Goal: Task Accomplishment & Management: Manage account settings

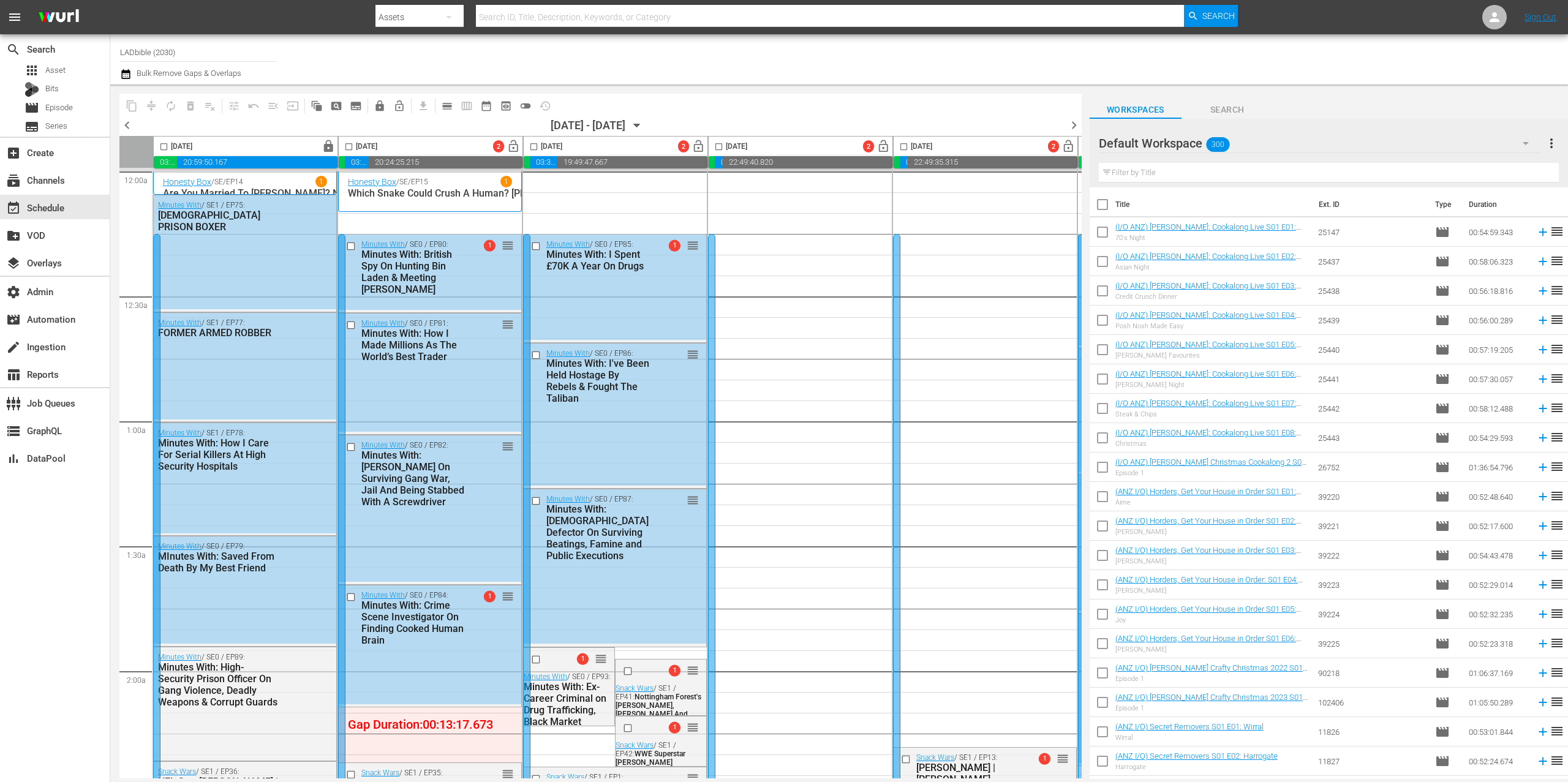
scroll to position [5214, 0]
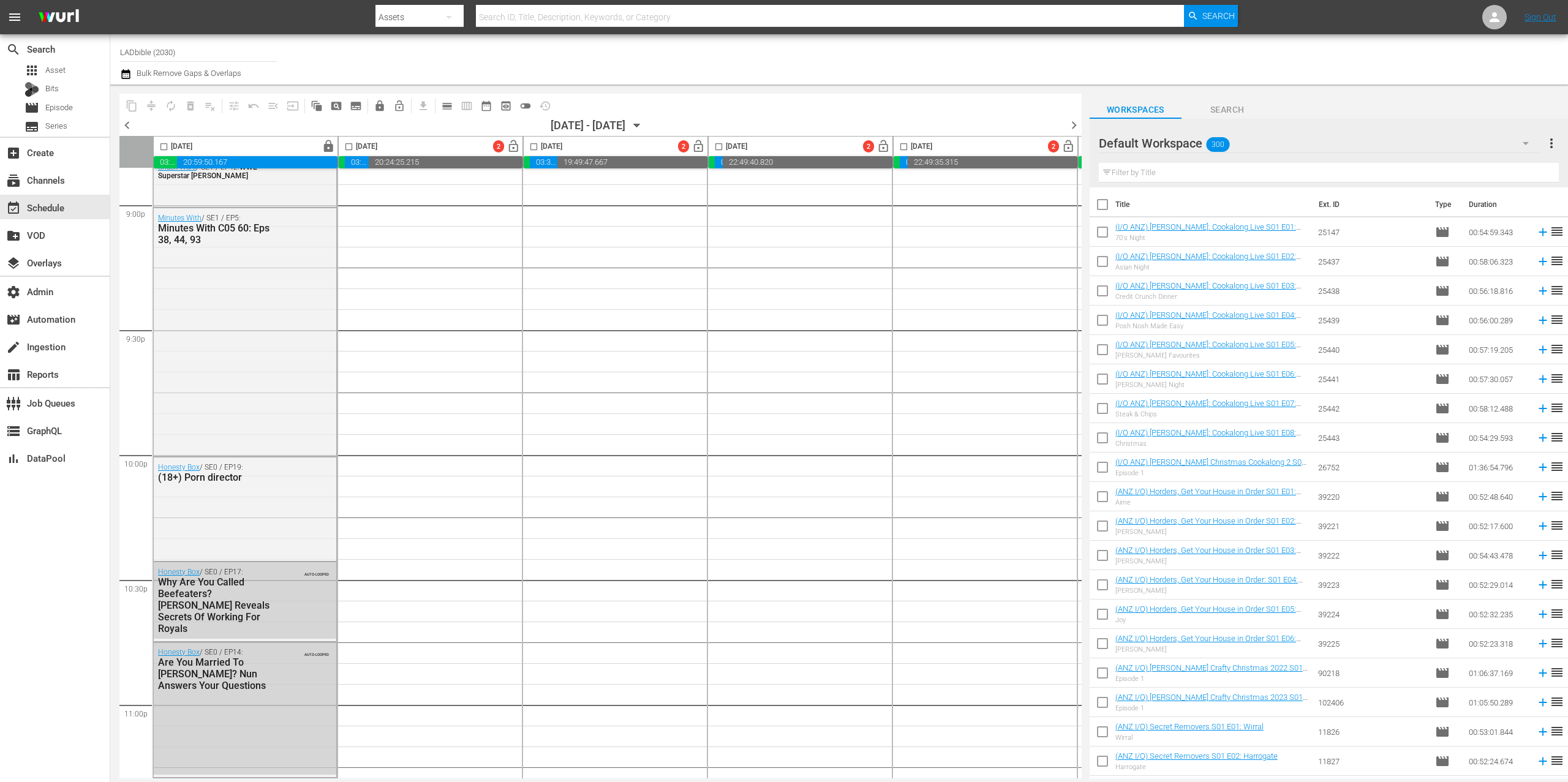
click at [1508, 12] on nav "menu Search By Assets Search ID, Title, Description, Keywords, or Category Sear…" at bounding box center [784, 17] width 1568 height 34
click at [1502, 16] on icon at bounding box center [1495, 17] width 15 height 15
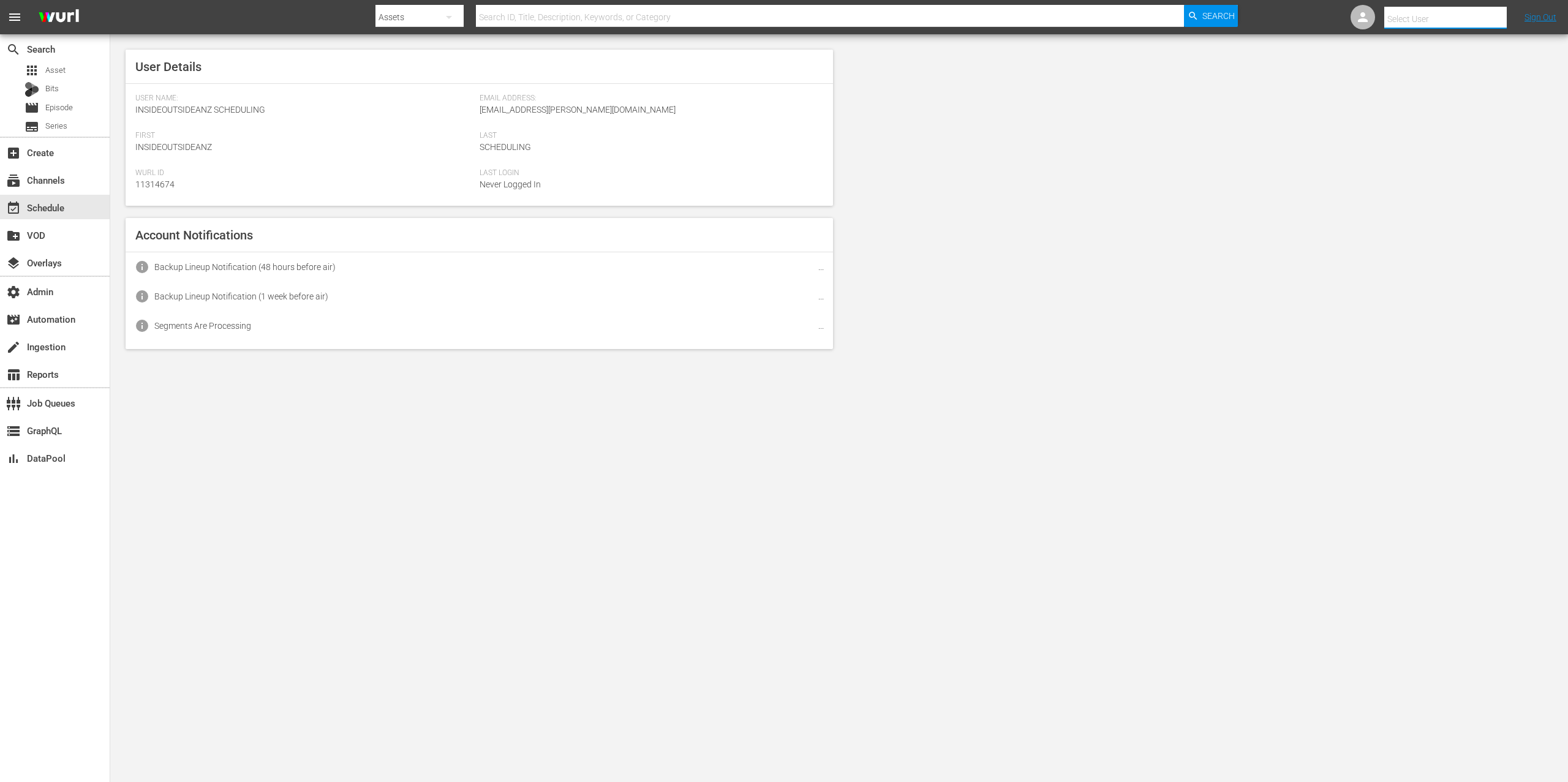
click at [1502, 16] on input "text" at bounding box center [1462, 19] width 157 height 30
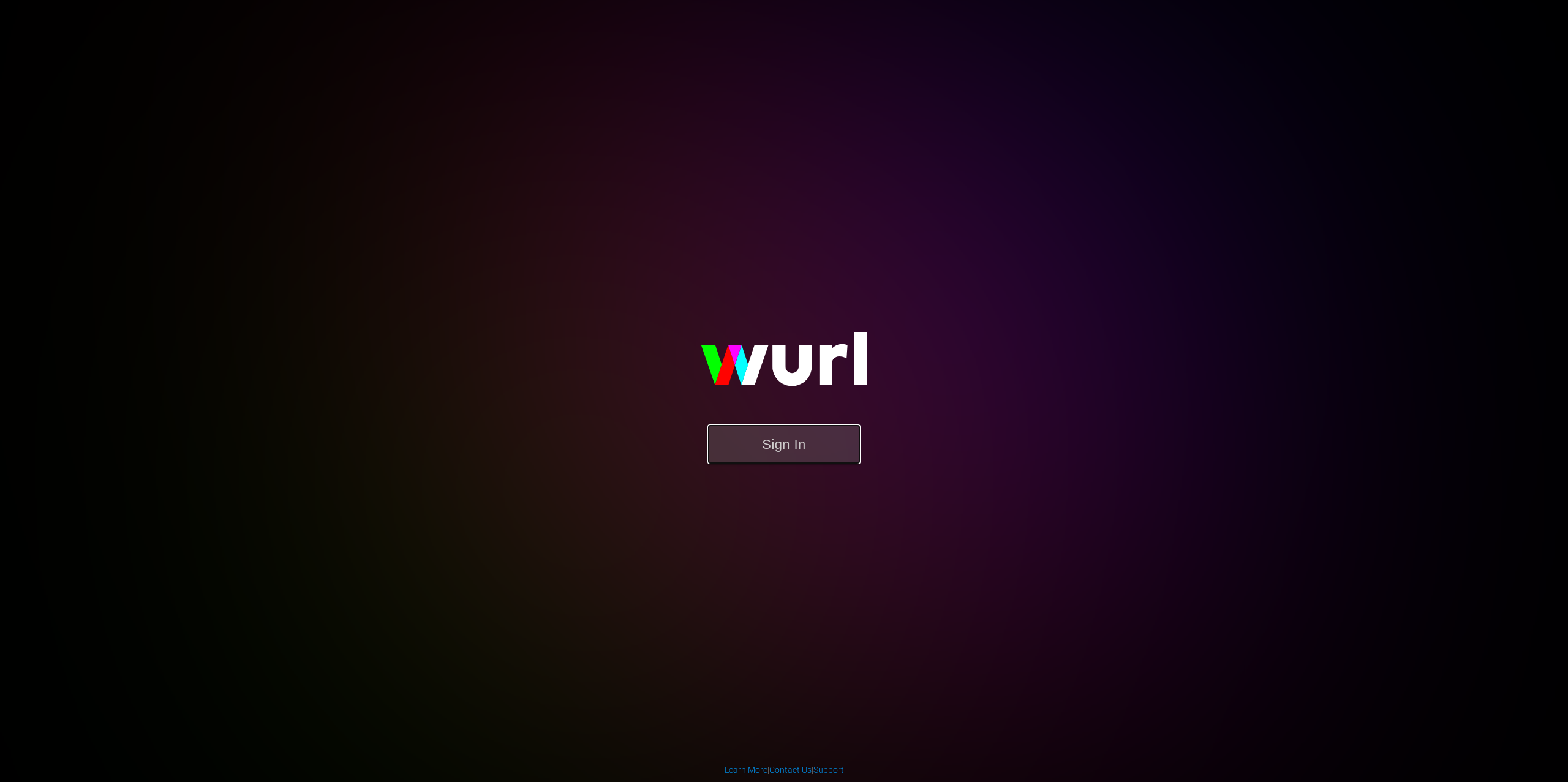
click at [842, 441] on button "Sign In" at bounding box center [784, 444] width 153 height 40
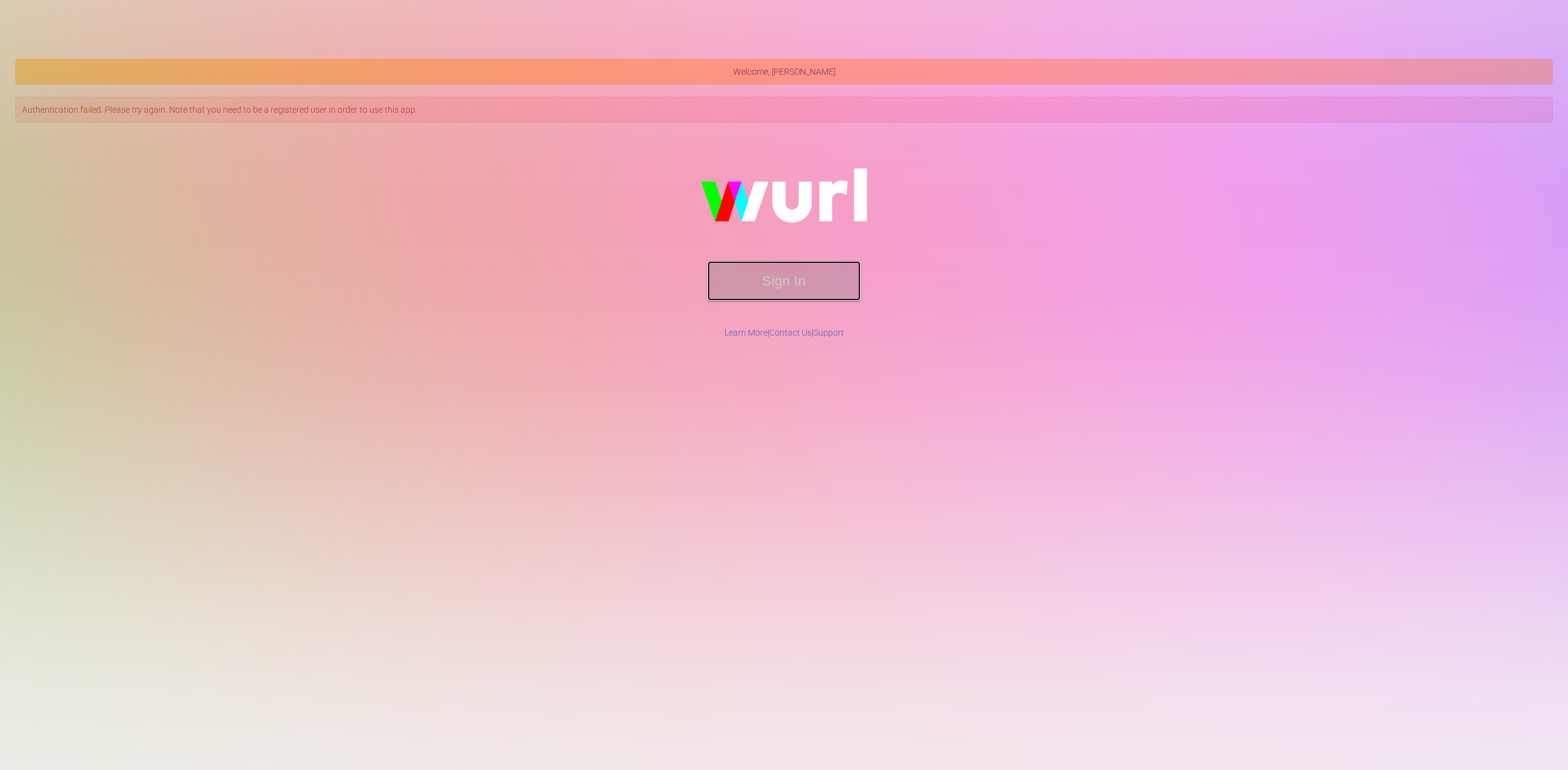
click at [761, 283] on button "Sign In" at bounding box center [784, 281] width 153 height 40
click at [796, 286] on button "Sign In" at bounding box center [784, 281] width 153 height 40
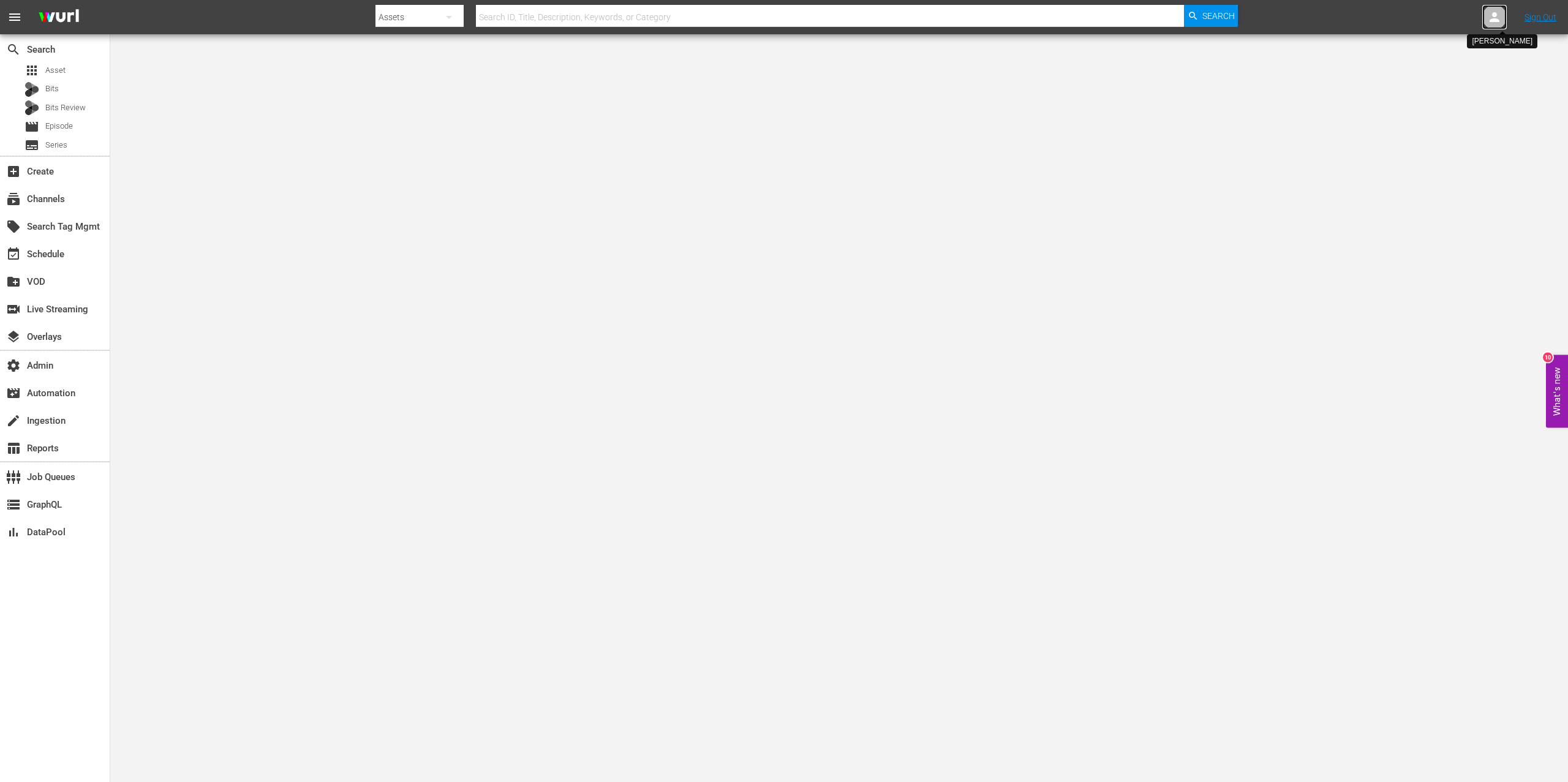
click at [1496, 19] on icon at bounding box center [1494, 16] width 10 height 10
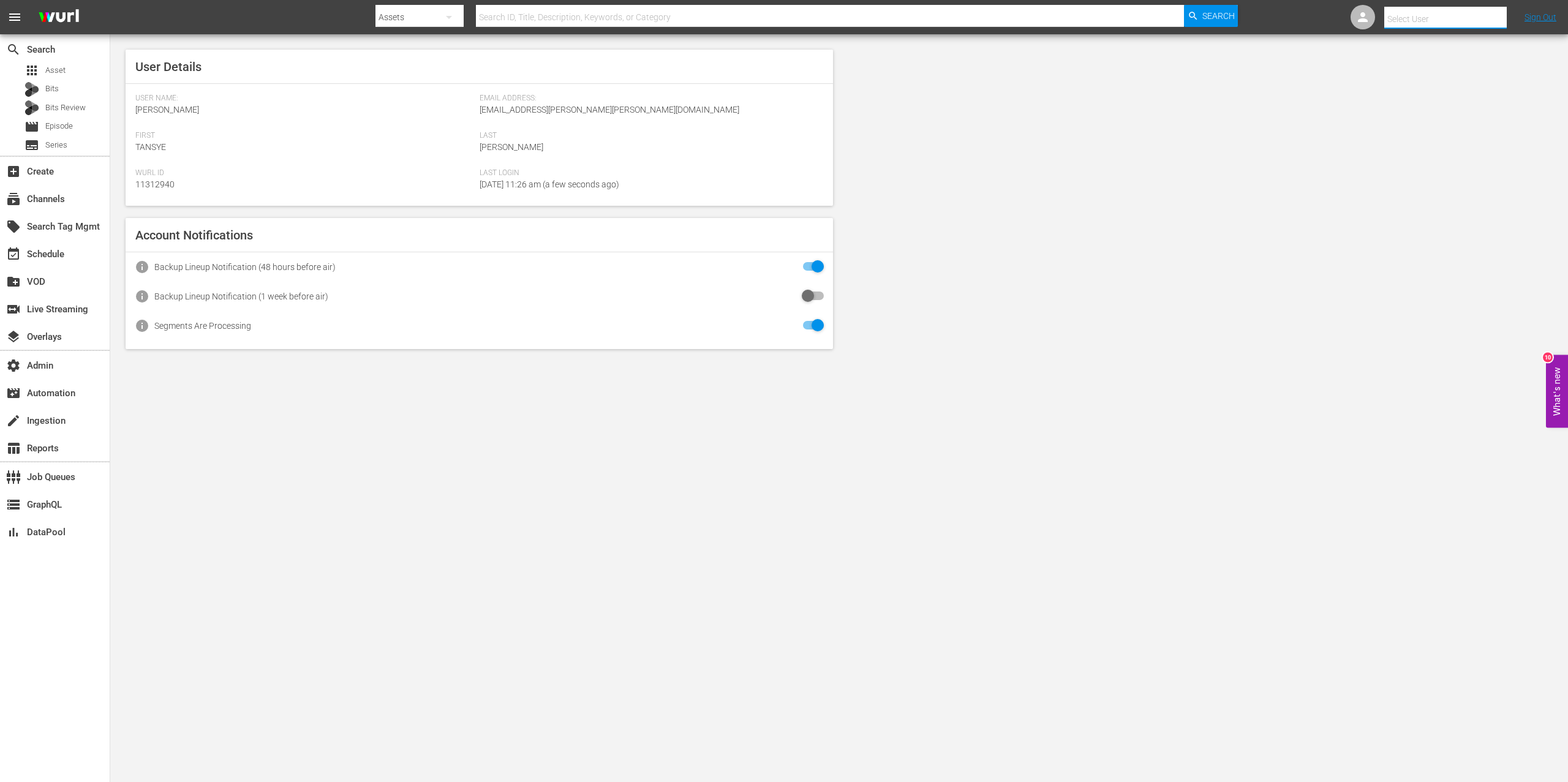
click at [1470, 18] on input "text" at bounding box center [1462, 19] width 157 height 30
click at [1424, 106] on div "Scheduling Ladbible <ladbible-scheduling@wurl.com>" at bounding box center [1424, 112] width 191 height 30
type input "Scheduling Ladbible (11314840)"
click at [56, 207] on div "subscriptions Channels" at bounding box center [54, 197] width 109 height 25
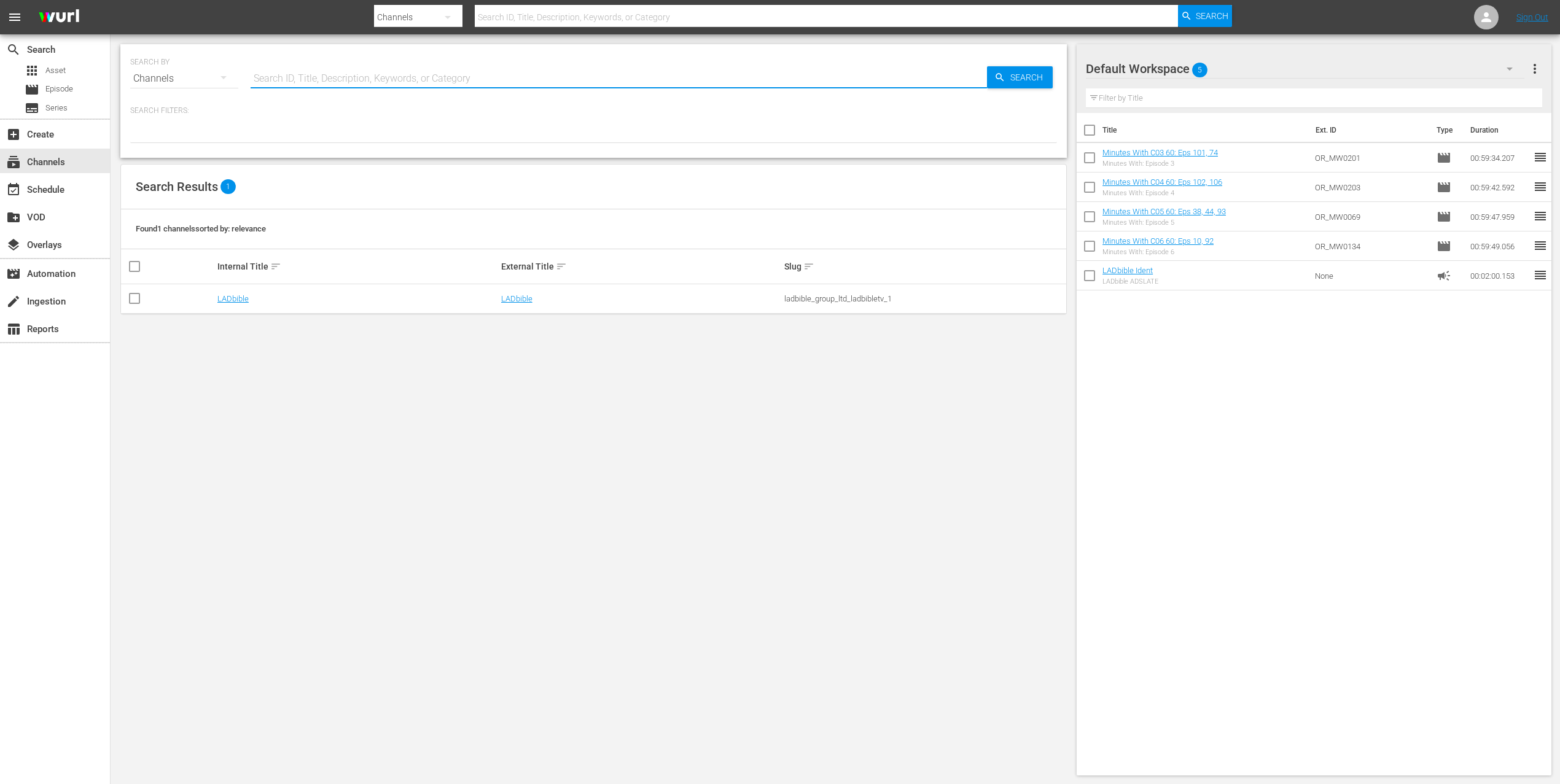
click at [342, 74] on input "text" at bounding box center [618, 79] width 736 height 30
click at [238, 298] on link "LADbible" at bounding box center [233, 298] width 31 height 9
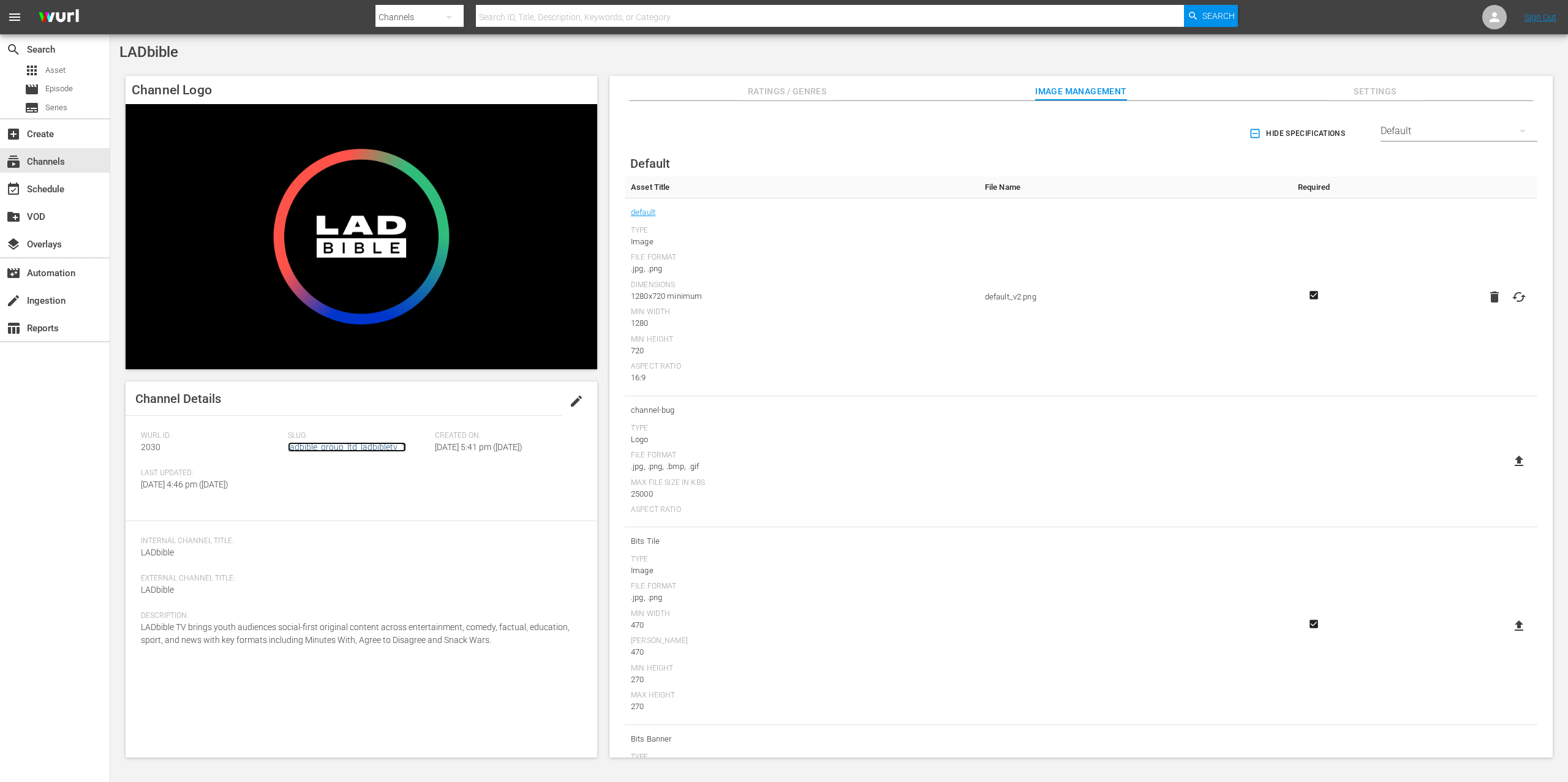
click at [378, 447] on link "ladbible_group_ltd_ladbibletv_1" at bounding box center [347, 446] width 118 height 10
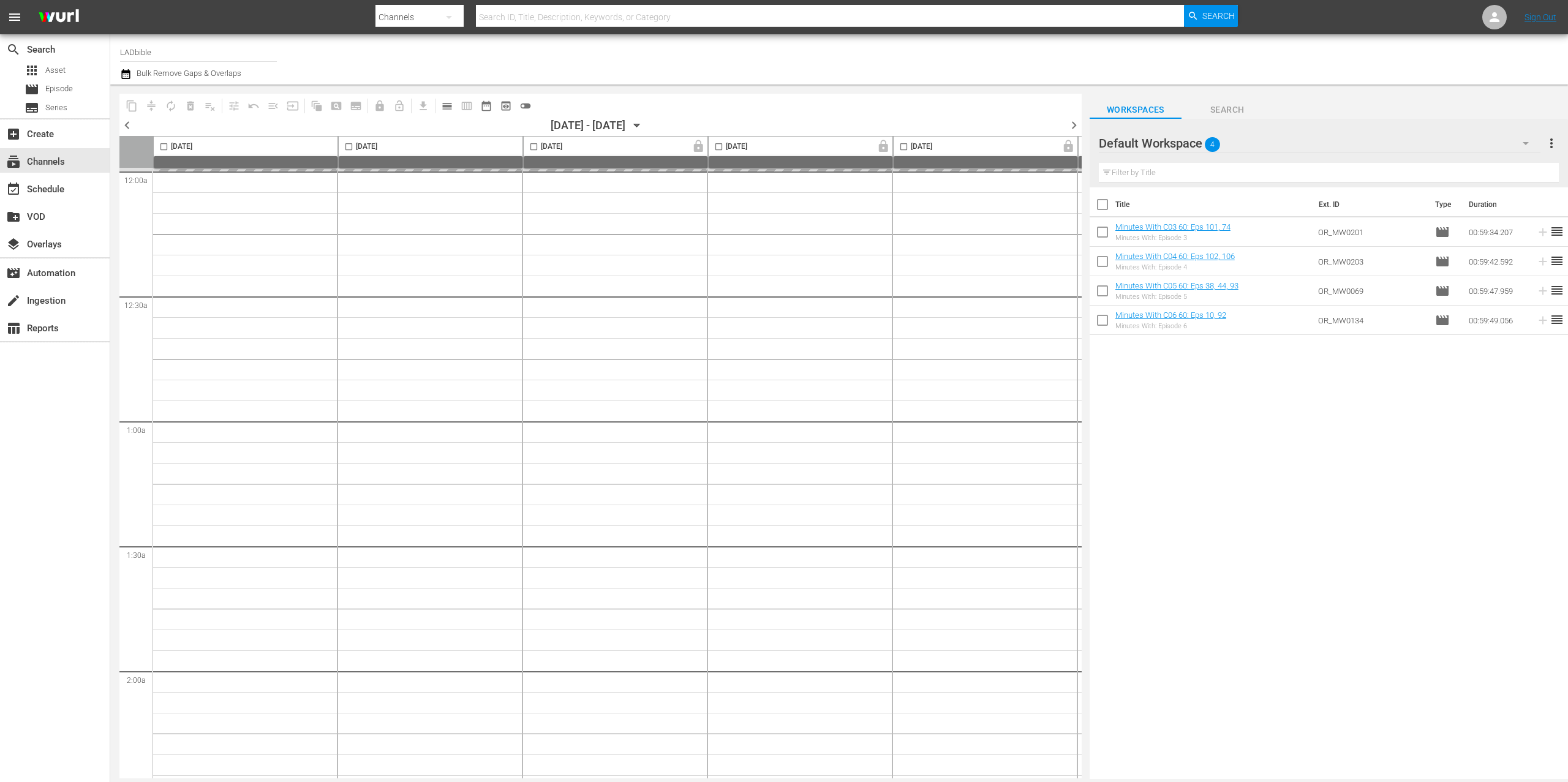
click at [1359, 148] on div "Default Workspace 4" at bounding box center [1319, 144] width 441 height 34
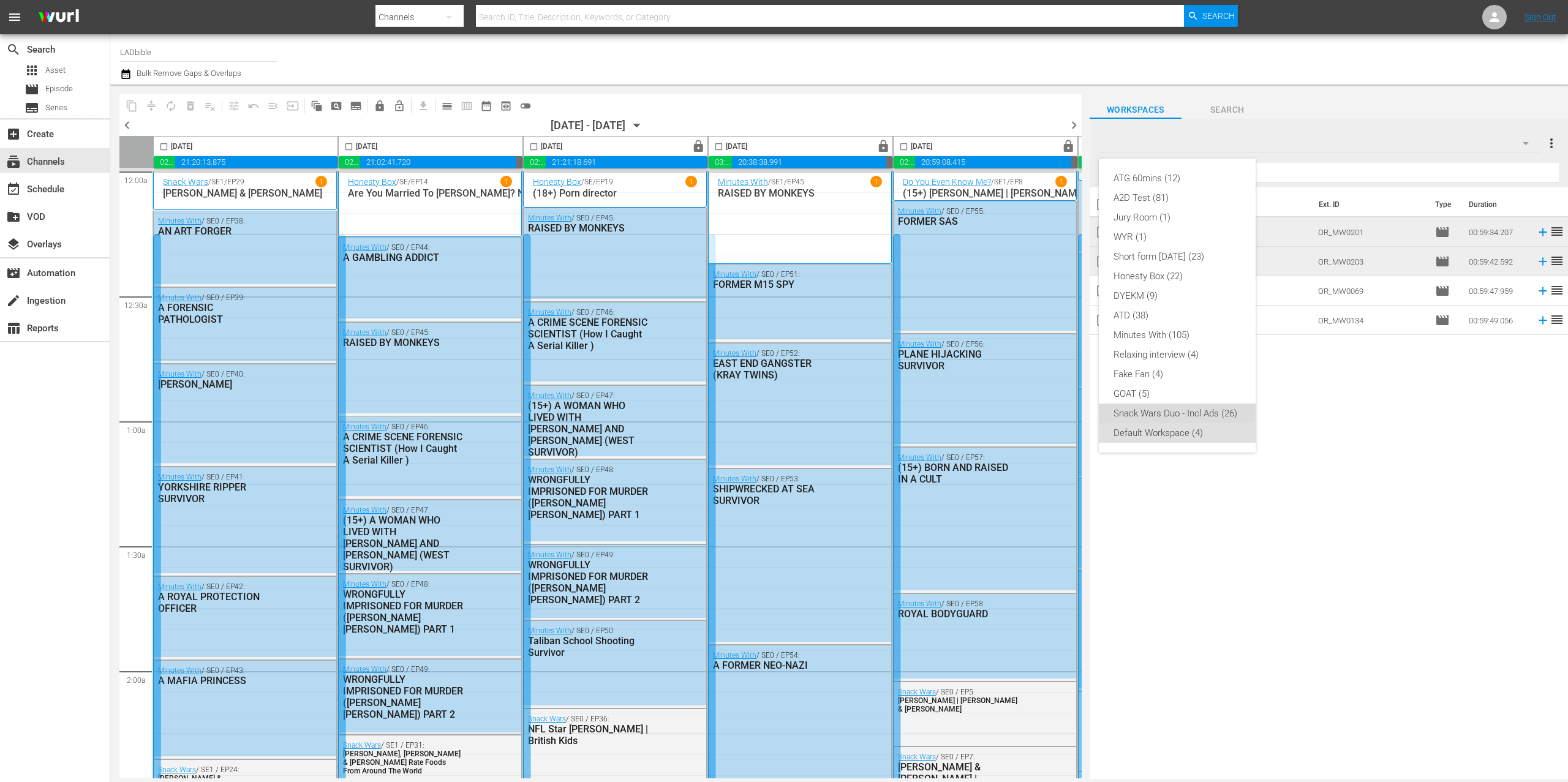
click at [1153, 409] on div "Snack Wars Duo - Incl Ads (26)" at bounding box center [1177, 413] width 127 height 19
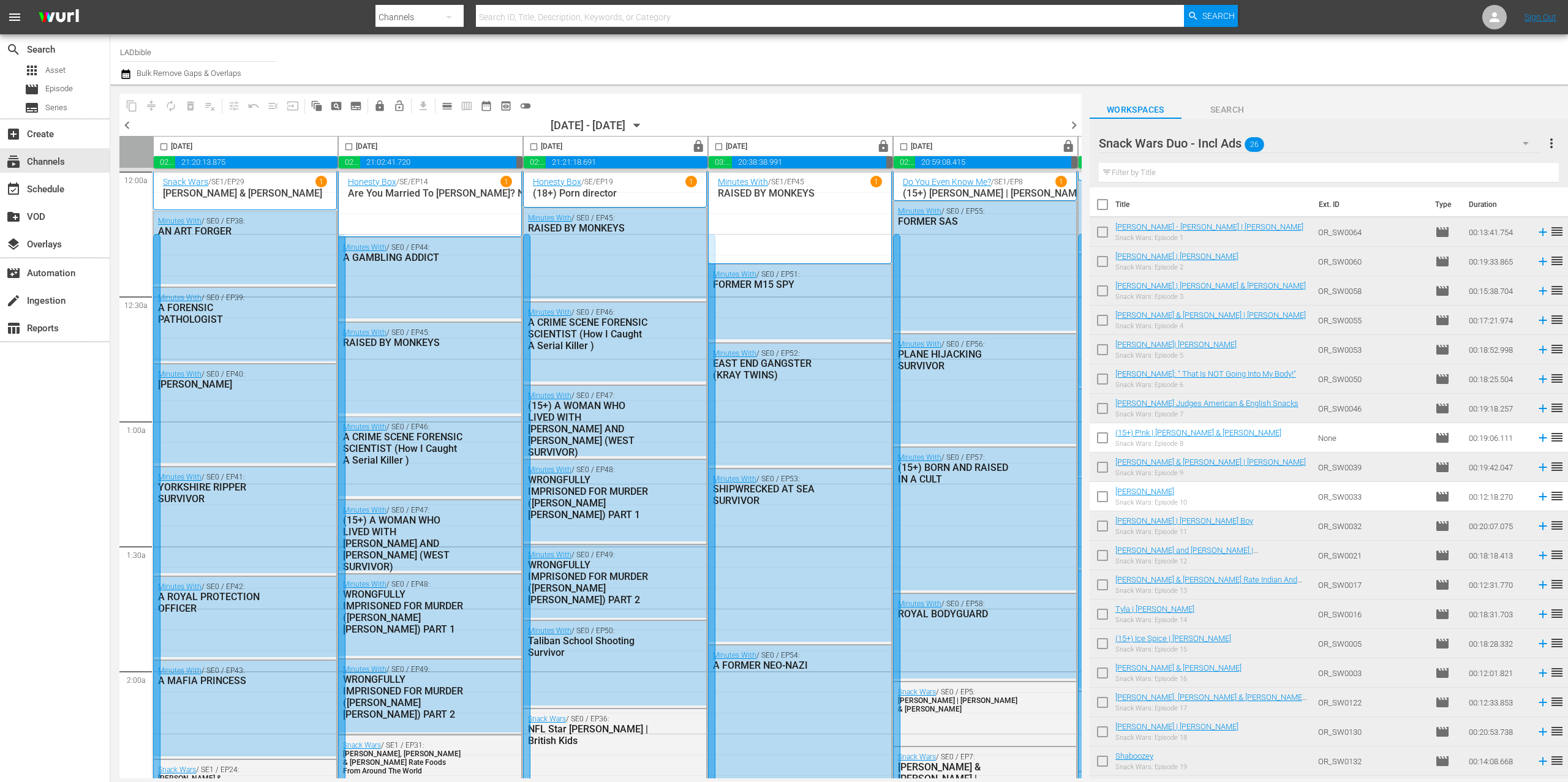
click at [1162, 233] on div "Anya Taylor - Joy | Zac Efron Snack Wars: Episode 1" at bounding box center [1209, 232] width 188 height 19
click at [1163, 230] on link "Anya Taylor - Joy | Zac Efron" at bounding box center [1209, 227] width 188 height 9
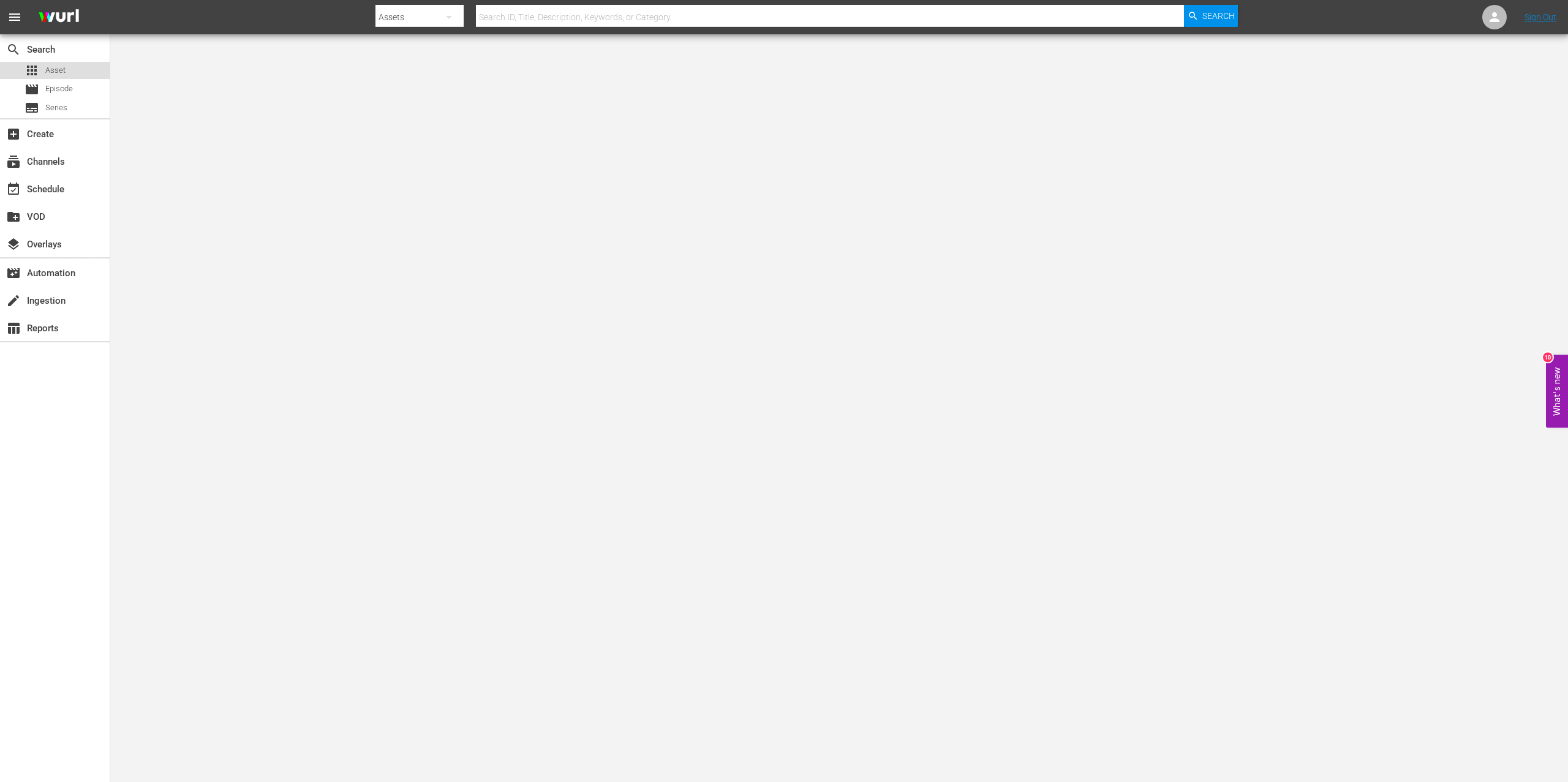
click at [59, 66] on span "Asset" at bounding box center [55, 70] width 20 height 12
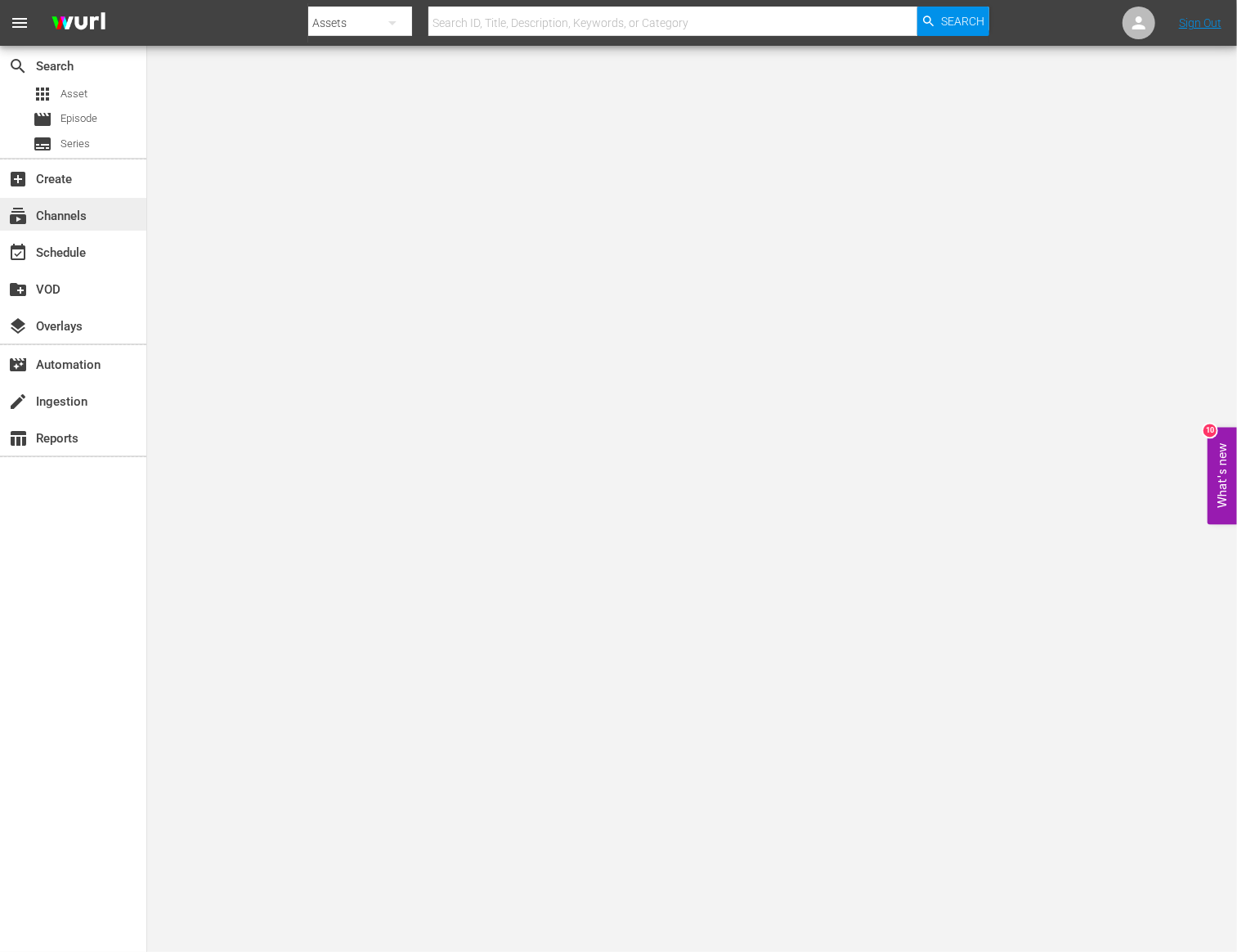
click at [104, 211] on div "subscriptions Channels" at bounding box center [73, 214] width 146 height 33
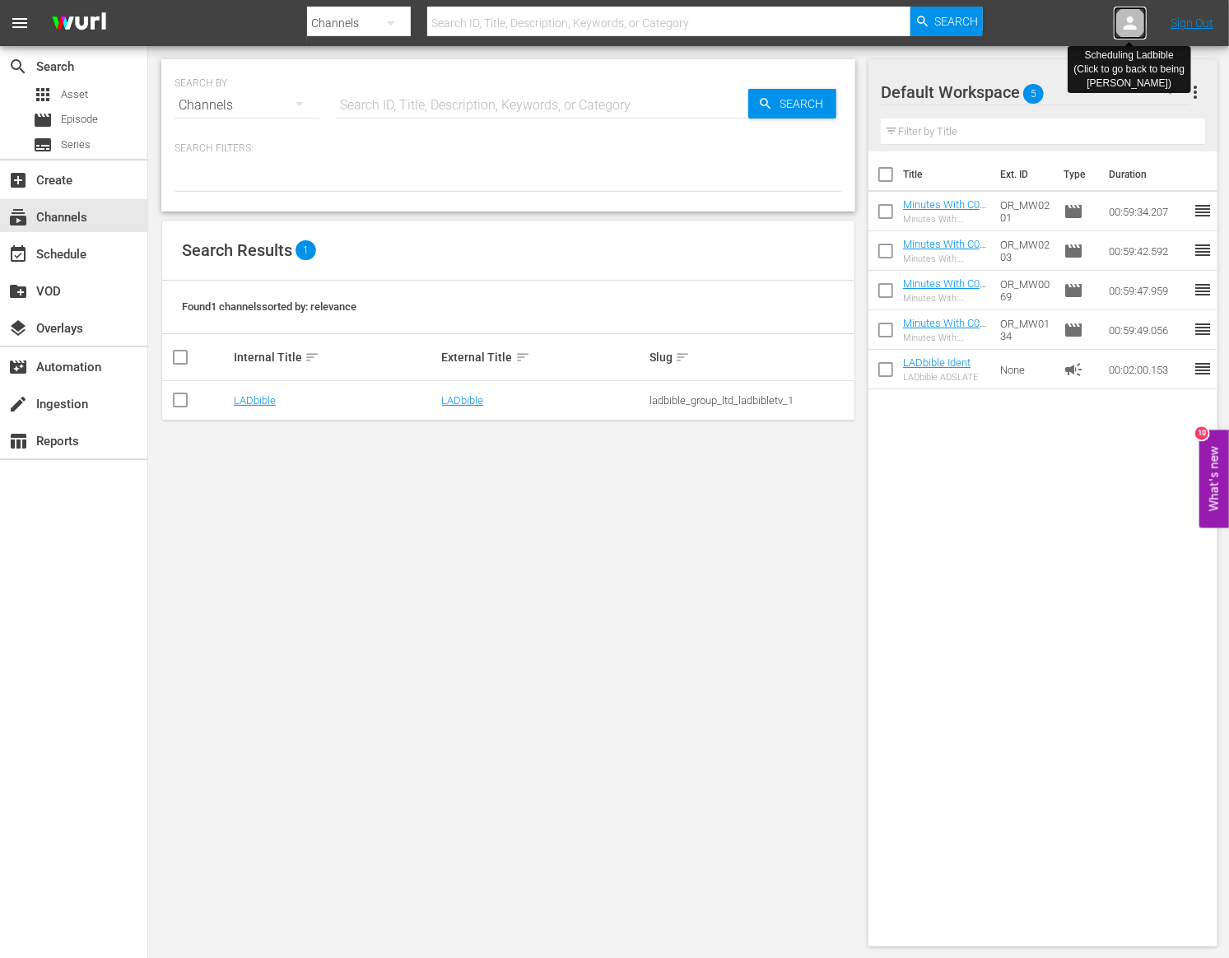
click at [1126, 23] on icon at bounding box center [1130, 23] width 20 height 20
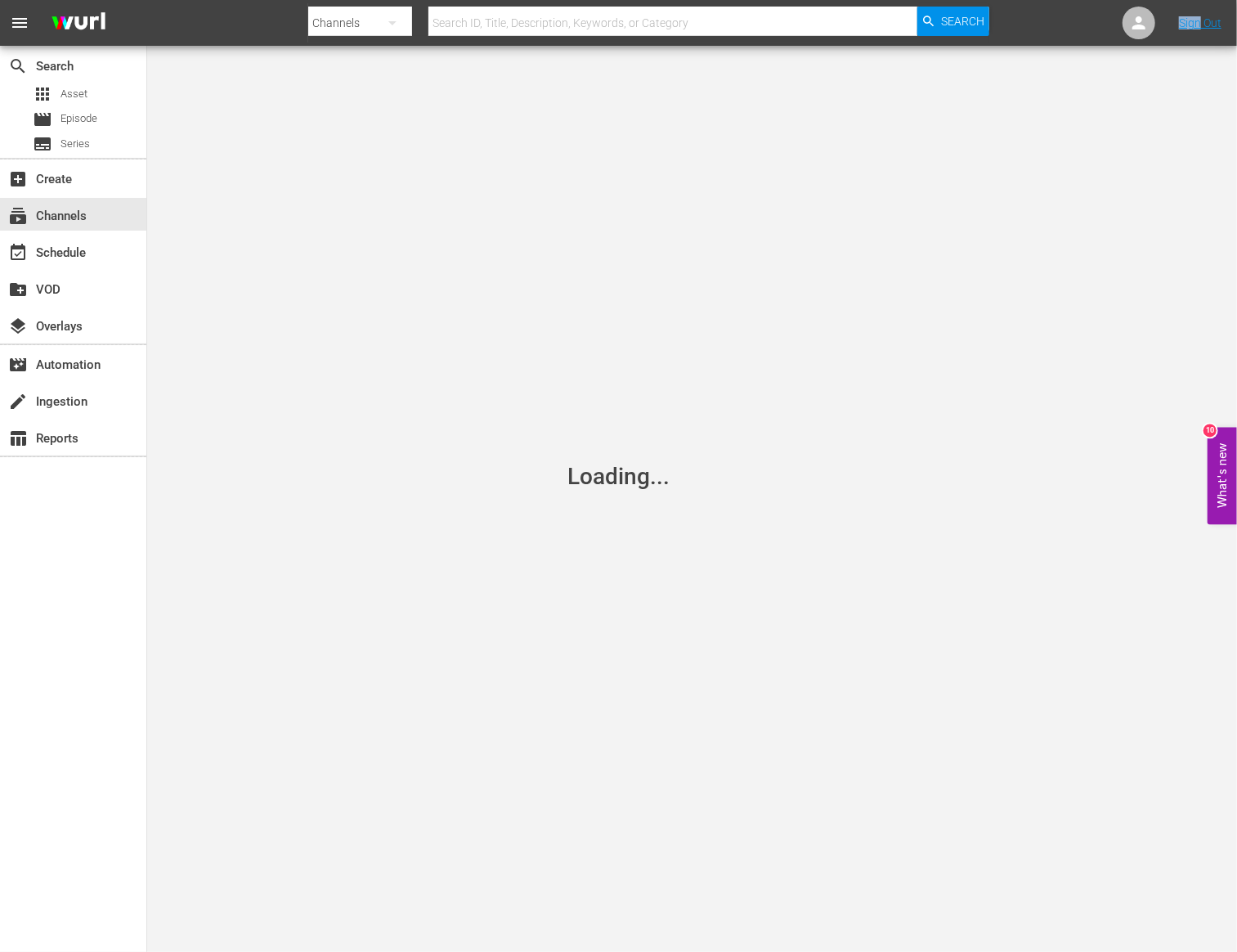
click at [1119, 23] on nav "menu Search By Channels Search ID, Title, Description, Keywords, or Category Se…" at bounding box center [618, 23] width 1237 height 46
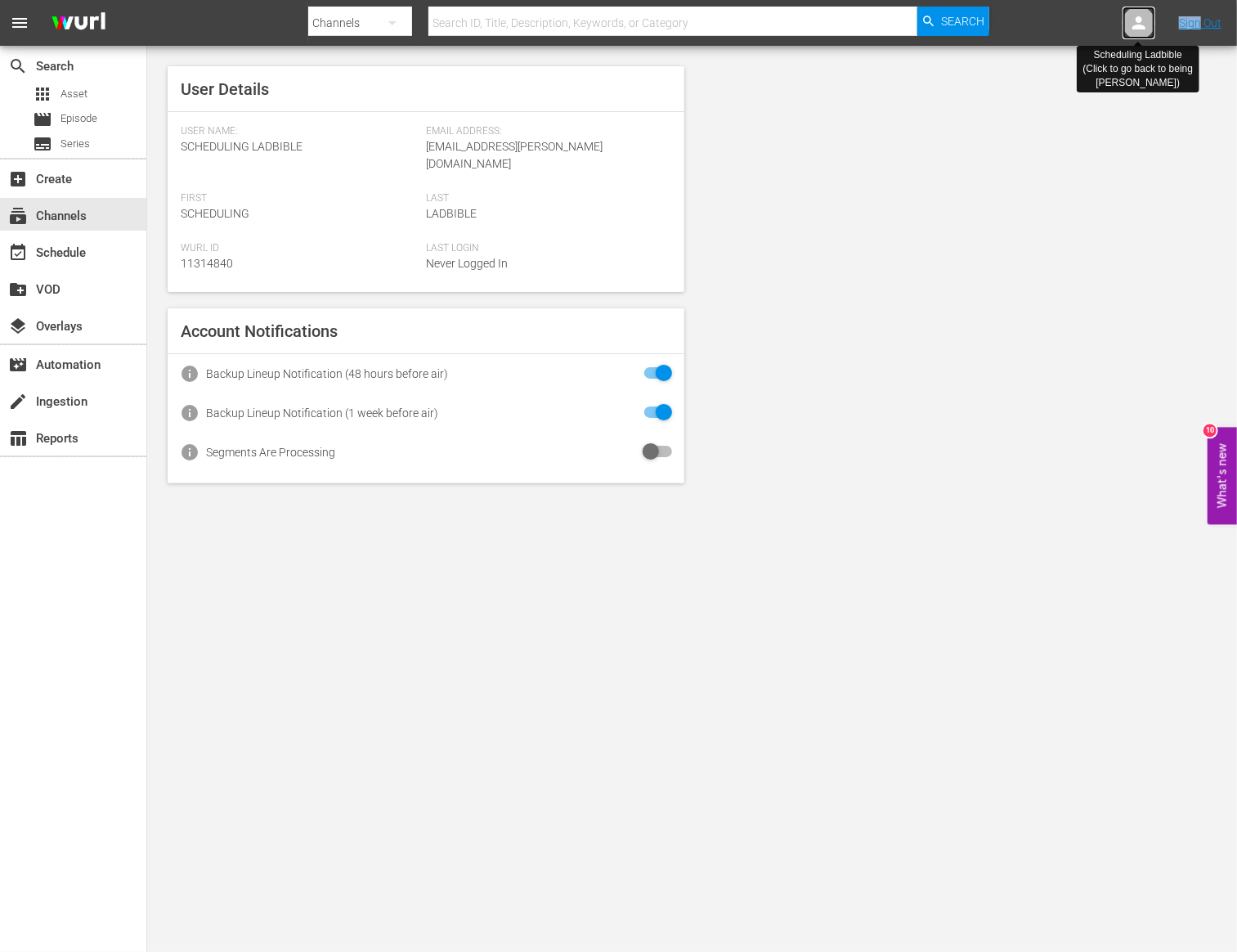
click at [1136, 22] on icon at bounding box center [1140, 23] width 20 height 20
click at [1140, 25] on icon at bounding box center [1140, 23] width 20 height 20
click at [1140, 25] on icon at bounding box center [1139, 22] width 13 height 13
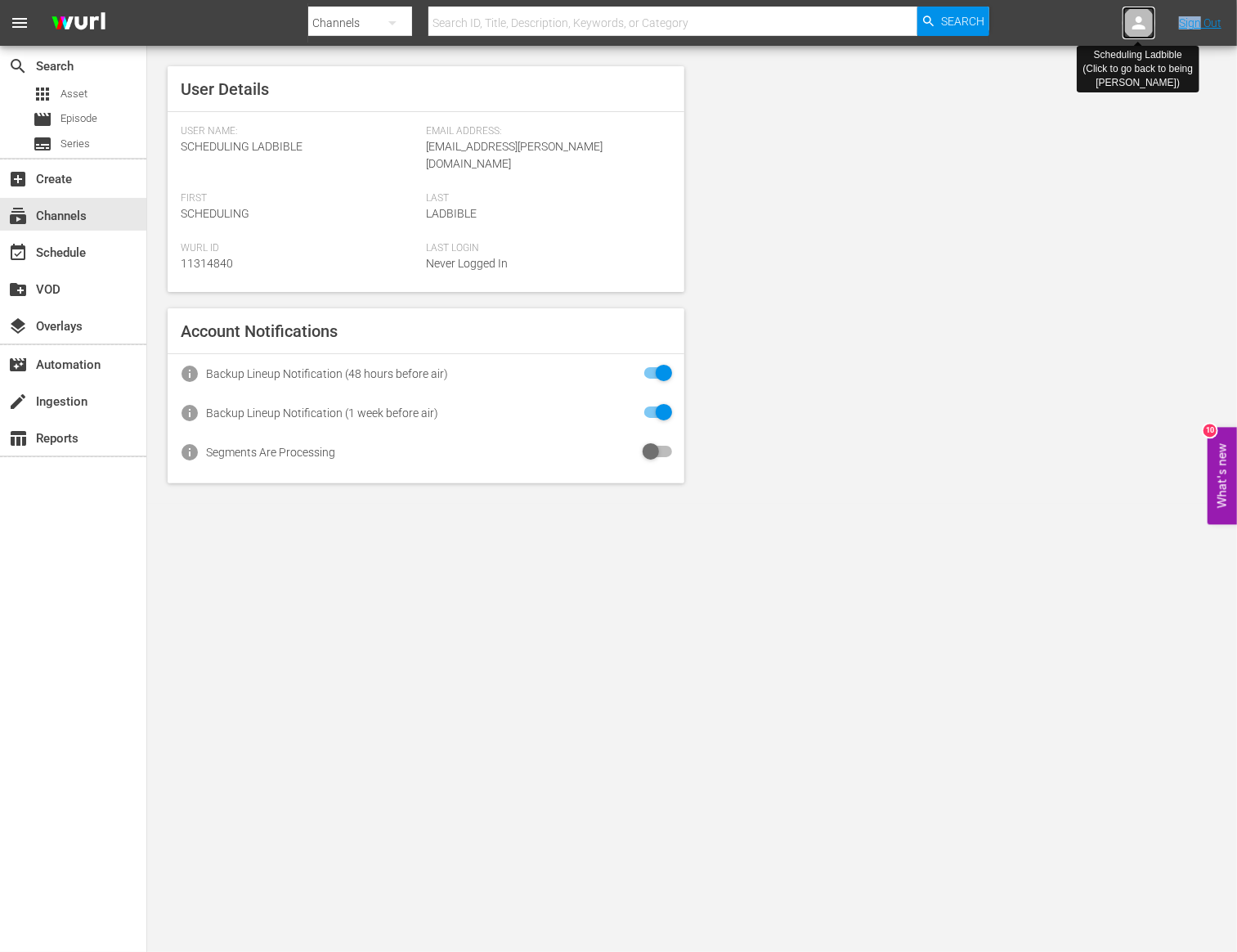
click at [1140, 25] on icon at bounding box center [1139, 22] width 13 height 13
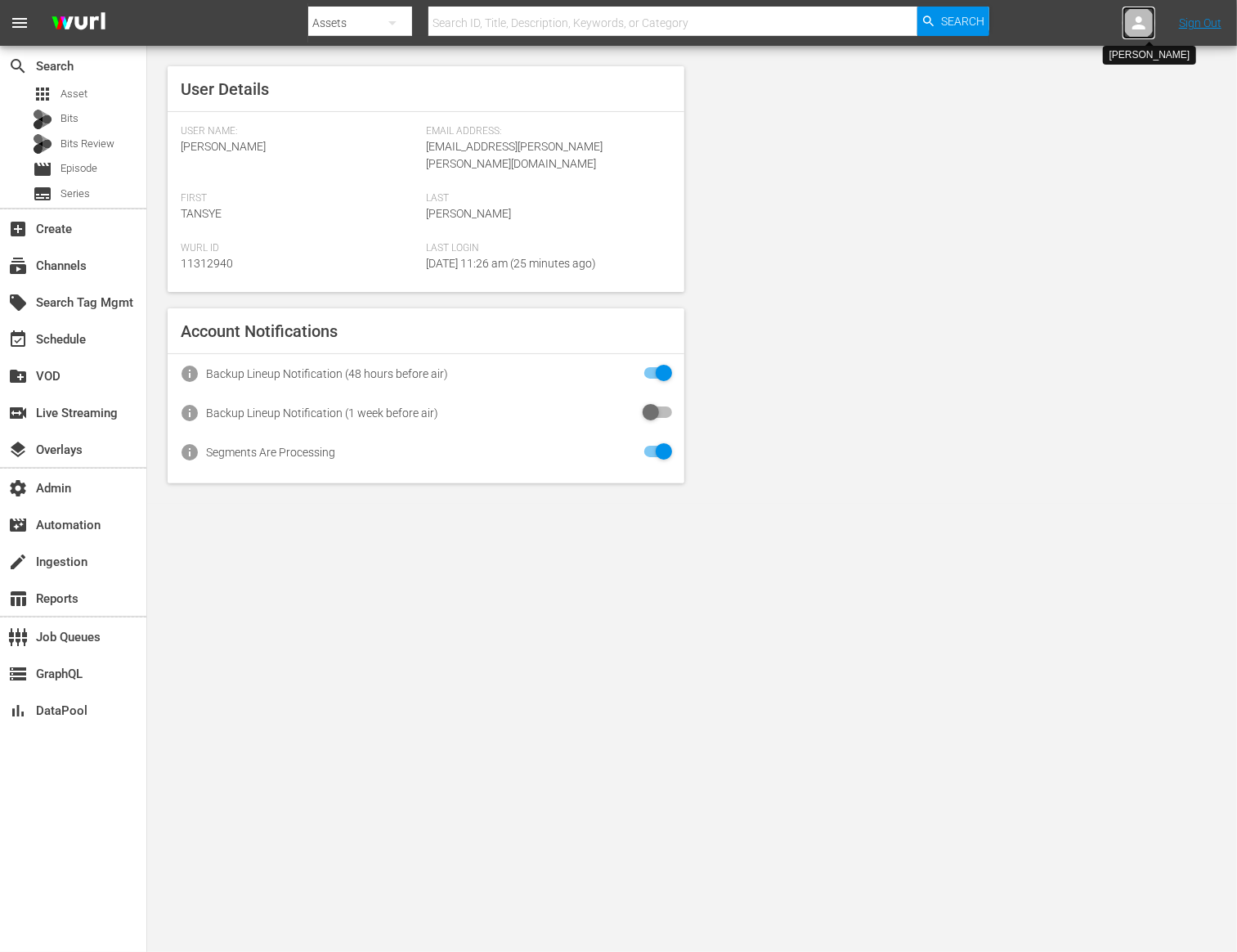
click at [1141, 25] on icon at bounding box center [1139, 22] width 13 height 13
click at [1140, 23] on input "text" at bounding box center [1096, 26] width 210 height 40
click at [1103, 16] on input "text" at bounding box center [1096, 26] width 210 height 40
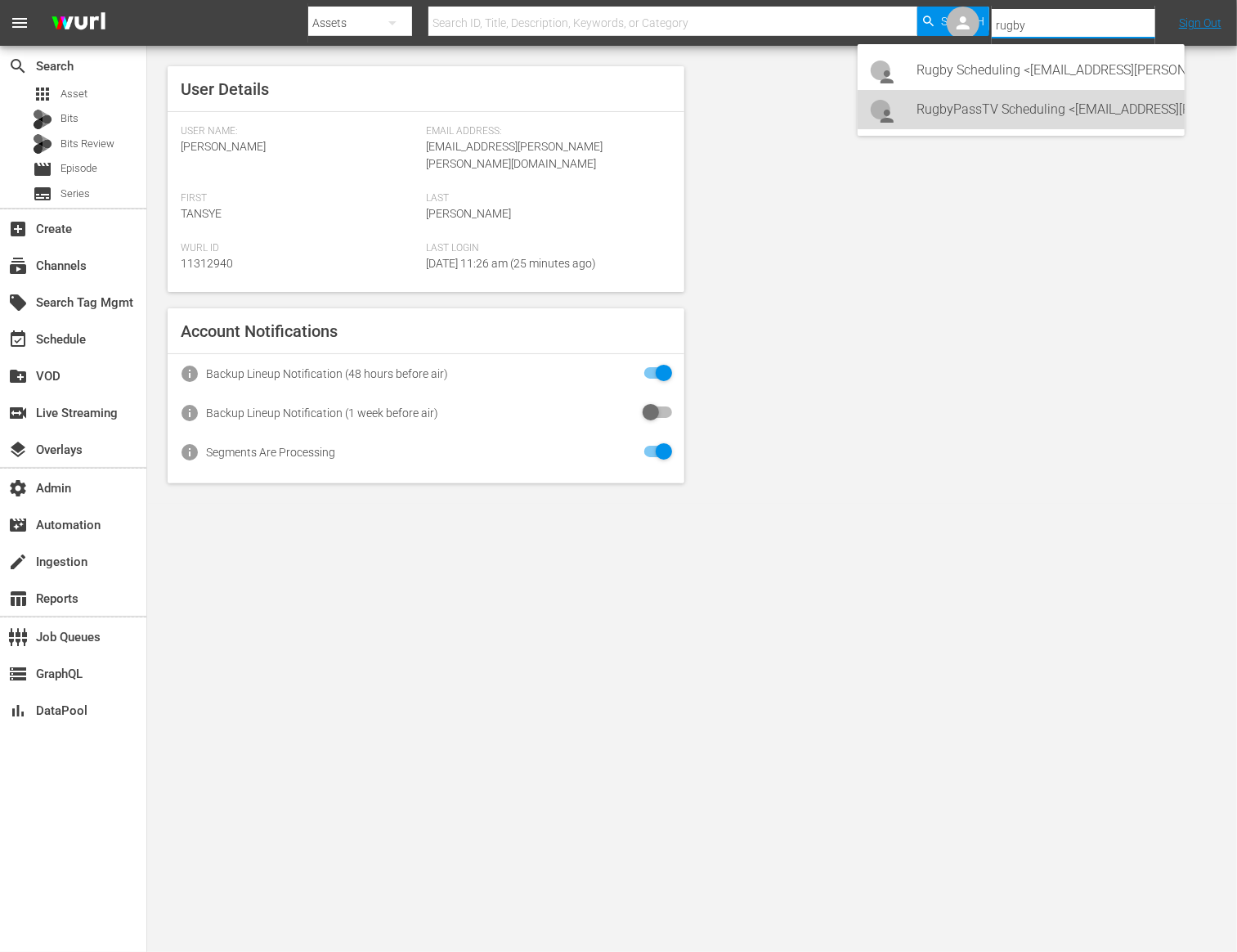
click at [1089, 105] on div "RugbyPassTV Scheduling <[EMAIL_ADDRESS][PERSON_NAME][DOMAIN_NAME]>" at bounding box center [1044, 110] width 255 height 40
type input "RugbyPassTV Scheduling (11314672)"
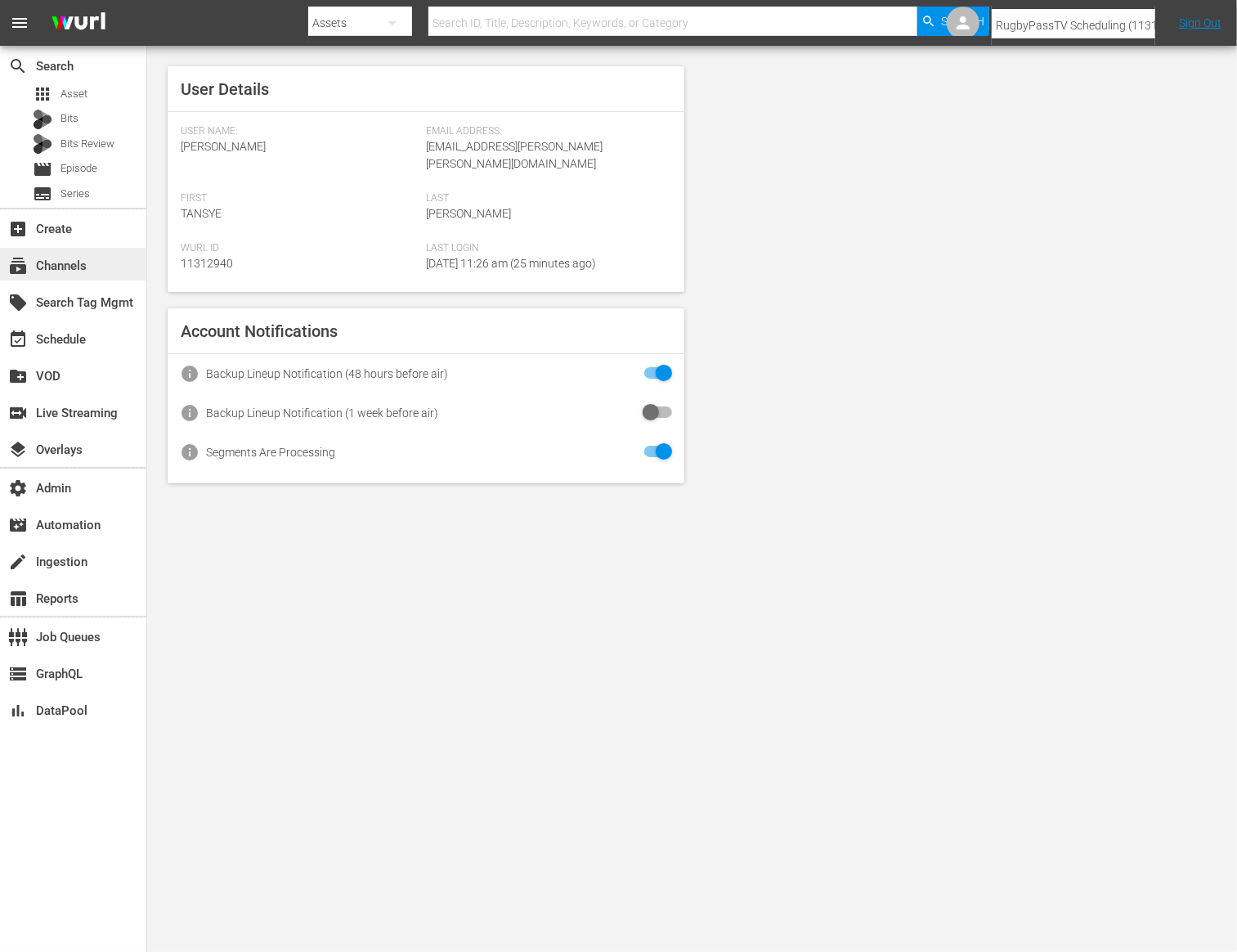
click at [118, 266] on div "subscriptions Channels" at bounding box center [73, 263] width 146 height 33
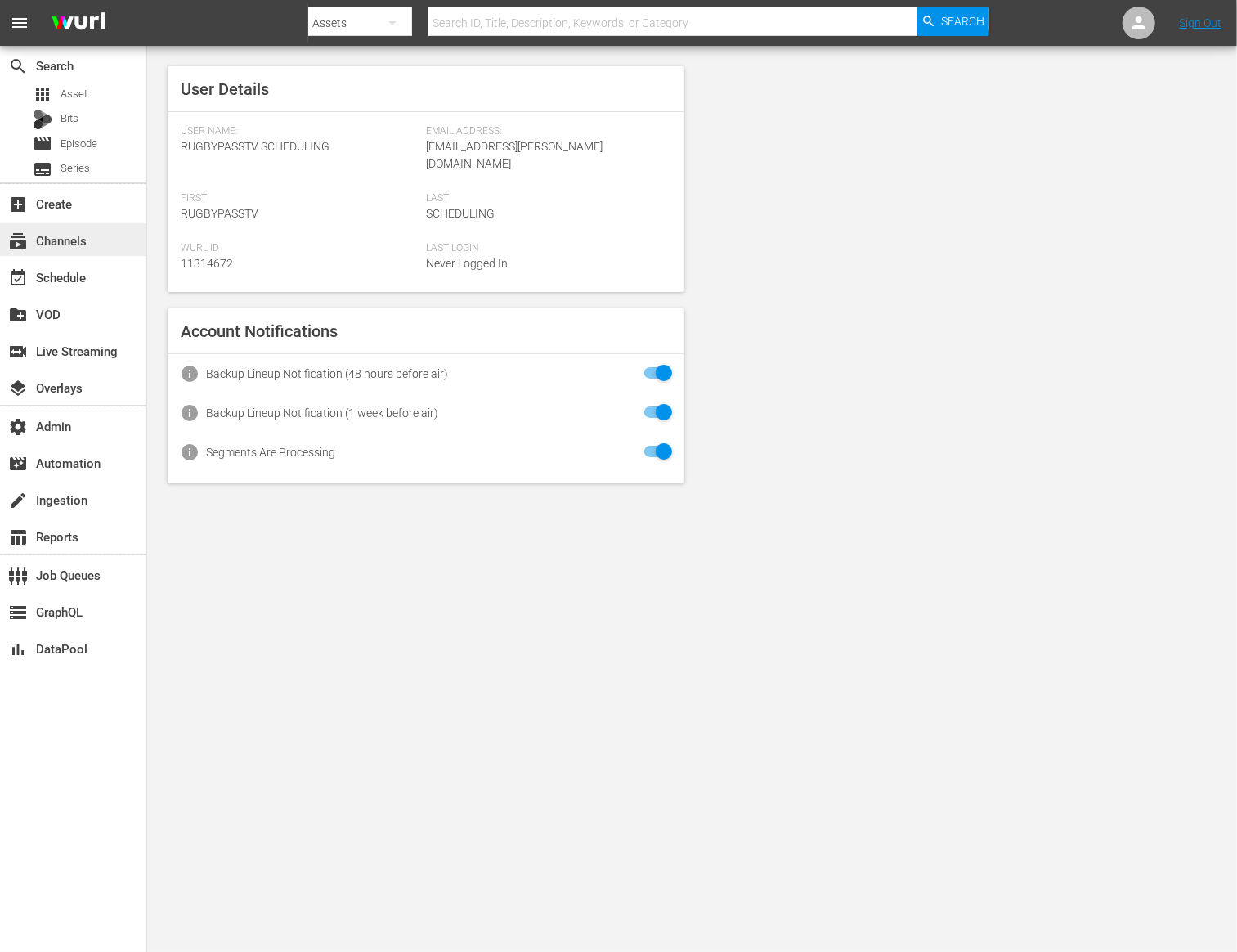
click at [53, 242] on div "subscriptions Channels" at bounding box center [46, 238] width 91 height 15
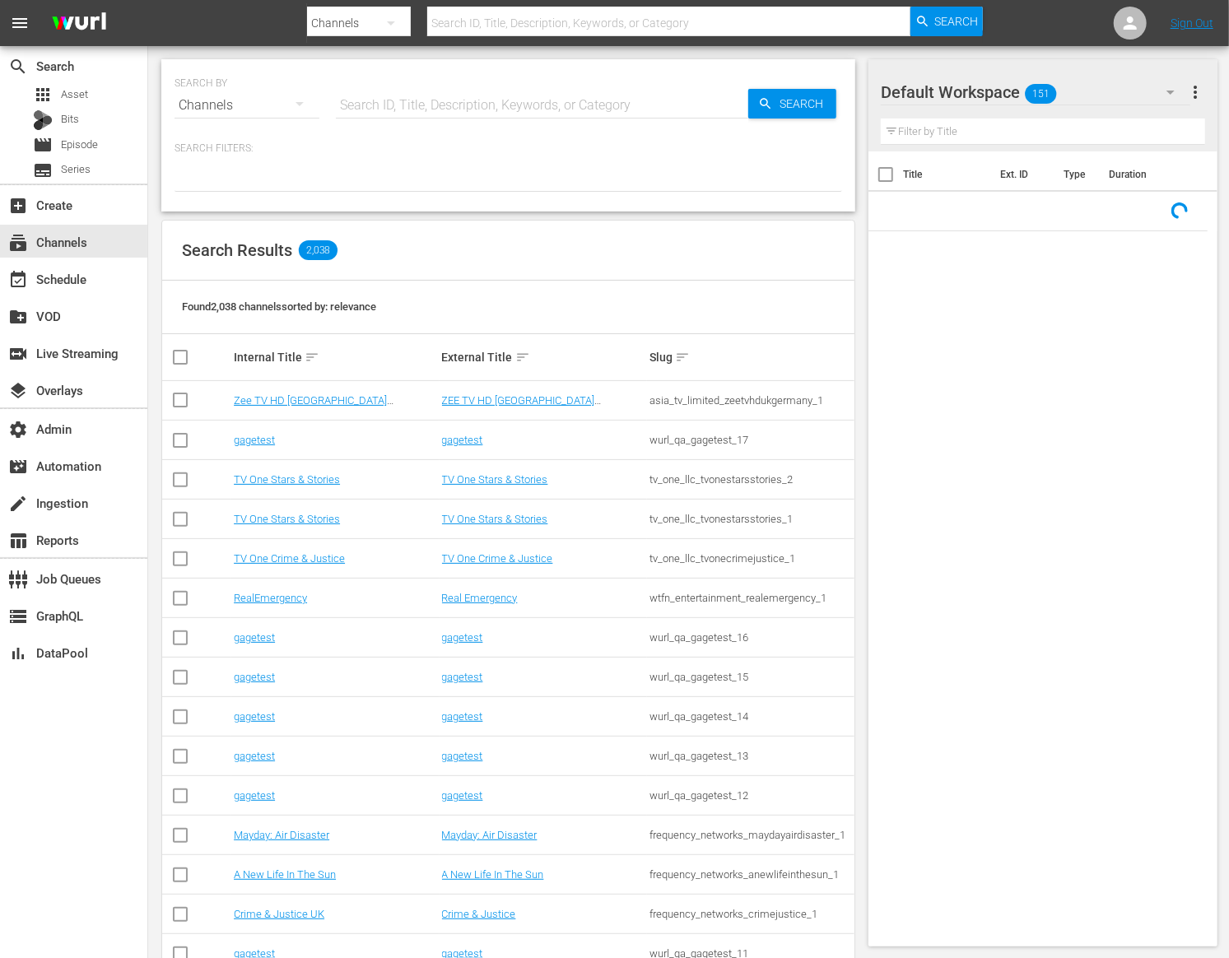
click at [500, 95] on input "text" at bounding box center [542, 106] width 412 height 40
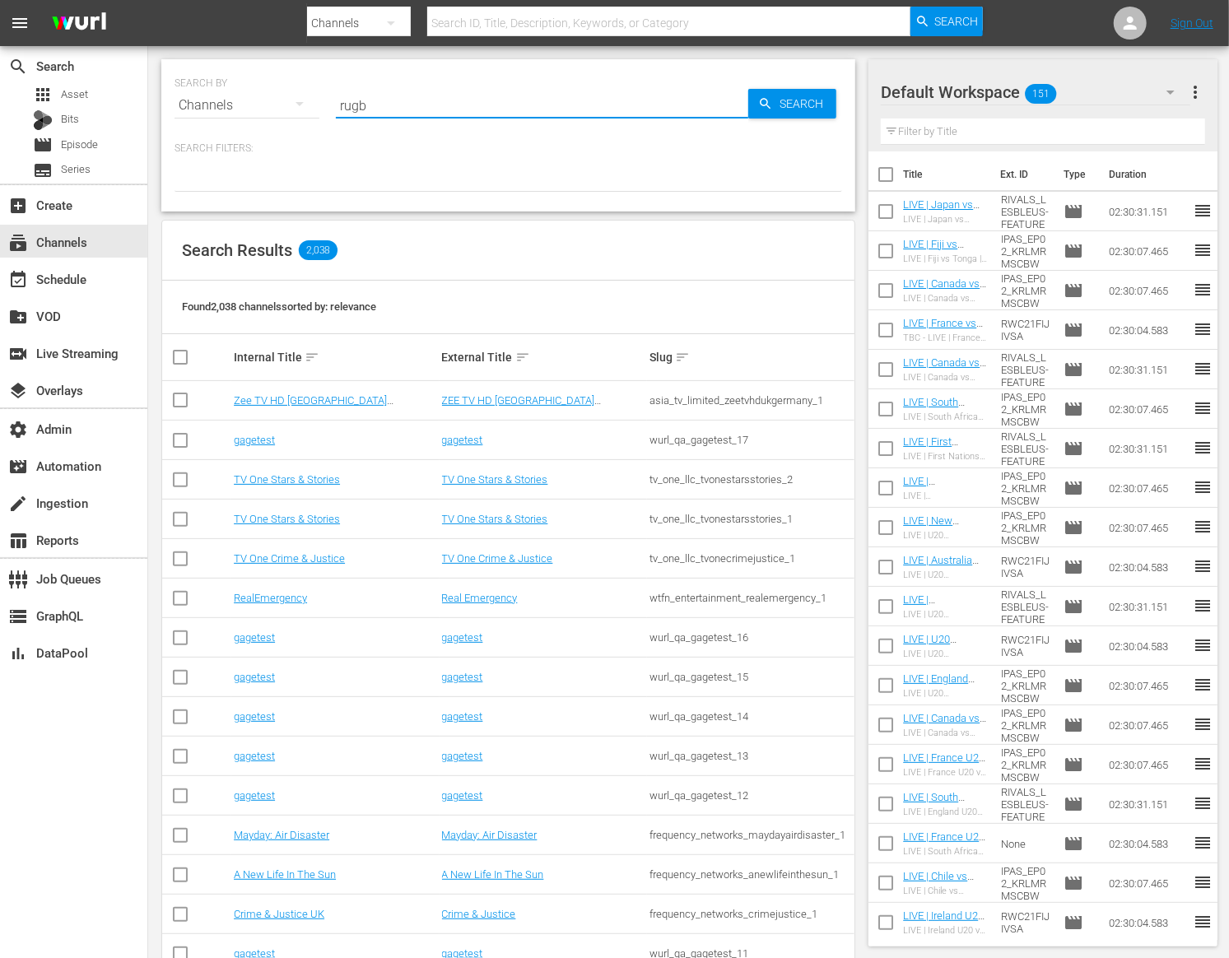
type input "rugby"
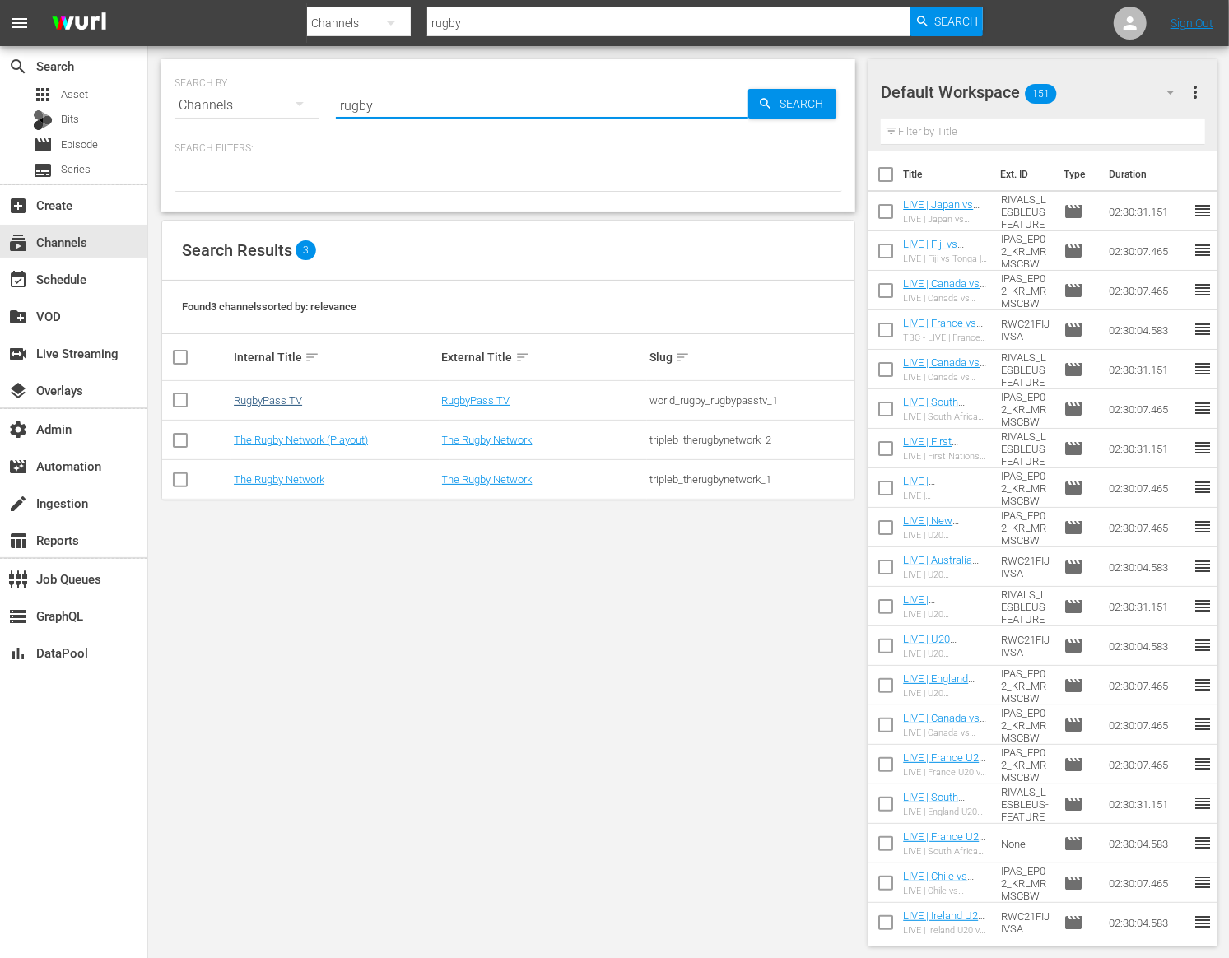
type input "rugby"
click at [295, 403] on link "RugbyPass TV" at bounding box center [268, 400] width 68 height 12
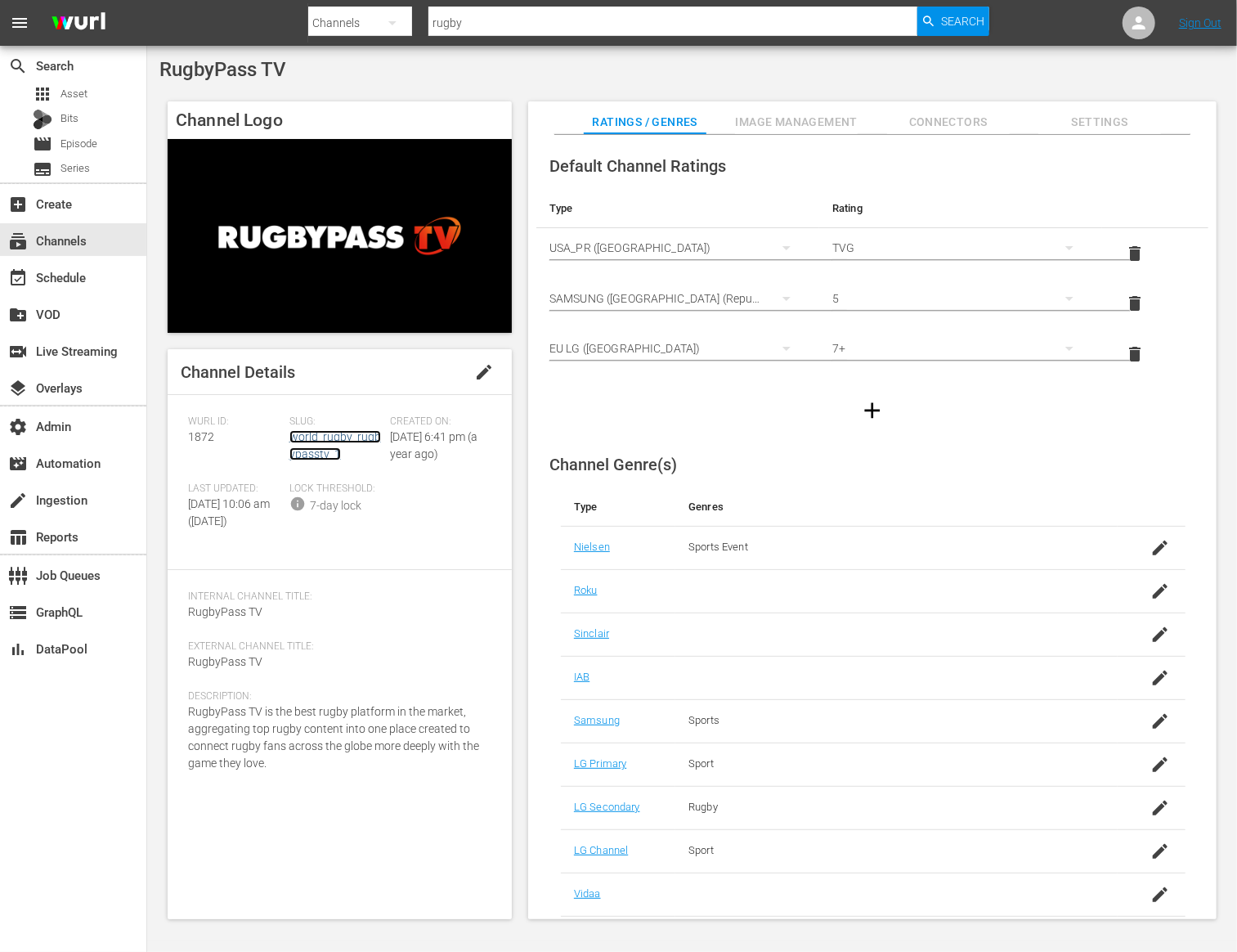
click at [306, 456] on link "world_rugby_rugbypasstv_1" at bounding box center [335, 445] width 91 height 30
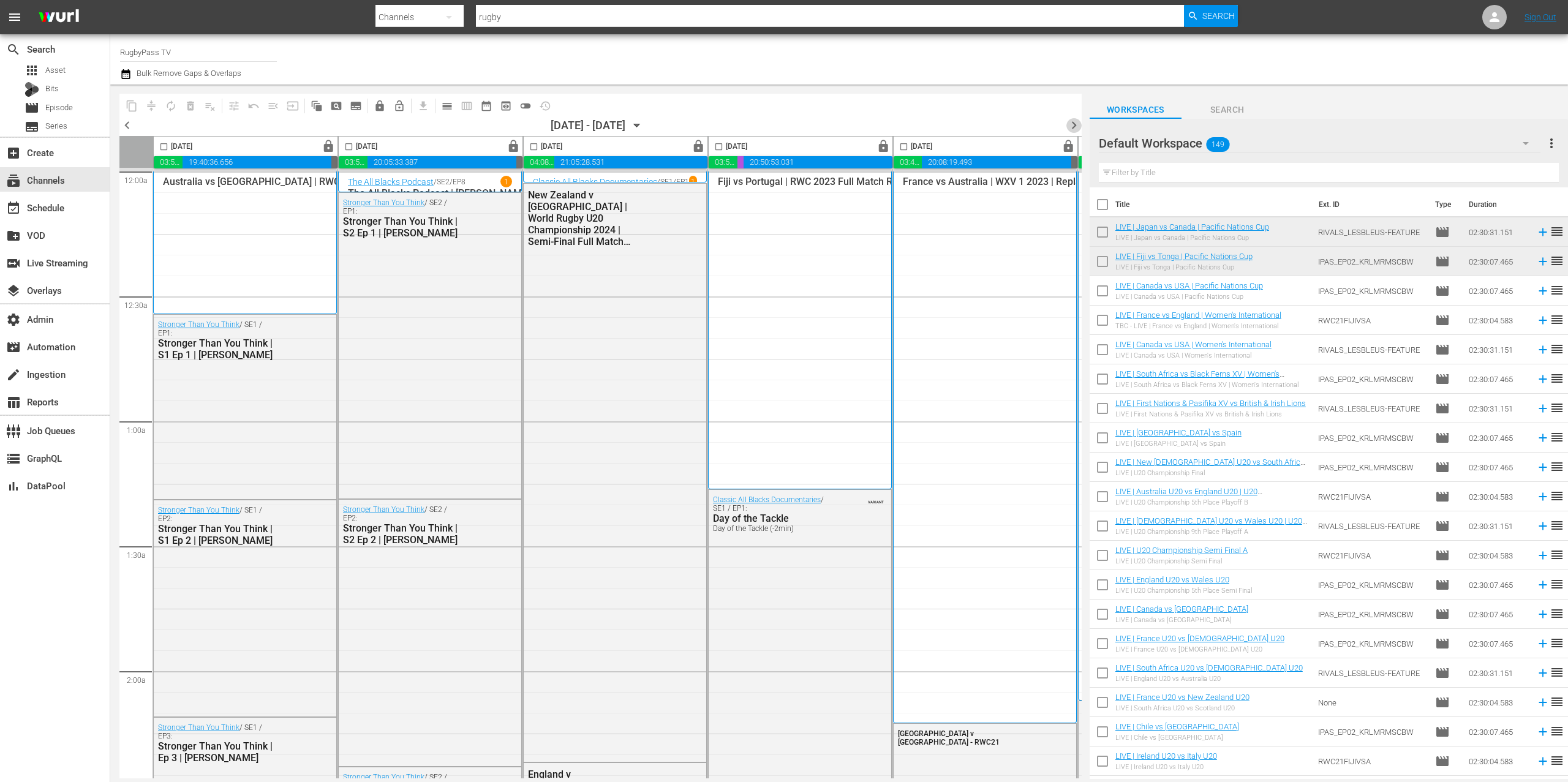
click at [927, 126] on span "chevron_right" at bounding box center [1074, 125] width 16 height 16
click at [927, 125] on span "chevron_right" at bounding box center [1074, 125] width 16 height 16
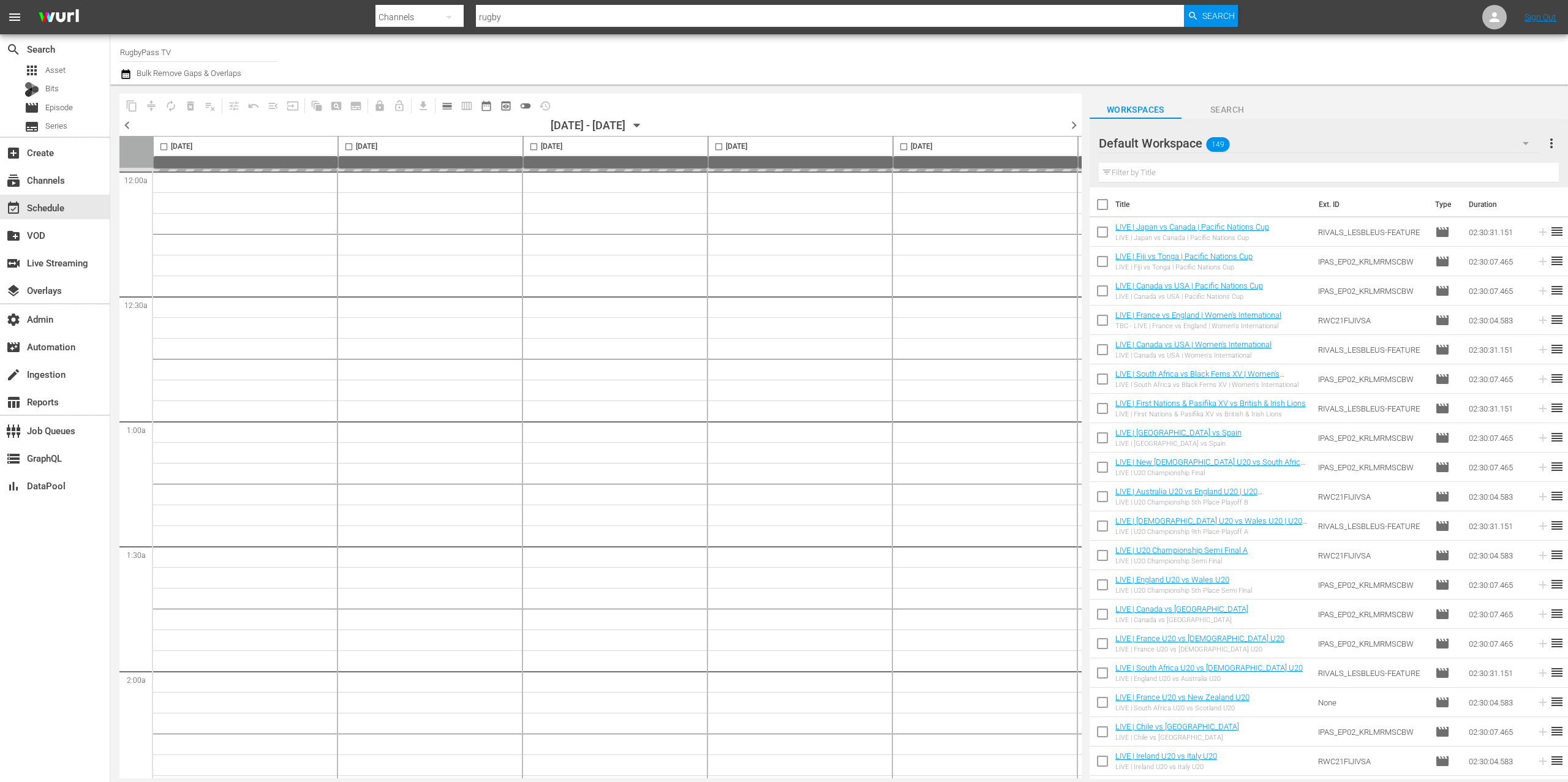
click at [127, 129] on span "chevron_left" at bounding box center [127, 125] width 16 height 16
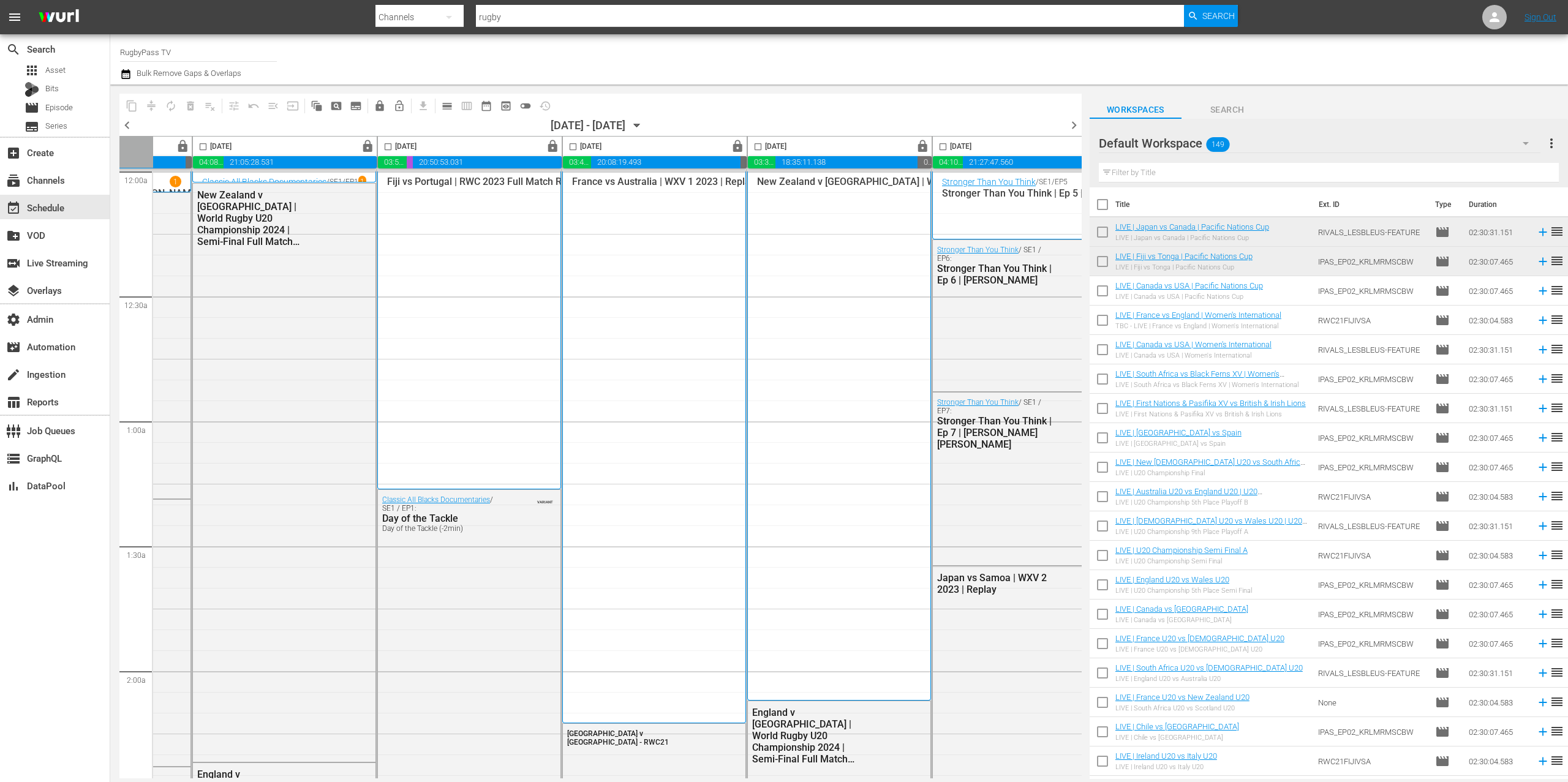
scroll to position [0, 374]
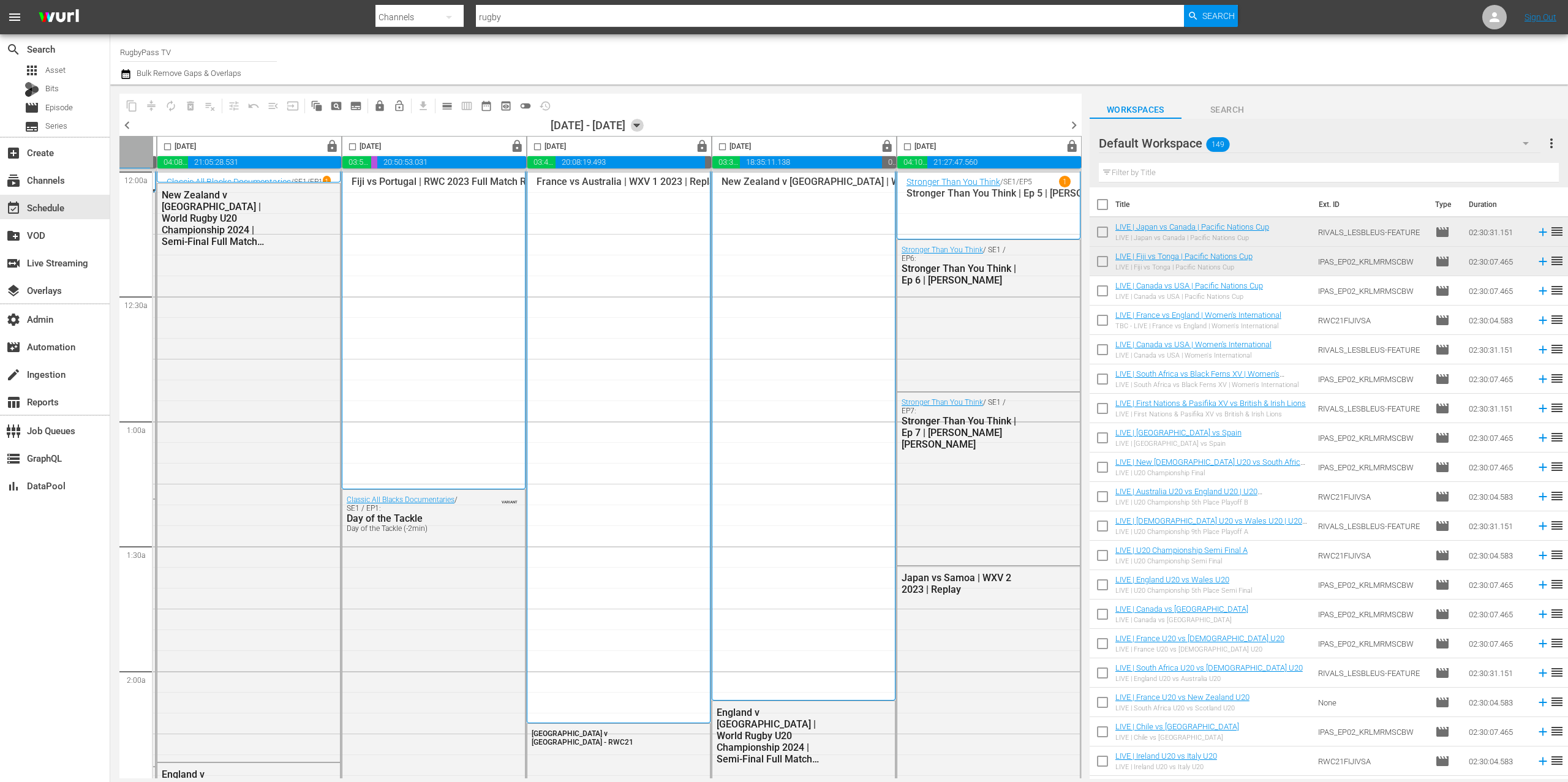
click at [644, 124] on icon "button" at bounding box center [637, 126] width 13 height 13
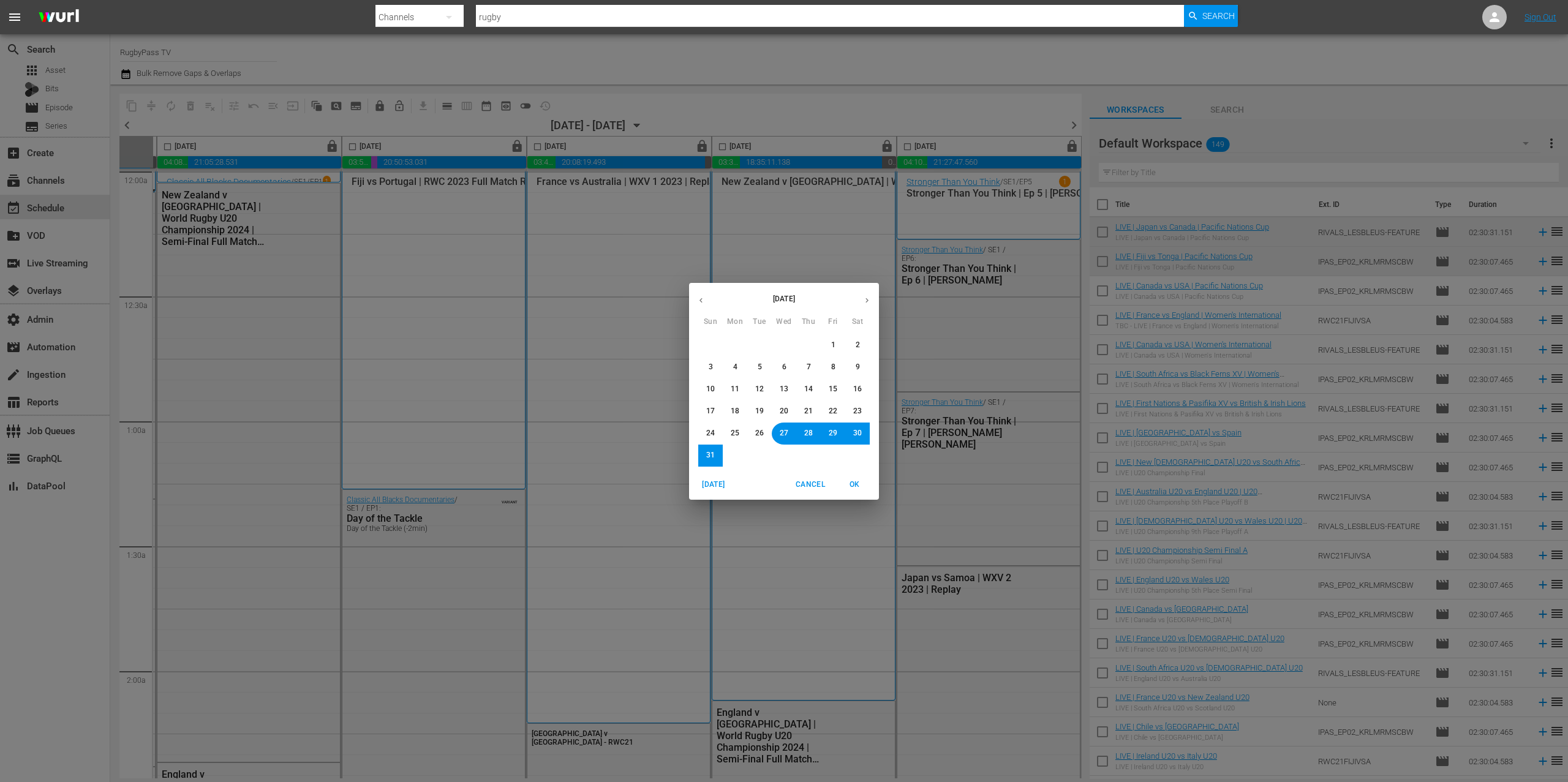
click at [856, 435] on span "30" at bounding box center [858, 433] width 9 height 10
click at [862, 487] on span "OK" at bounding box center [855, 484] width 30 height 13
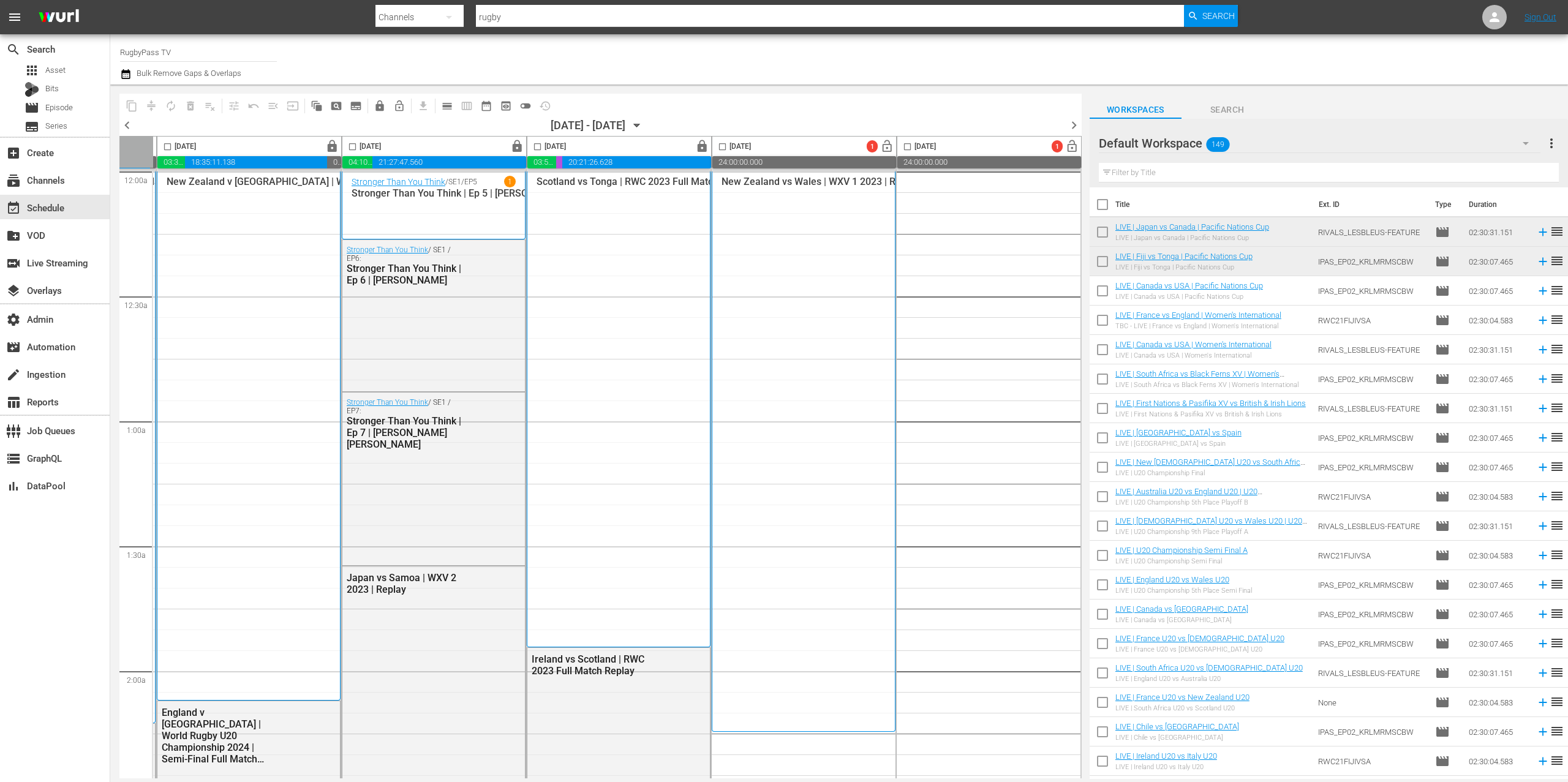
click at [644, 120] on icon "button" at bounding box center [637, 126] width 13 height 13
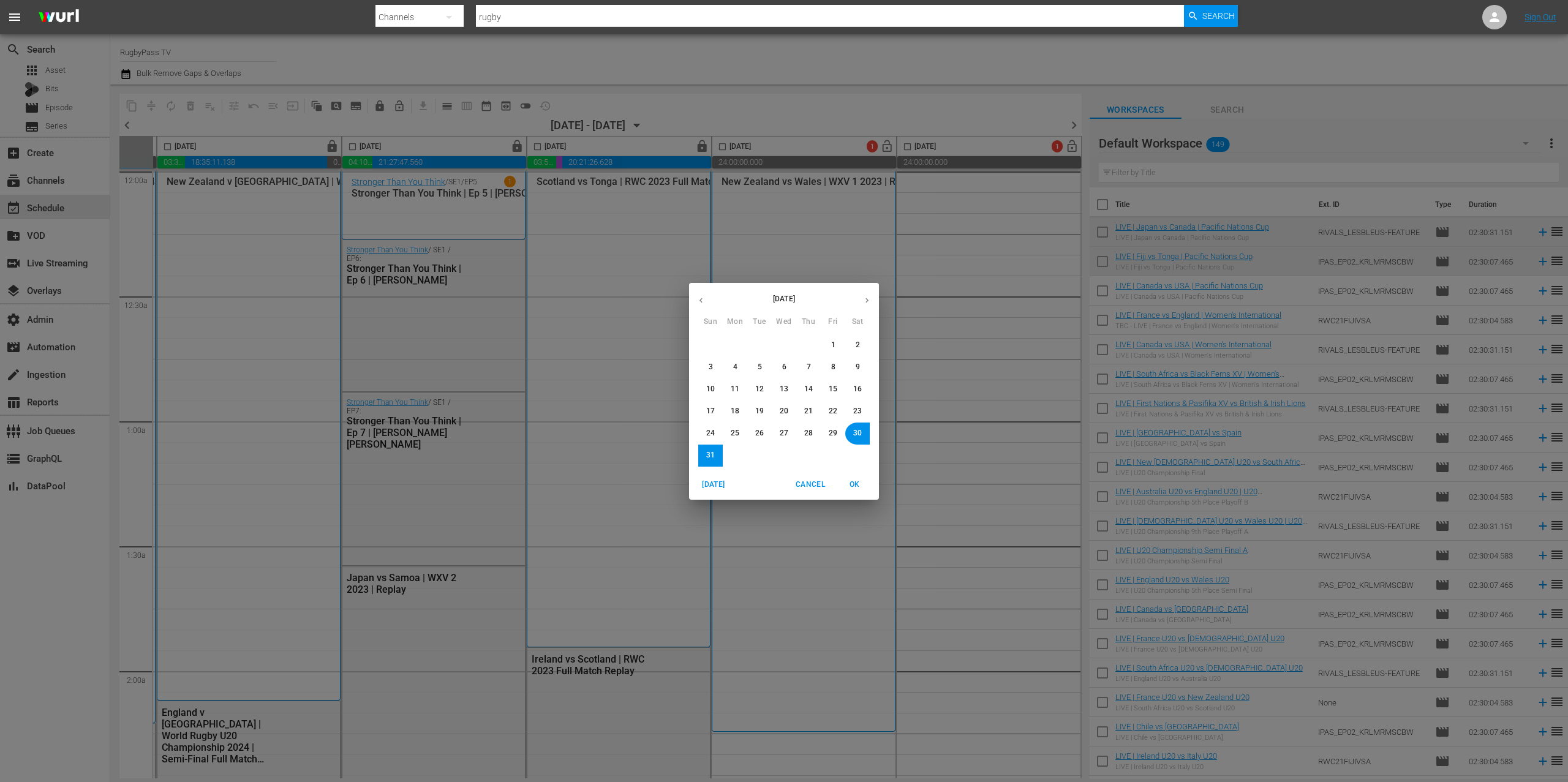
click at [710, 455] on span "31" at bounding box center [711, 455] width 9 height 10
drag, startPoint x: 857, startPoint y: 486, endPoint x: 563, endPoint y: 247, distance: 378.9
click at [857, 485] on span "OK" at bounding box center [855, 484] width 30 height 13
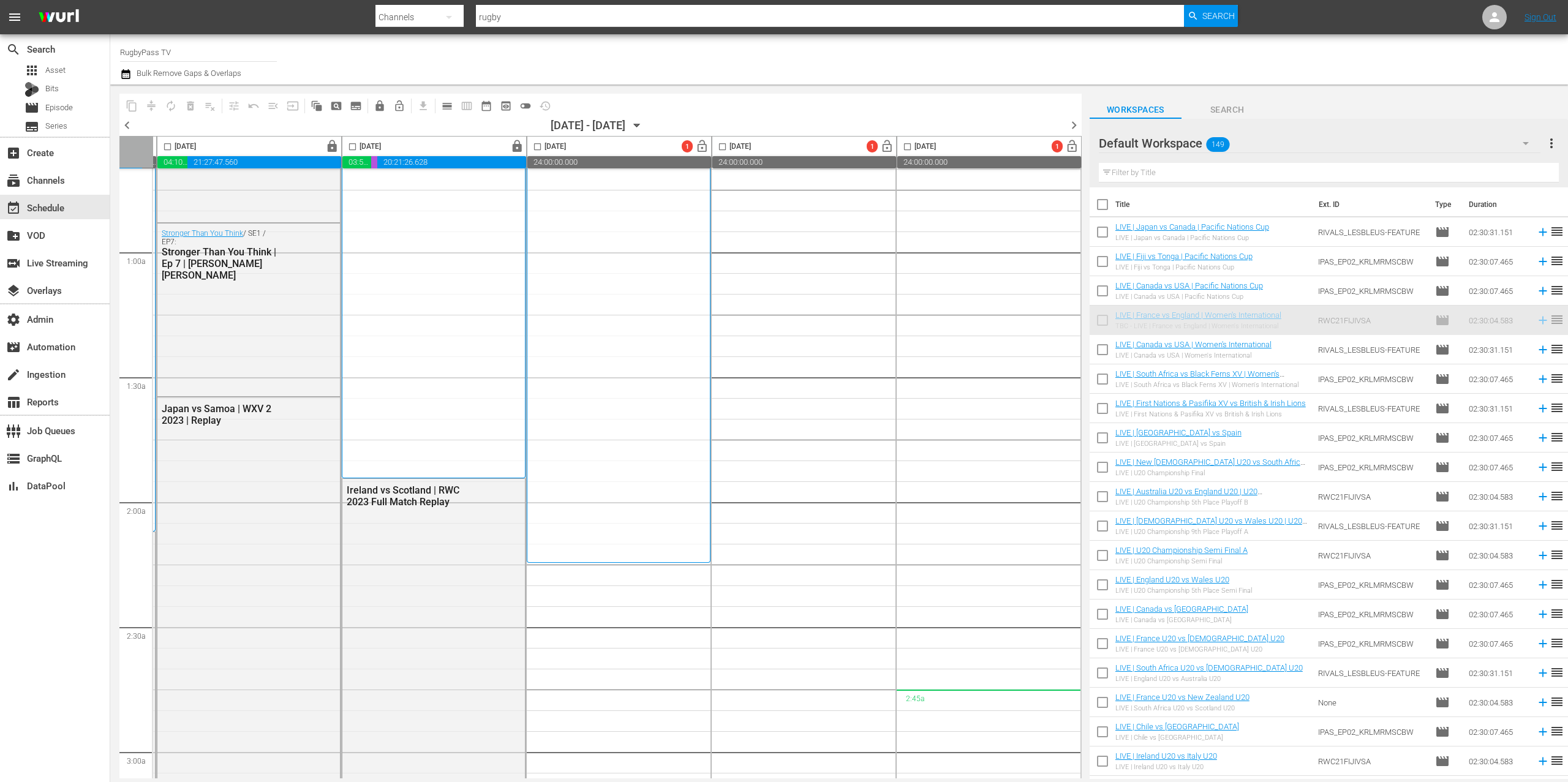
scroll to position [190, 374]
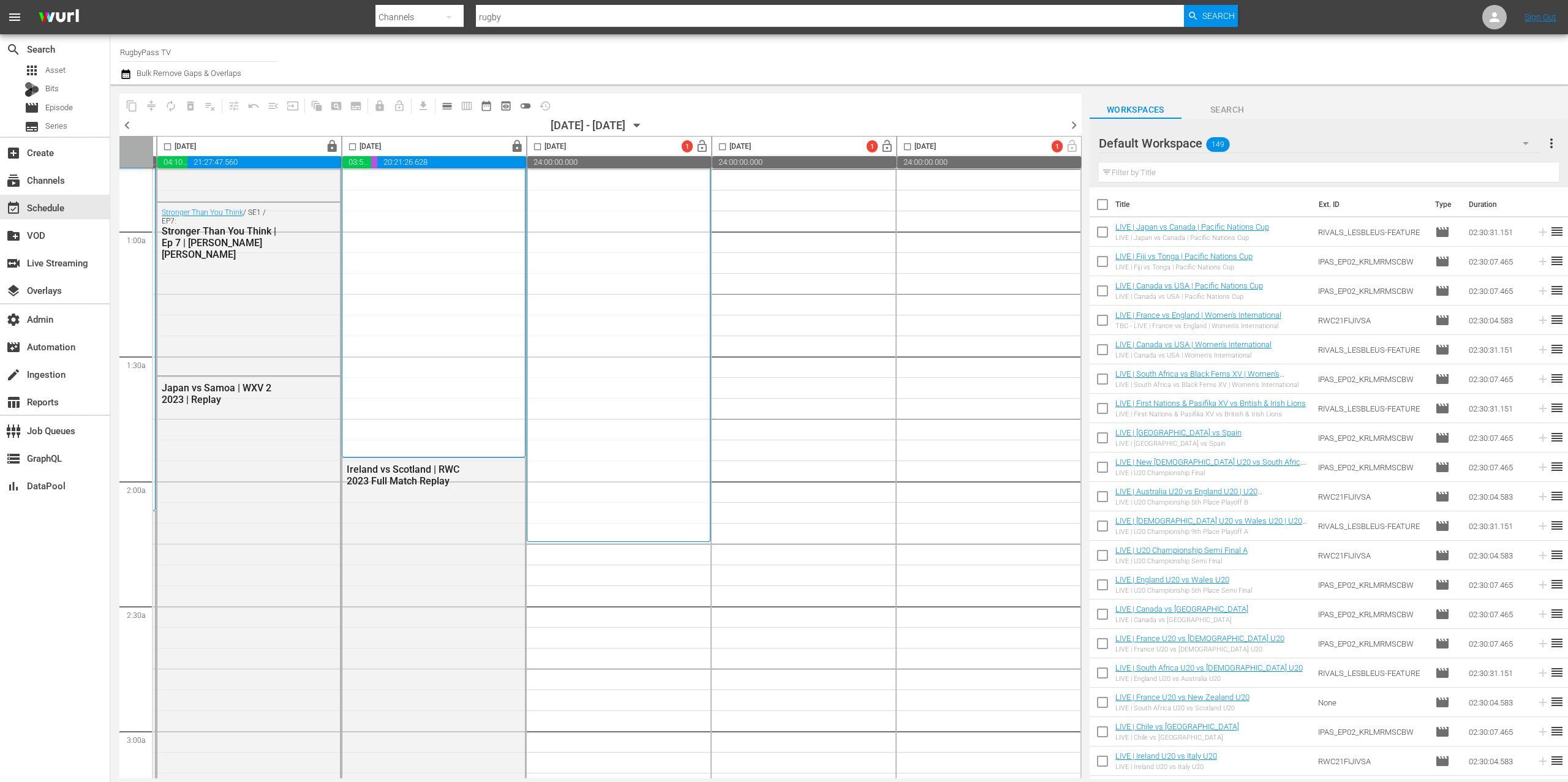
click at [127, 127] on span "chevron_left" at bounding box center [127, 125] width 16 height 16
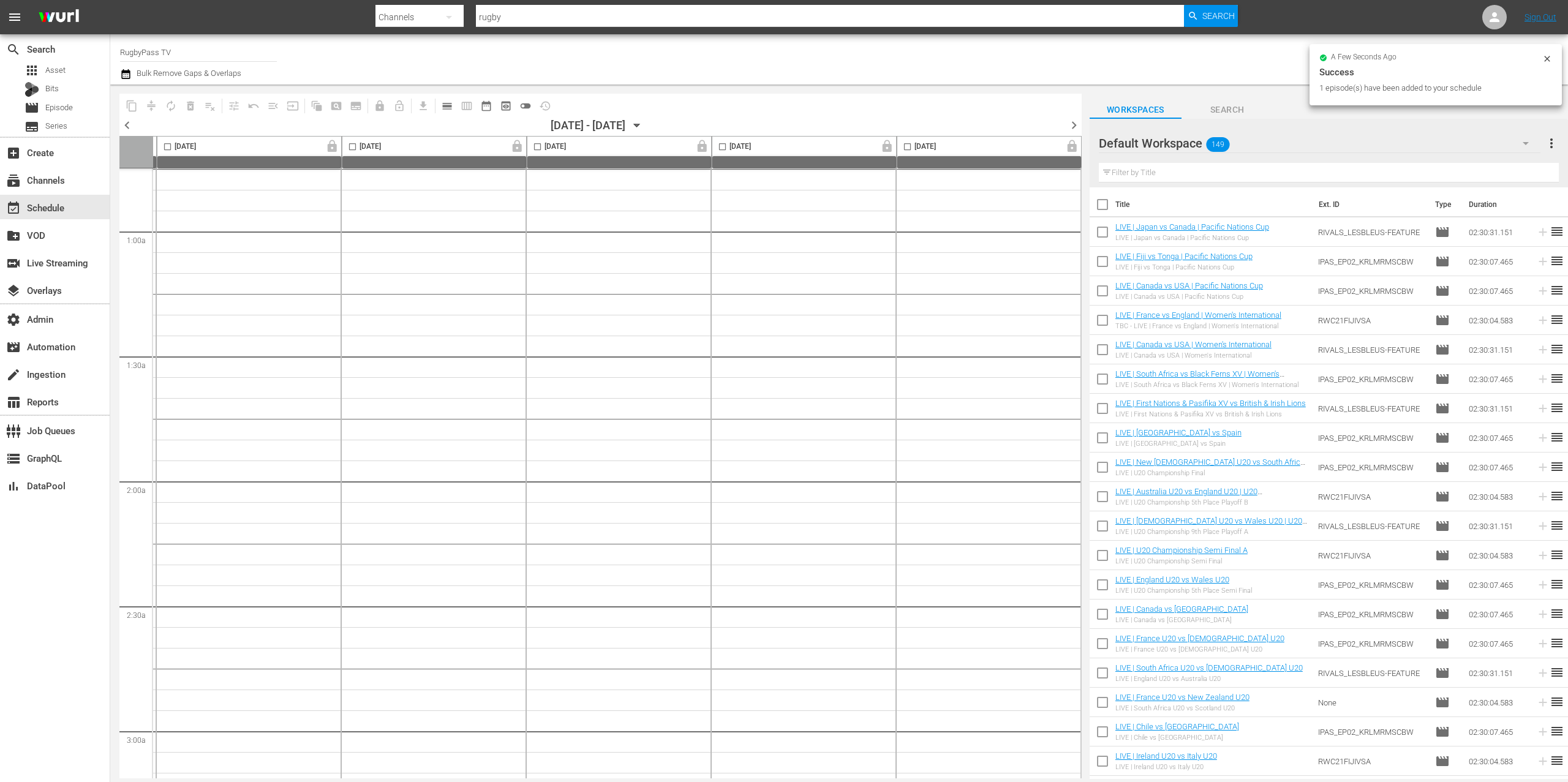
scroll to position [285, 374]
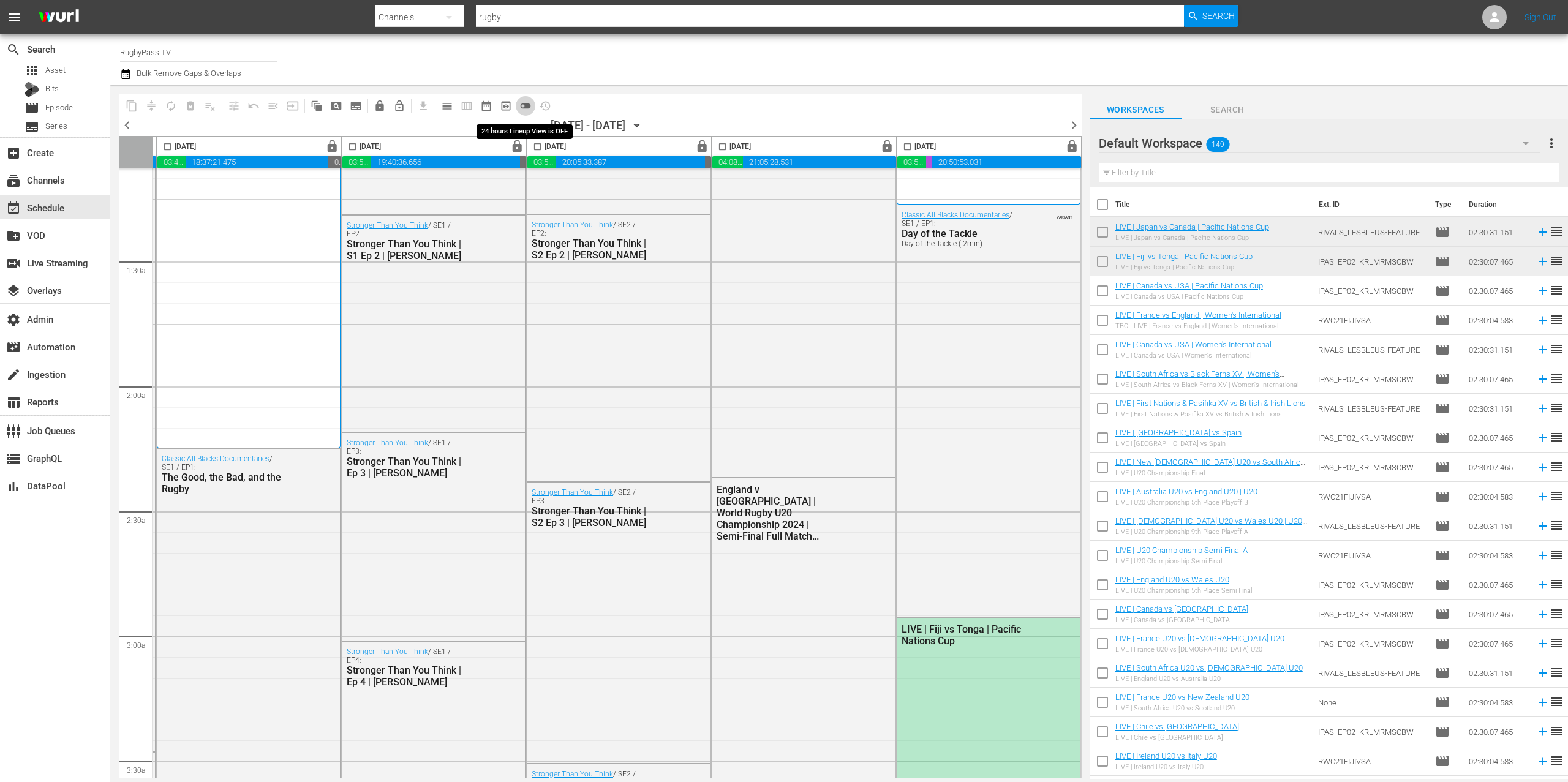
click at [527, 105] on span "toggle_off" at bounding box center [525, 106] width 12 height 12
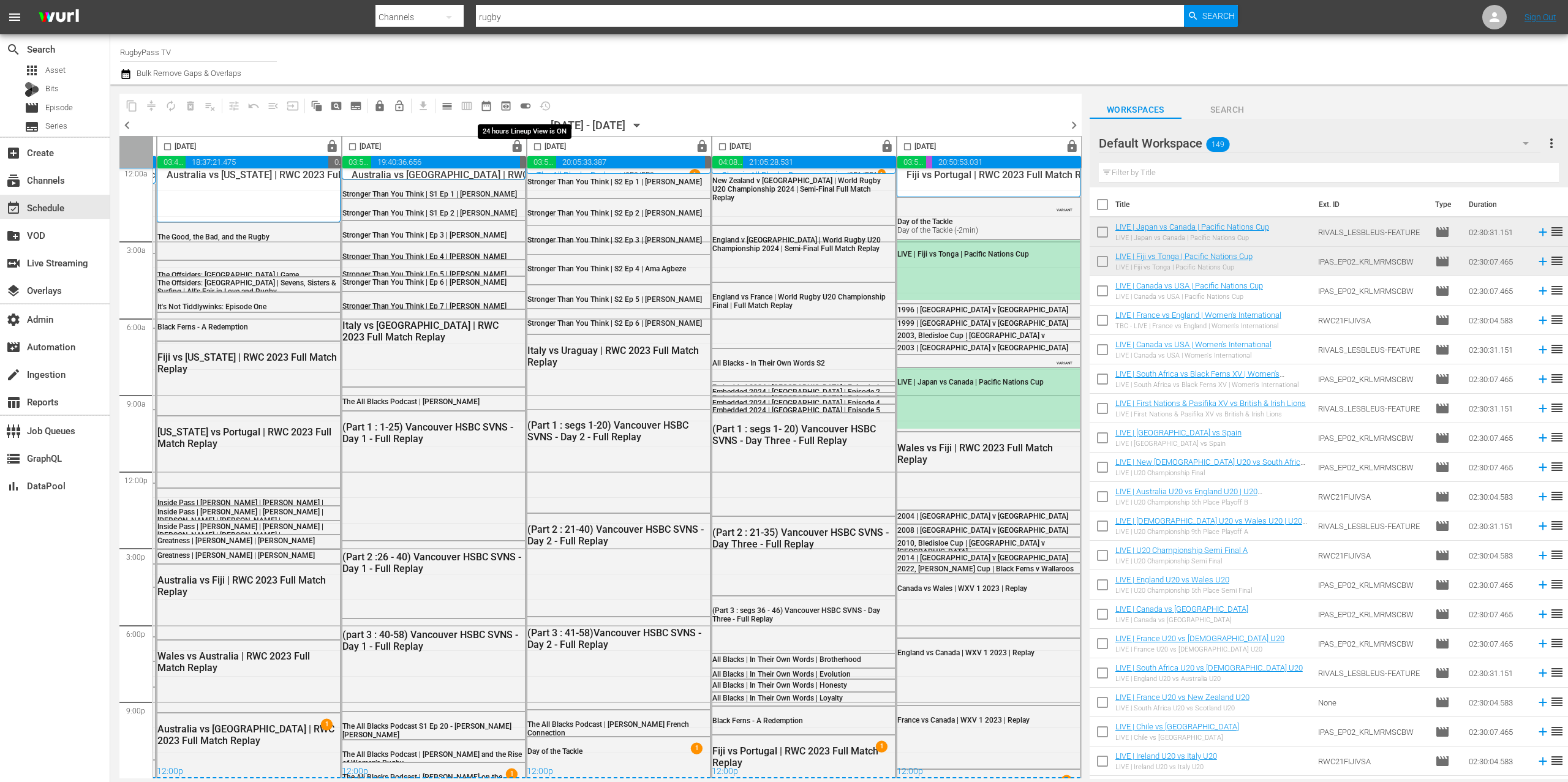
scroll to position [11, 374]
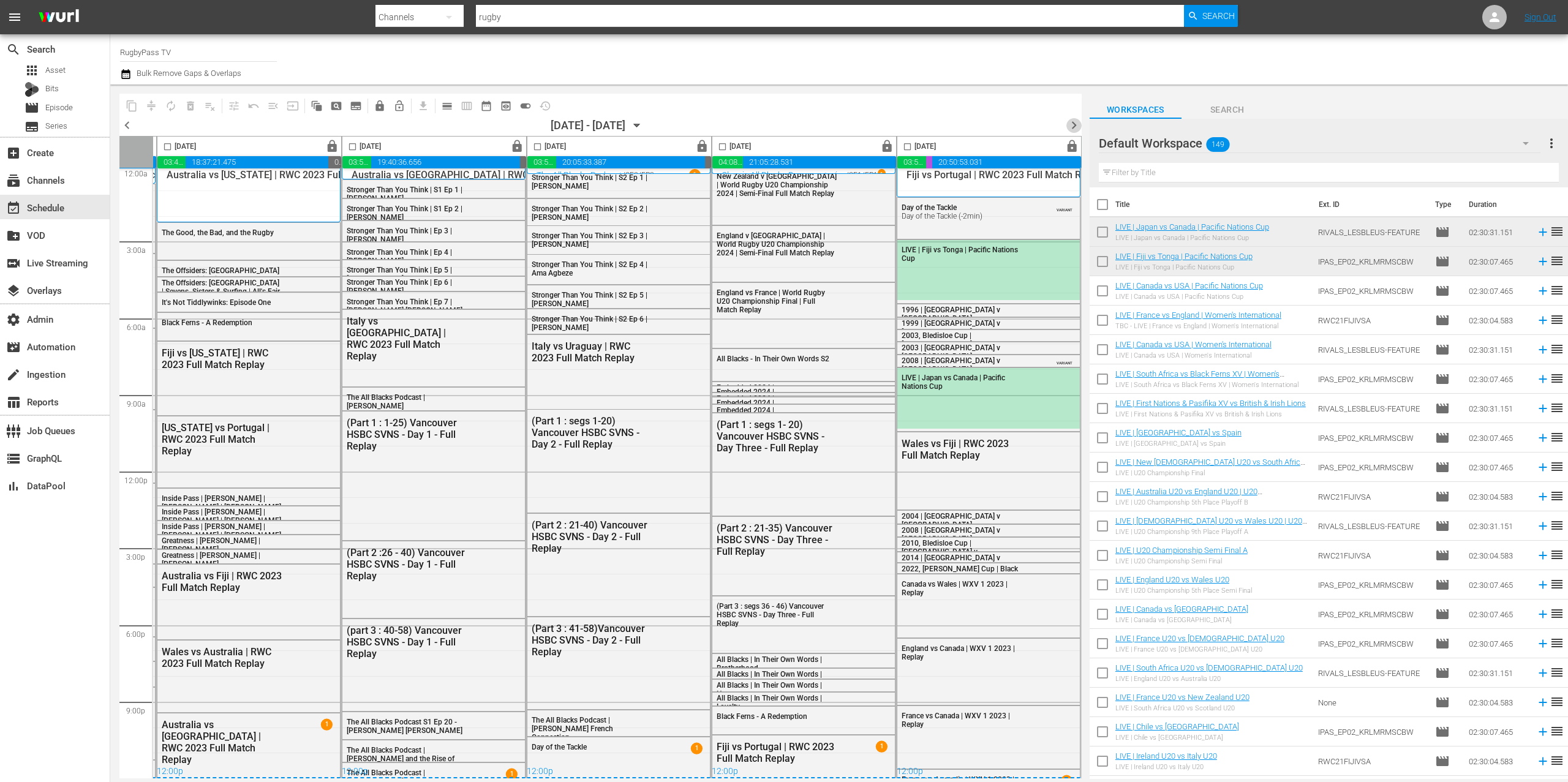
click at [927, 124] on span "chevron_right" at bounding box center [1074, 125] width 16 height 16
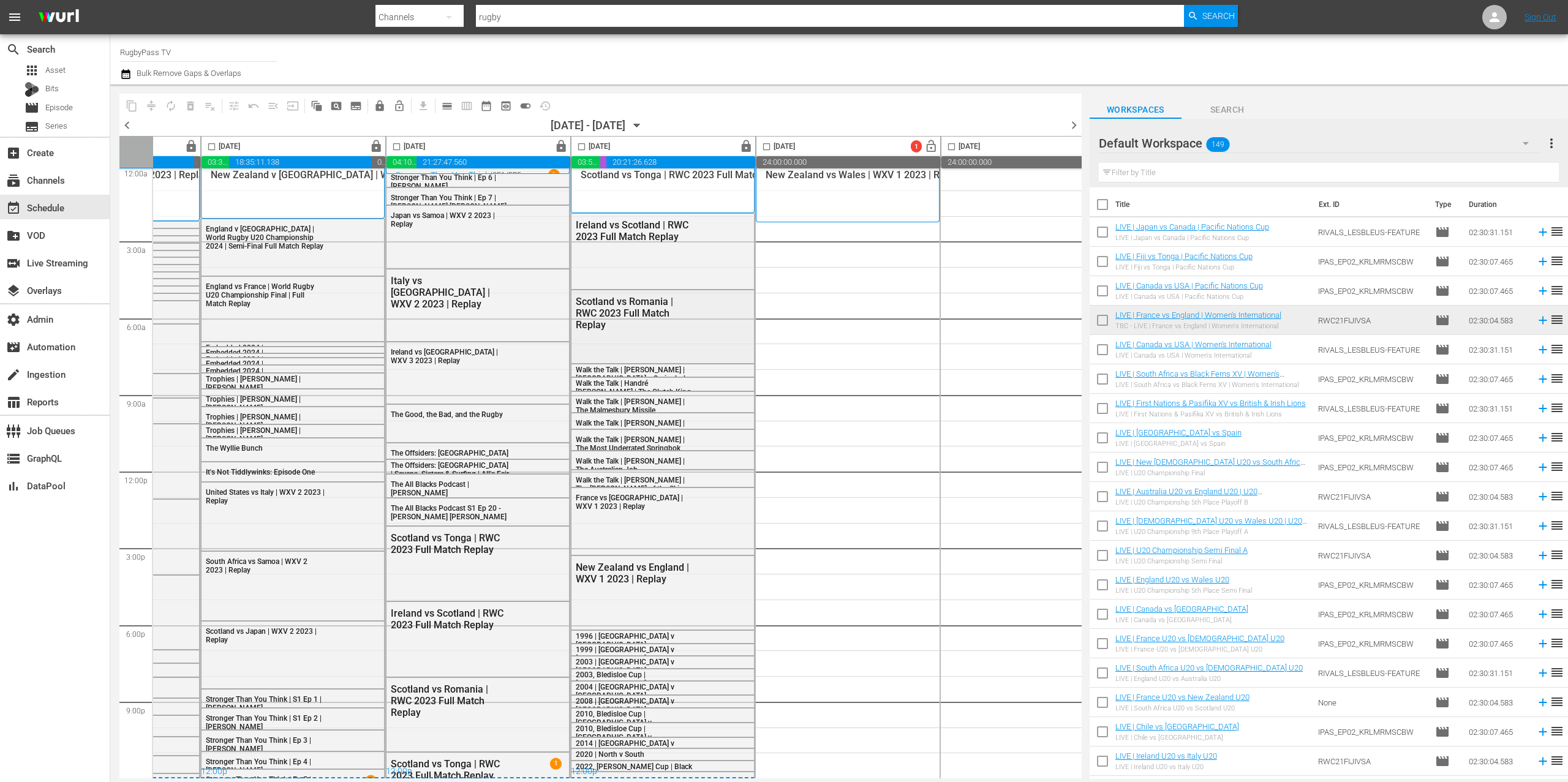
scroll to position [10, 296]
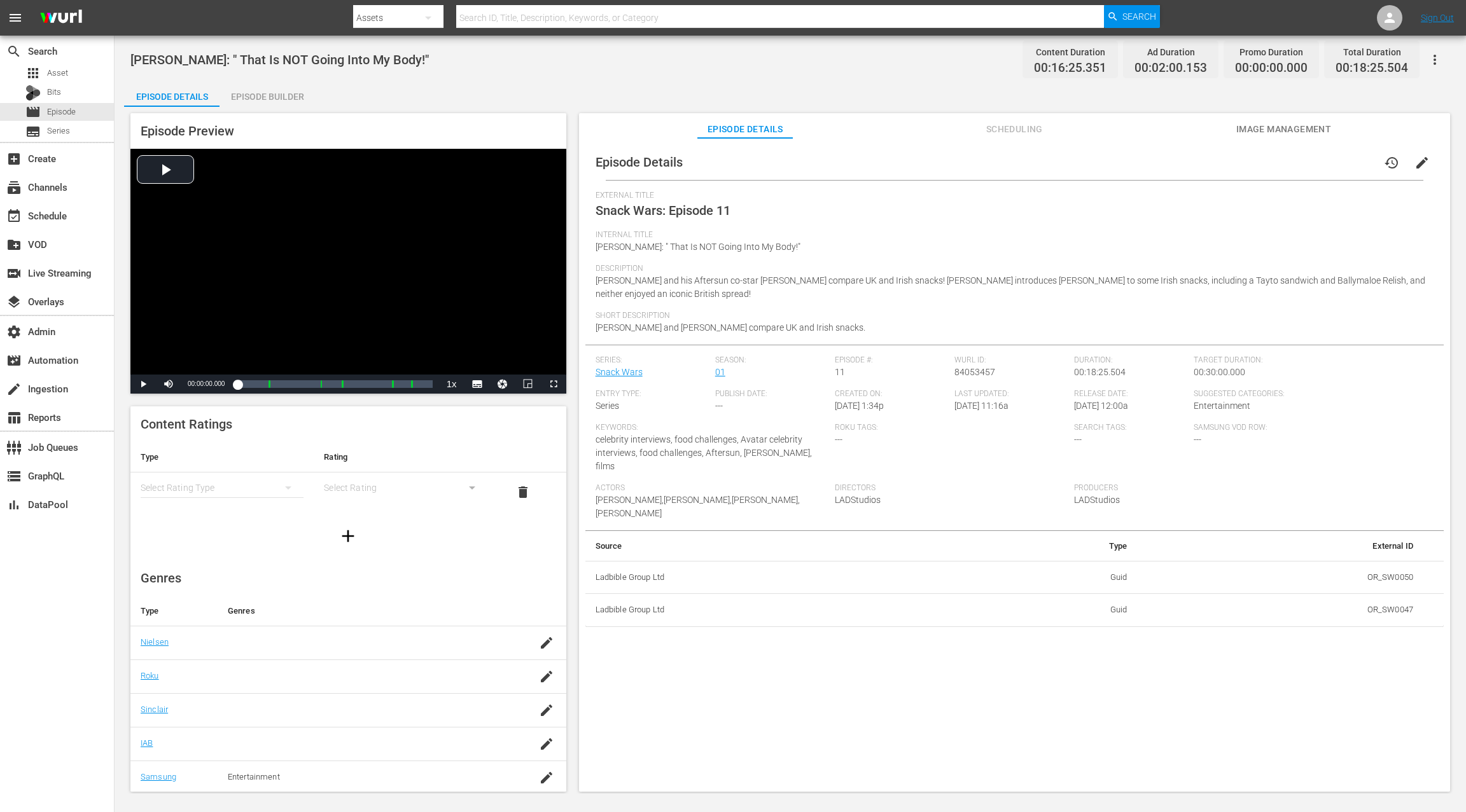
click at [1414, 163] on span "edit" at bounding box center [1422, 163] width 15 height 15
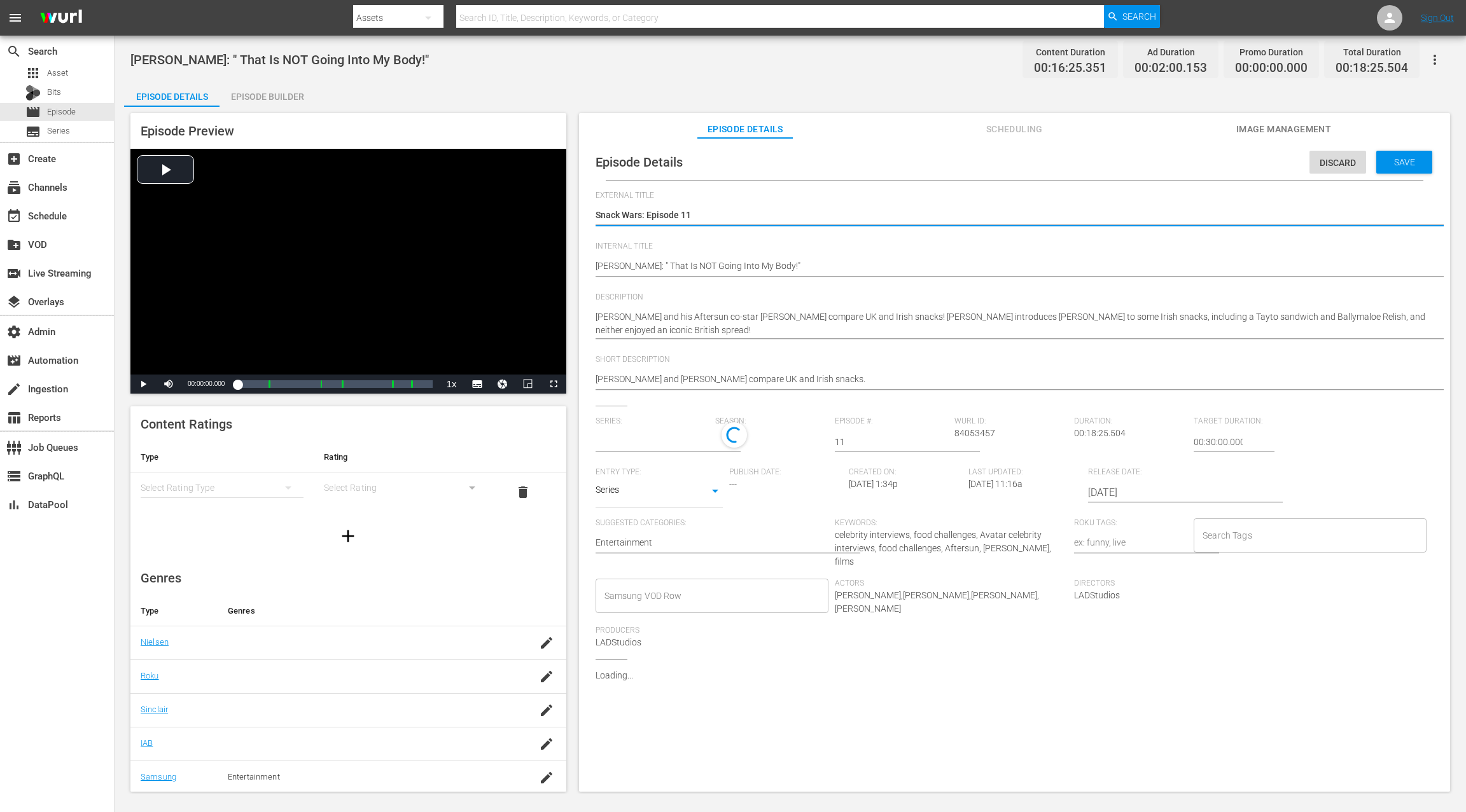
type input "Snack Wars"
click at [663, 437] on input "text" at bounding box center [651, 442] width 114 height 31
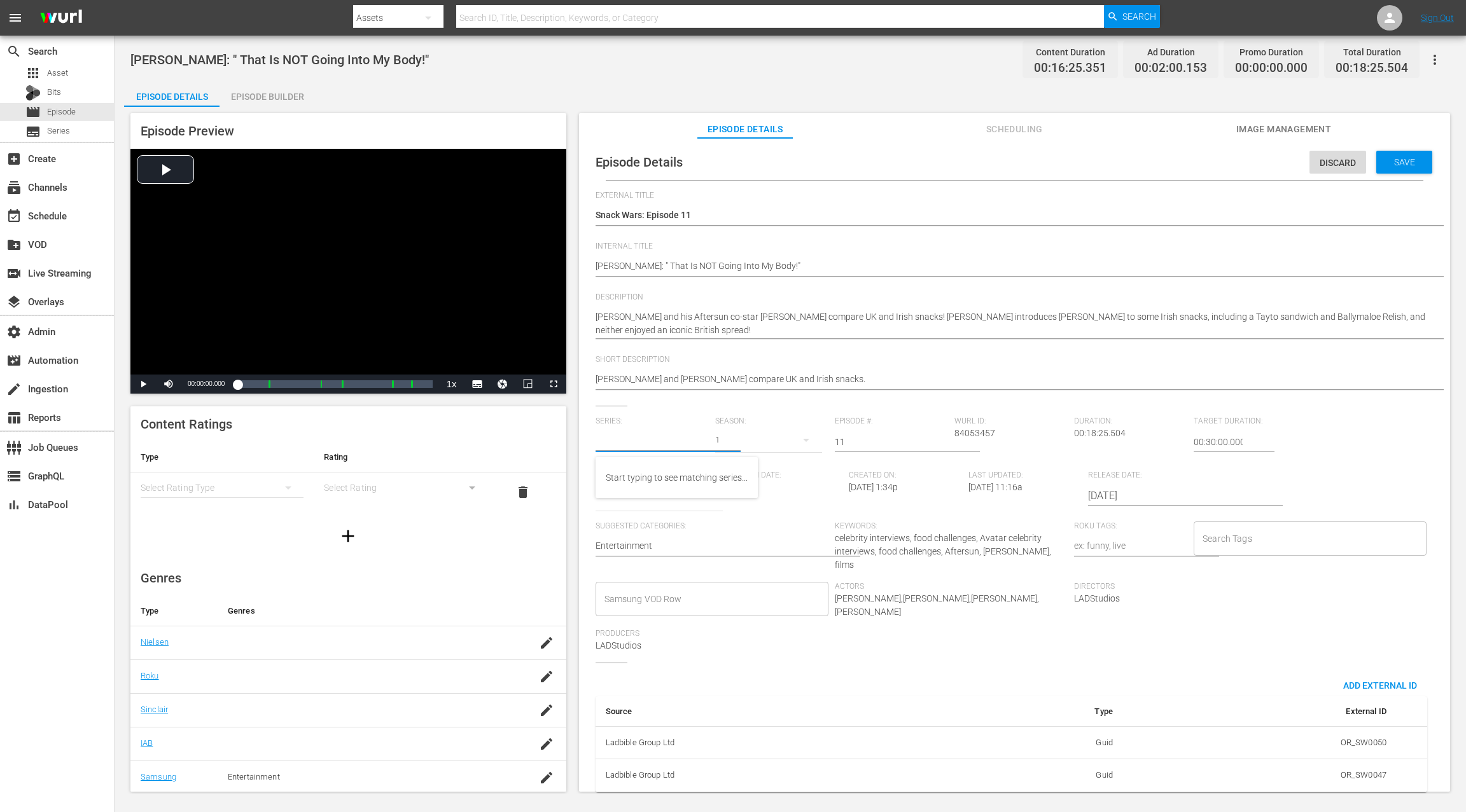
click at [730, 437] on div "1" at bounding box center [768, 440] width 107 height 36
click at [752, 442] on div "1" at bounding box center [733, 406] width 1466 height 812
click at [740, 439] on div "1" at bounding box center [733, 406] width 1466 height 812
click at [735, 438] on div "1" at bounding box center [768, 440] width 107 height 36
click at [617, 445] on div "1" at bounding box center [733, 406] width 1466 height 812
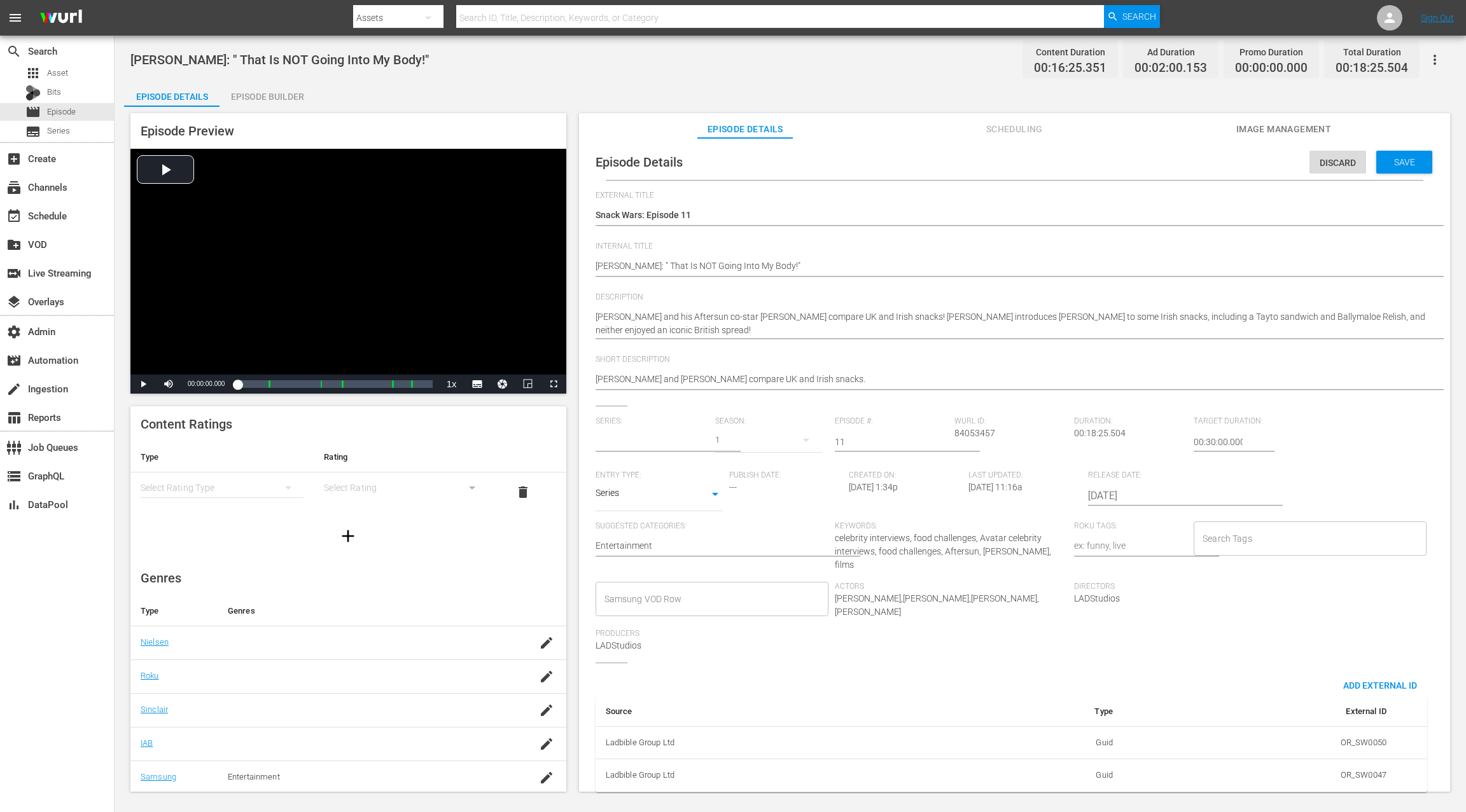
click at [646, 440] on div "1" at bounding box center [733, 406] width 1466 height 812
click at [641, 439] on input "text" at bounding box center [651, 442] width 114 height 31
click at [643, 474] on div "Snack Wars" at bounding box center [629, 477] width 47 height 31
type input "Snack Wars"
click at [718, 444] on div "1" at bounding box center [768, 440] width 107 height 36
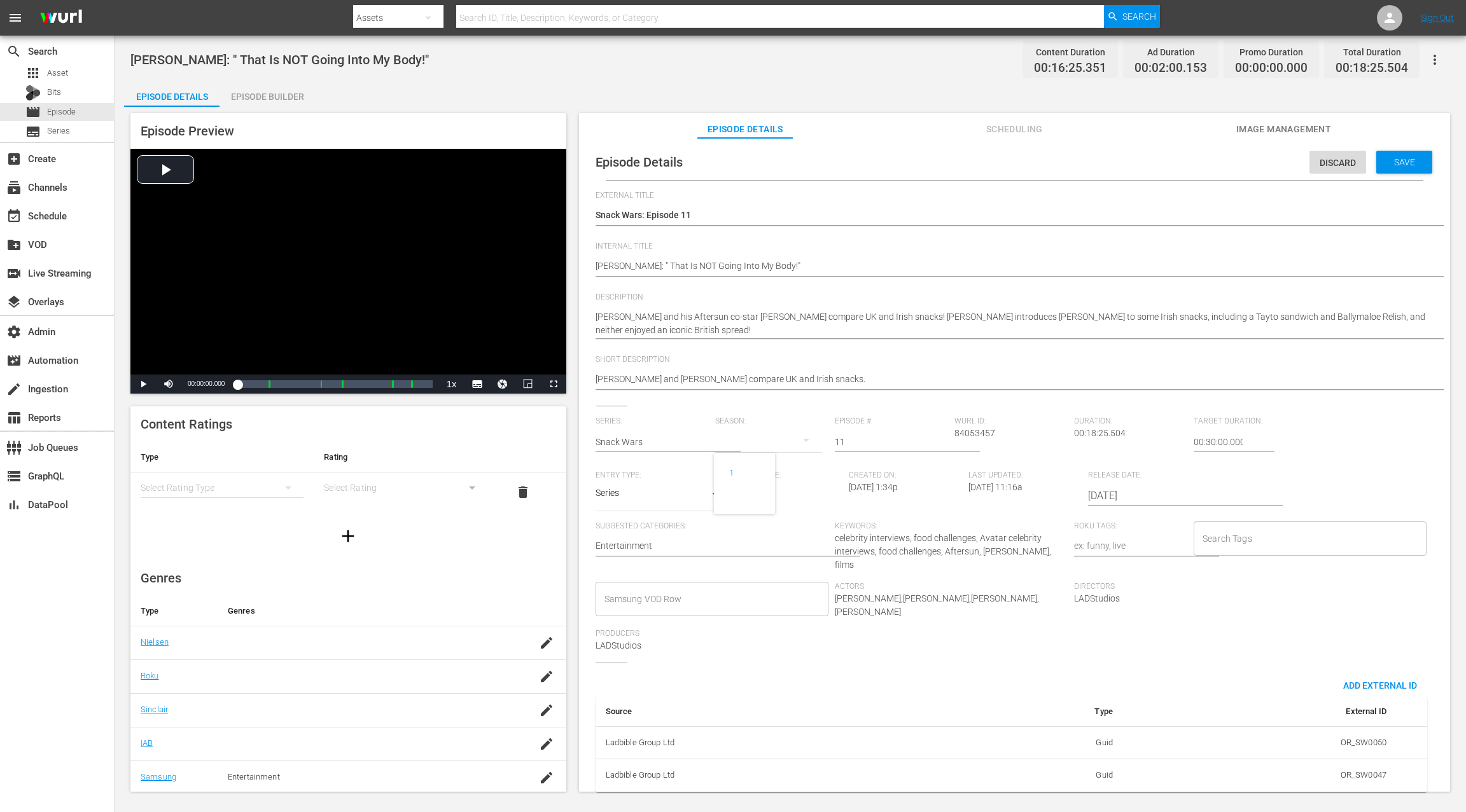
click at [736, 441] on div "1" at bounding box center [733, 406] width 1466 height 812
click at [678, 492] on body "menu Search By Assets Search ID, Title, Description, Keywords, or Category Sear…" at bounding box center [733, 406] width 1466 height 812
click at [675, 481] on li "TV Special" at bounding box center [658, 474] width 128 height 21
click at [719, 434] on div "1" at bounding box center [768, 440] width 107 height 36
click at [725, 430] on div "1" at bounding box center [733, 406] width 1466 height 812
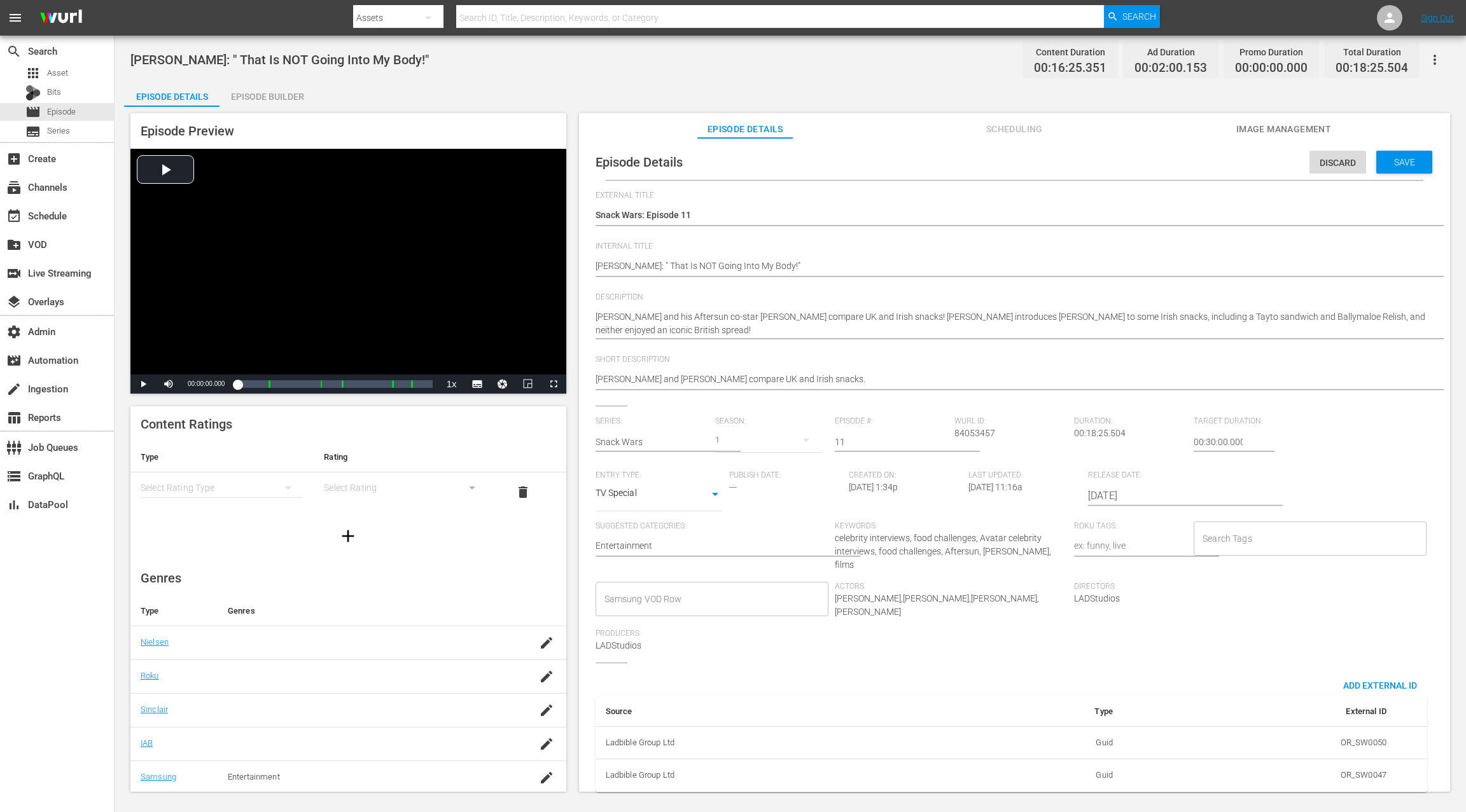
click at [658, 493] on body "menu Search By Assets Search ID, Title, Description, Keywords, or Category Sear…" at bounding box center [733, 406] width 1466 height 812
click at [665, 511] on li "Series" at bounding box center [658, 516] width 128 height 21
type input "SERIES"
click at [753, 427] on div "1" at bounding box center [768, 440] width 107 height 36
click at [734, 435] on div "1" at bounding box center [733, 406] width 1466 height 812
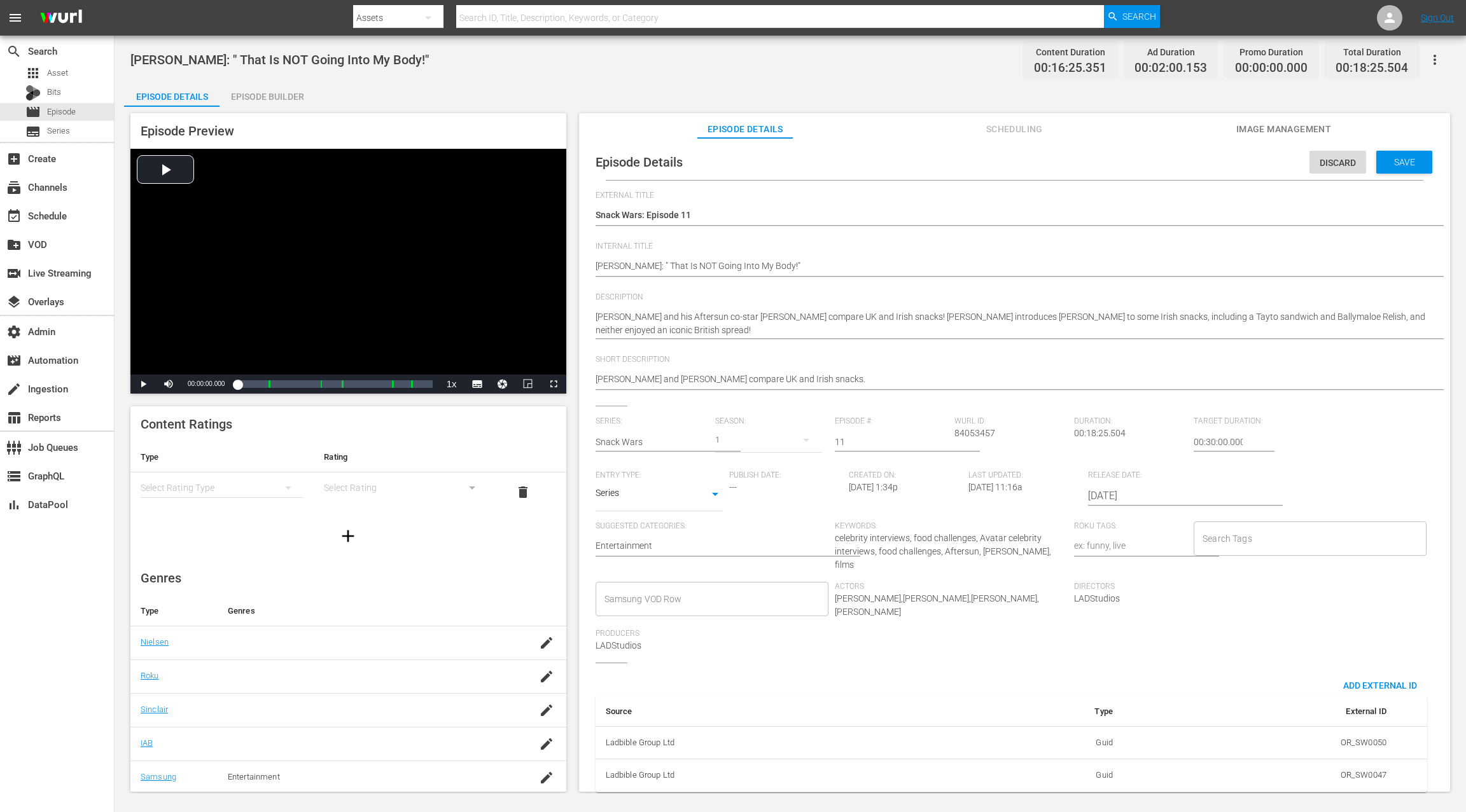
click at [723, 437] on div "1" at bounding box center [768, 440] width 107 height 36
click at [738, 440] on div "1" at bounding box center [733, 406] width 1466 height 812
click at [1326, 165] on span "Discard" at bounding box center [1337, 162] width 56 height 10
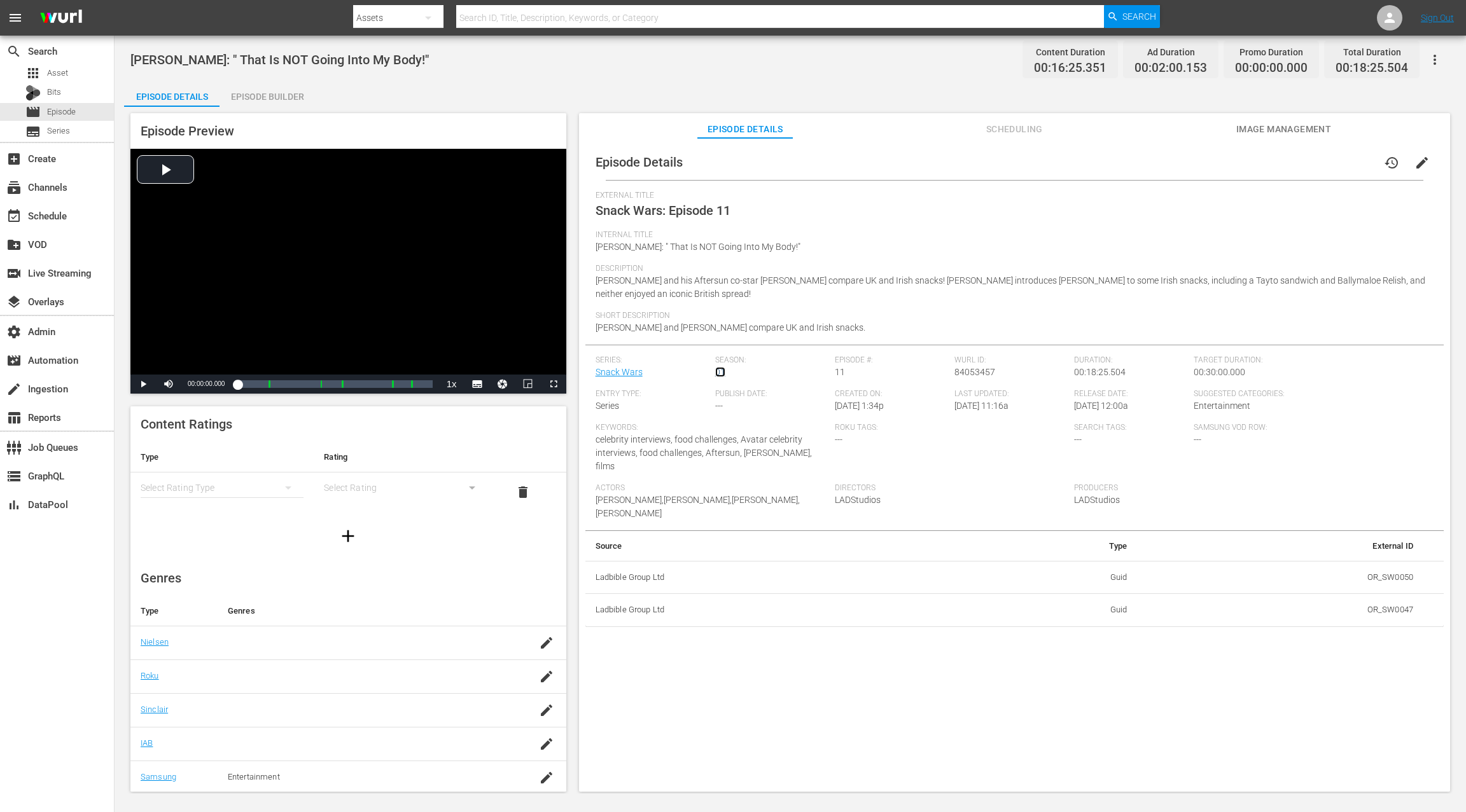
click at [718, 372] on link "01" at bounding box center [719, 372] width 10 height 10
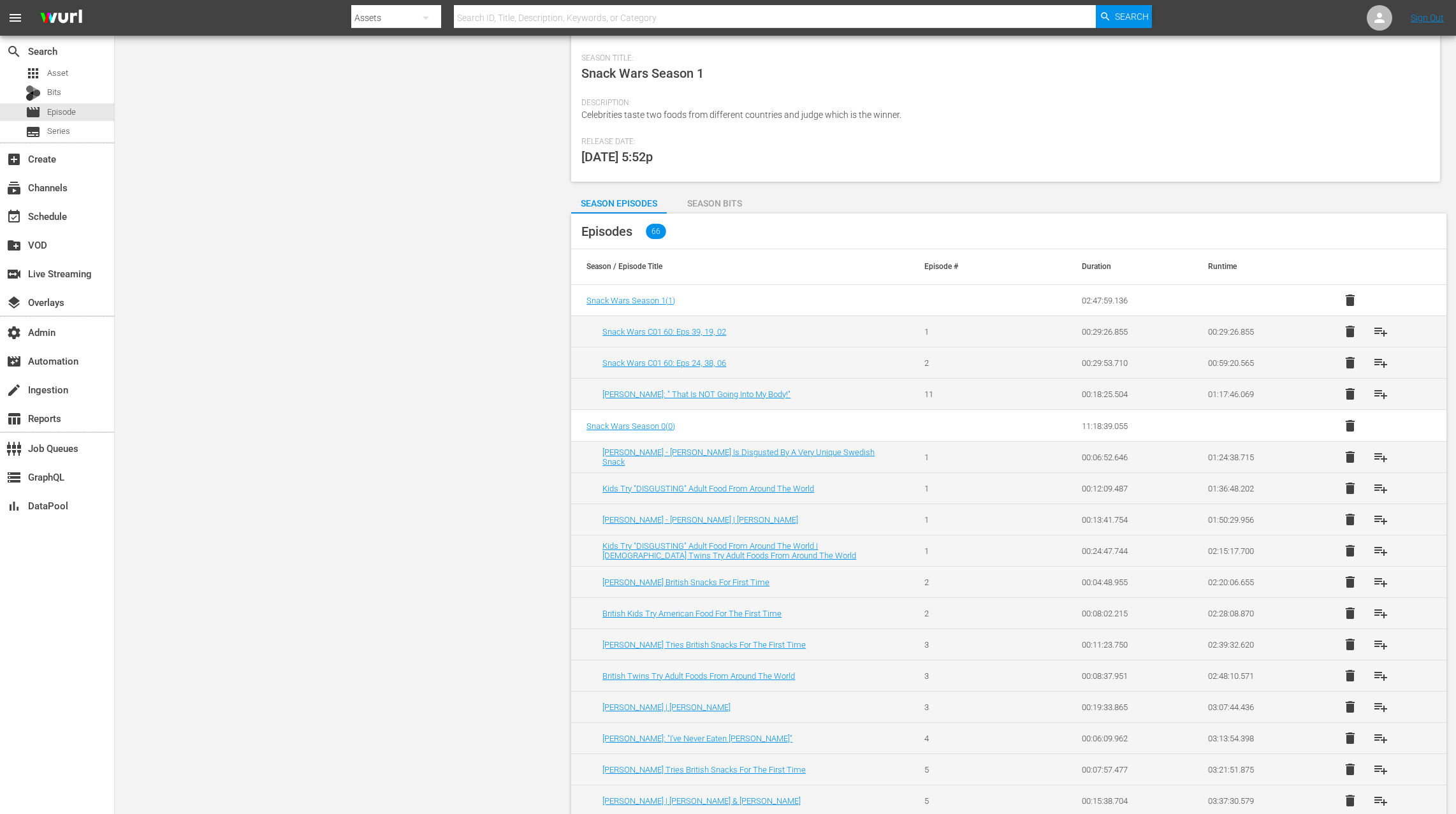
scroll to position [121, 0]
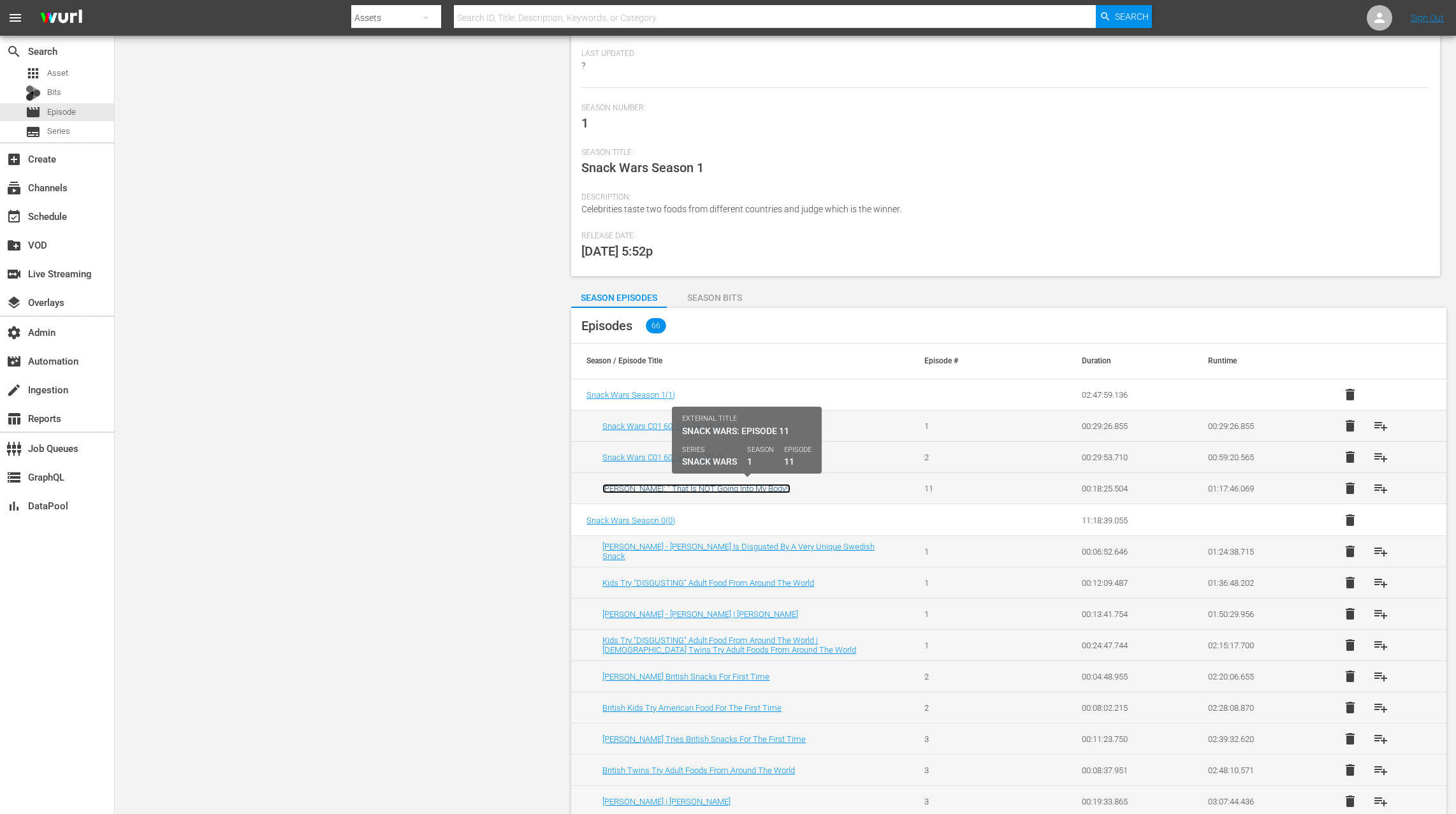
click at [752, 488] on link "Paul Mescal: " That Is NOT Going Into My Body!"" at bounding box center [696, 489] width 188 height 9
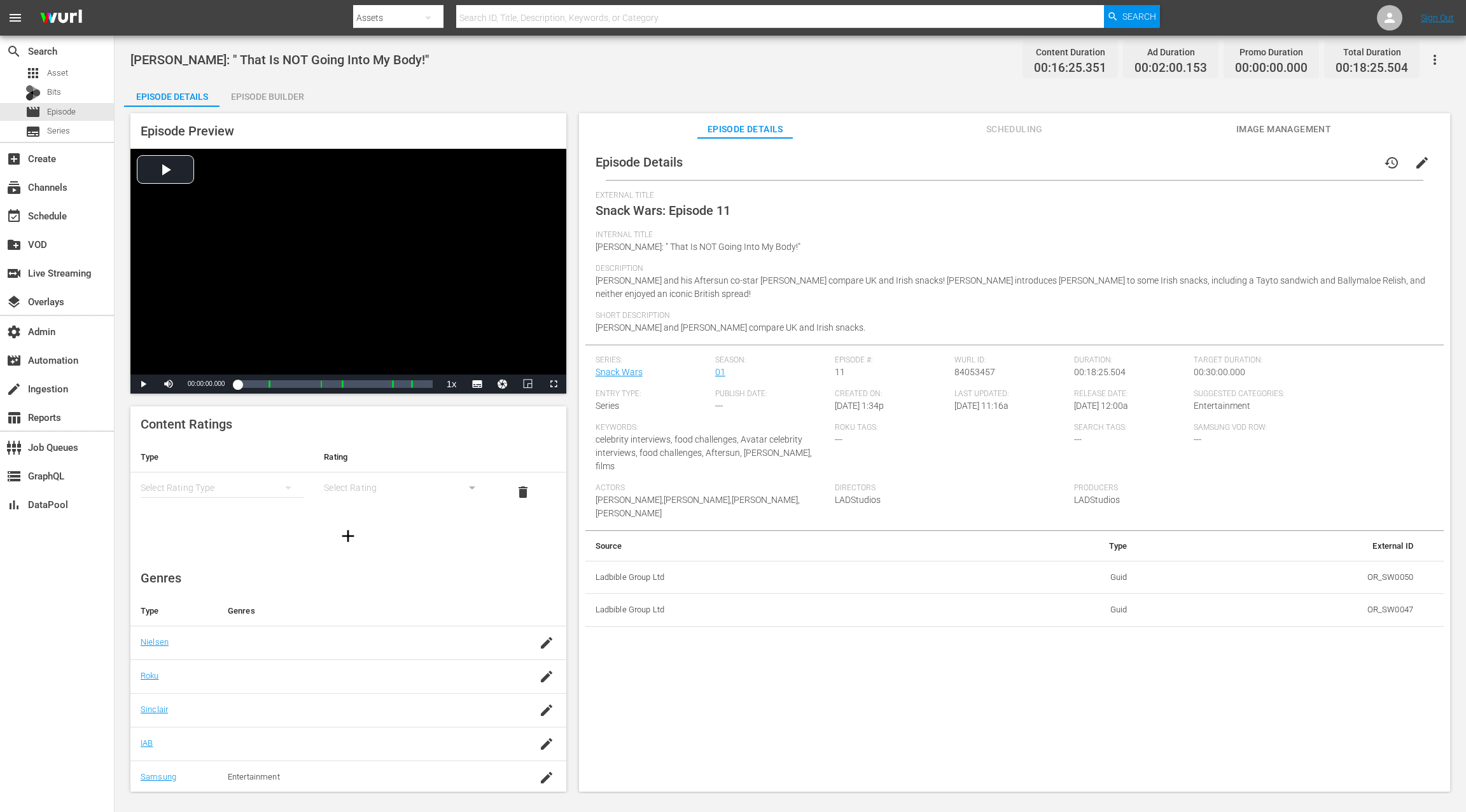
click at [1414, 163] on span "edit" at bounding box center [1422, 163] width 15 height 15
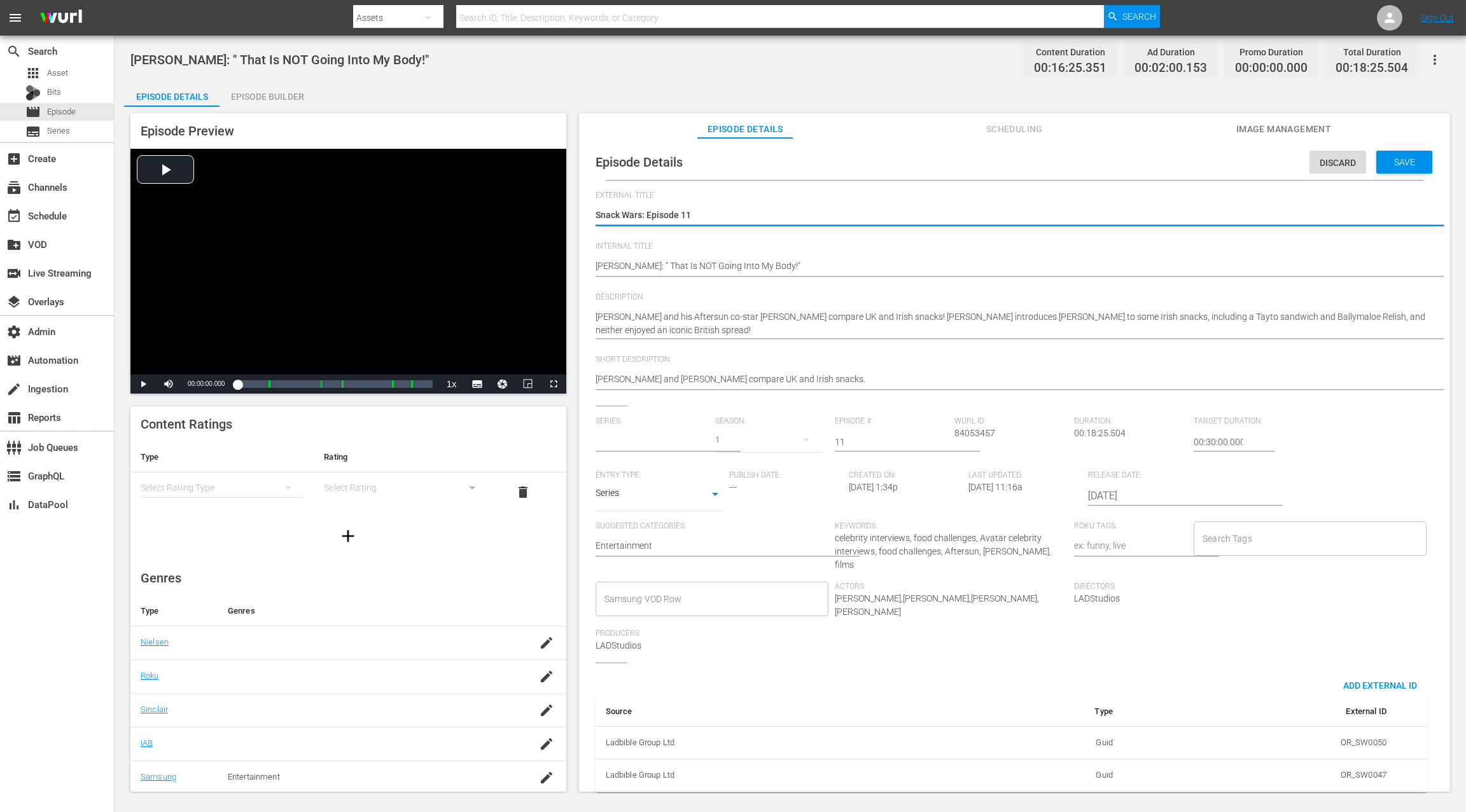
click at [660, 440] on input "text" at bounding box center [651, 442] width 114 height 31
click at [655, 430] on input "text" at bounding box center [651, 442] width 114 height 31
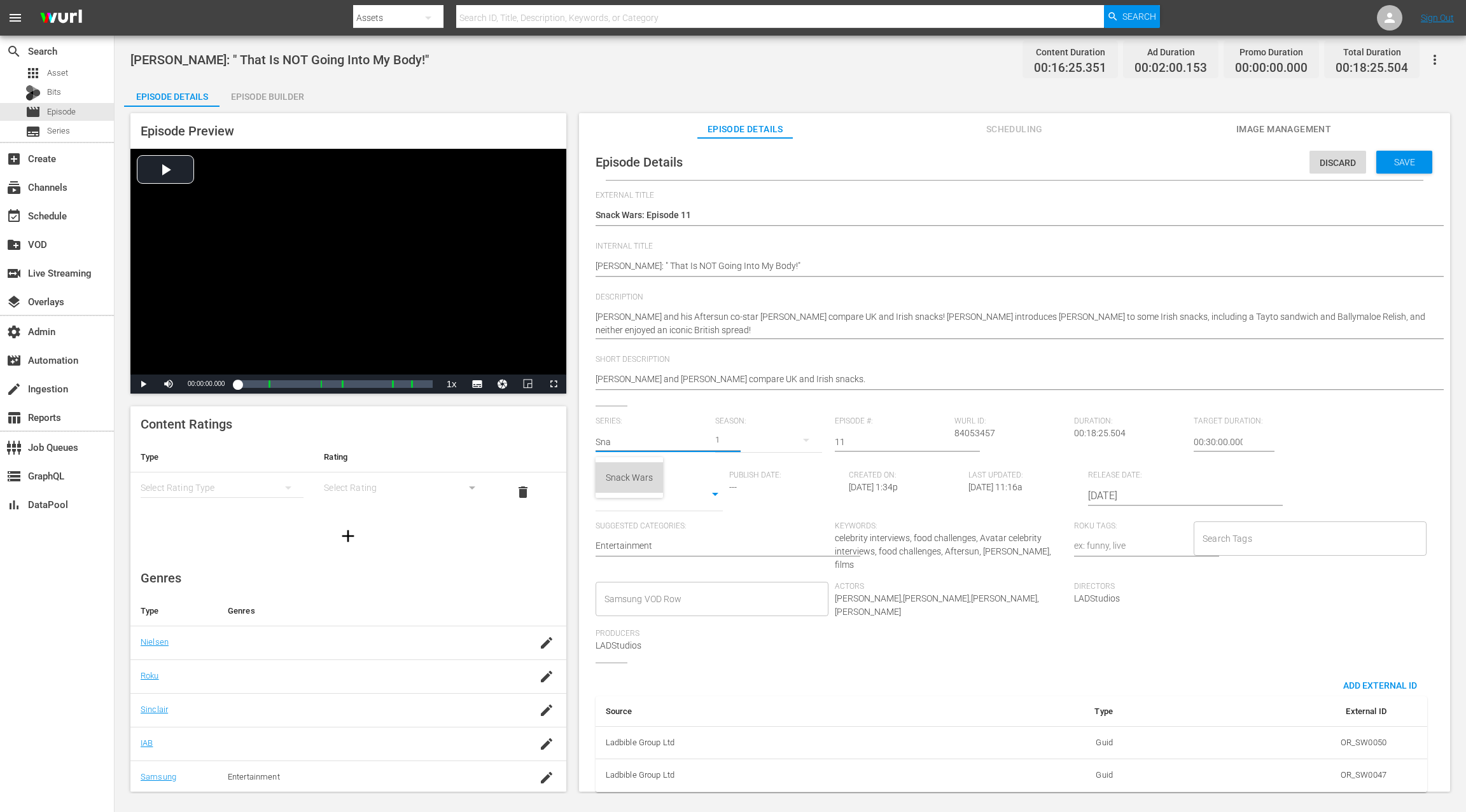
click at [643, 485] on div "Snack Wars" at bounding box center [629, 477] width 47 height 31
type input "Snack Wars"
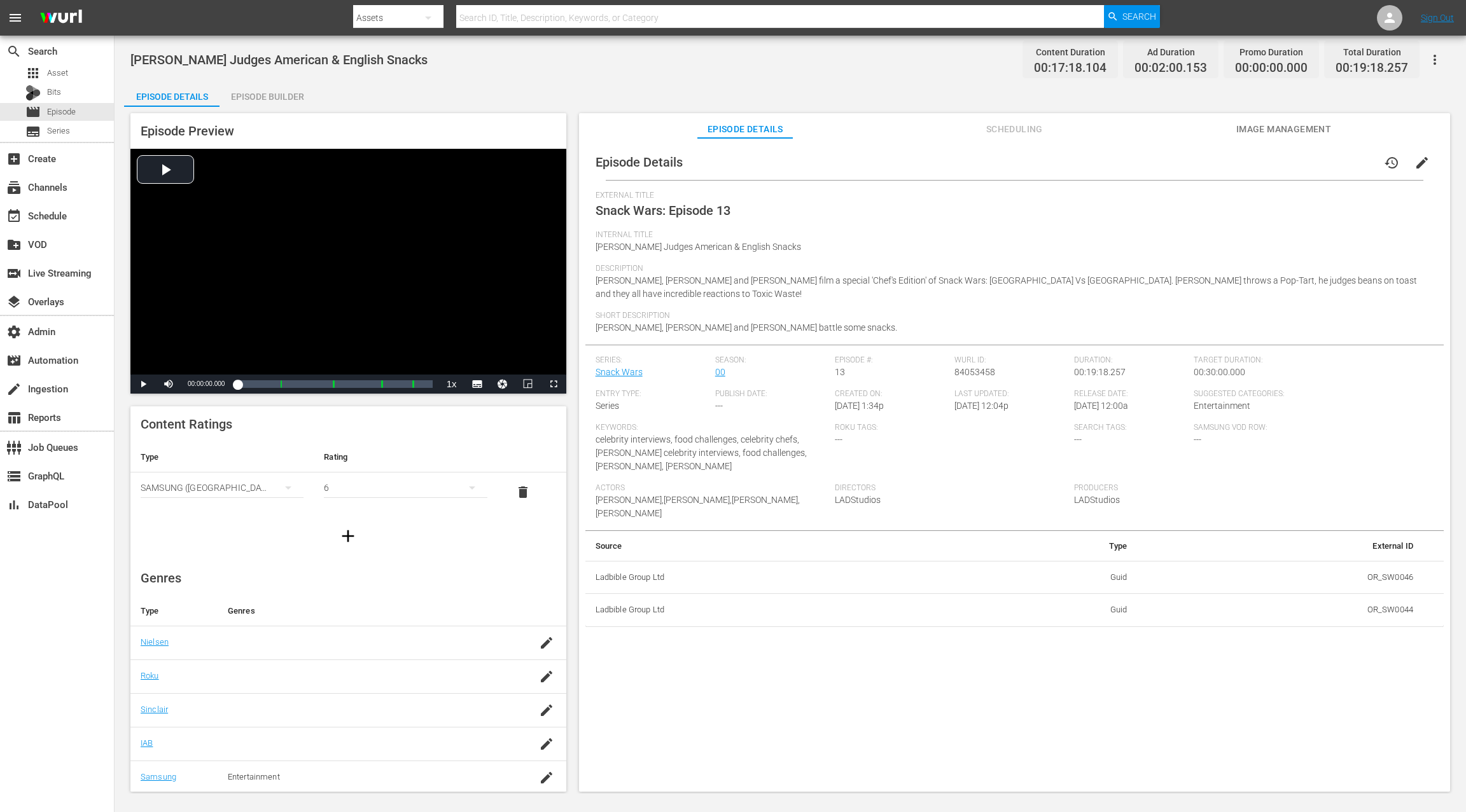
click at [897, 223] on div "External Title Snack Wars: Episode 13" at bounding box center [1014, 210] width 838 height 39
click at [1420, 151] on button "edit" at bounding box center [1422, 163] width 31 height 31
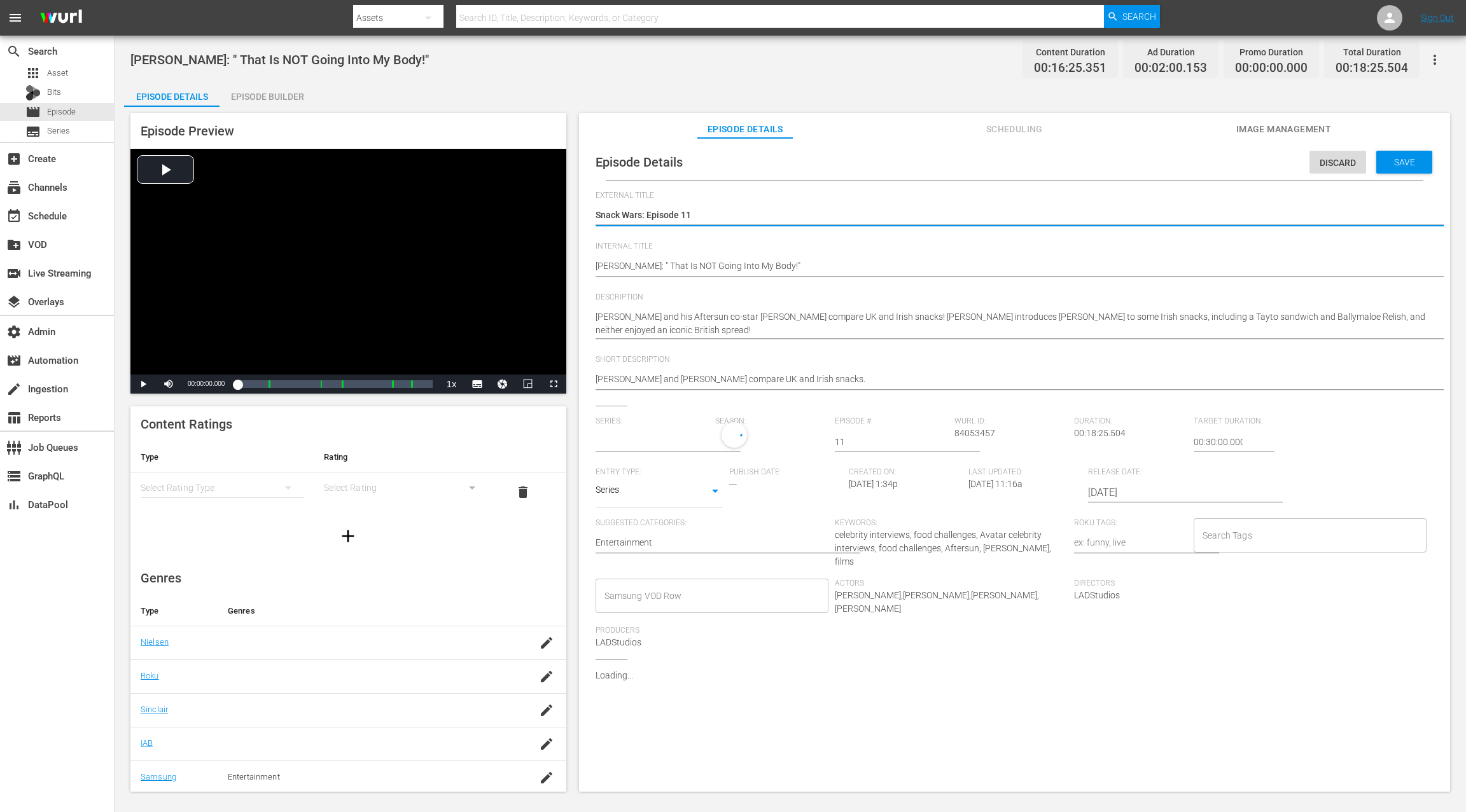
type input "Snack Wars"
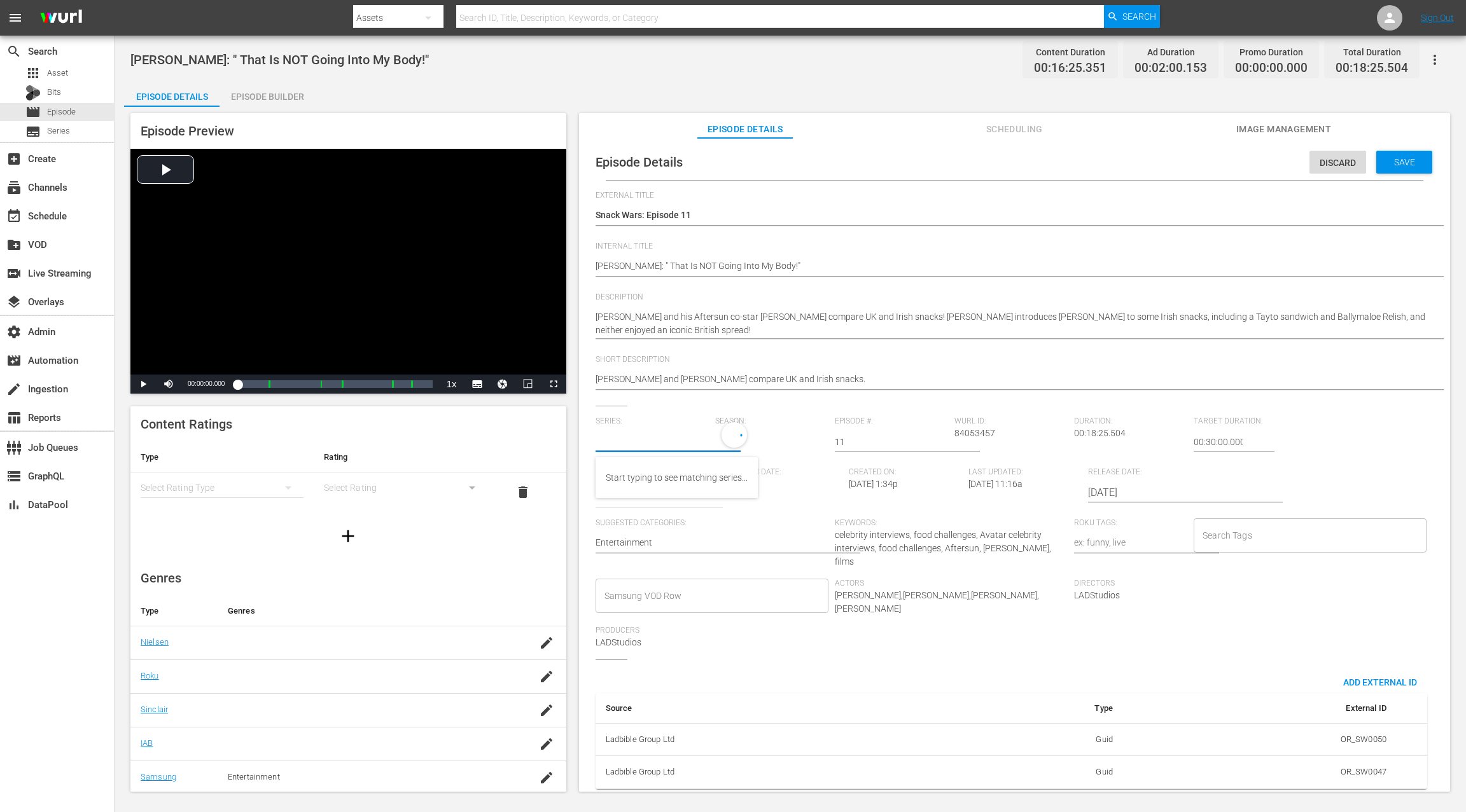
click at [649, 444] on input "text" at bounding box center [651, 442] width 114 height 31
click at [617, 484] on div "Snack Wars" at bounding box center [629, 477] width 47 height 31
type input "Snack Wars"
click at [736, 443] on div "1" at bounding box center [768, 440] width 107 height 36
click at [740, 500] on span at bounding box center [744, 494] width 61 height 20
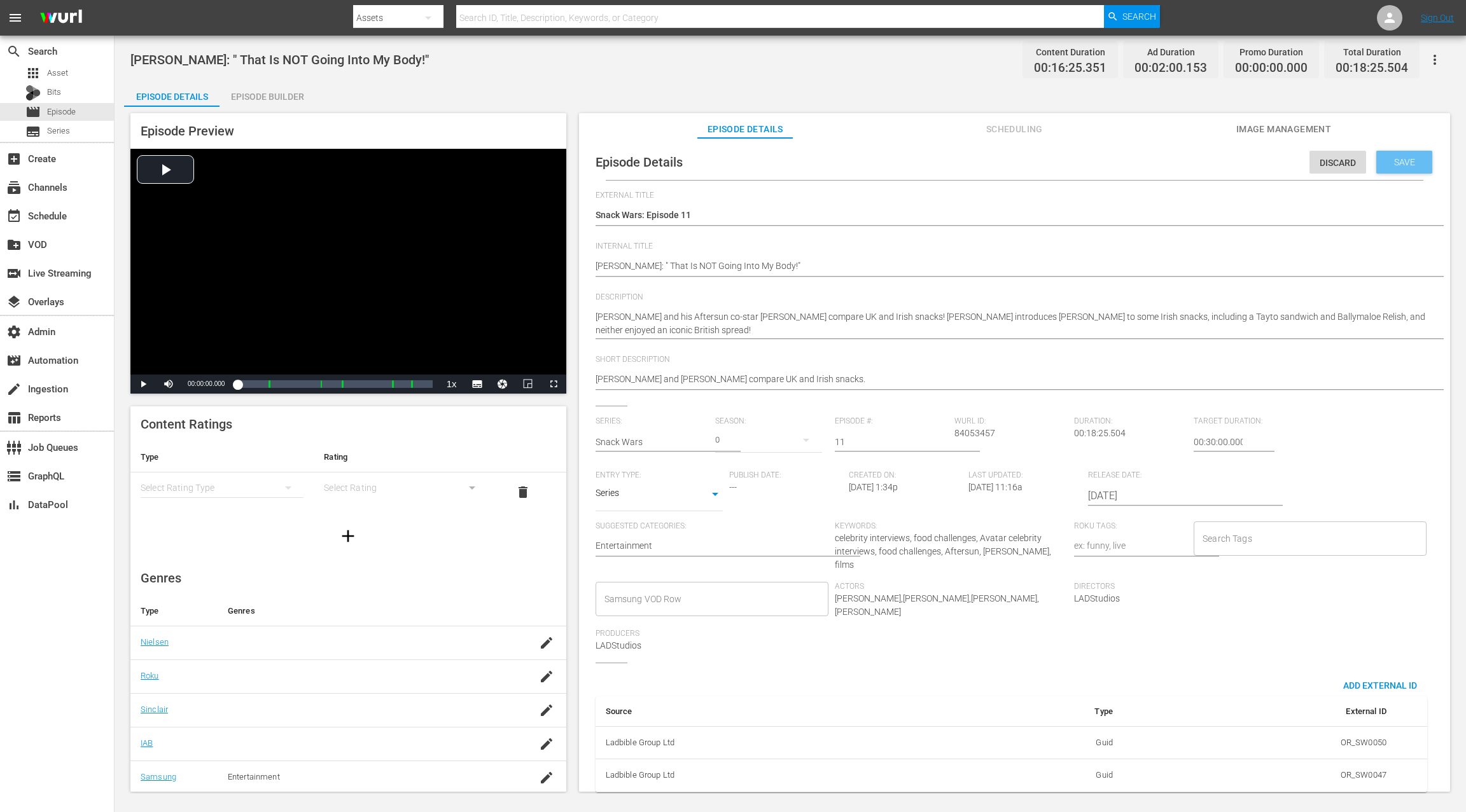
click at [1393, 160] on span "Save" at bounding box center [1404, 161] width 42 height 10
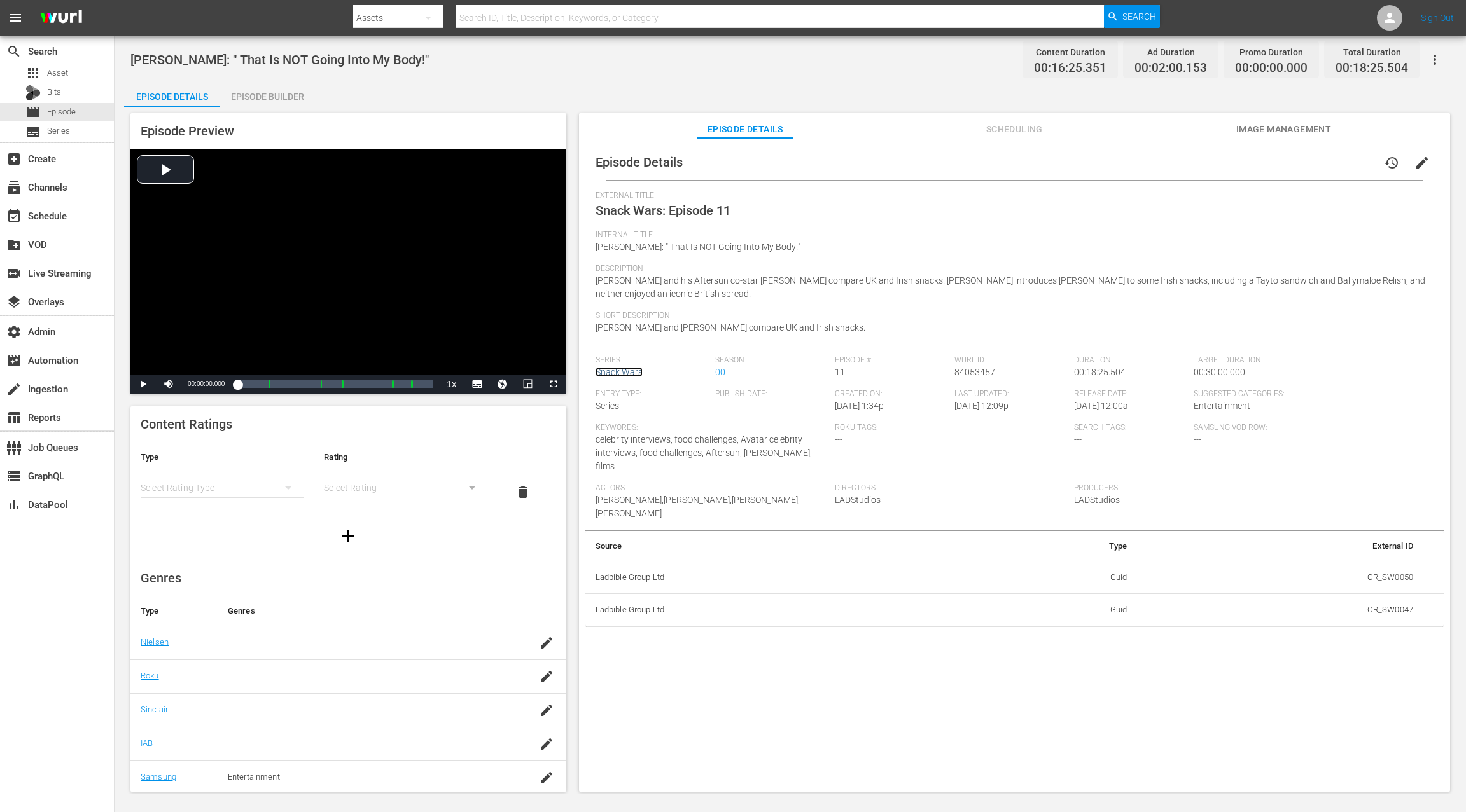
click at [631, 373] on link "Snack Wars" at bounding box center [618, 372] width 47 height 10
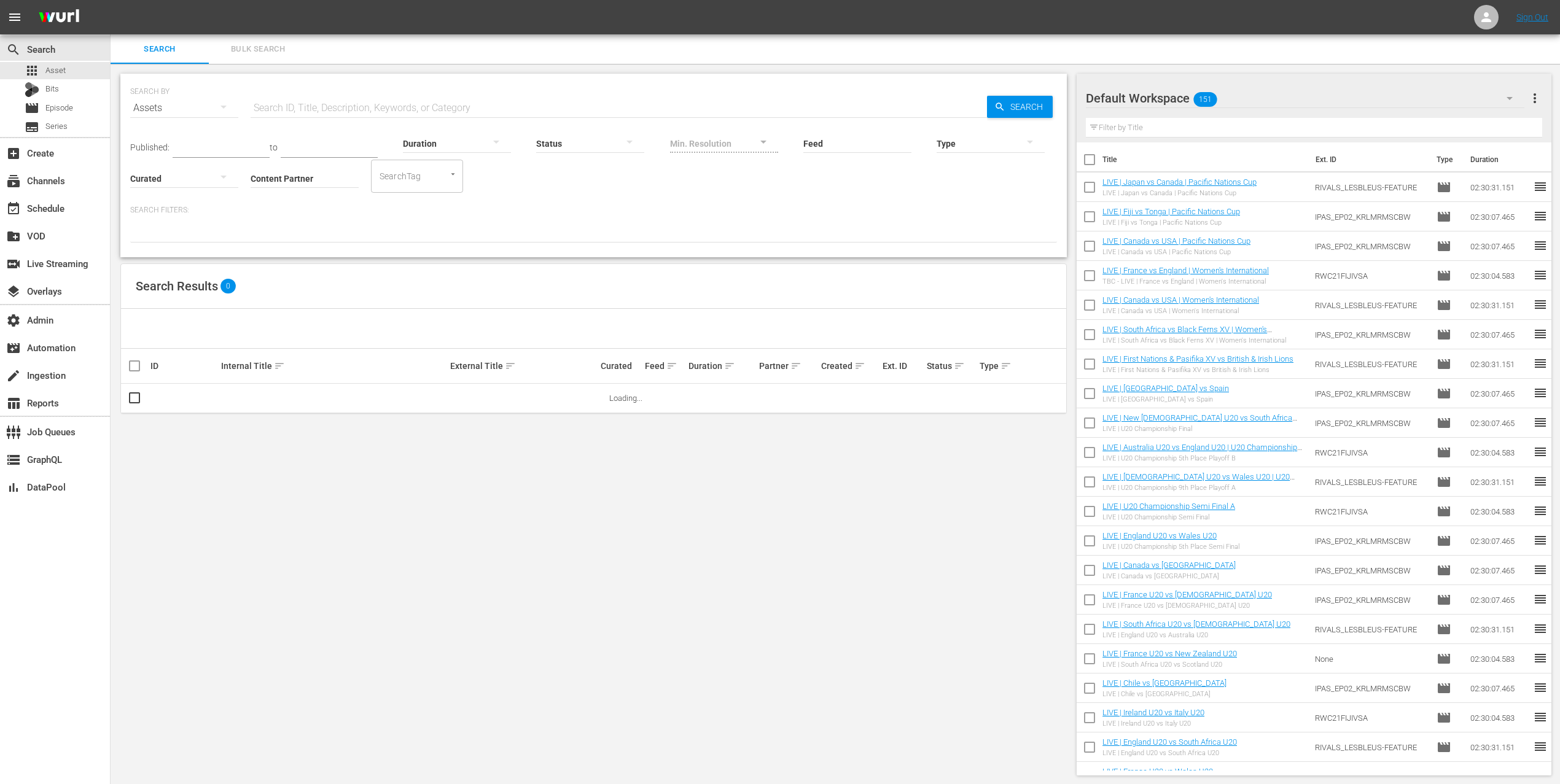
click at [304, 182] on input "Content Partner" at bounding box center [304, 179] width 108 height 44
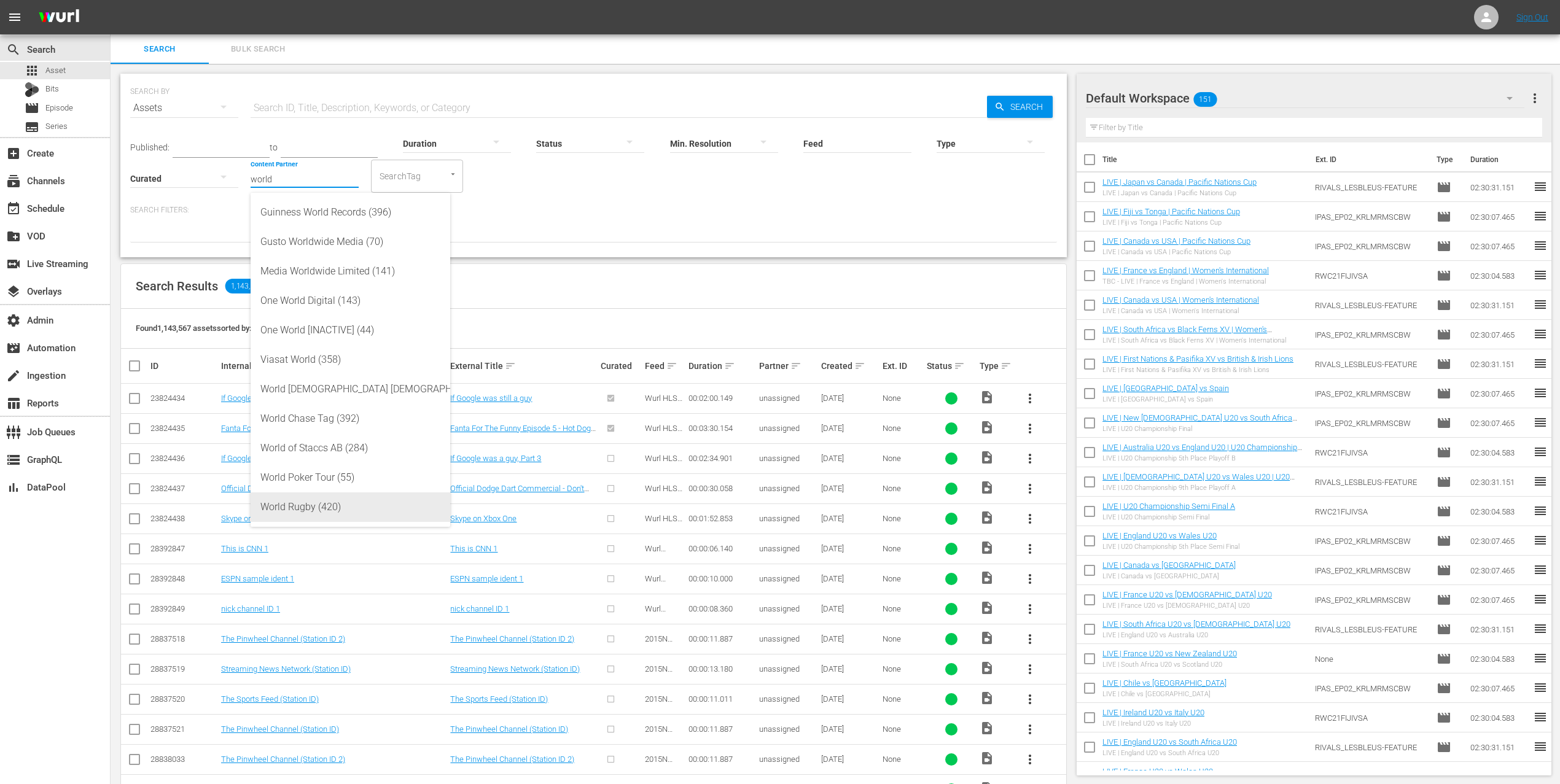
click at [380, 519] on div "World Rugby (420)" at bounding box center [350, 507] width 180 height 30
type input "World Rugby (420)"
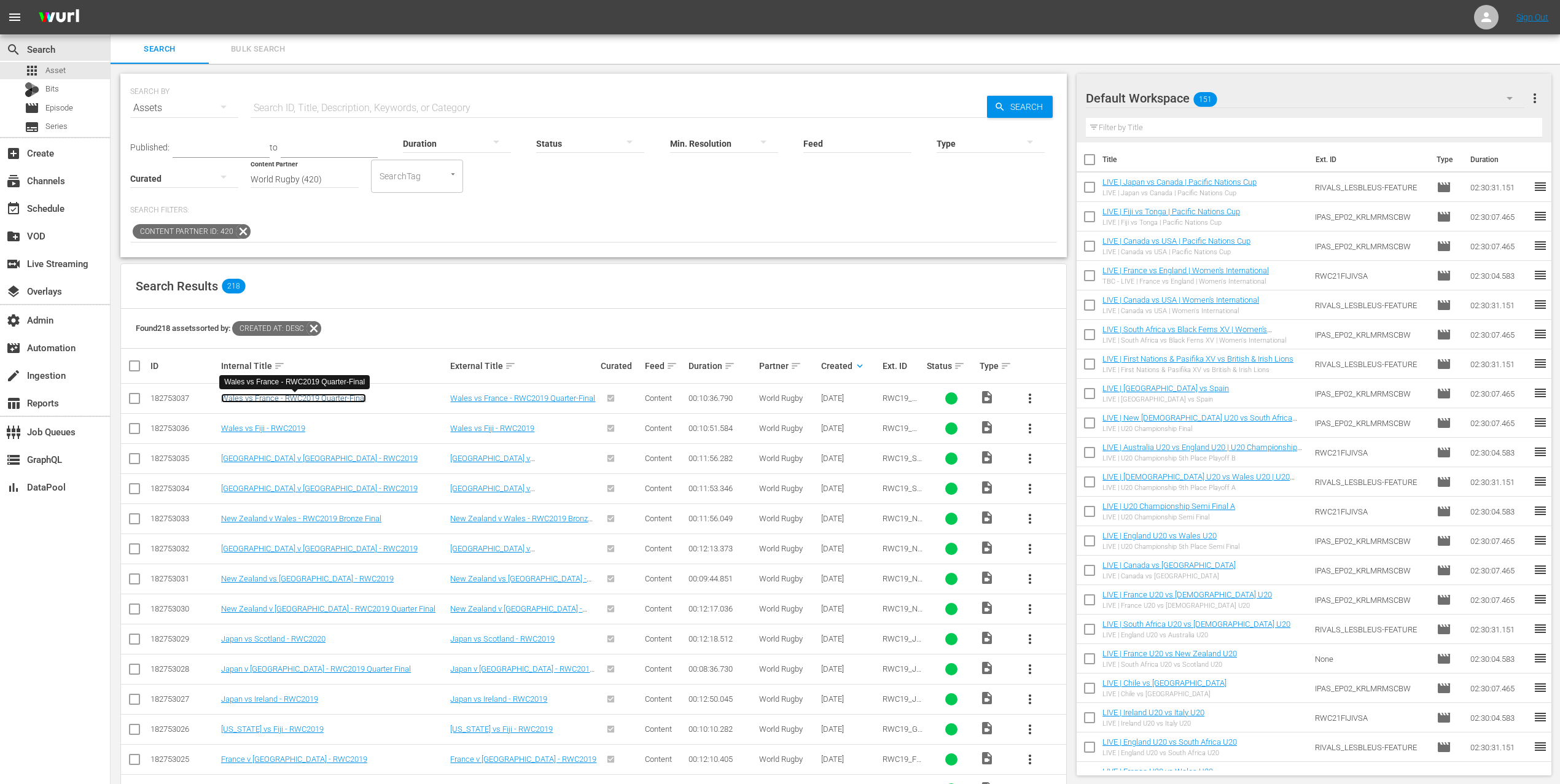
click at [316, 398] on link "Wales vs France - RWC2019 Quarter-Final" at bounding box center [293, 398] width 145 height 9
click at [272, 430] on link "Wales vs Fiji - RWC2019" at bounding box center [263, 428] width 84 height 9
click at [266, 459] on link "South Africa v Namibia - RWC2019" at bounding box center [319, 458] width 196 height 9
click at [267, 488] on link "South Africa v Italy - RWC2019" at bounding box center [319, 489] width 196 height 9
click at [286, 522] on link "New Zealand v Wales - RWC2019 Bronze Final" at bounding box center [301, 518] width 160 height 9
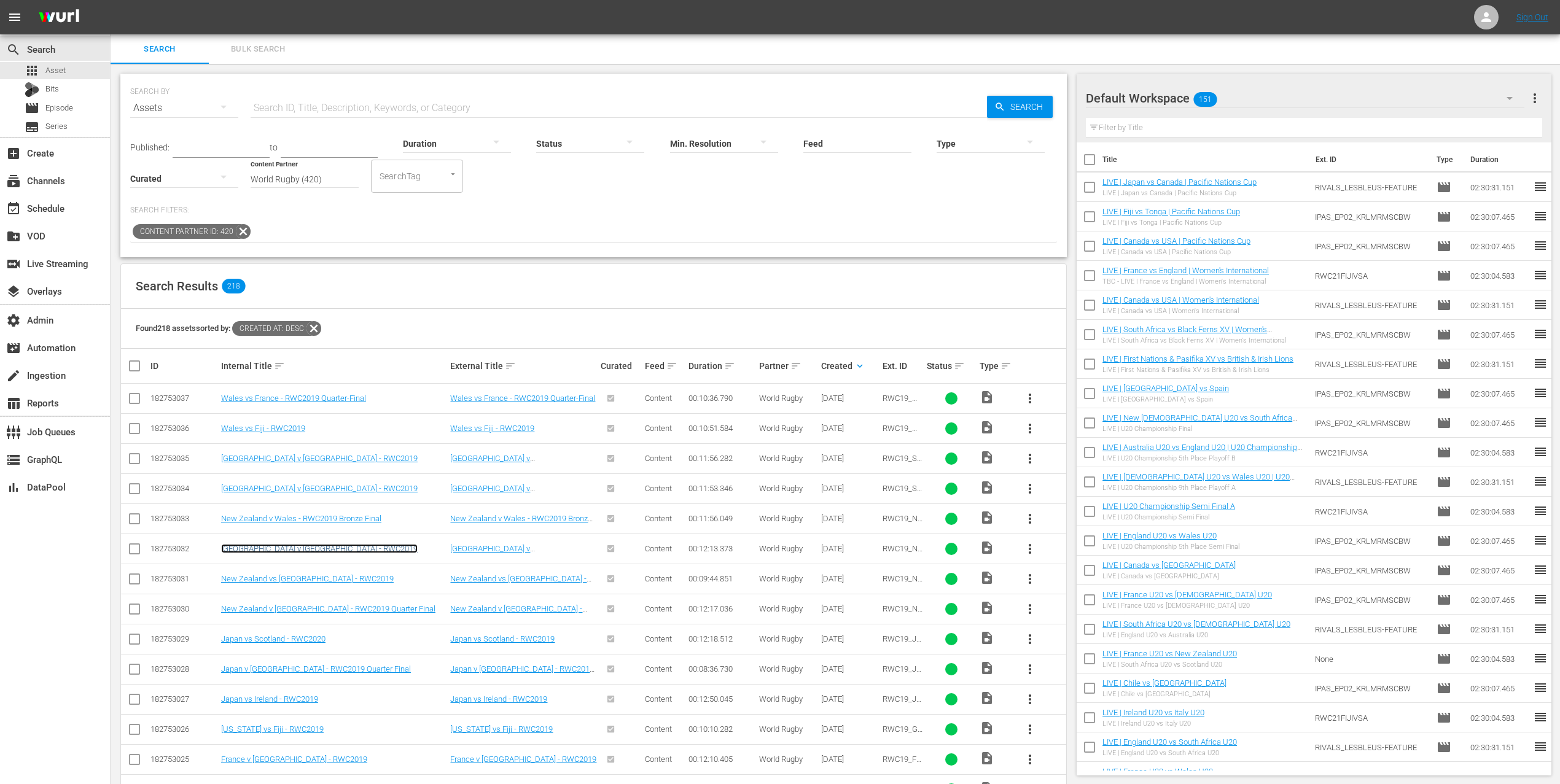
click at [288, 551] on link "New Zealand v South Africa - RWC2019" at bounding box center [319, 548] width 196 height 9
click at [289, 582] on link "New Zealand vs Namibia - RWC2019" at bounding box center [307, 579] width 172 height 9
click at [307, 609] on link "New Zealand v Ireland - RWC2019 Quarter Final" at bounding box center [328, 609] width 214 height 9
click at [306, 641] on link "Japan vs Scotland - RWC2020" at bounding box center [273, 639] width 104 height 9
click at [323, 677] on td "Japan v South Africa - RWC2019 Quarter Final" at bounding box center [334, 669] width 230 height 30
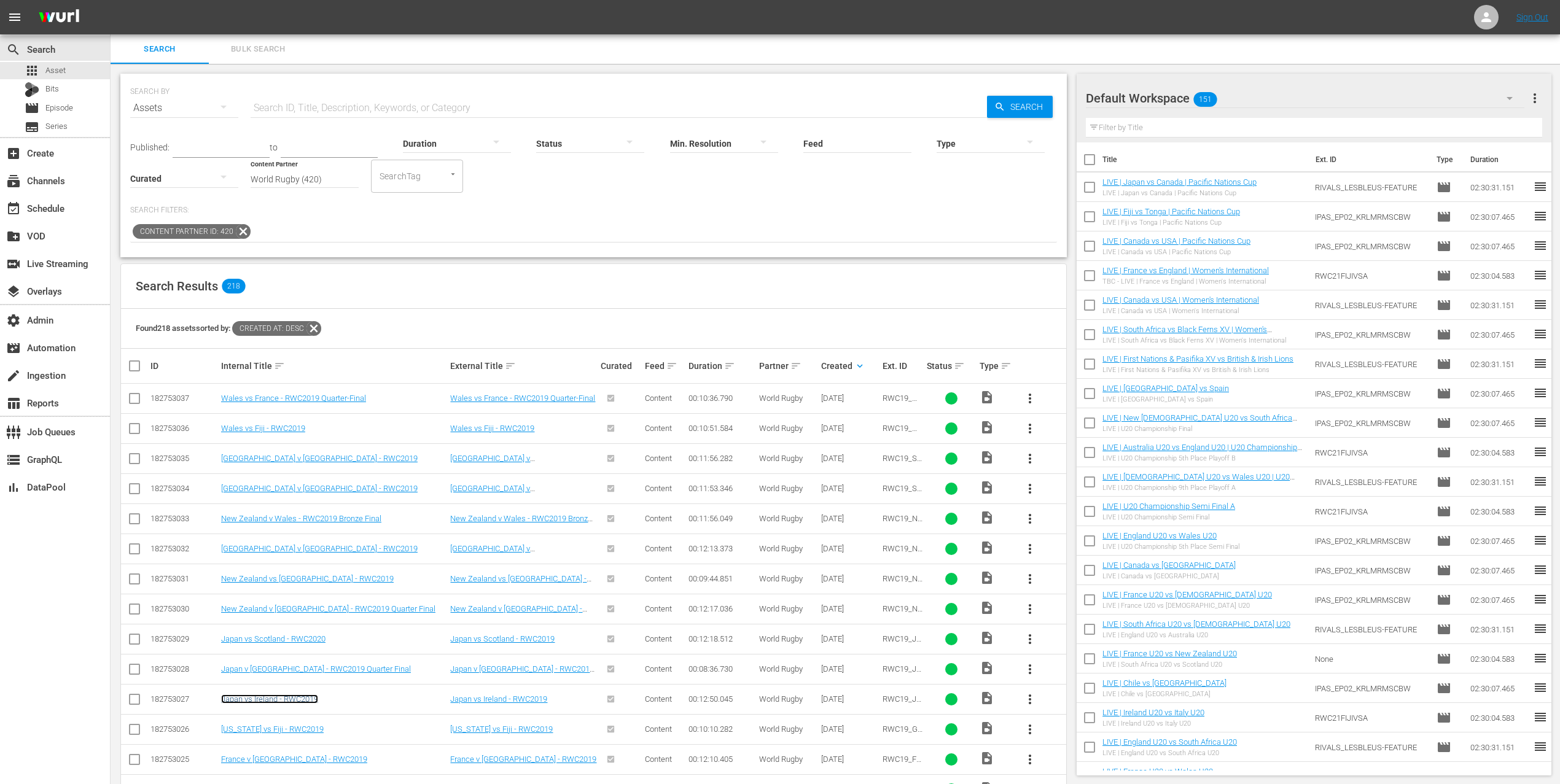
click at [298, 703] on link "Japan vs Ireland - RWC2019" at bounding box center [269, 699] width 97 height 9
click at [288, 733] on link "Georgia vs Fiji - RWC2019" at bounding box center [272, 729] width 102 height 9
click at [292, 762] on link "France v Argentina - RWC2019" at bounding box center [294, 759] width 146 height 9
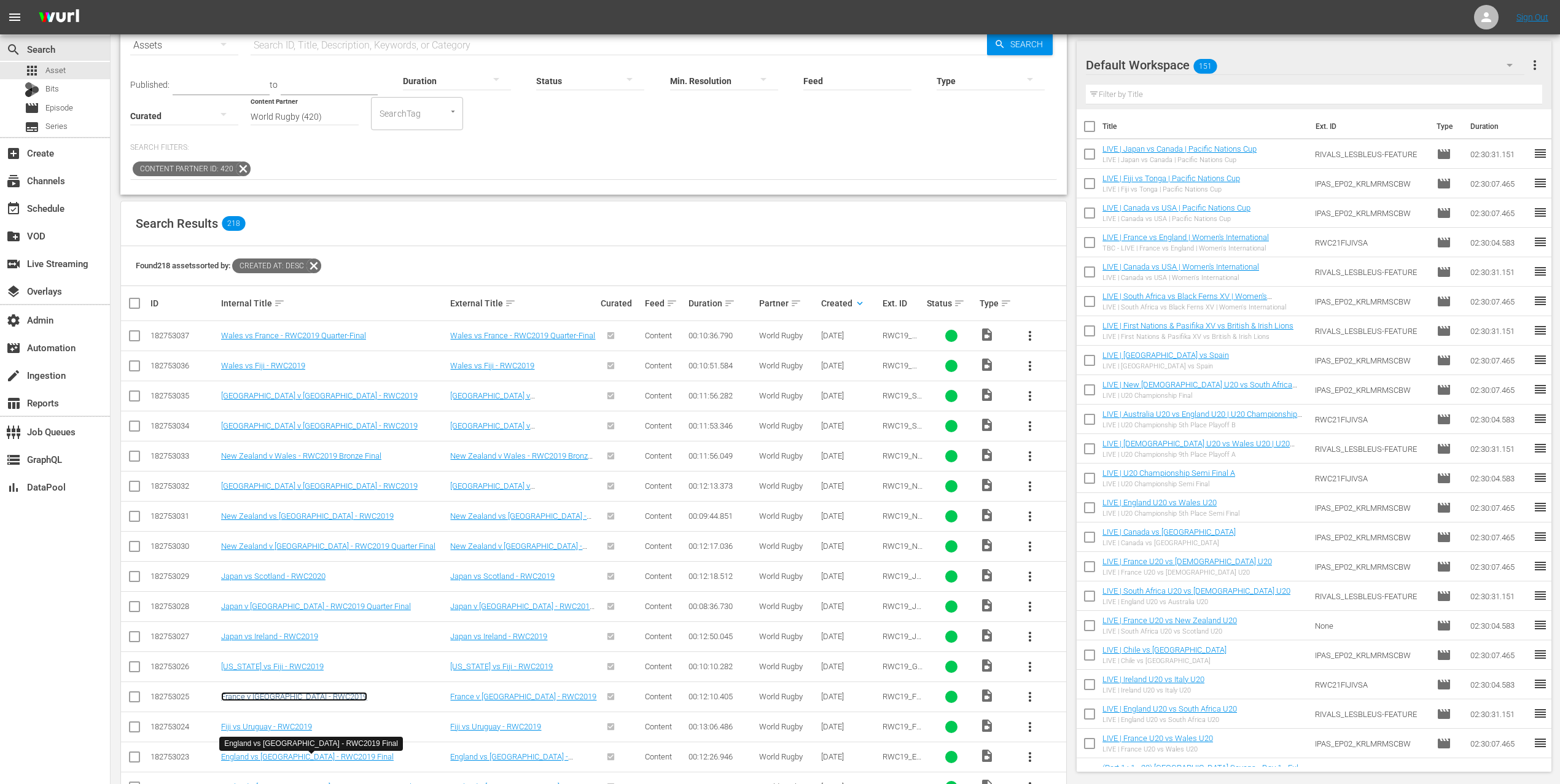
scroll to position [84, 0]
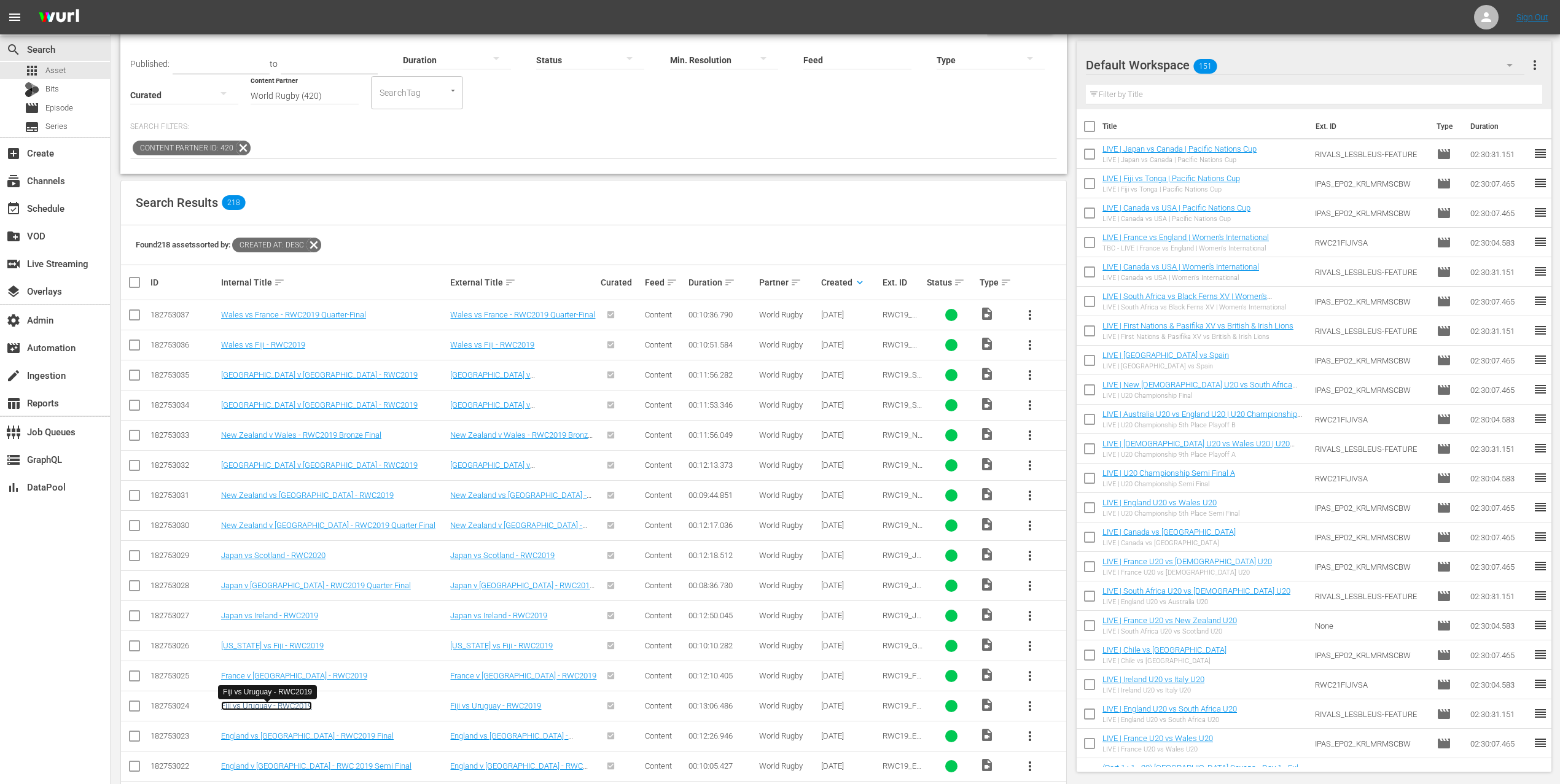
click at [290, 710] on link "Fiji vs Uruguay - RWC2019" at bounding box center [266, 706] width 91 height 9
click at [292, 738] on link "England vs South Africa - RWC2019 Final" at bounding box center [307, 736] width 172 height 9
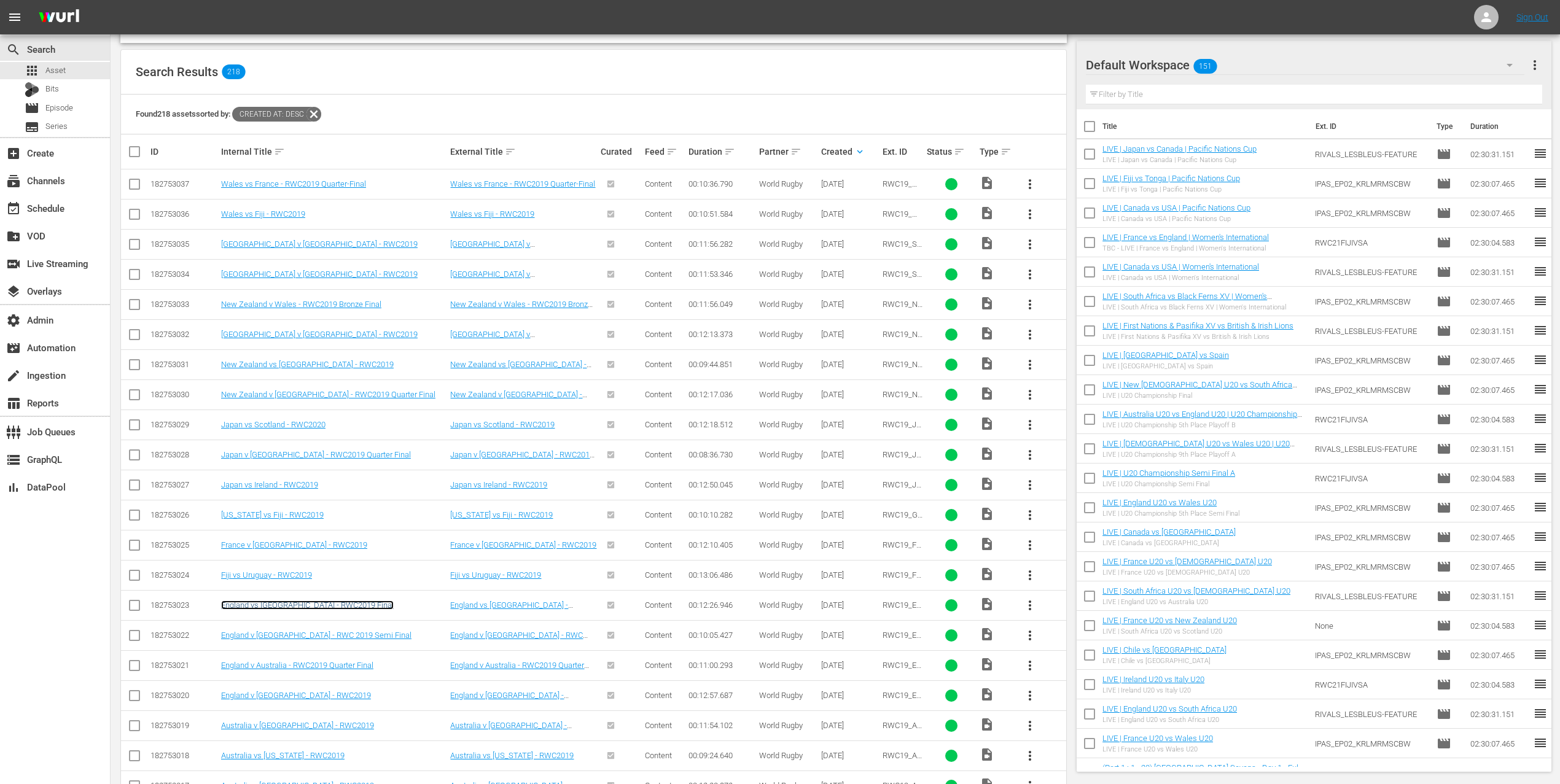
scroll to position [225, 0]
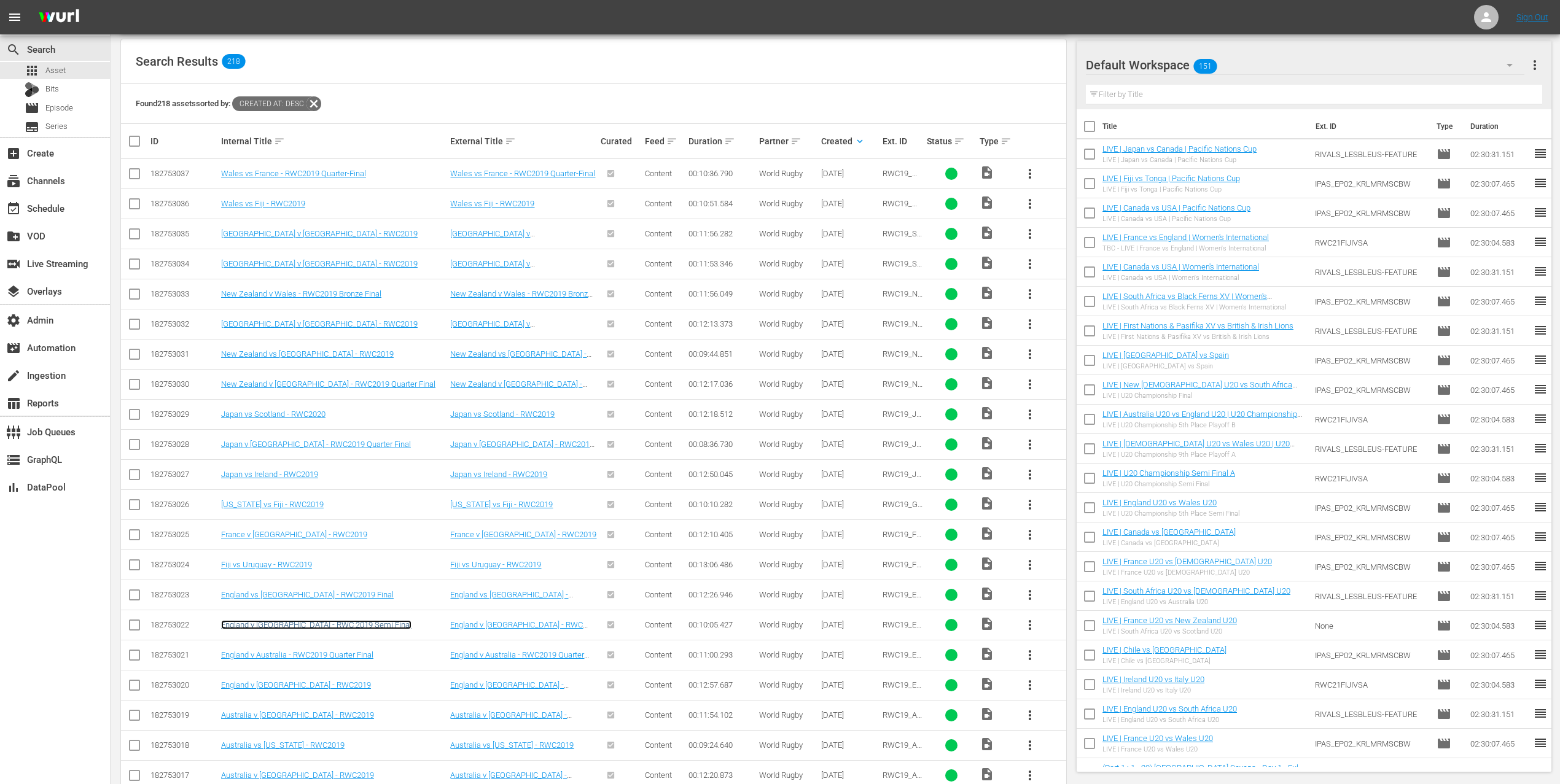
click at [282, 624] on link "England v New Zealand - RWC 2019 Semi Final" at bounding box center [316, 624] width 190 height 9
click at [286, 659] on link "England v Australia - RWC2019 Quarter Final" at bounding box center [297, 655] width 152 height 9
click at [280, 689] on link "England v Argentina - RWC2019" at bounding box center [295, 685] width 150 height 9
click at [280, 716] on link "Australia v Wales - RWC2019" at bounding box center [297, 715] width 153 height 9
click at [282, 750] on link "Australia vs Georgia - RWC2019" at bounding box center [282, 745] width 123 height 9
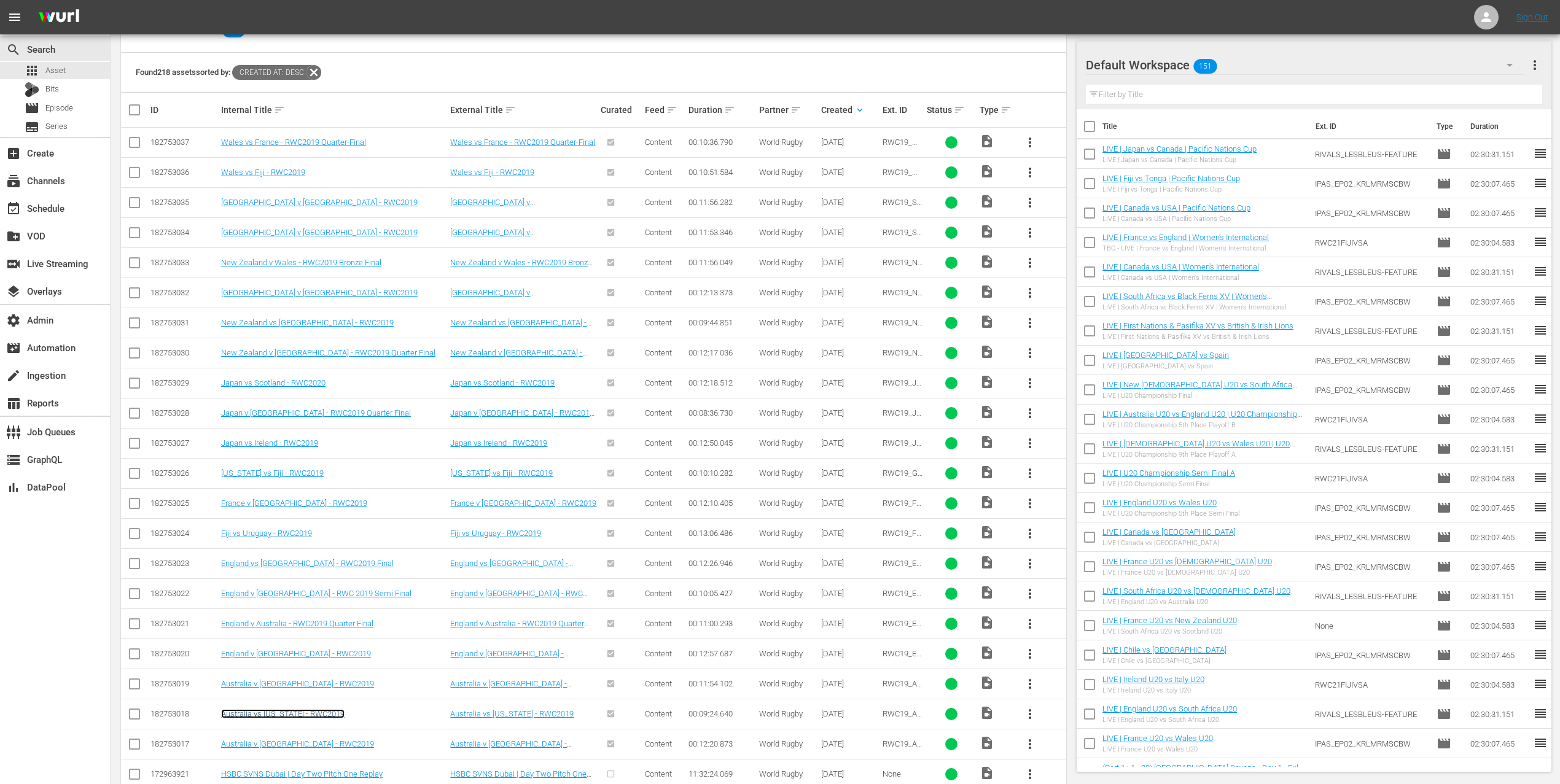
scroll to position [266, 0]
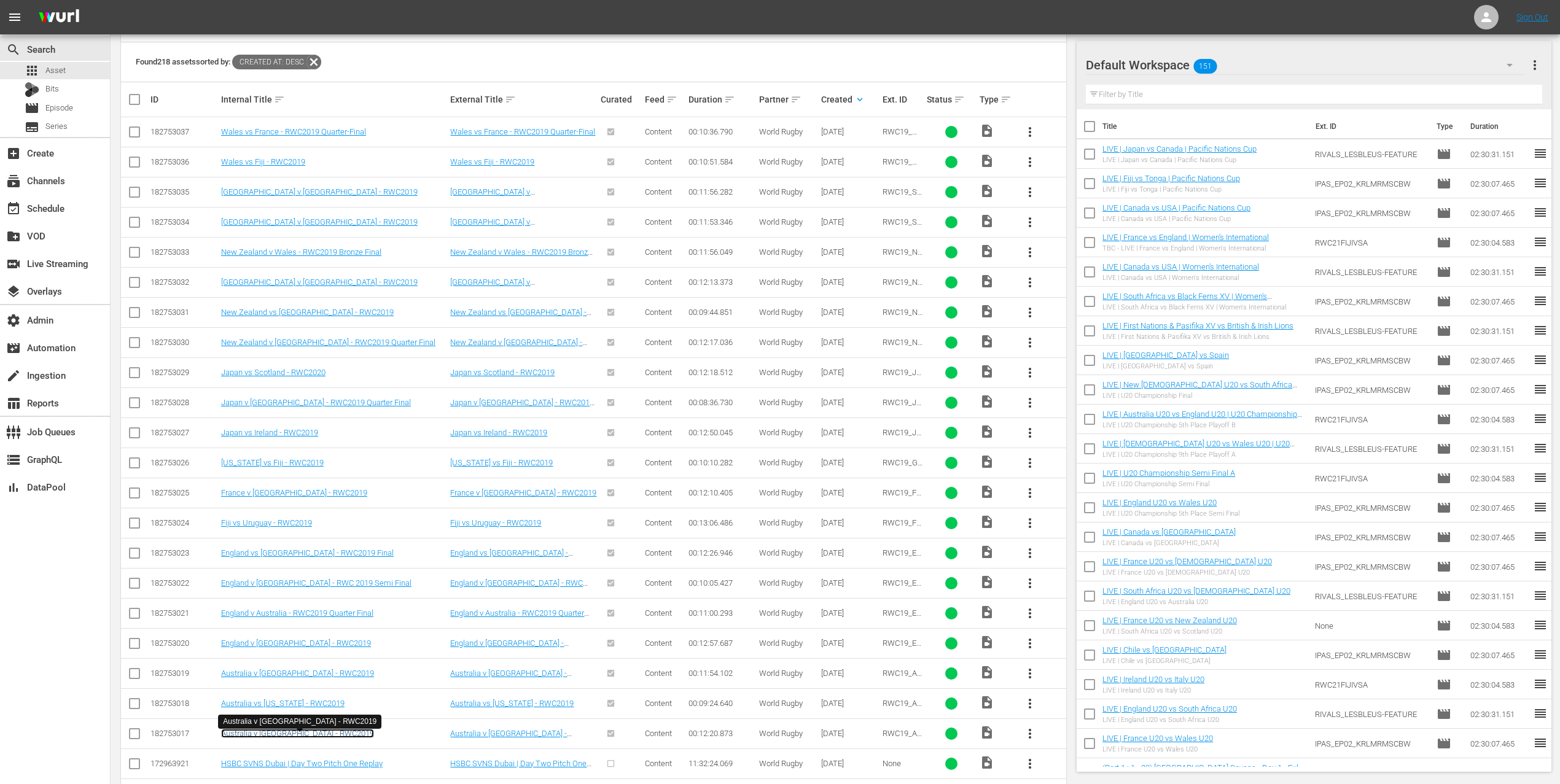
click at [289, 737] on link "Australia v Fiji - RWC2019" at bounding box center [297, 733] width 153 height 9
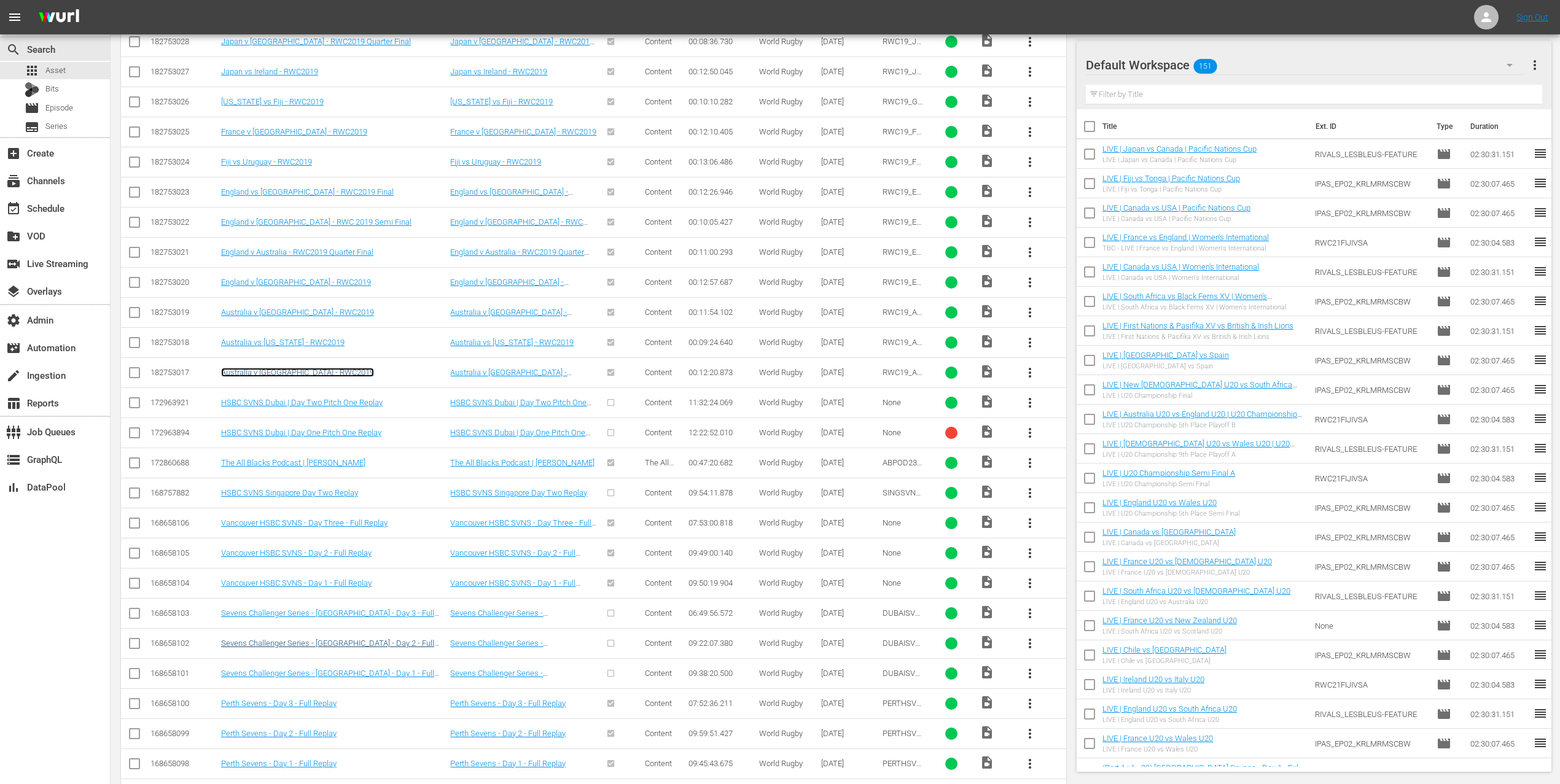
scroll to position [639, 0]
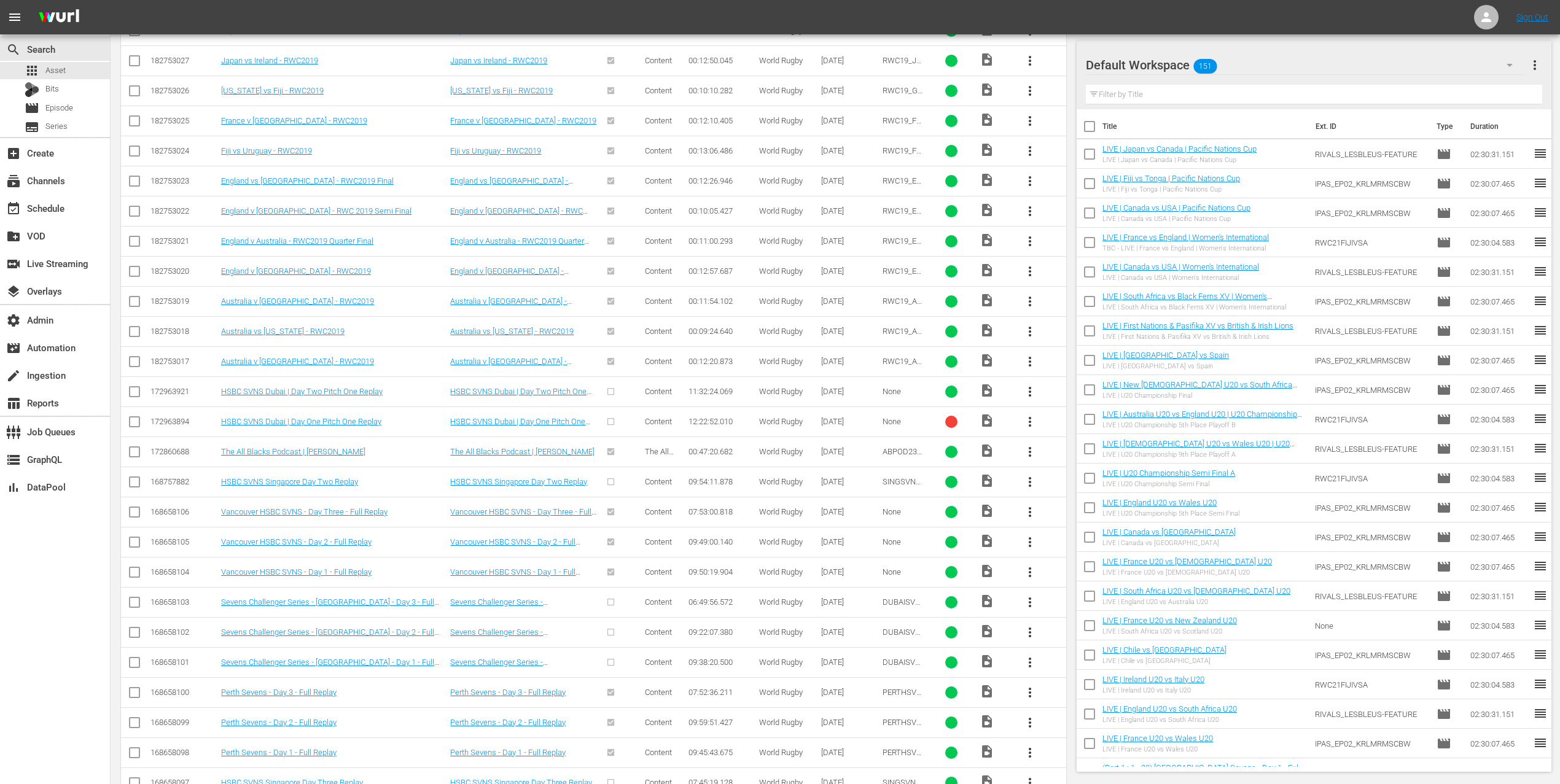
click at [136, 610] on input "checkbox" at bounding box center [134, 605] width 15 height 15
checkbox input "true"
click at [137, 638] on input "checkbox" at bounding box center [134, 635] width 15 height 15
checkbox input "true"
click at [137, 665] on input "checkbox" at bounding box center [134, 665] width 15 height 15
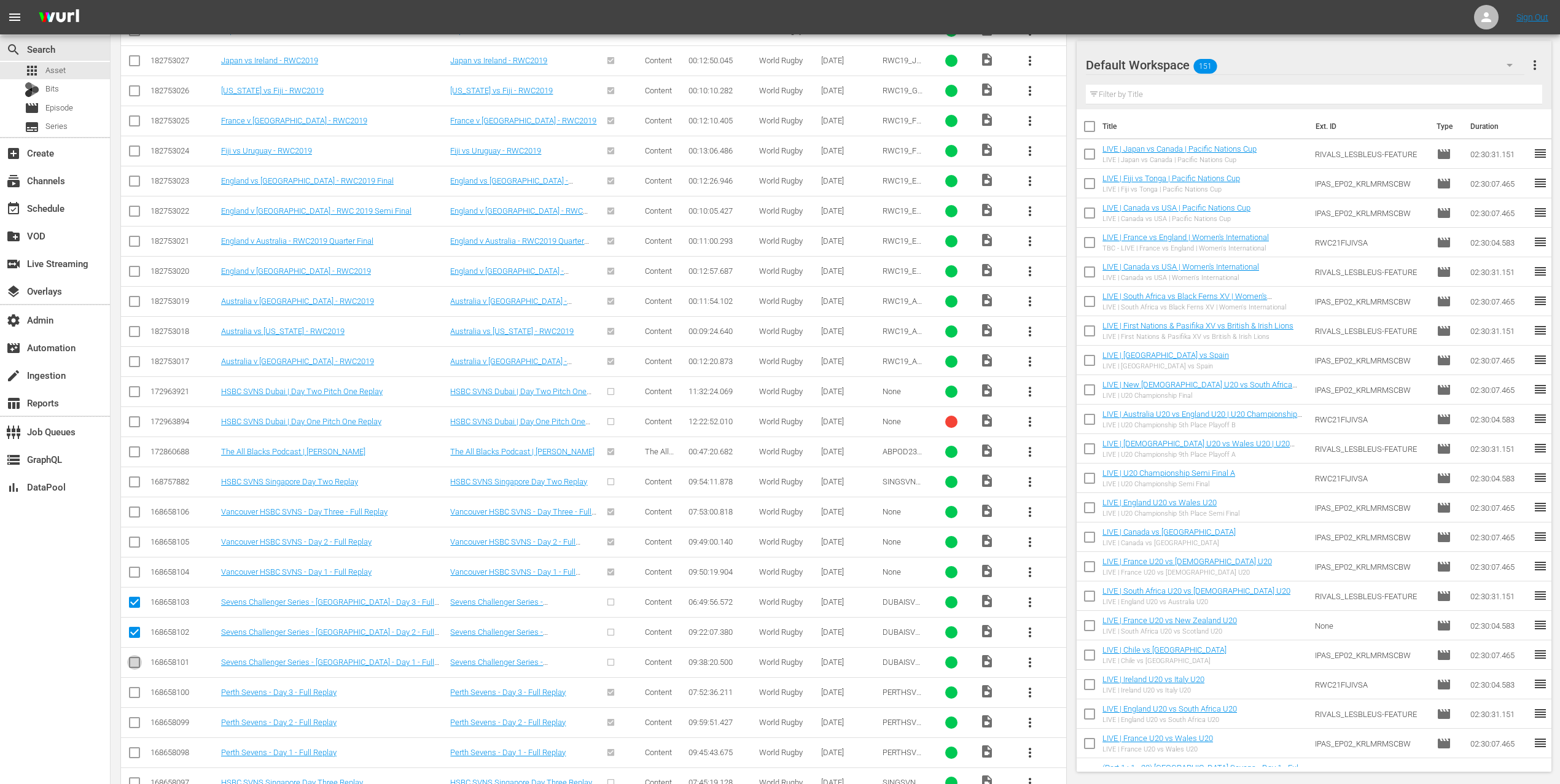
checkbox input "true"
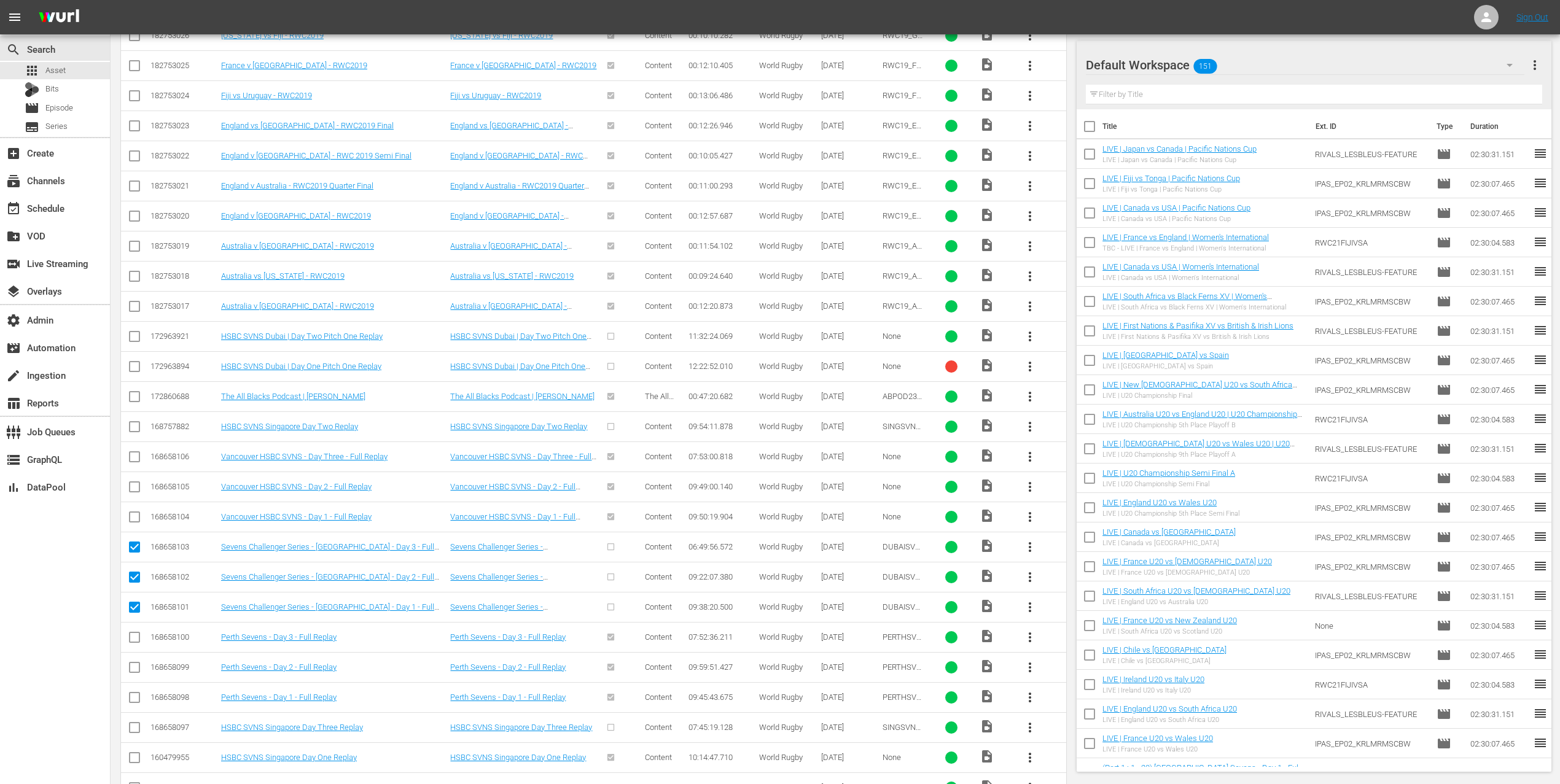
scroll to position [705, 0]
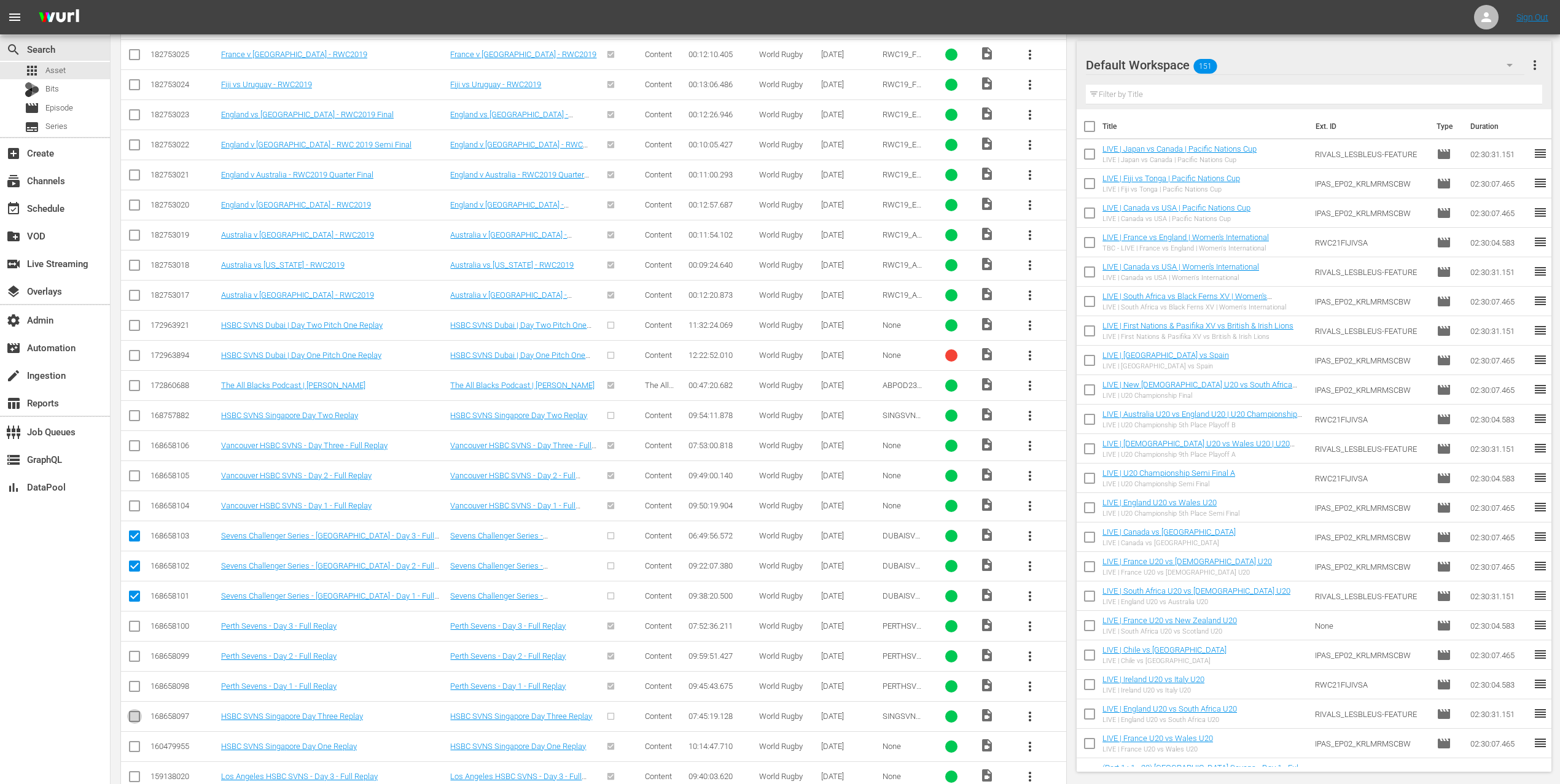
click at [135, 724] on input "checkbox" at bounding box center [134, 719] width 15 height 15
checkbox input "true"
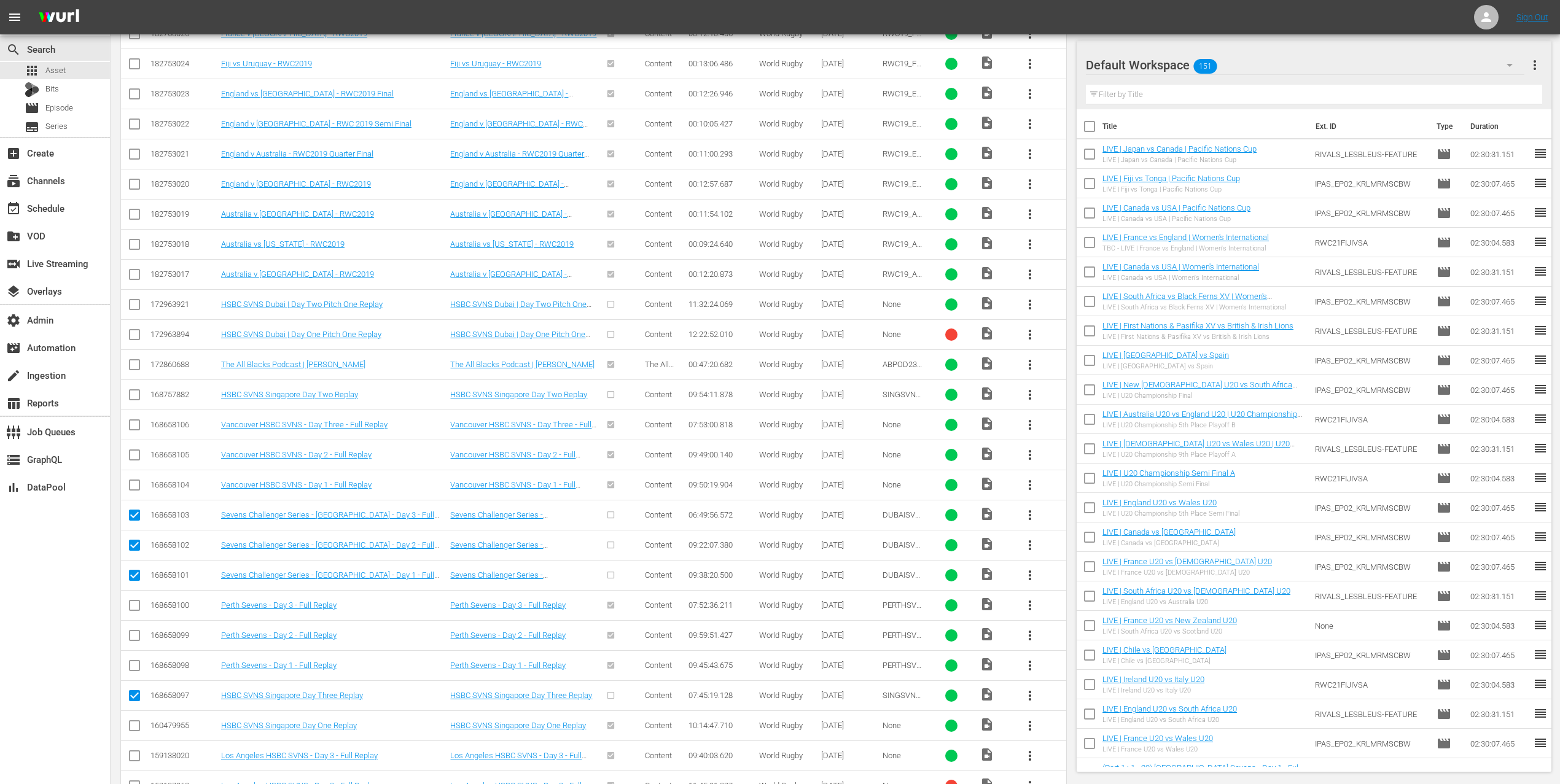
scroll to position [737, 0]
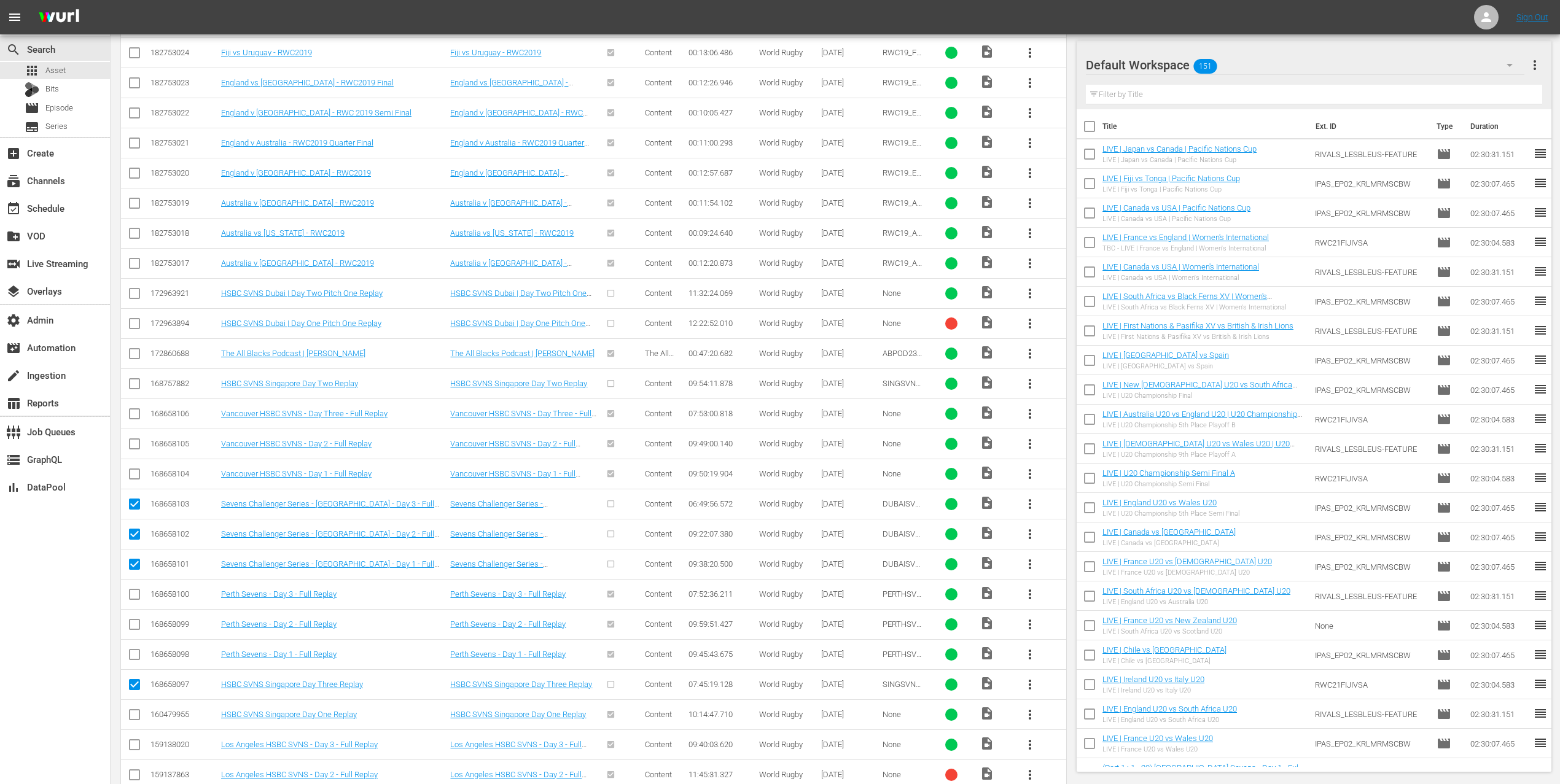
click at [137, 388] on input "checkbox" at bounding box center [134, 386] width 15 height 15
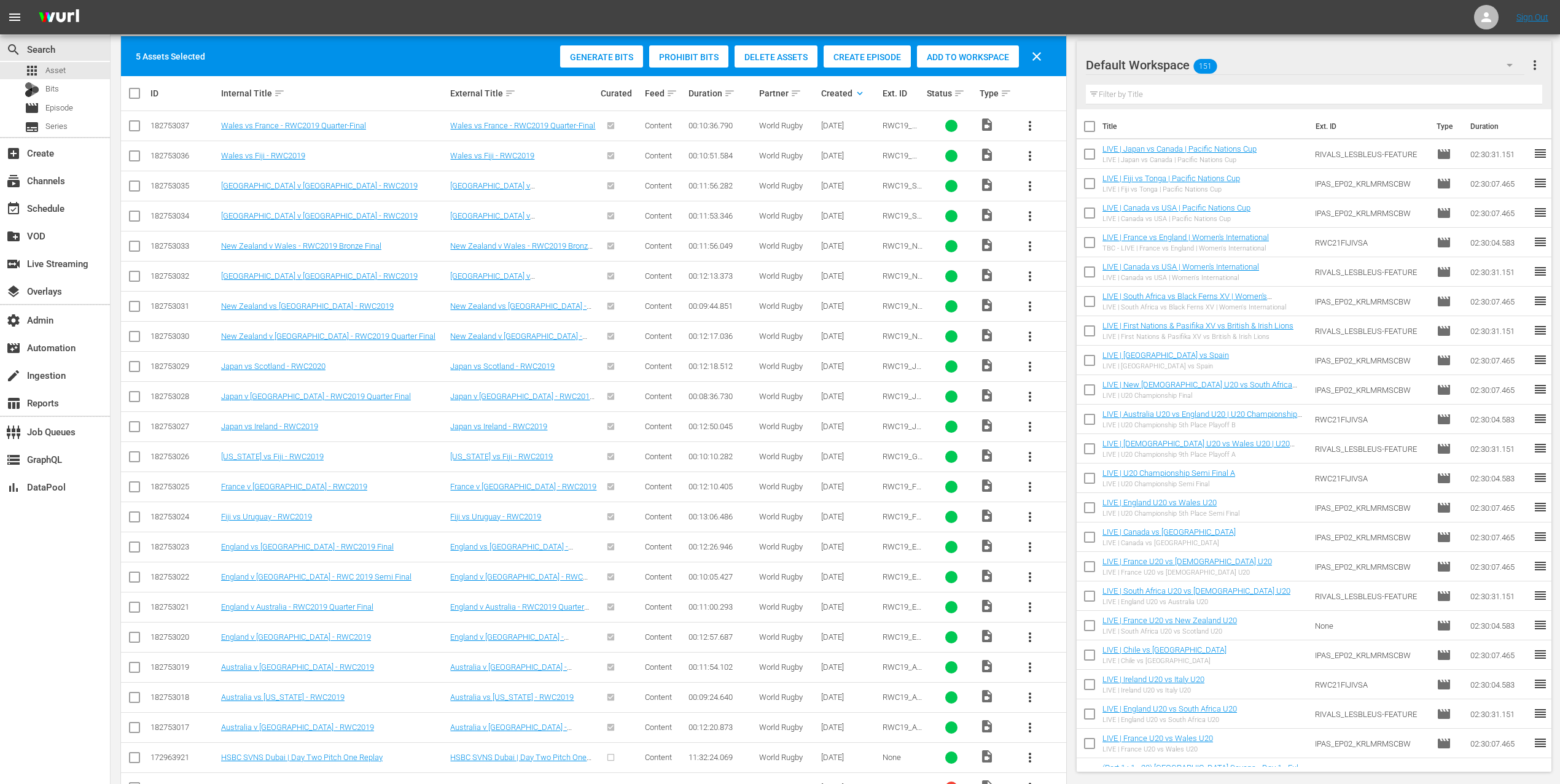
scroll to position [262, 0]
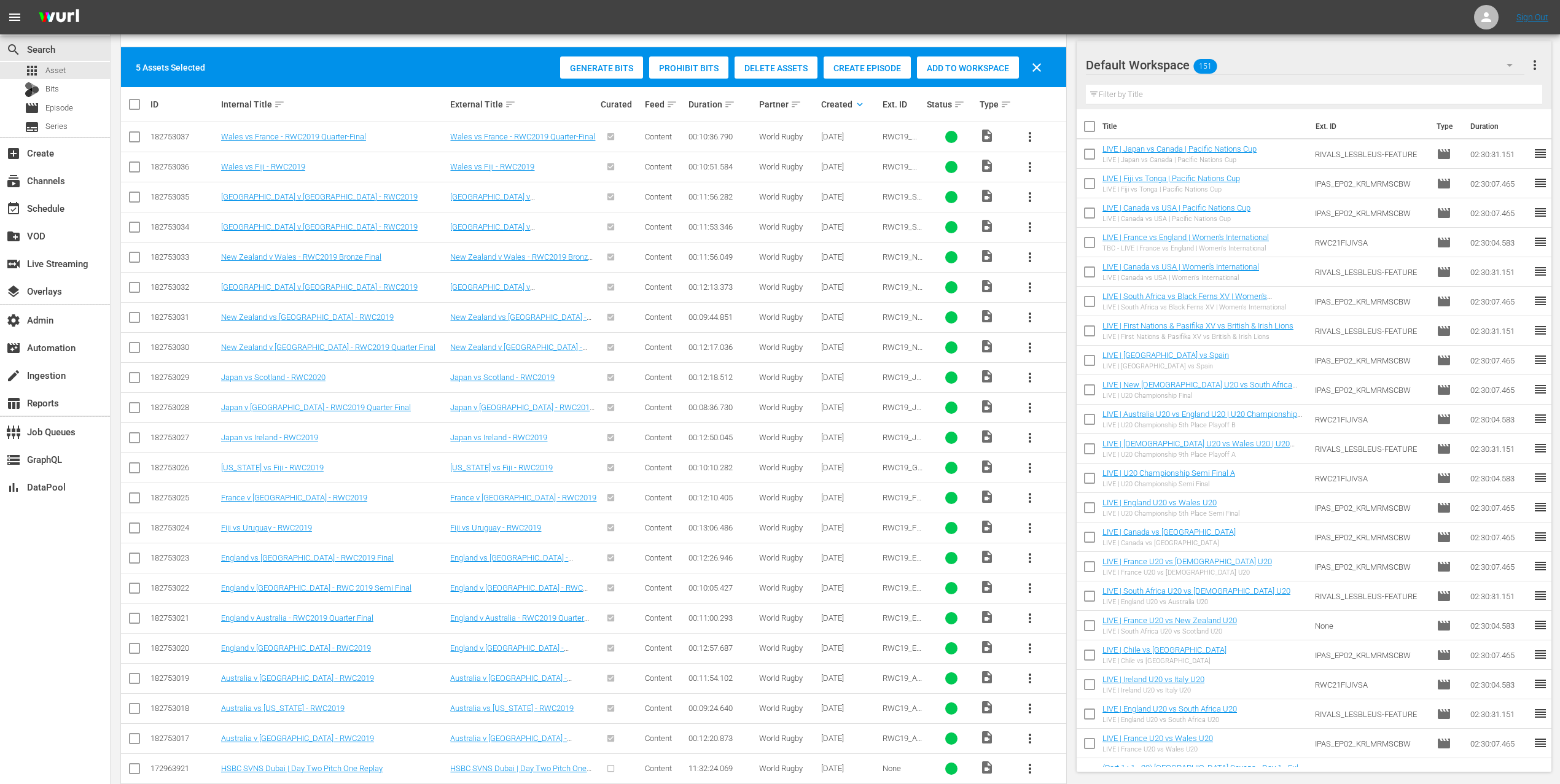
click at [867, 74] on div "Create Episode" at bounding box center [867, 68] width 87 height 23
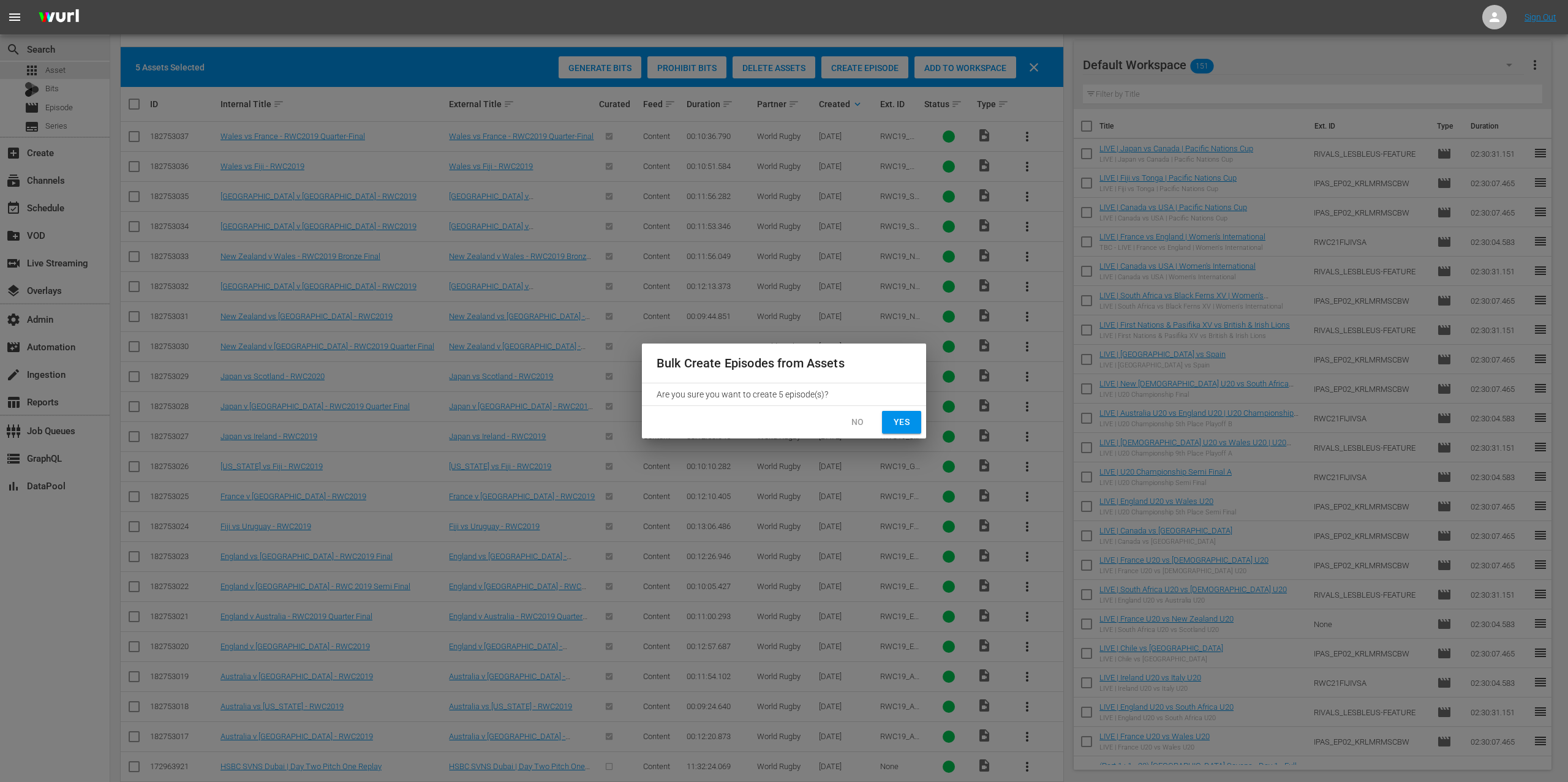
click at [903, 423] on span "Yes" at bounding box center [902, 422] width 19 height 16
checkbox input "false"
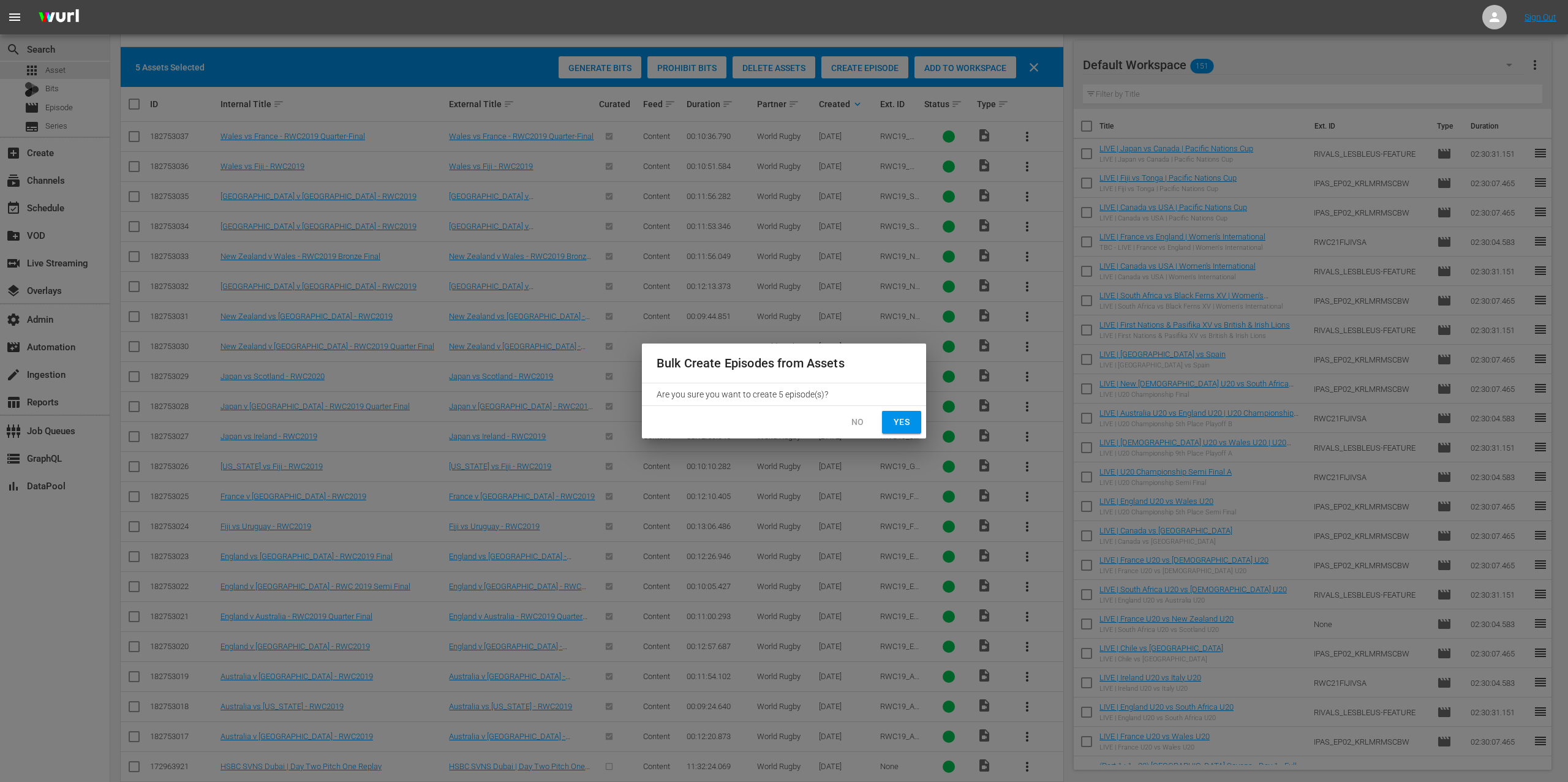
checkbox input "false"
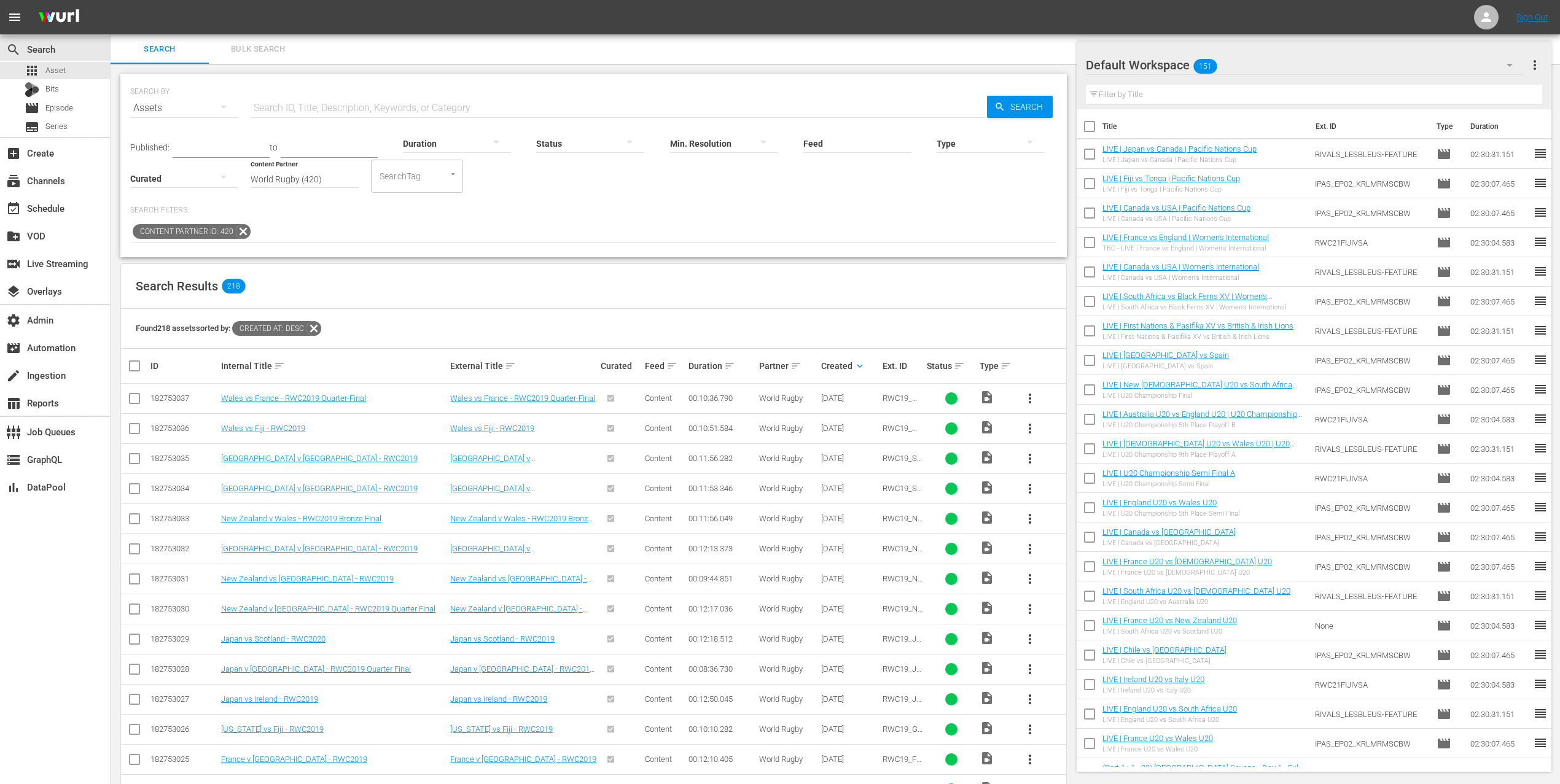
scroll to position [645, 0]
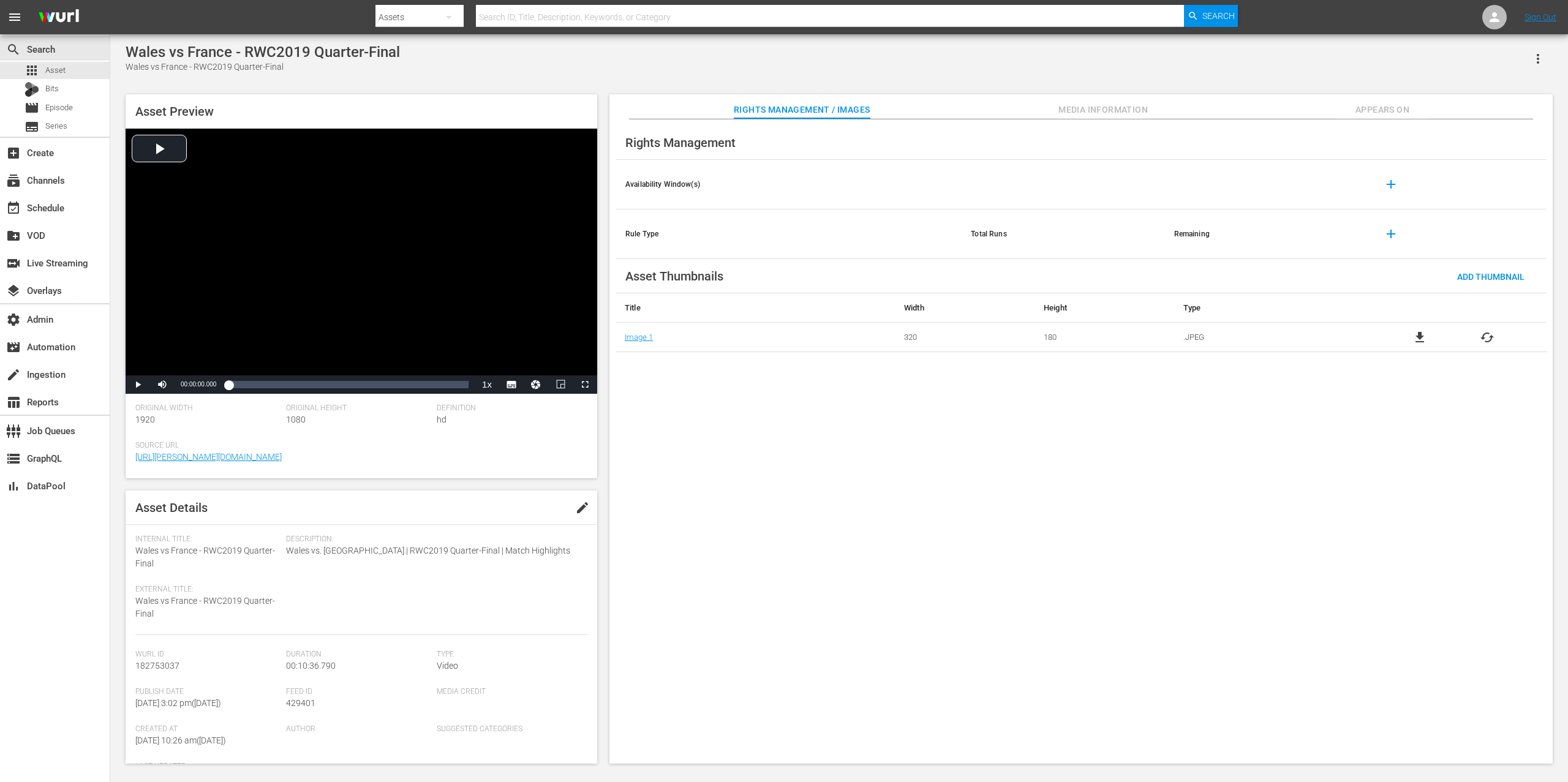
click at [1176, 106] on span "Appears On" at bounding box center [1382, 109] width 92 height 16
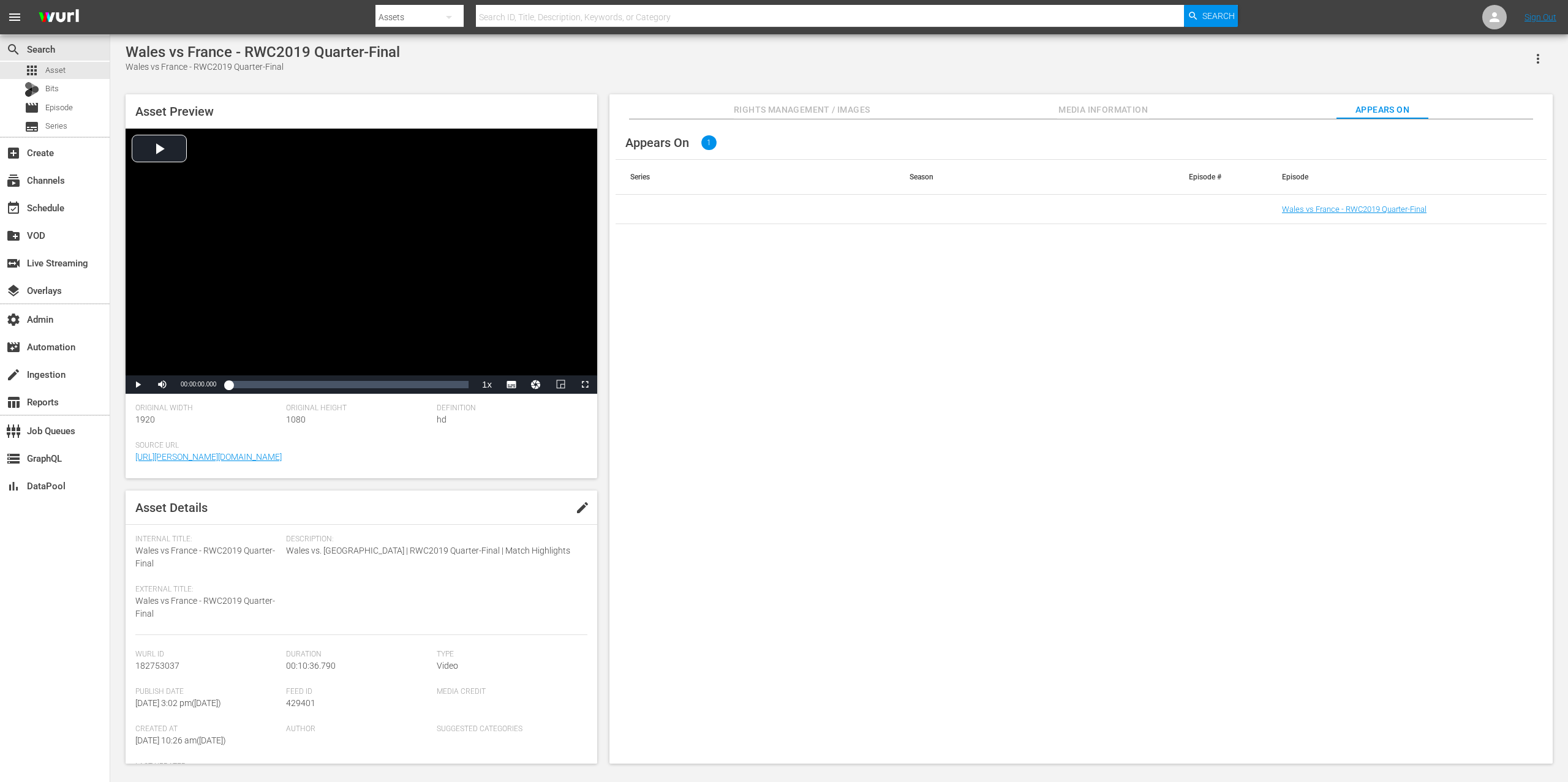
click at [1176, 216] on td "Wales vs France - RWC2019 Quarter-Final" at bounding box center [1407, 210] width 279 height 30
click at [1176, 212] on link "Wales vs France - RWC2019 Quarter-Final" at bounding box center [1354, 209] width 144 height 9
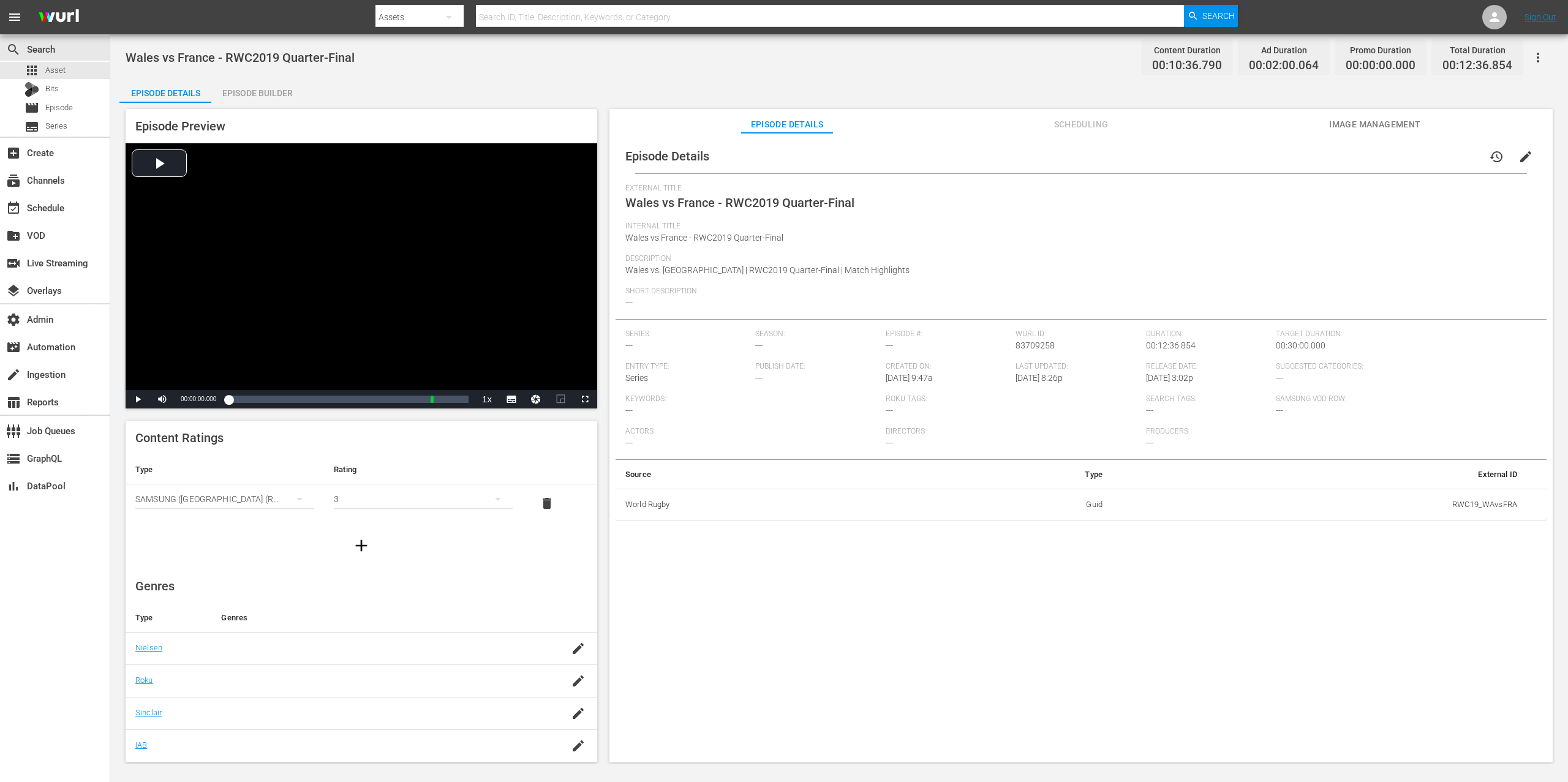
click at [1176, 59] on icon "button" at bounding box center [1538, 57] width 15 height 15
click at [1176, 60] on div "Add Episode to Workspace" at bounding box center [1450, 63] width 187 height 30
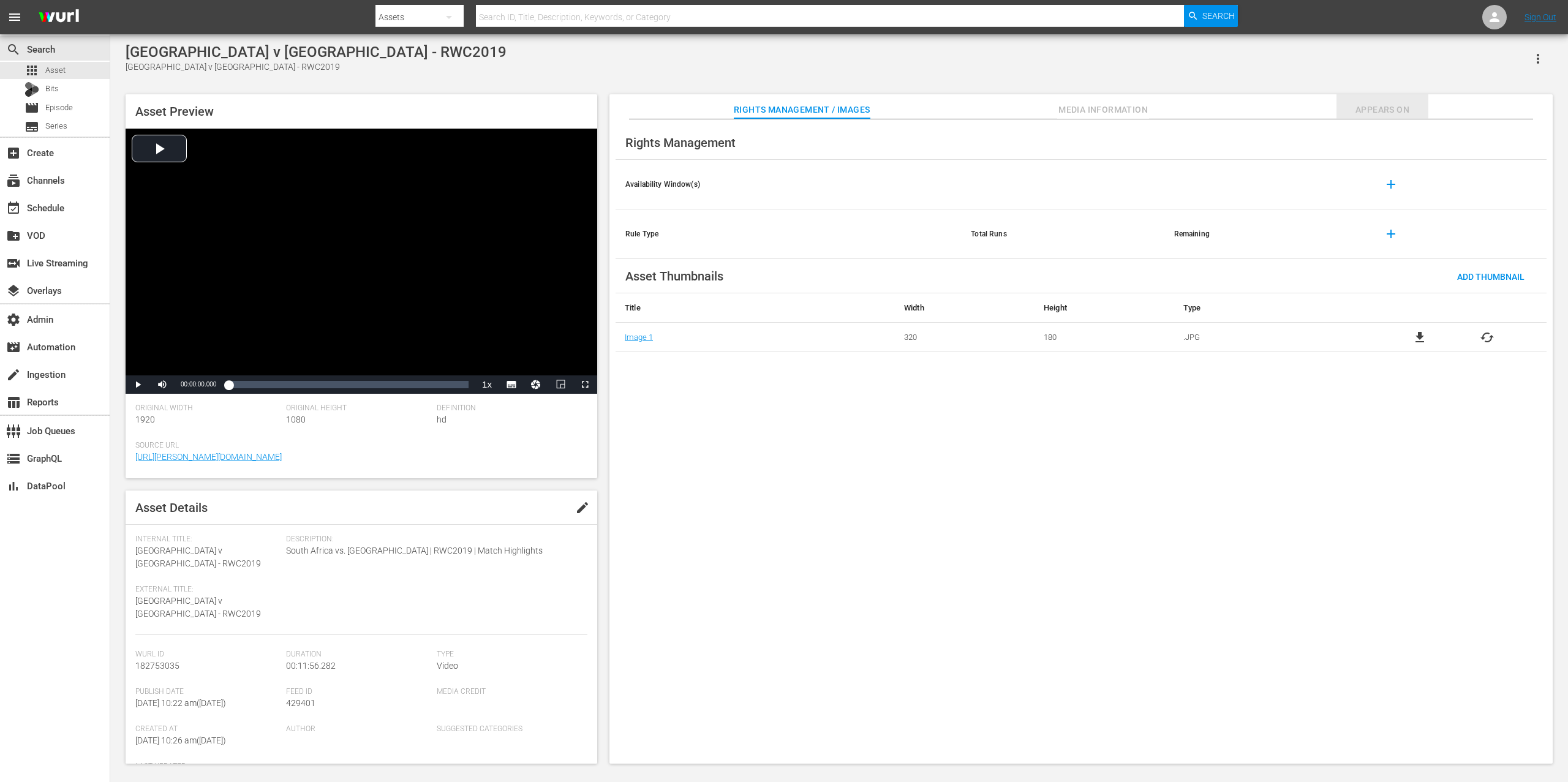
click at [1176, 108] on span "Appears On" at bounding box center [1382, 109] width 92 height 16
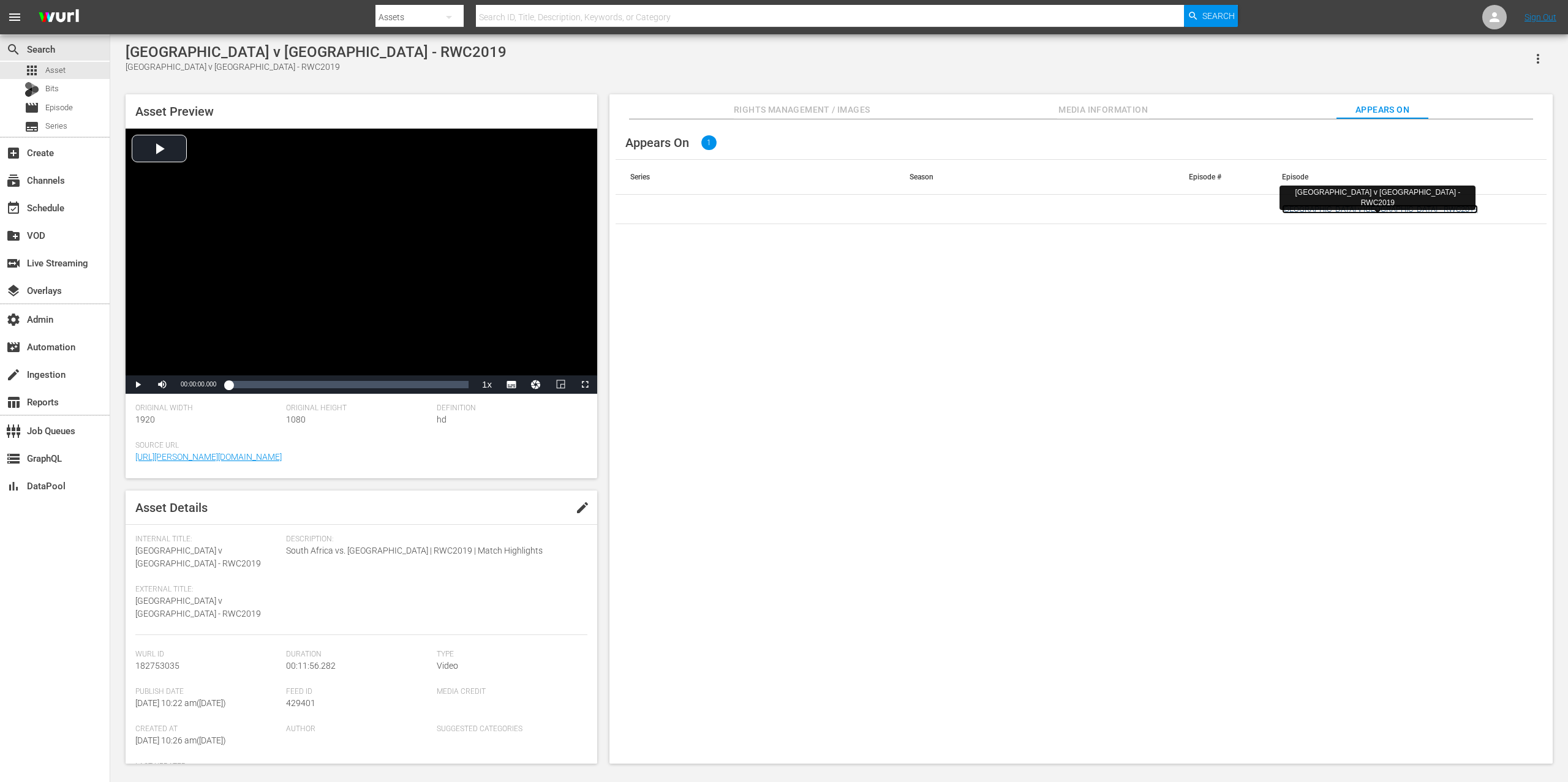
click at [1176, 209] on link "[GEOGRAPHIC_DATA] v [GEOGRAPHIC_DATA] - RWC2019" at bounding box center [1380, 209] width 196 height 9
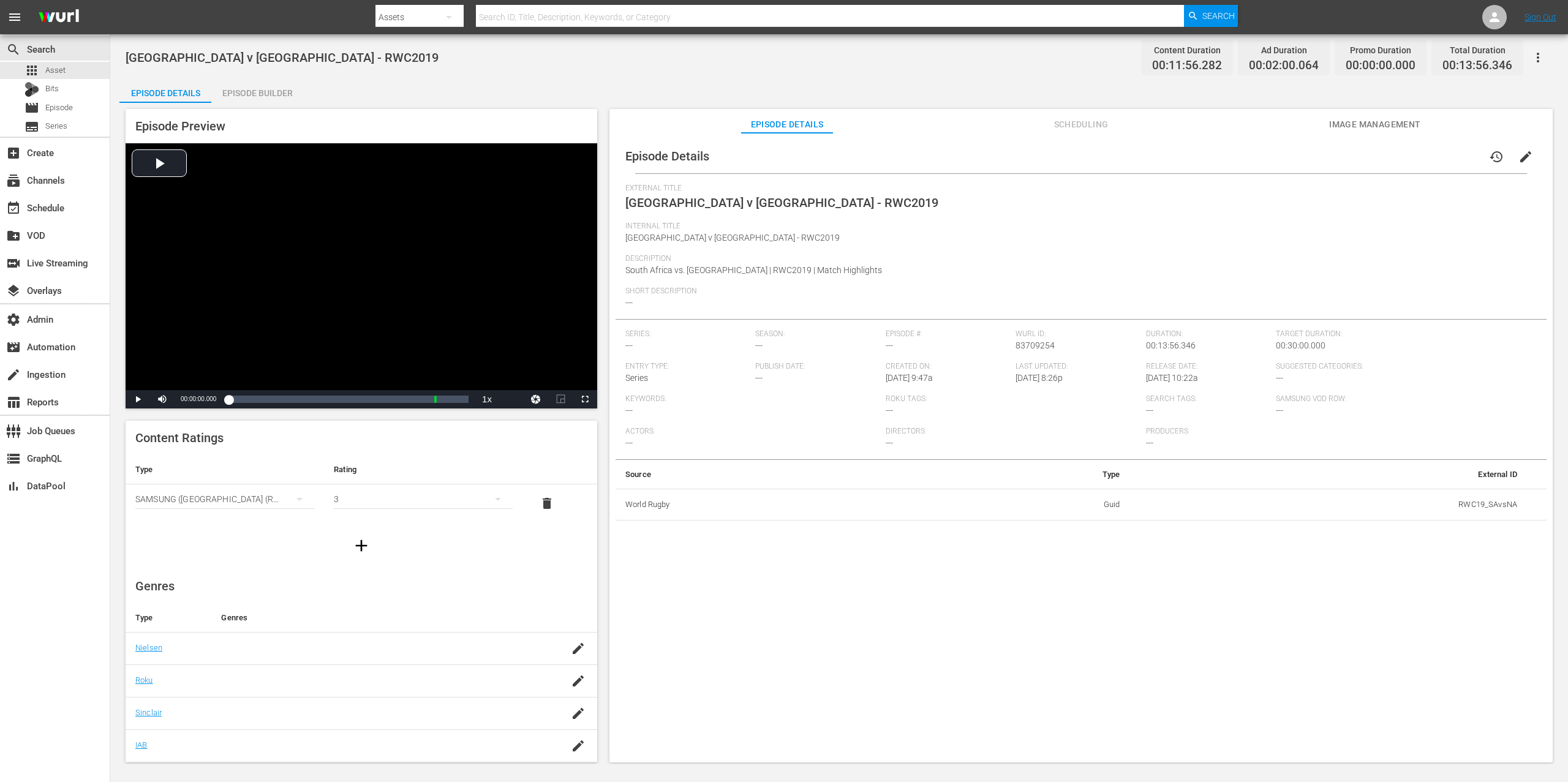
click at [277, 86] on div "Episode Builder" at bounding box center [257, 93] width 92 height 30
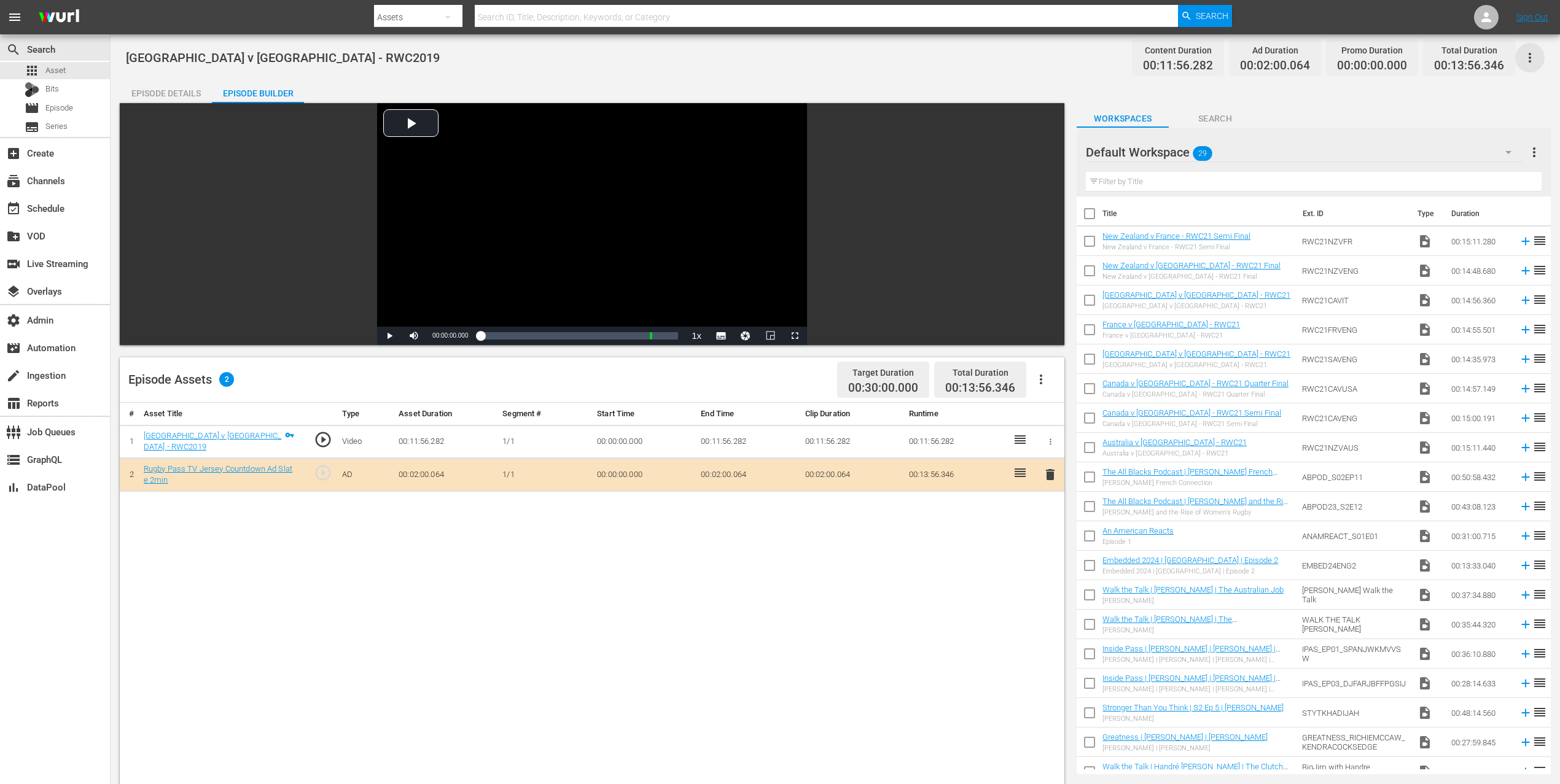
click at [1179, 57] on icon "button" at bounding box center [1529, 57] width 2 height 10
click at [1179, 57] on div "Add Episode to Workspace" at bounding box center [1441, 63] width 187 height 30
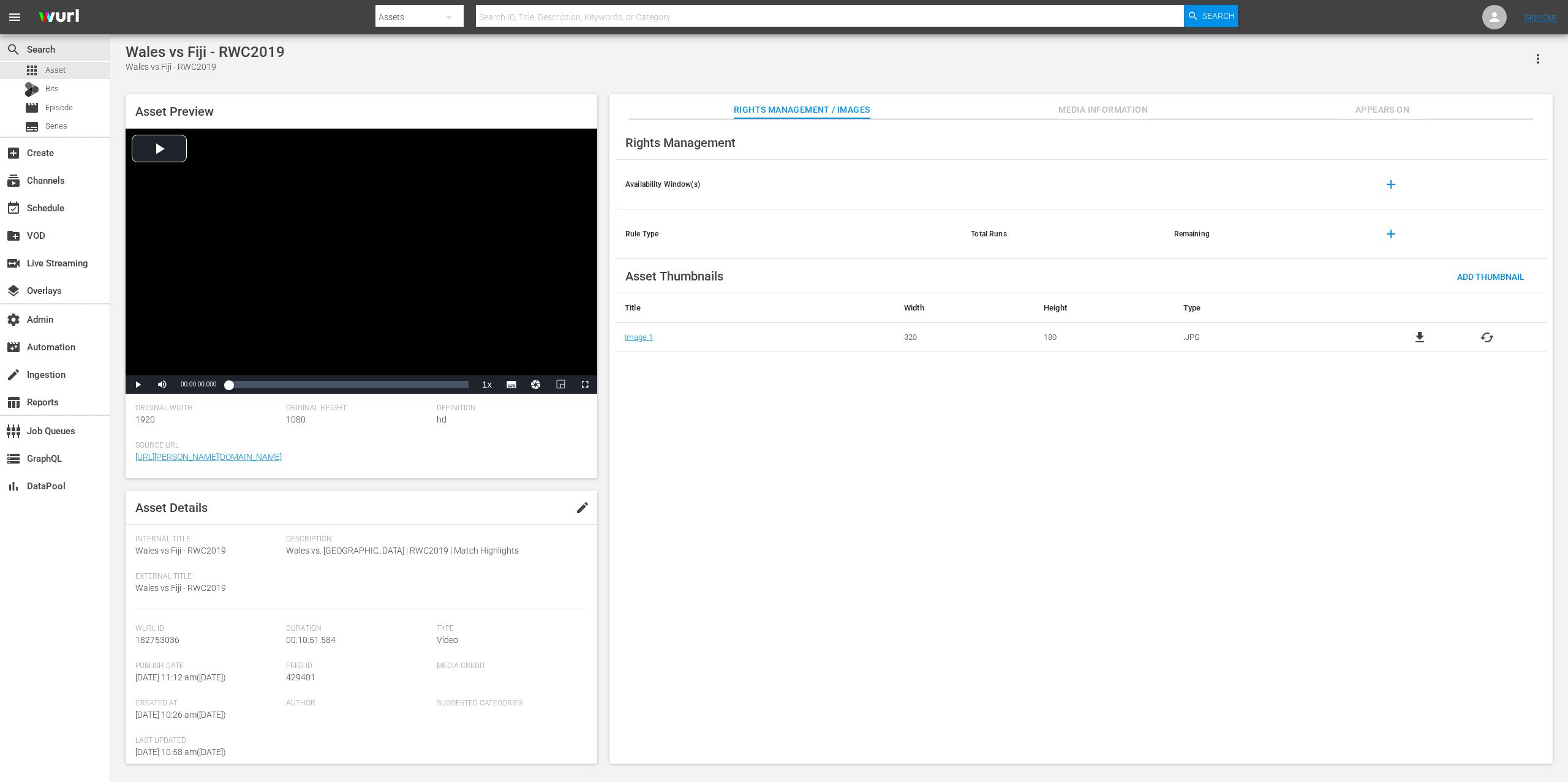
click at [1176, 109] on span "Appears On" at bounding box center [1382, 109] width 92 height 16
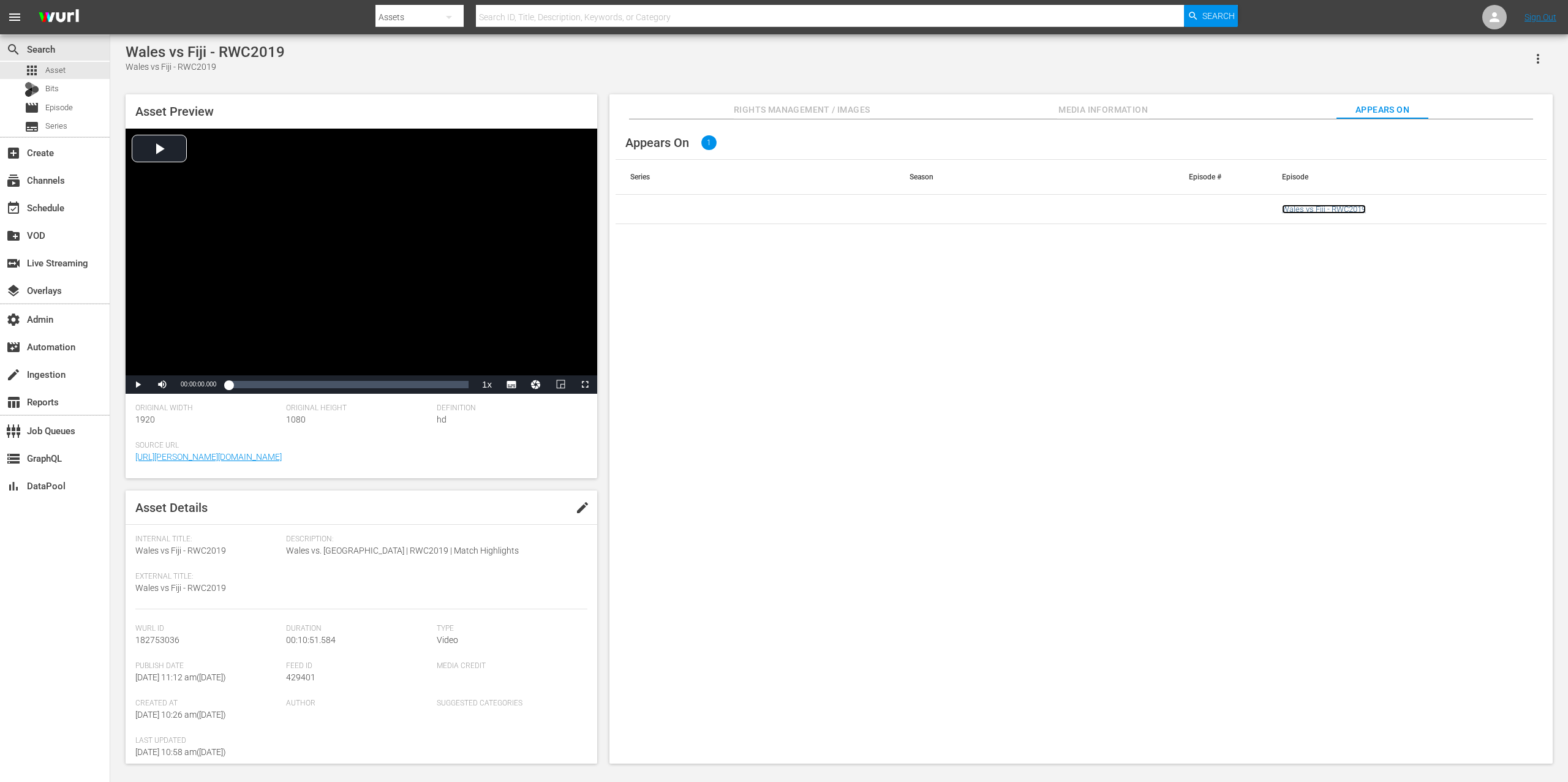
click at [1176, 212] on link "Wales vs Fiji - RWC2019" at bounding box center [1324, 209] width 84 height 9
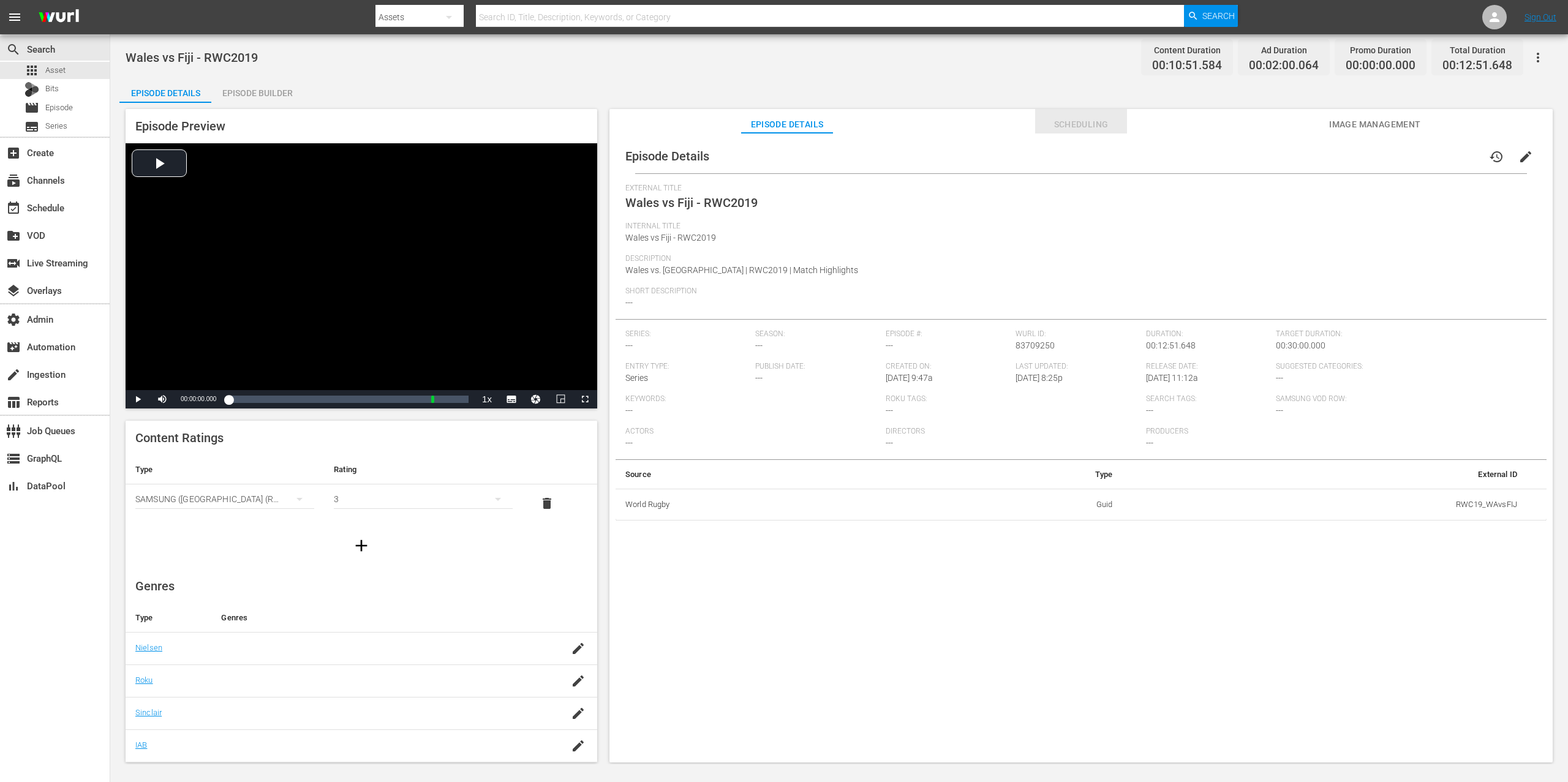
click at [1078, 123] on span "Scheduling" at bounding box center [1081, 124] width 92 height 16
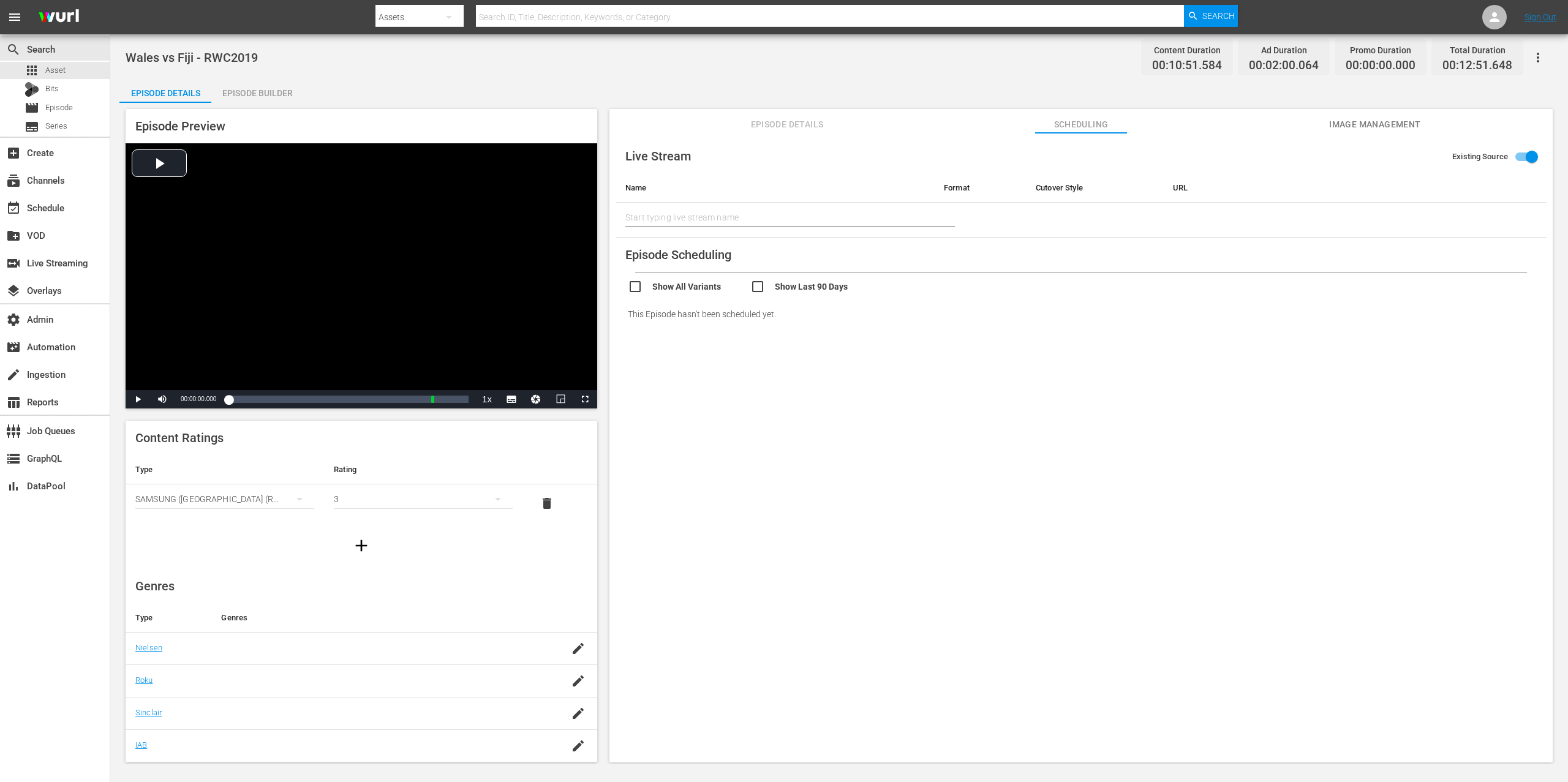
click at [286, 88] on div "Episode Builder" at bounding box center [257, 93] width 92 height 30
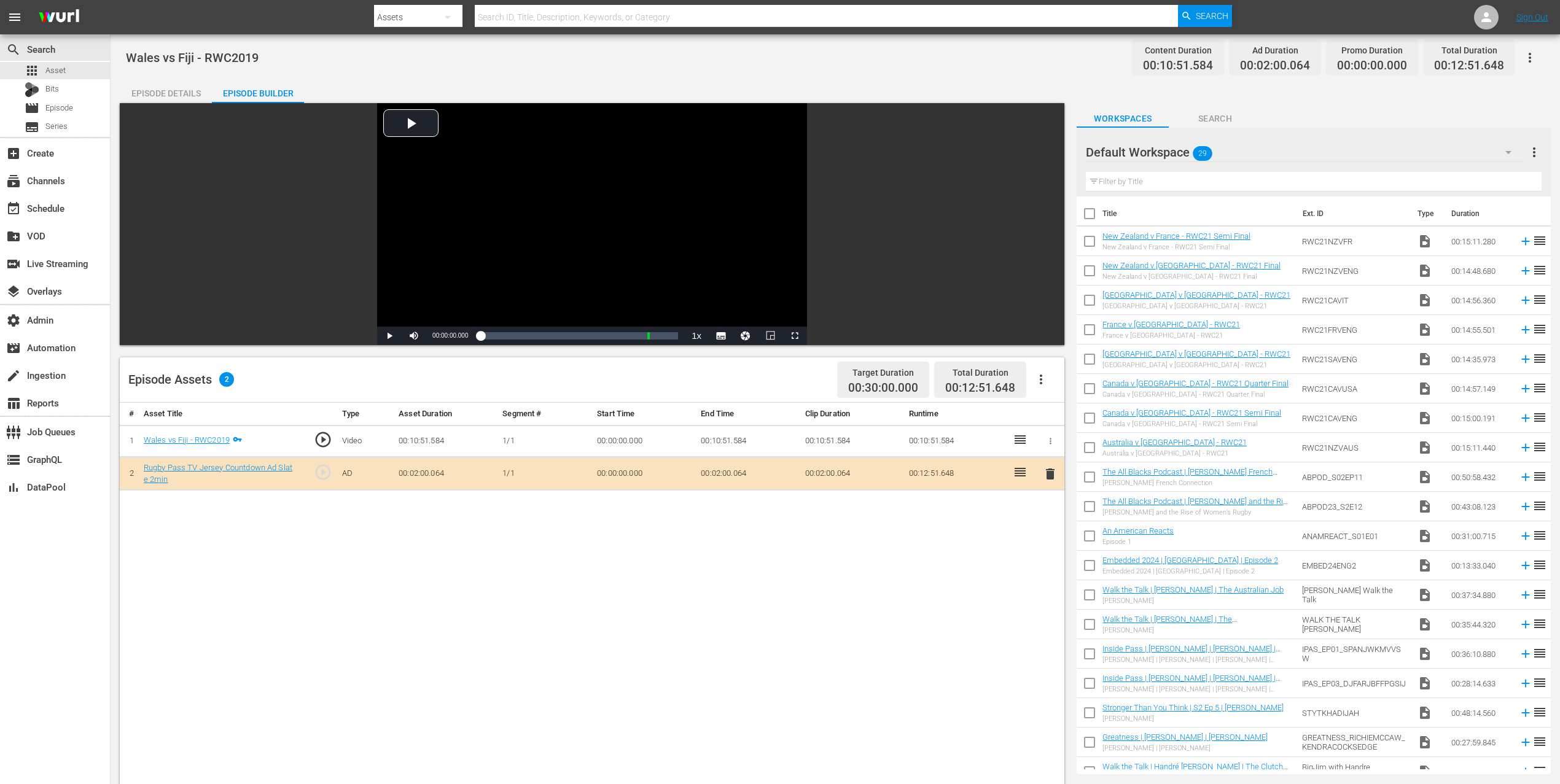
click at [1179, 120] on span "Search" at bounding box center [1214, 119] width 92 height 16
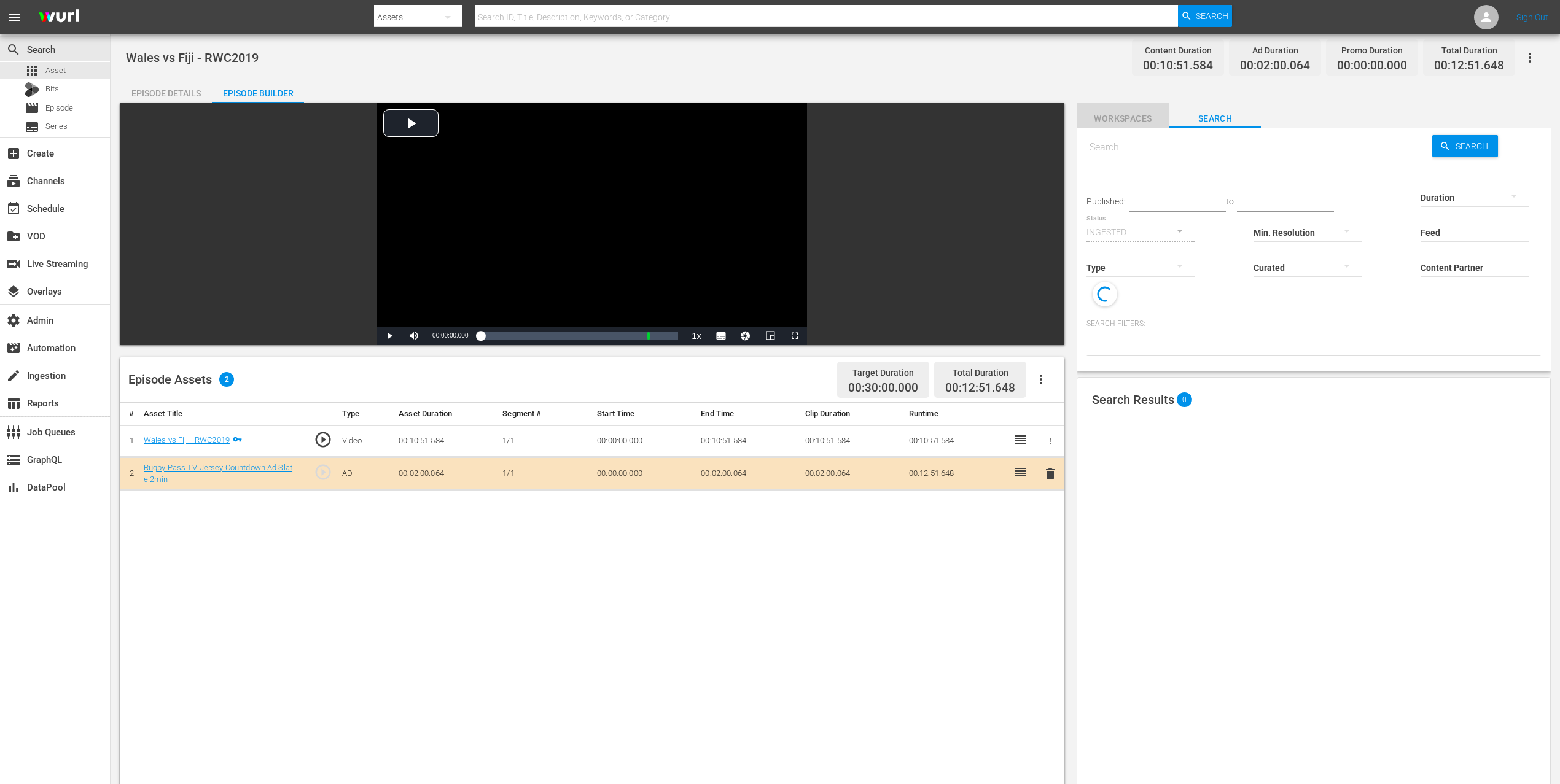
click at [1141, 121] on span "Workspaces" at bounding box center [1122, 119] width 92 height 16
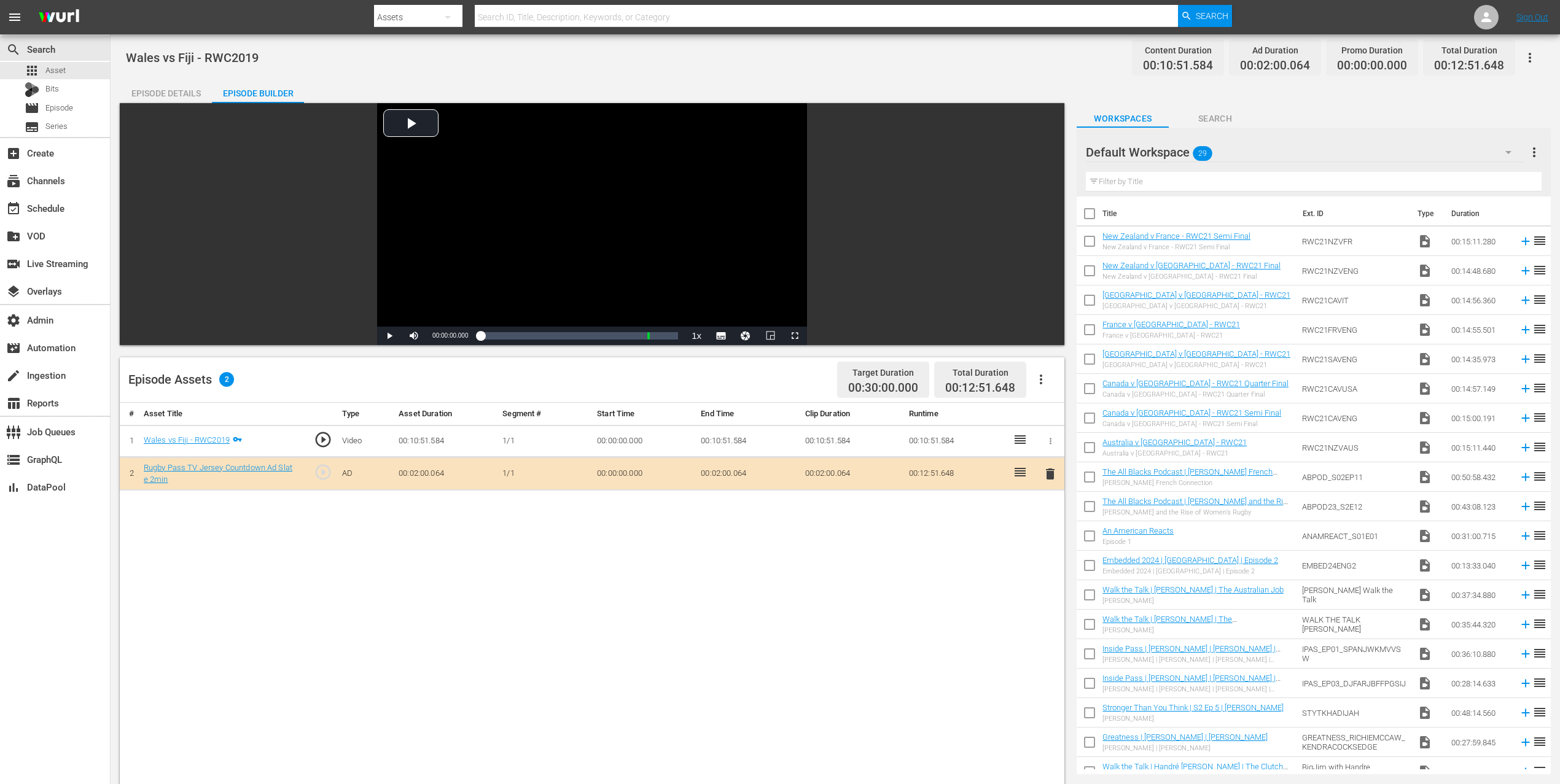
click at [1179, 154] on div "Default Workspace 29" at bounding box center [1304, 152] width 437 height 34
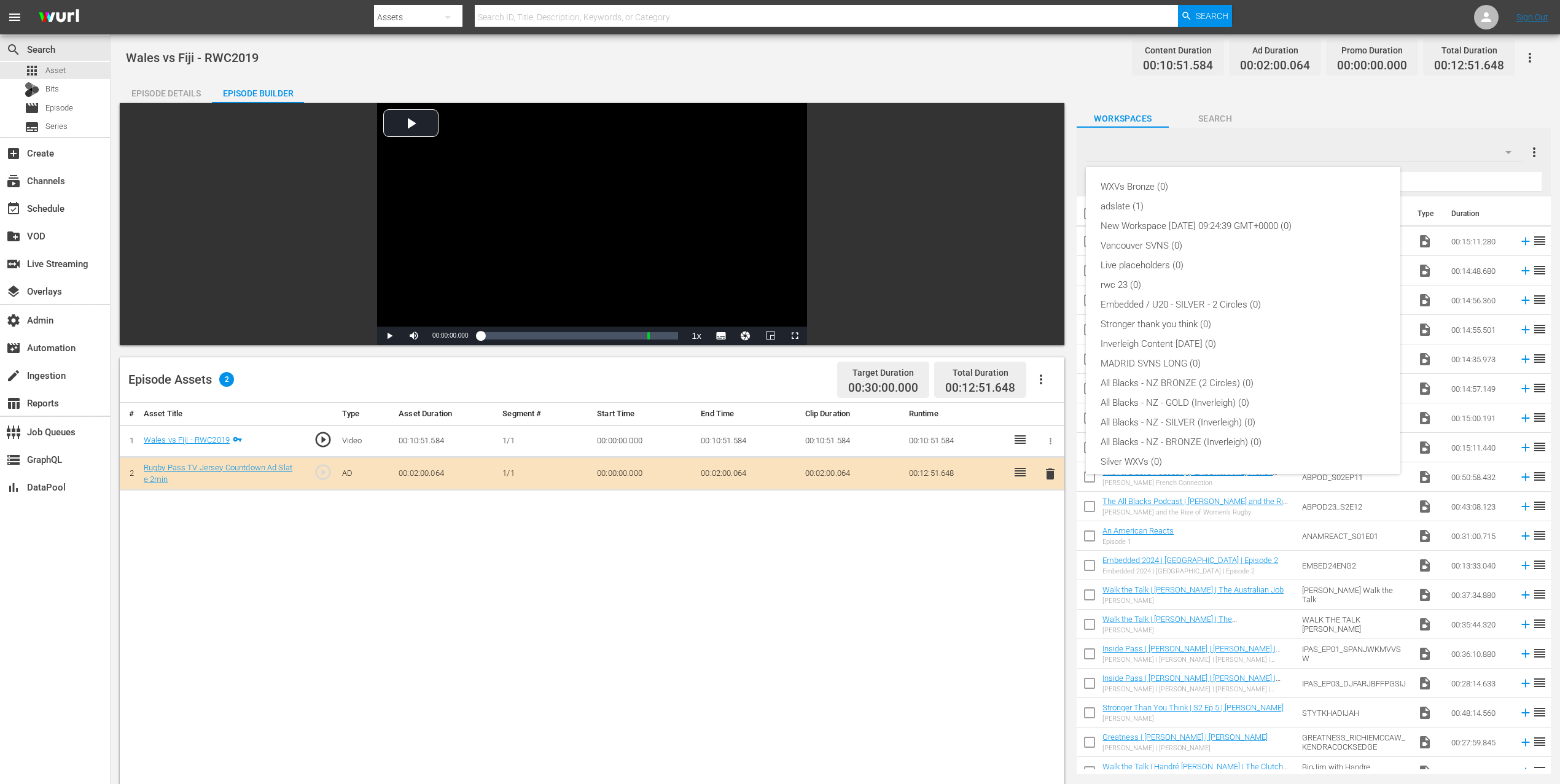
scroll to position [106, 0]
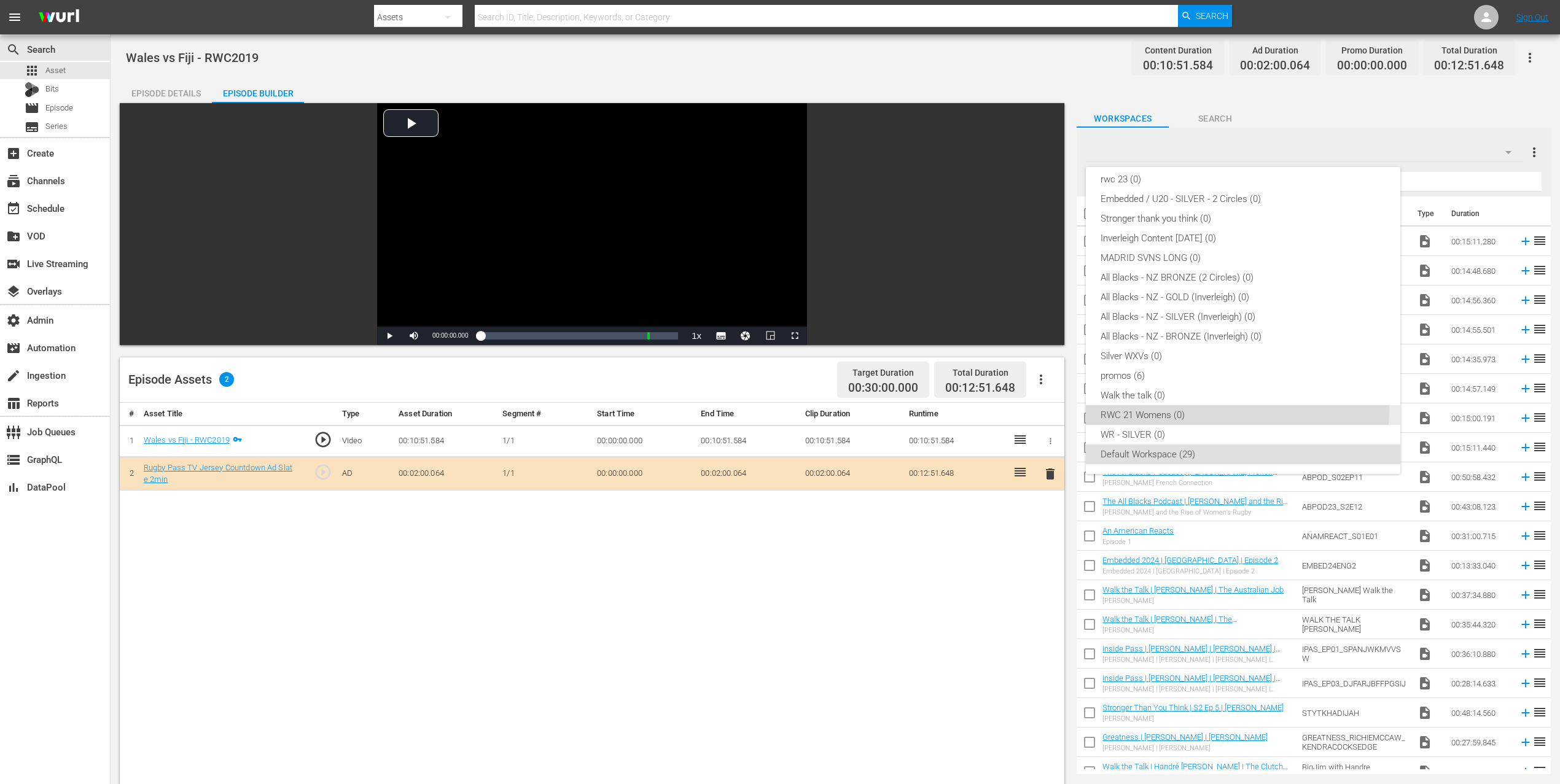
click at [1179, 409] on div "RWC 21 Womens (0)" at bounding box center [1243, 415] width 285 height 19
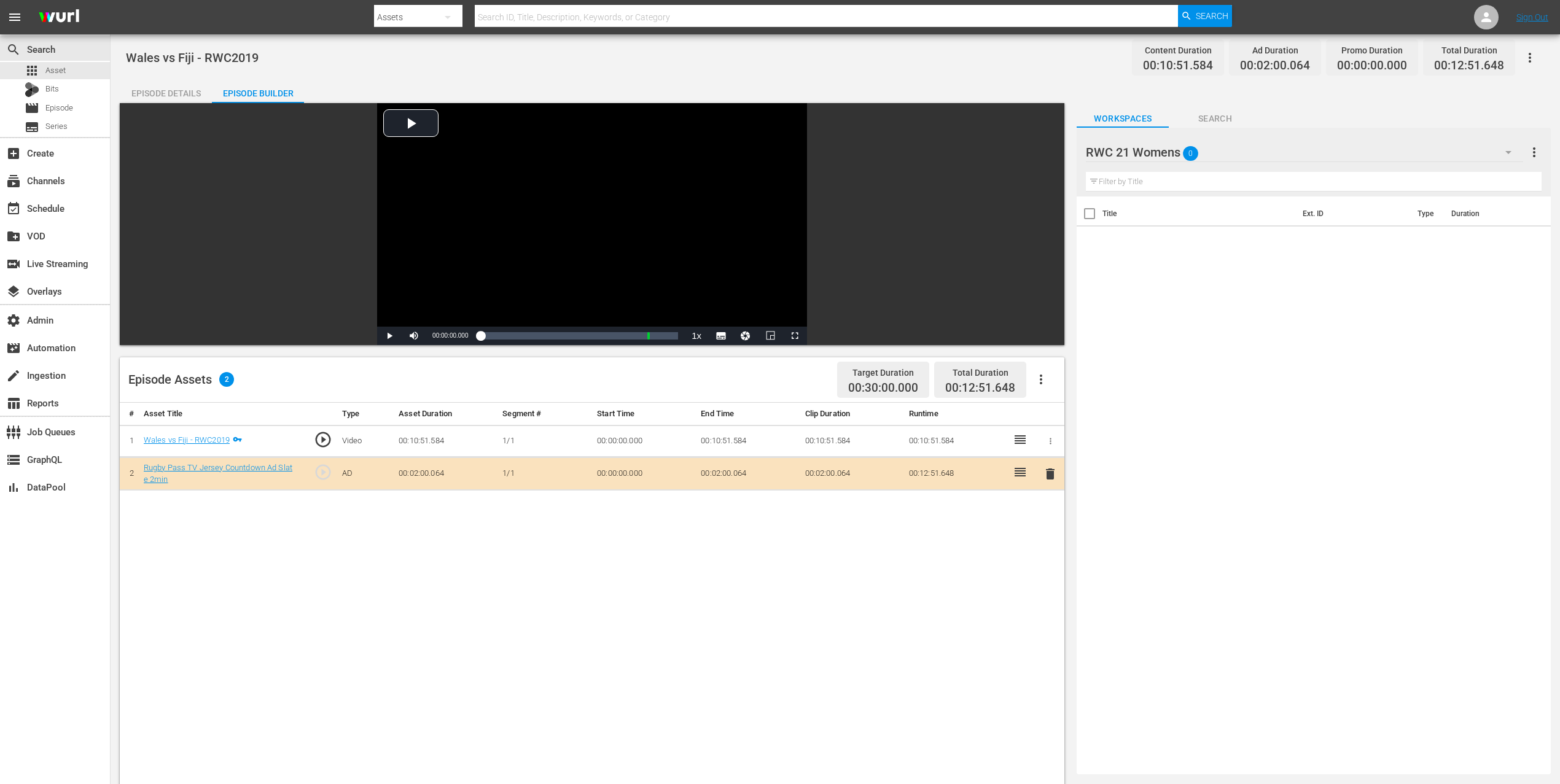
click at [1179, 141] on div "RWC 21 Womens 0" at bounding box center [1304, 152] width 437 height 34
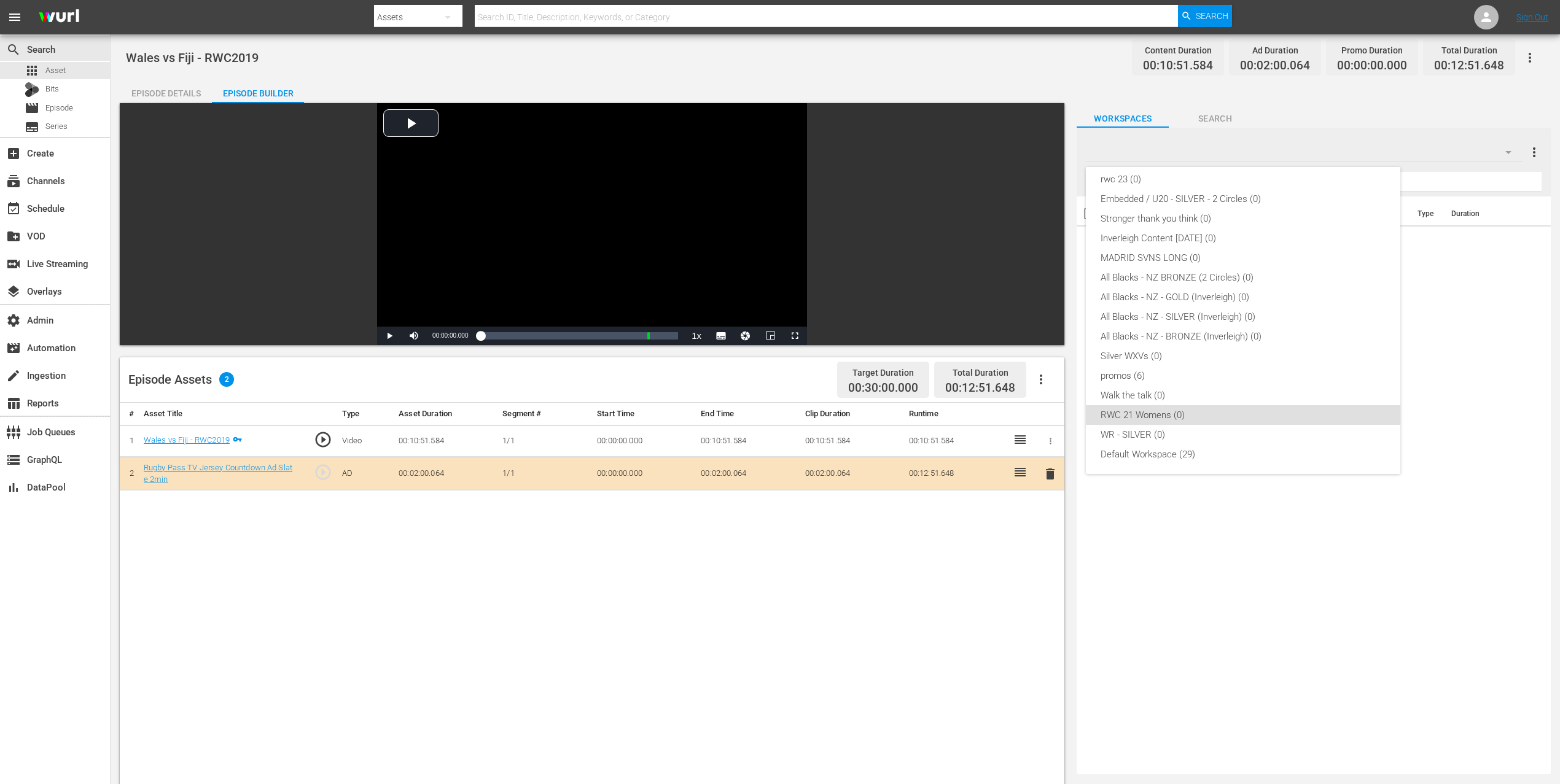
click at [395, 336] on div "WXVs Bronze (0) adslate (1) New Workspace [DATE] 09:24:39 GMT+0000 (0) Vancouve…" at bounding box center [780, 392] width 1560 height 784
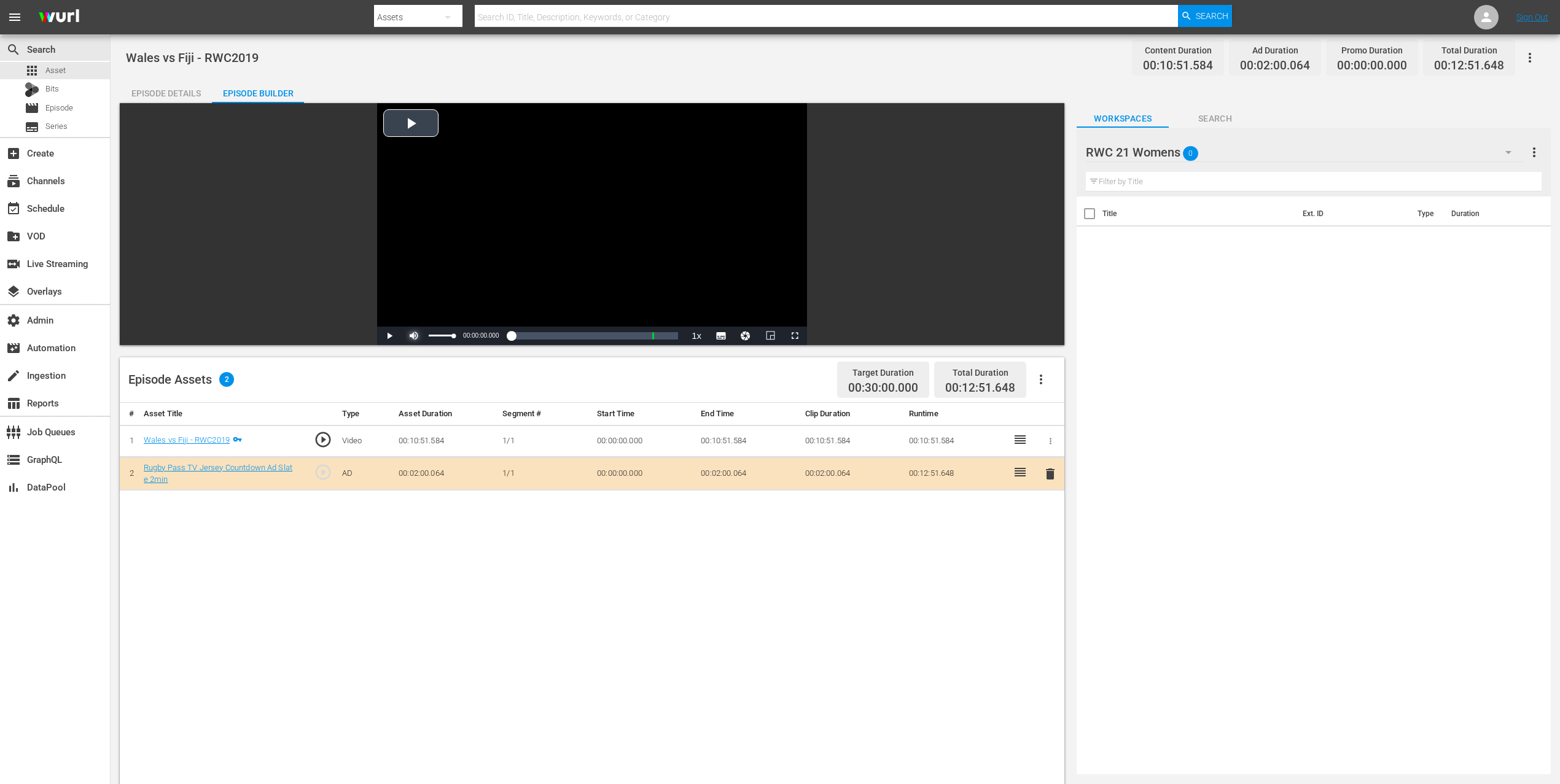
click at [414, 336] on span "Video Player" at bounding box center [414, 336] width 0 height 0
click at [436, 336] on div "34%" at bounding box center [442, 336] width 25 height 1
click at [389, 336] on span "Video Player" at bounding box center [389, 336] width 0 height 0
click at [174, 84] on div "Episode Details" at bounding box center [166, 93] width 92 height 30
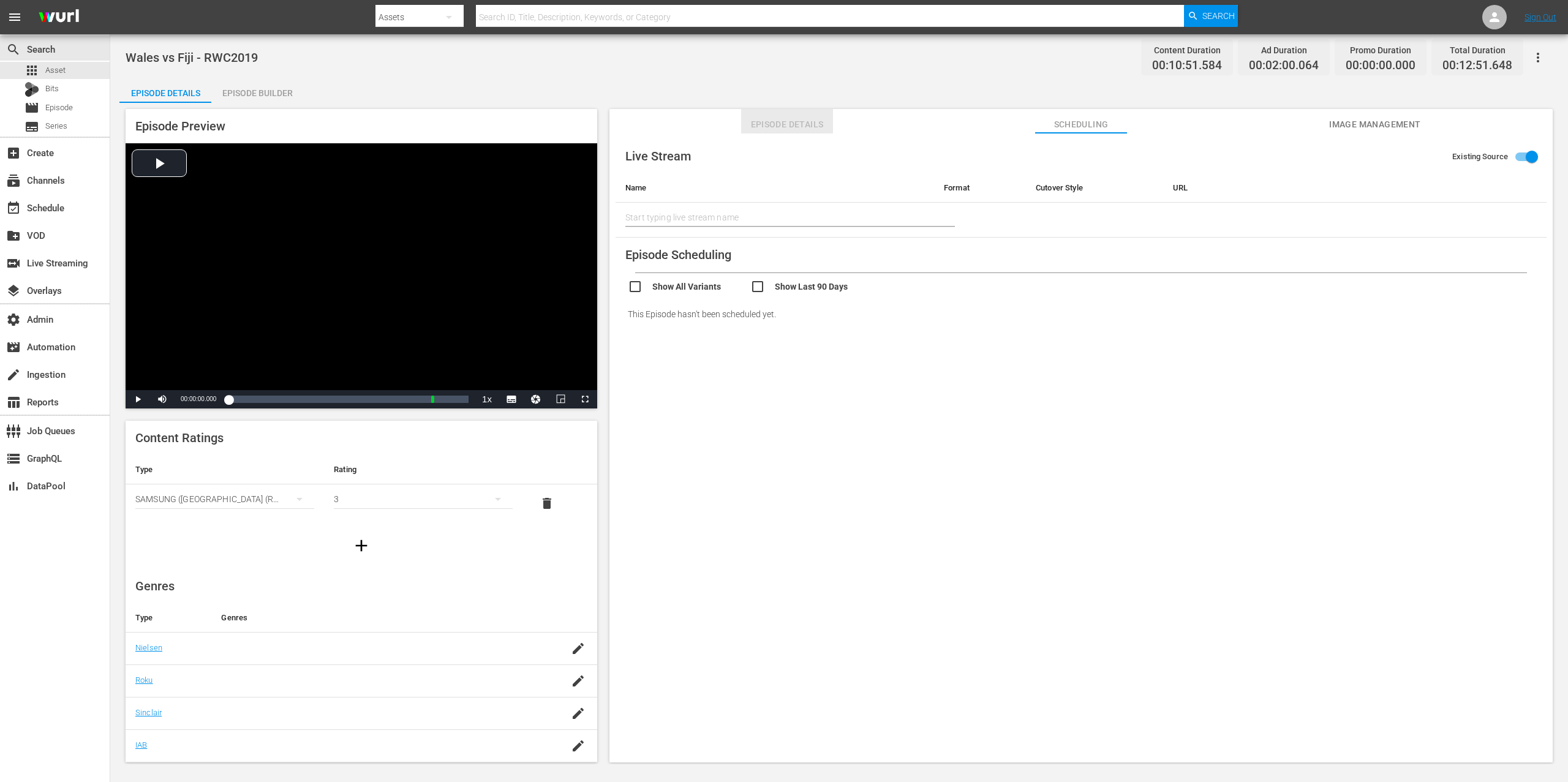
click at [787, 117] on span "Episode Details" at bounding box center [787, 124] width 92 height 16
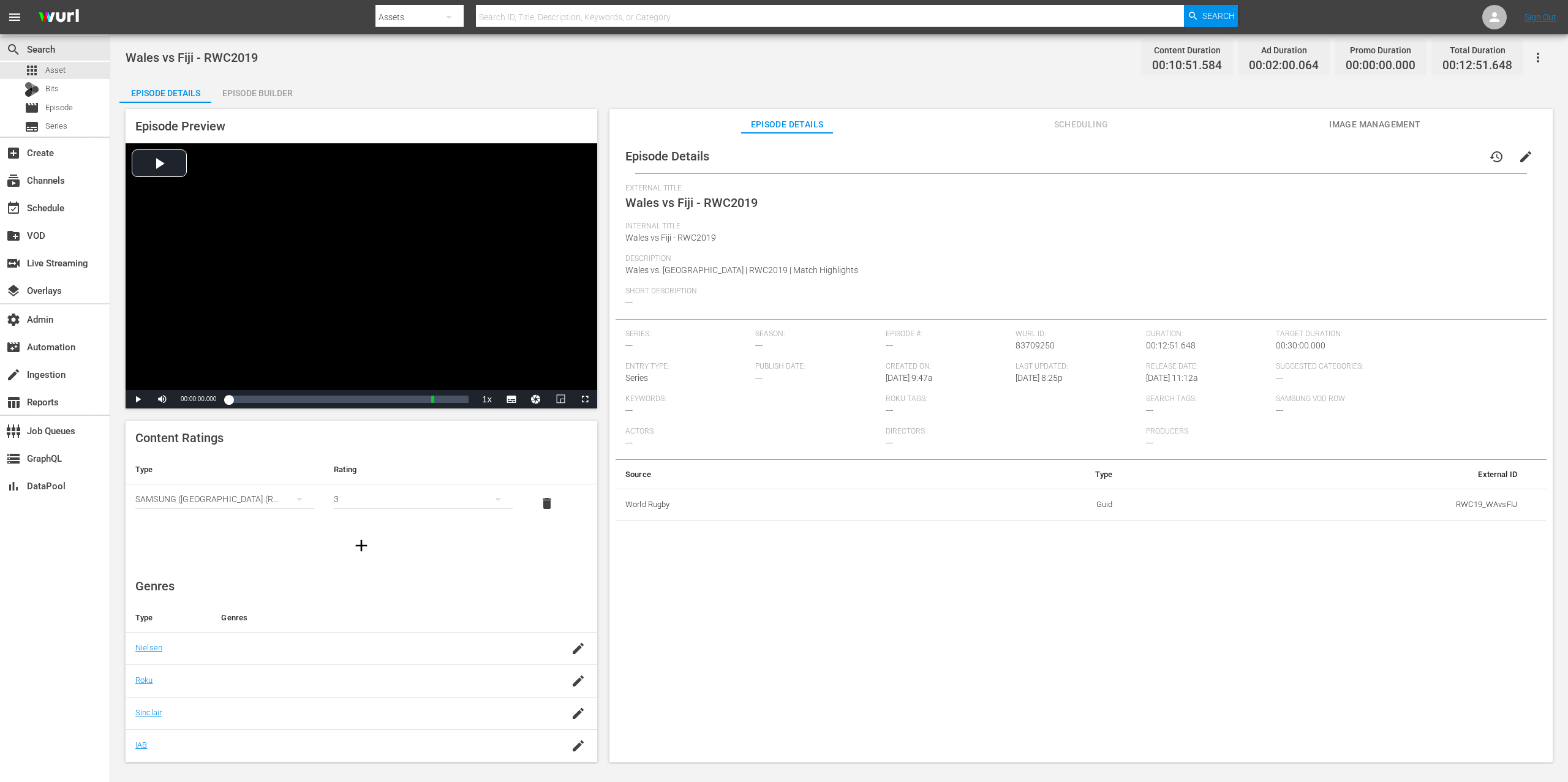
click at [263, 97] on div "Episode Builder" at bounding box center [257, 93] width 92 height 30
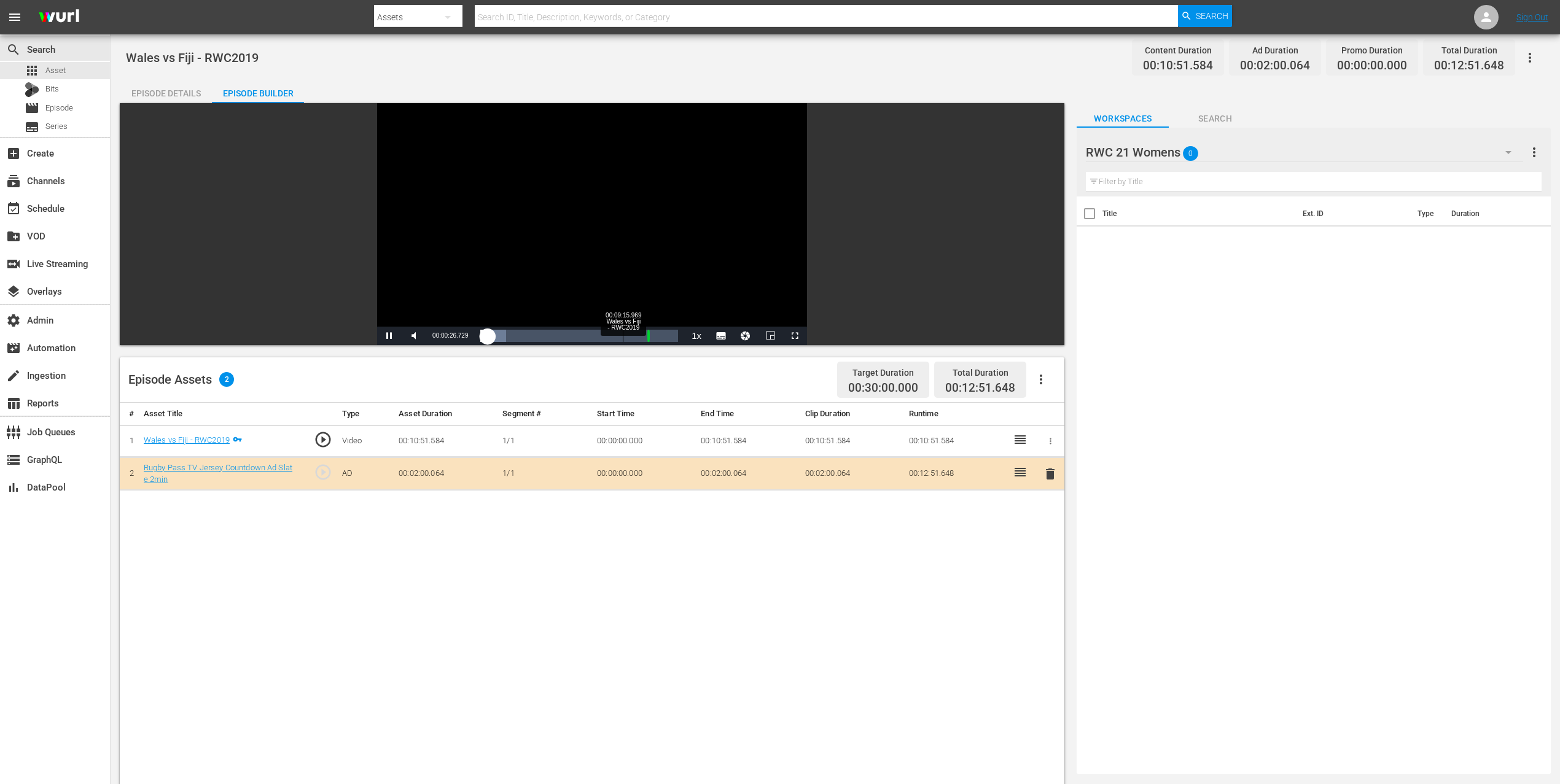
click at [631, 339] on div "Loaded : 12.90% 00:09:15.969 Wales vs Fiji - RWC2019 00:00:26.942" at bounding box center [579, 336] width 198 height 12
click at [1179, 156] on span "more_vert" at bounding box center [1534, 152] width 15 height 15
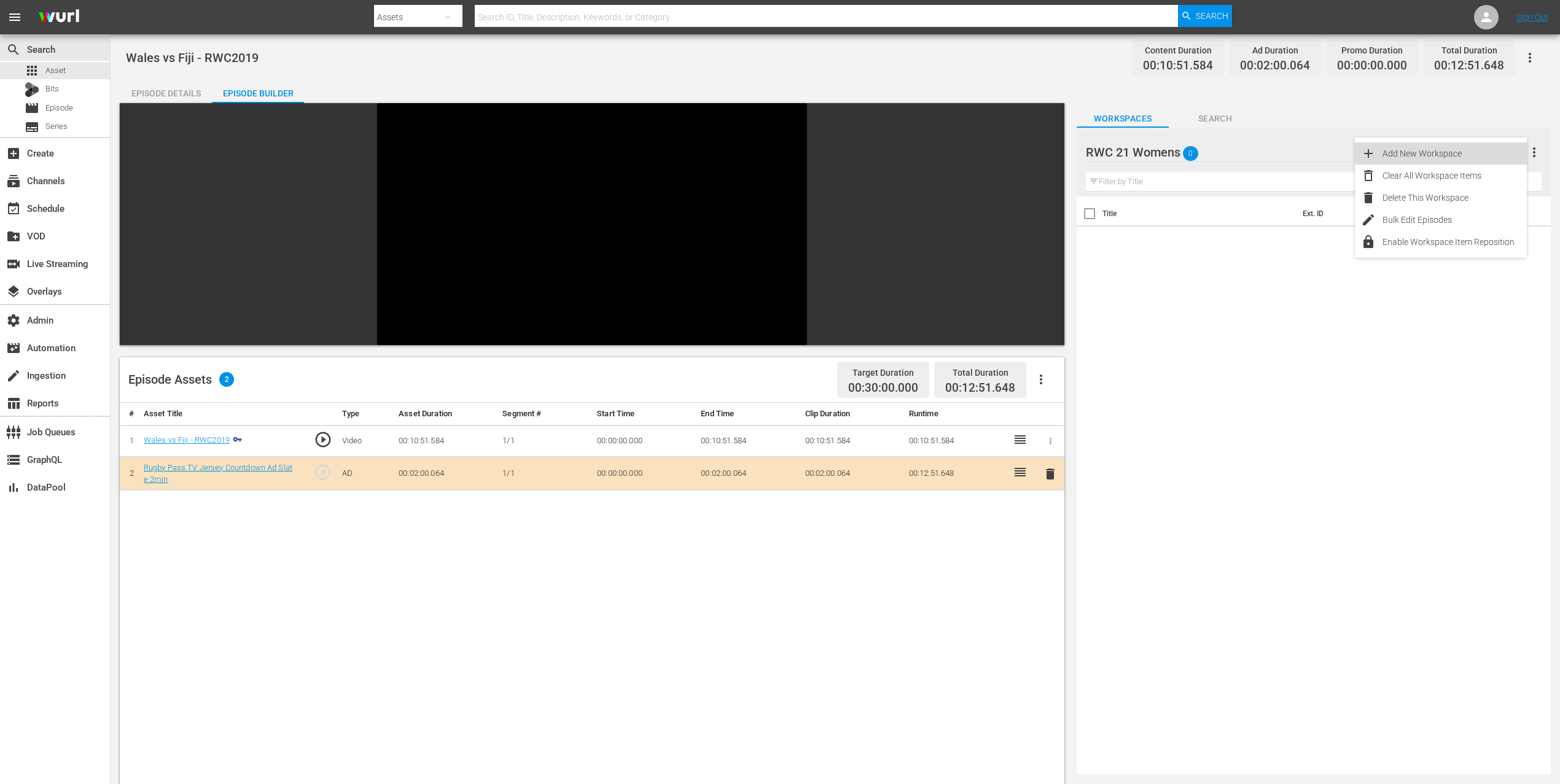
click at [1179, 151] on div "Add New Workspace" at bounding box center [1454, 154] width 144 height 22
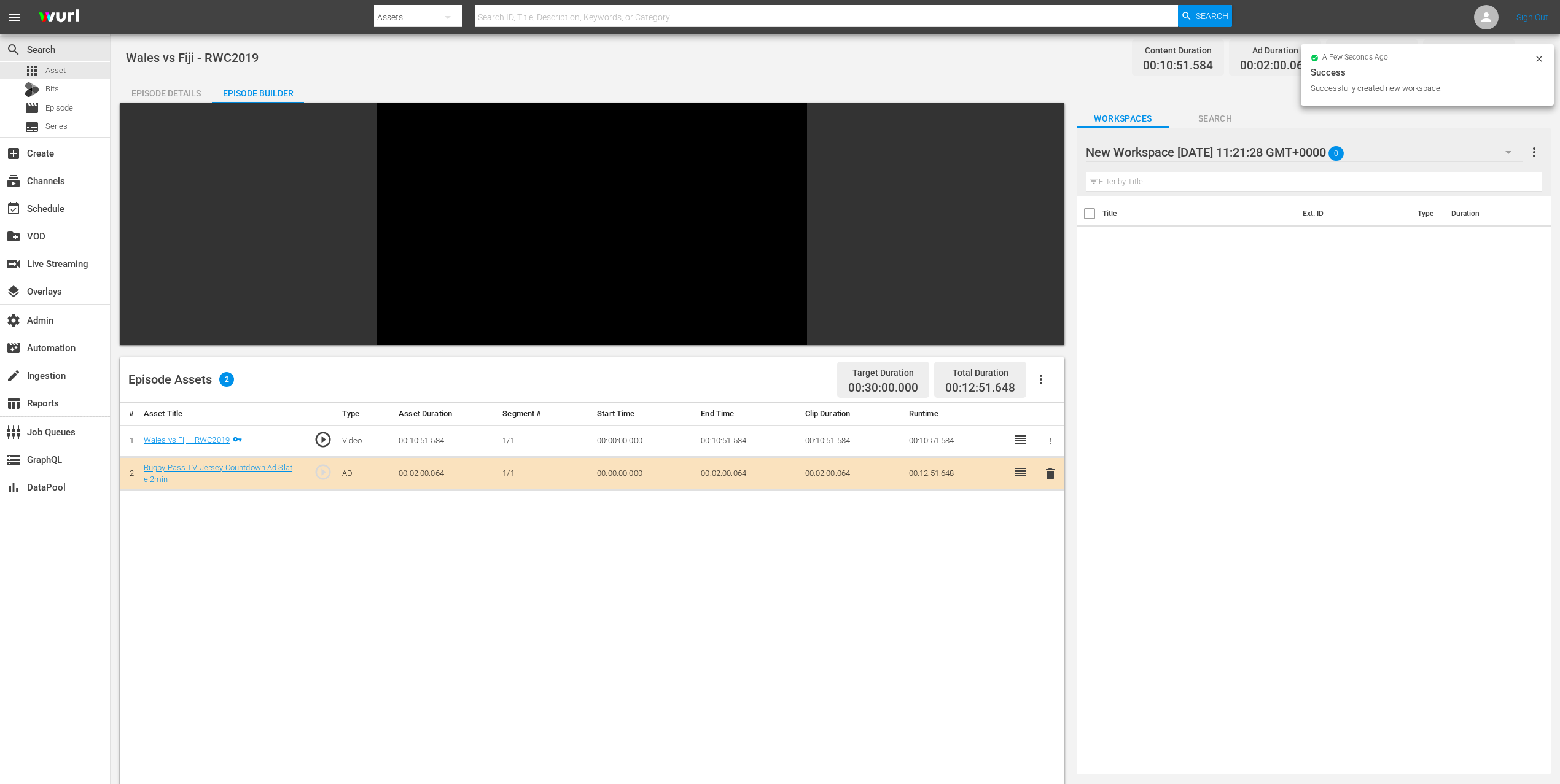
click at [1179, 151] on div at bounding box center [1190, 152] width 209 height 31
click at [1179, 151] on input "New Workspace [DATE] 11:21:28 GMT+0000" at bounding box center [1308, 152] width 445 height 30
click at [1179, 151] on input "New Workspace Wed Aug 27 2025 11:21:28 GMT+0000" at bounding box center [1308, 152] width 445 height 30
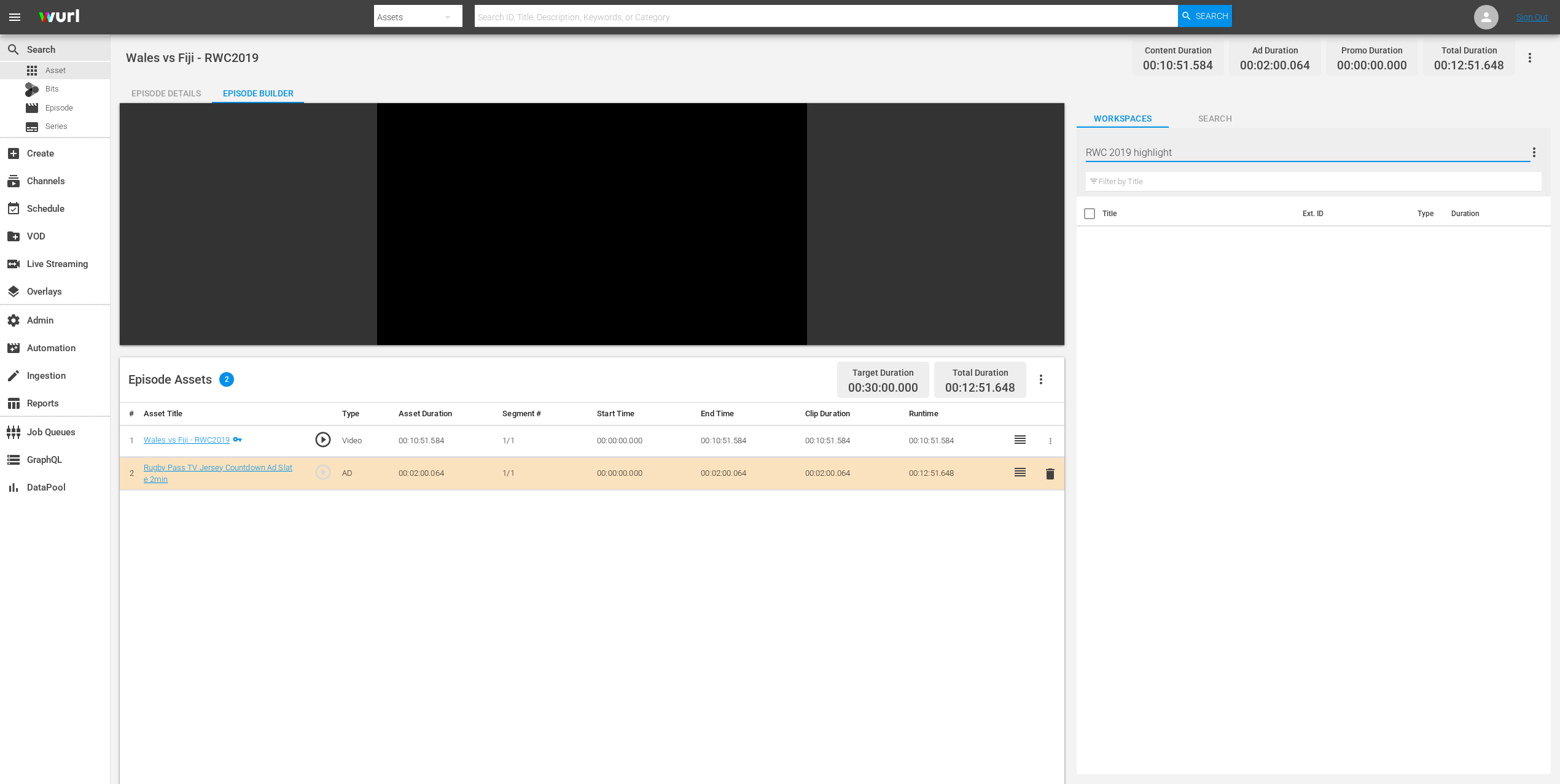
type input "RWC 2019 highlights"
click at [1179, 54] on icon "button" at bounding box center [1530, 57] width 15 height 15
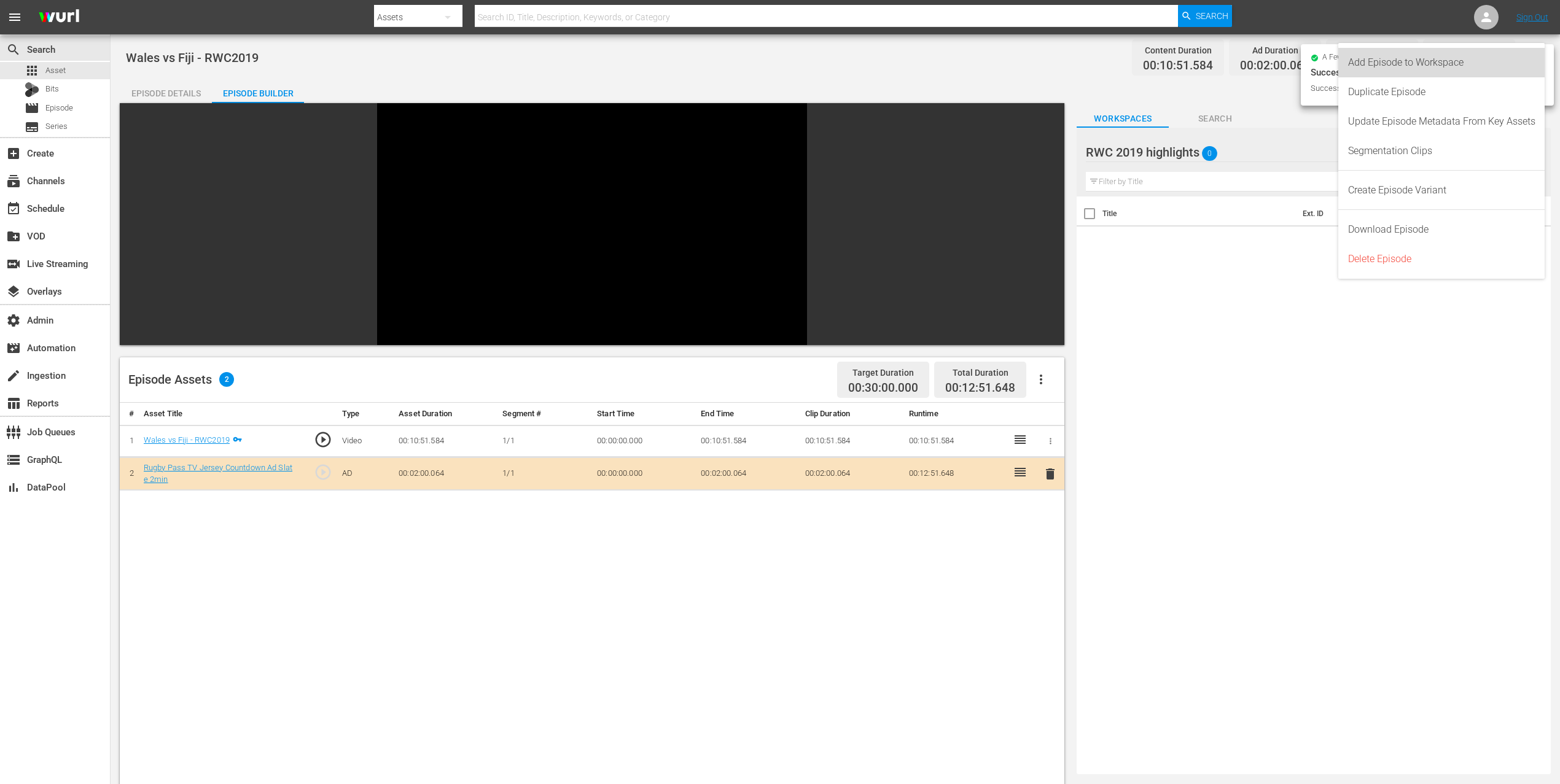
click at [1179, 59] on div "Add Episode to Workspace" at bounding box center [1441, 63] width 187 height 30
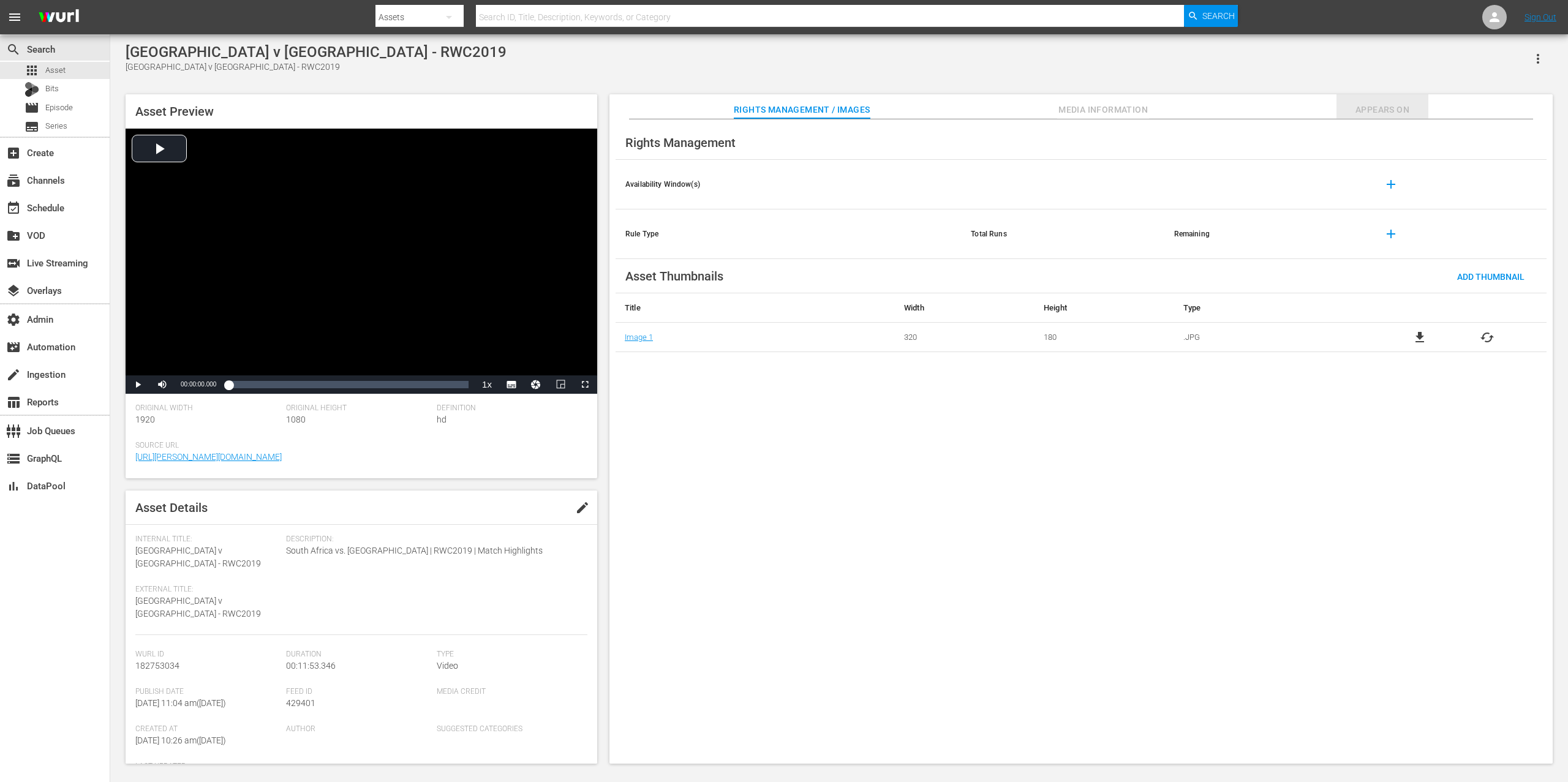
click at [1176, 110] on span "Appears On" at bounding box center [1382, 109] width 92 height 16
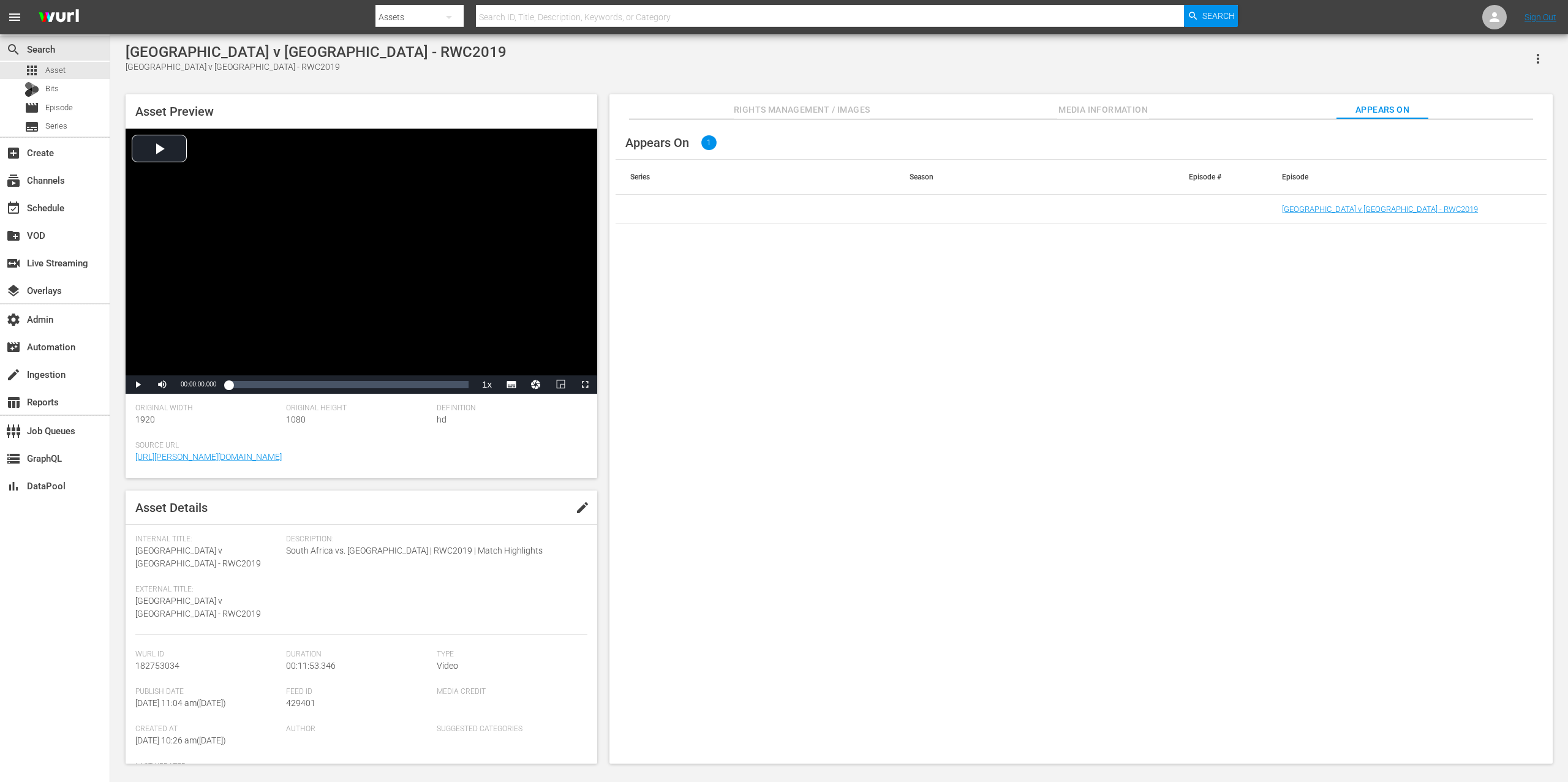
click at [1176, 214] on td "South Africa v Italy - RWC2019" at bounding box center [1407, 210] width 279 height 30
click at [1176, 209] on link "South Africa v Italy - RWC2019" at bounding box center [1380, 209] width 196 height 9
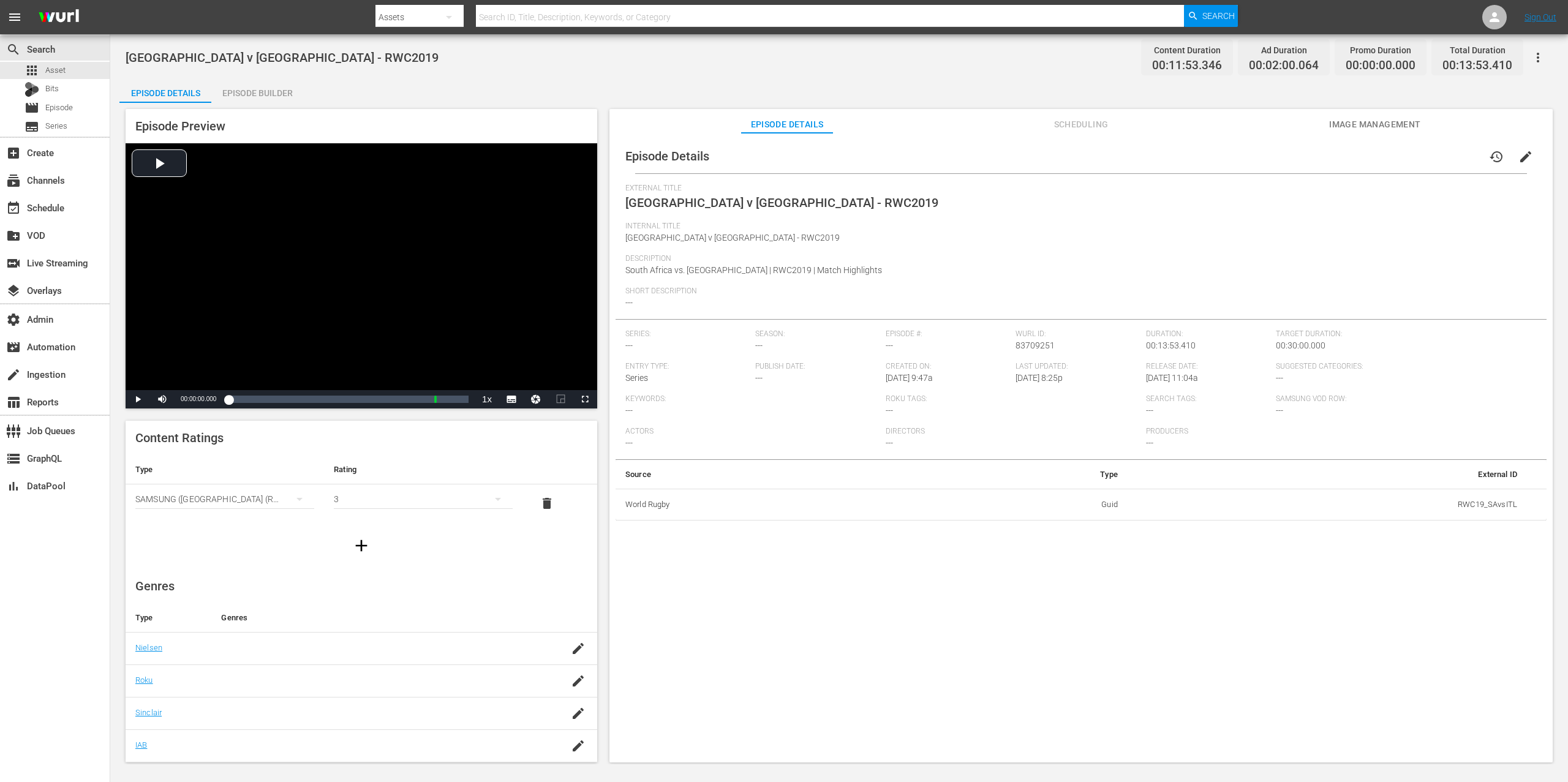
click at [259, 103] on div "Episode Preview Video Player is loading. Play Video Play Mute Current Time 00:0…" at bounding box center [839, 438] width 1439 height 670
click at [268, 93] on div "Episode Builder" at bounding box center [257, 93] width 92 height 30
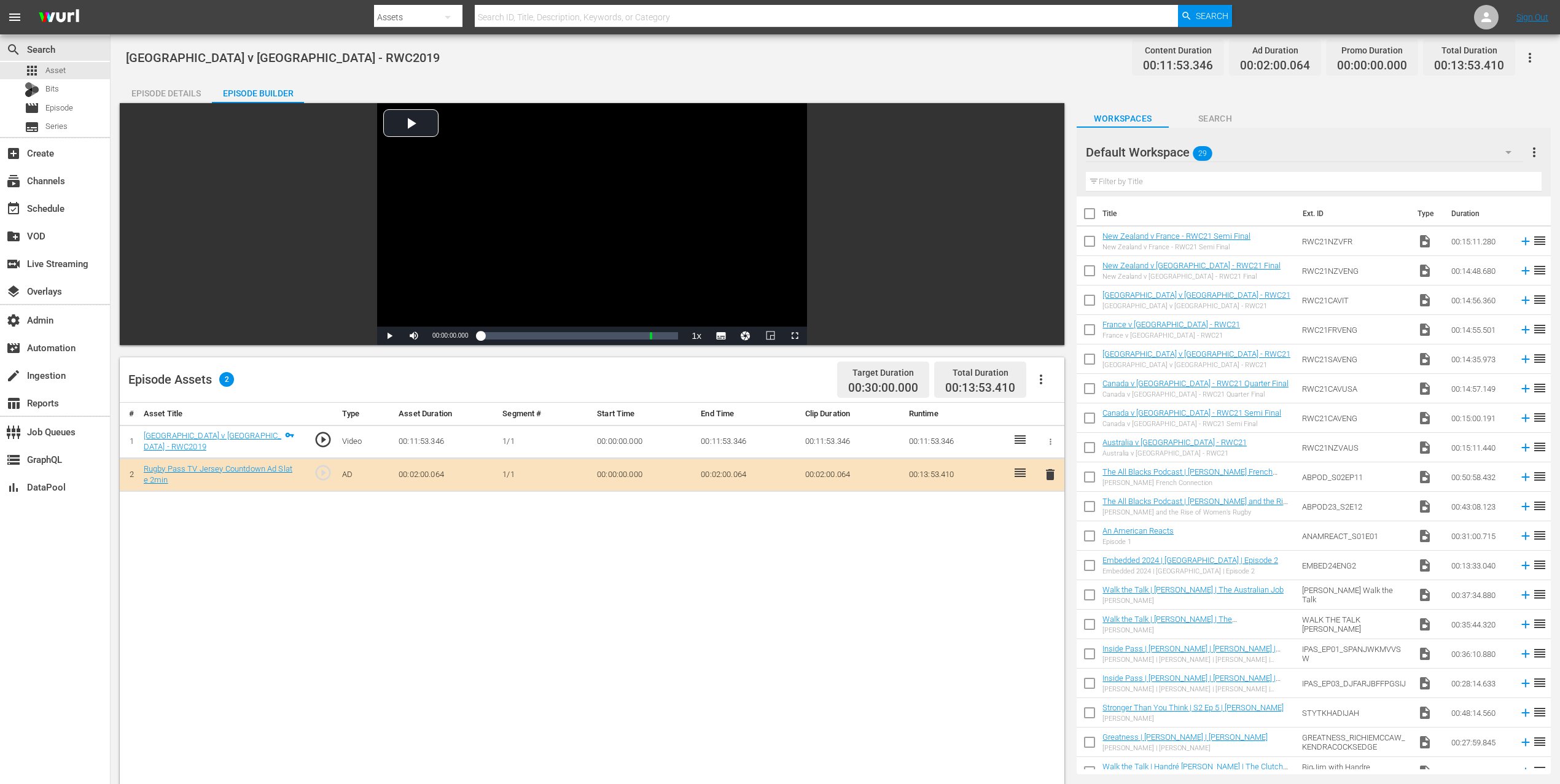
click at [1179, 57] on icon "button" at bounding box center [1530, 57] width 15 height 15
click at [1179, 57] on div "Add Episode to Workspace" at bounding box center [1441, 63] width 187 height 30
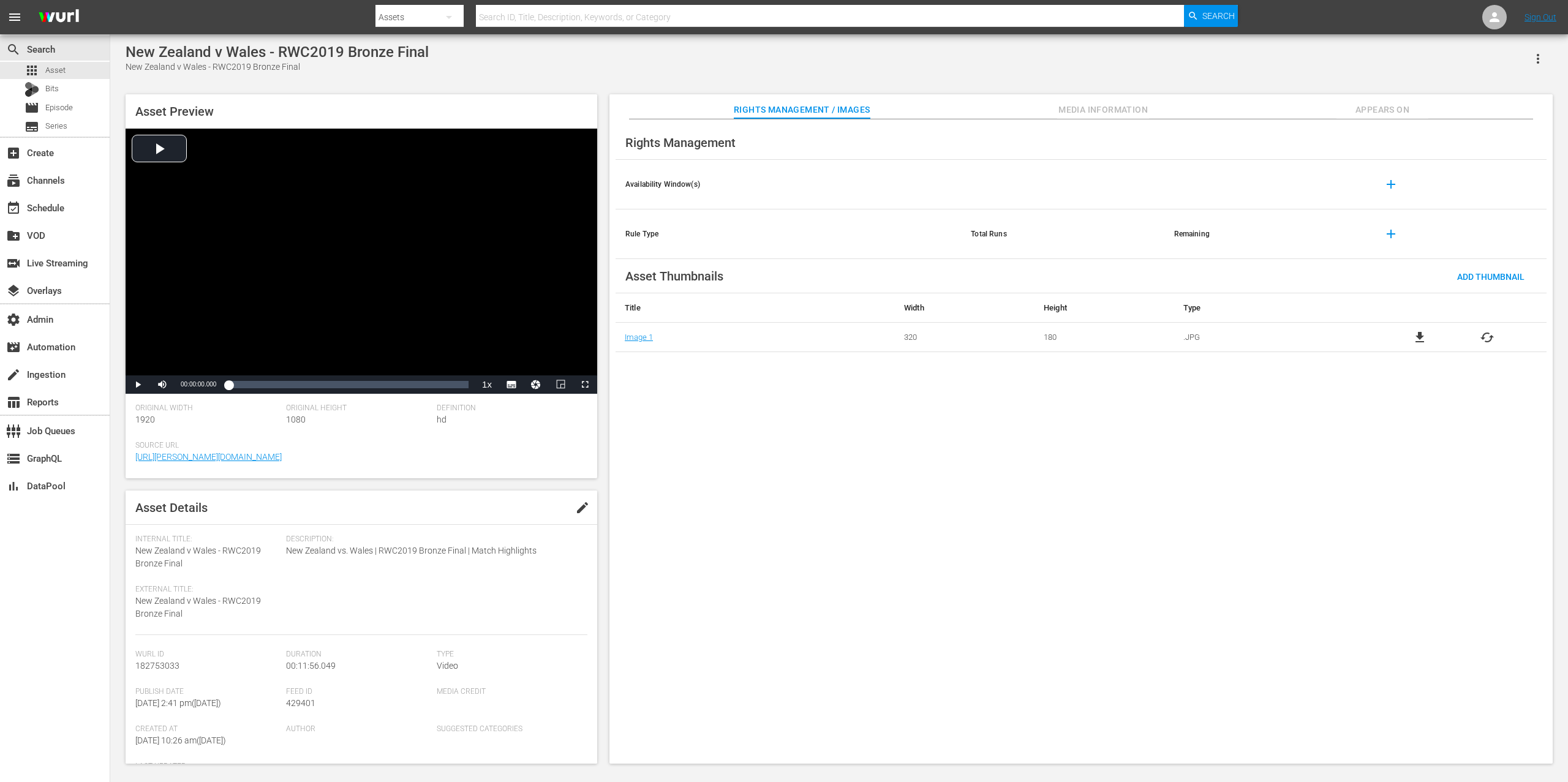
click at [1176, 104] on span "Appears On" at bounding box center [1382, 109] width 92 height 16
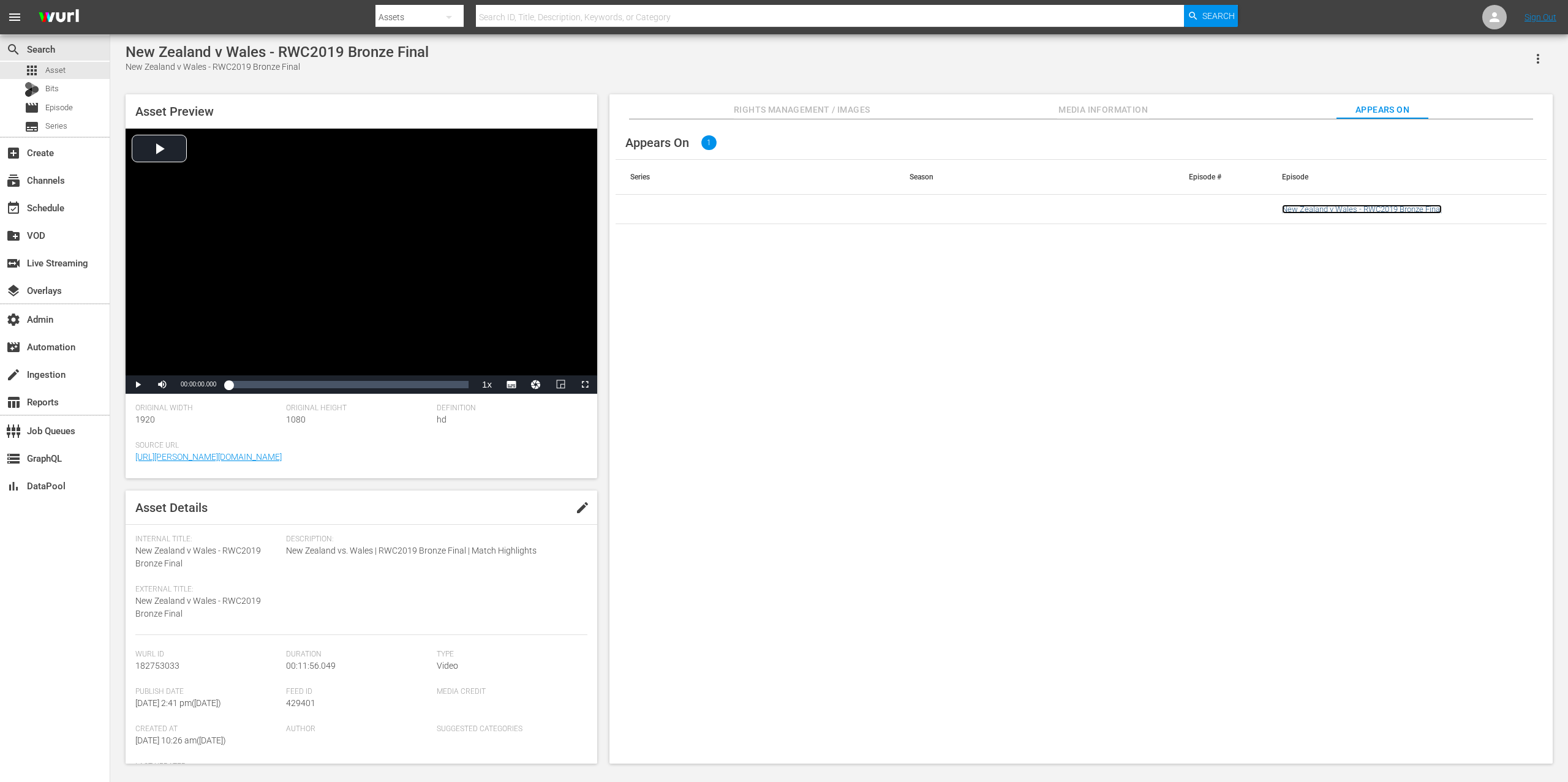
click at [1176, 211] on link "New Zealand v Wales - RWC2019 Bronze Final" at bounding box center [1362, 209] width 160 height 9
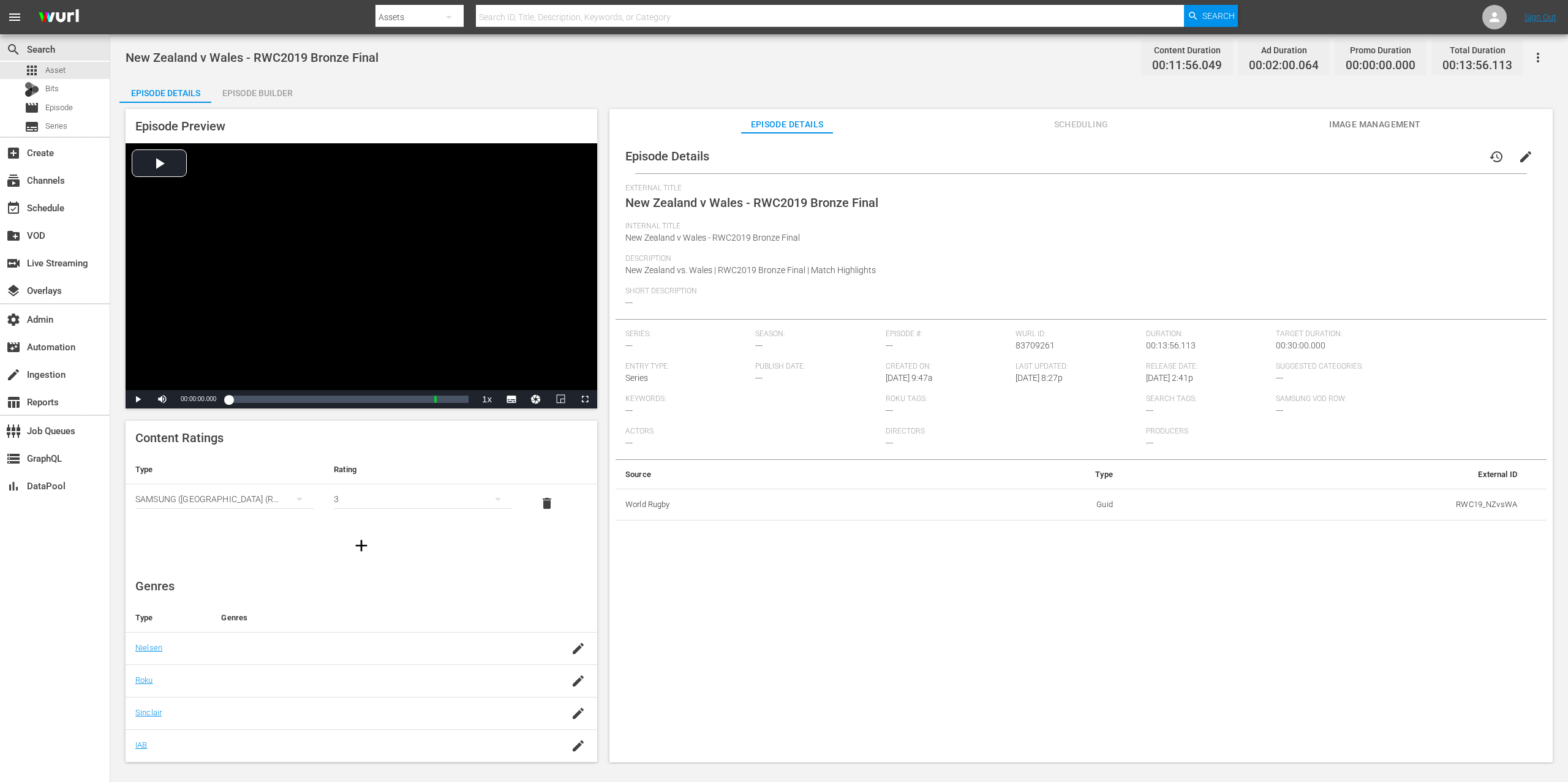
click at [1176, 54] on icon "button" at bounding box center [1537, 57] width 2 height 10
click at [1176, 60] on div "Add Episode to Workspace" at bounding box center [1450, 63] width 187 height 30
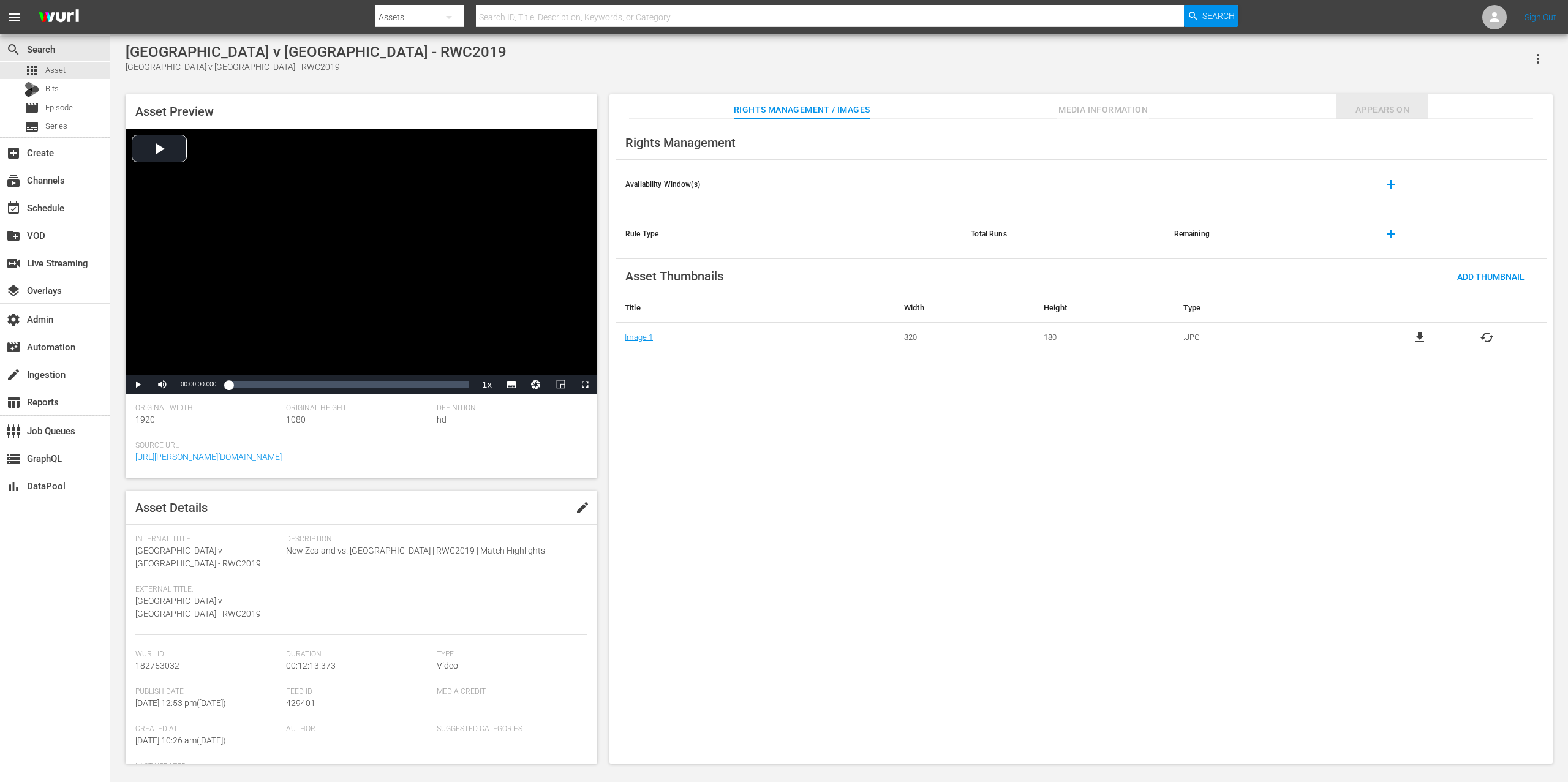
click at [1176, 106] on span "Appears On" at bounding box center [1382, 109] width 92 height 16
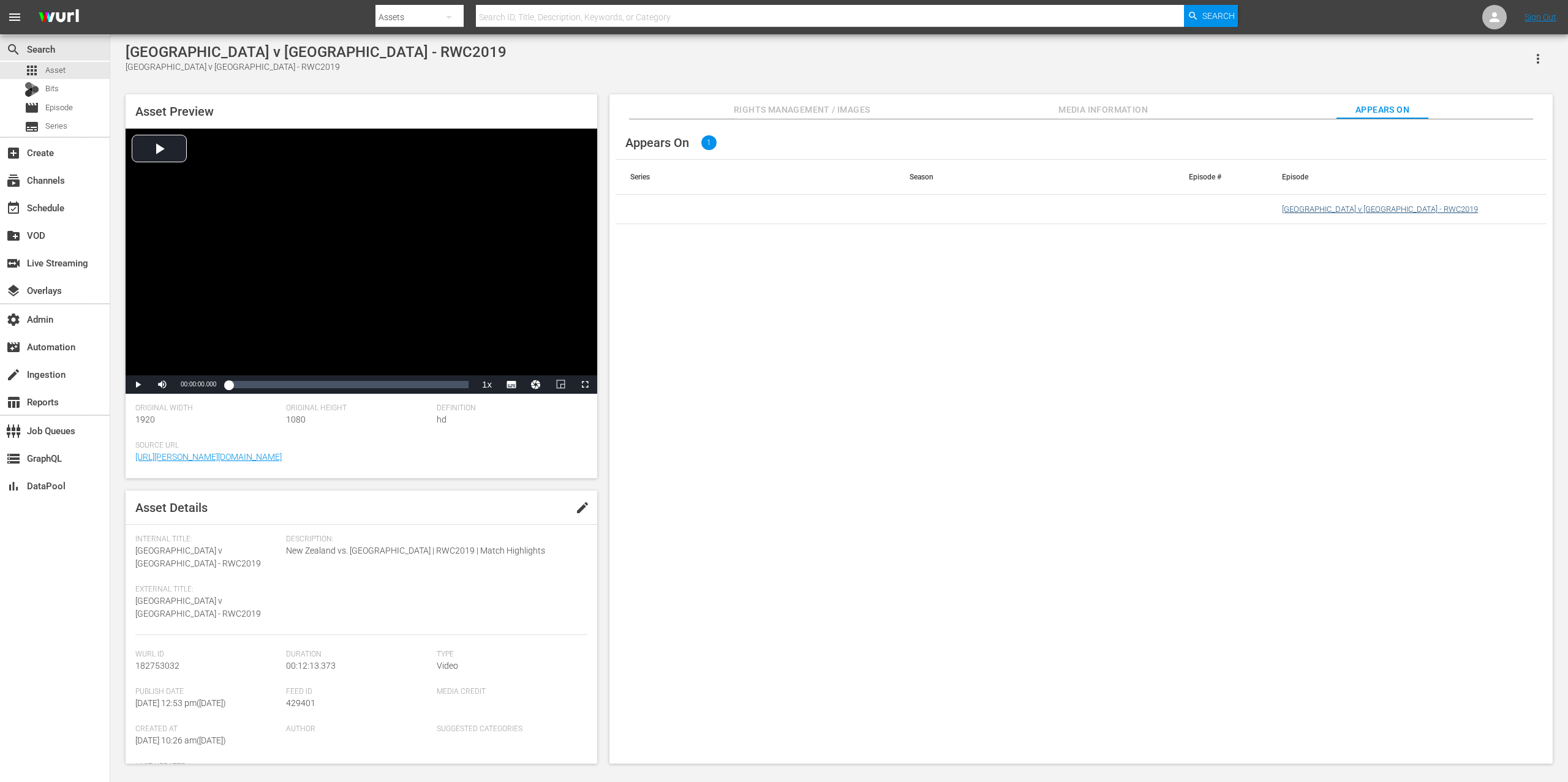
drag, startPoint x: 1318, startPoint y: 200, endPoint x: 1326, endPoint y: 205, distance: 9.4
click at [1176, 202] on td "[GEOGRAPHIC_DATA] v [GEOGRAPHIC_DATA] - RWC2019" at bounding box center [1407, 210] width 279 height 30
click at [1176, 206] on link "[GEOGRAPHIC_DATA] v [GEOGRAPHIC_DATA] - RWC2019" at bounding box center [1380, 209] width 196 height 9
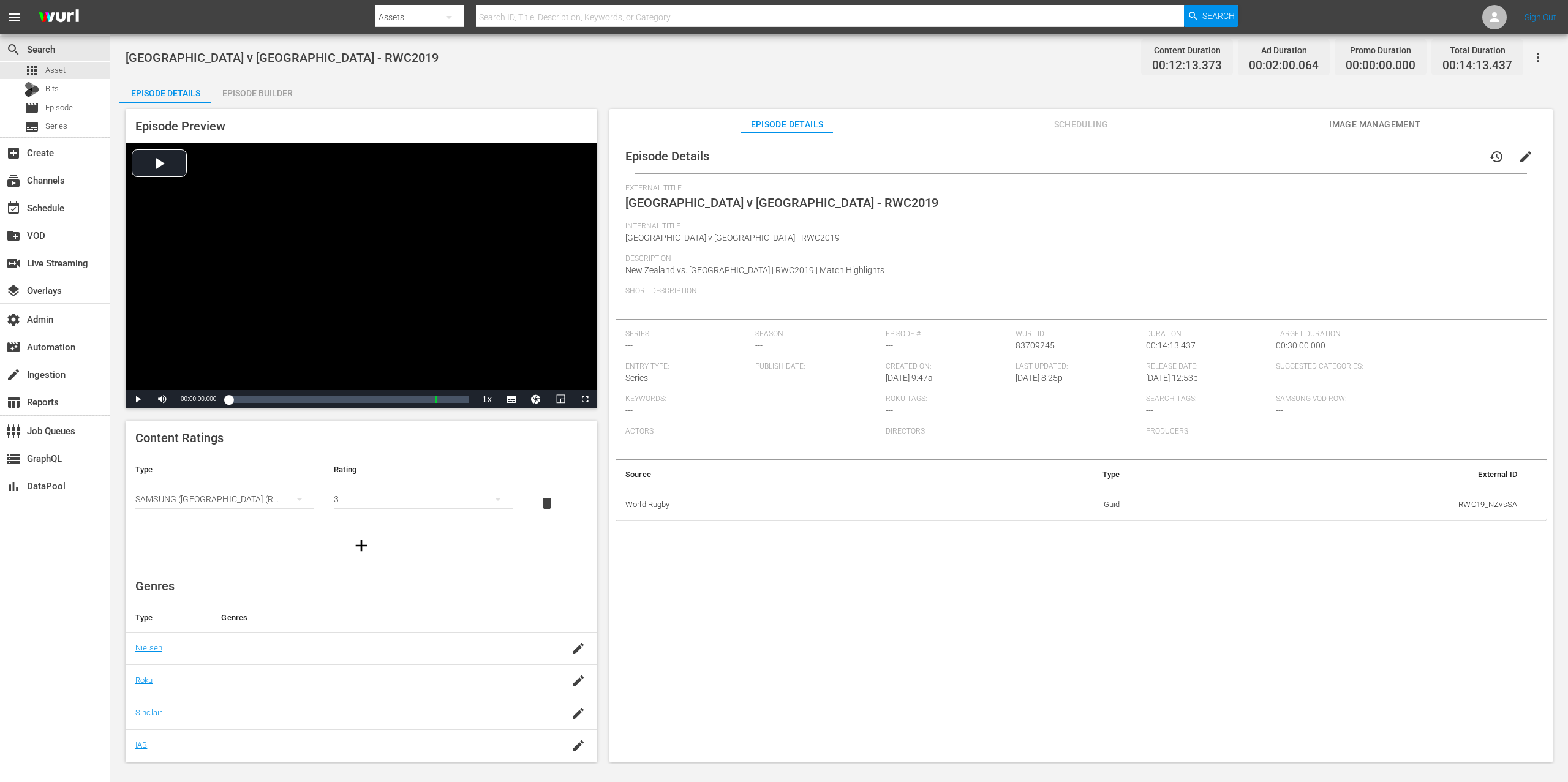
click at [1176, 54] on icon "button" at bounding box center [1538, 57] width 15 height 15
click at [1176, 54] on div "Add Episode to Workspace" at bounding box center [1450, 63] width 187 height 30
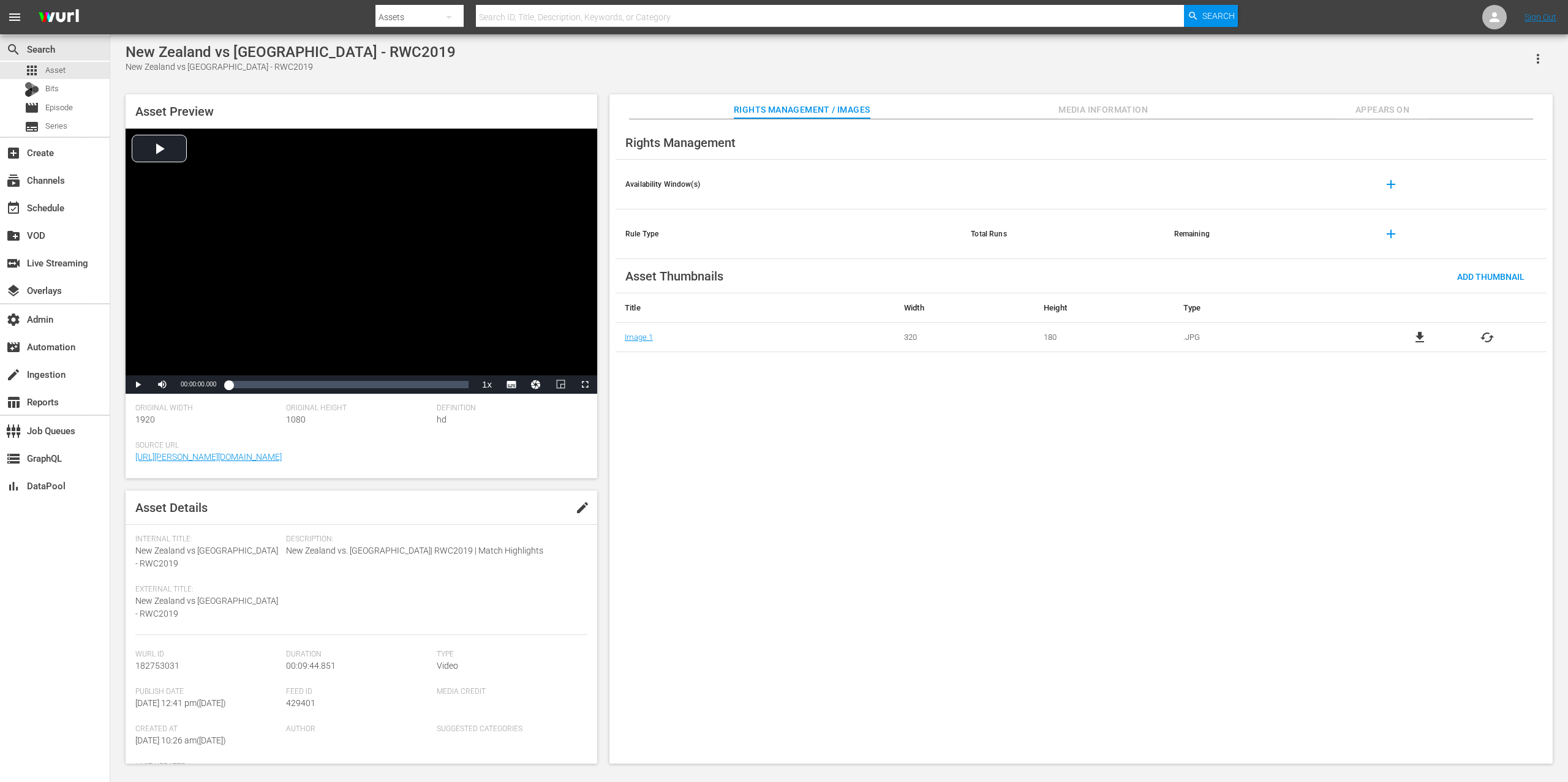
click at [1176, 111] on span "Appears On" at bounding box center [1382, 109] width 92 height 16
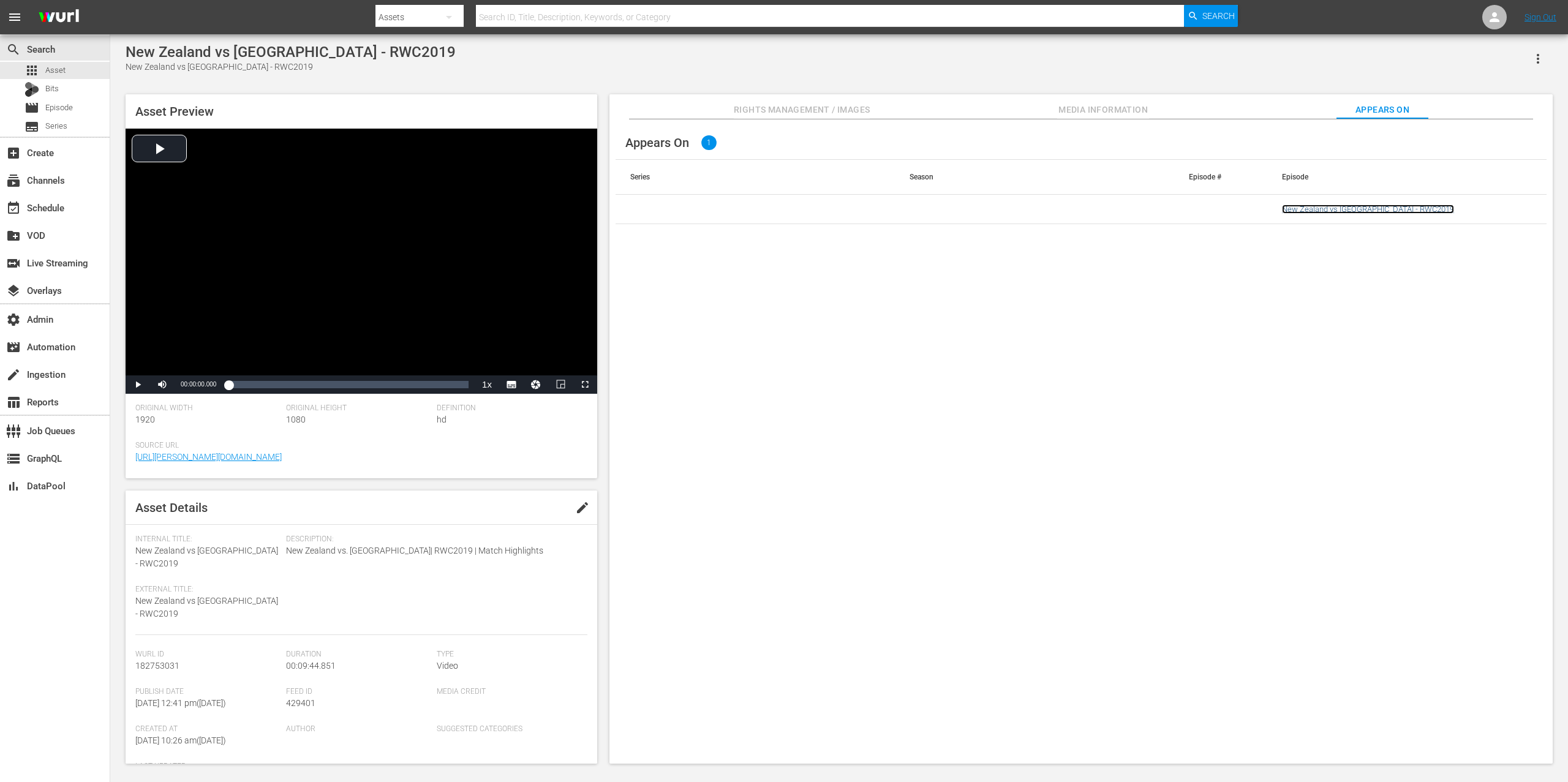
click at [1176, 212] on link "New Zealand vs [GEOGRAPHIC_DATA] - RWC2019" at bounding box center [1368, 209] width 172 height 9
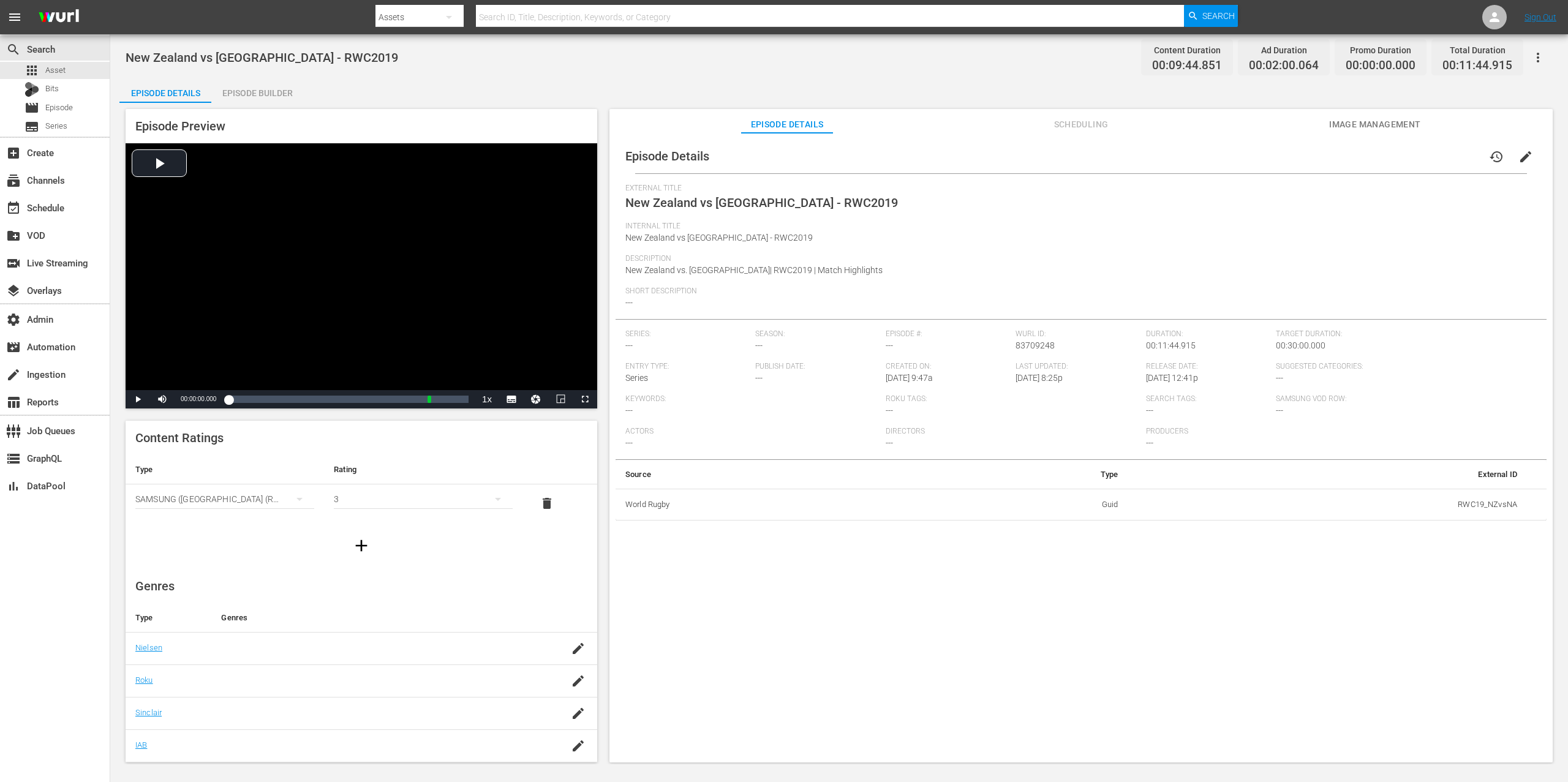
click at [1176, 54] on icon "button" at bounding box center [1538, 57] width 15 height 15
click at [1176, 54] on div "Add Episode to Workspace" at bounding box center [1450, 63] width 187 height 30
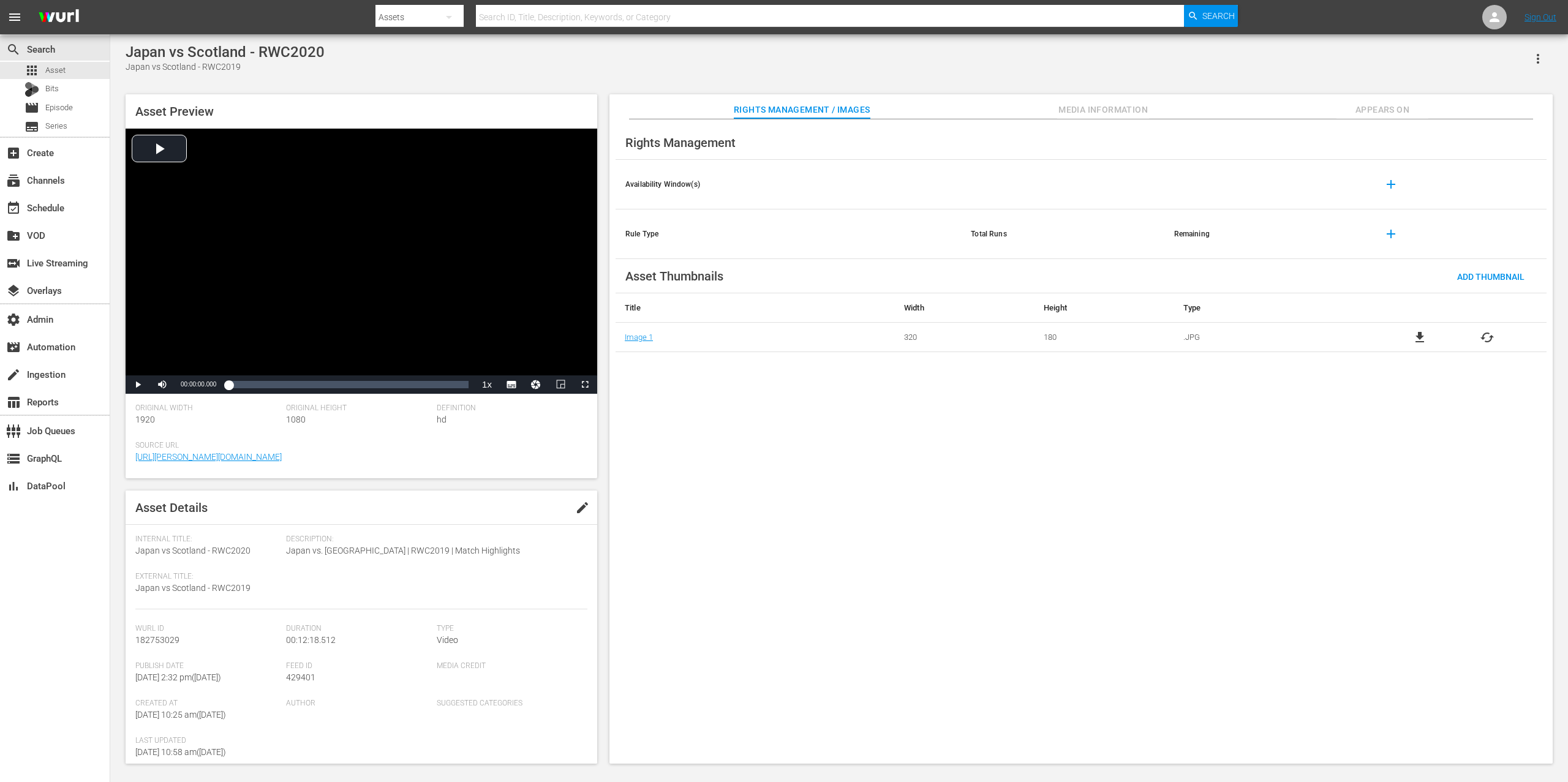
click at [1176, 106] on span "Appears On" at bounding box center [1382, 109] width 92 height 16
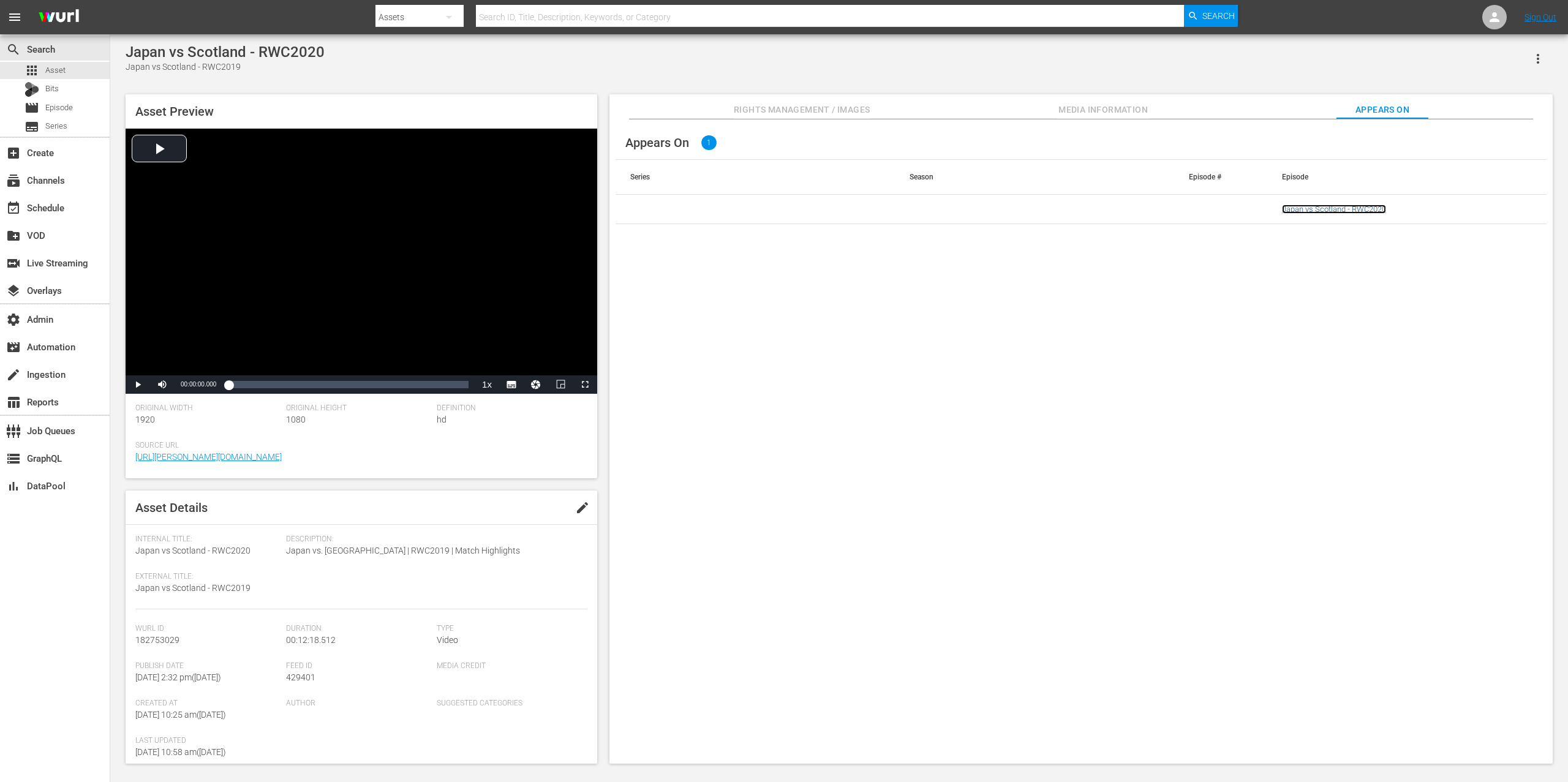
click at [1176, 209] on link "Japan vs Scotland - RWC2020" at bounding box center [1334, 209] width 104 height 9
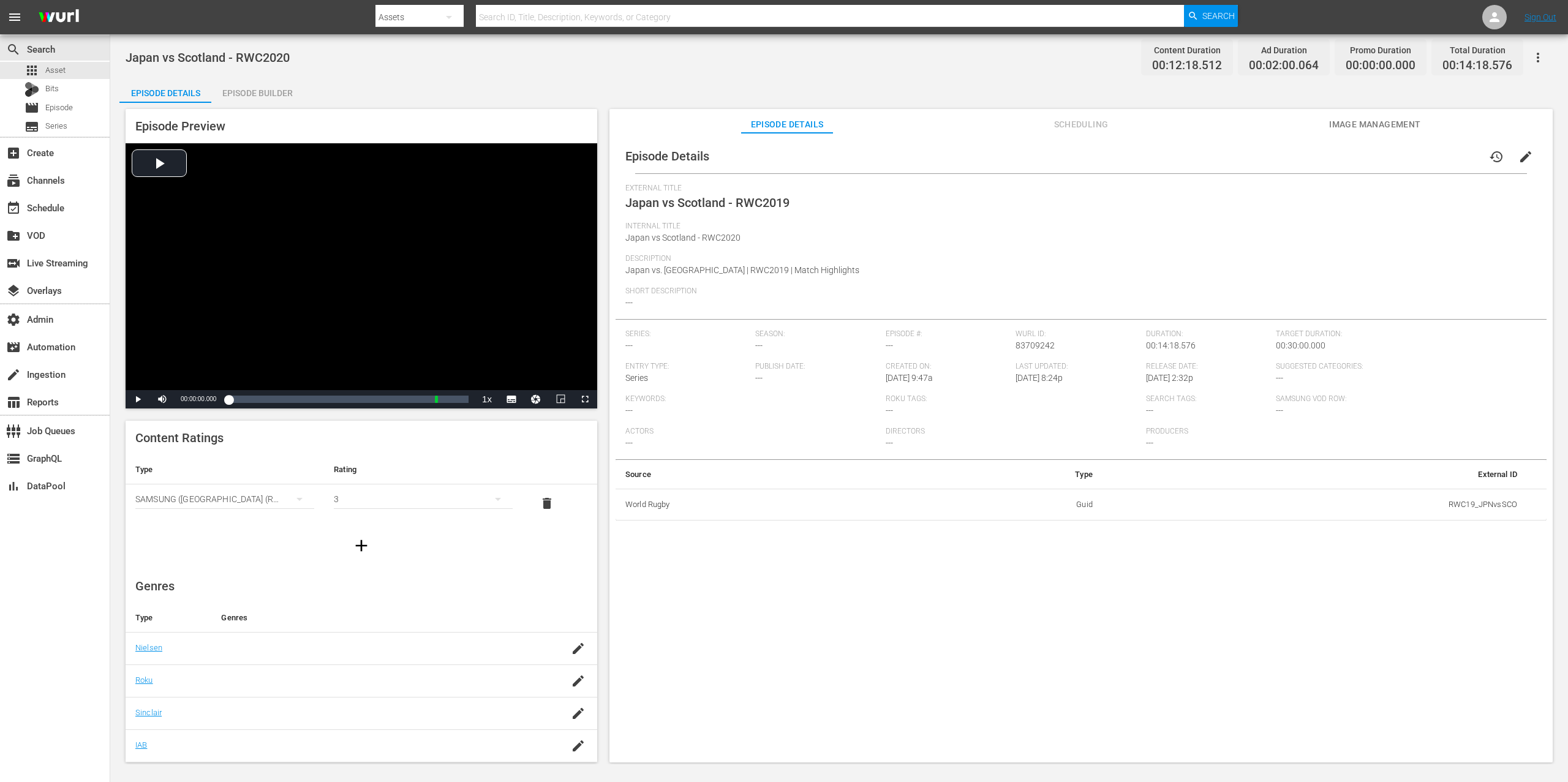
click at [1176, 55] on icon "button" at bounding box center [1538, 57] width 15 height 15
click at [1176, 63] on div "Add Episode to Workspace" at bounding box center [1450, 63] width 187 height 30
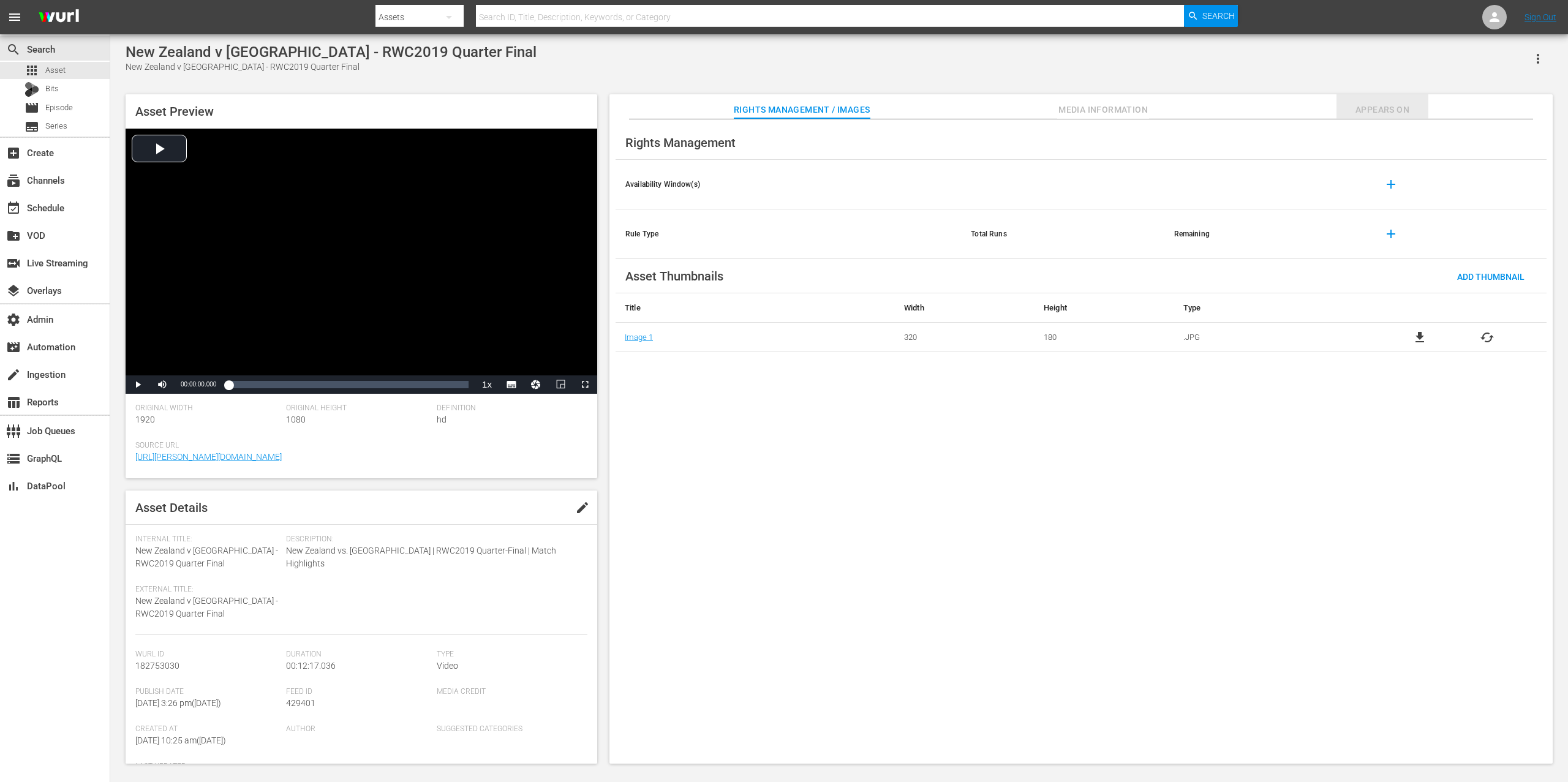
click at [1176, 103] on span "Appears On" at bounding box center [1382, 109] width 92 height 16
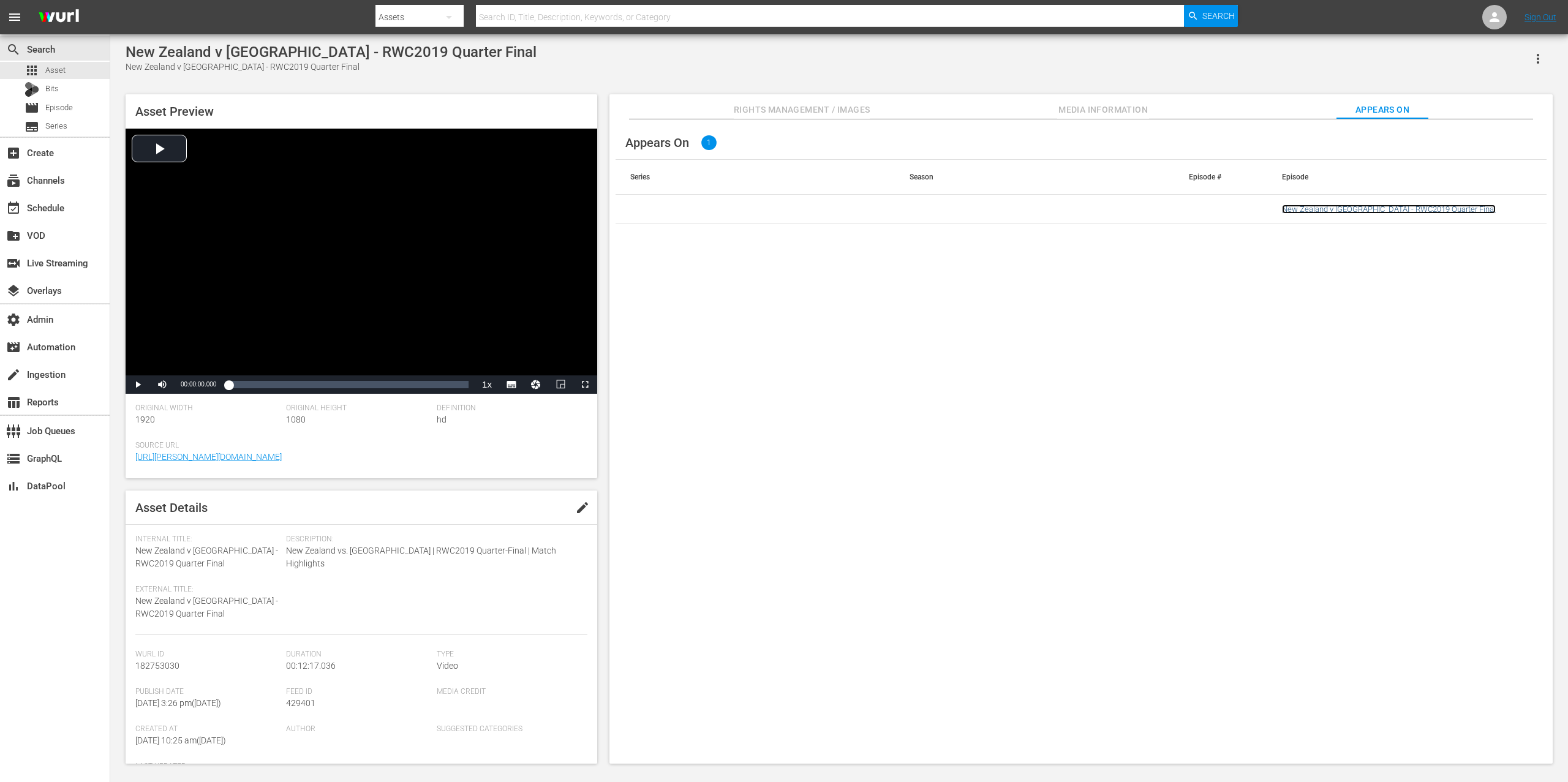
click at [1176, 207] on link "New Zealand v [GEOGRAPHIC_DATA] - RWC2019 Quarter Final" at bounding box center [1389, 209] width 214 height 9
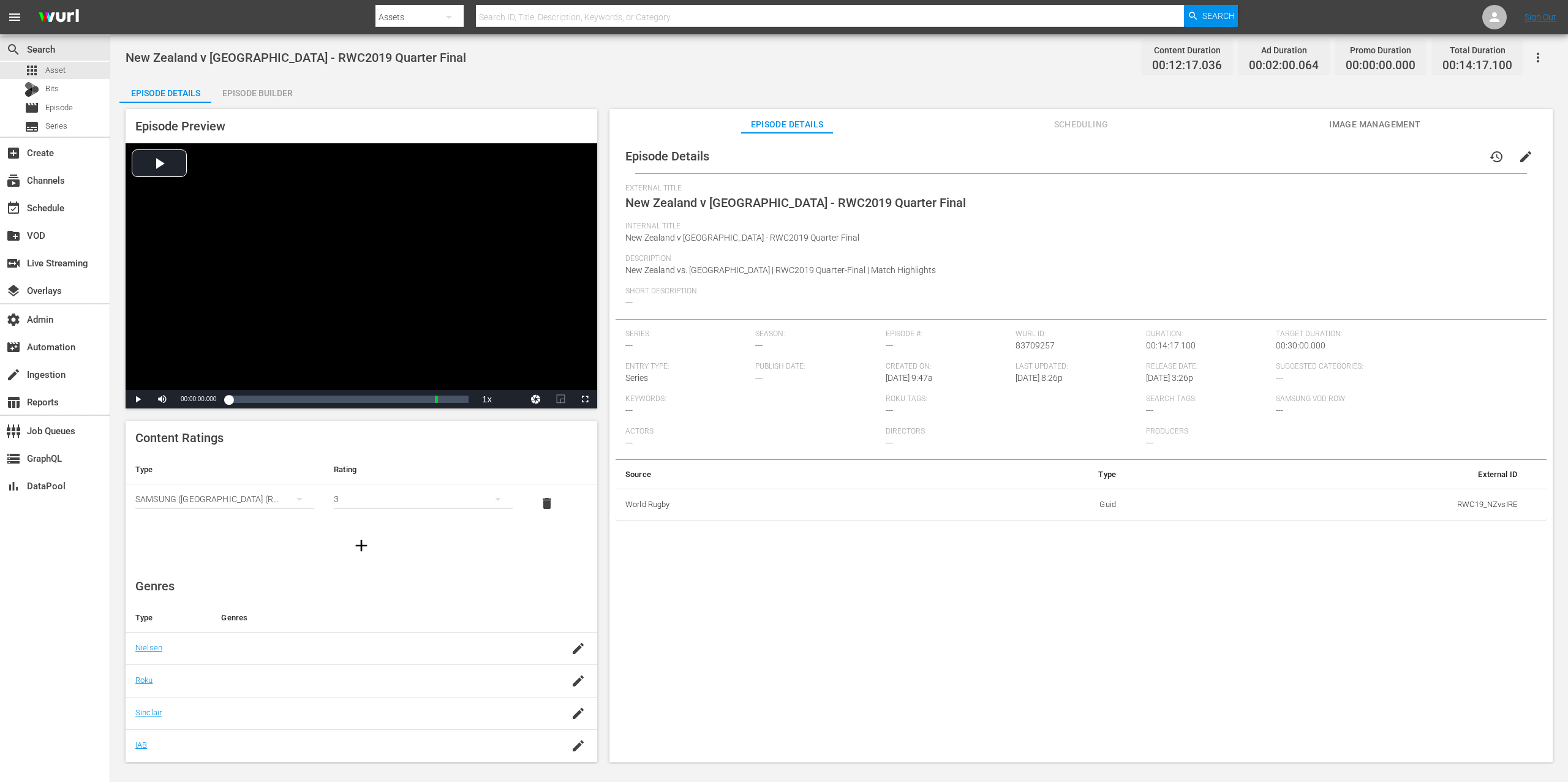
click at [252, 91] on div "Episode Builder" at bounding box center [257, 93] width 92 height 30
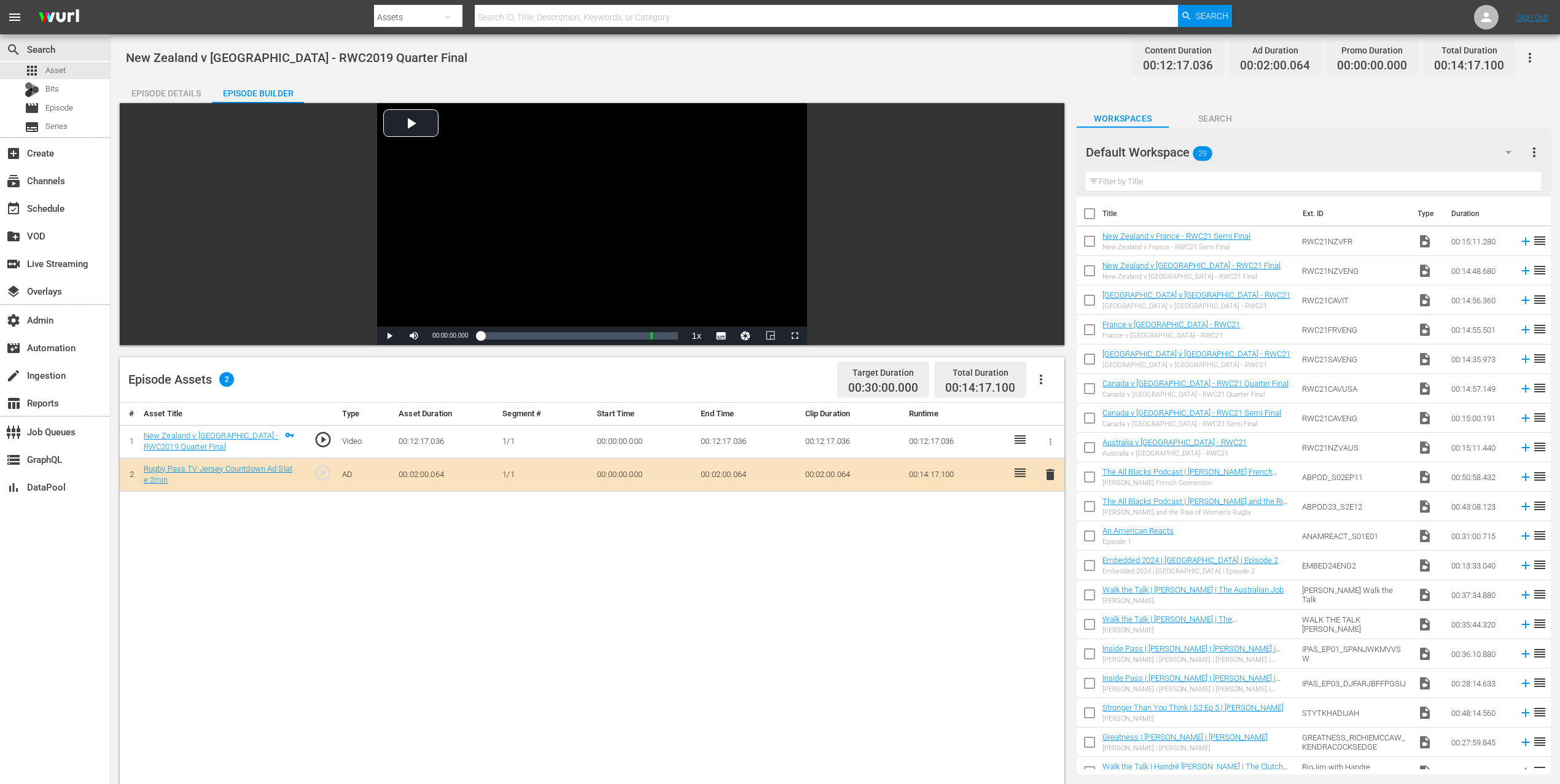
click at [1179, 57] on icon "button" at bounding box center [1530, 57] width 15 height 15
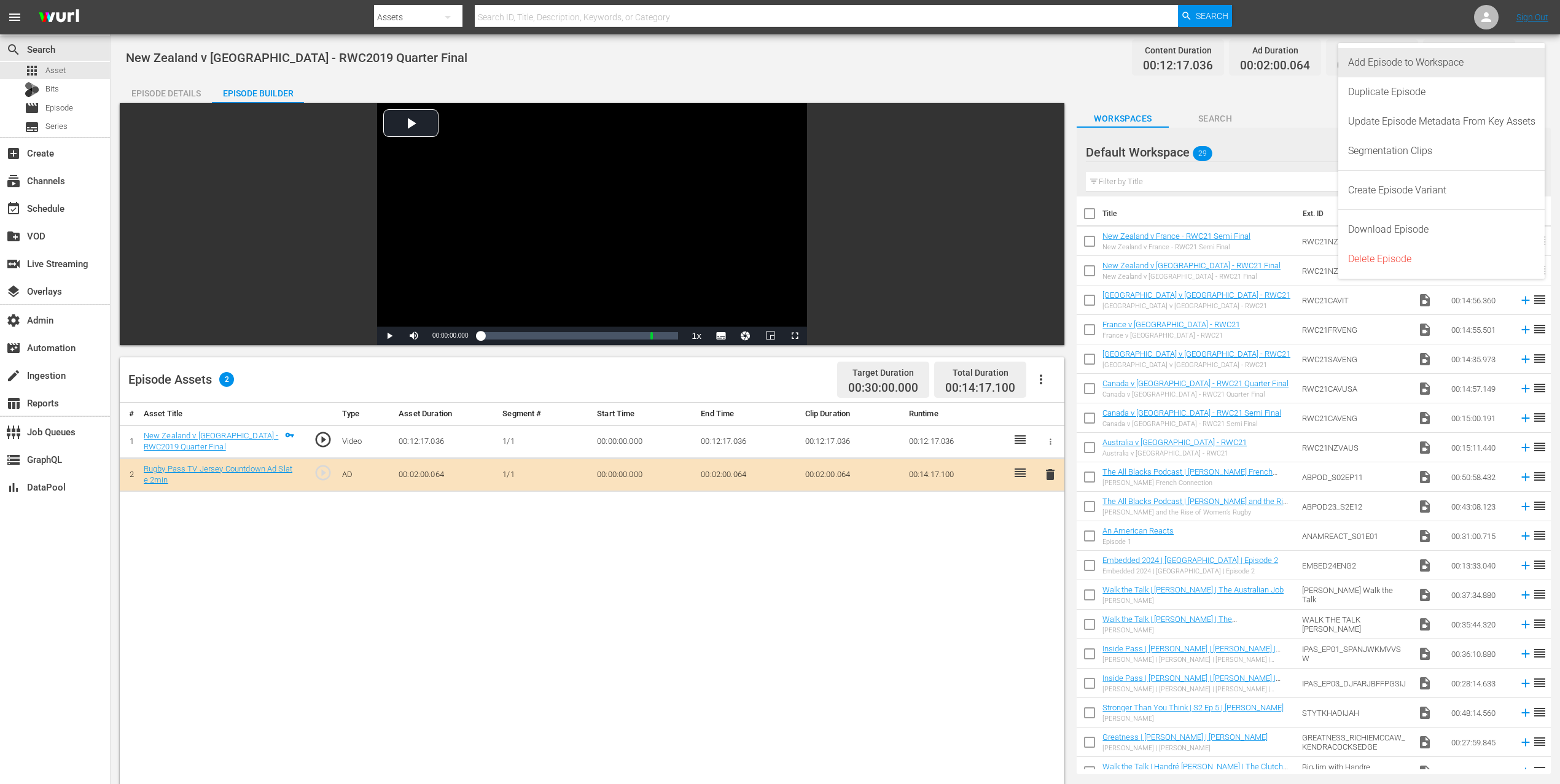
click at [1179, 56] on div "Add Episode to Workspace" at bounding box center [1441, 63] width 187 height 30
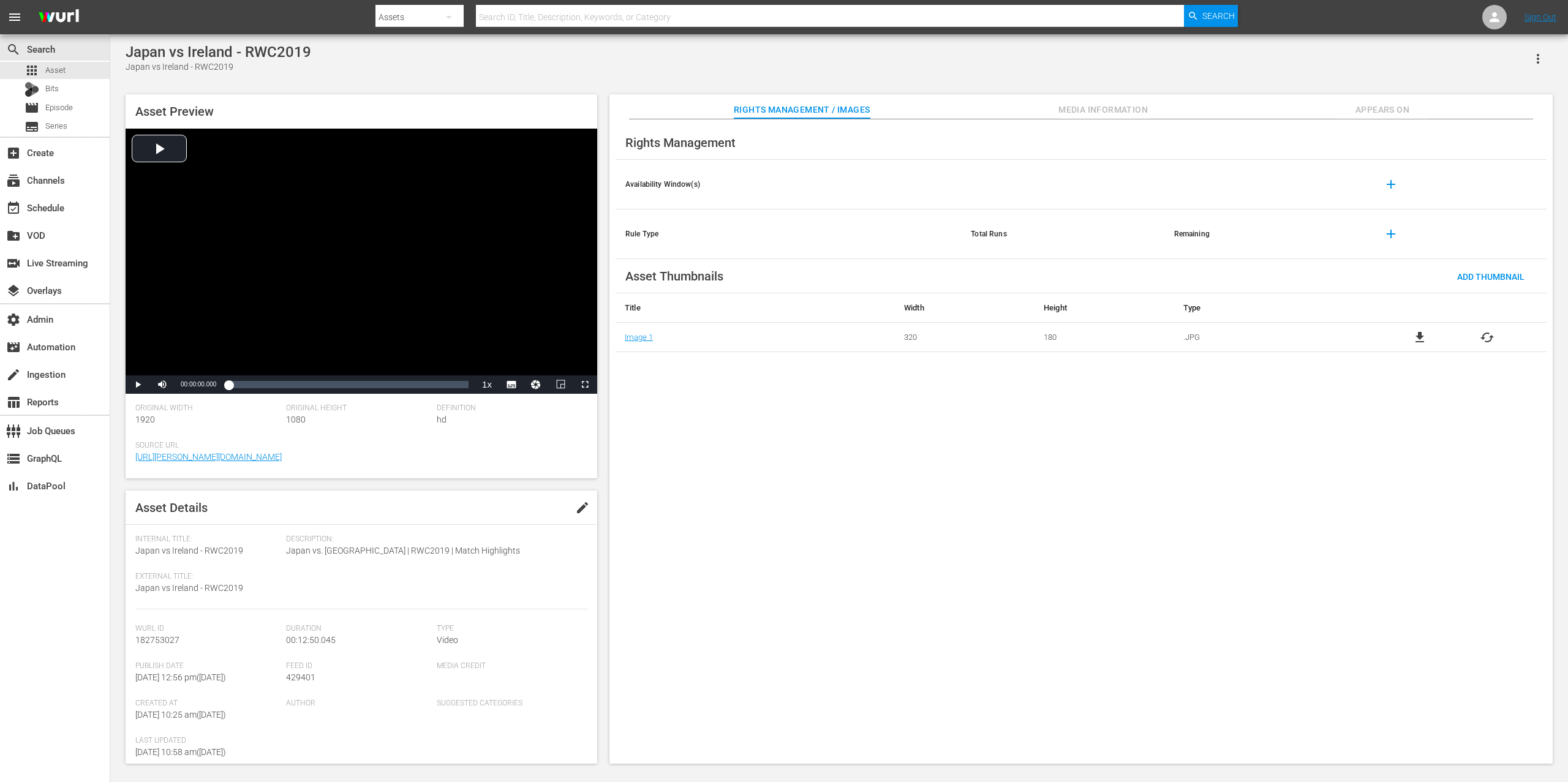
click at [1176, 109] on span "Appears On" at bounding box center [1382, 109] width 92 height 16
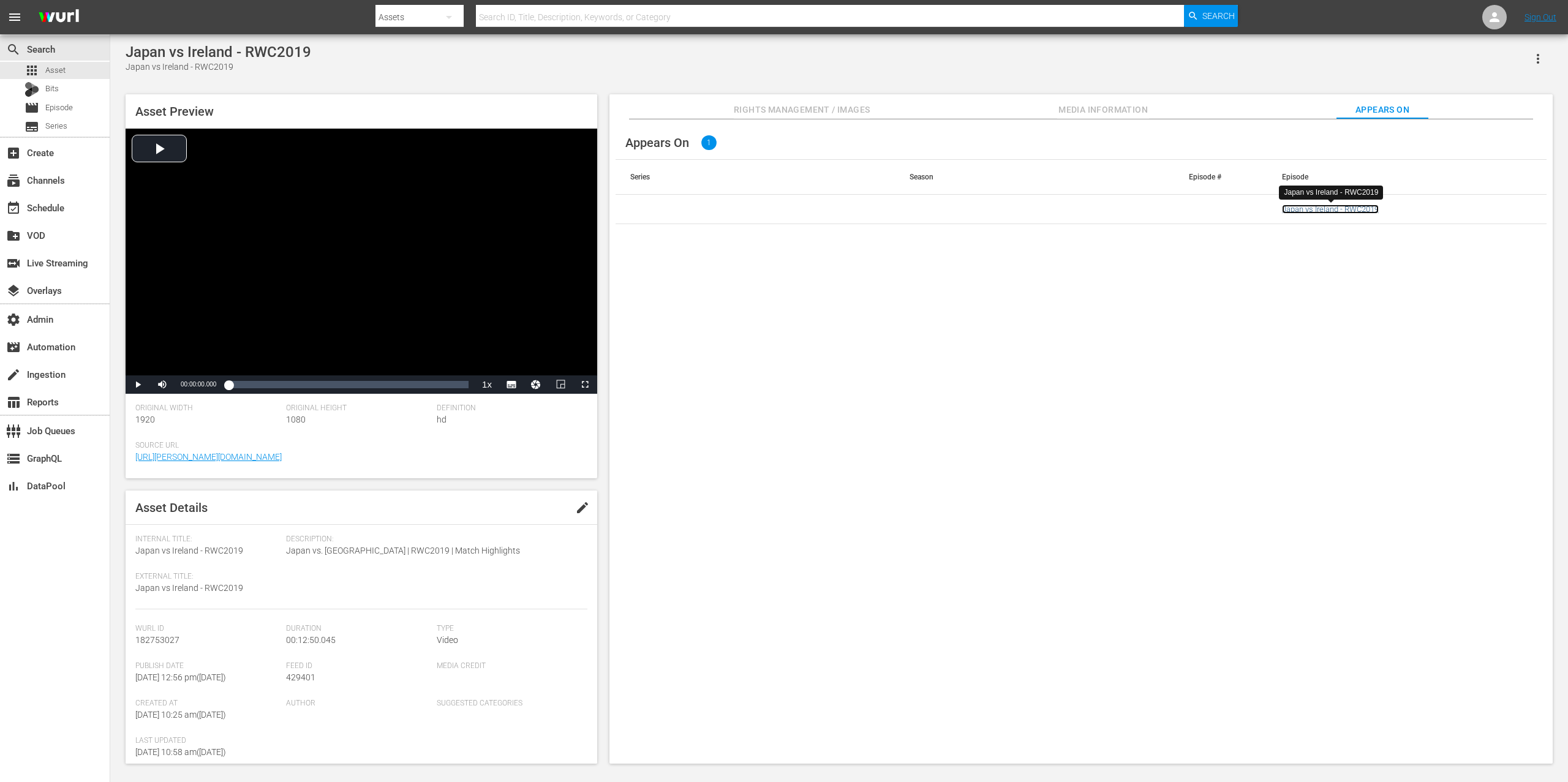
click at [1176, 208] on link "Japan vs Ireland - RWC2019" at bounding box center [1331, 209] width 97 height 9
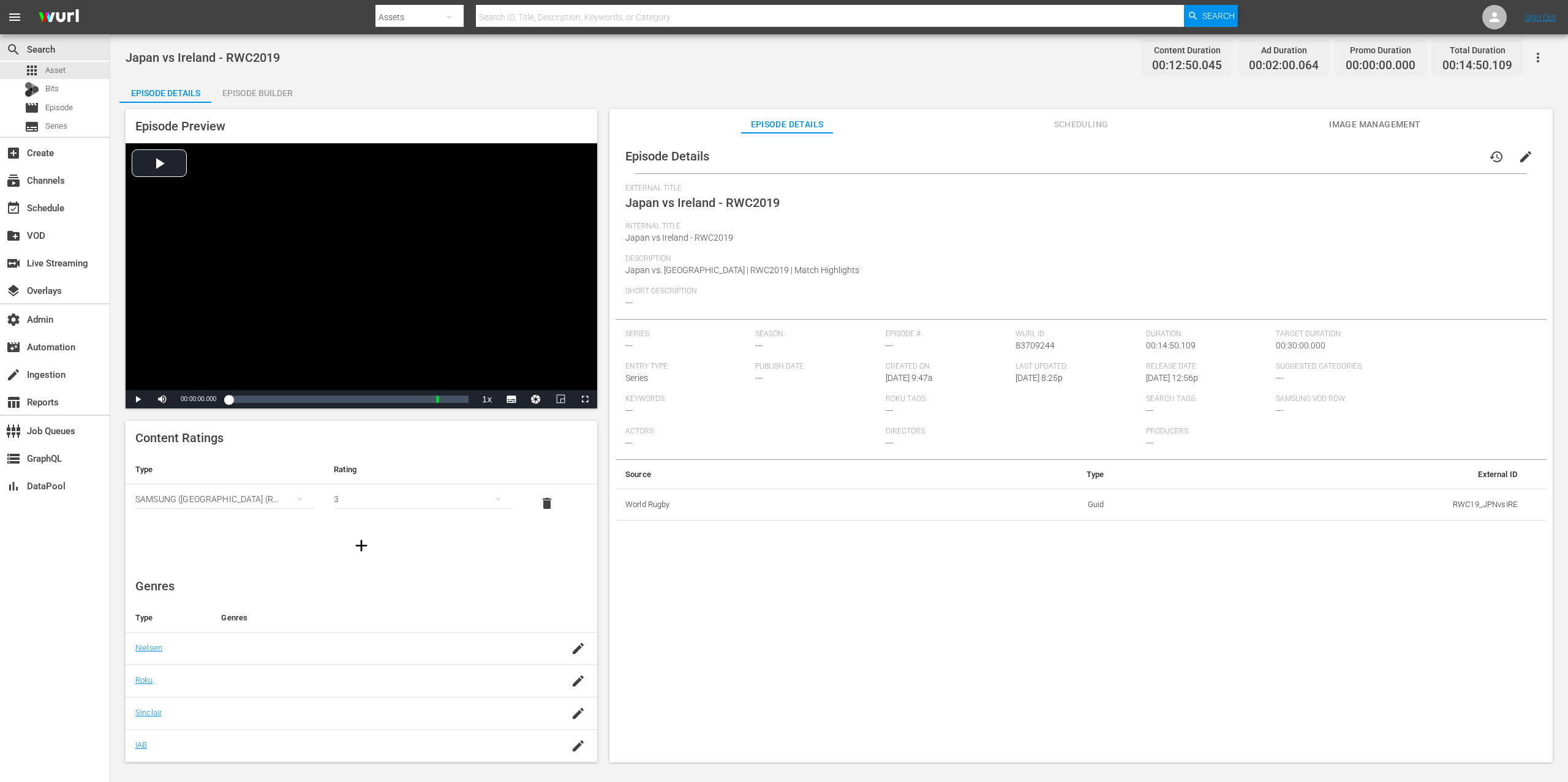
click at [1176, 54] on icon "button" at bounding box center [1538, 57] width 15 height 15
click at [1176, 56] on div "Add Episode to Workspace" at bounding box center [1450, 63] width 187 height 30
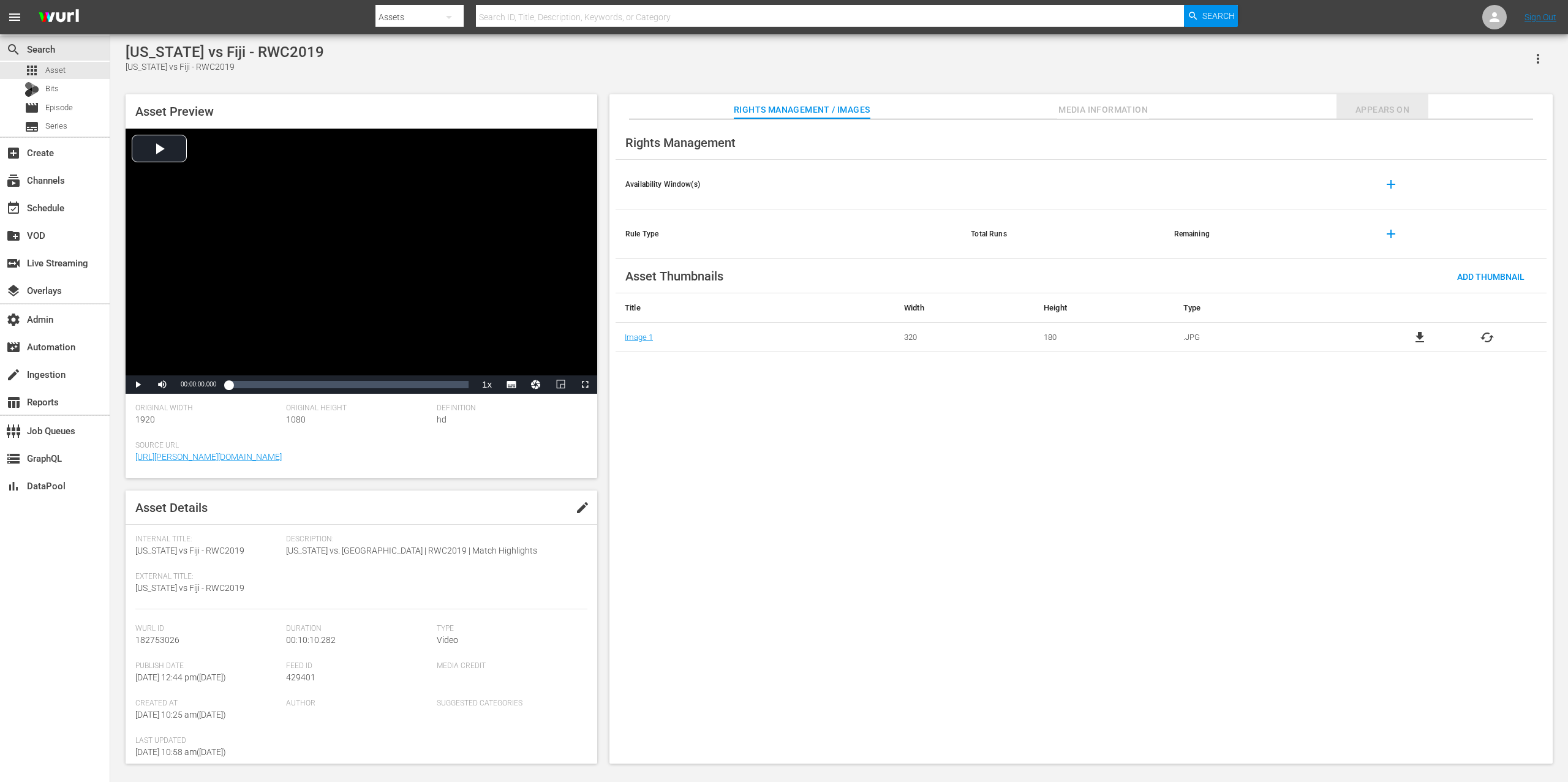
click at [1176, 106] on span "Appears On" at bounding box center [1382, 109] width 92 height 16
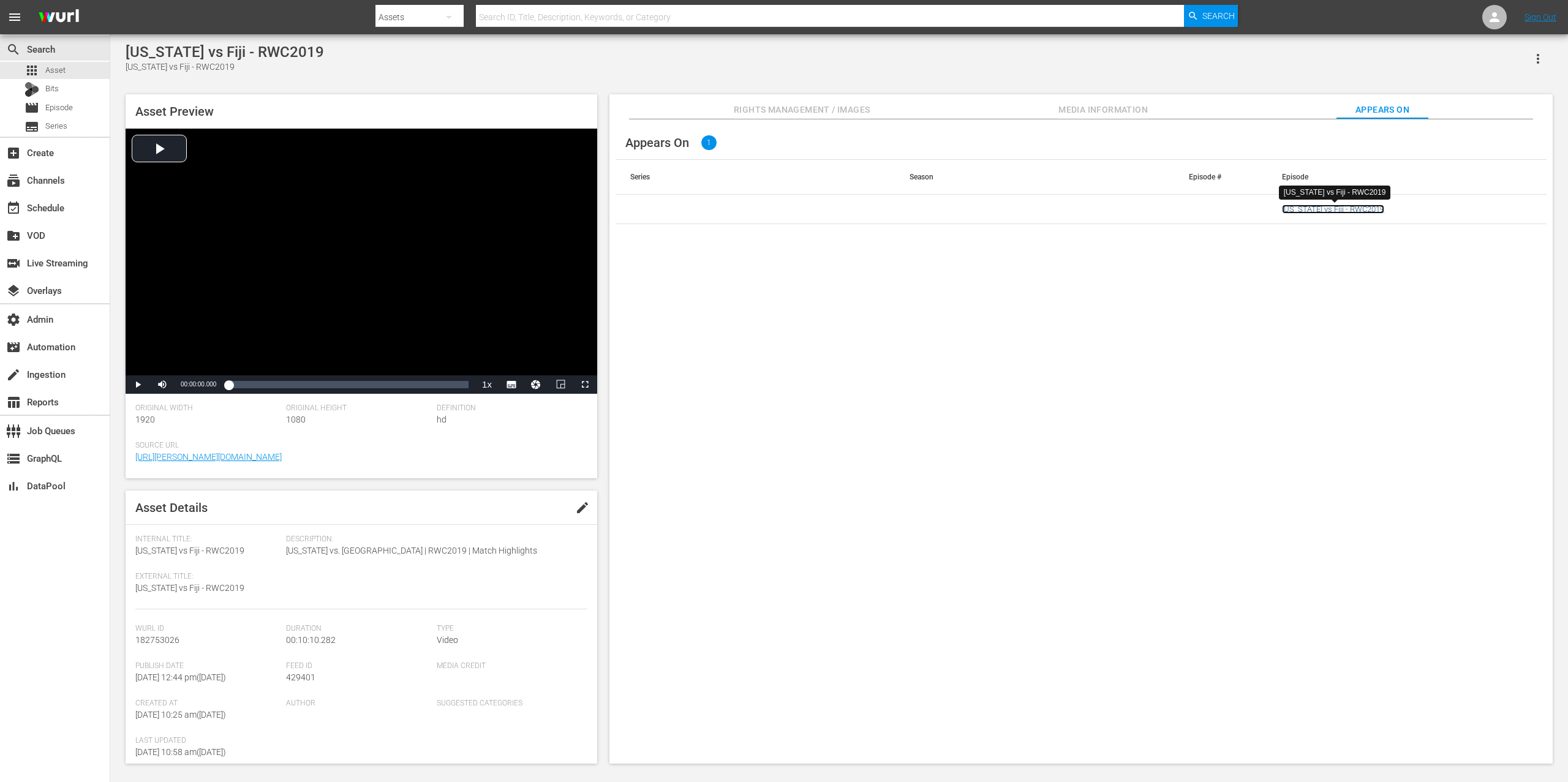
click at [1176, 208] on link "[US_STATE] vs Fiji - RWC2019" at bounding box center [1333, 209] width 102 height 9
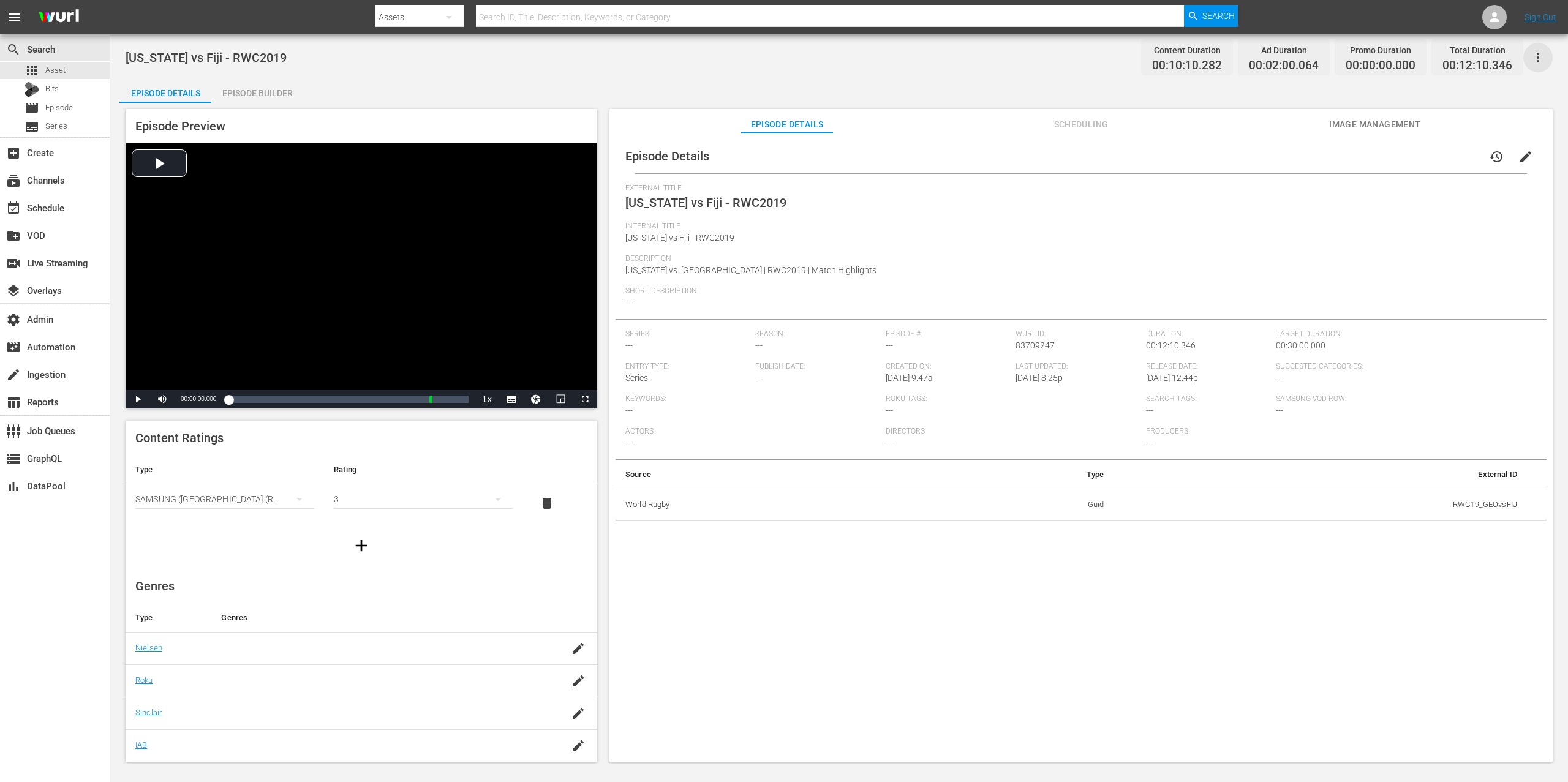
click at [1176, 58] on icon "button" at bounding box center [1538, 57] width 15 height 15
click at [1176, 59] on div "Add Episode to Workspace" at bounding box center [1450, 63] width 187 height 30
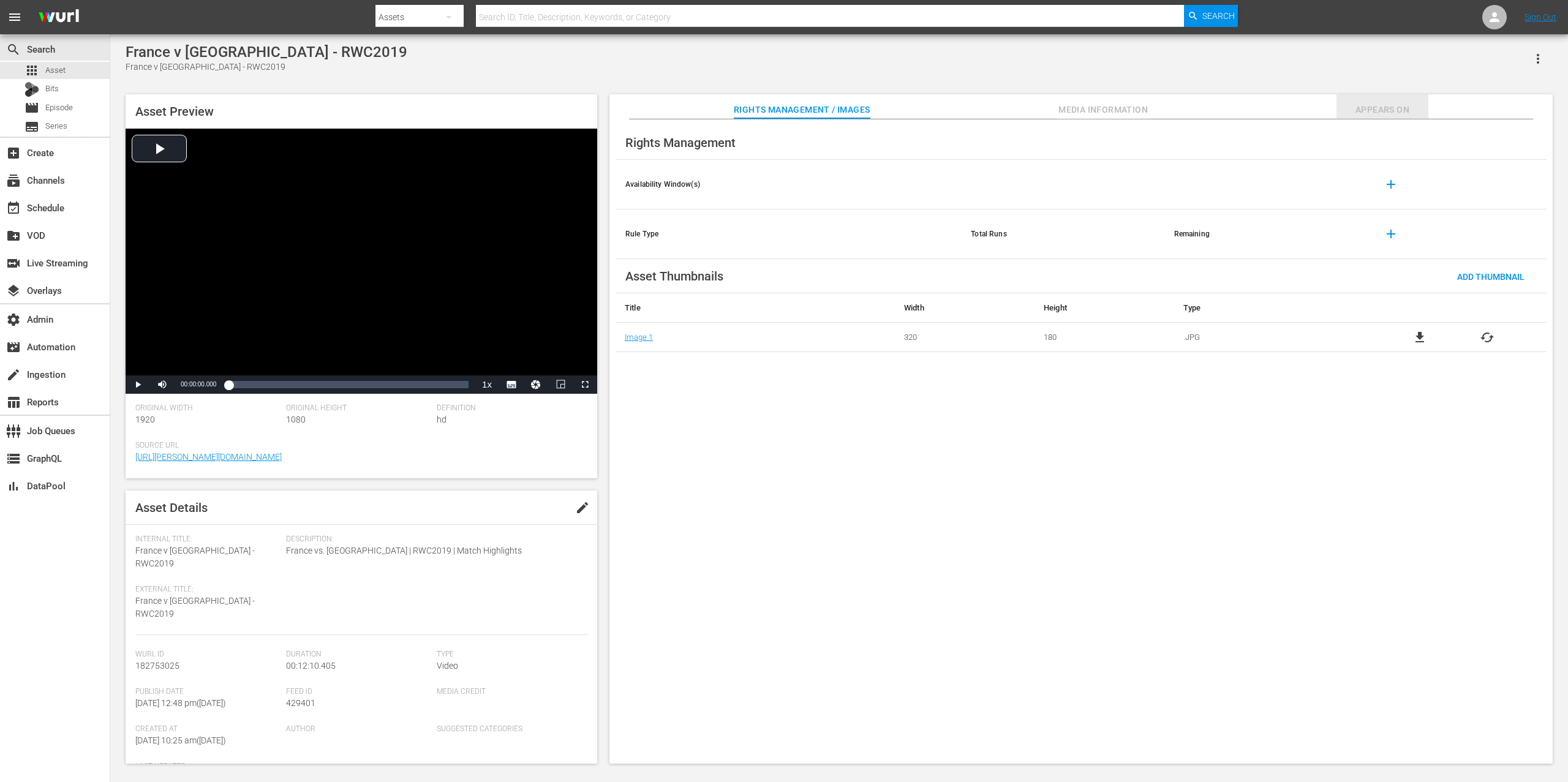
click at [1176, 109] on span "Appears On" at bounding box center [1382, 109] width 92 height 16
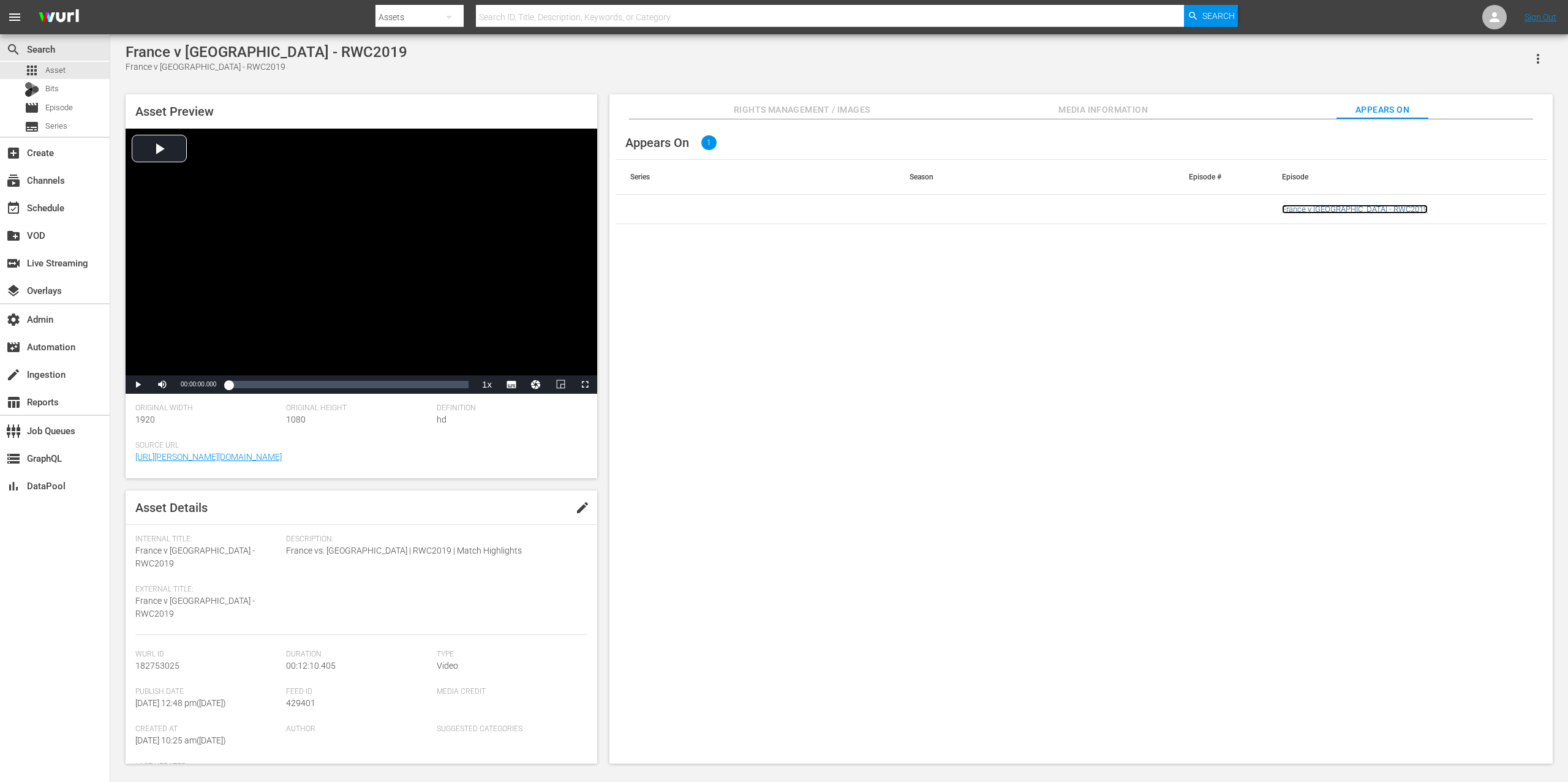
click at [1176, 213] on link "France v [GEOGRAPHIC_DATA] - RWC2019" at bounding box center [1355, 209] width 146 height 9
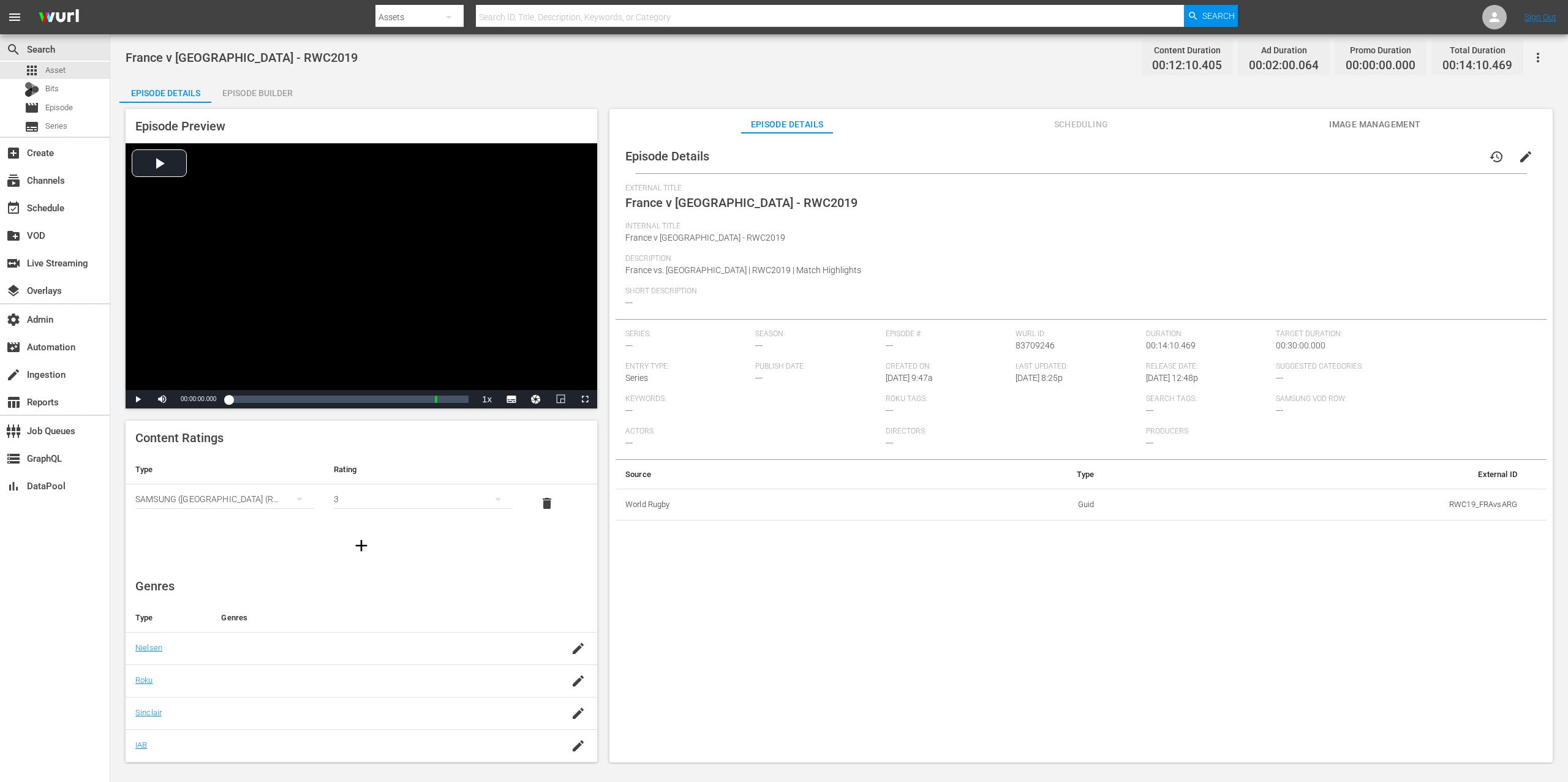
click at [1176, 54] on icon "button" at bounding box center [1538, 57] width 15 height 15
click at [1176, 57] on div "Add Episode to Workspace" at bounding box center [1450, 63] width 187 height 30
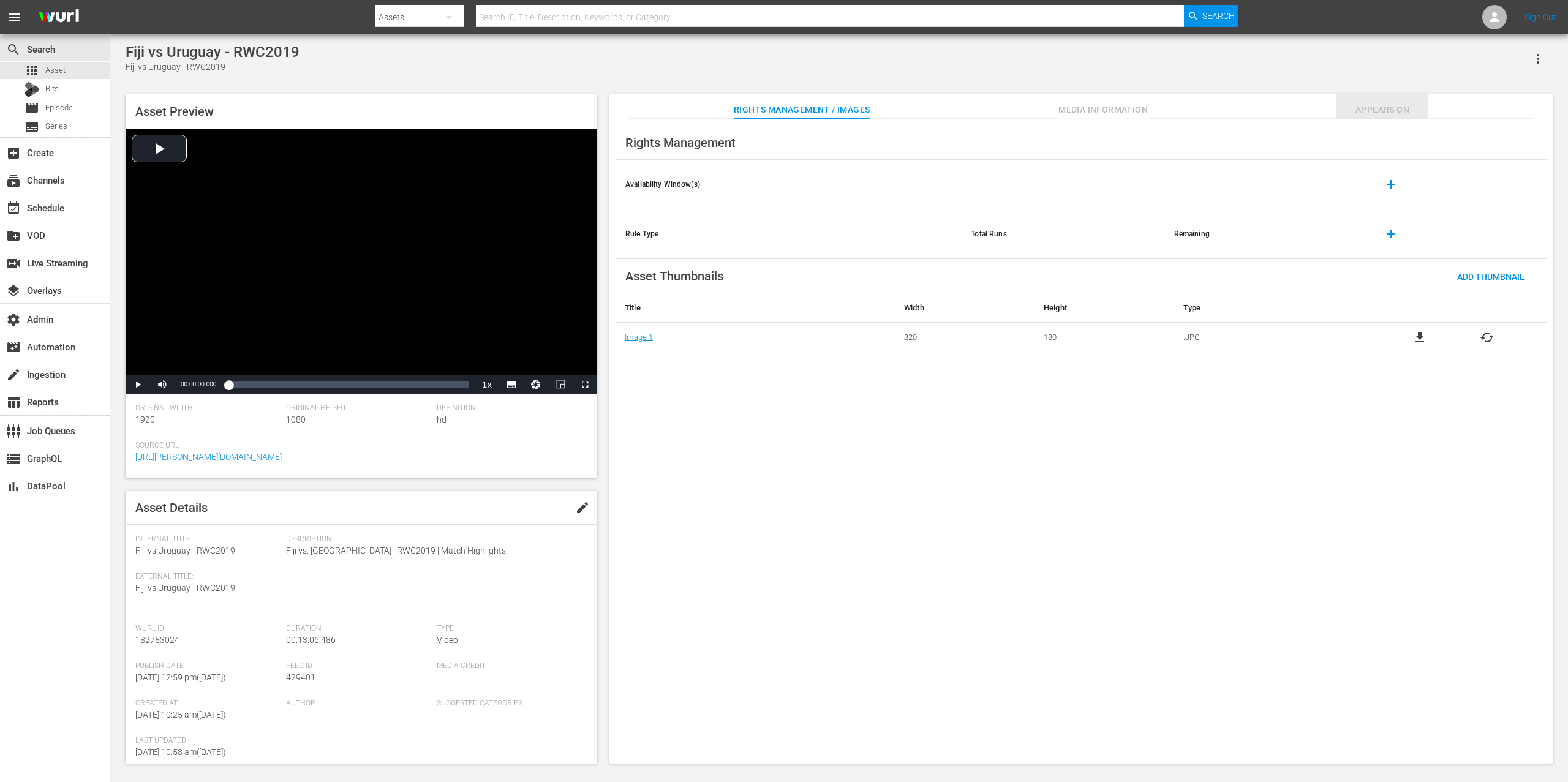
click at [1176, 99] on button "Appears On" at bounding box center [1382, 106] width 92 height 25
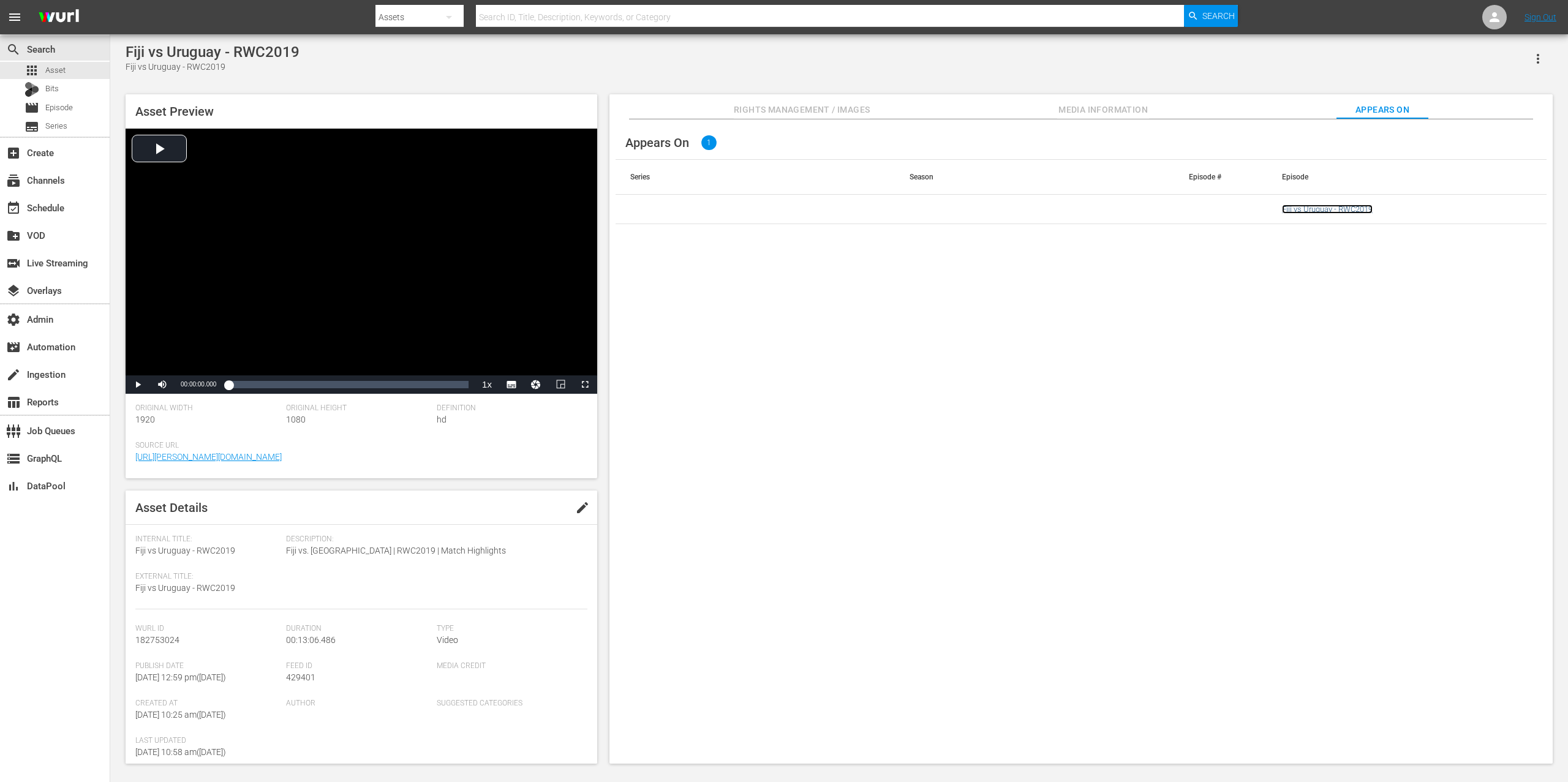
click at [1176, 213] on link "Fiji vs Uruguay - RWC2019" at bounding box center [1328, 209] width 91 height 9
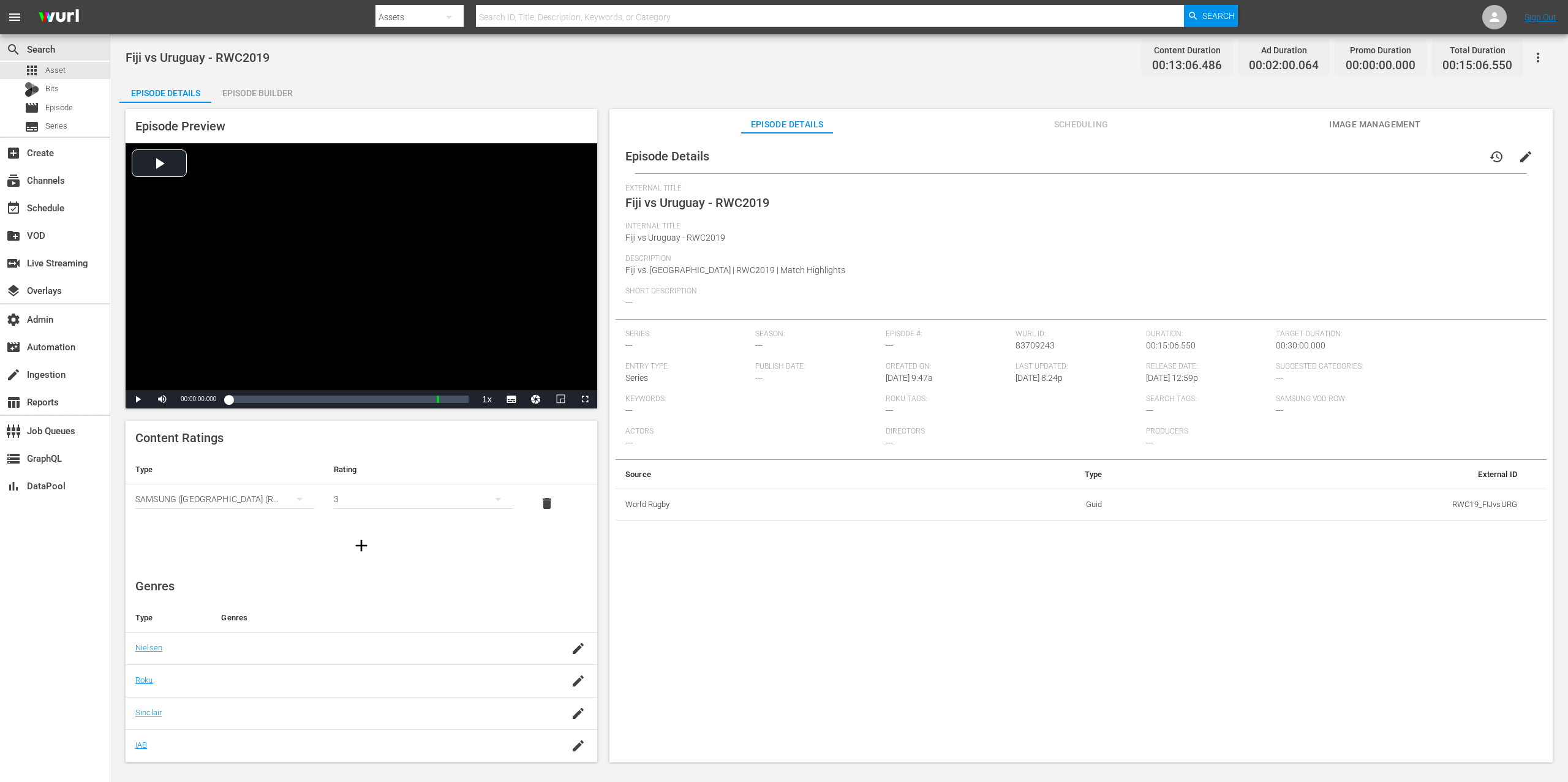
click at [1176, 54] on icon "button" at bounding box center [1538, 57] width 15 height 15
click at [1176, 53] on div "Add Episode to Workspace" at bounding box center [1450, 63] width 187 height 30
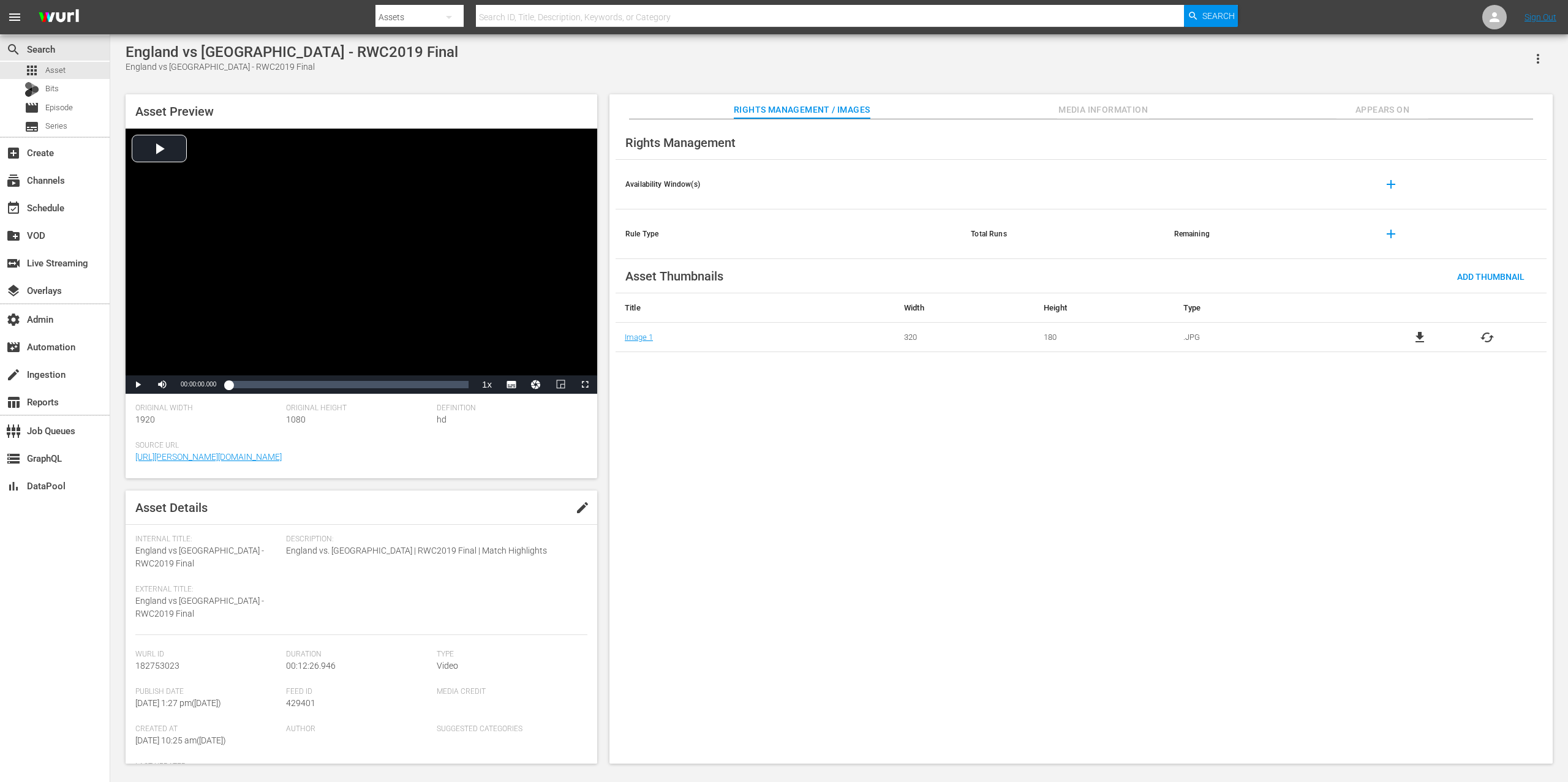
click at [1176, 98] on button "Appears On" at bounding box center [1382, 106] width 92 height 25
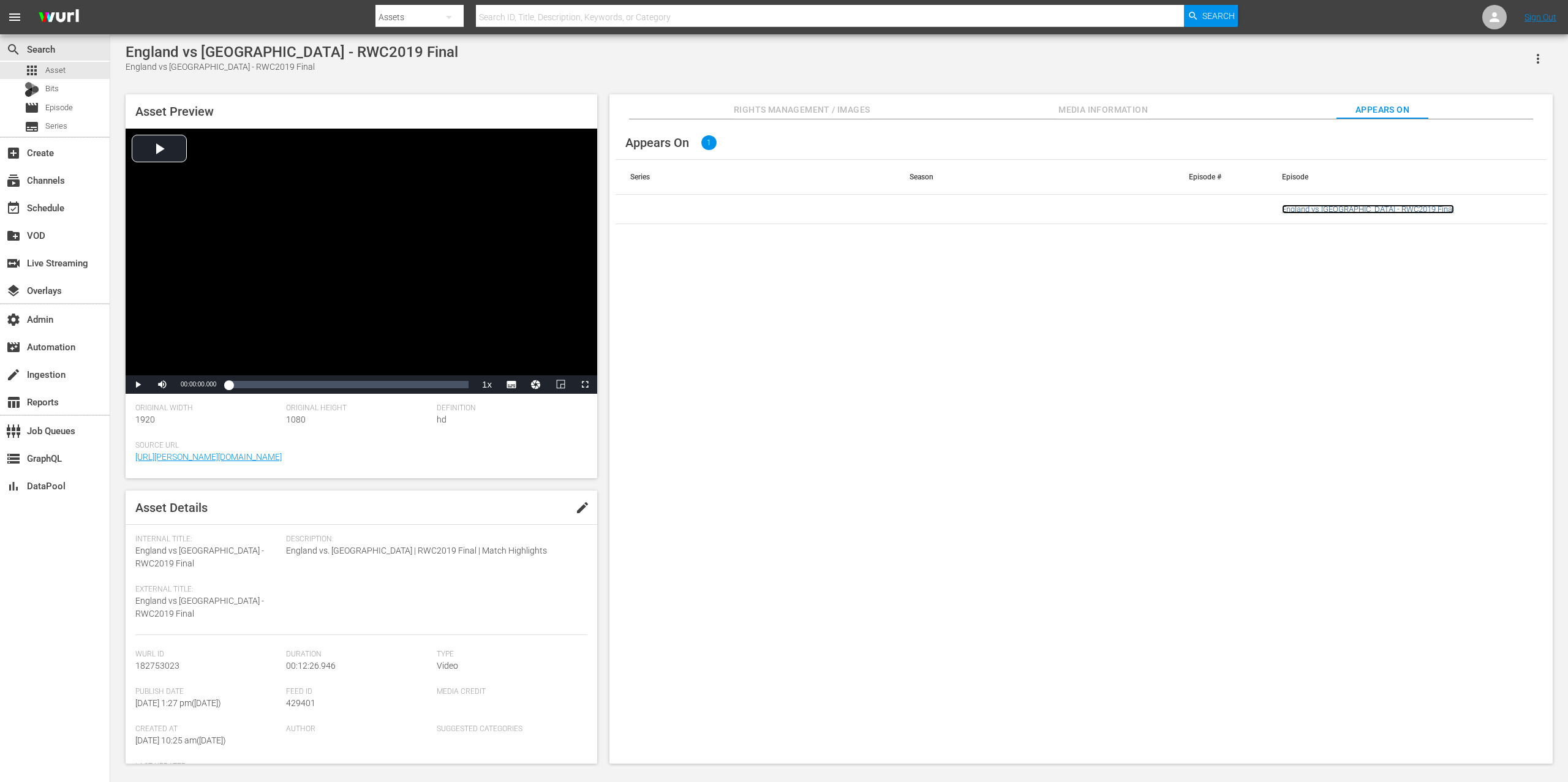
click at [1176, 207] on link "England vs [GEOGRAPHIC_DATA] - RWC2019 Final" at bounding box center [1368, 209] width 172 height 9
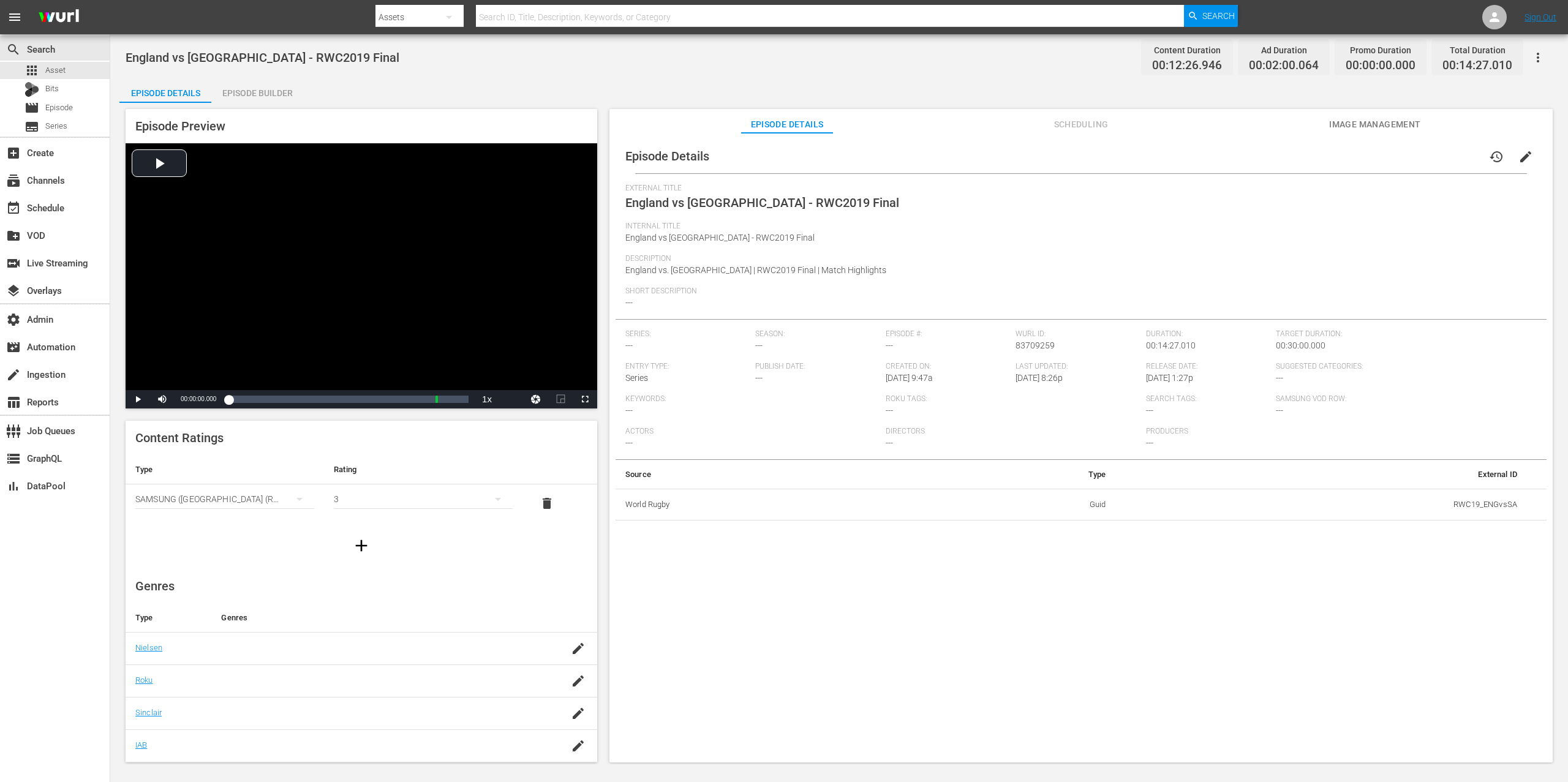
click at [1176, 57] on icon "button" at bounding box center [1538, 57] width 15 height 15
click at [1176, 57] on div "Add Episode to Workspace" at bounding box center [1450, 63] width 187 height 30
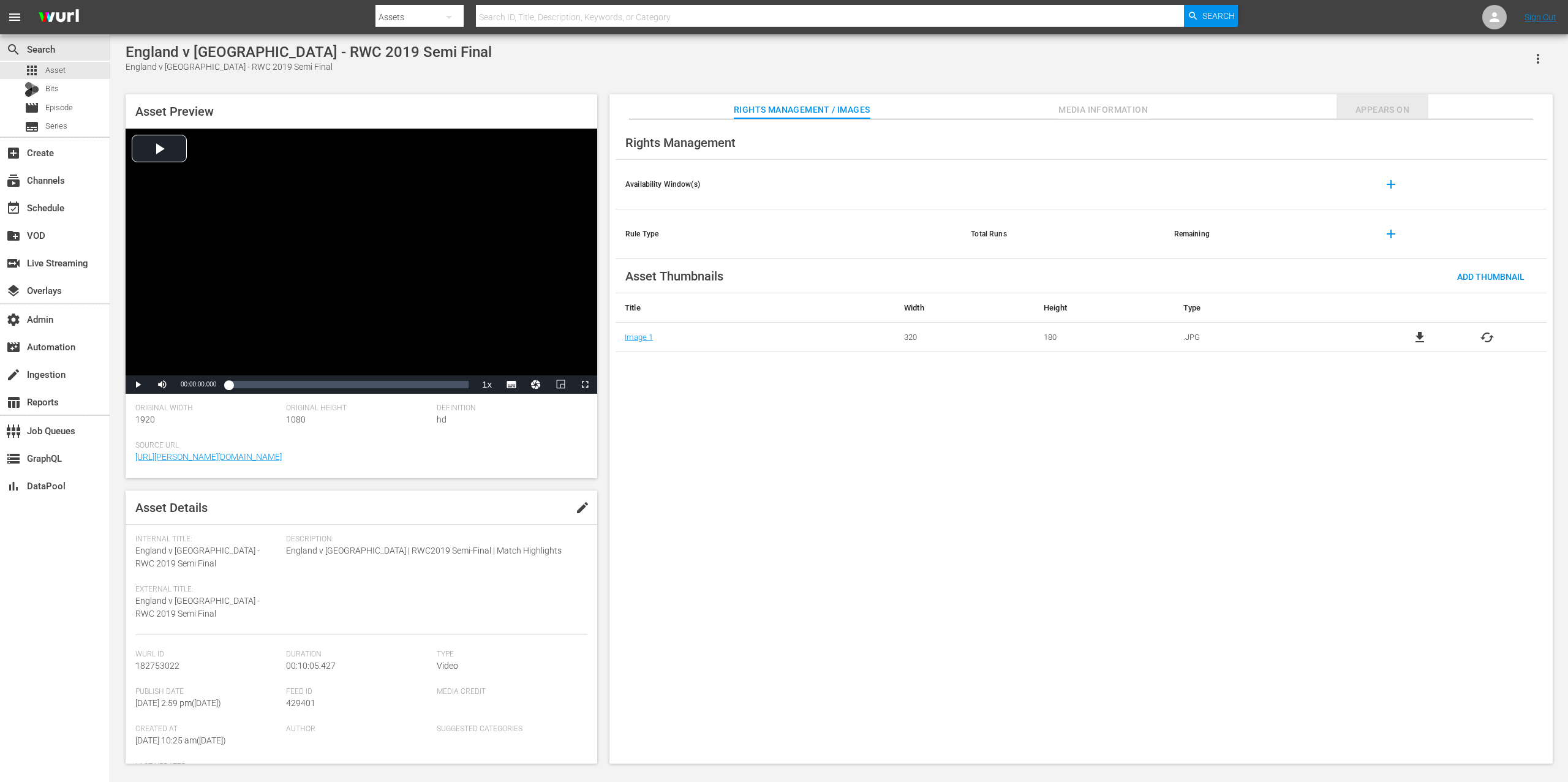
drag, startPoint x: 1387, startPoint y: 98, endPoint x: 1391, endPoint y: 113, distance: 15.5
click at [1176, 99] on button "Appears On" at bounding box center [1382, 106] width 92 height 25
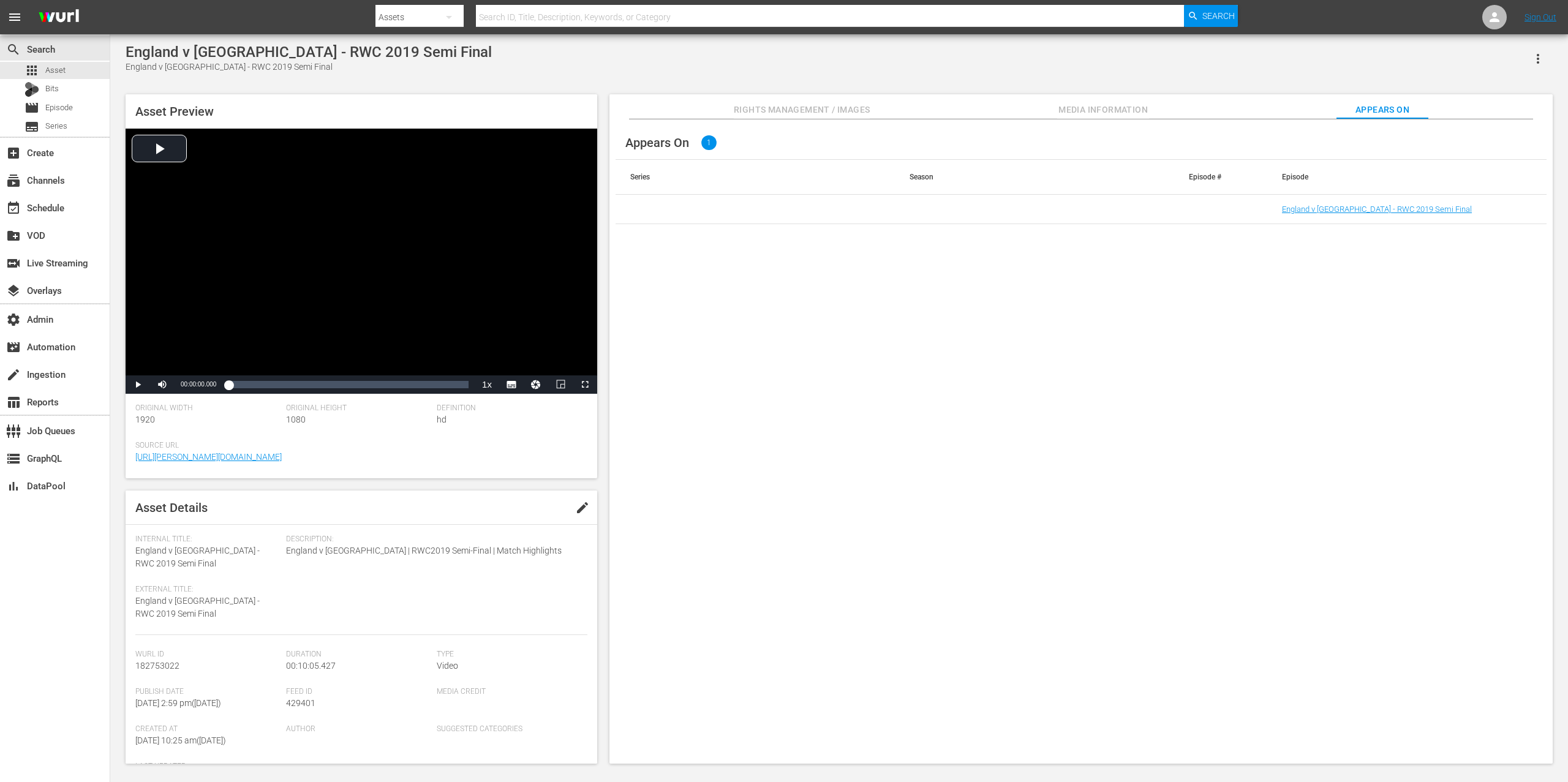
click at [1176, 214] on td "England v [GEOGRAPHIC_DATA] - RWC 2019 Semi Final" at bounding box center [1407, 210] width 279 height 30
click at [1176, 211] on link "England v [GEOGRAPHIC_DATA] - RWC 2019 Semi Final" at bounding box center [1377, 209] width 190 height 9
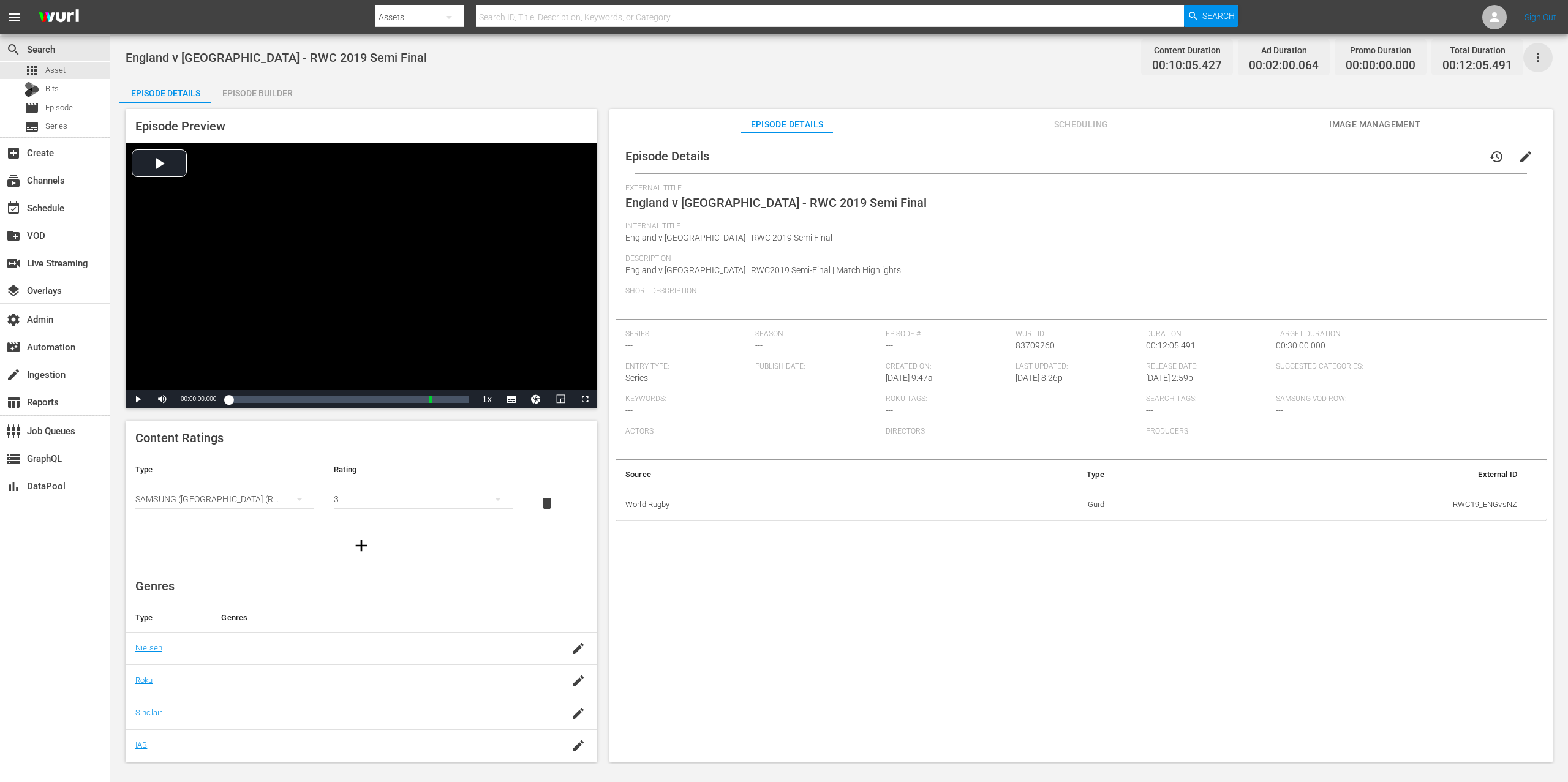
click at [1176, 55] on icon "button" at bounding box center [1538, 57] width 15 height 15
click at [1176, 56] on div "Add Episode to Workspace" at bounding box center [1450, 63] width 187 height 30
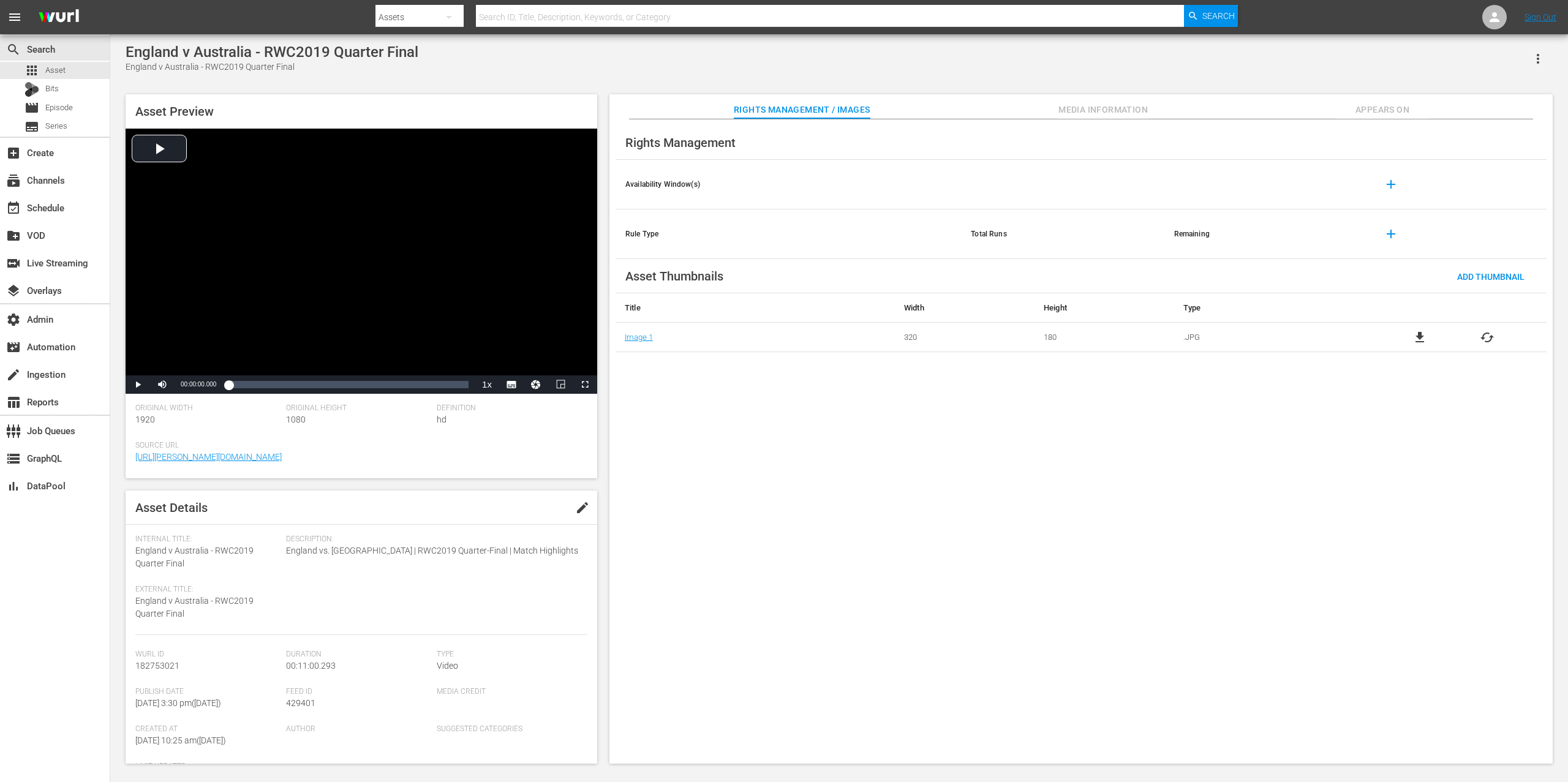
click at [1176, 104] on span "Appears On" at bounding box center [1382, 109] width 92 height 16
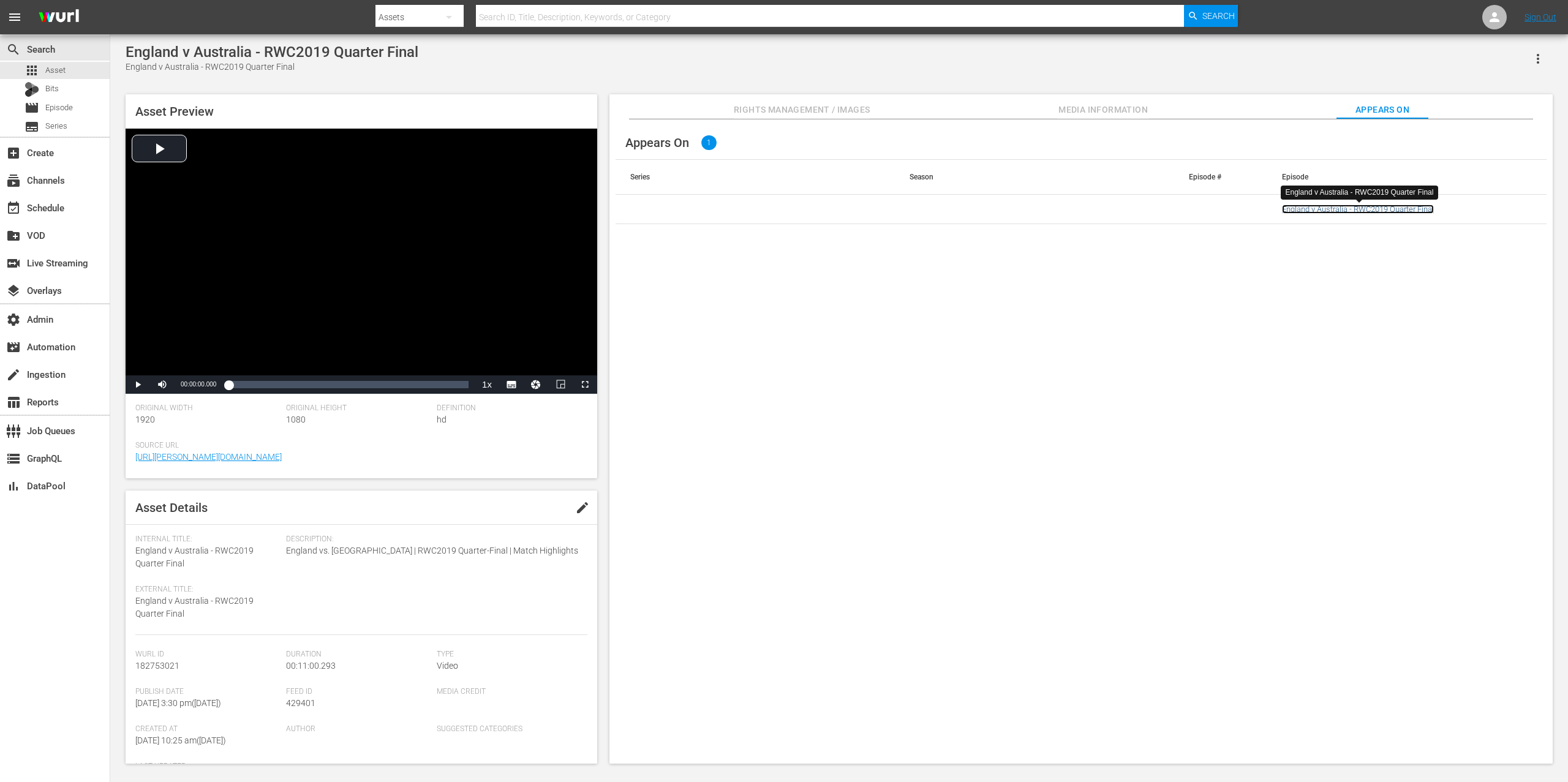
click at [1176, 212] on link "England v Australia - RWC2019 Quarter Final" at bounding box center [1358, 209] width 152 height 9
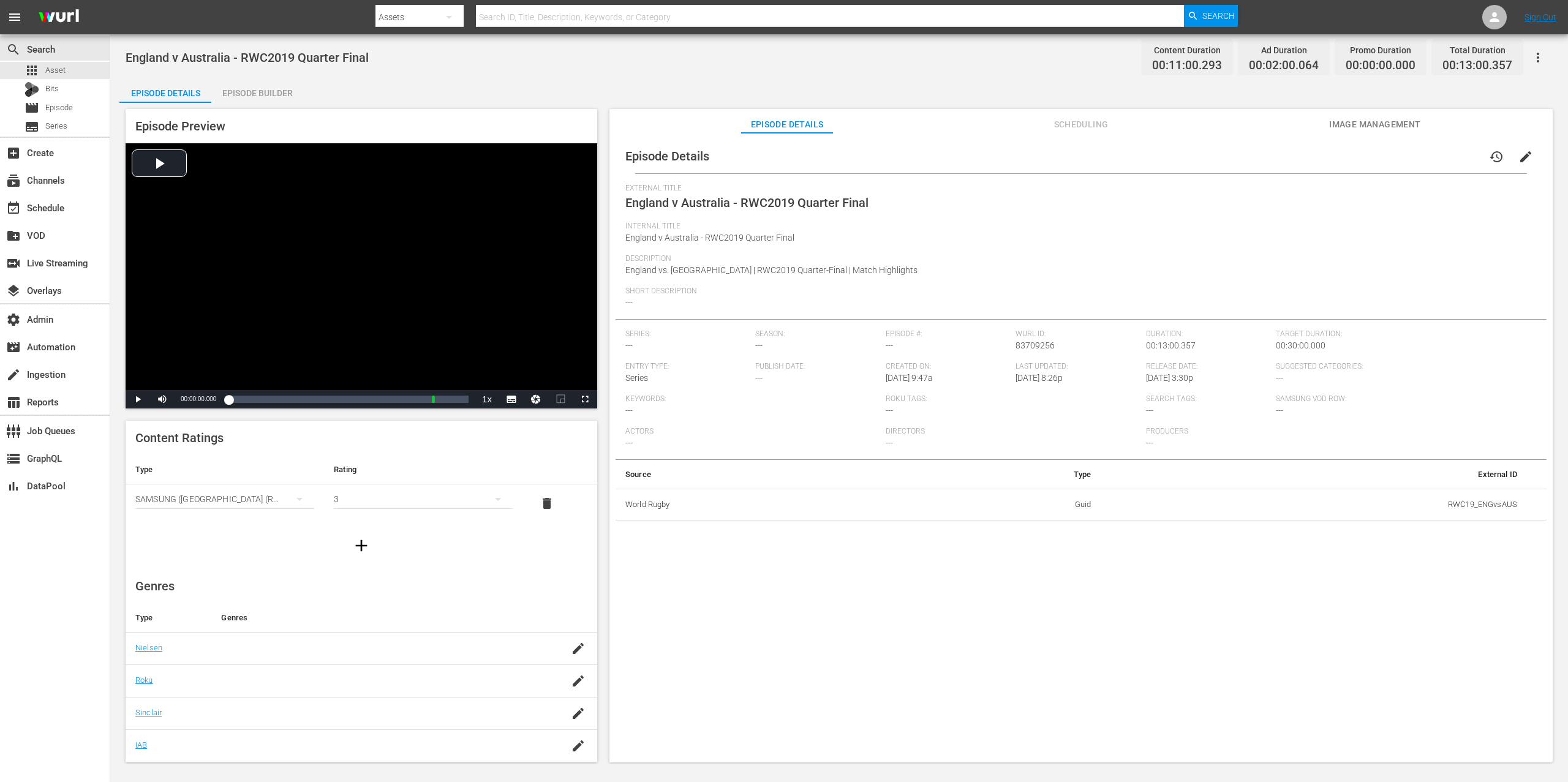
click at [1176, 57] on icon "button" at bounding box center [1537, 57] width 2 height 10
click at [1176, 64] on div "Add Episode to Workspace" at bounding box center [1450, 63] width 187 height 30
click at [1176, 59] on icon "button" at bounding box center [1538, 57] width 15 height 15
click at [1176, 61] on div "Add Episode to Workspace" at bounding box center [1450, 63] width 187 height 30
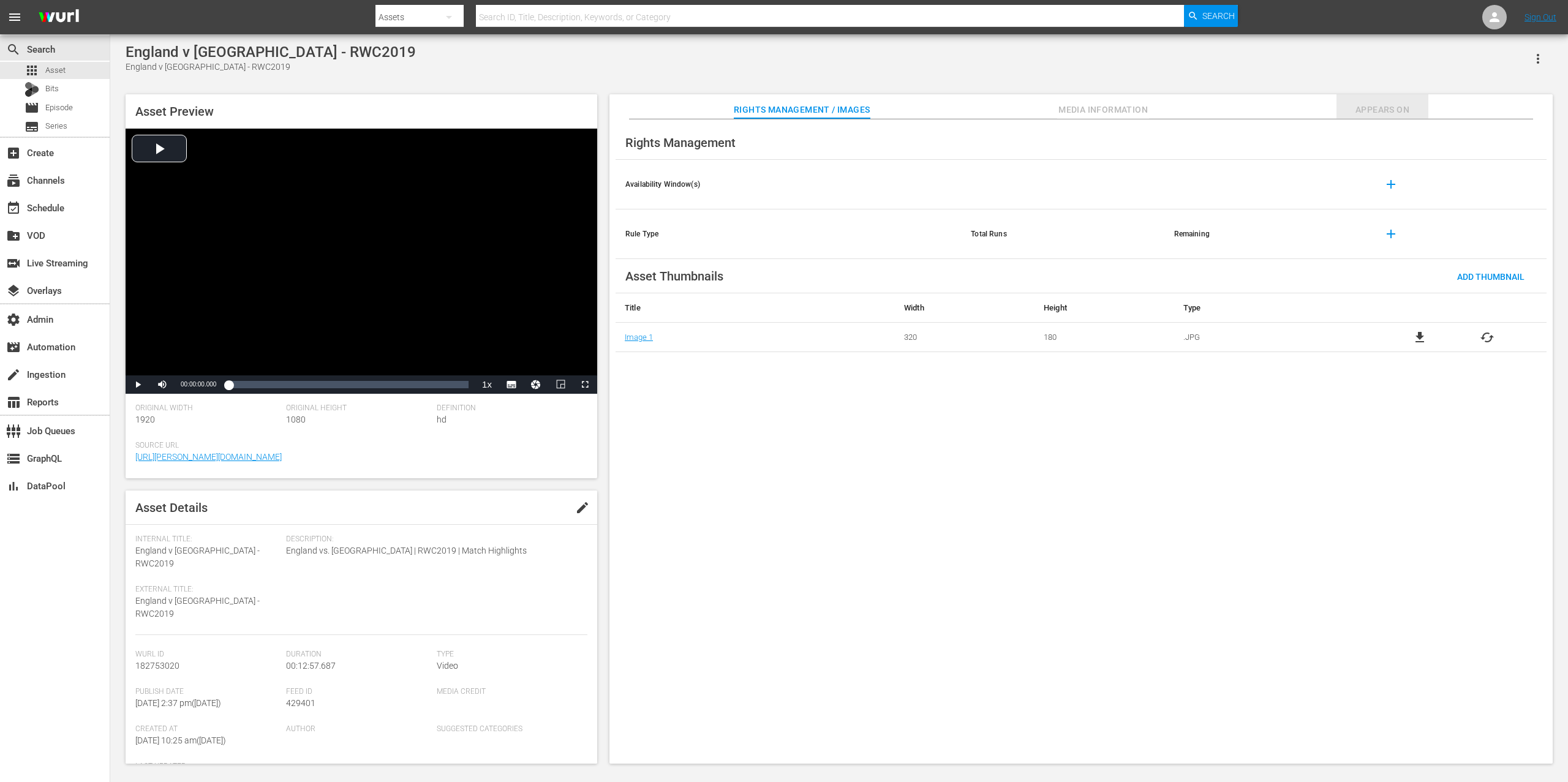
click at [1176, 112] on span "Appears On" at bounding box center [1382, 109] width 92 height 16
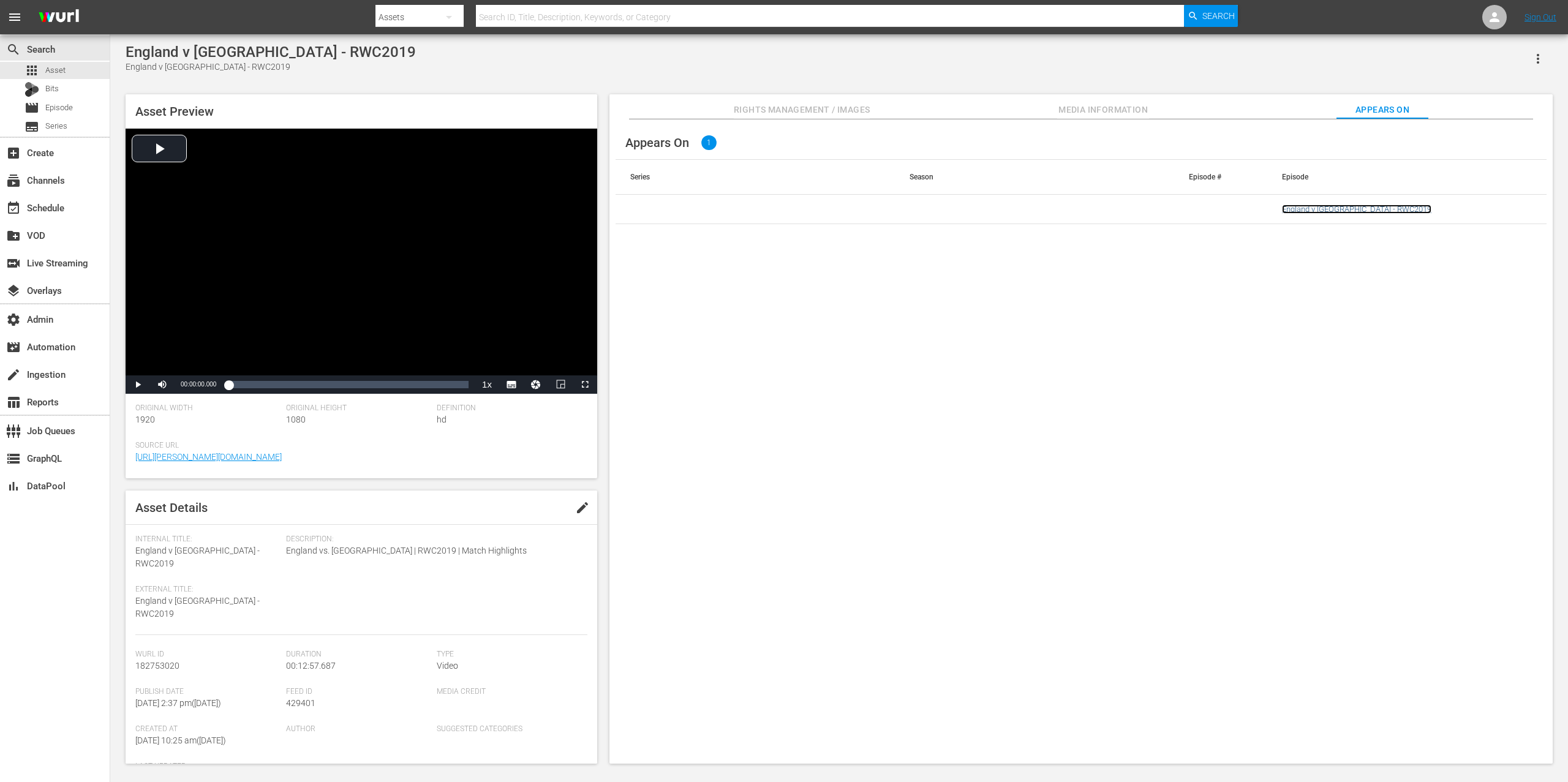
click at [1176, 211] on link "England v [GEOGRAPHIC_DATA] - RWC2019" at bounding box center [1357, 209] width 150 height 9
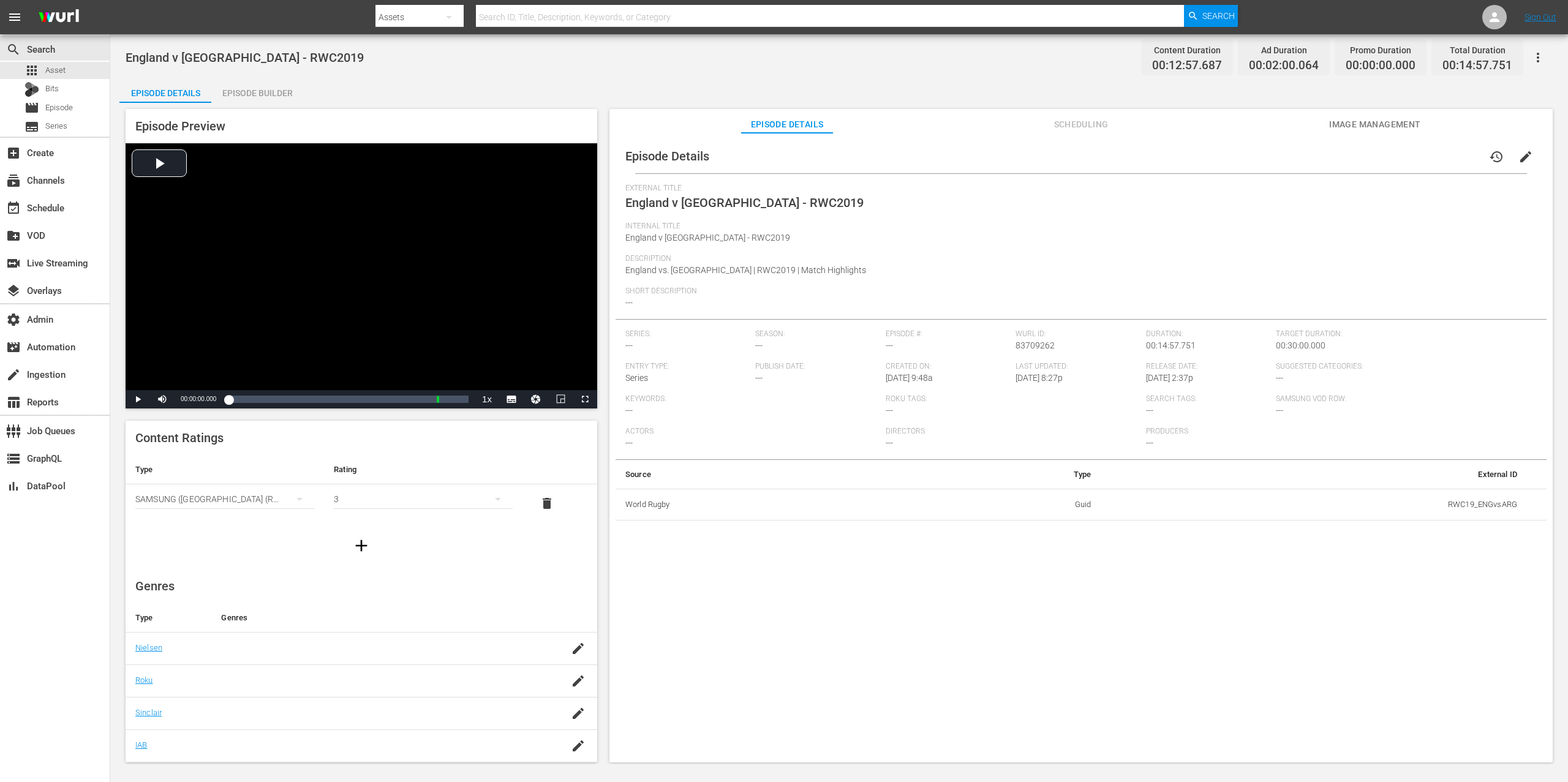
click at [1176, 60] on button "button" at bounding box center [1538, 58] width 30 height 30
click at [1176, 60] on div "Add Episode to Workspace" at bounding box center [1450, 63] width 187 height 30
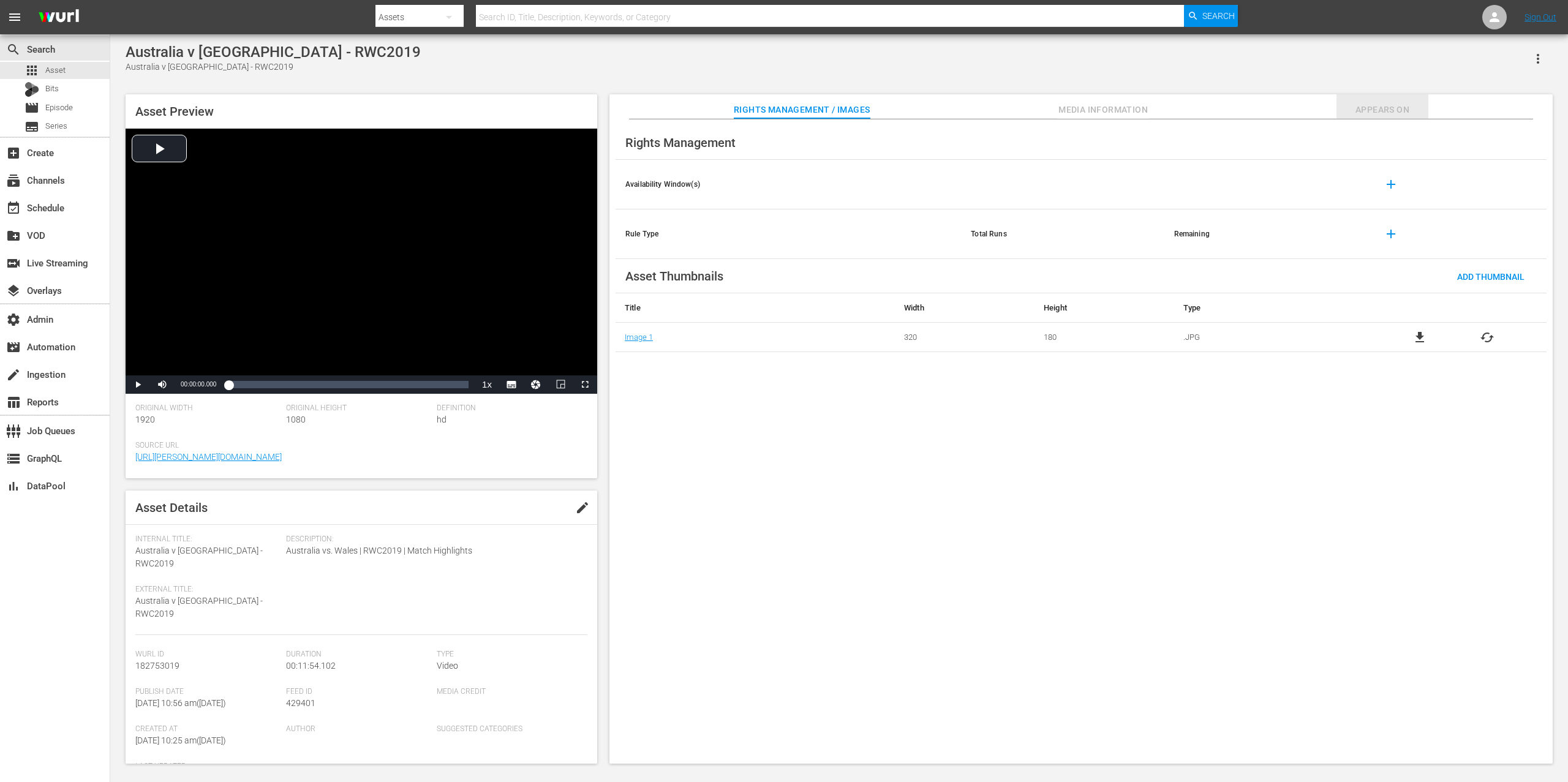
click at [1176, 109] on span "Appears On" at bounding box center [1382, 109] width 92 height 16
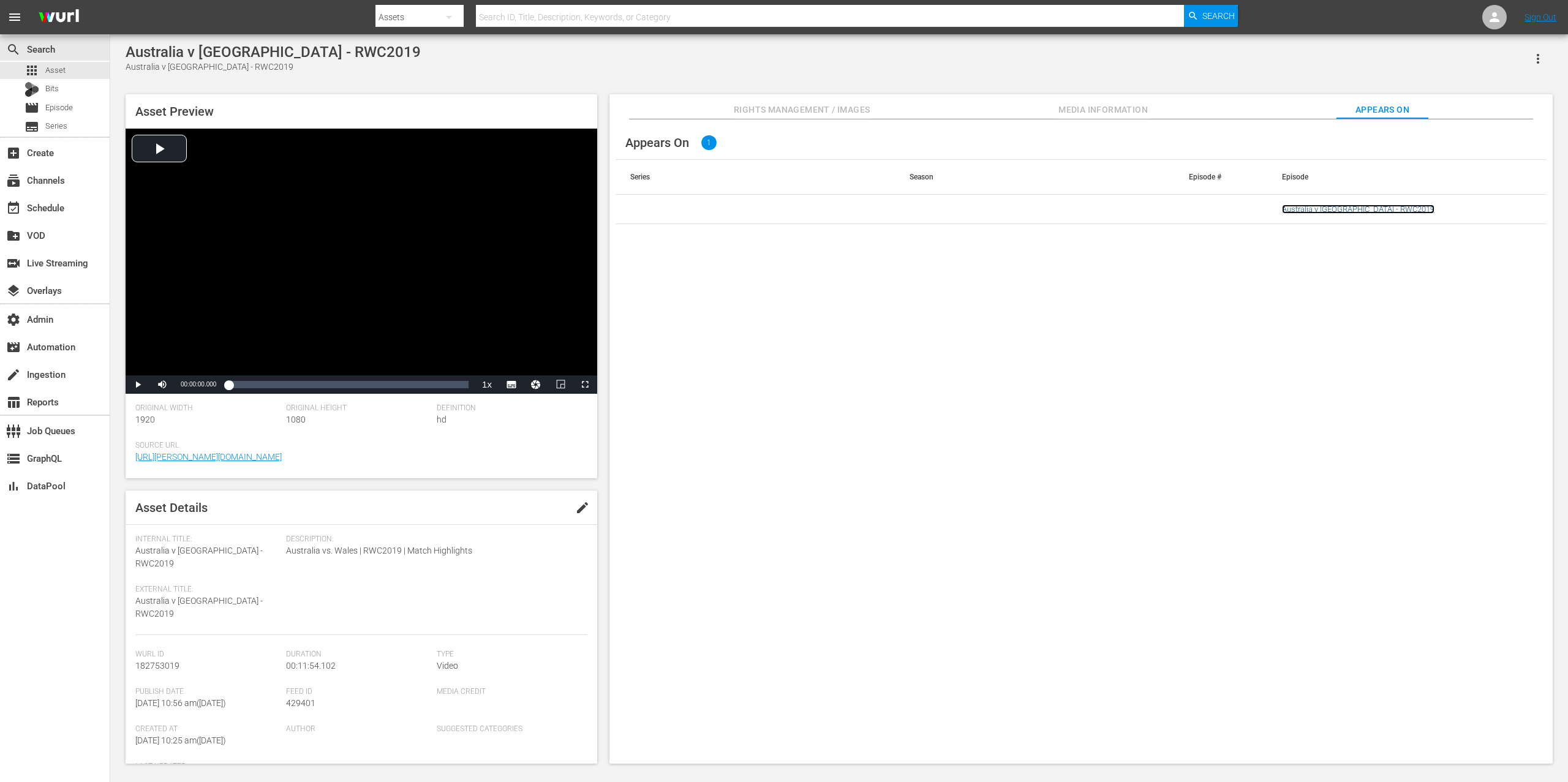
click at [1176, 211] on link "Australia v Wales - RWC2019" at bounding box center [1358, 209] width 153 height 9
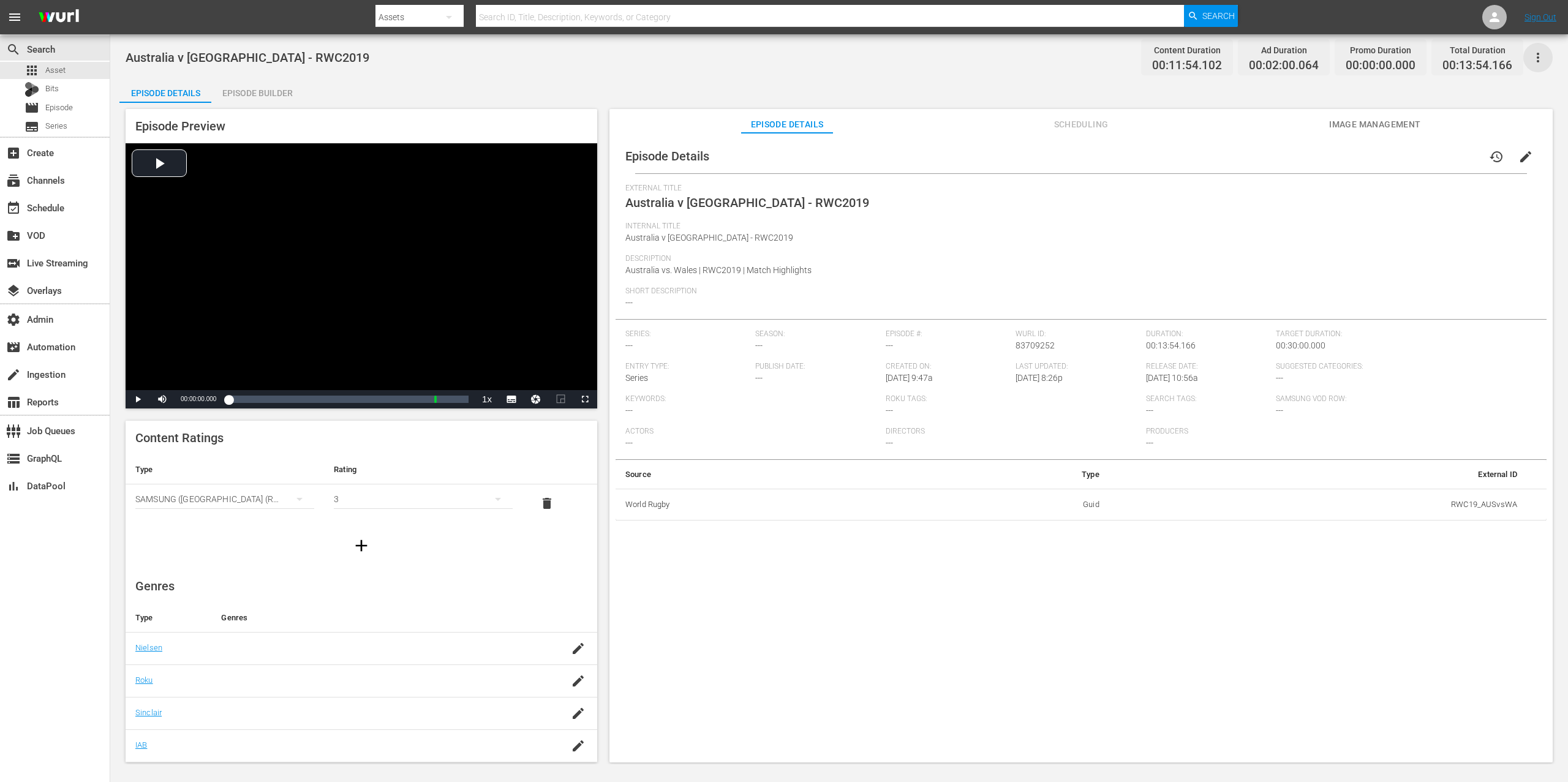
click at [1176, 56] on icon "button" at bounding box center [1538, 57] width 15 height 15
click at [1176, 56] on div "Add Episode to Workspace" at bounding box center [1450, 63] width 187 height 30
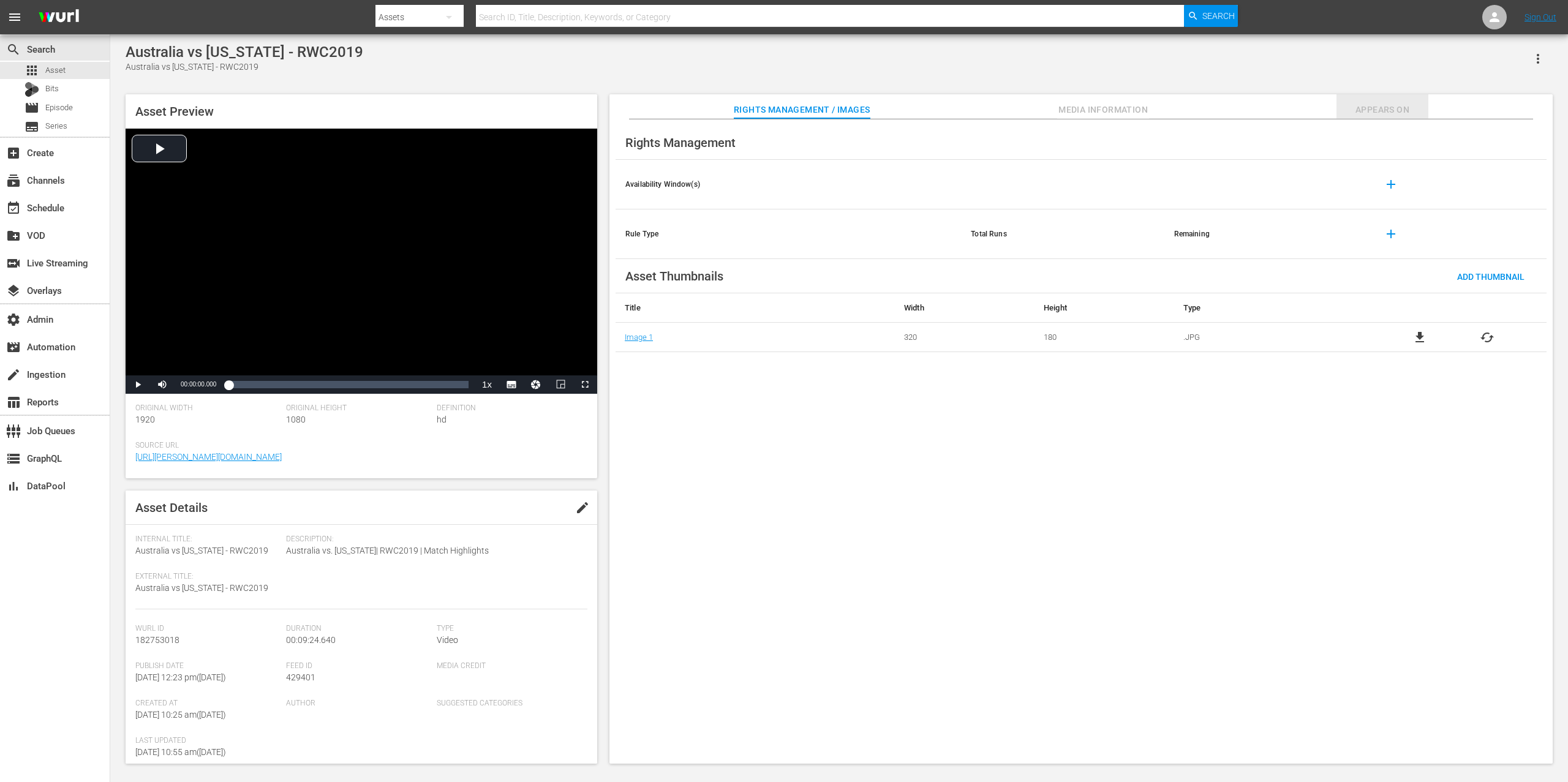
click at [1176, 114] on span "Appears On" at bounding box center [1382, 109] width 92 height 16
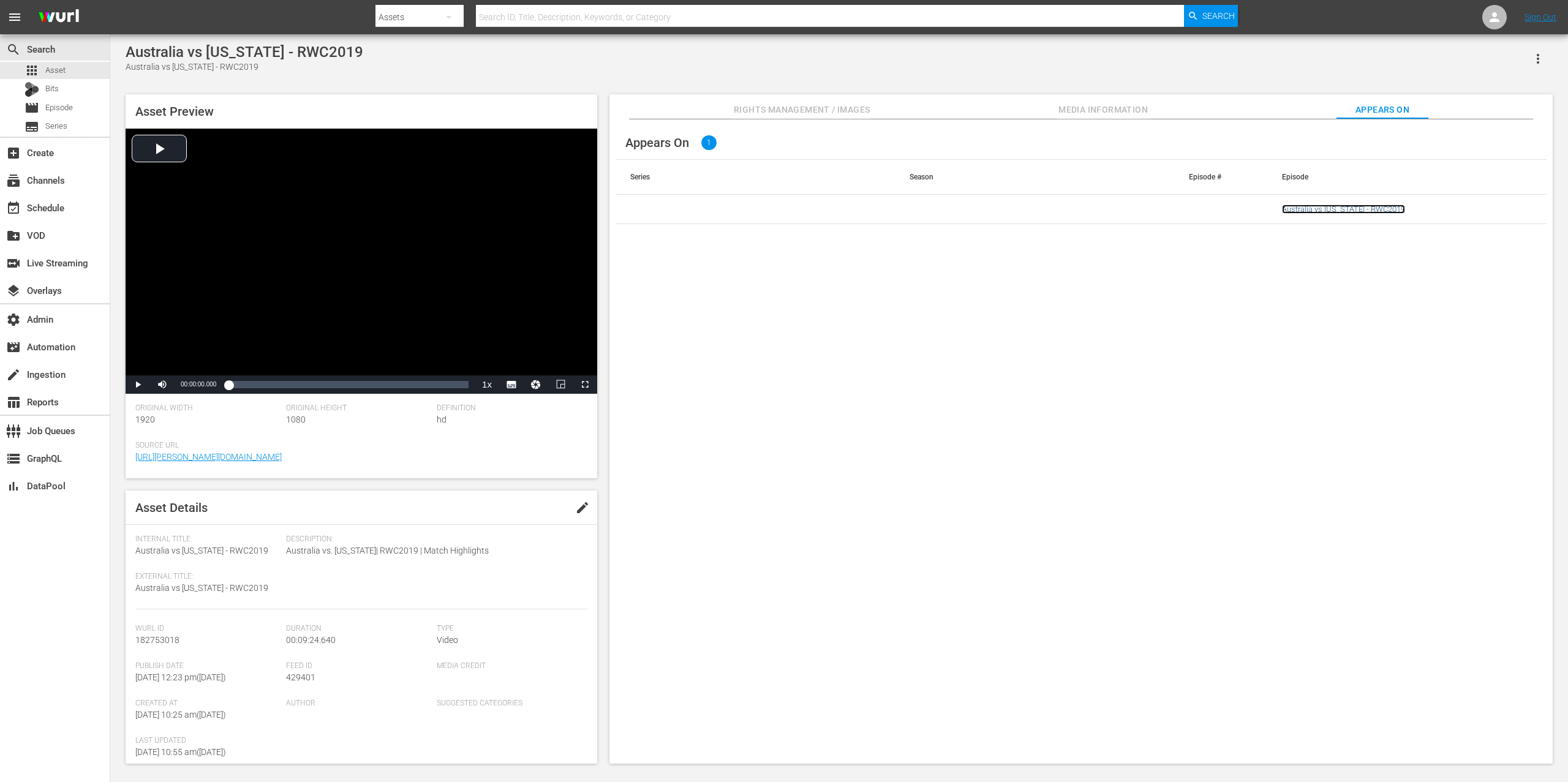
click at [1176, 206] on link "Australia vs [US_STATE] - RWC2019" at bounding box center [1343, 209] width 123 height 9
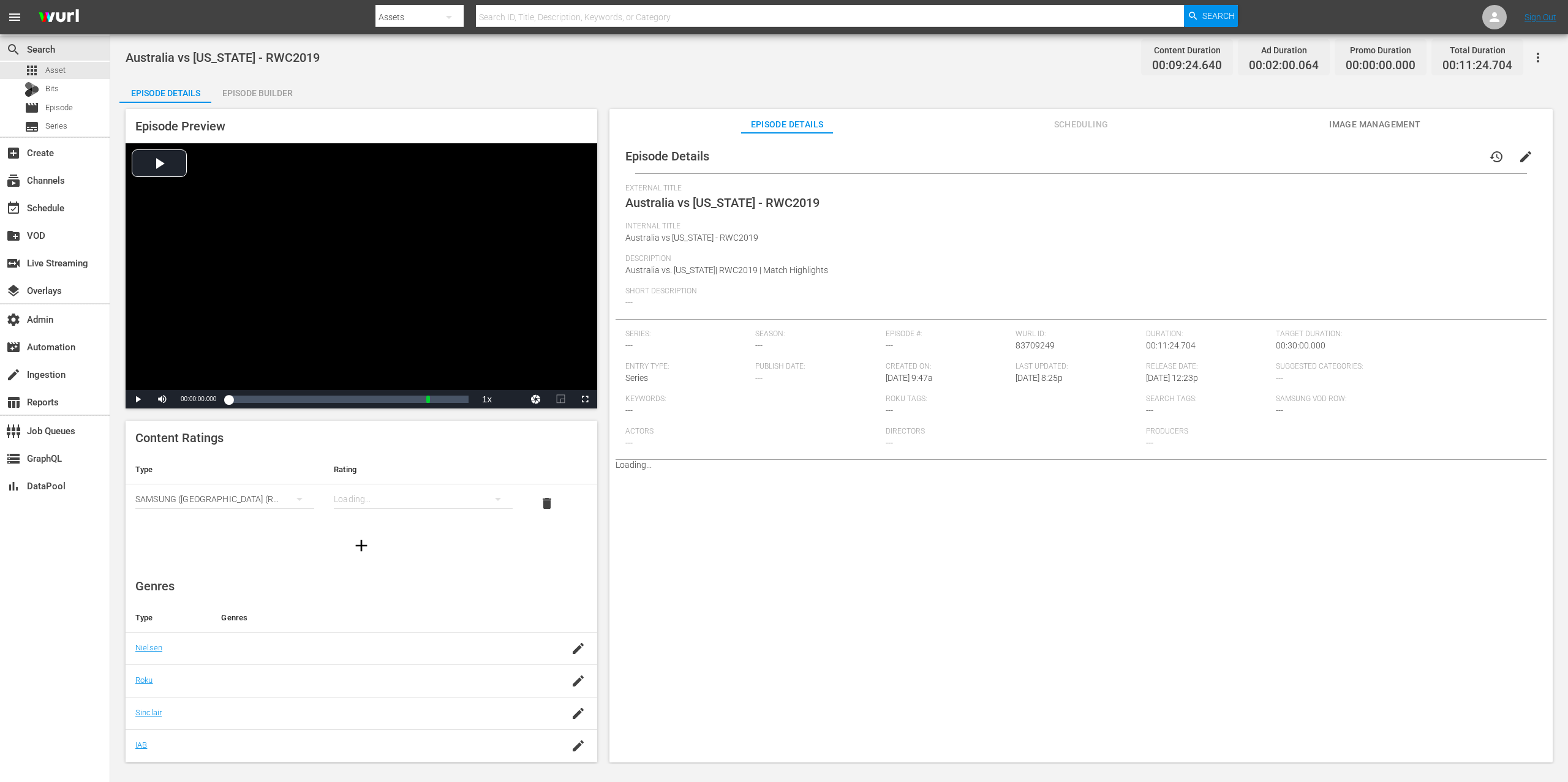
click at [1176, 51] on icon "button" at bounding box center [1538, 57] width 15 height 15
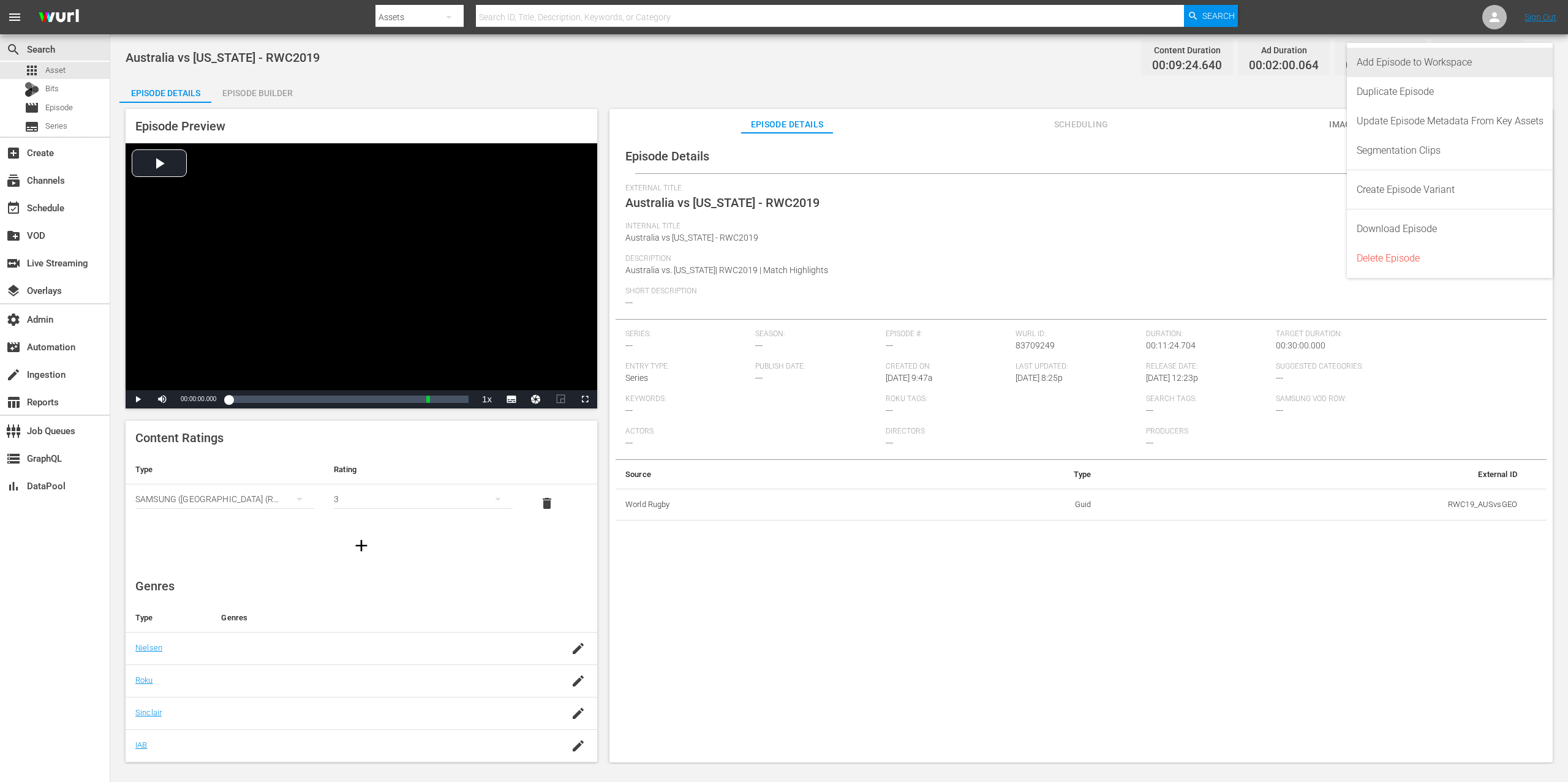
click at [1176, 55] on div "Add Episode to Workspace" at bounding box center [1450, 63] width 187 height 30
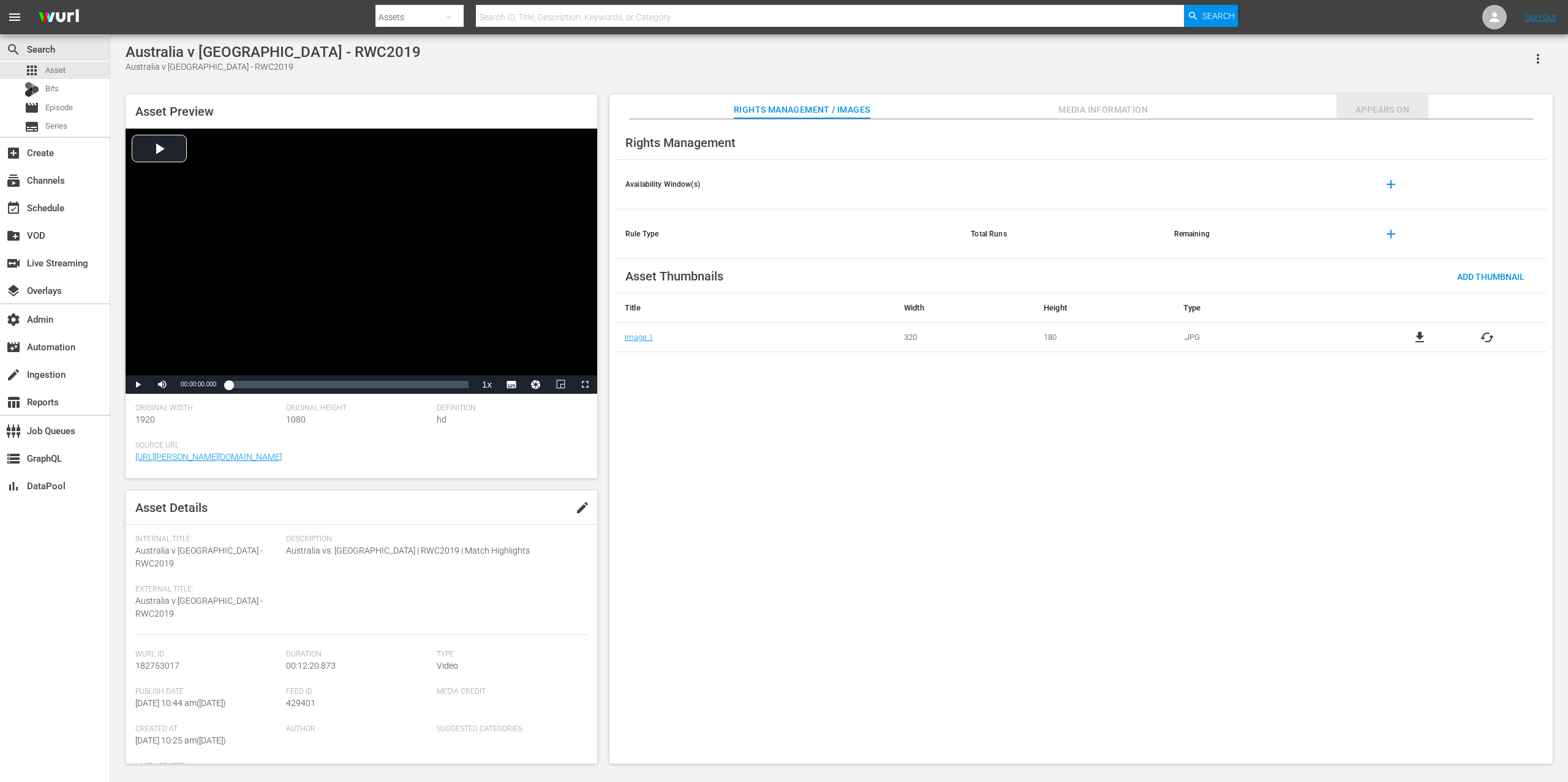
click at [1176, 106] on span "Appears On" at bounding box center [1382, 109] width 92 height 16
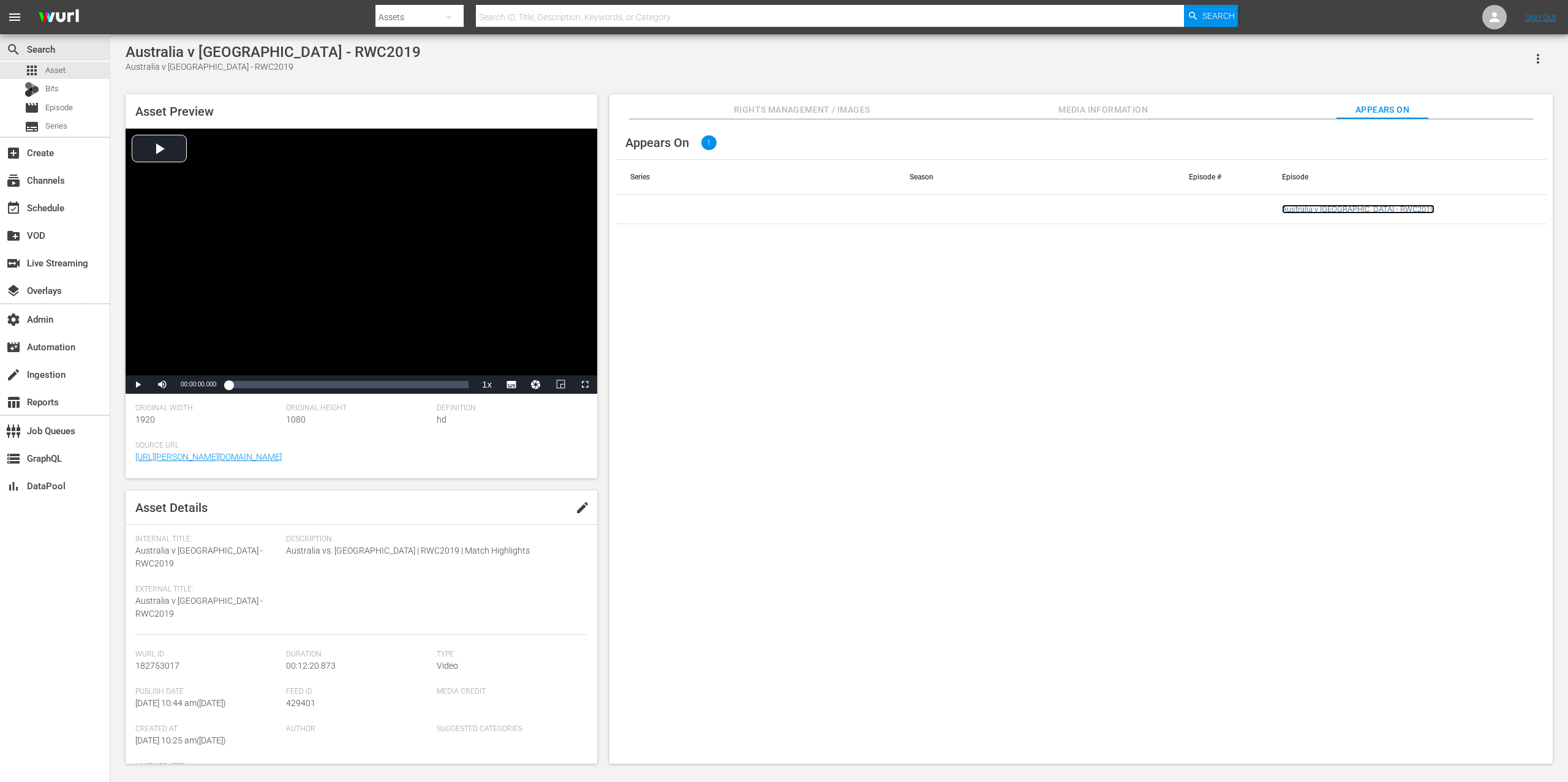
click at [1176, 208] on link "Australia v [GEOGRAPHIC_DATA] - RWC2019" at bounding box center [1358, 209] width 153 height 9
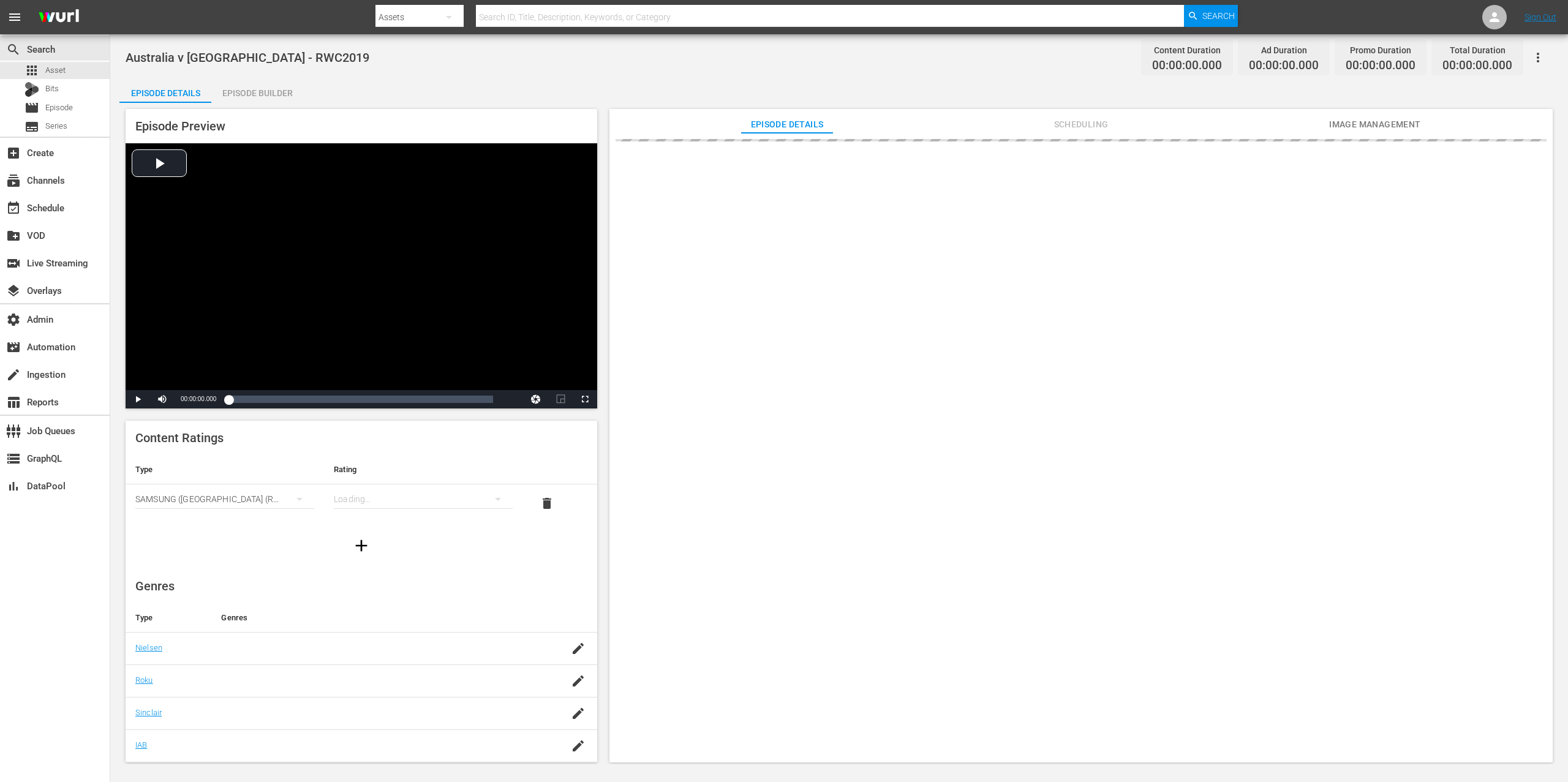
click at [1176, 57] on icon "button" at bounding box center [1538, 57] width 15 height 15
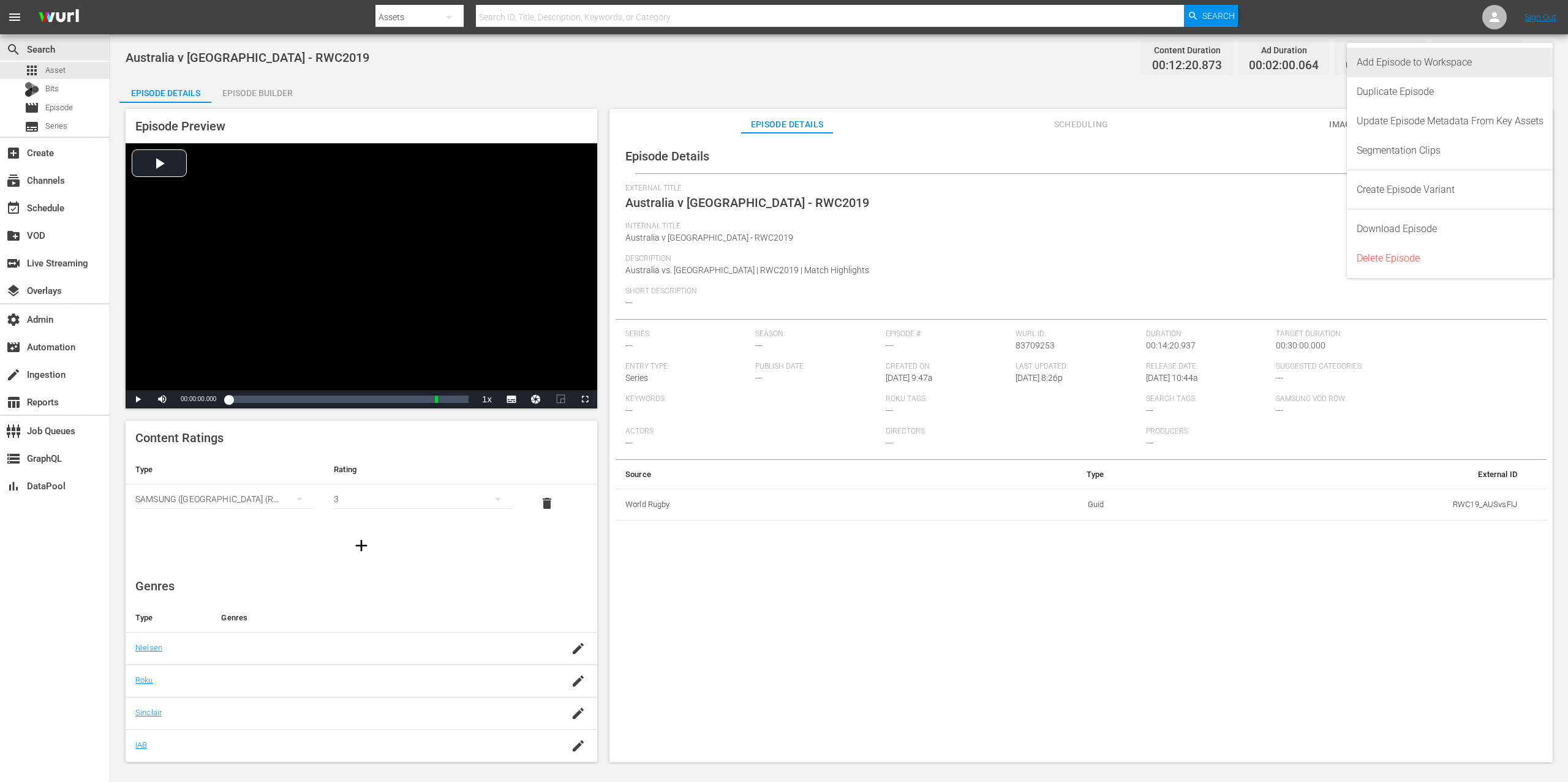
click at [1176, 61] on div "Add Episode to Workspace" at bounding box center [1450, 63] width 187 height 30
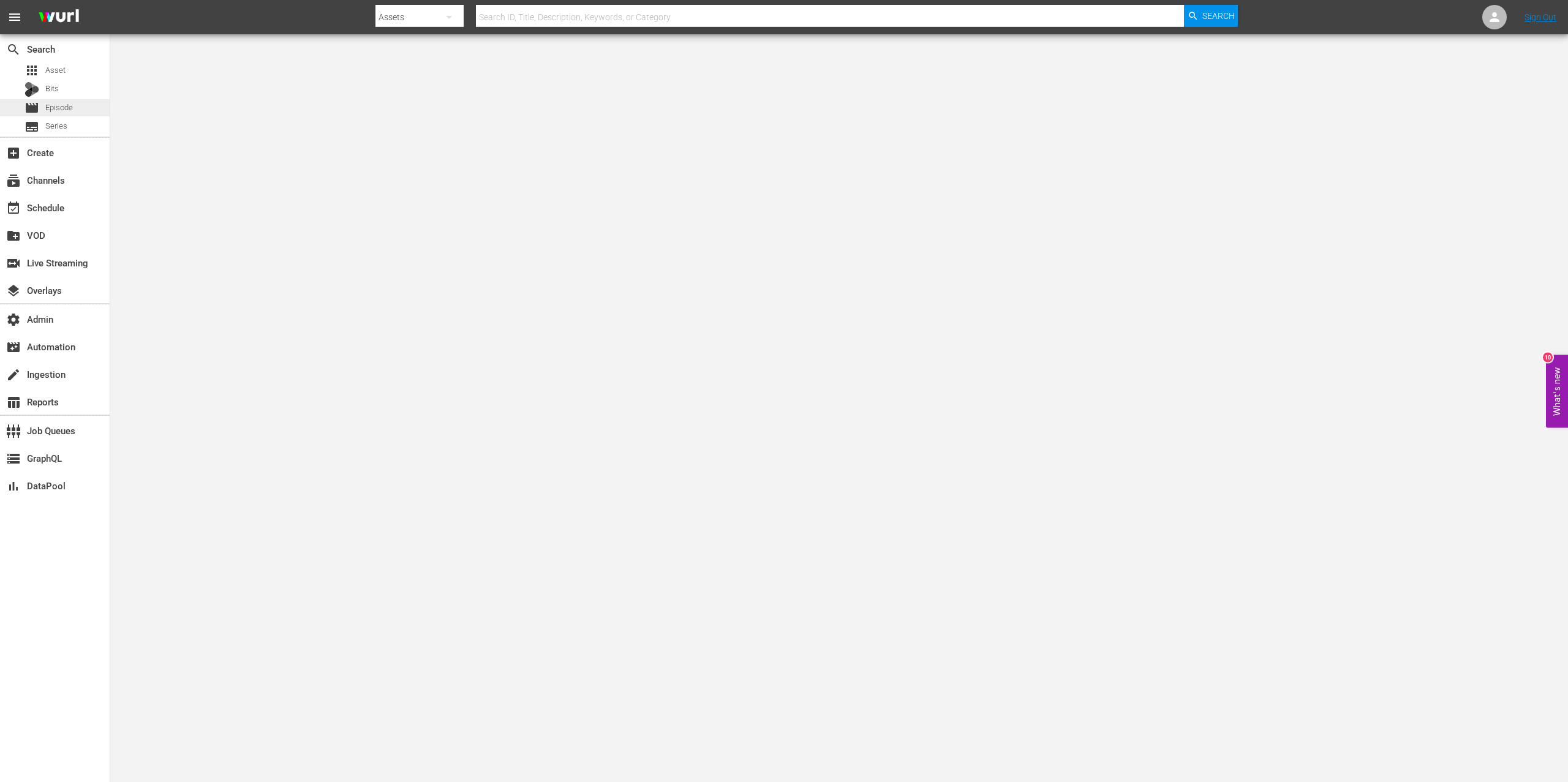
click at [85, 106] on div "movie Episode" at bounding box center [54, 107] width 109 height 17
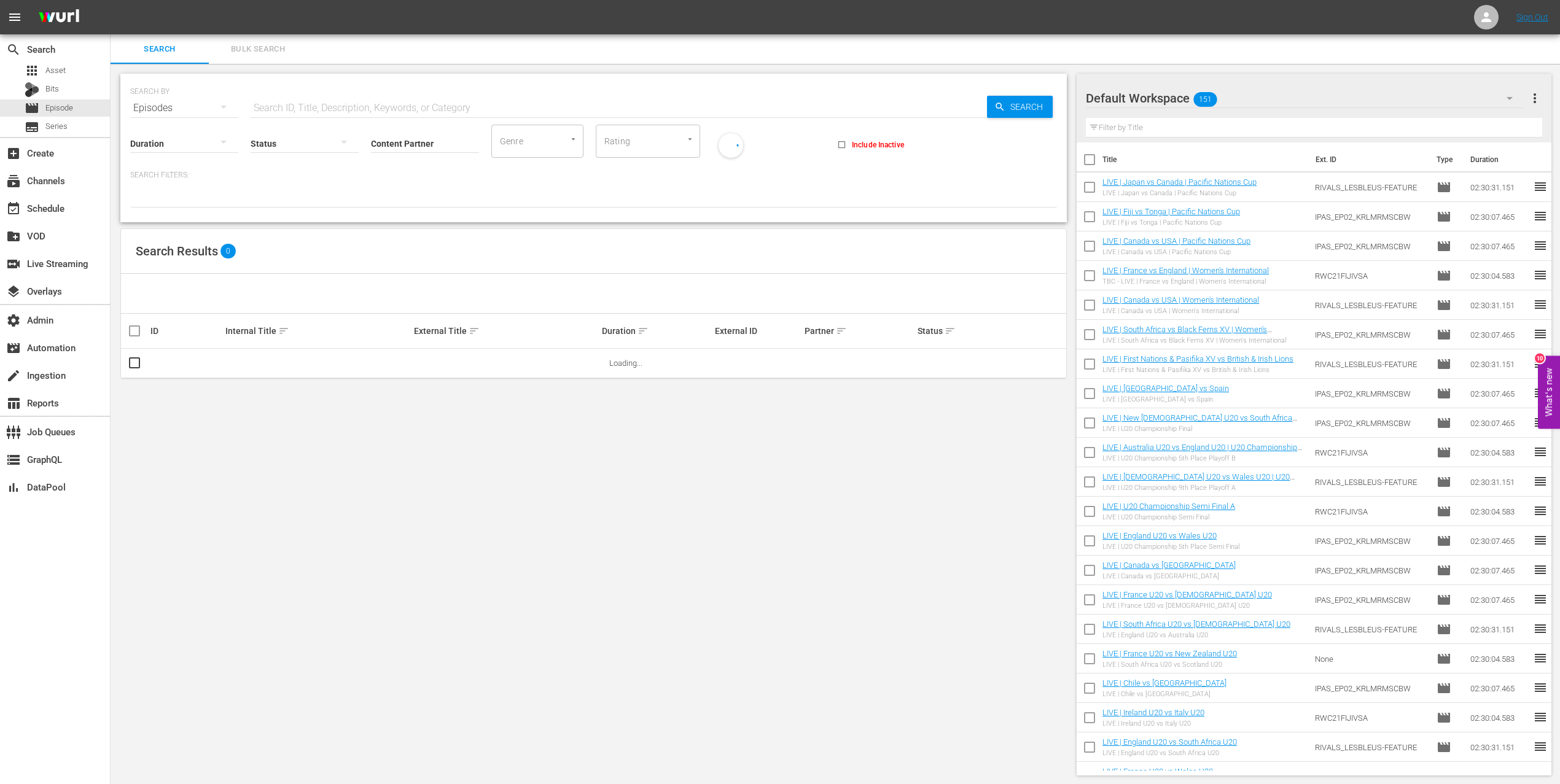
click at [1246, 105] on div "Default Workspace 151" at bounding box center [1304, 98] width 438 height 34
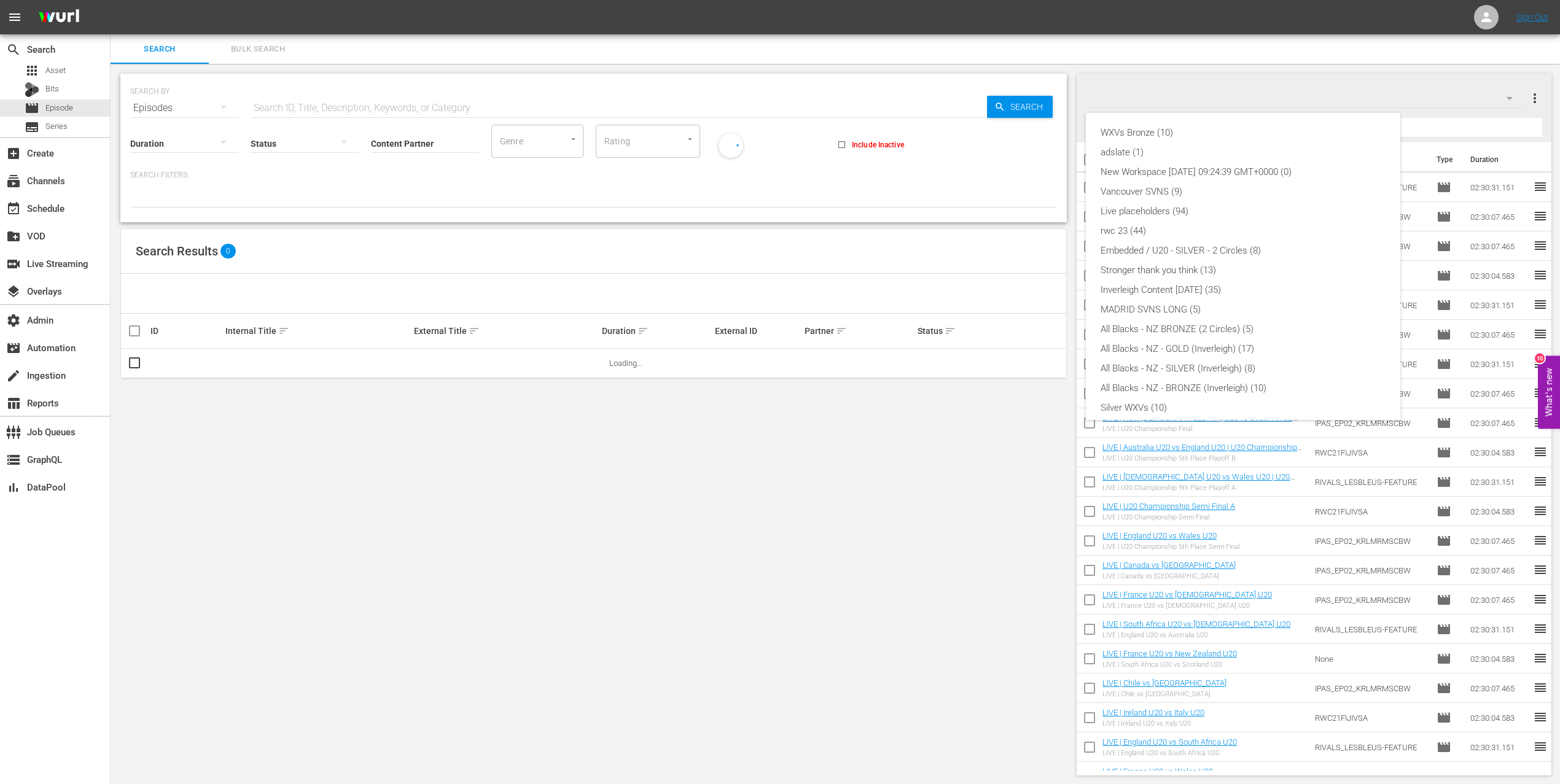
scroll to position [106, 0]
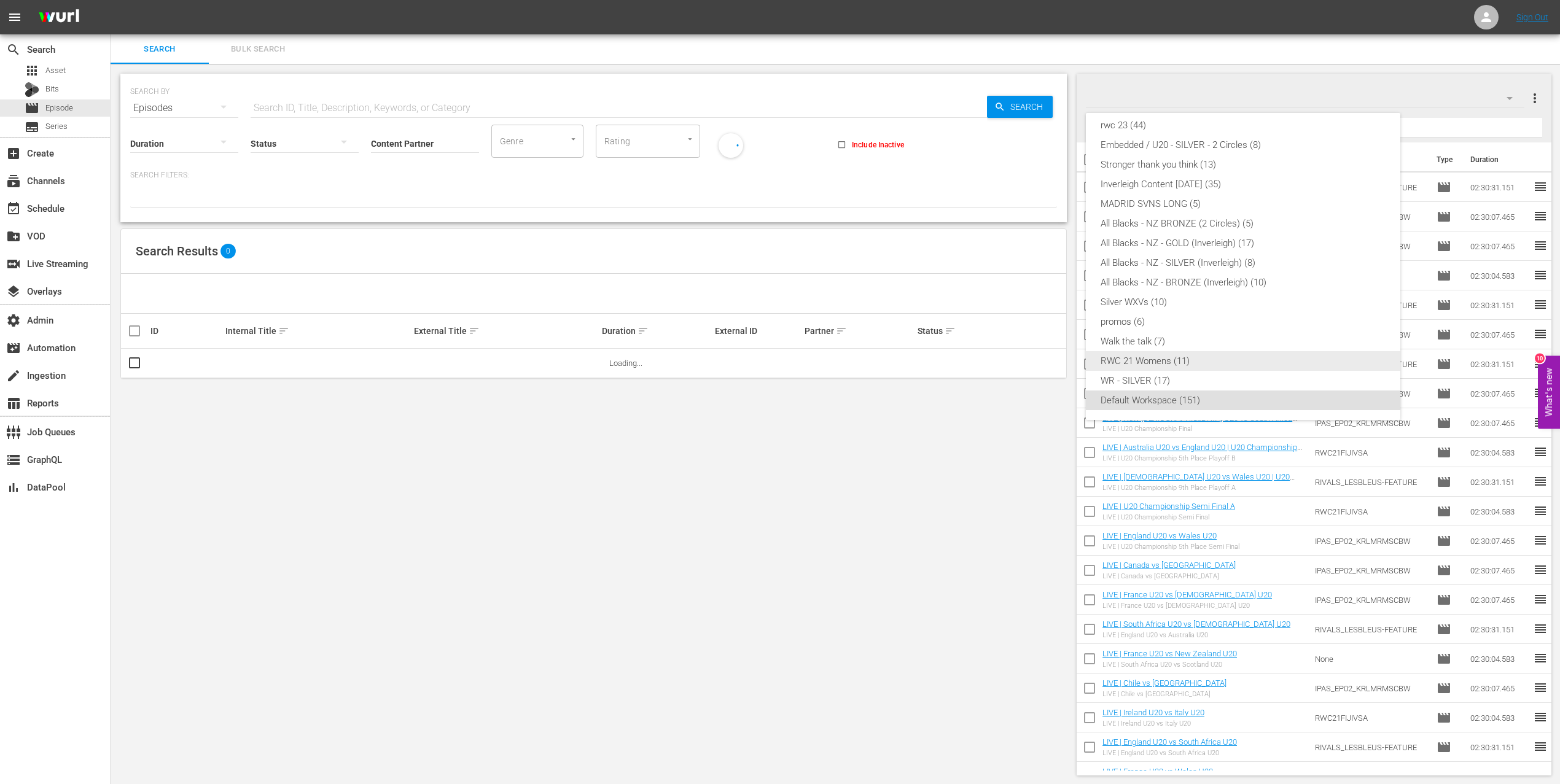
click at [1215, 354] on div "RWC 21 Womens (11)" at bounding box center [1243, 361] width 285 height 19
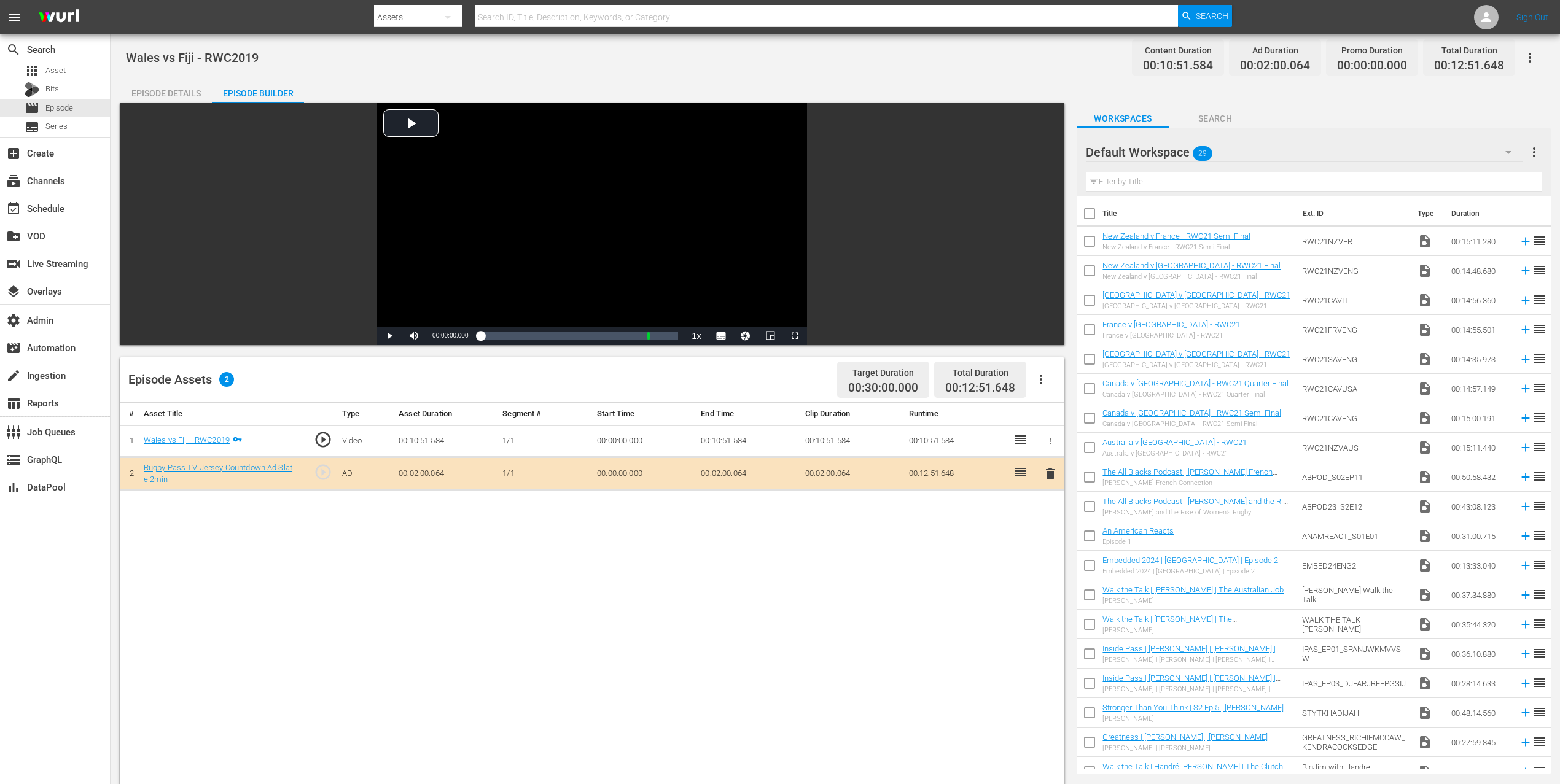
click at [1276, 152] on div "Default Workspace 29" at bounding box center [1304, 152] width 437 height 34
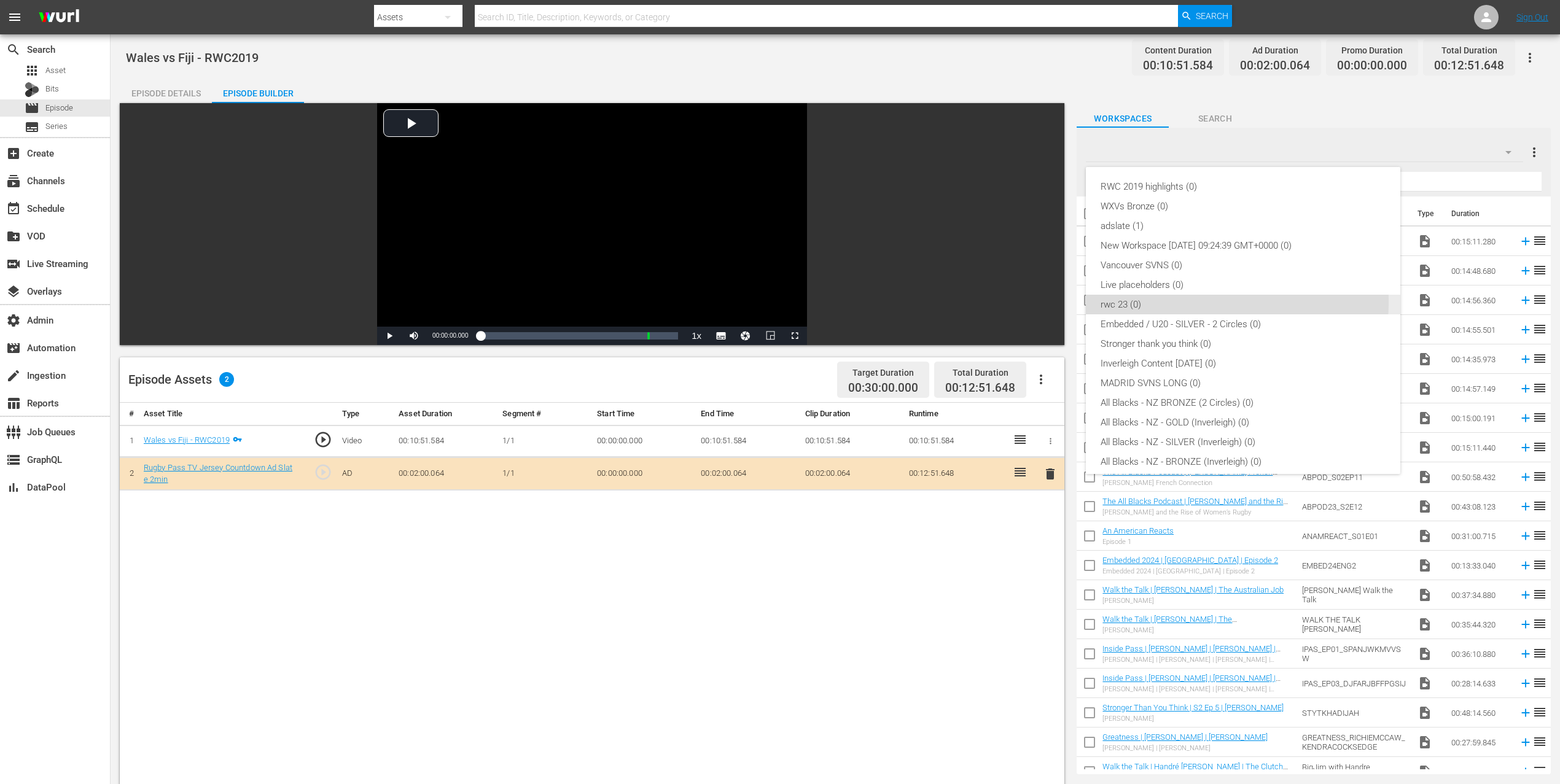
click at [1201, 302] on div "rwc 23 (0)" at bounding box center [1243, 304] width 285 height 19
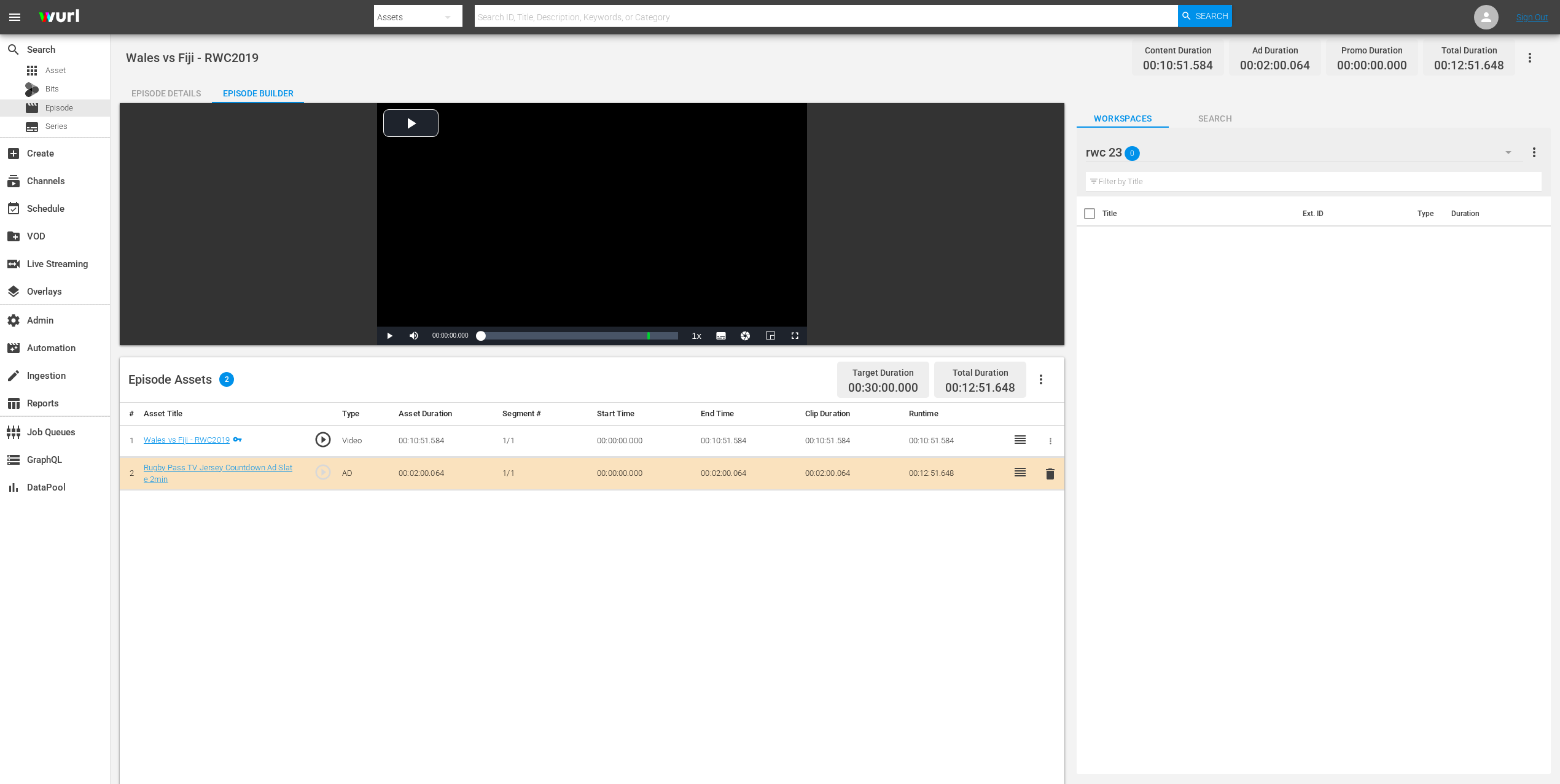
click at [1186, 151] on div "rwc 23 0" at bounding box center [1304, 152] width 437 height 34
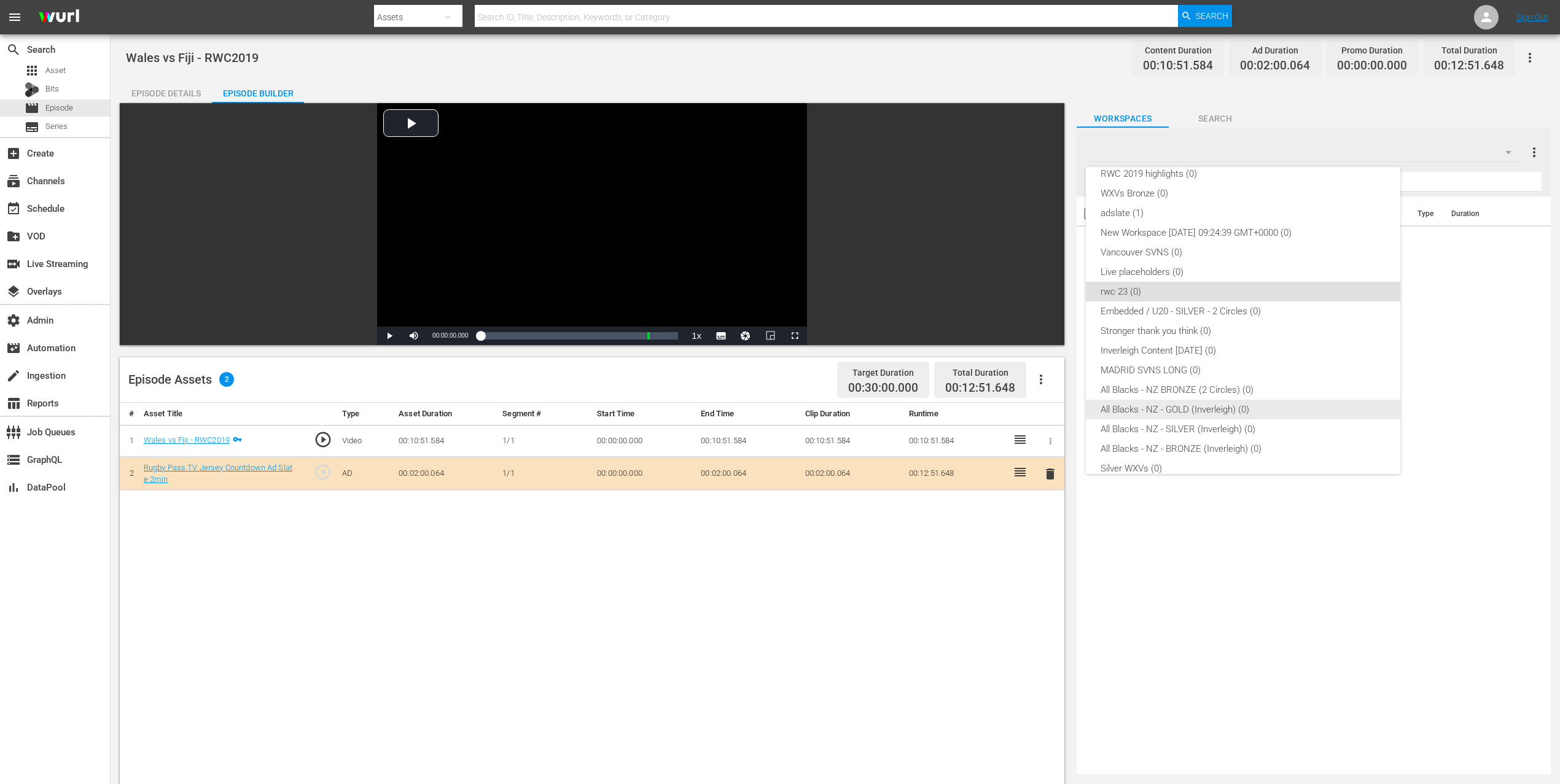
scroll to position [0, 0]
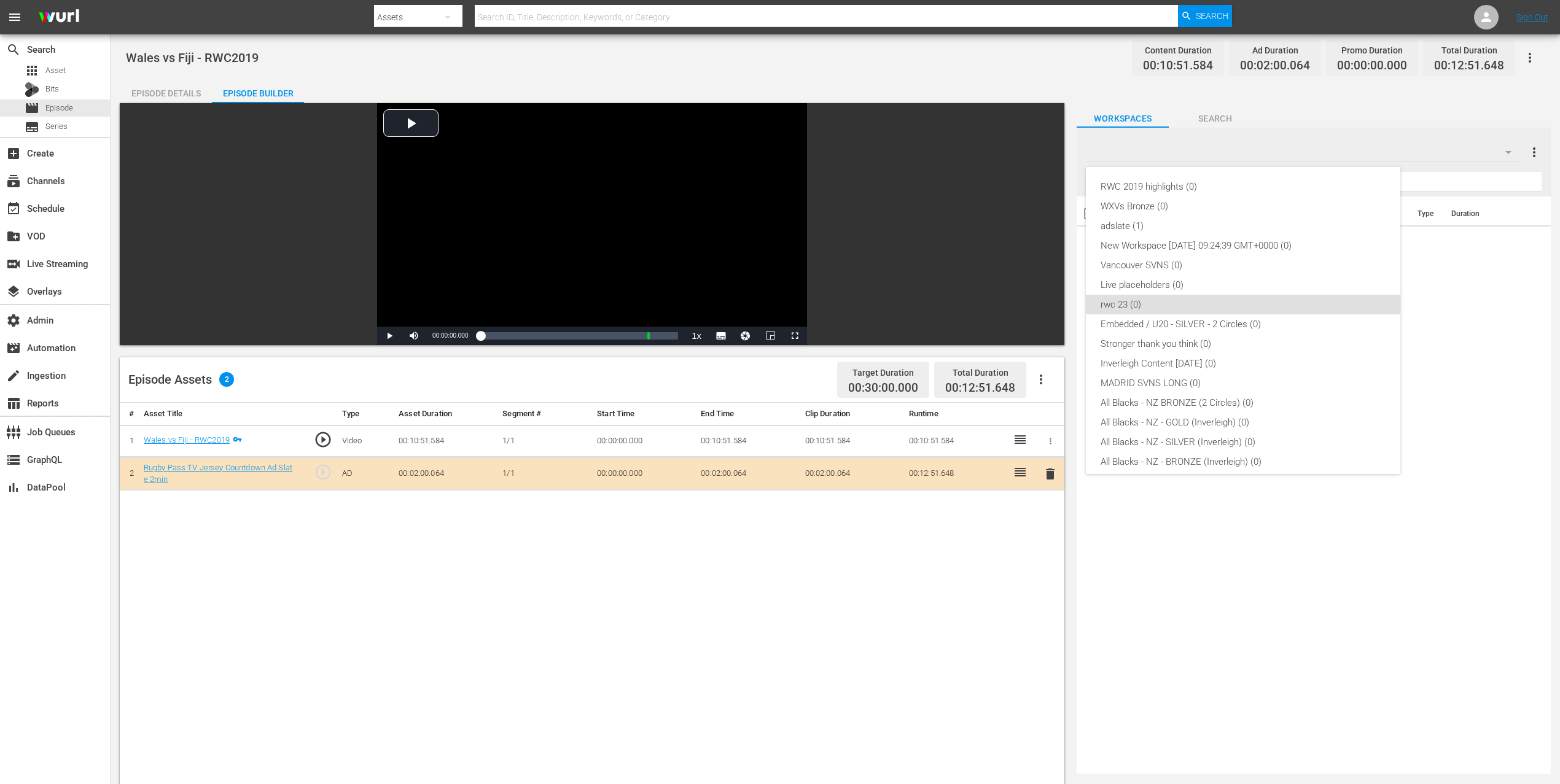
click at [1345, 104] on div "RWC 2019 highlights (0) WXVs Bronze (0) adslate (1) New Workspace Wed Jun 25 20…" at bounding box center [780, 392] width 1560 height 784
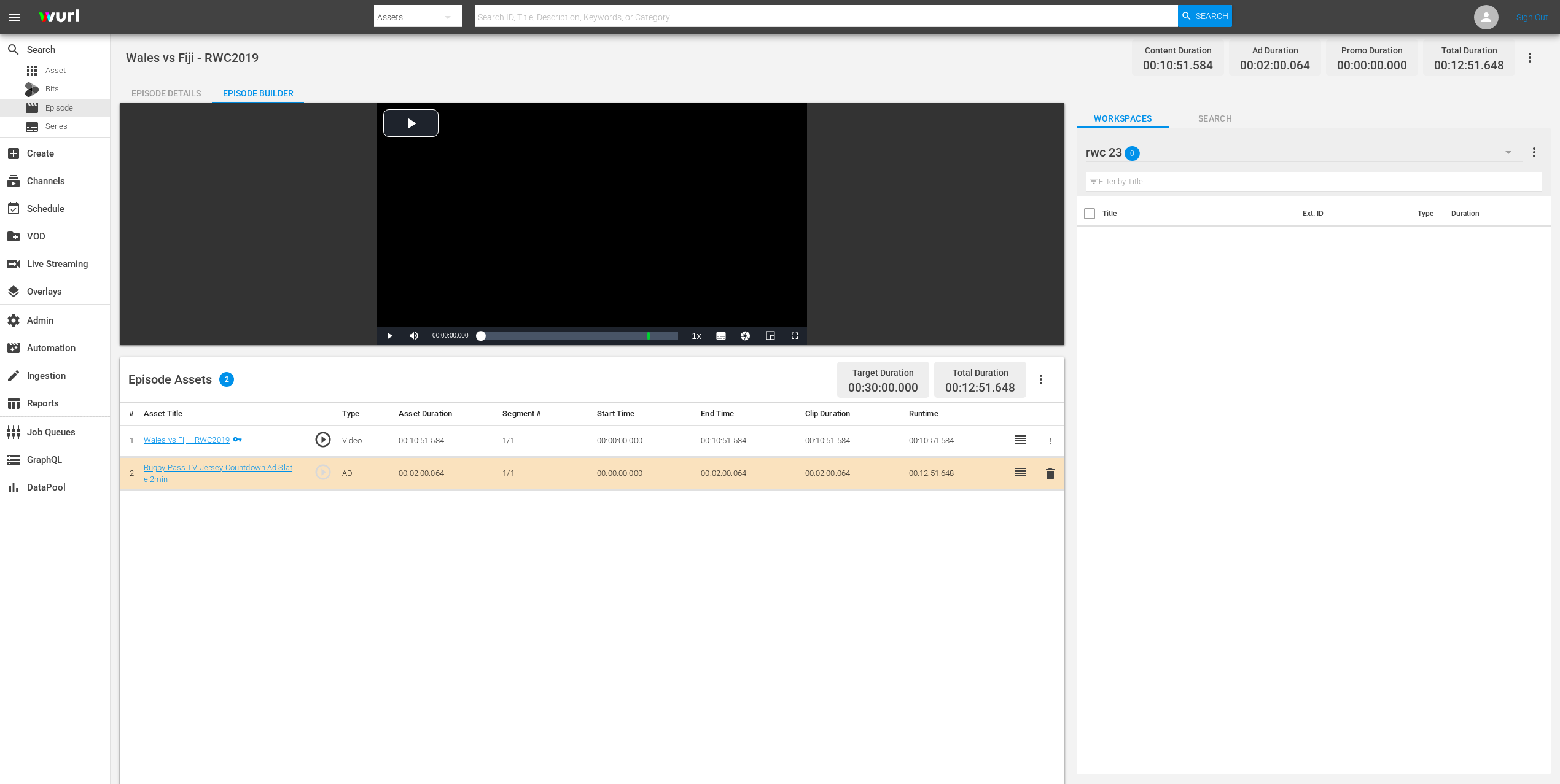
click at [1537, 54] on button "button" at bounding box center [1530, 58] width 30 height 30
click at [1497, 57] on div "Add Episode to Workspace" at bounding box center [1441, 63] width 187 height 30
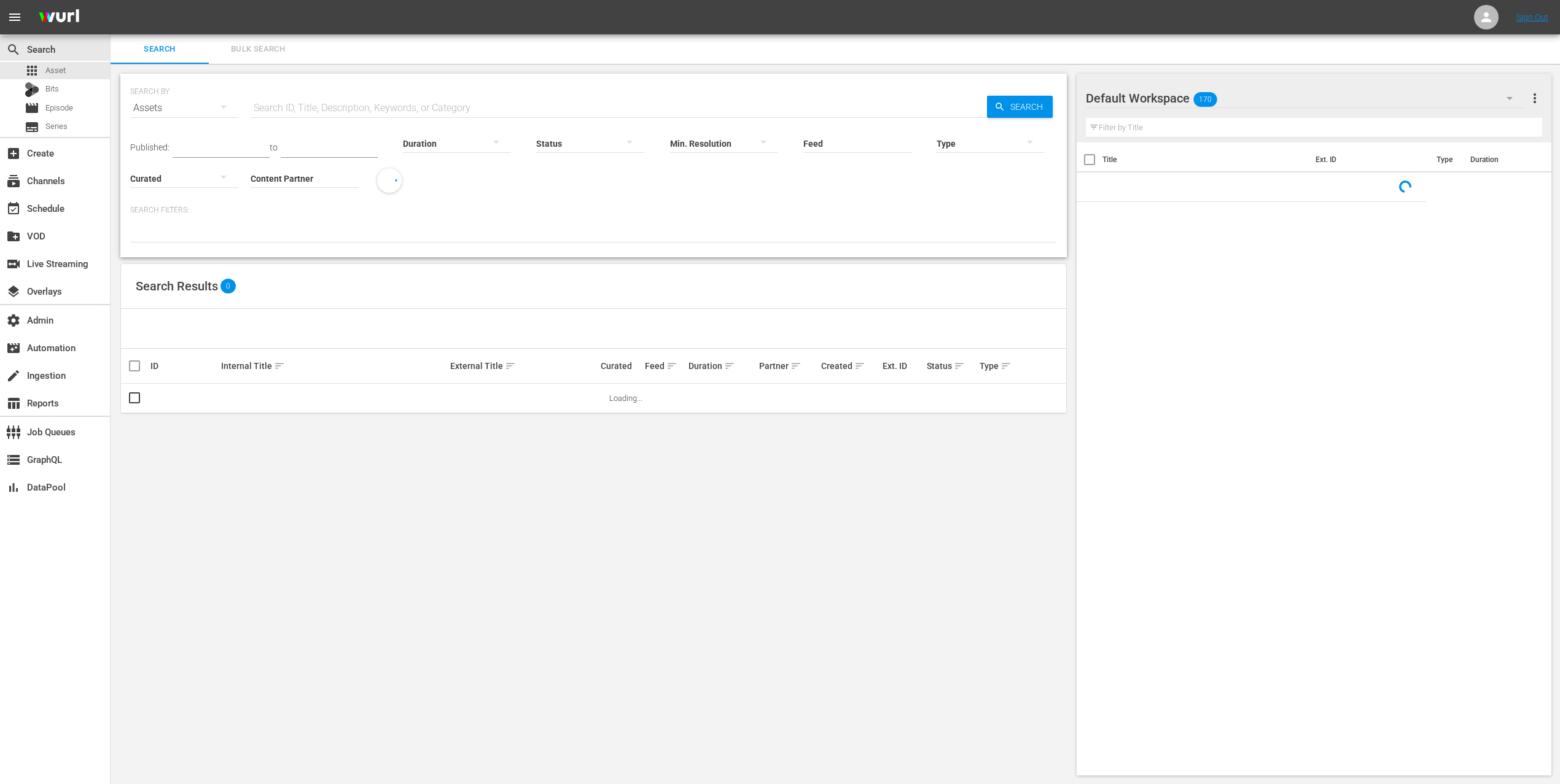
click at [281, 168] on input "Content Partner" at bounding box center [304, 179] width 108 height 44
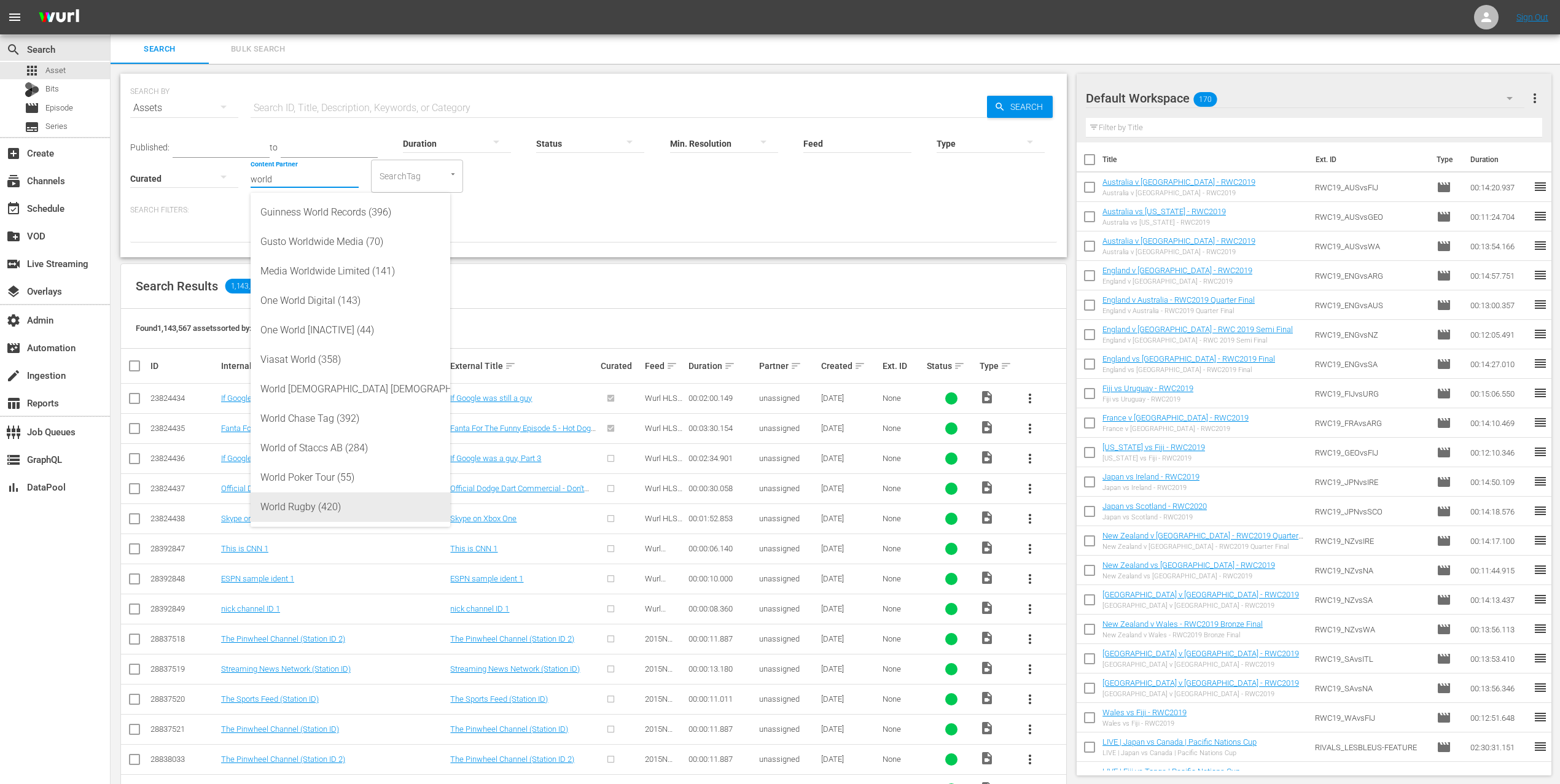
click at [360, 502] on div "World Rugby (420)" at bounding box center [350, 507] width 180 height 30
type input "World Rugby (420)"
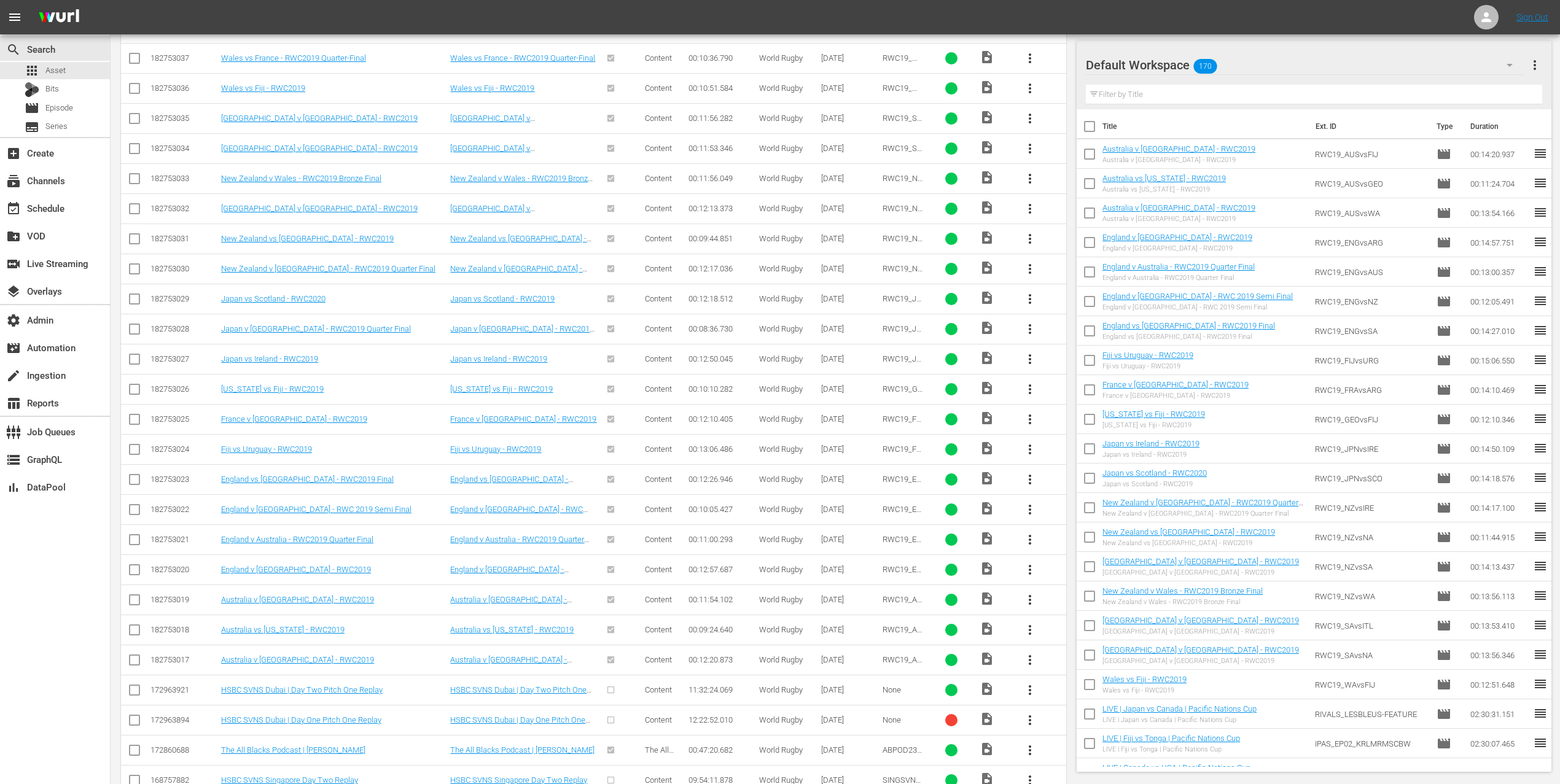
scroll to position [536, 0]
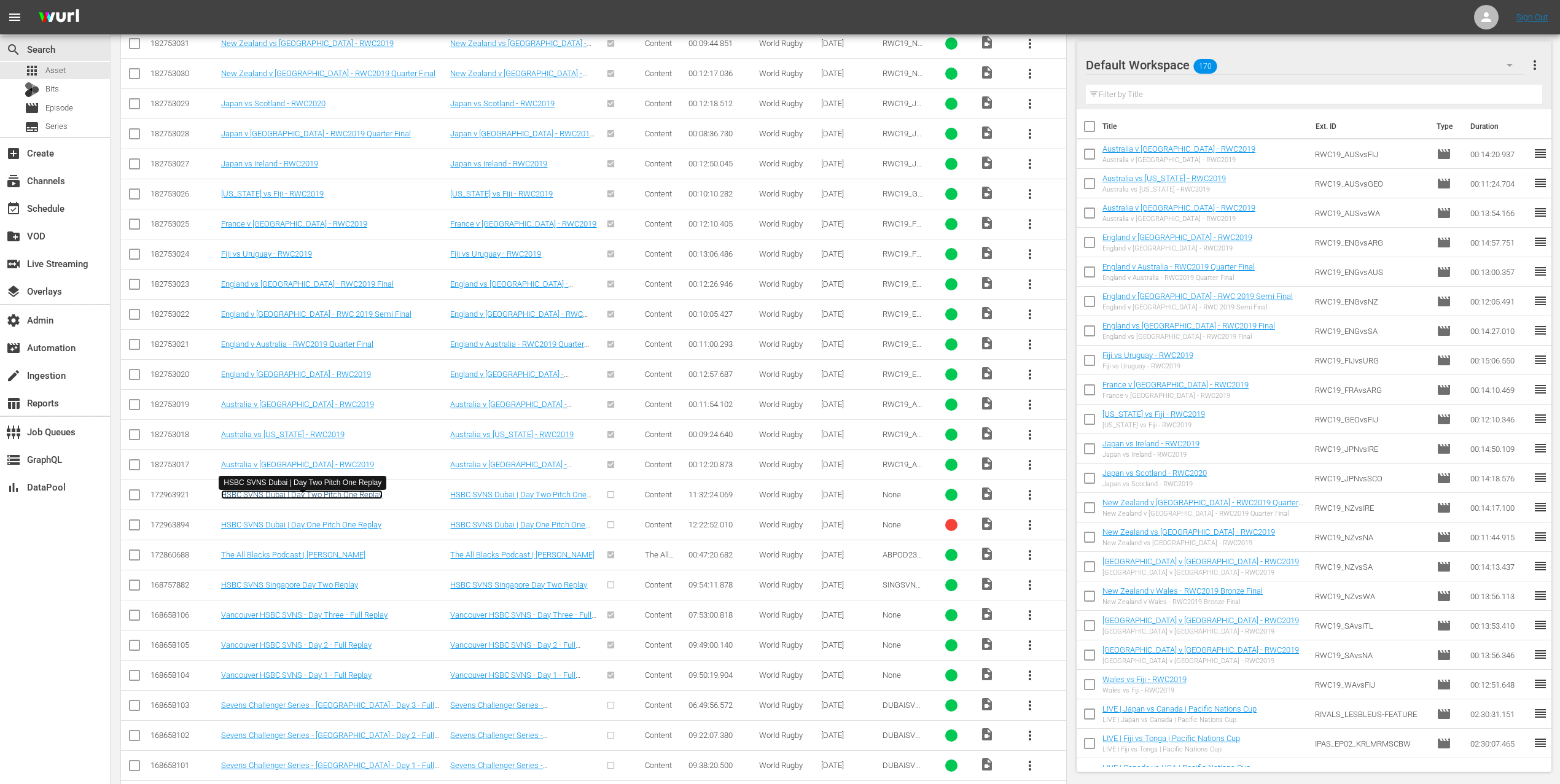
click at [317, 499] on link "HSBC SVNS Dubai | Day Two Pitch One Replay" at bounding box center [301, 495] width 161 height 9
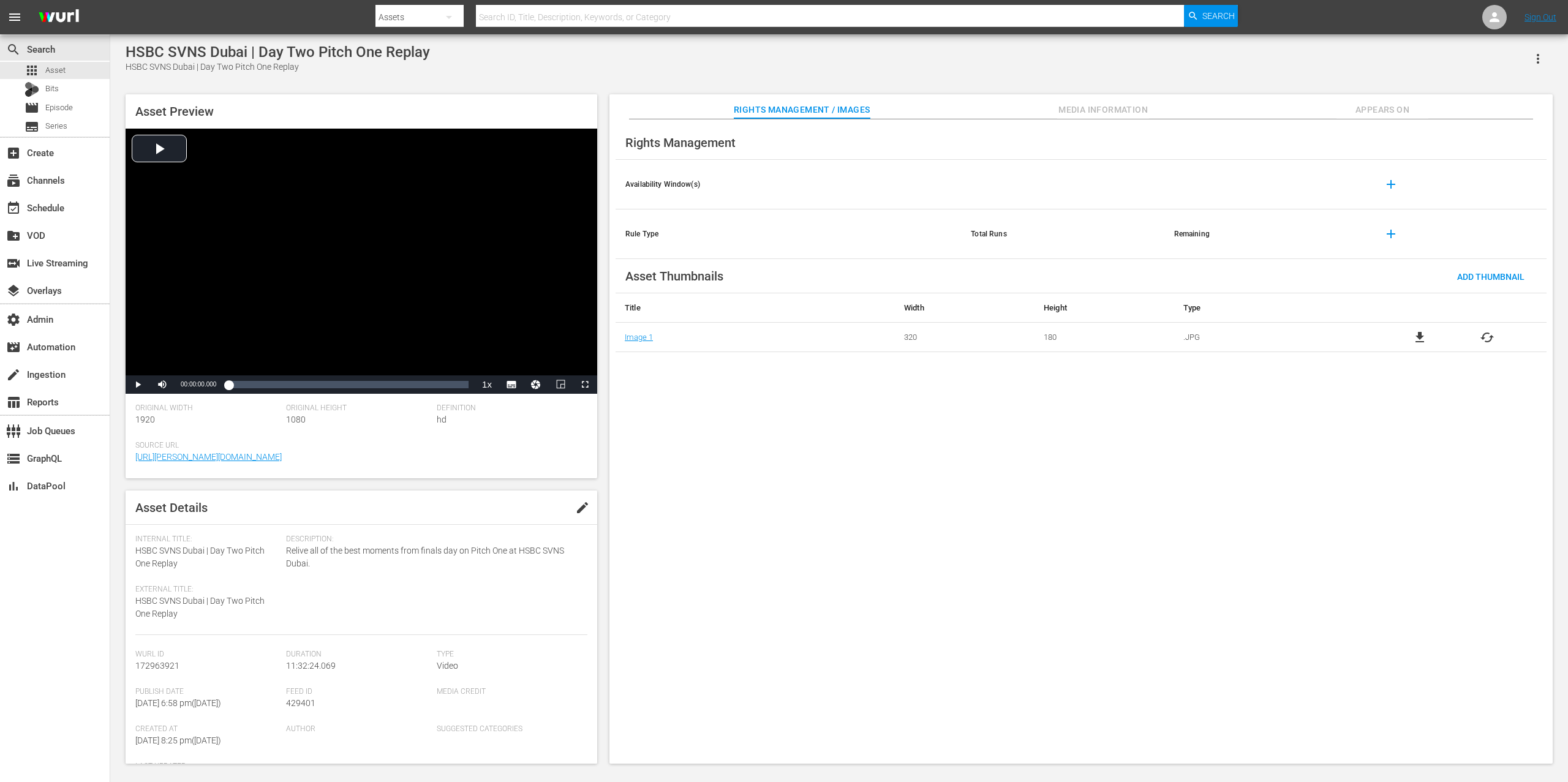
click at [1391, 120] on div "Rights Management Availability Window(s) add Rule Type Total Runs Remaining add…" at bounding box center [1081, 442] width 944 height 645
click at [1393, 108] on span "Appears On" at bounding box center [1382, 109] width 92 height 16
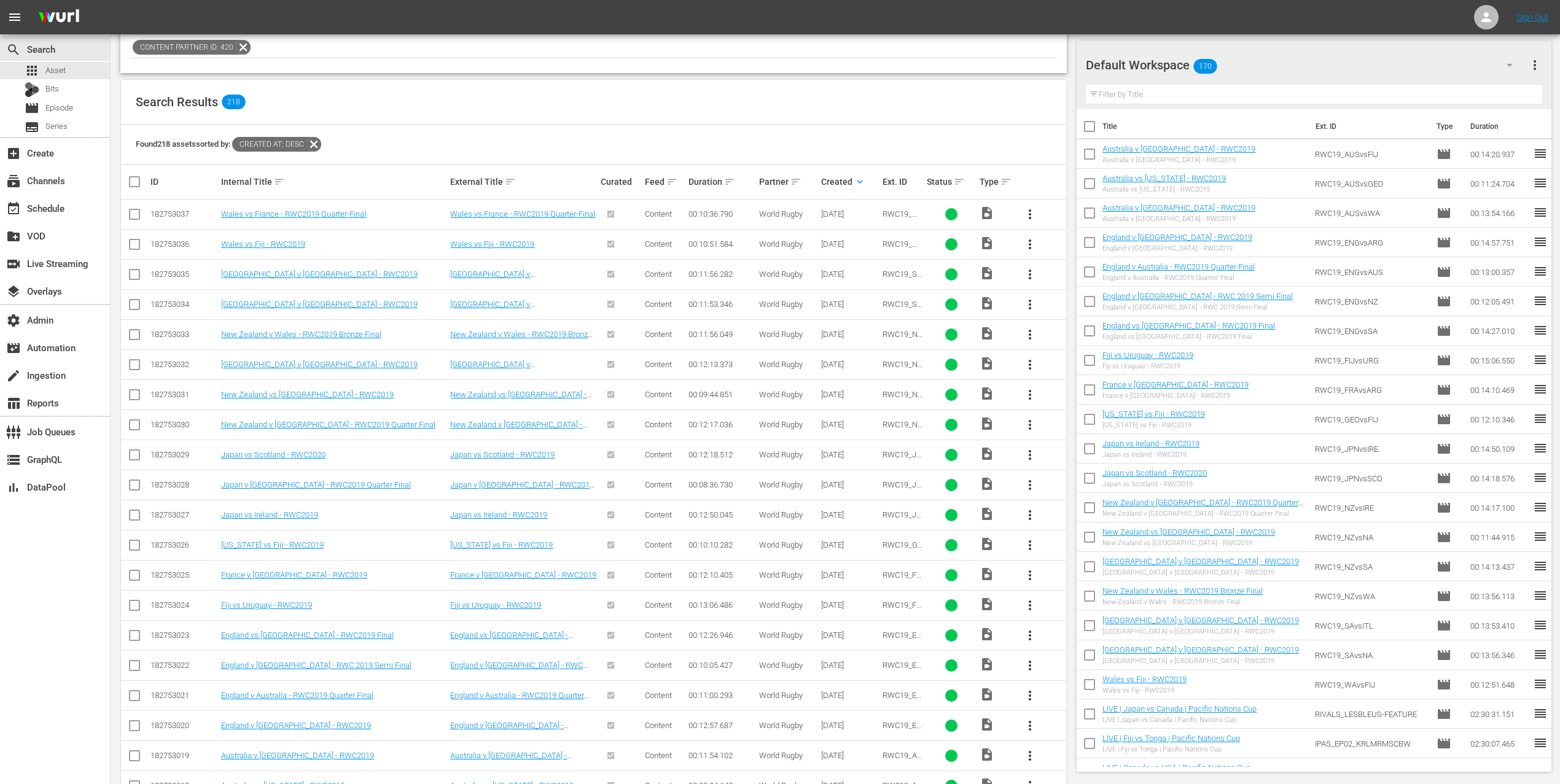
scroll to position [173, 0]
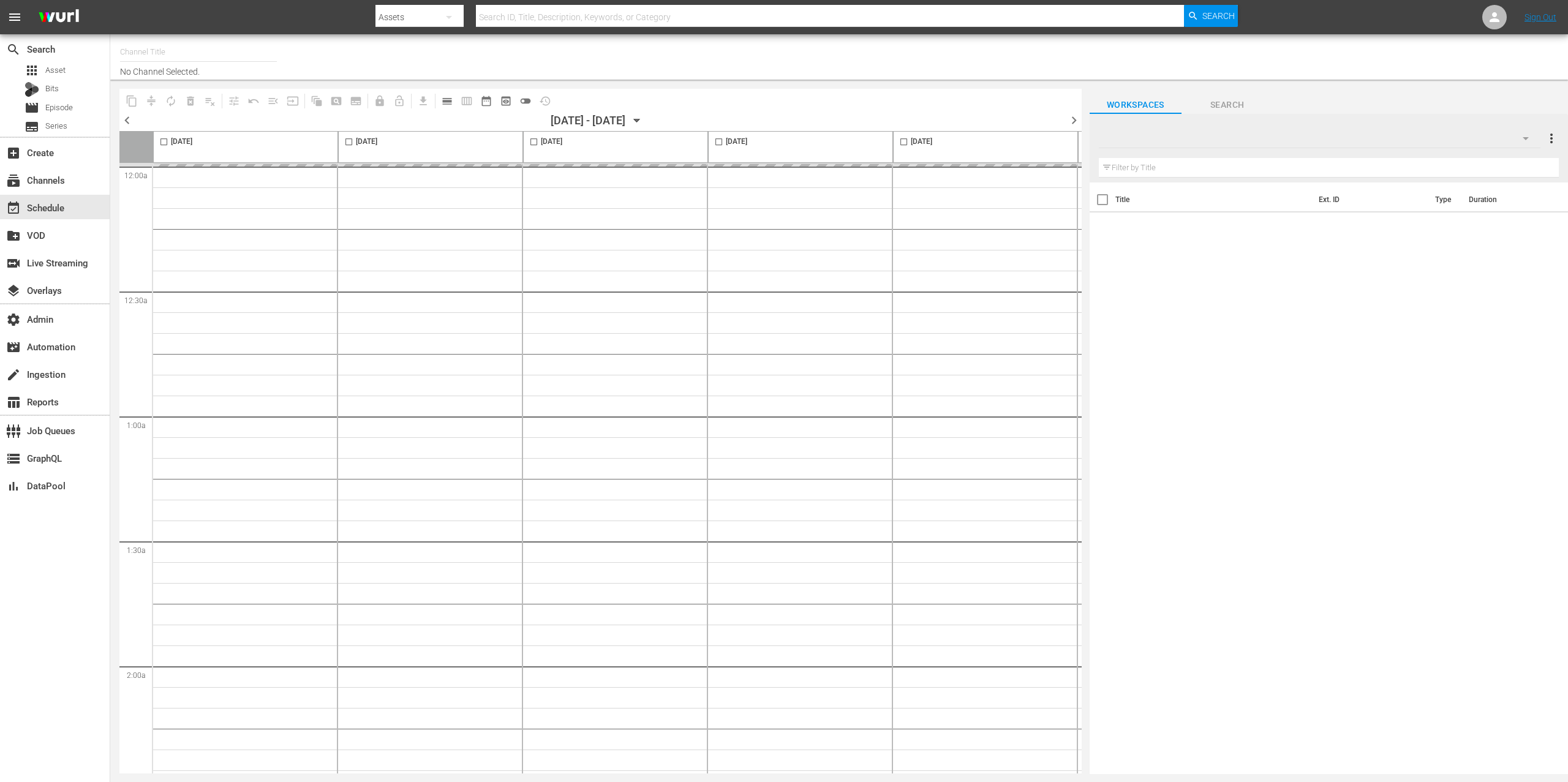
type input "RugbyPass TV (1872)"
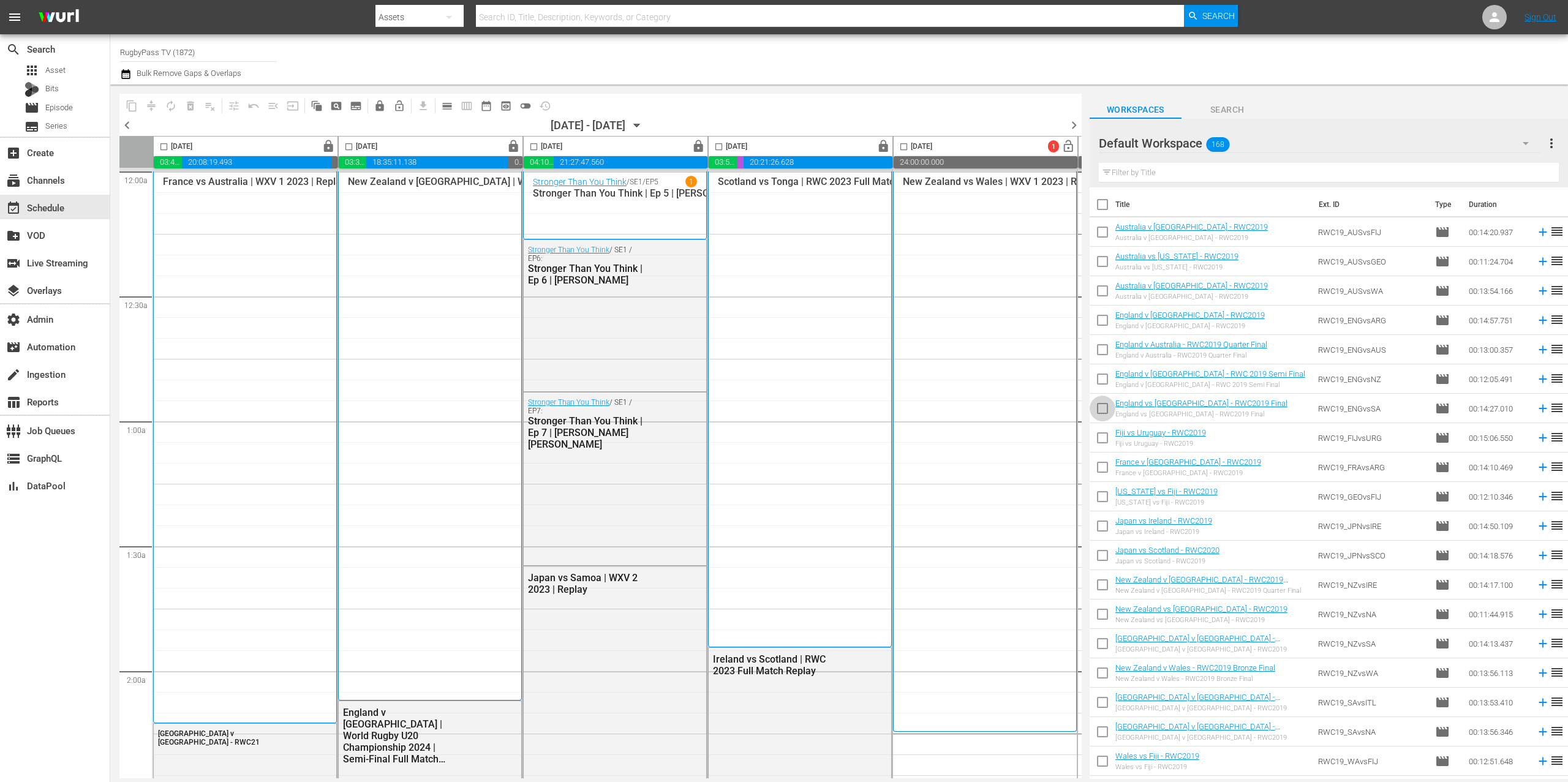
click at [1106, 407] on input "checkbox" at bounding box center [1102, 411] width 26 height 26
checkbox input "true"
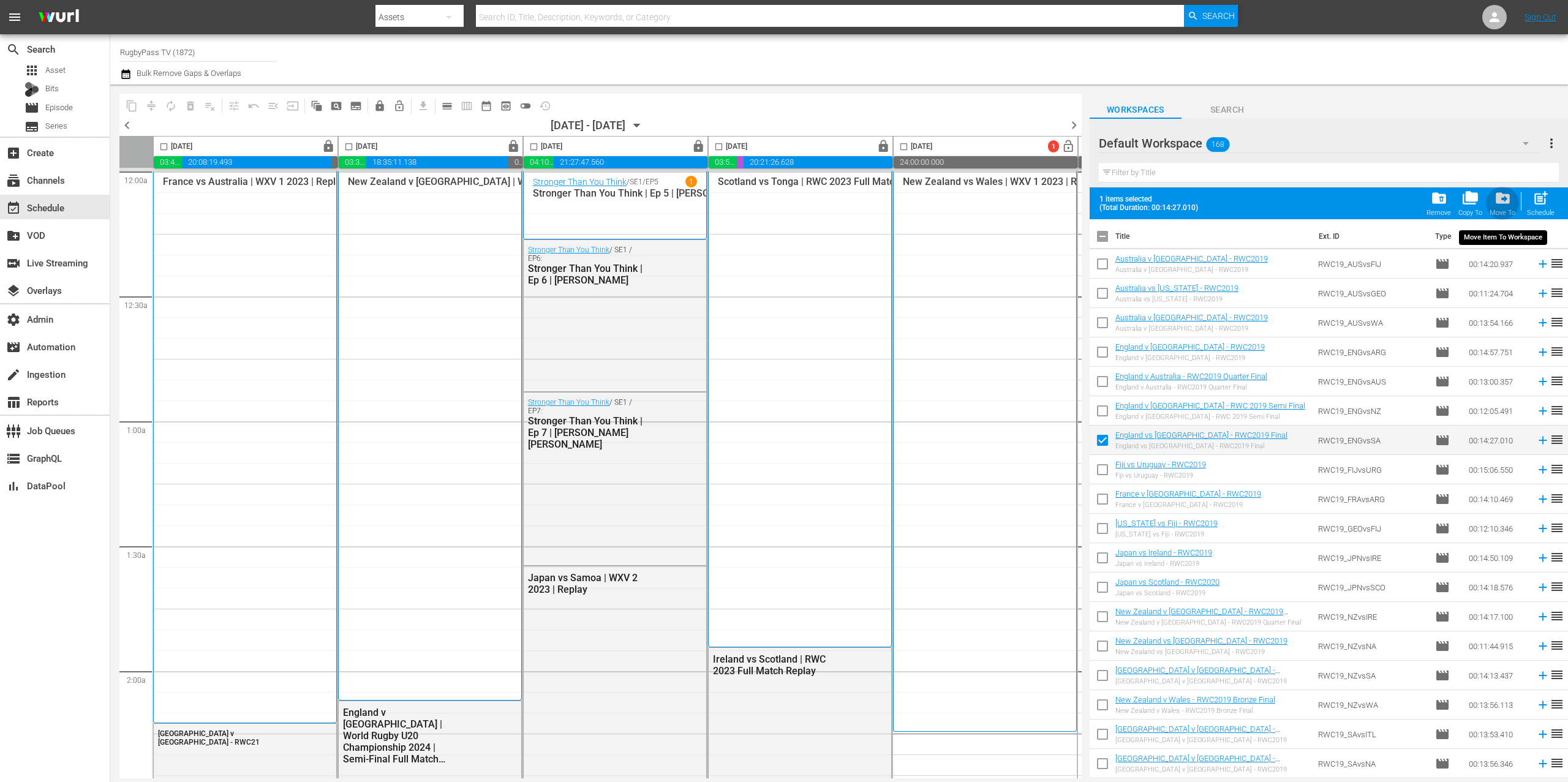
click at [1501, 202] on span "drive_file_move" at bounding box center [1503, 198] width 16 height 16
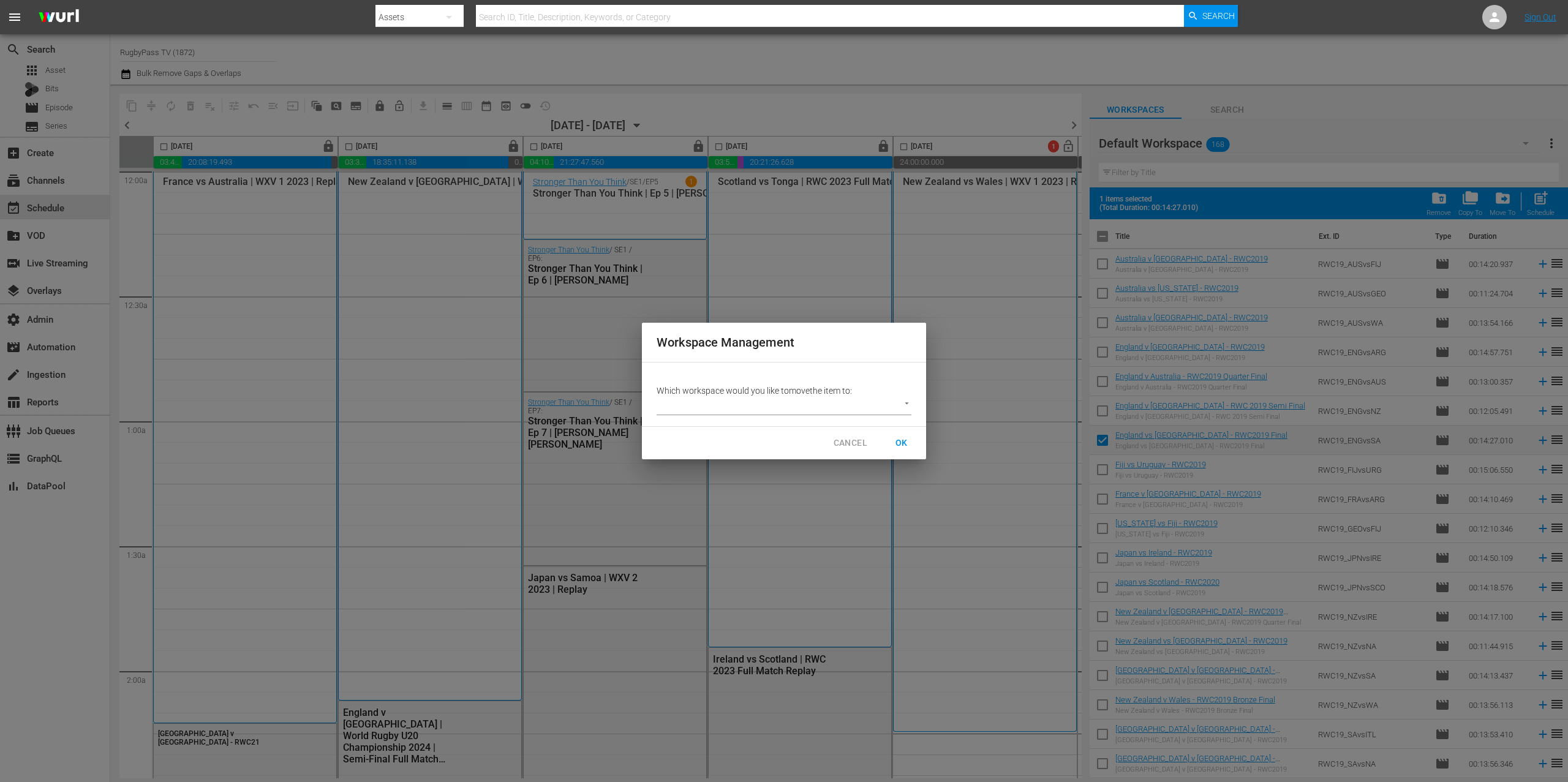
click at [836, 398] on body "menu Search By Assets Search ID, Title, Description, Keywords, or Category Sear…" at bounding box center [784, 391] width 1568 height 782
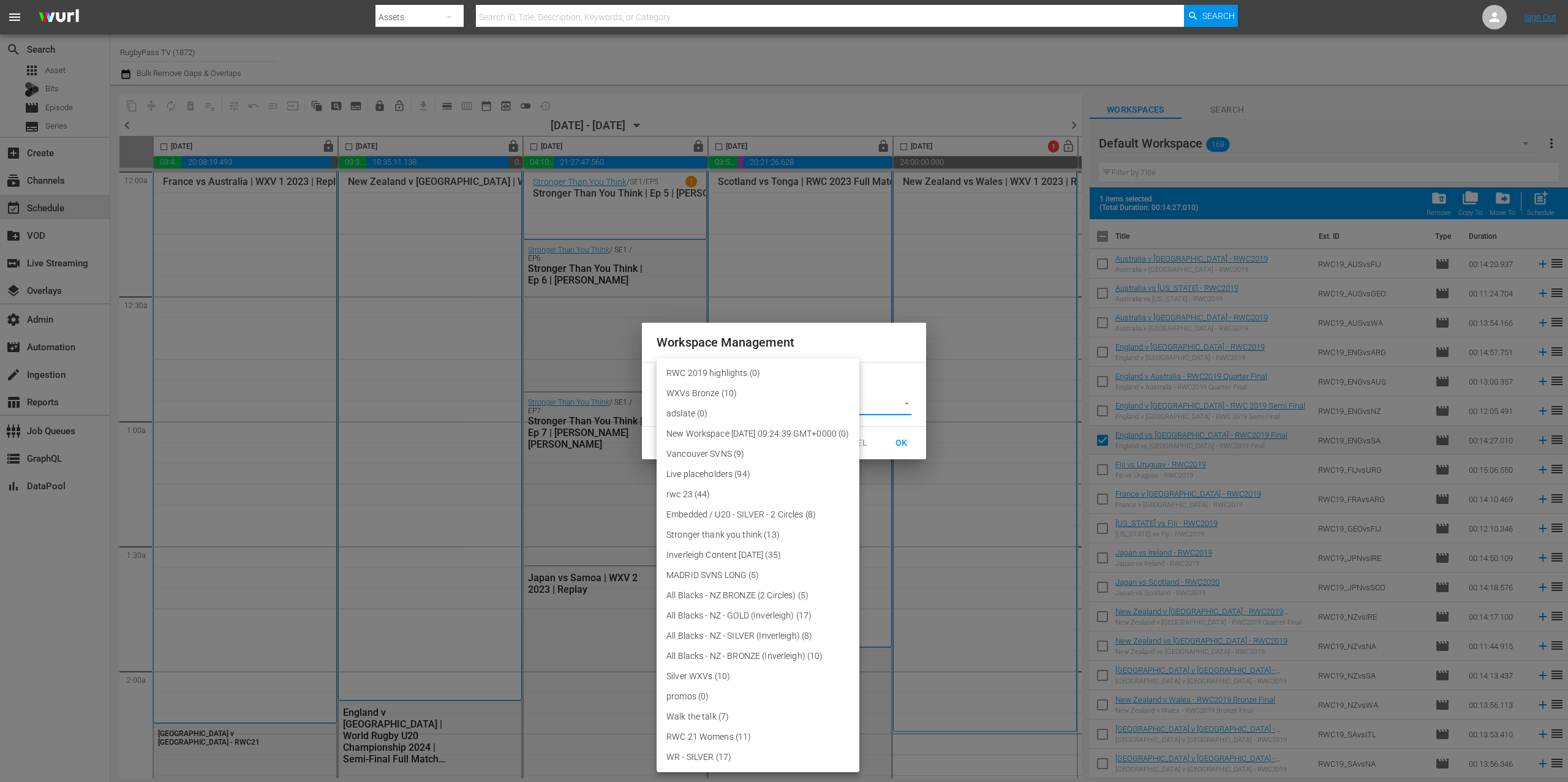
click at [779, 376] on li "RWC 2019 highlights (0)" at bounding box center [758, 373] width 202 height 20
type input "3708"
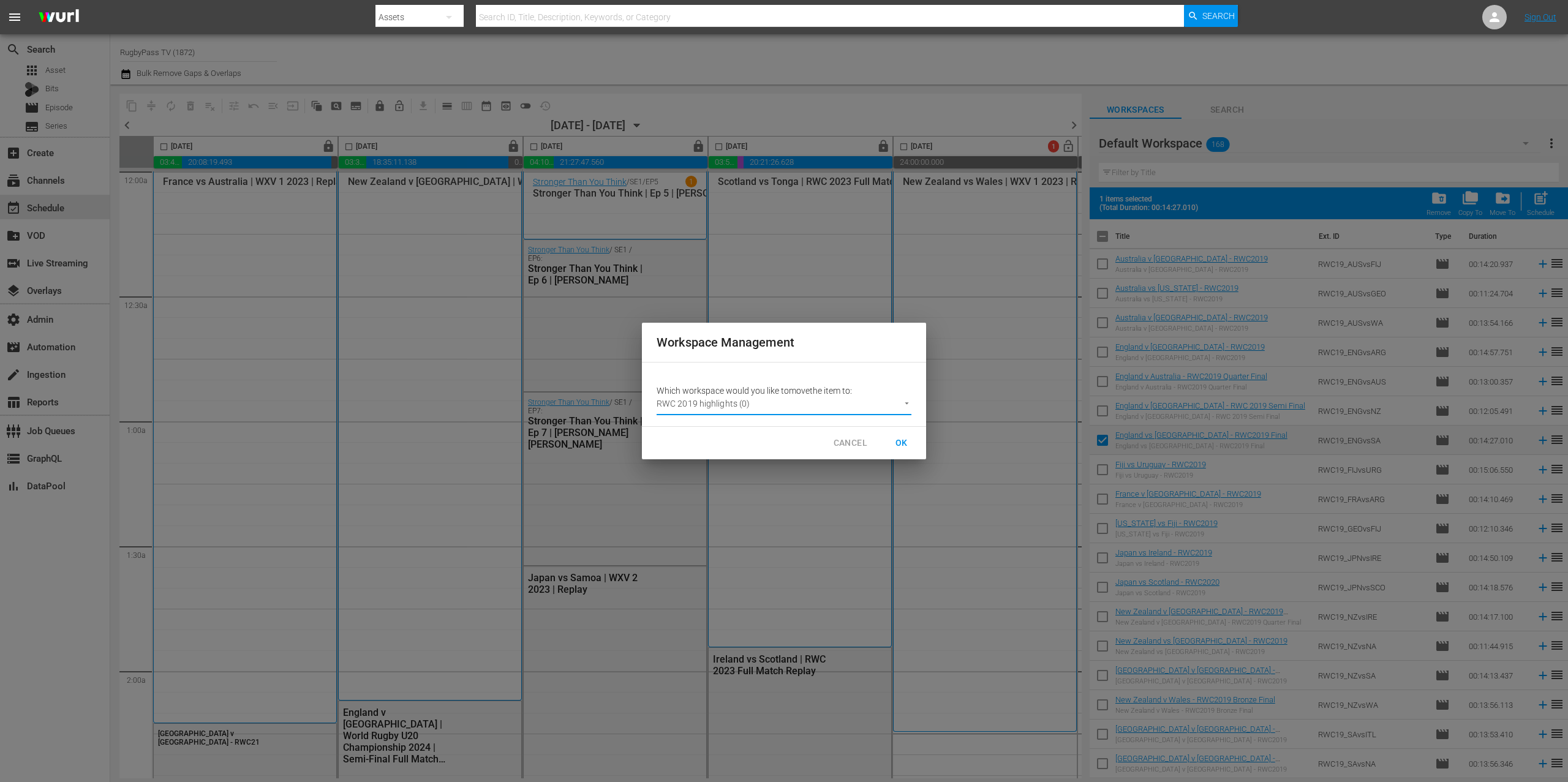
click at [906, 446] on span "OK" at bounding box center [902, 443] width 19 height 16
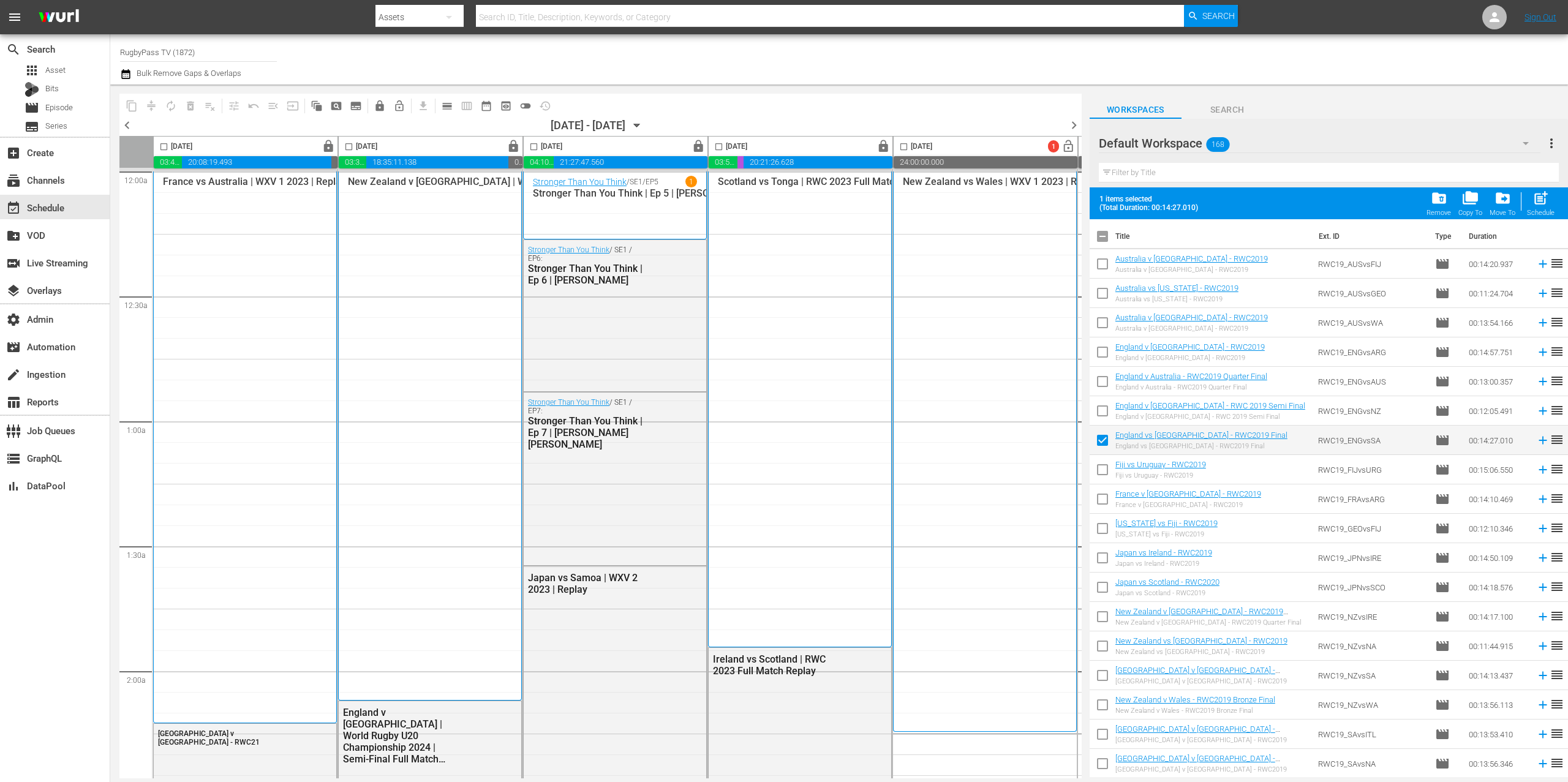
checkbox input "false"
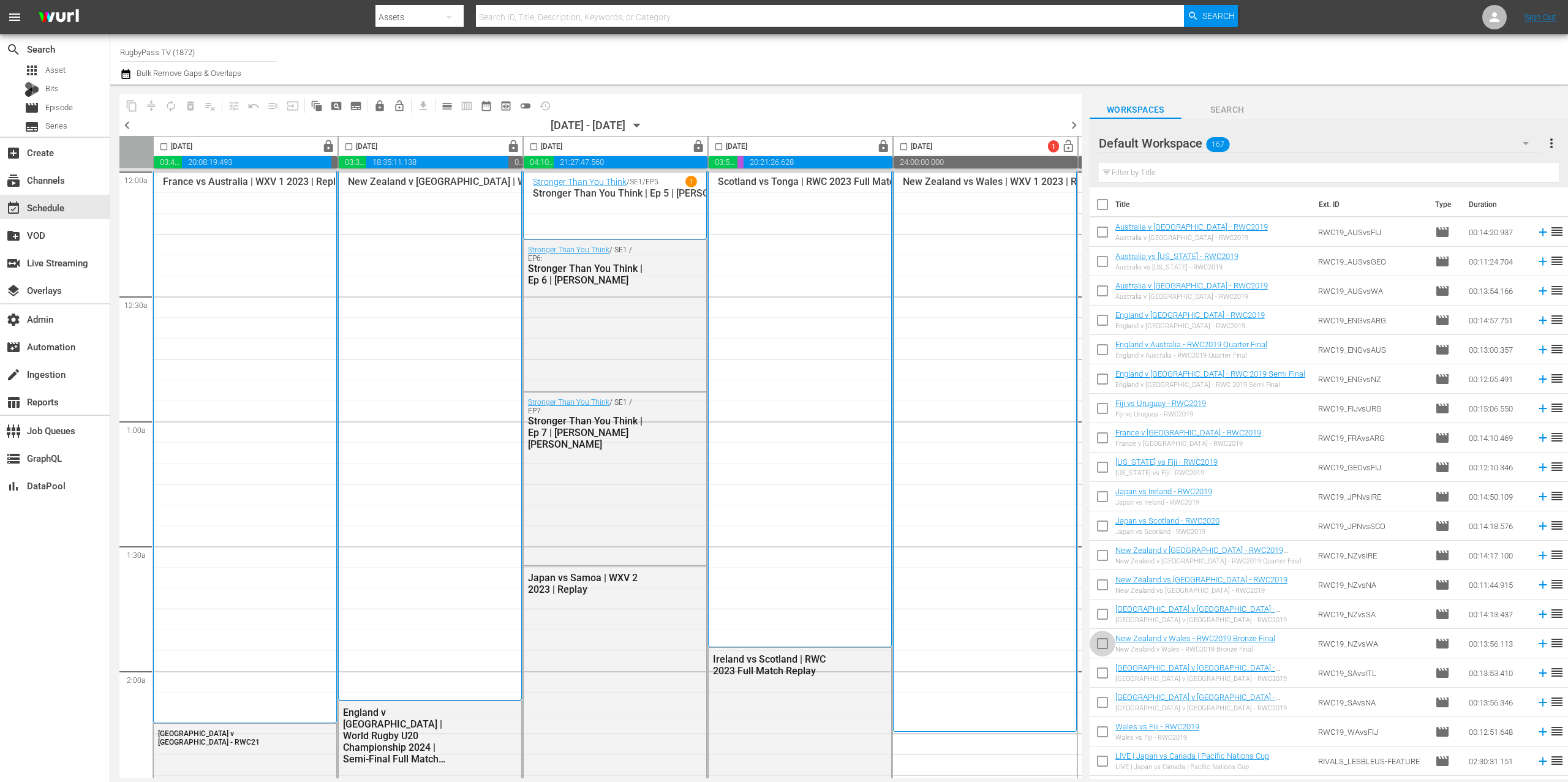
click at [1104, 645] on input "checkbox" at bounding box center [1102, 646] width 26 height 26
checkbox input "true"
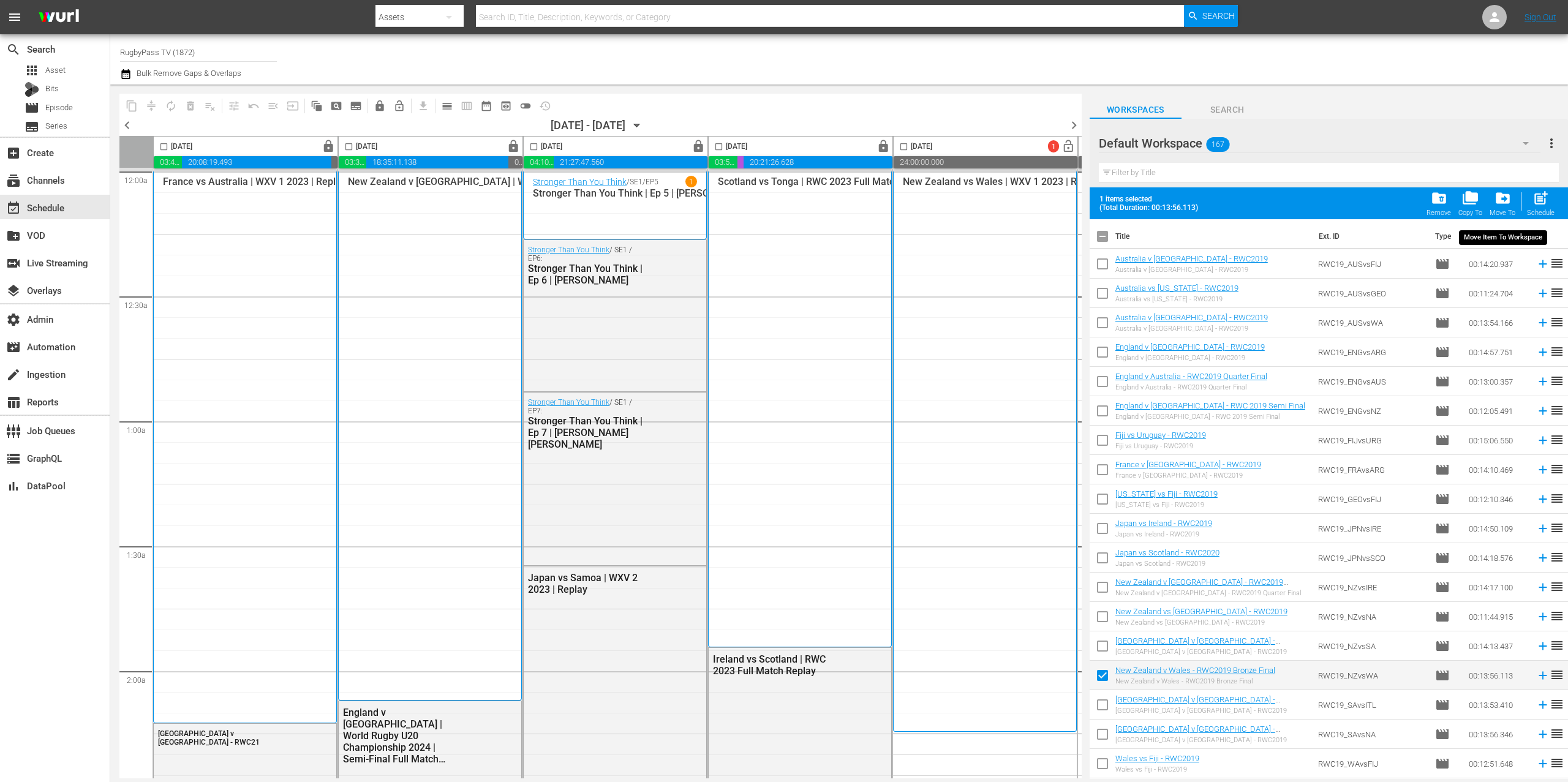
click at [1495, 205] on span "drive_file_move" at bounding box center [1503, 198] width 16 height 16
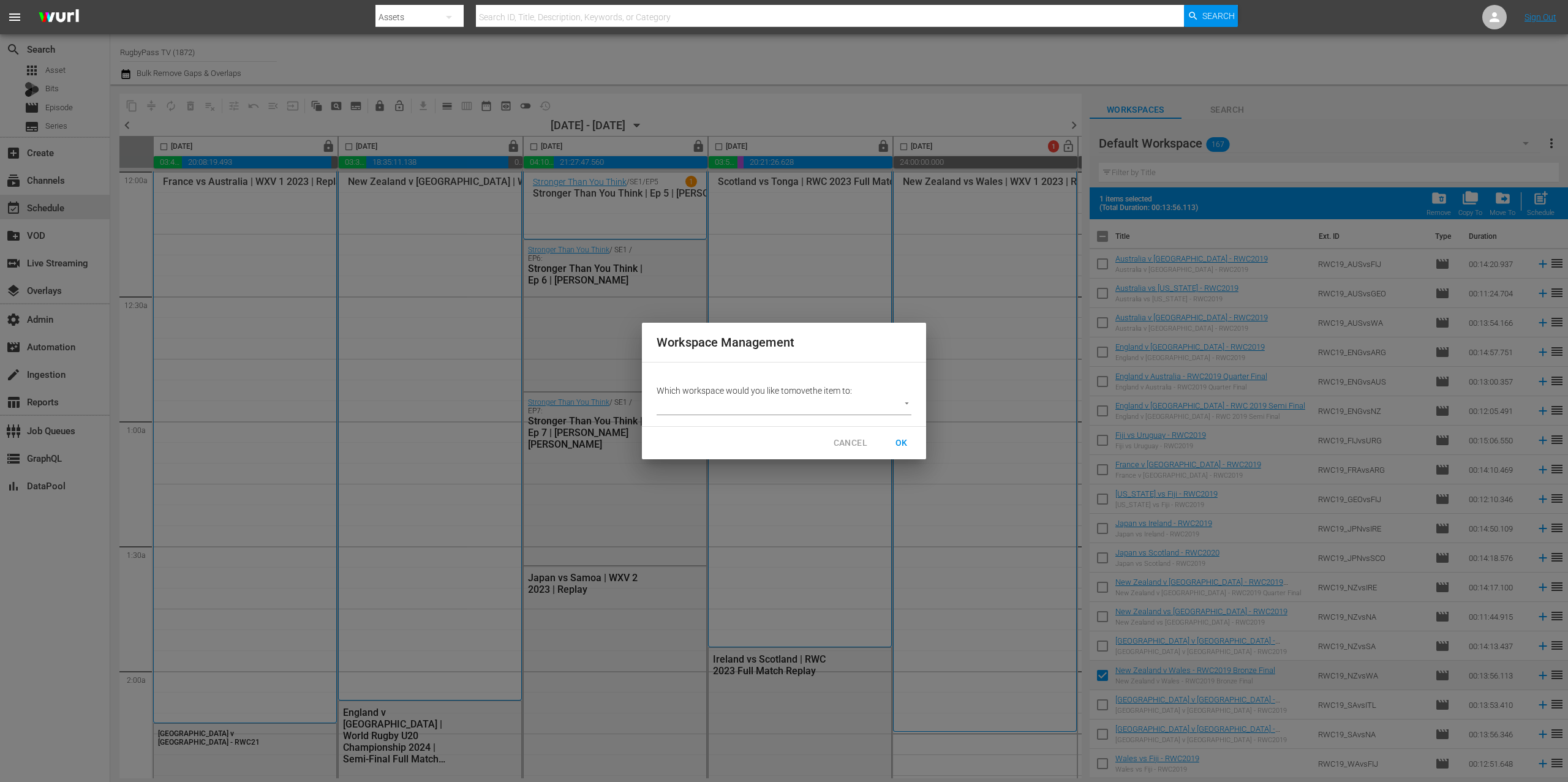
click at [860, 400] on body "menu Search By Assets Search ID, Title, Description, Keywords, or Category Sear…" at bounding box center [784, 391] width 1568 height 782
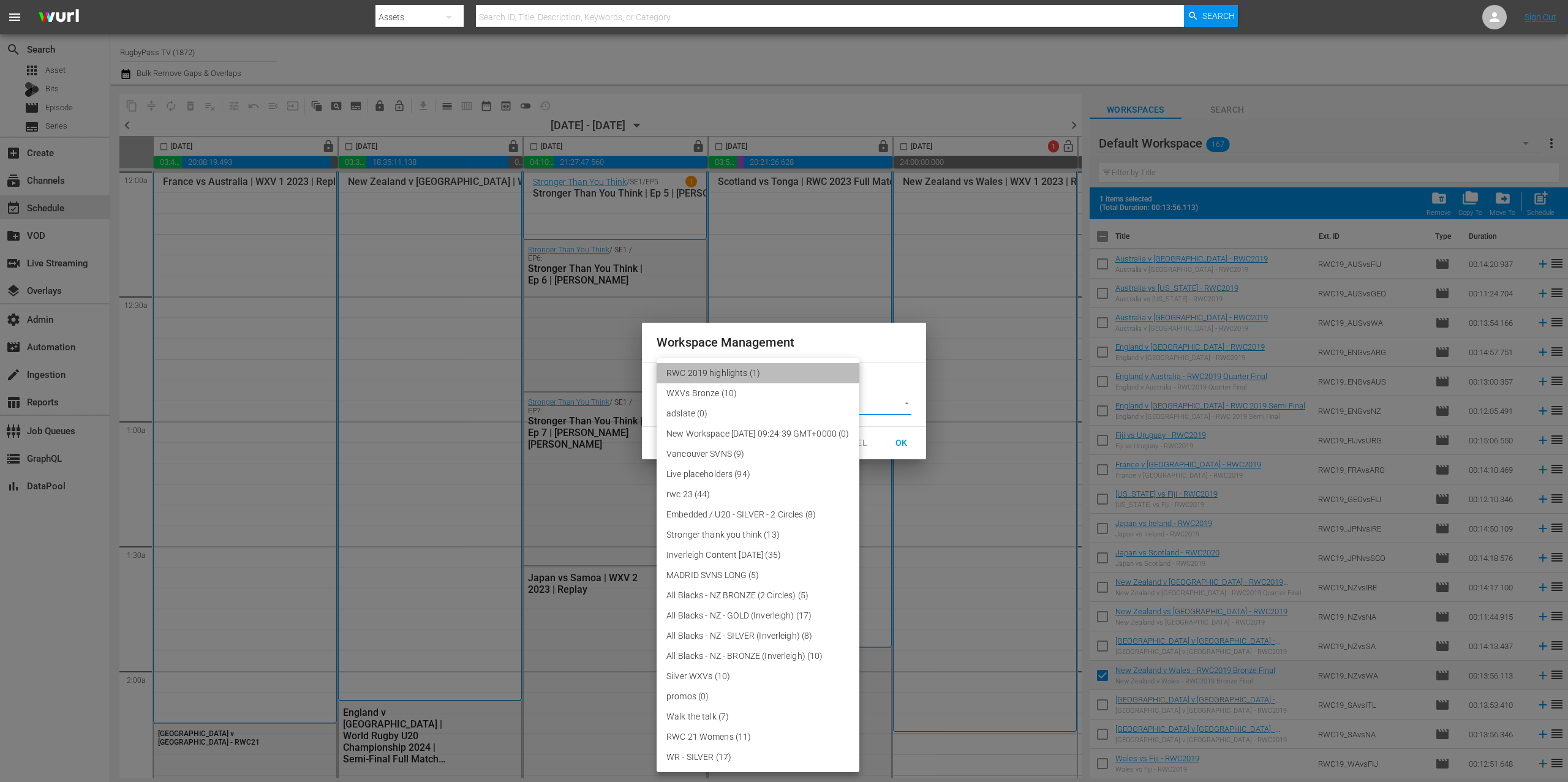
click at [805, 378] on li "RWC 2019 highlights (1)" at bounding box center [758, 373] width 202 height 20
type input "3708"
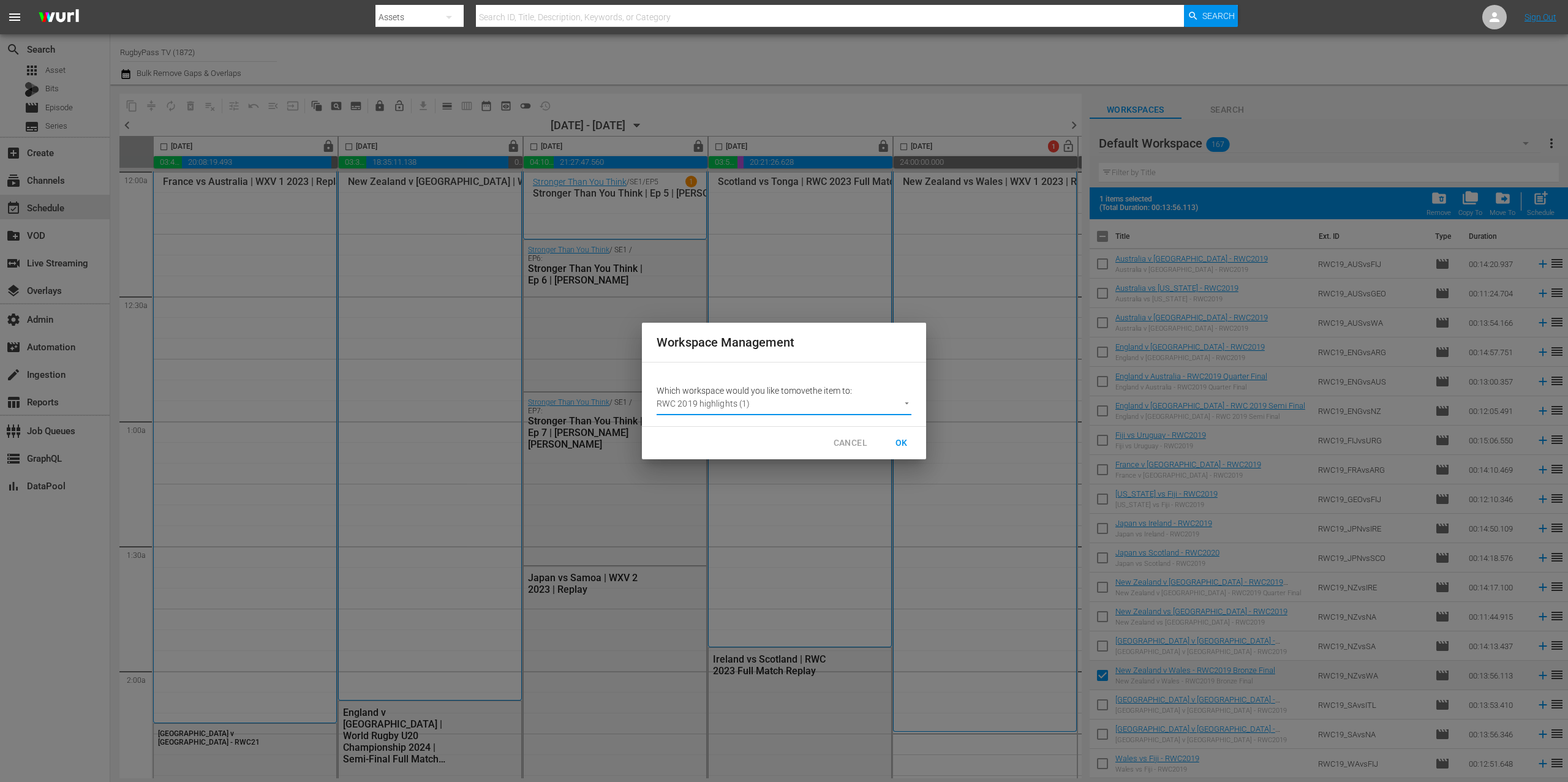
click at [903, 440] on span "OK" at bounding box center [902, 443] width 19 height 16
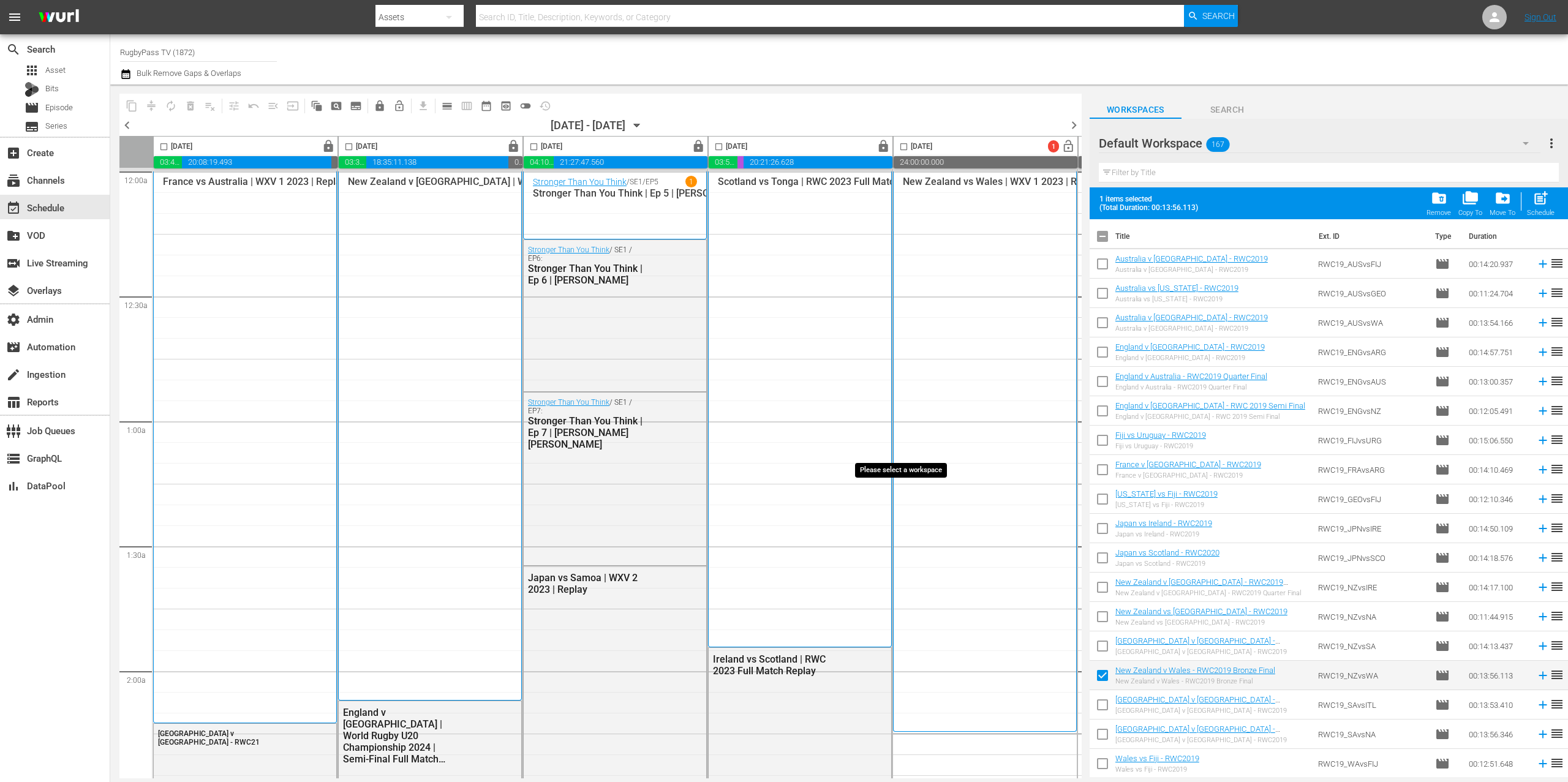
checkbox input "false"
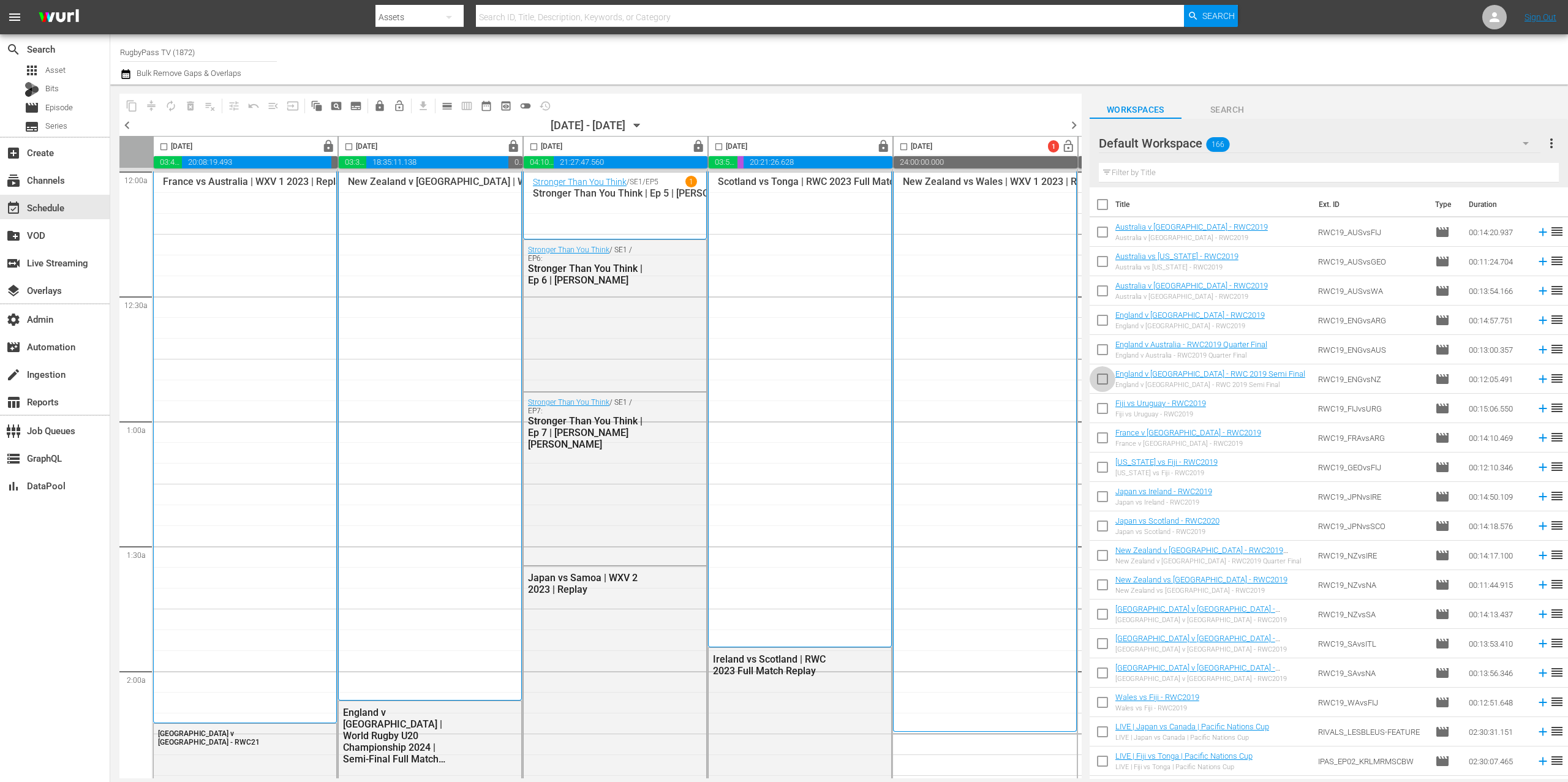
click at [1103, 381] on input "checkbox" at bounding box center [1102, 382] width 26 height 26
checkbox input "true"
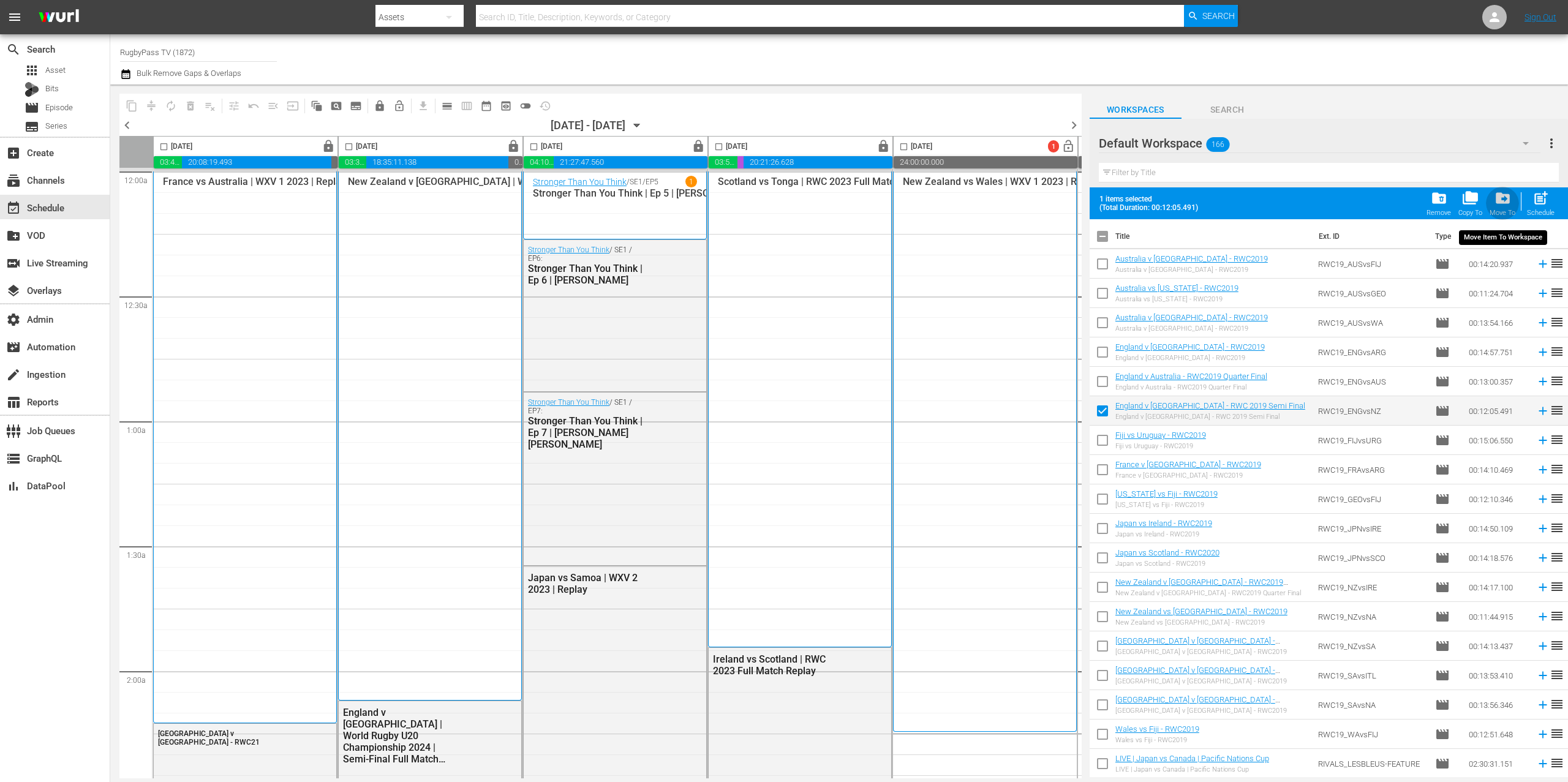
click at [1499, 204] on span "drive_file_move" at bounding box center [1503, 198] width 16 height 16
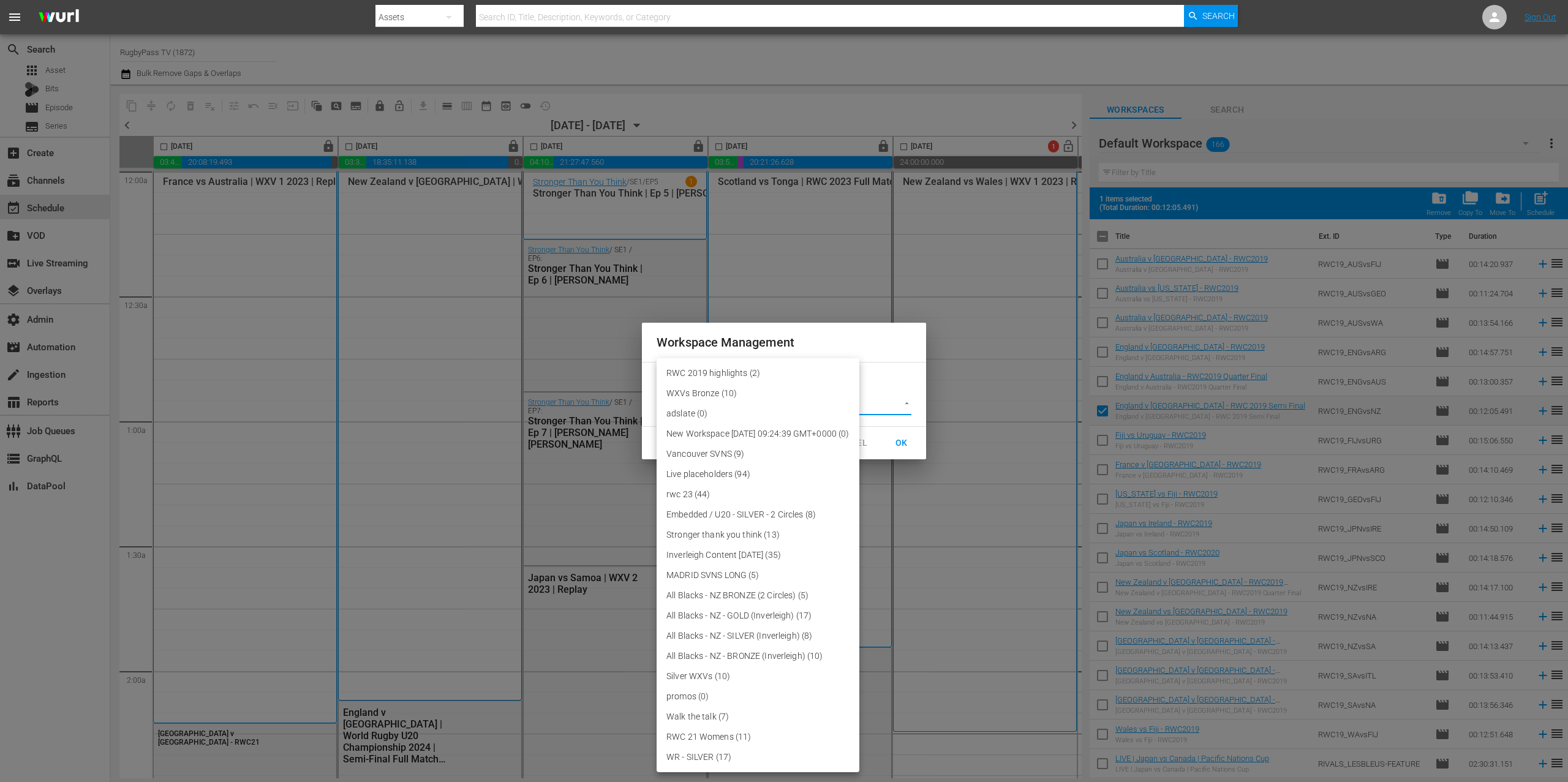
click at [858, 411] on body "menu Search By Assets Search ID, Title, Description, Keywords, or Category Sear…" at bounding box center [784, 391] width 1568 height 782
click at [764, 372] on li "RWC 2019 highlights (2)" at bounding box center [758, 373] width 202 height 20
type input "3708"
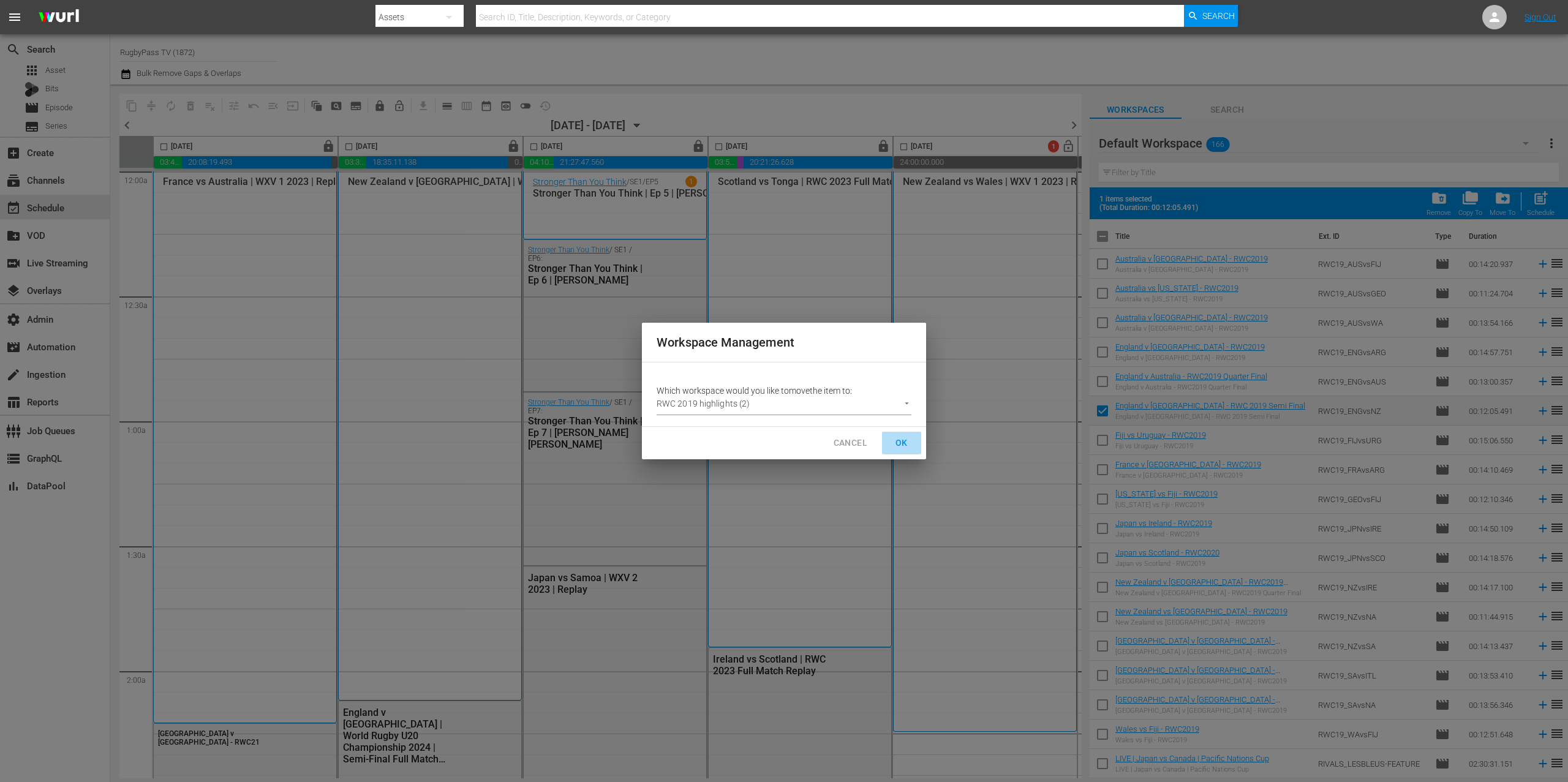
click at [906, 443] on span "OK" at bounding box center [902, 443] width 19 height 16
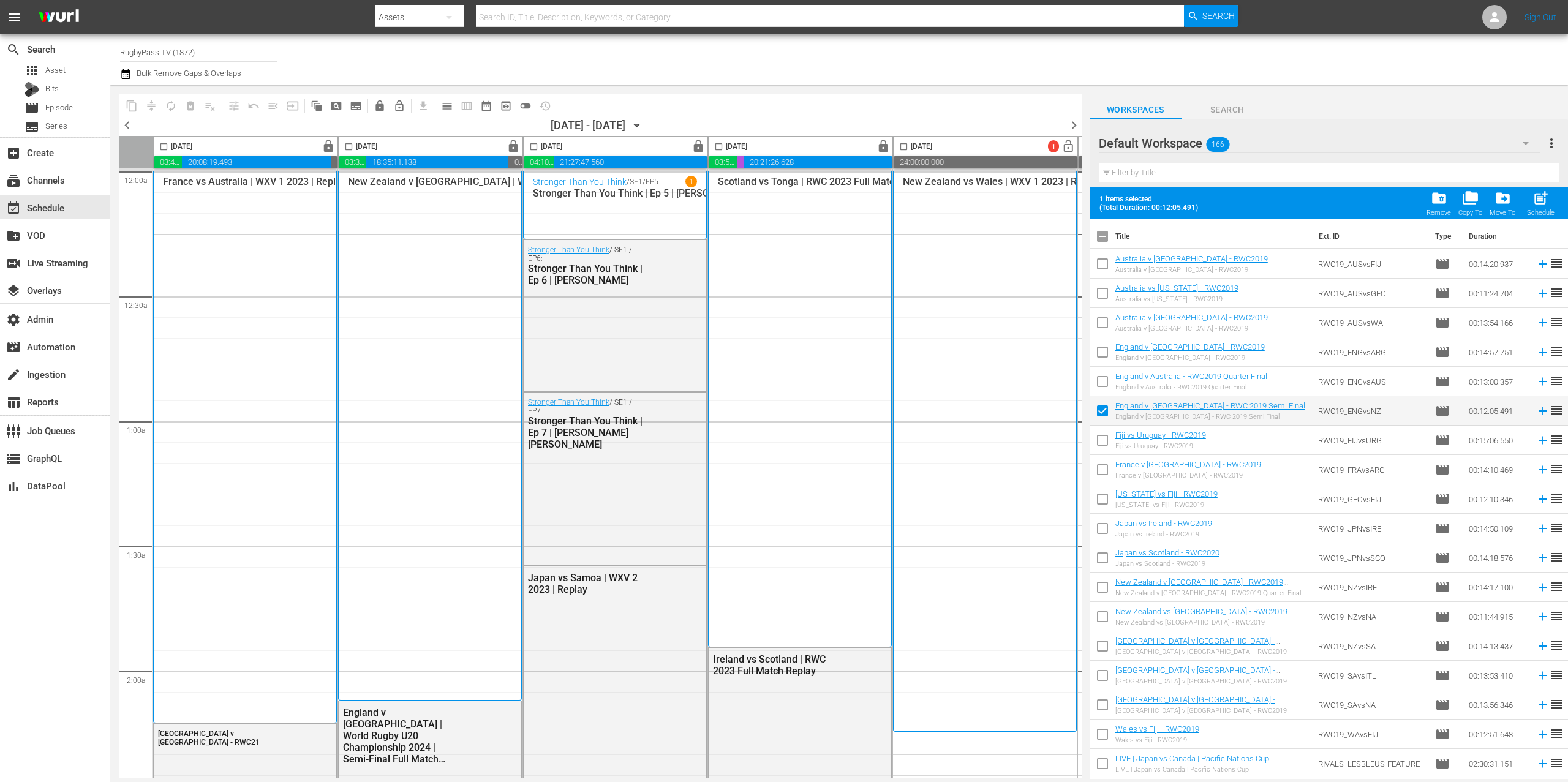
checkbox input "false"
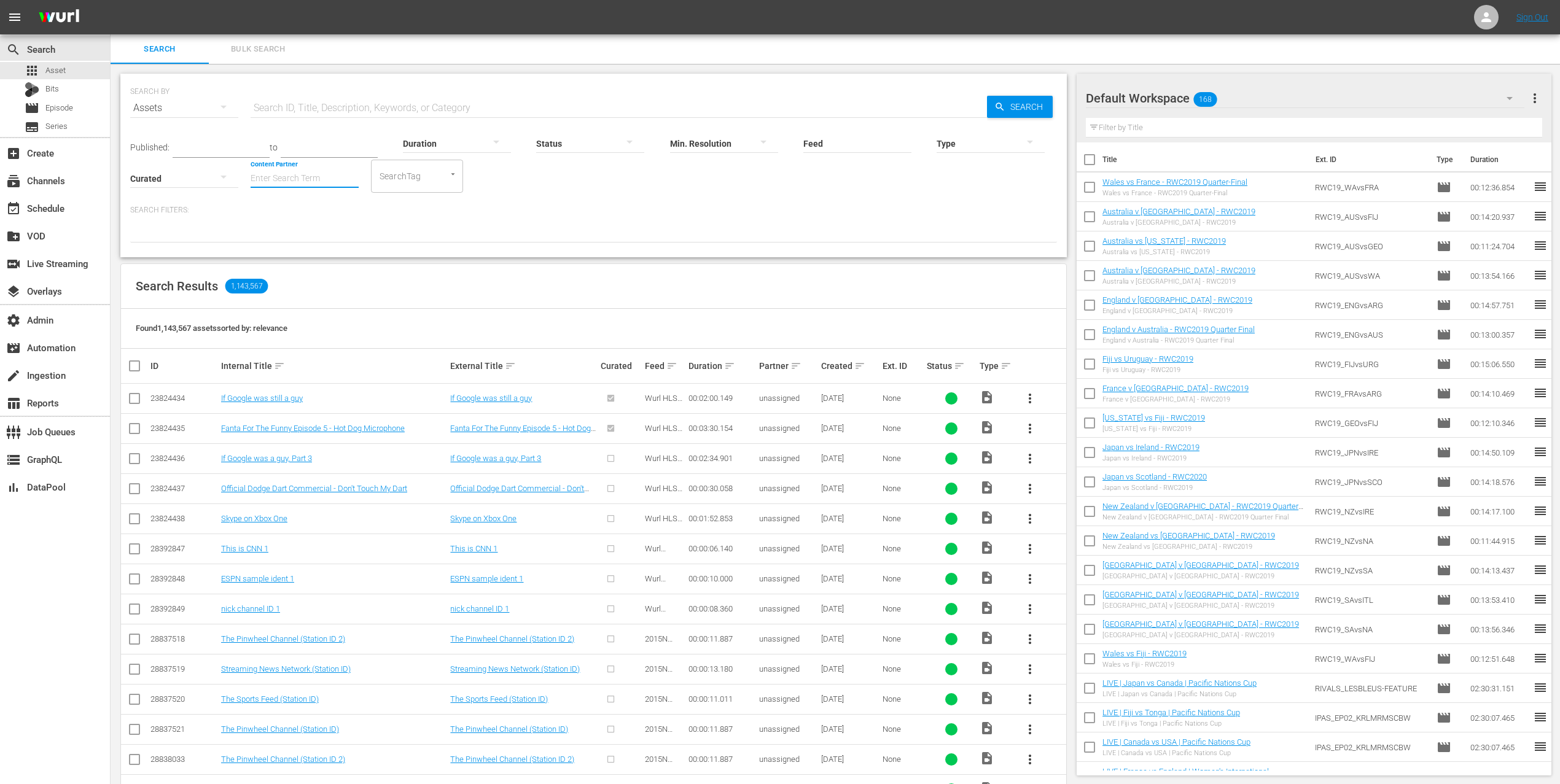
click at [293, 179] on input "Content Partner" at bounding box center [304, 179] width 108 height 44
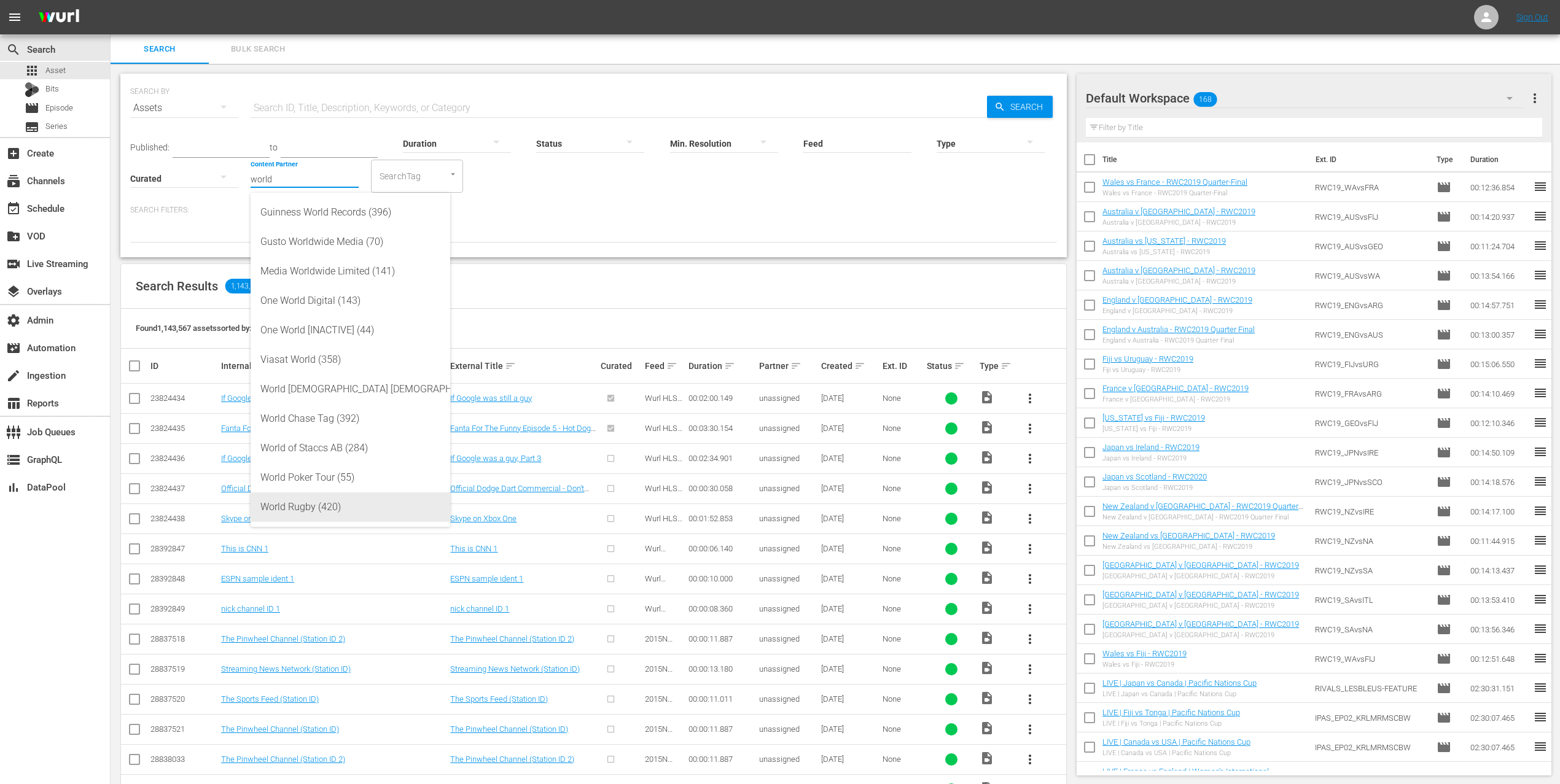
click at [323, 518] on div "World Rugby (420)" at bounding box center [350, 507] width 180 height 30
type input "World Rugby (420)"
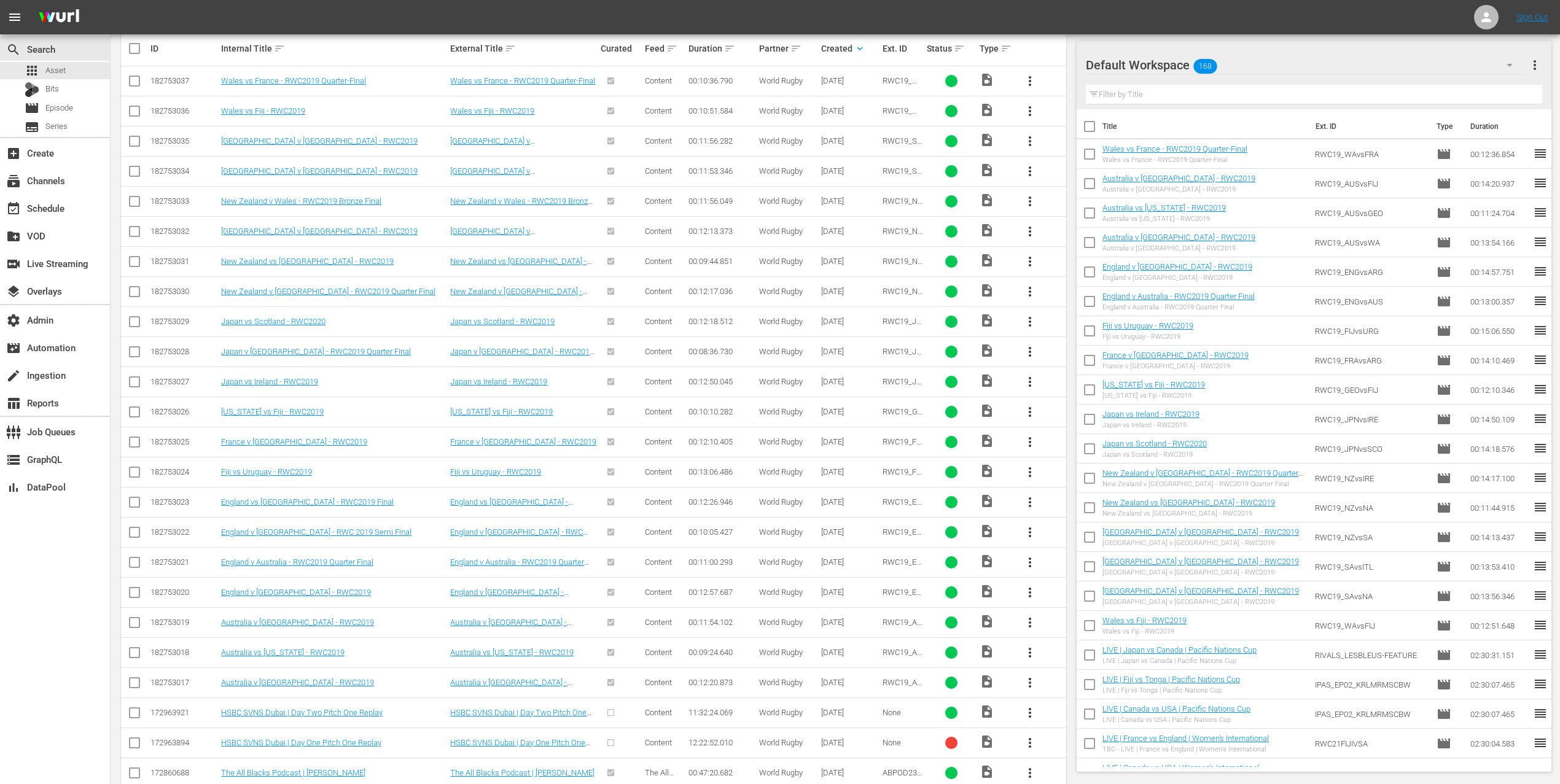
scroll to position [339, 0]
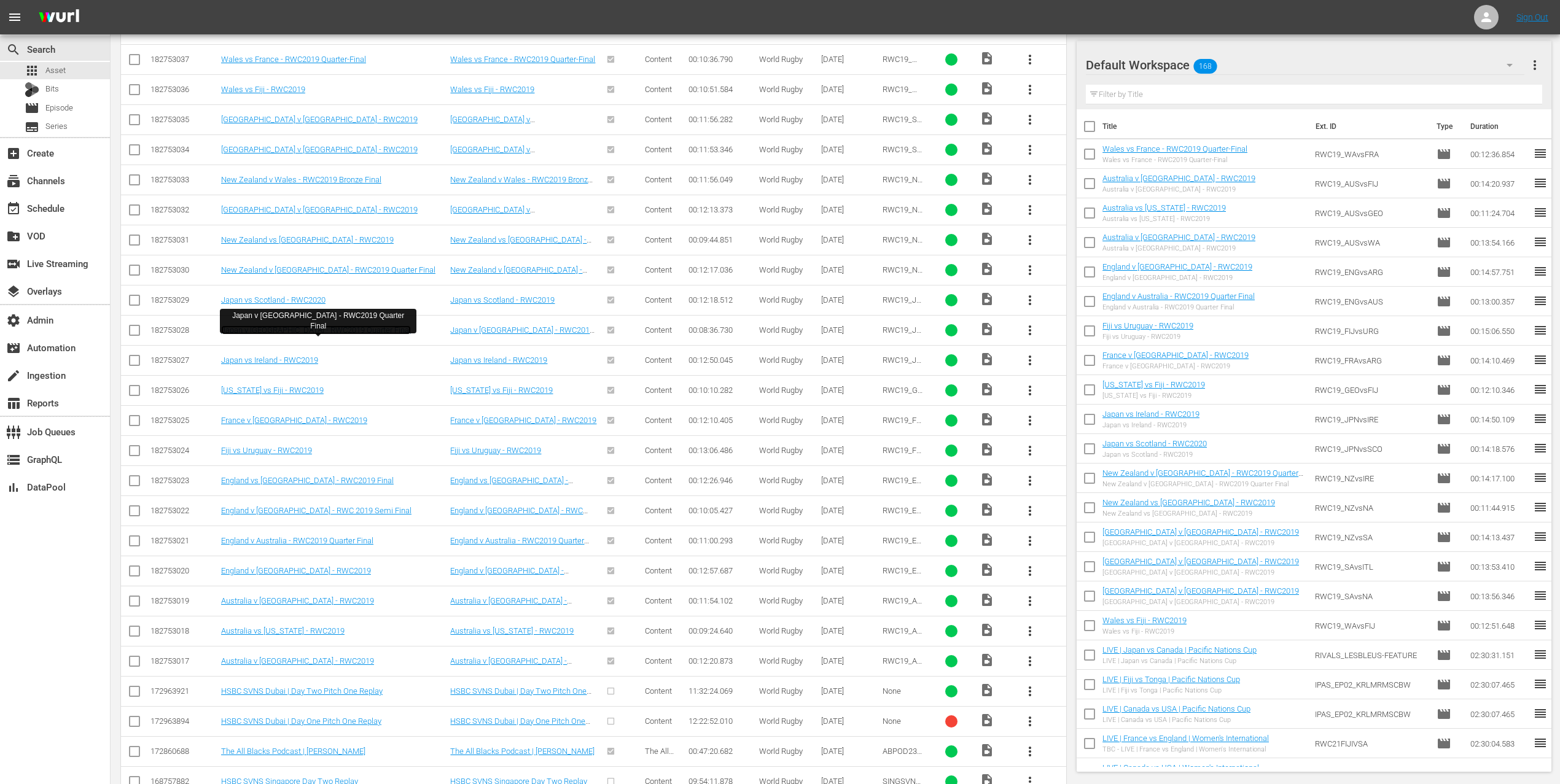
click at [371, 334] on link "Japan v [GEOGRAPHIC_DATA] - RWC2019 Quarter Final" at bounding box center [316, 330] width 189 height 9
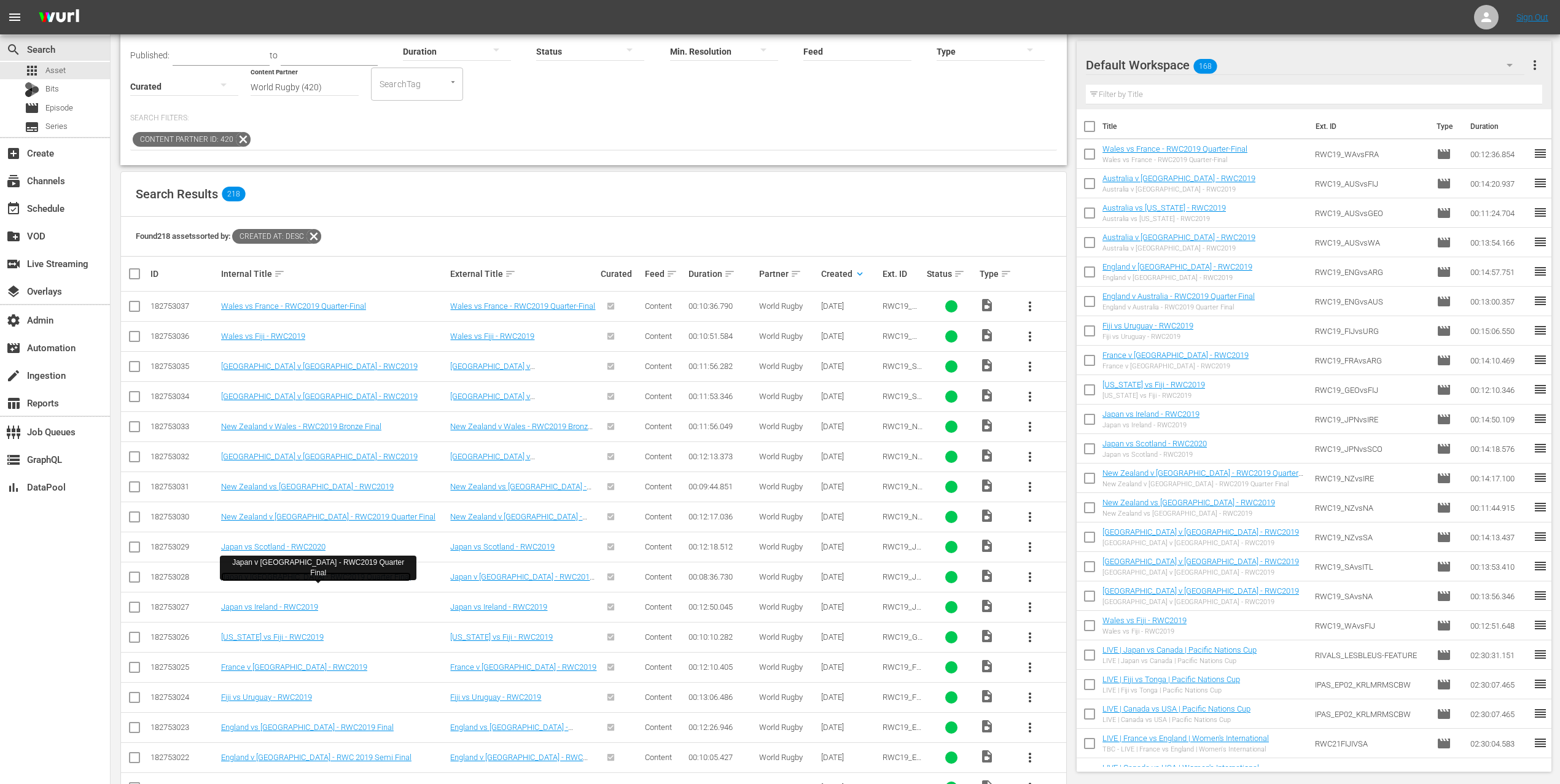
scroll to position [119, 0]
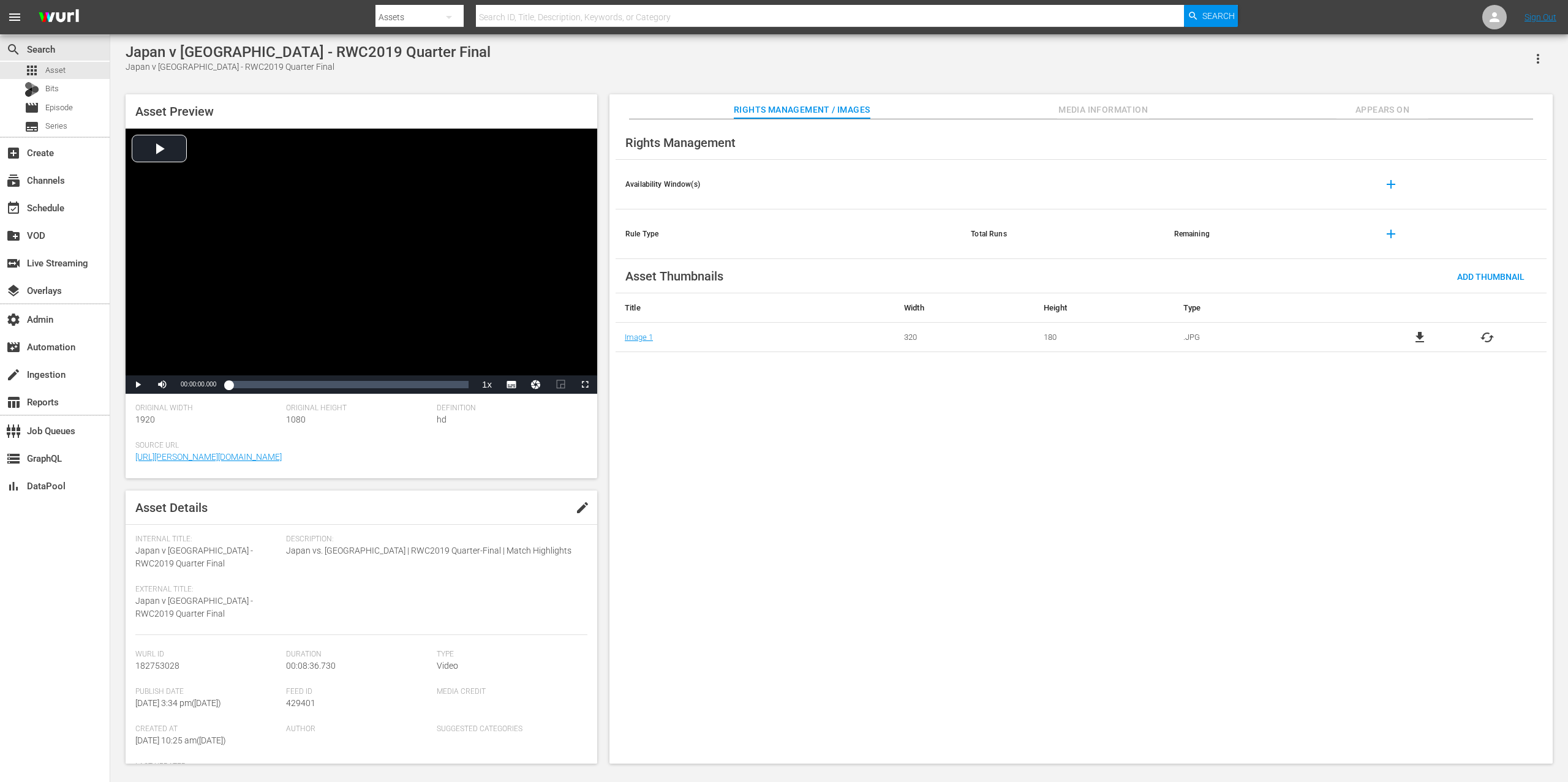
click at [1375, 114] on span "Appears On" at bounding box center [1382, 109] width 92 height 16
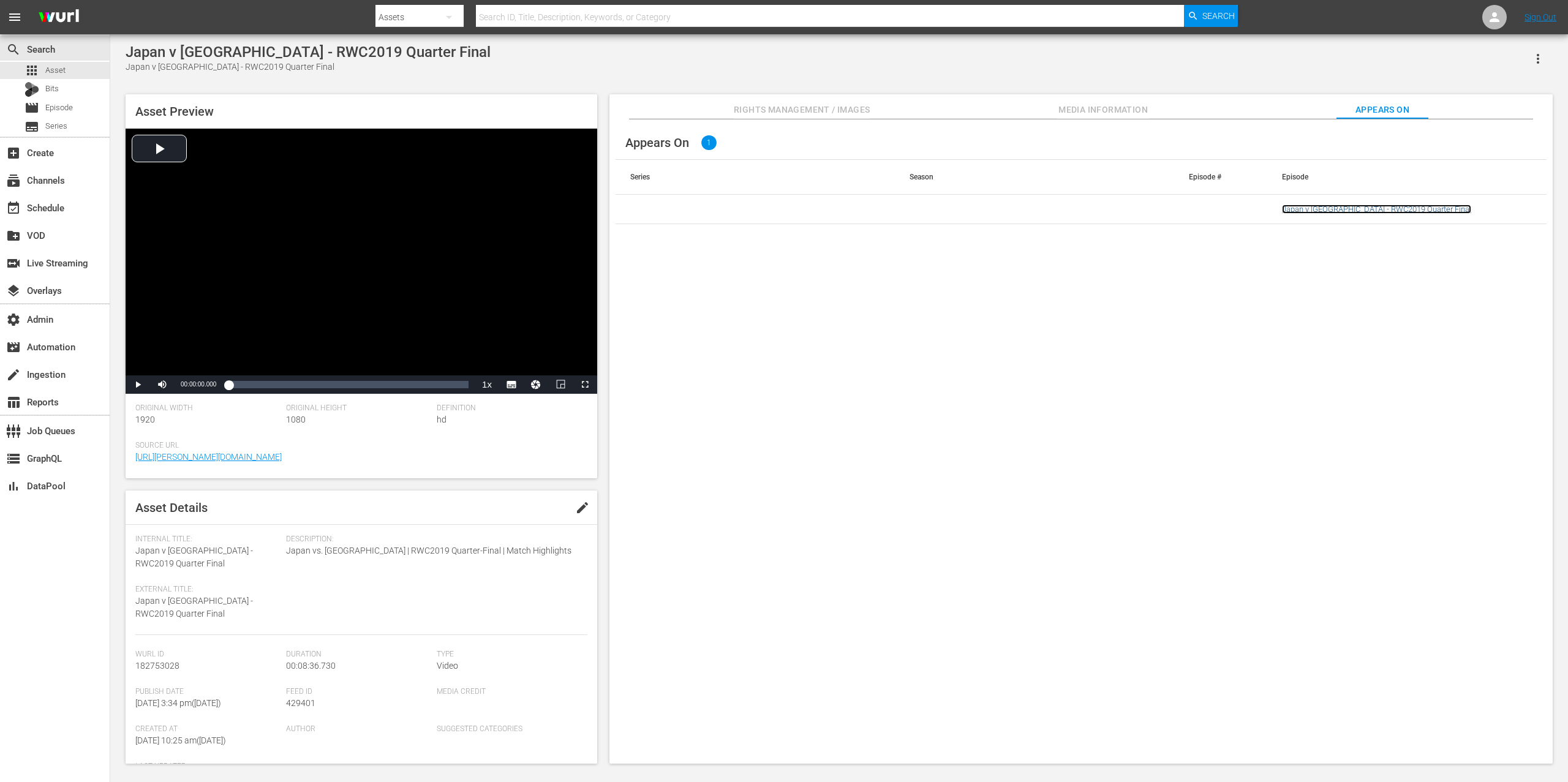
click at [1322, 208] on link "Japan v [GEOGRAPHIC_DATA] - RWC2019 Quarter Final" at bounding box center [1377, 209] width 189 height 9
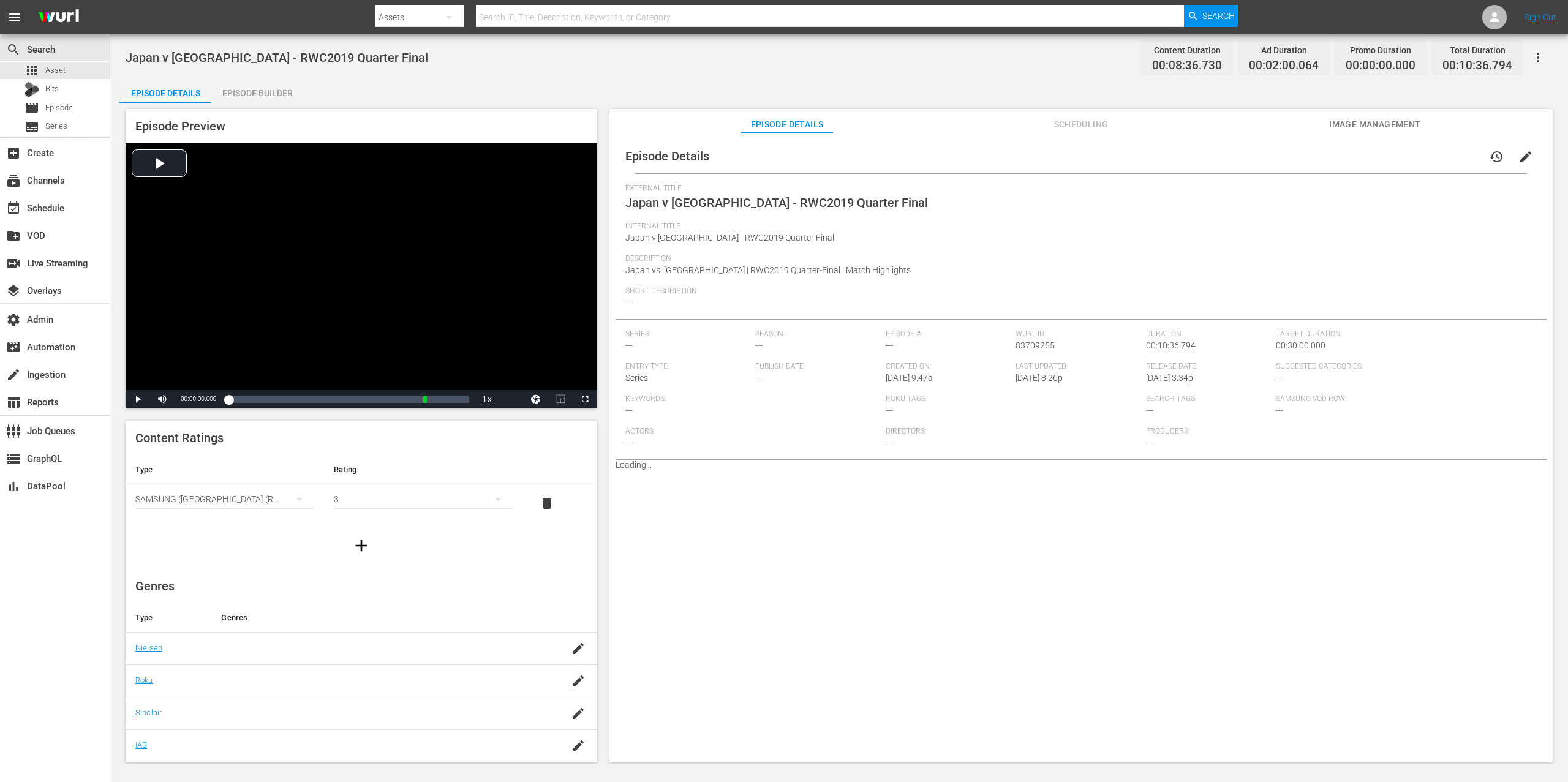
click at [275, 97] on div "Episode Builder" at bounding box center [257, 93] width 92 height 30
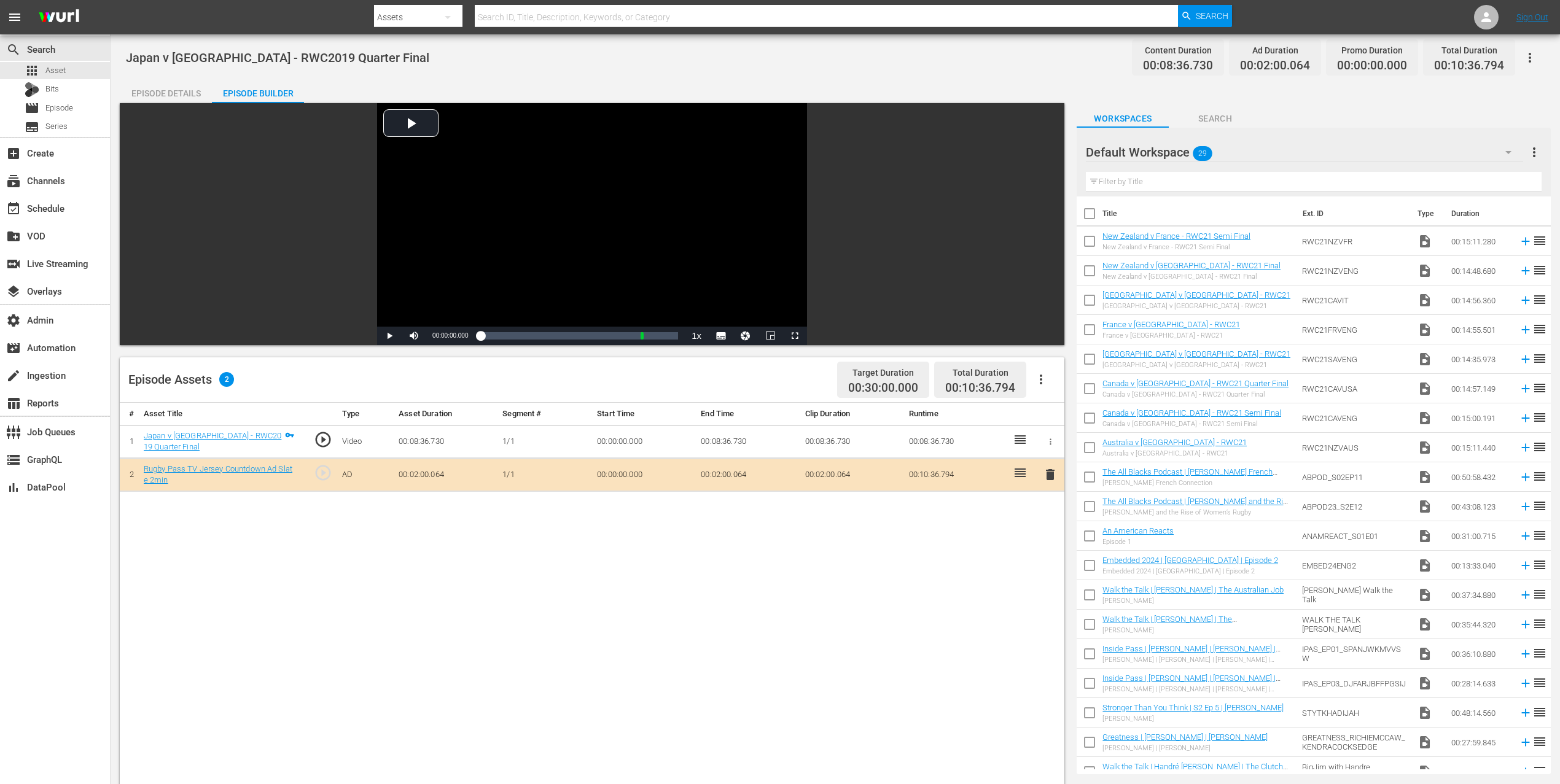
click at [1538, 62] on button "button" at bounding box center [1530, 58] width 30 height 30
click at [1488, 62] on div "Add Episode to Workspace" at bounding box center [1441, 63] width 187 height 30
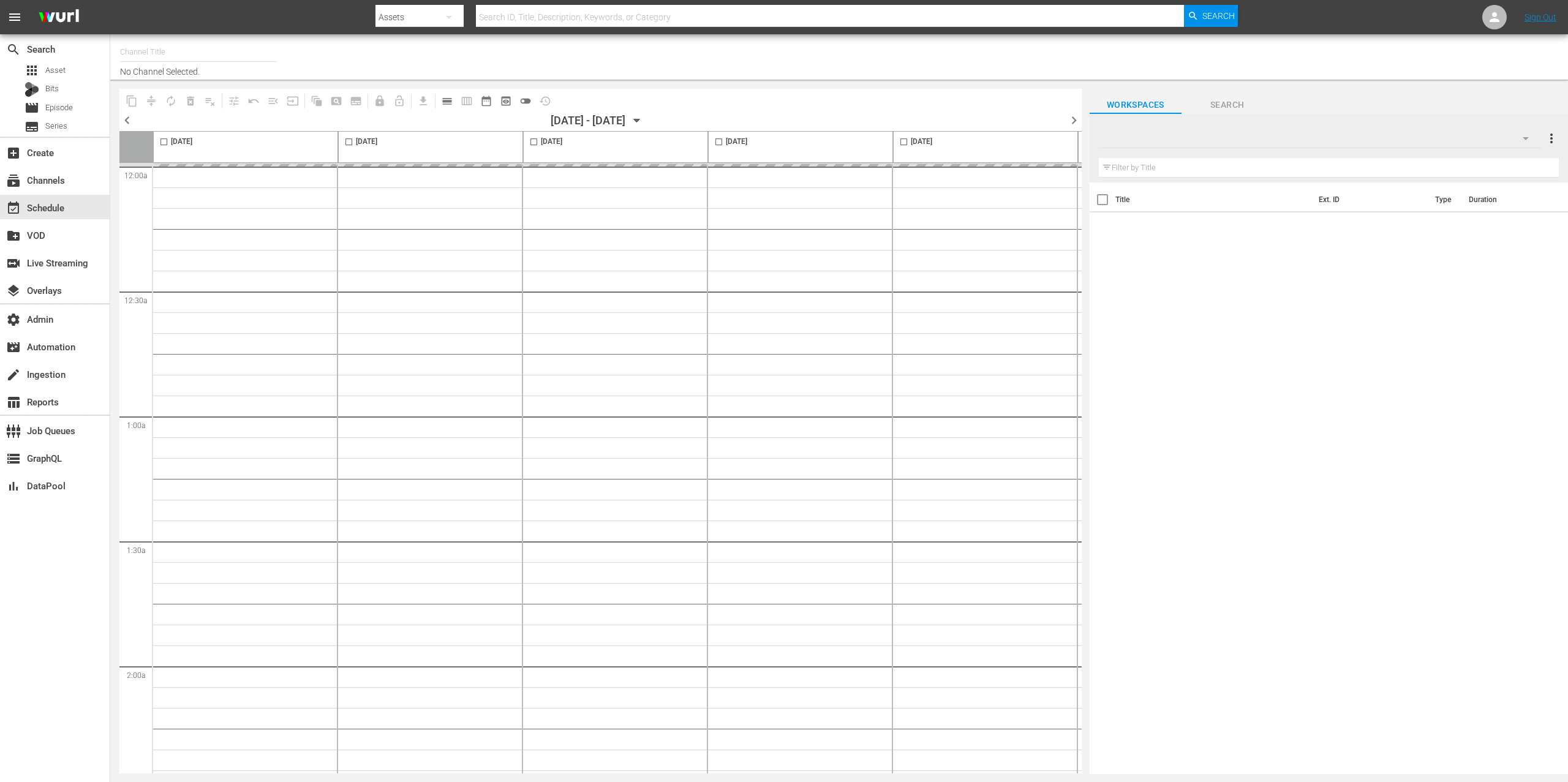
type input "RugbyPass TV (1872)"
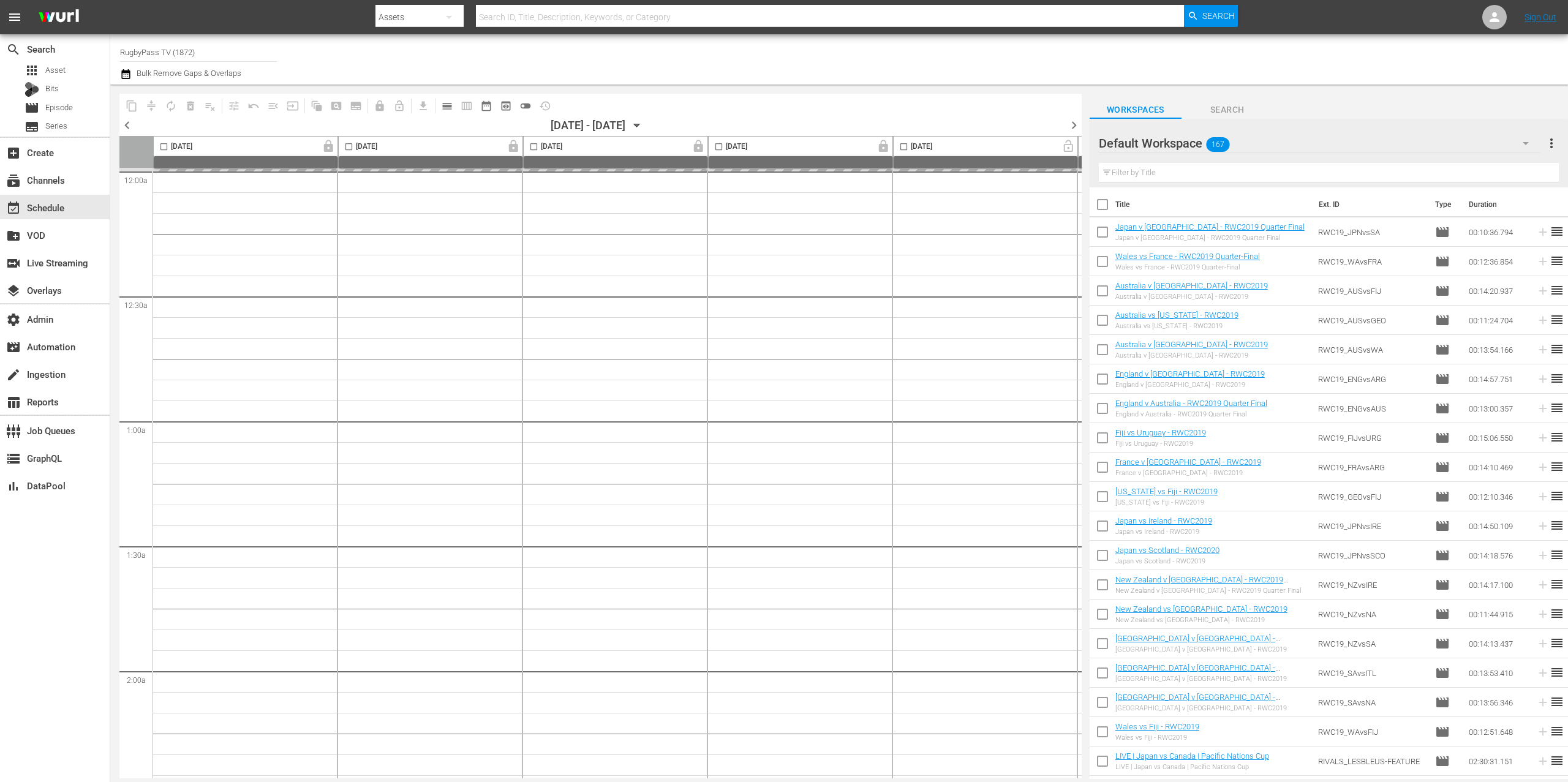
click at [1104, 236] on input "checkbox" at bounding box center [1102, 234] width 26 height 26
checkbox input "true"
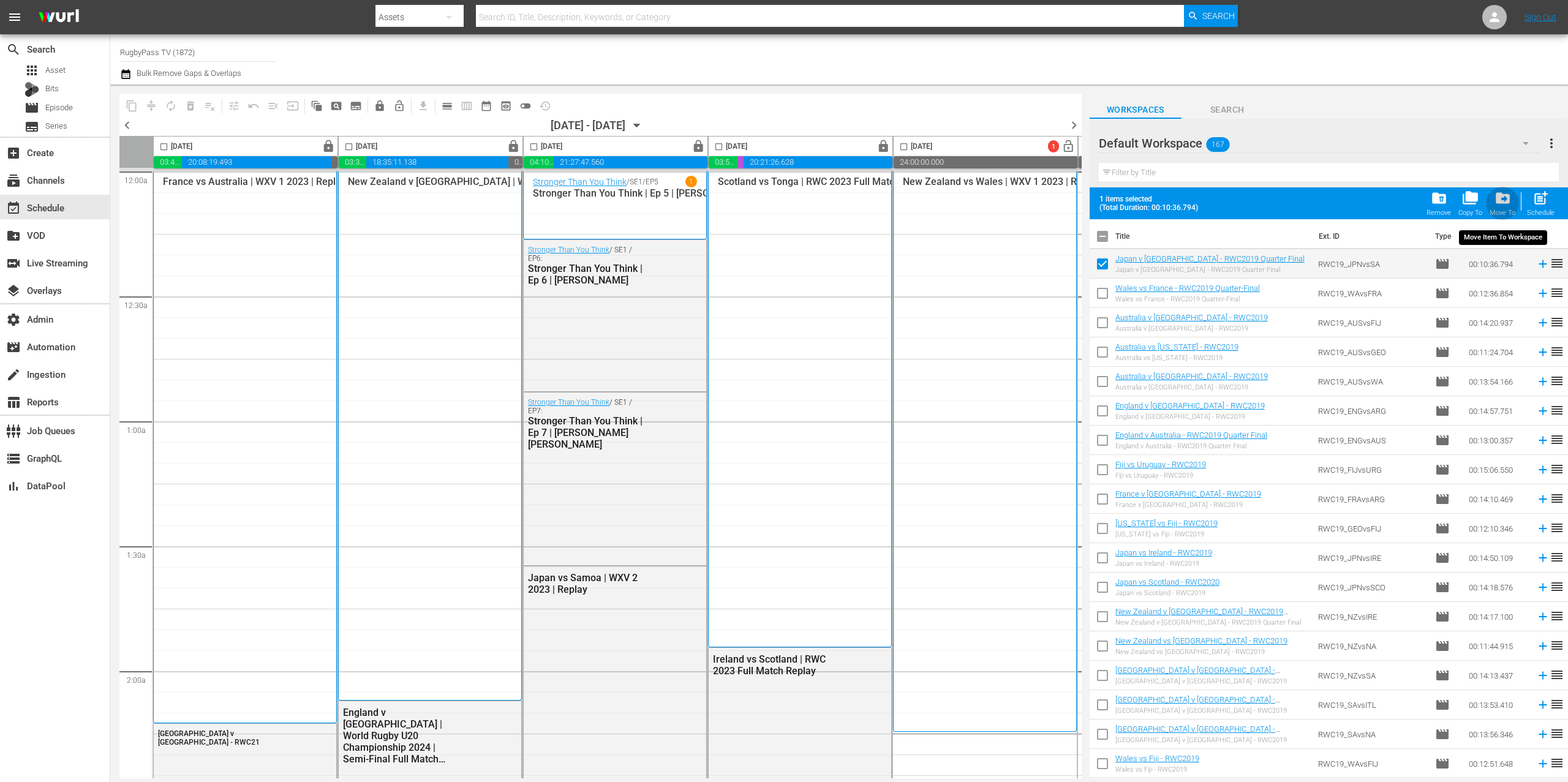
click at [1508, 201] on span "drive_file_move" at bounding box center [1503, 198] width 16 height 16
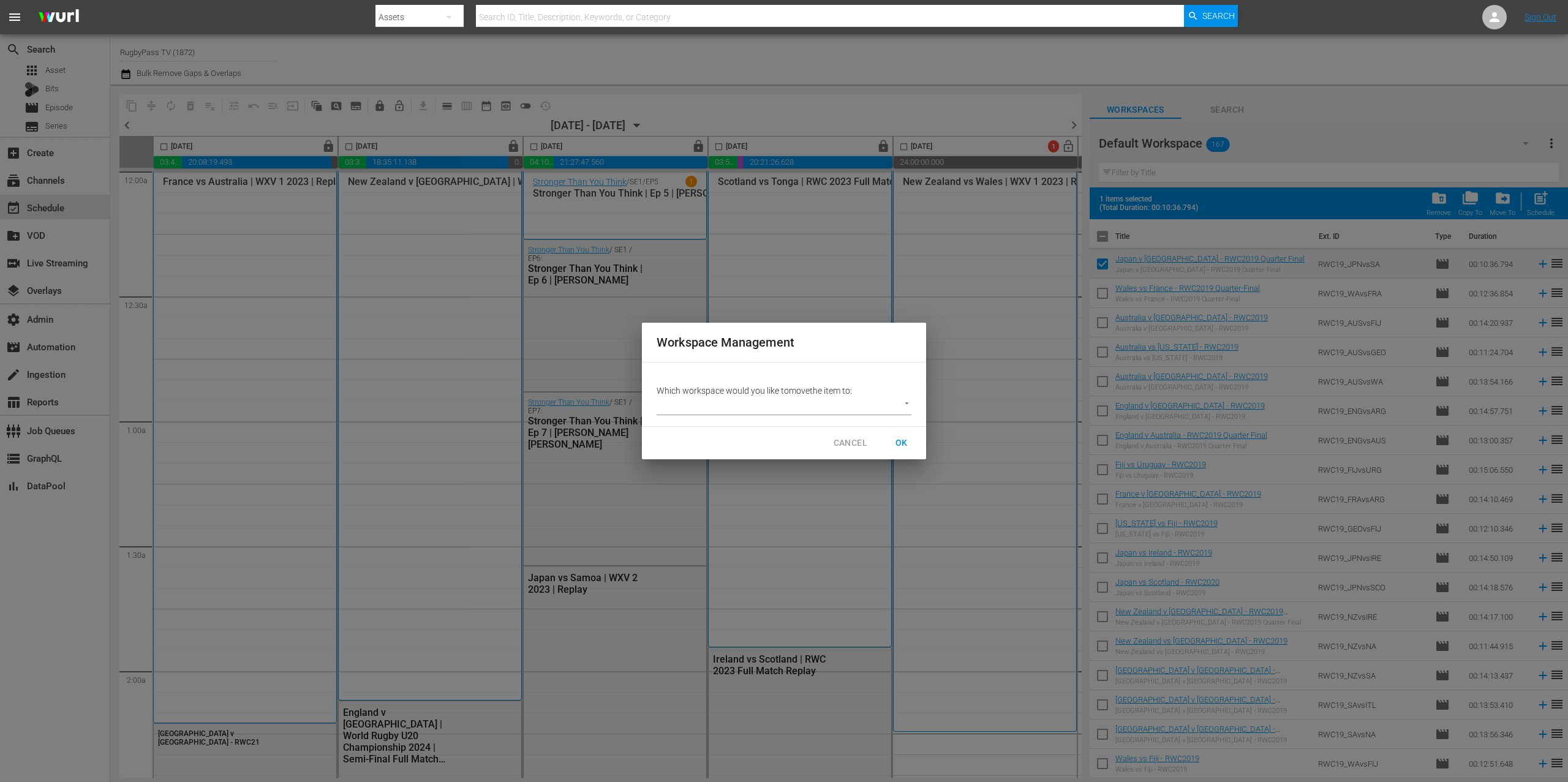
click at [841, 407] on body "menu Search By Assets Search ID, Title, Description, Keywords, or Category Sear…" at bounding box center [784, 391] width 1568 height 782
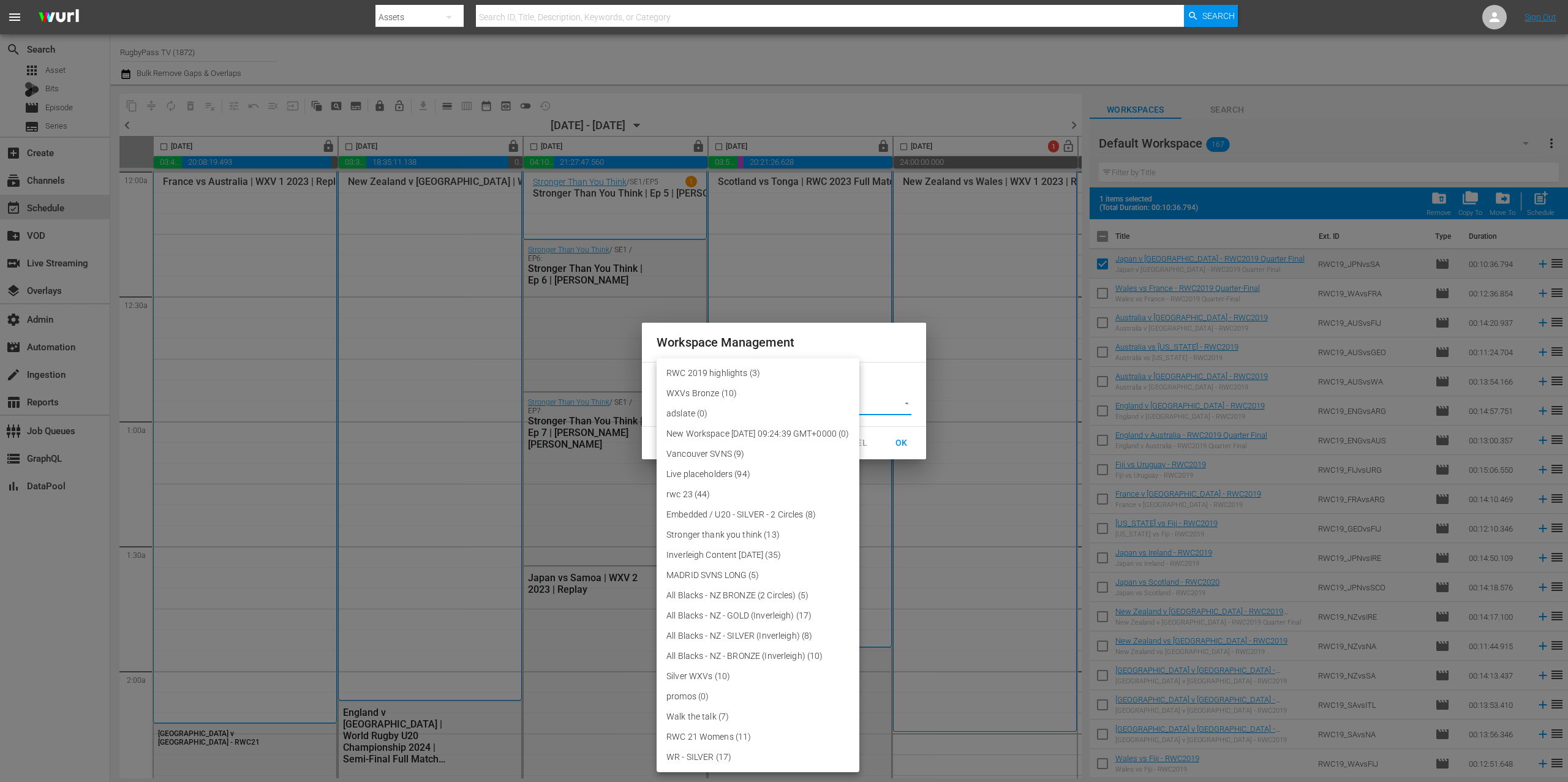
click at [793, 372] on li "RWC 2019 highlights (3)" at bounding box center [758, 373] width 202 height 20
type input "3708"
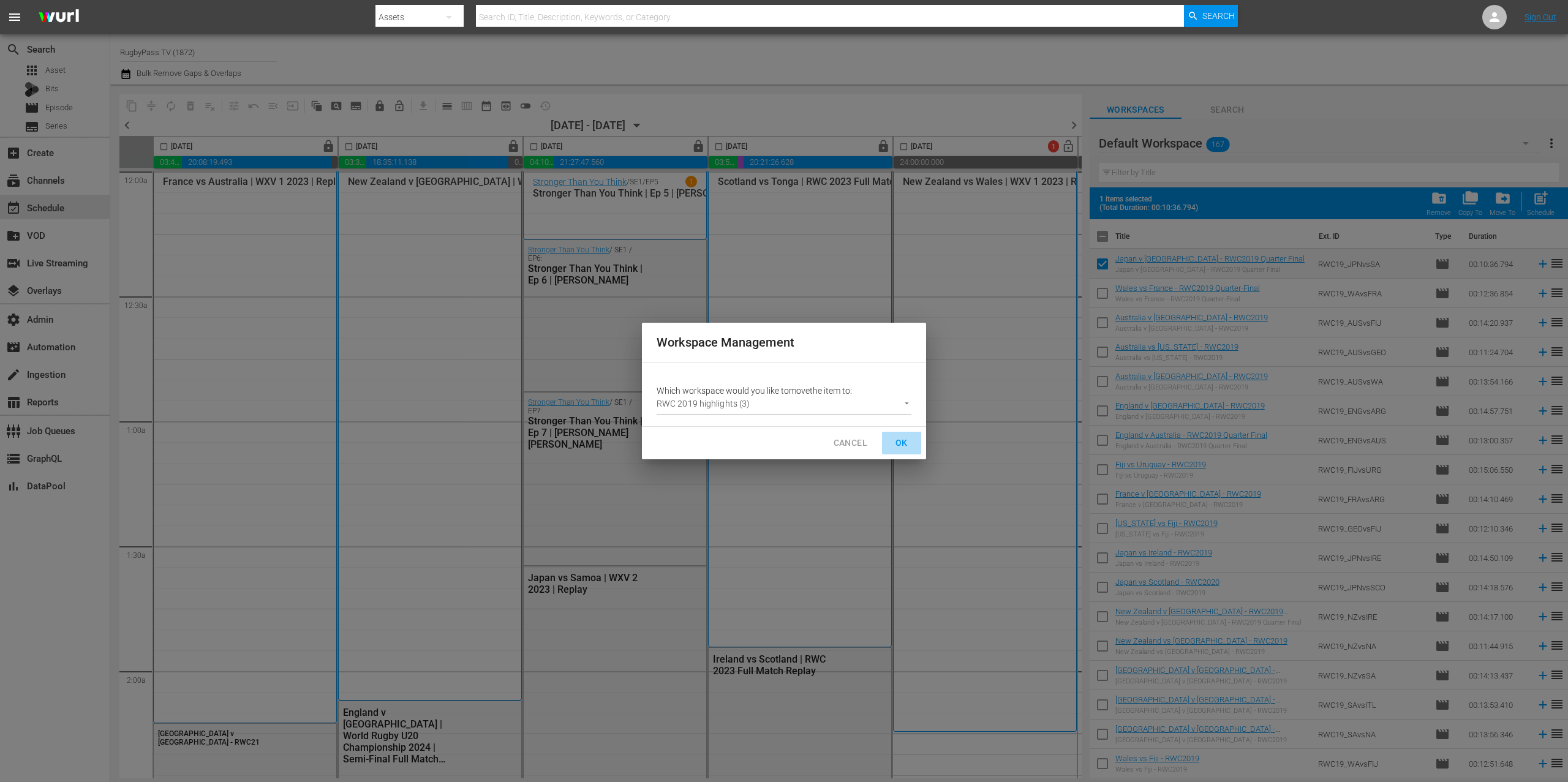
click at [906, 445] on span "OK" at bounding box center [902, 443] width 19 height 16
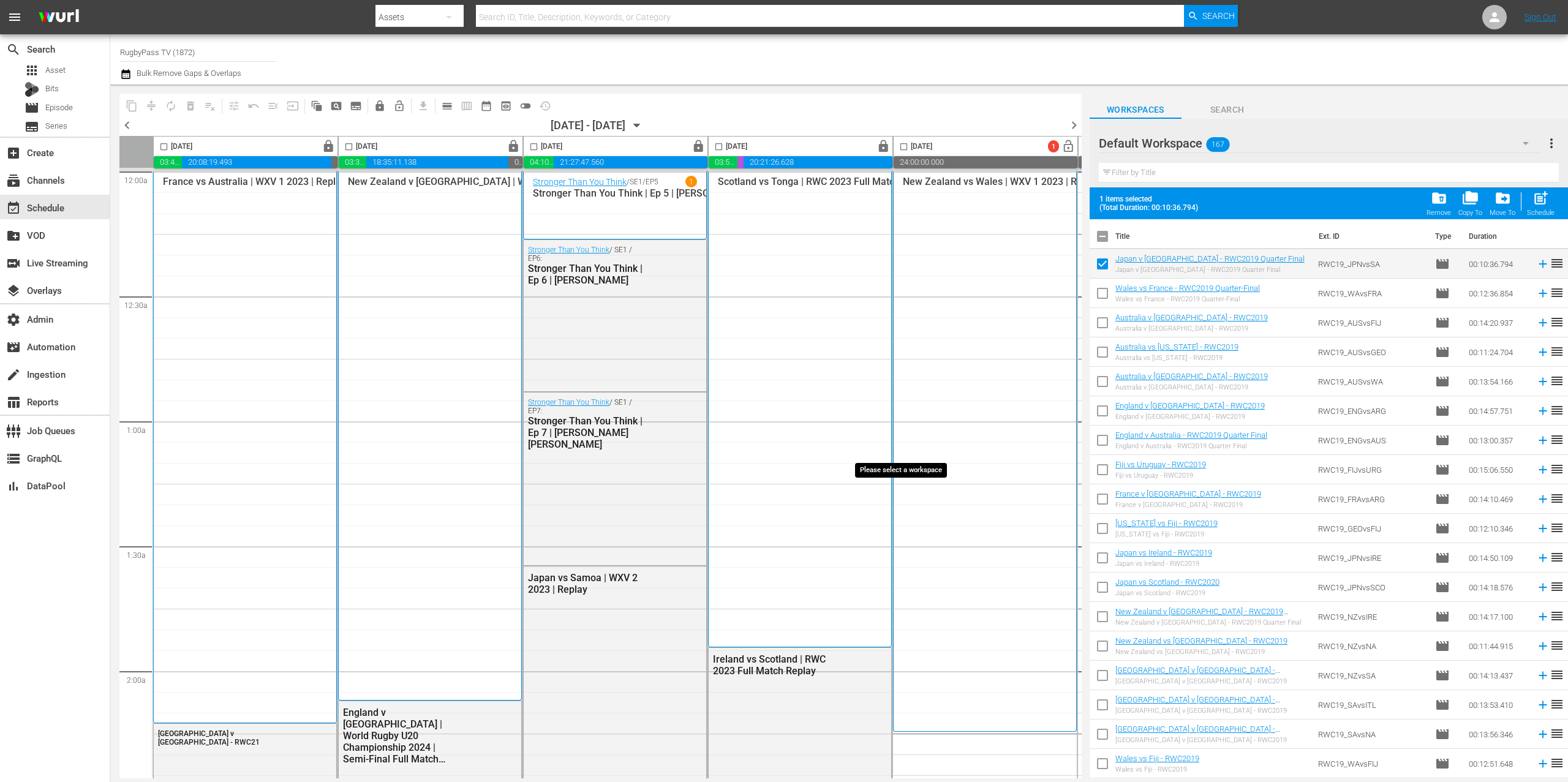
checkbox input "false"
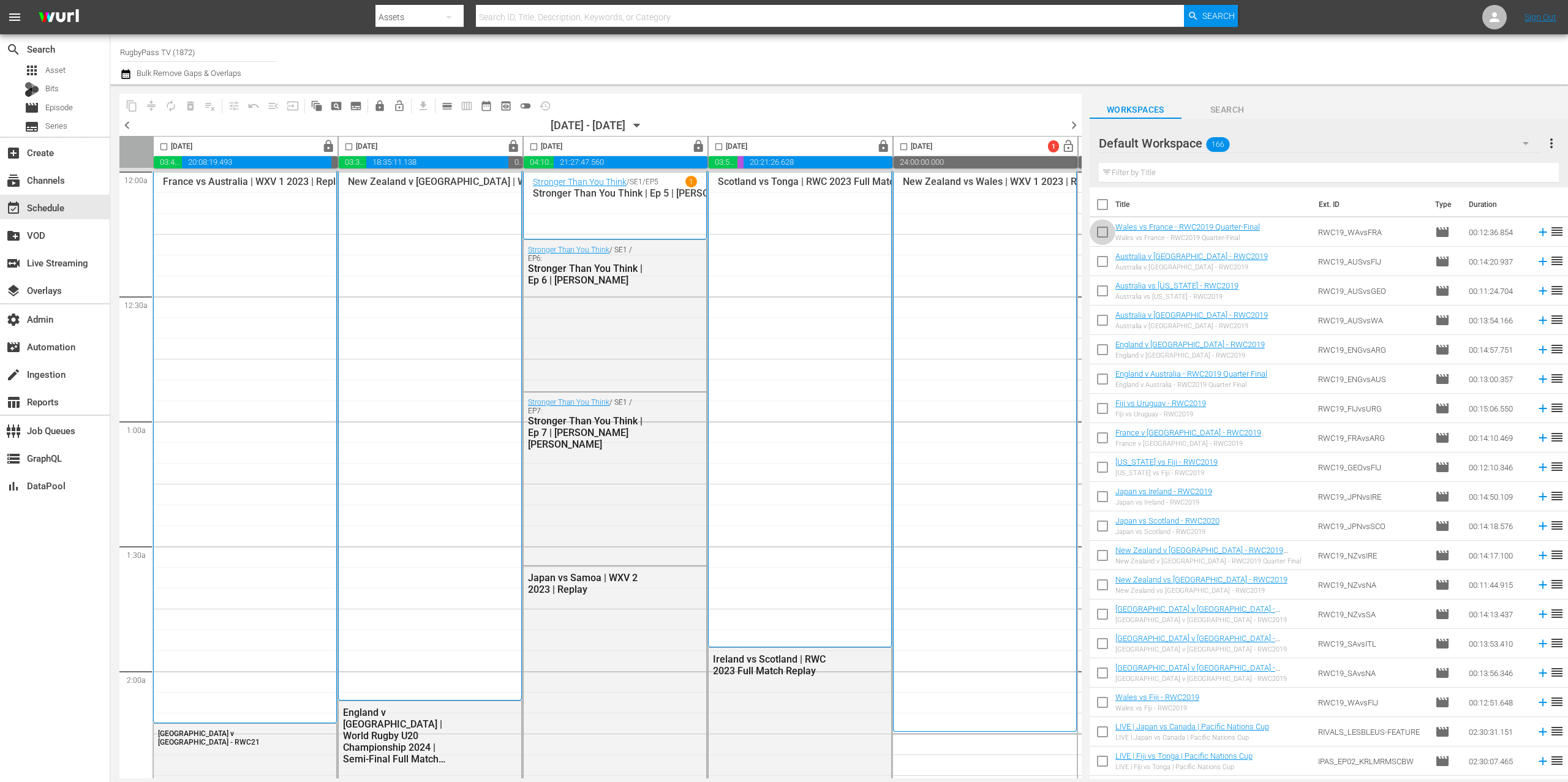
click at [1100, 231] on input "checkbox" at bounding box center [1102, 234] width 26 height 26
checkbox input "true"
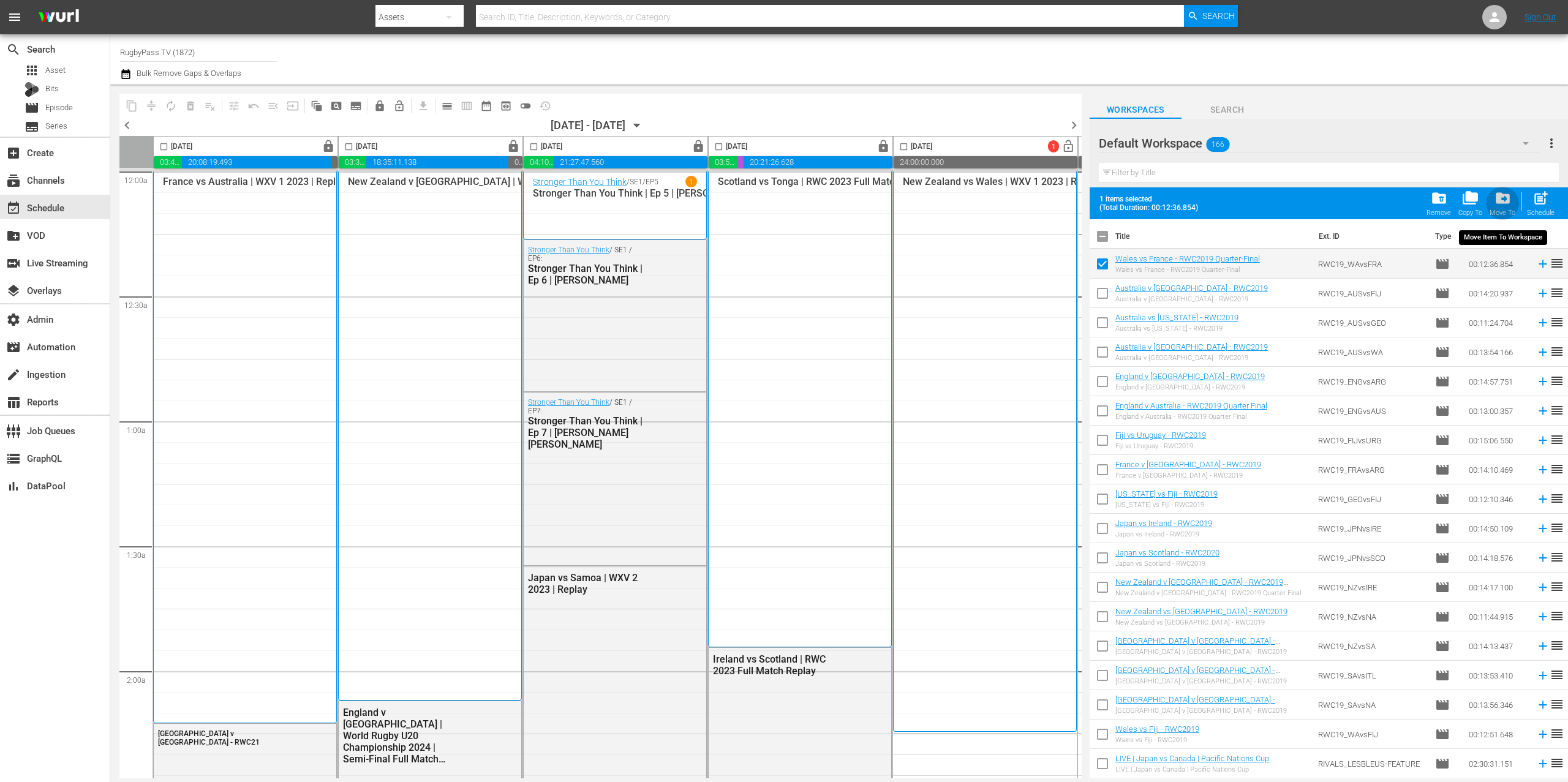
click at [1508, 196] on span "drive_file_move" at bounding box center [1503, 198] width 16 height 16
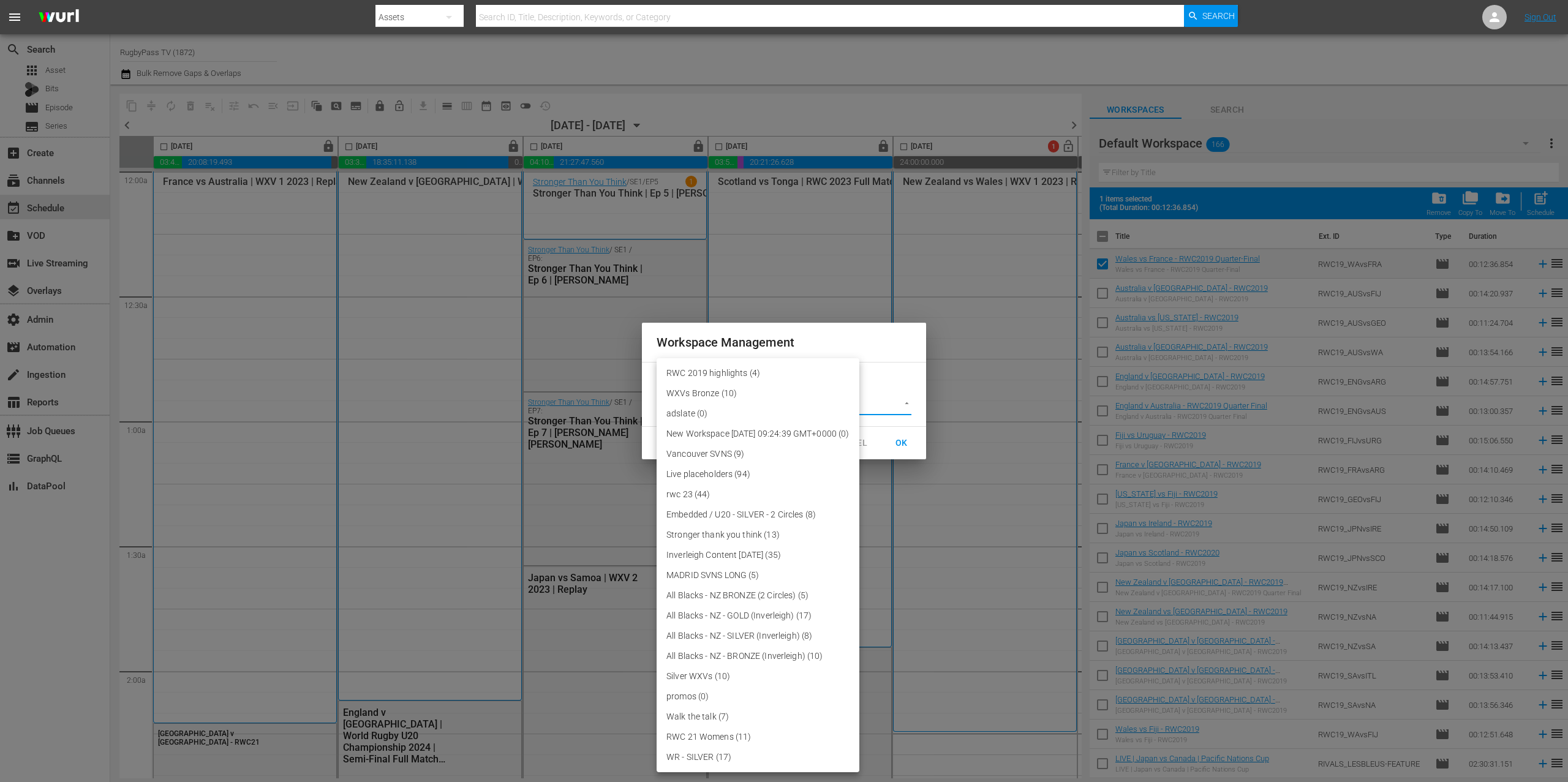
click at [816, 400] on body "menu Search By Assets Search ID, Title, Description, Keywords, or Category Sear…" at bounding box center [784, 391] width 1568 height 782
click at [796, 372] on li "RWC 2019 highlights (4)" at bounding box center [758, 373] width 202 height 20
type input "3708"
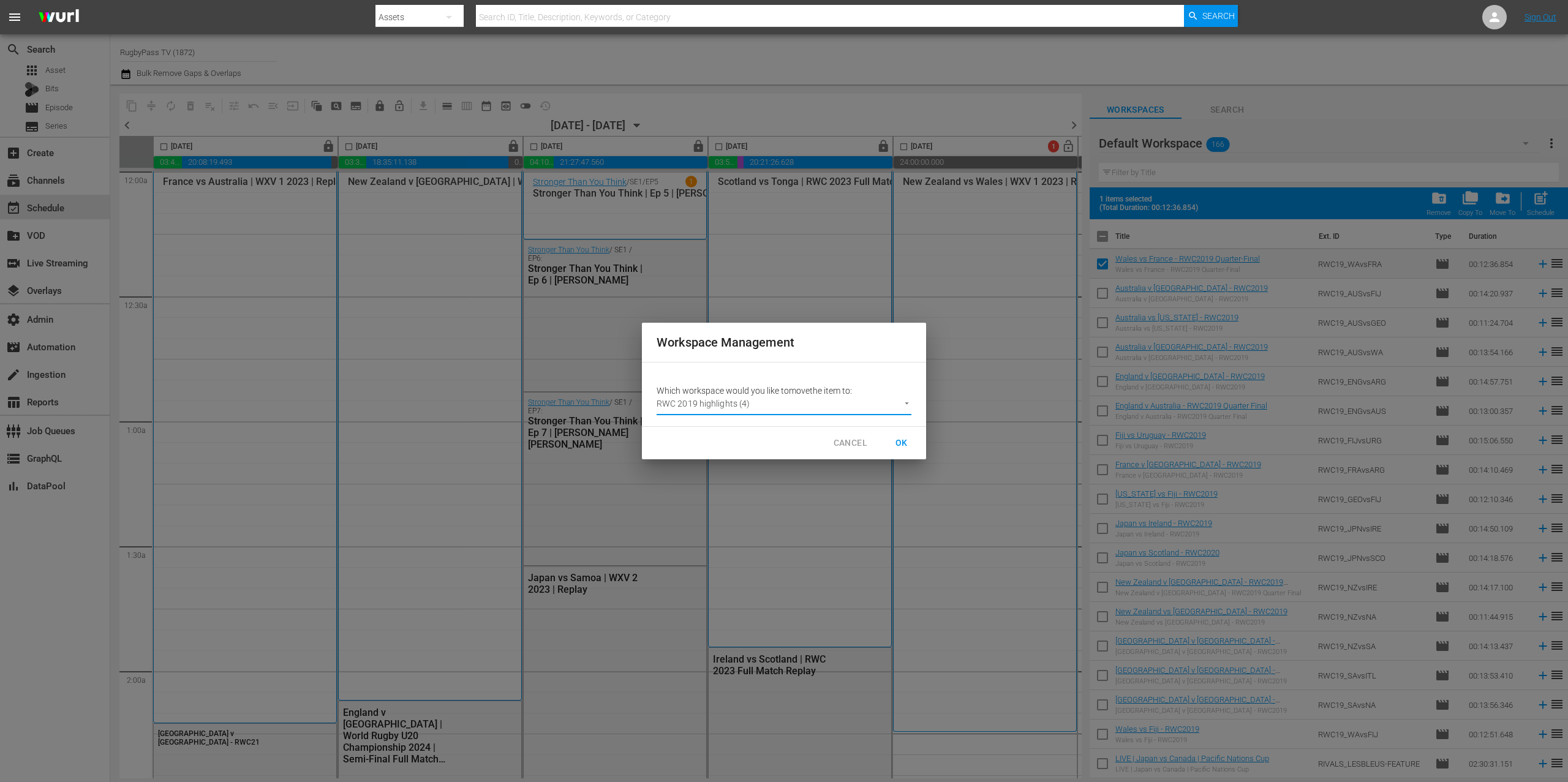
click at [907, 443] on span "OK" at bounding box center [902, 443] width 19 height 16
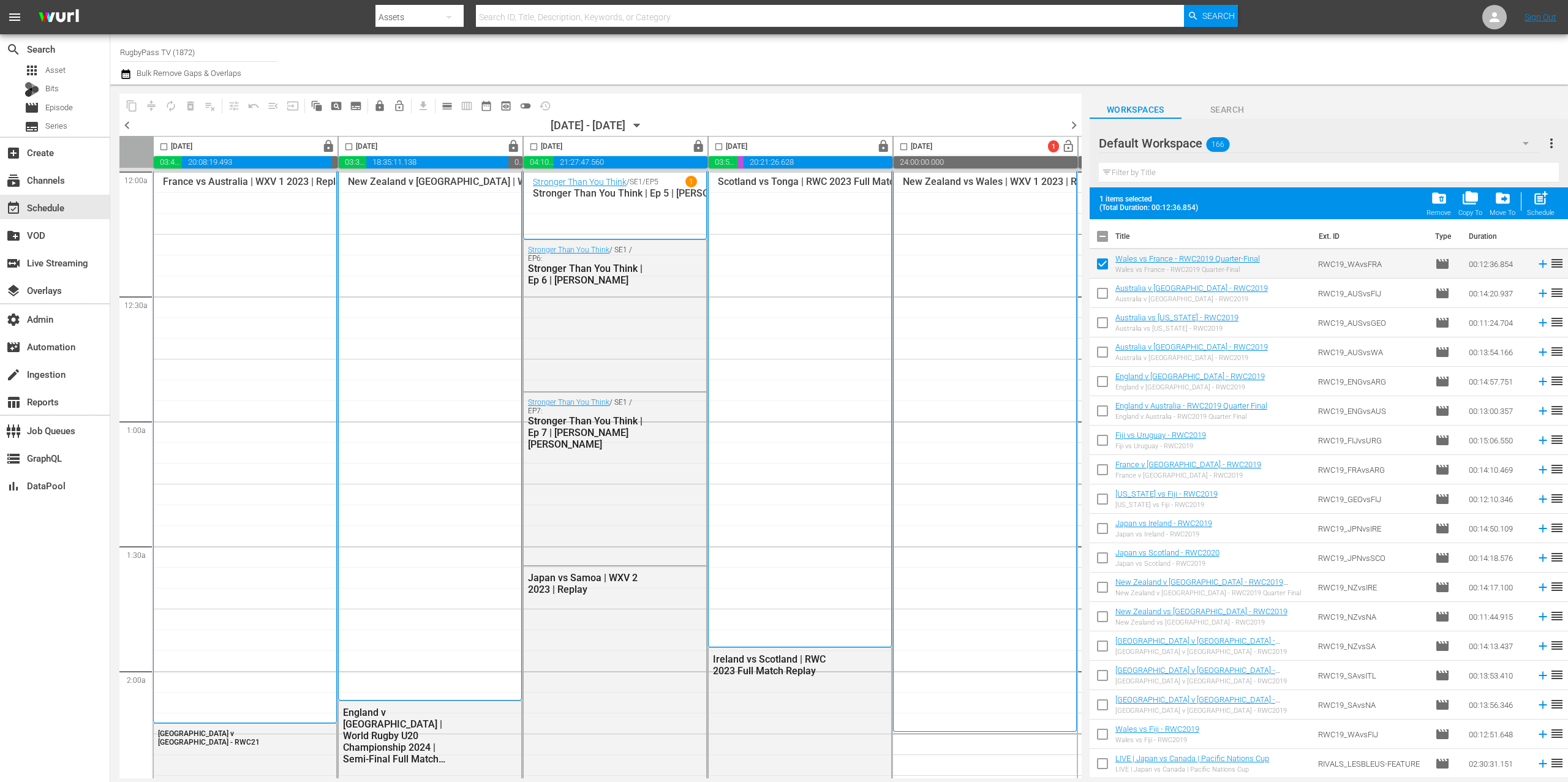
checkbox input "false"
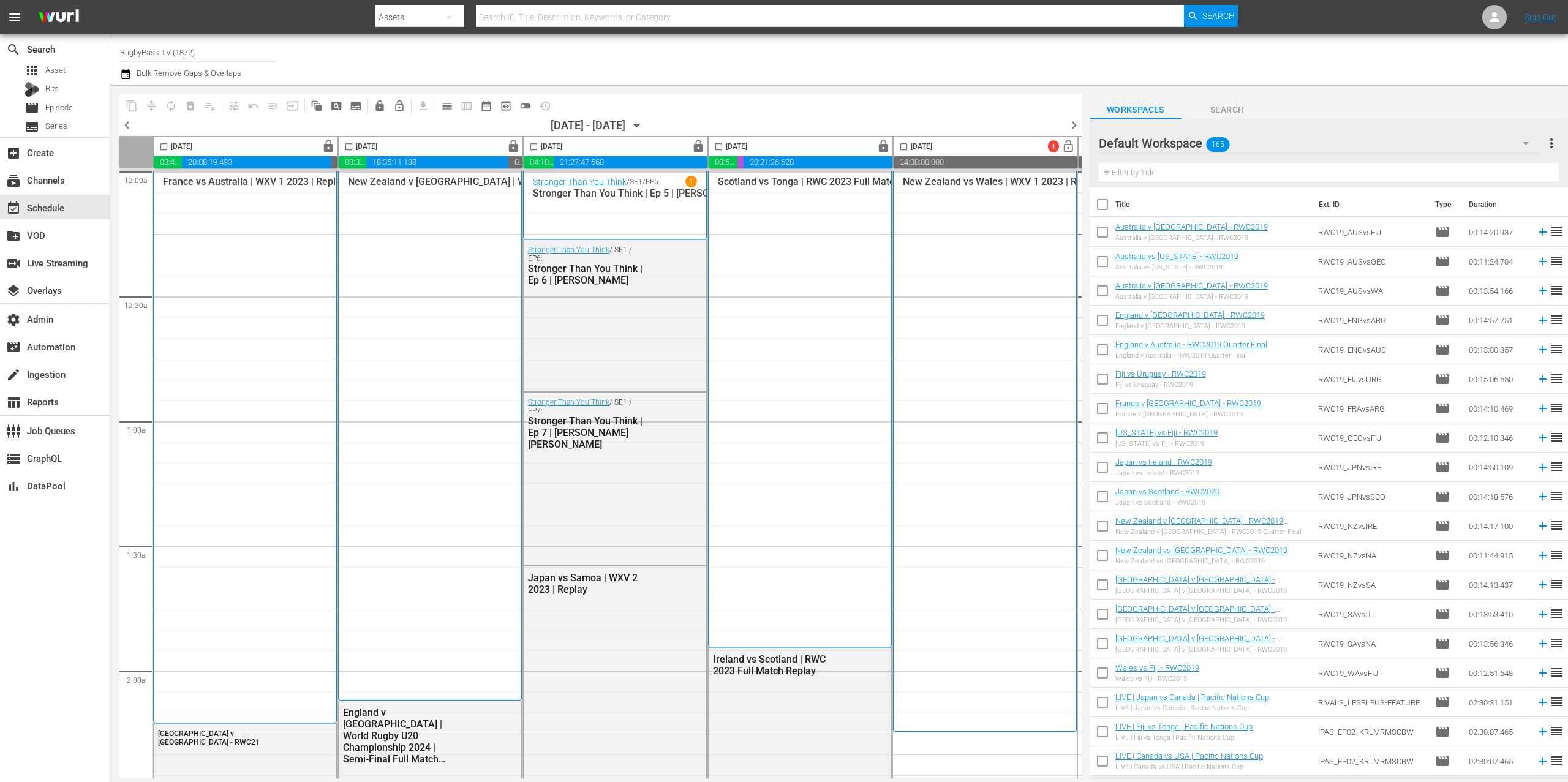
drag, startPoint x: 1092, startPoint y: 529, endPoint x: 1112, endPoint y: 528, distance: 20.0
click at [1092, 529] on input "checkbox" at bounding box center [1102, 528] width 26 height 26
checkbox input "true"
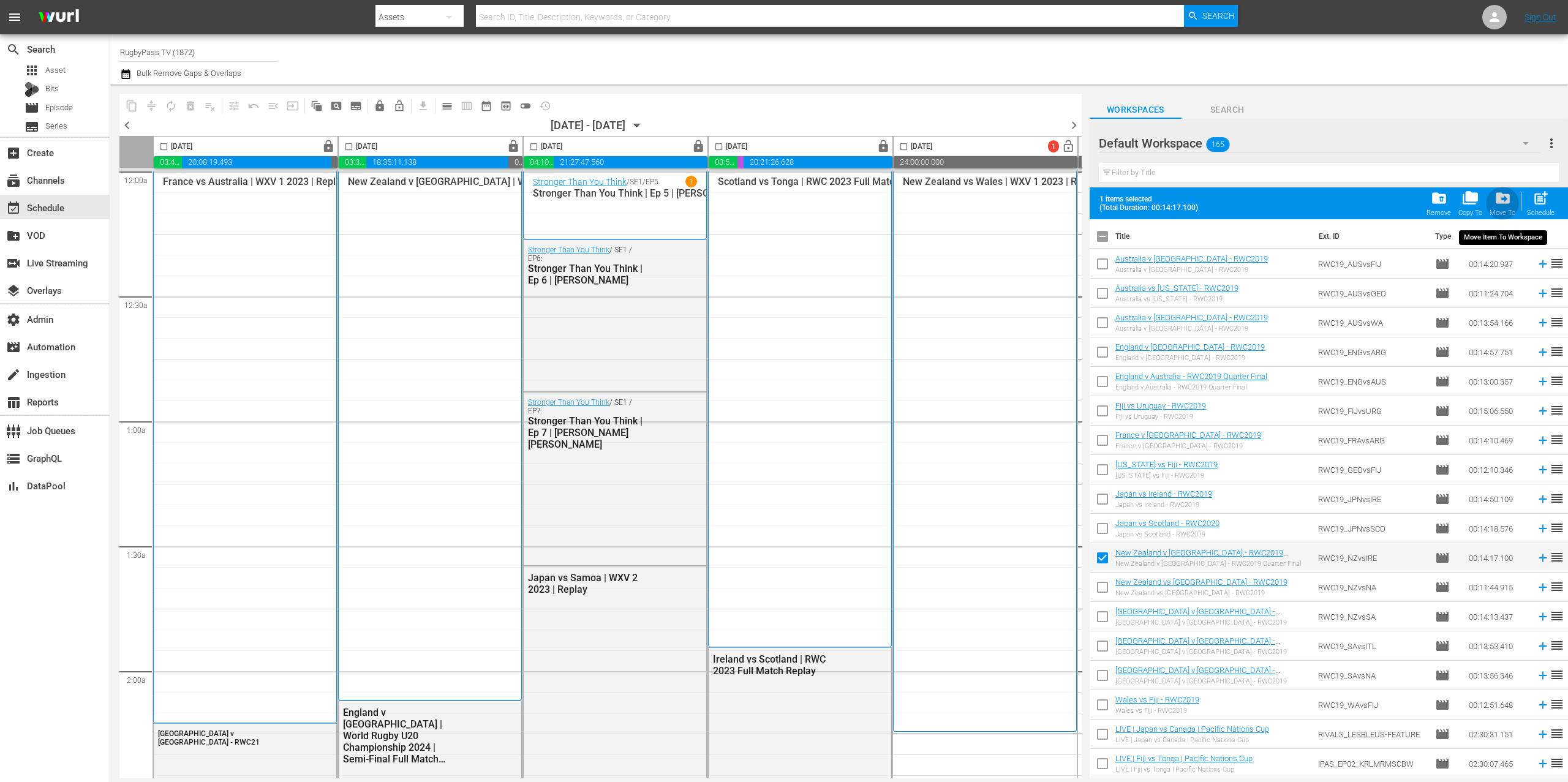
click at [1508, 202] on span "drive_file_move" at bounding box center [1503, 198] width 16 height 16
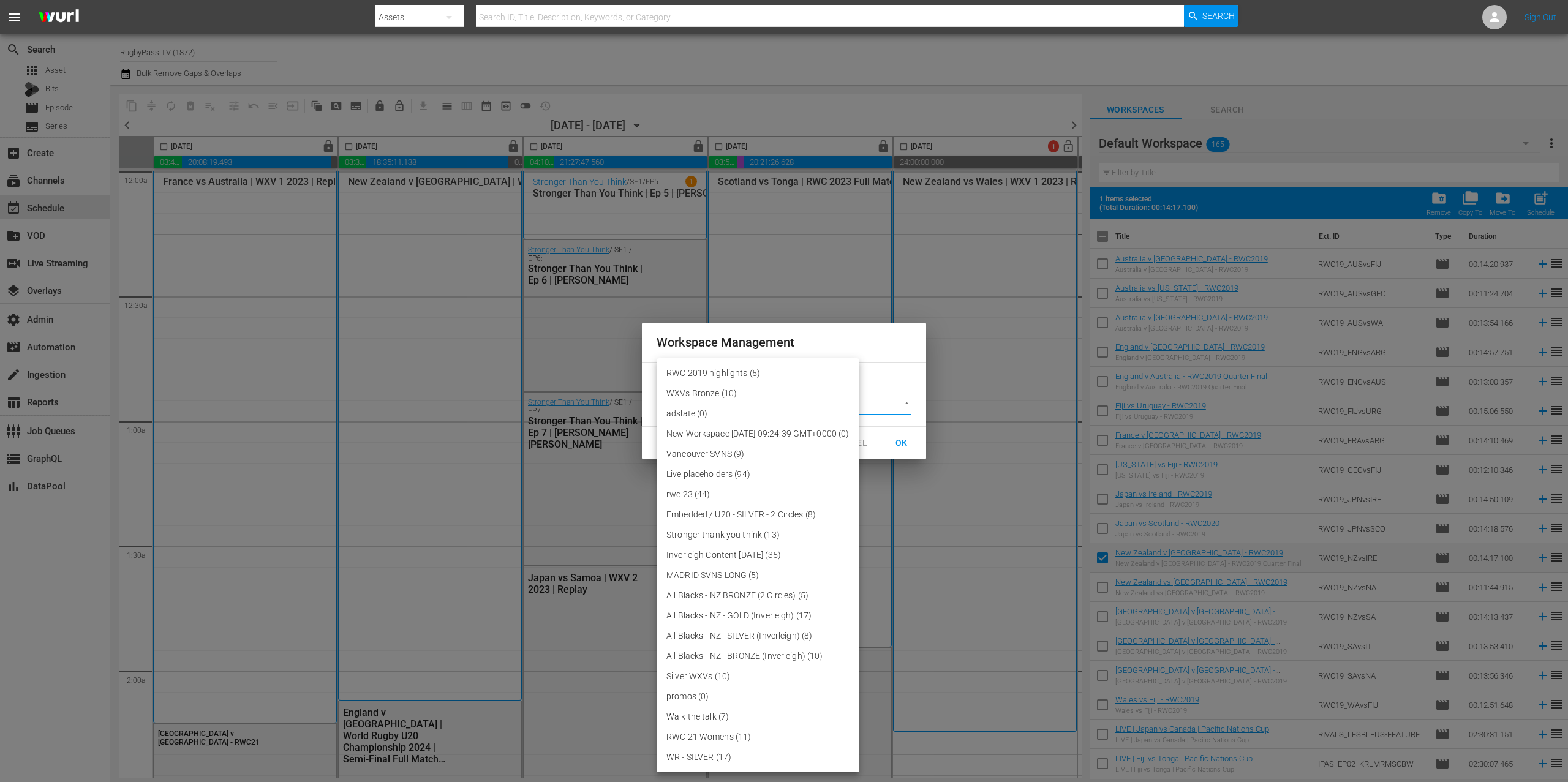
click at [892, 407] on body "menu Search By Assets Search ID, Title, Description, Keywords, or Category Sear…" at bounding box center [784, 391] width 1568 height 782
click at [778, 374] on li "RWC 2019 highlights (5)" at bounding box center [758, 373] width 202 height 20
type input "3708"
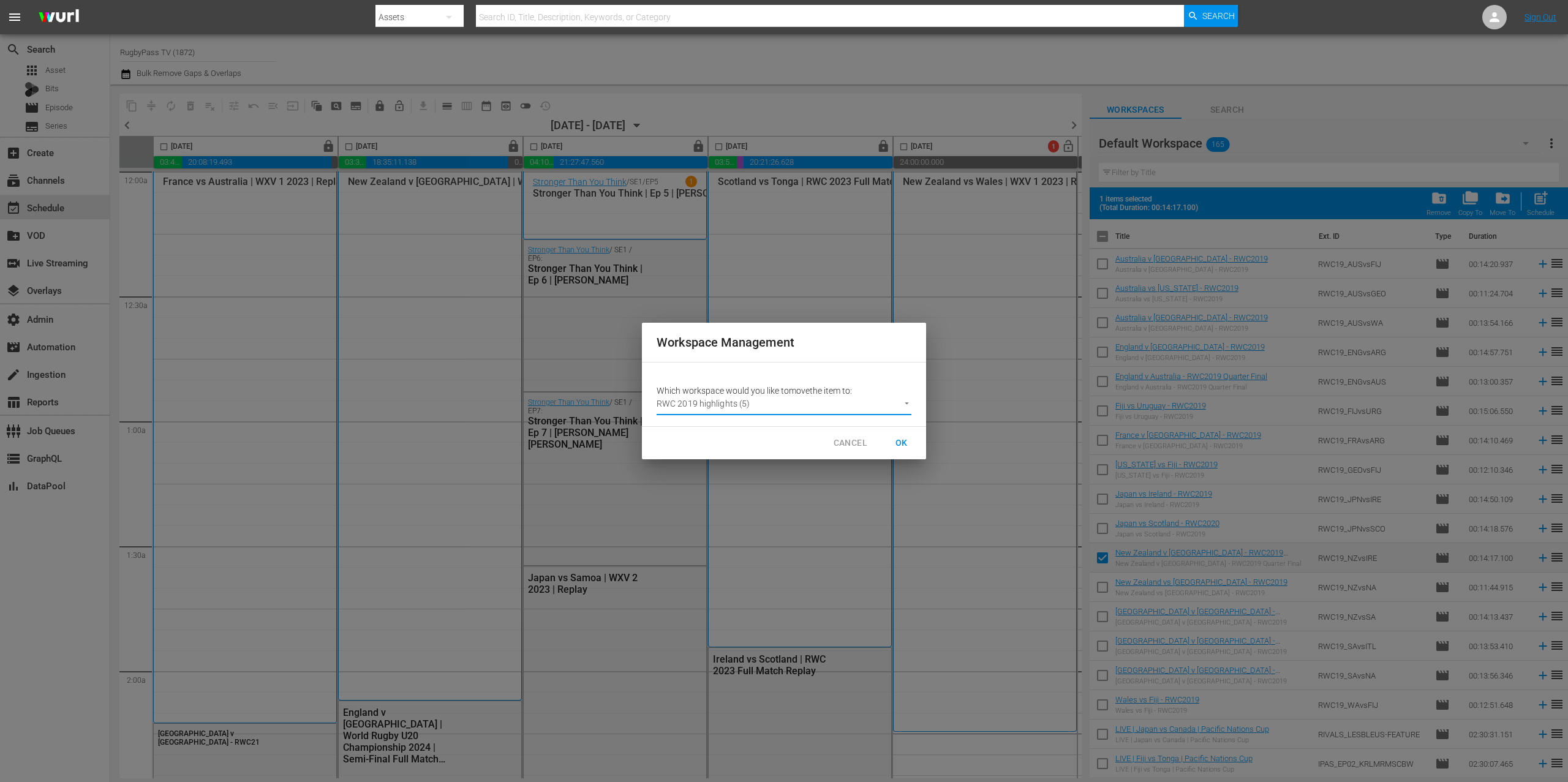
click at [903, 446] on span "OK" at bounding box center [902, 443] width 19 height 16
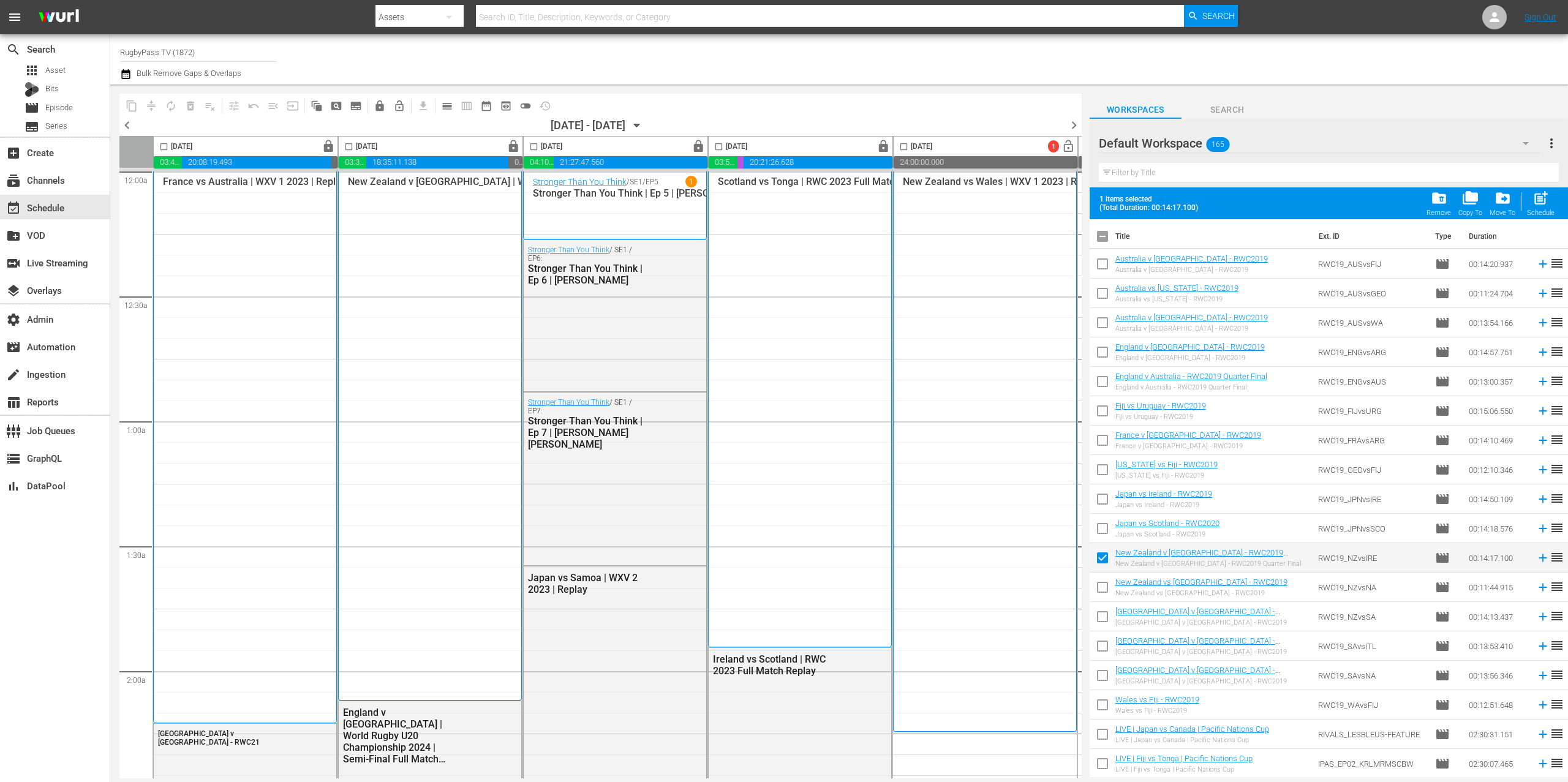
checkbox input "false"
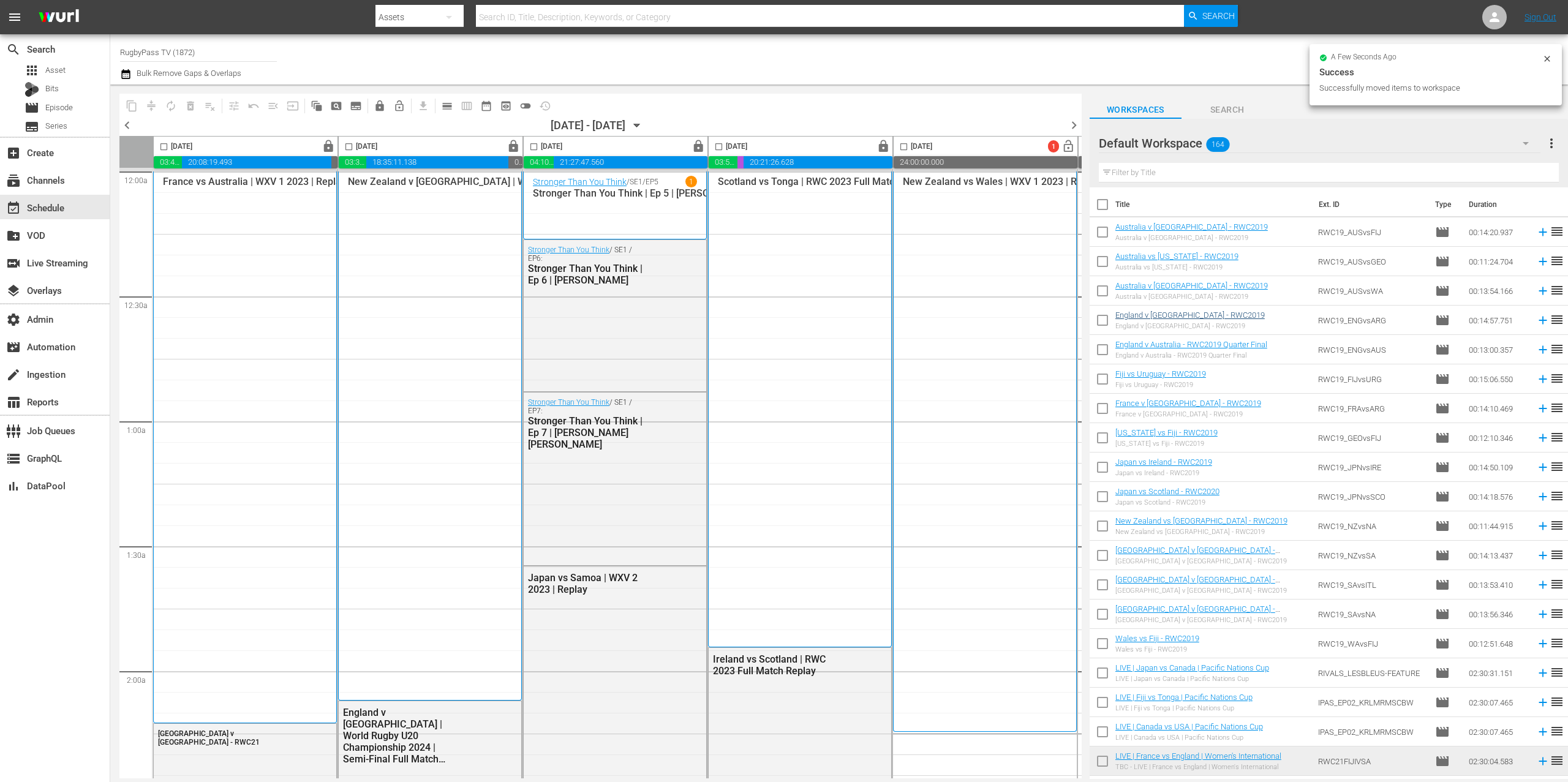
drag, startPoint x: 1102, startPoint y: 350, endPoint x: 1124, endPoint y: 347, distance: 22.2
click at [1102, 350] on input "checkbox" at bounding box center [1102, 352] width 26 height 26
checkbox input "true"
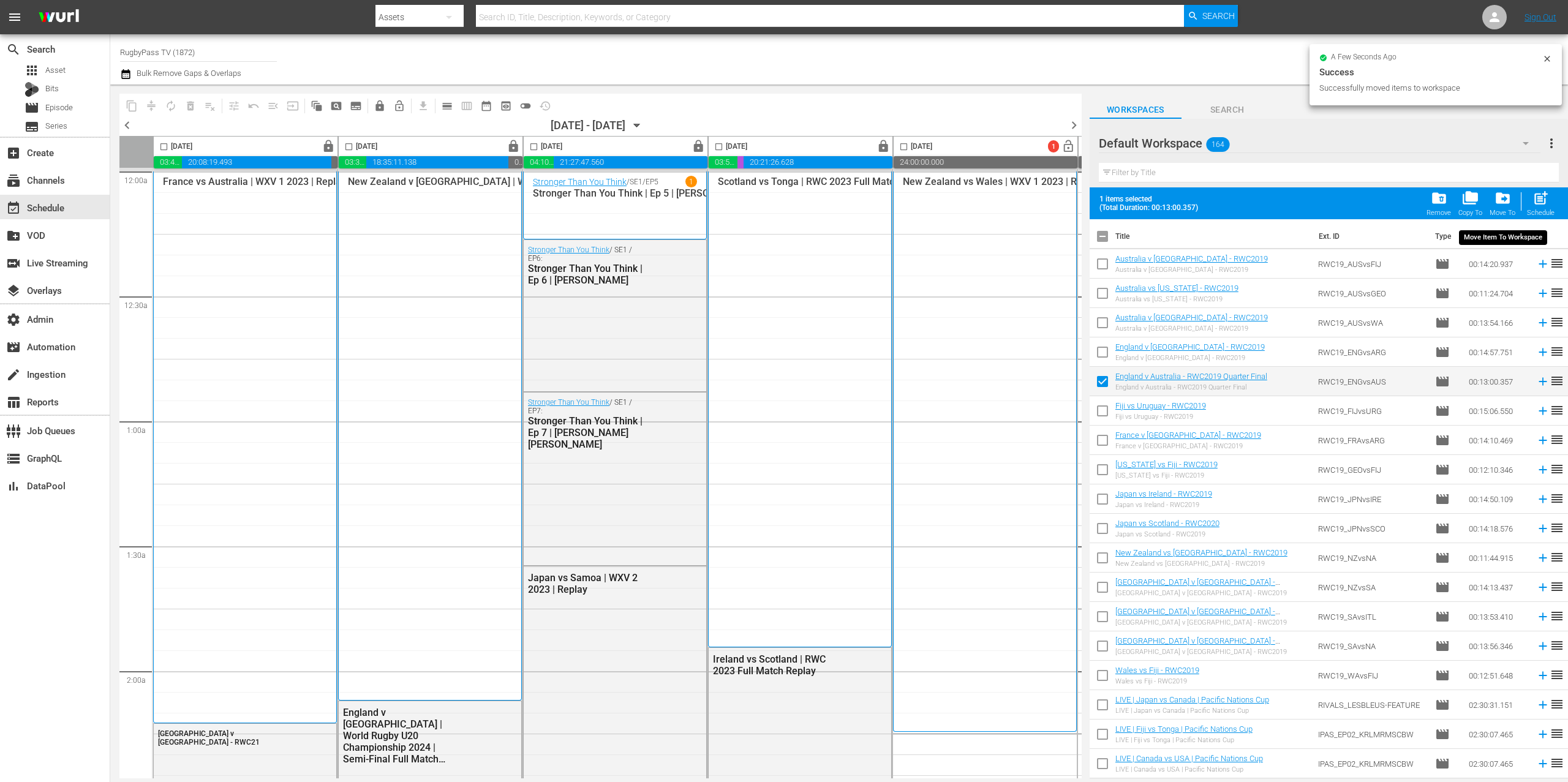
click at [1500, 202] on span "drive_file_move" at bounding box center [1503, 198] width 16 height 16
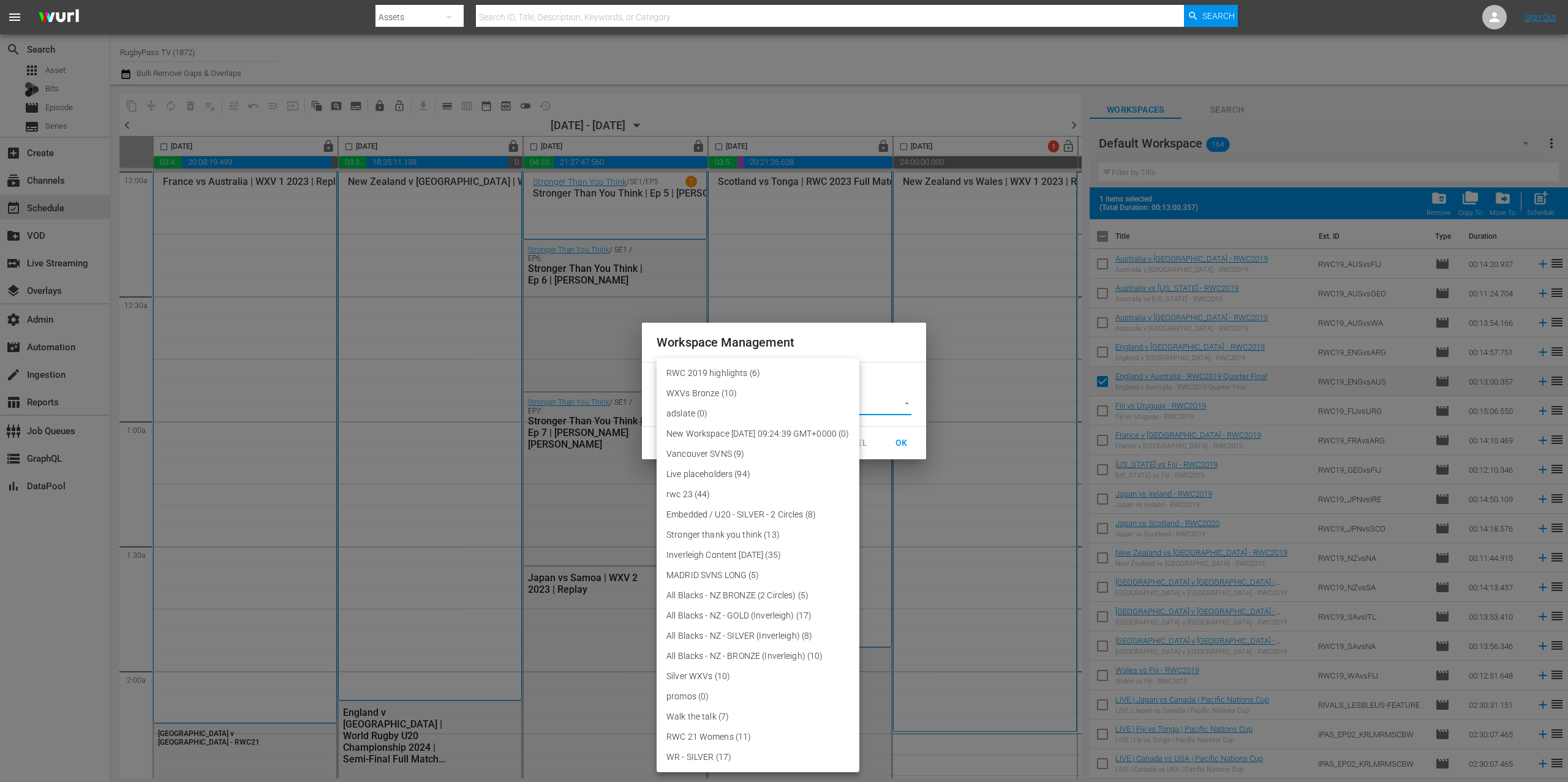
click at [866, 404] on body "menu Search By Assets Search ID, Title, Description, Keywords, or Category Sear…" at bounding box center [784, 391] width 1568 height 782
click at [762, 371] on li "RWC 2019 highlights (6)" at bounding box center [758, 373] width 202 height 20
type input "3708"
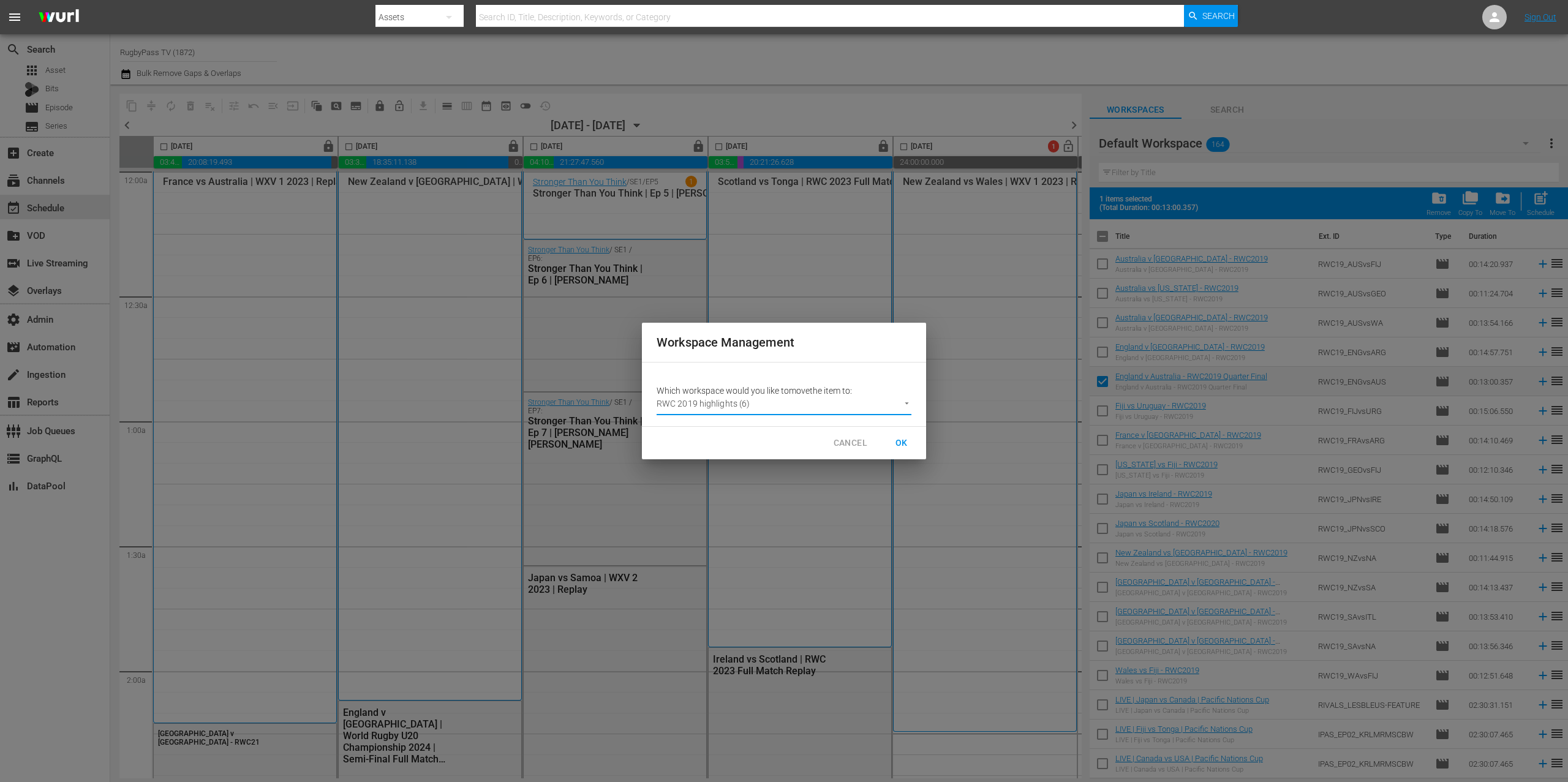
click at [901, 445] on span "OK" at bounding box center [902, 443] width 19 height 16
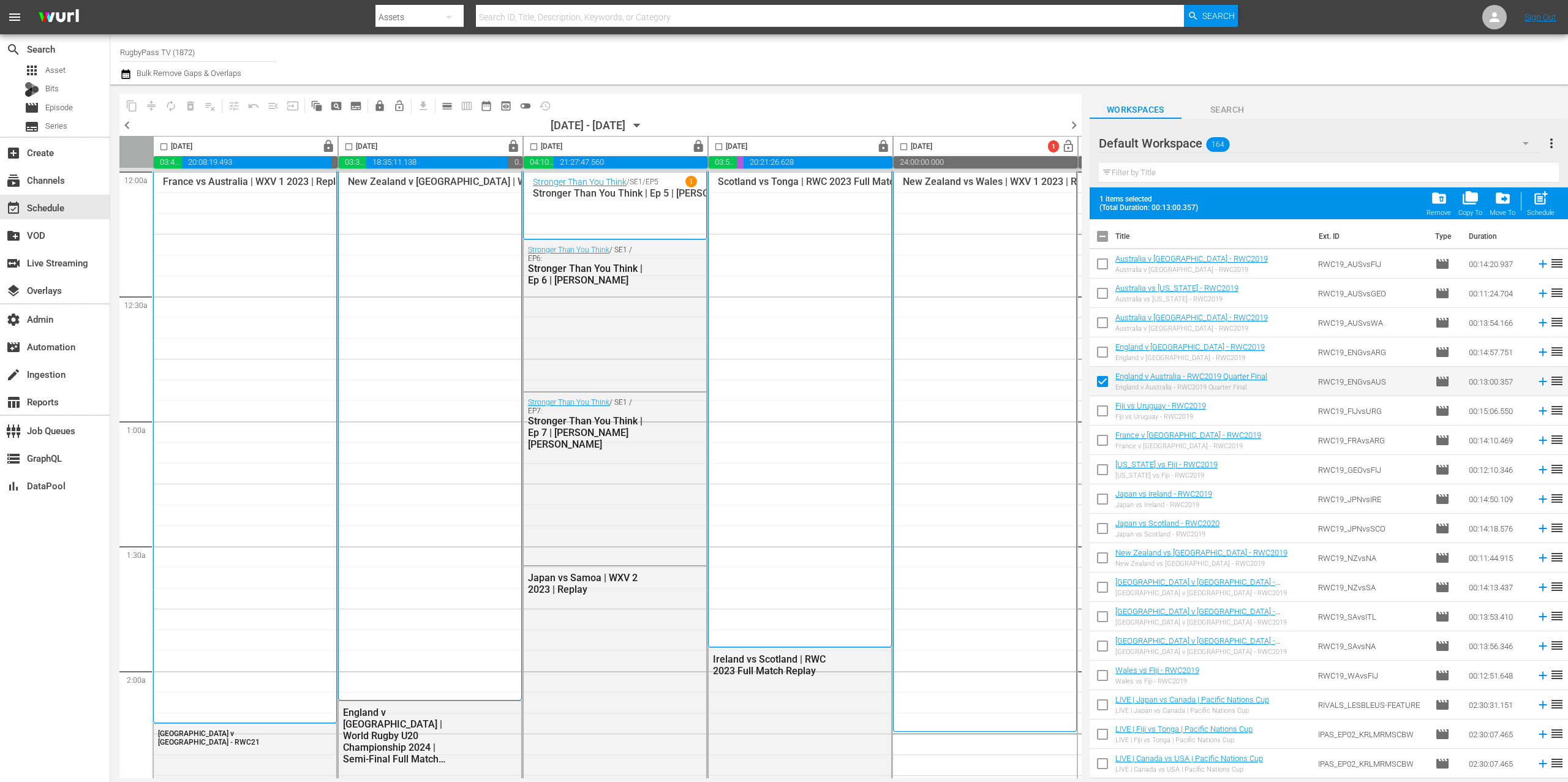
checkbox input "false"
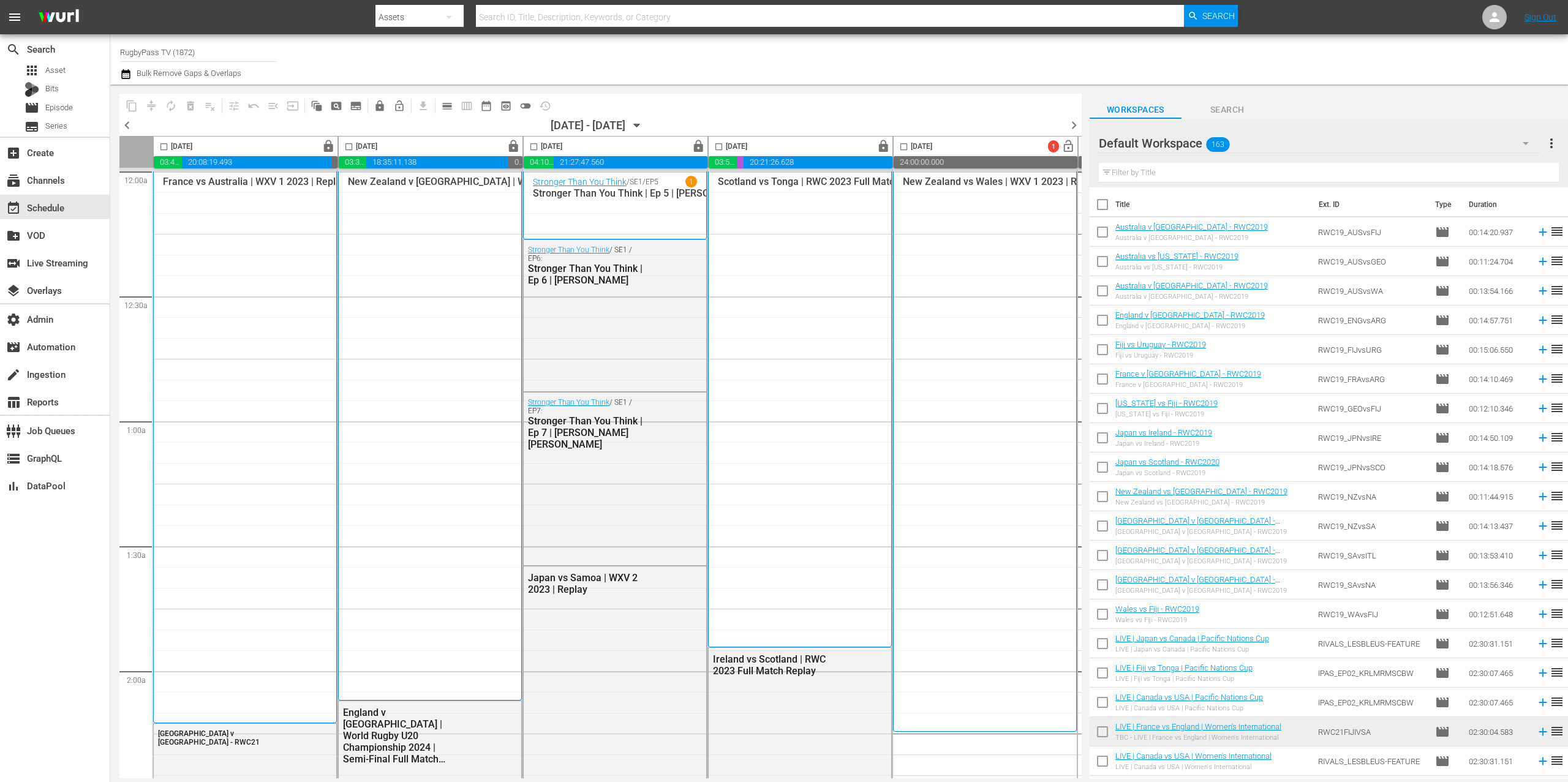
click at [1104, 469] on input "checkbox" at bounding box center [1102, 469] width 26 height 26
checkbox input "true"
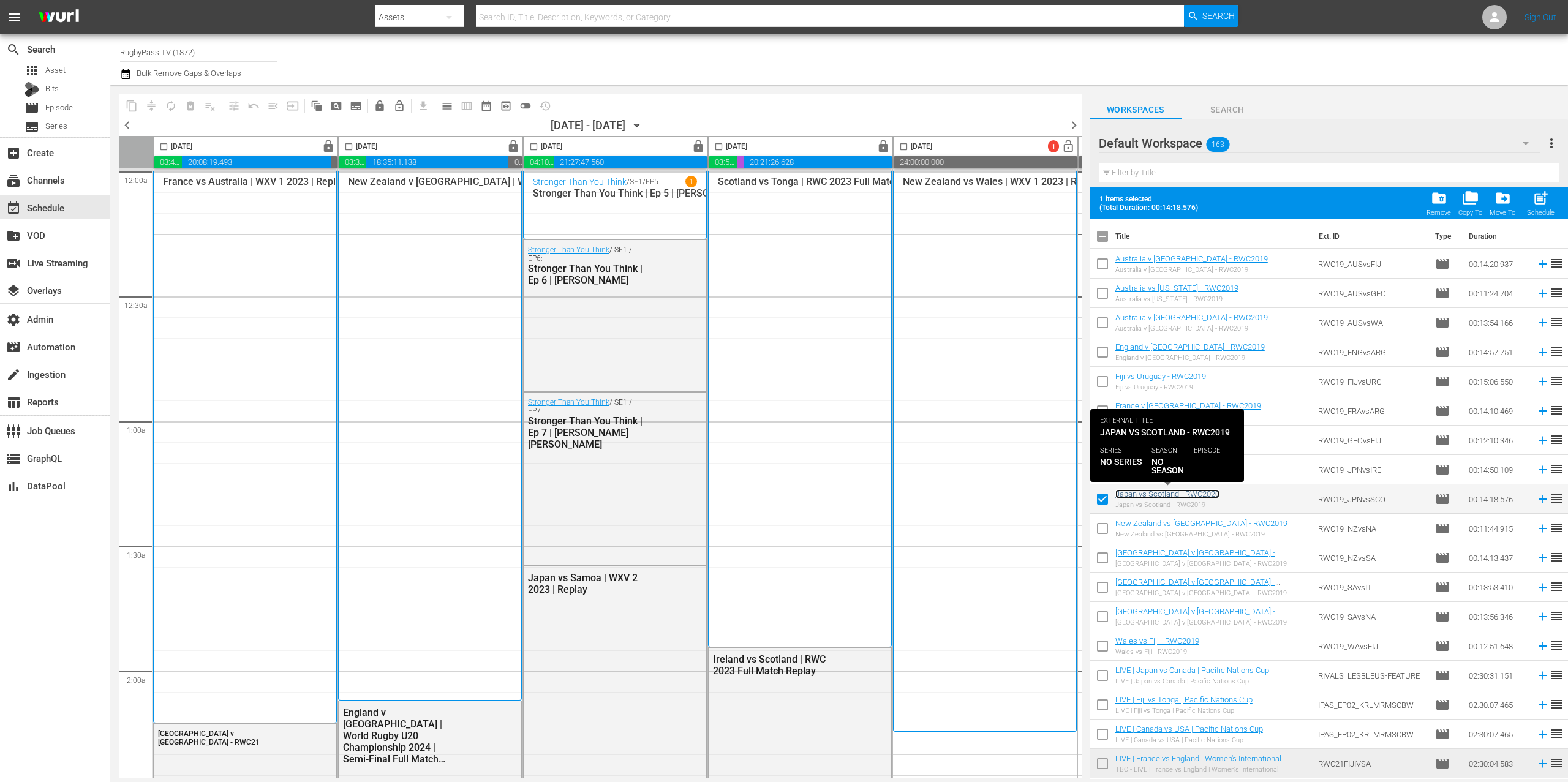
click at [1191, 494] on link "Japan vs Scotland - RWC2020" at bounding box center [1168, 494] width 104 height 9
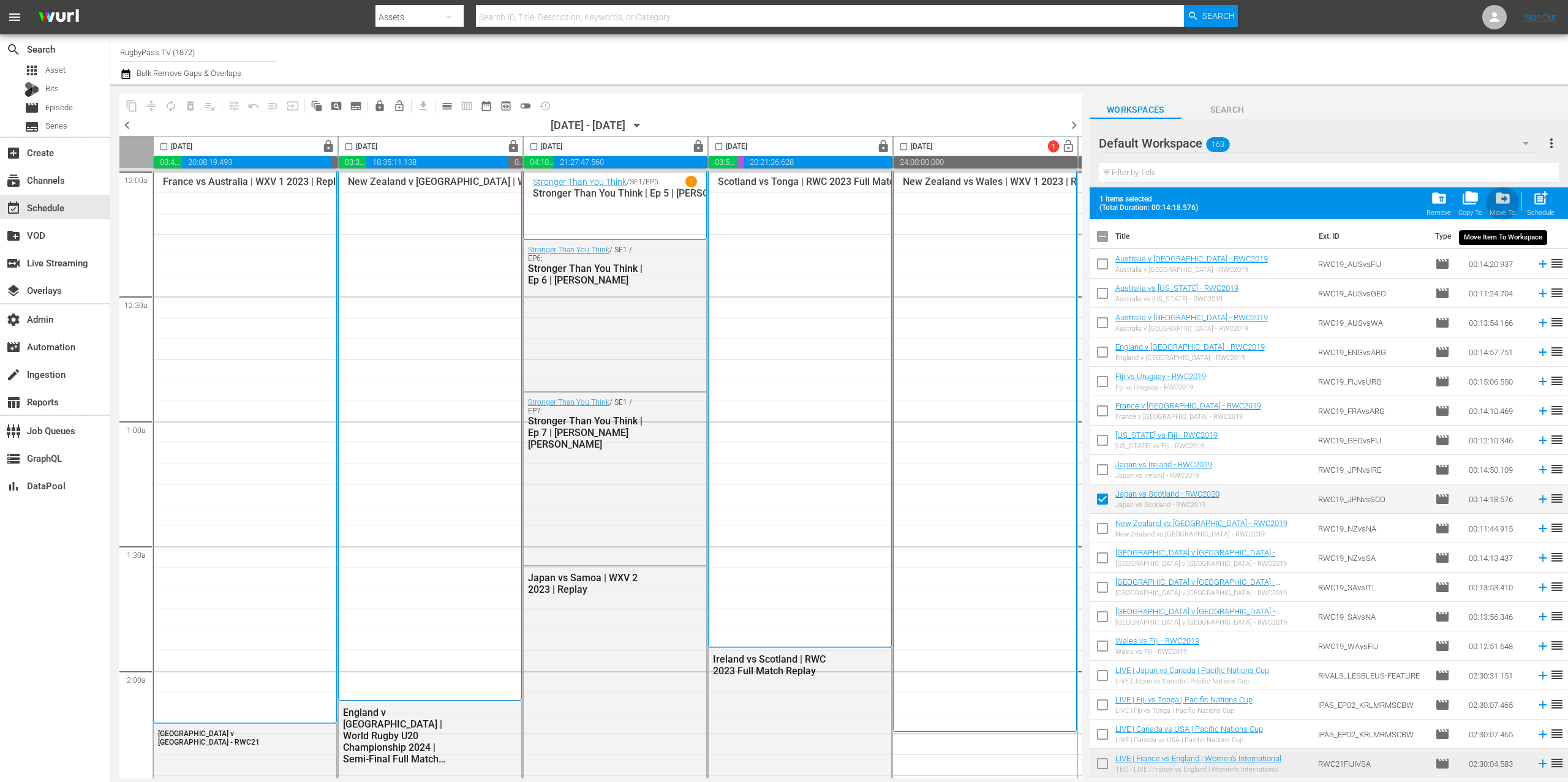
click at [1508, 206] on span "drive_file_move" at bounding box center [1503, 198] width 16 height 16
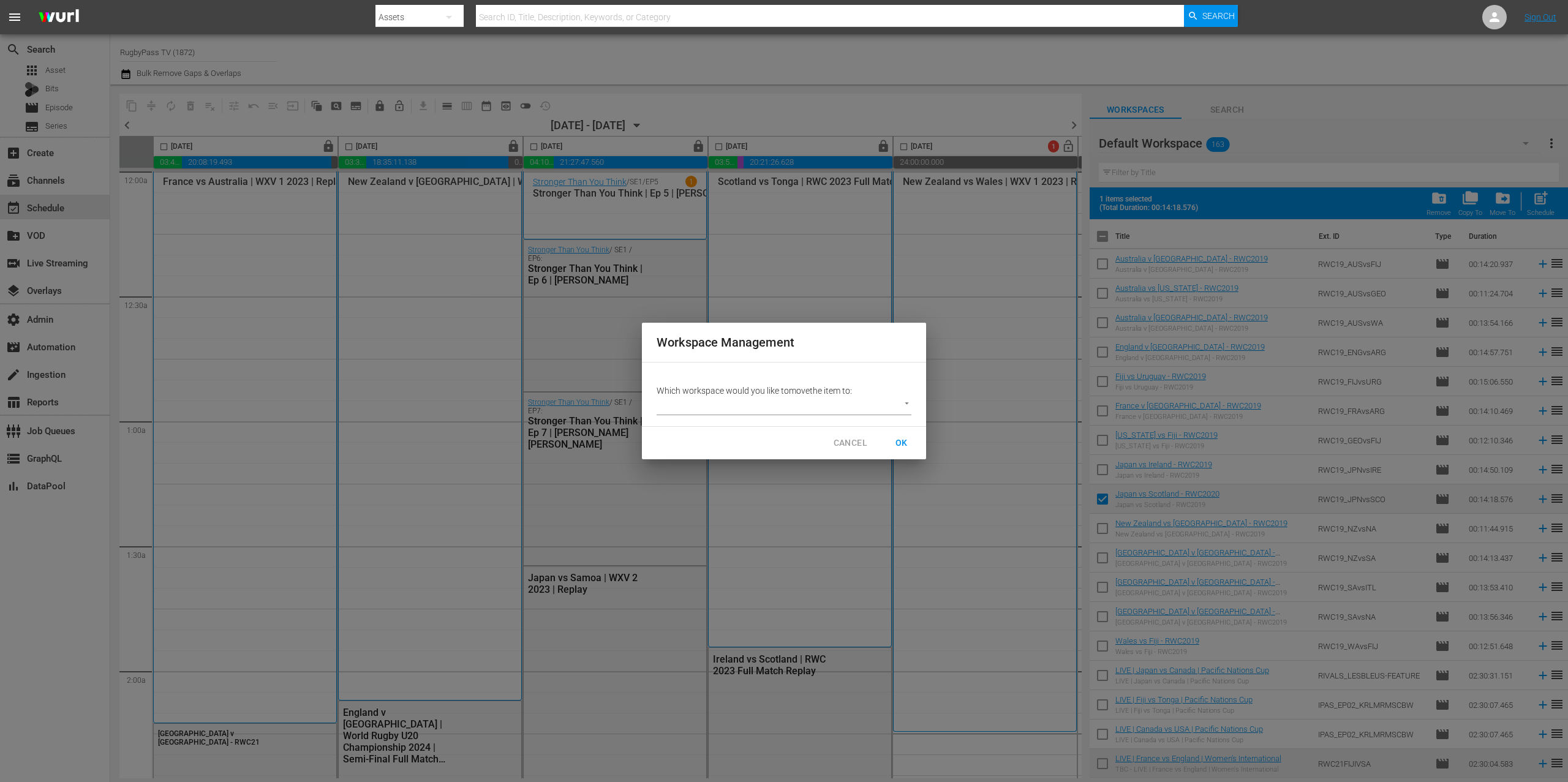
click at [879, 410] on body "menu Search By Assets Search ID, Title, Description, Keywords, or Category Sear…" at bounding box center [784, 391] width 1568 height 782
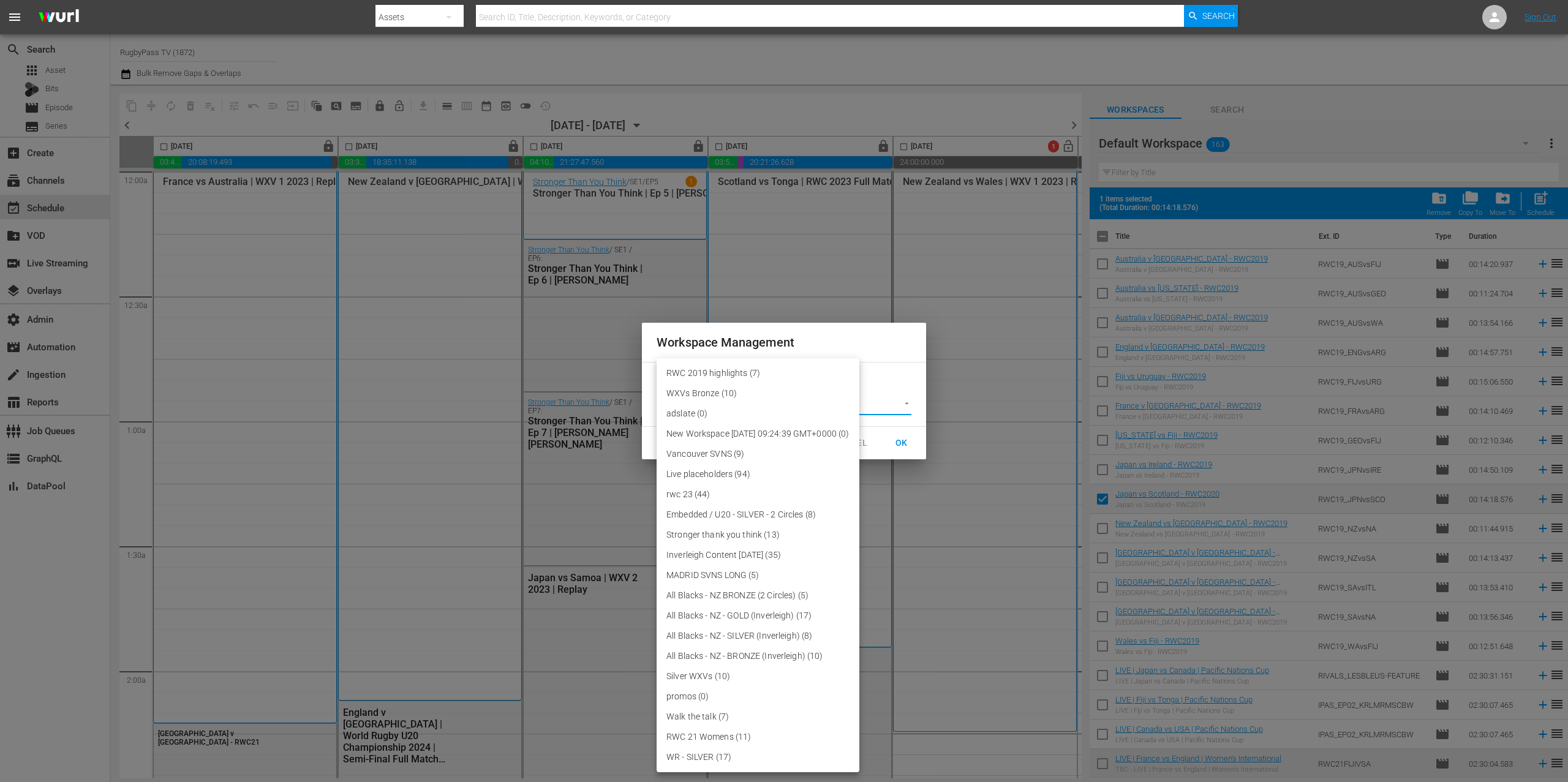
click at [776, 371] on li "RWC 2019 highlights (7)" at bounding box center [758, 373] width 202 height 20
type input "3708"
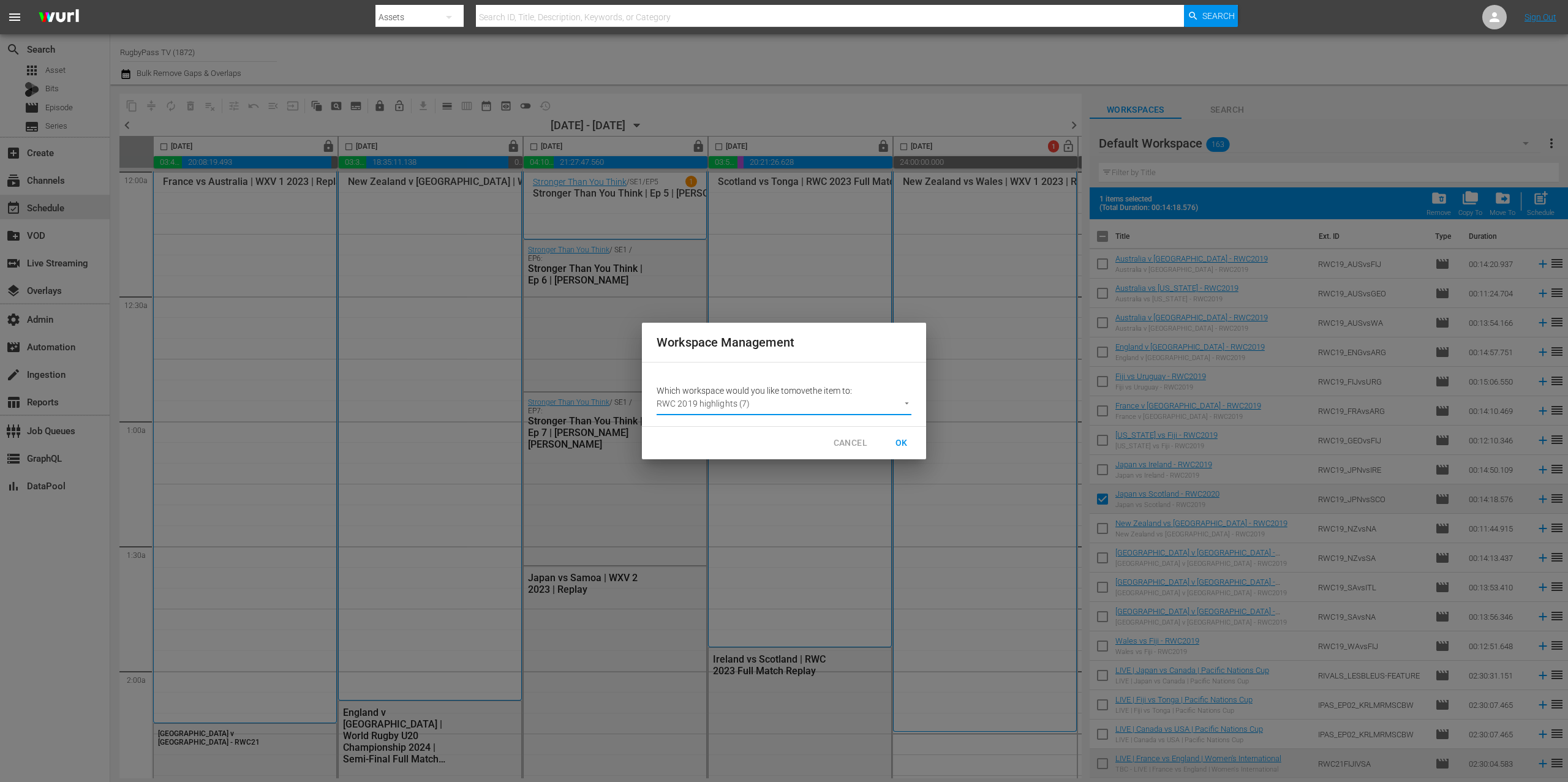
click at [893, 435] on button "OK" at bounding box center [901, 443] width 39 height 22
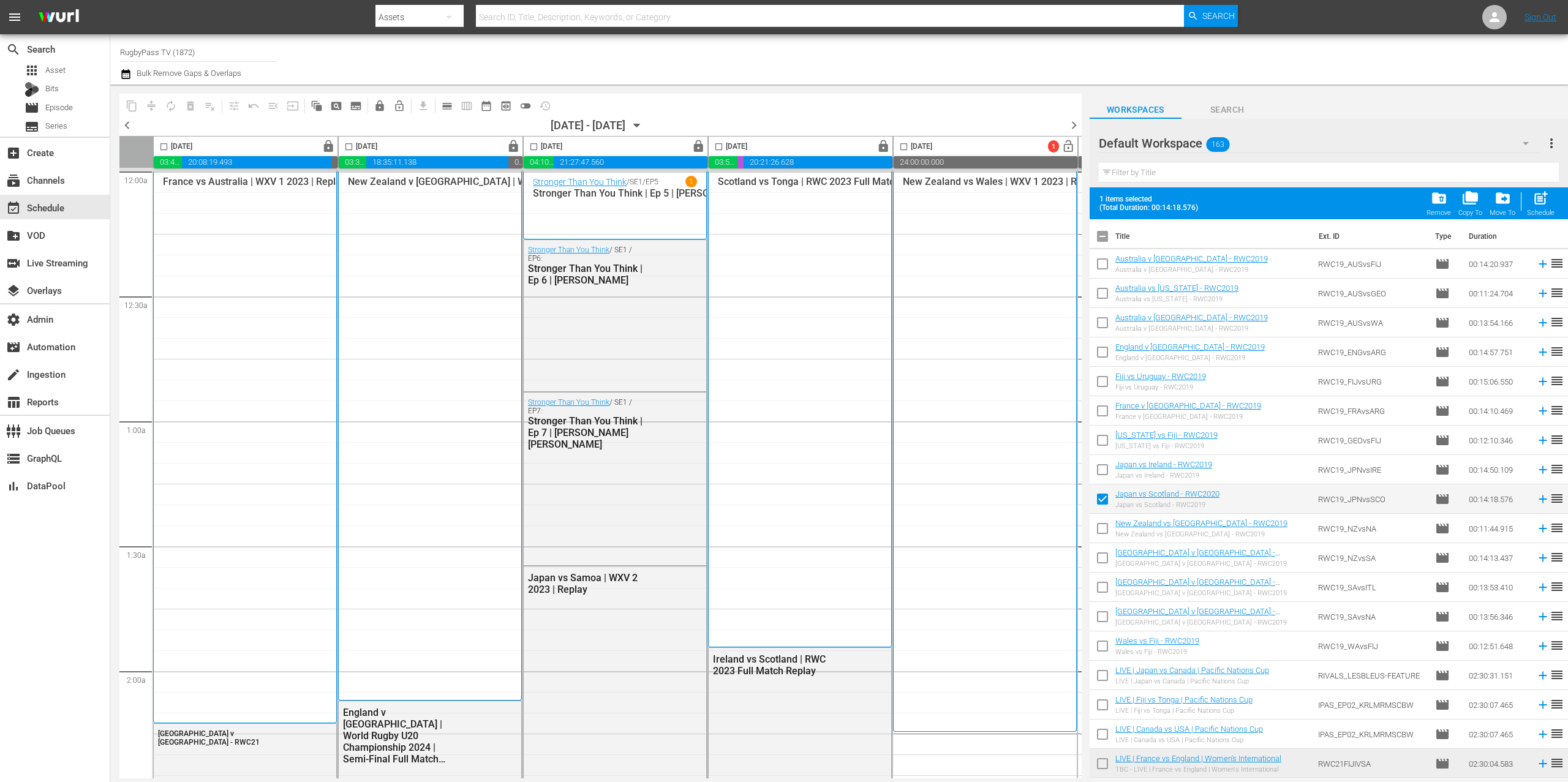
checkbox input "false"
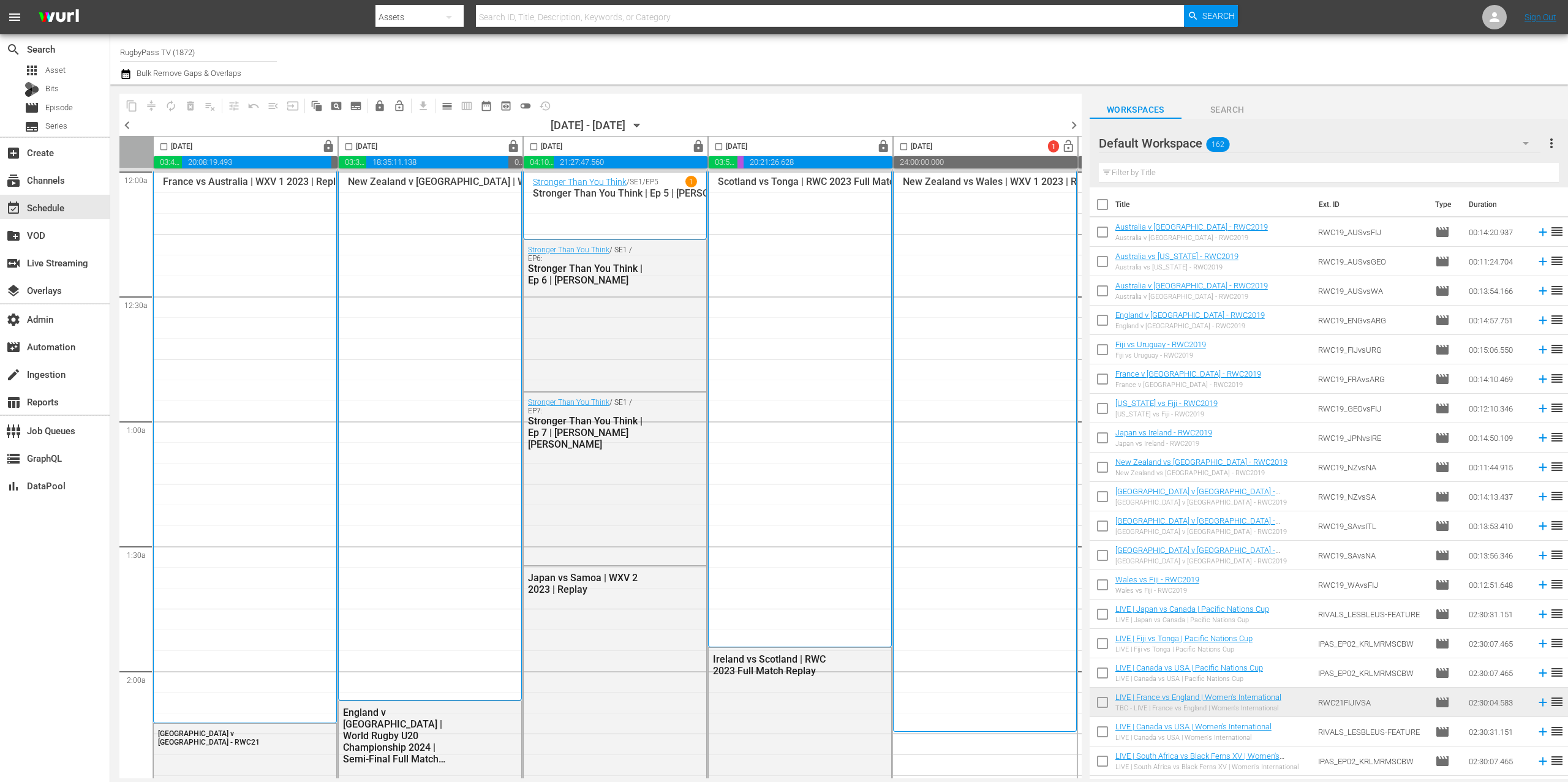
click at [1101, 469] on input "checkbox" at bounding box center [1102, 469] width 26 height 26
checkbox input "true"
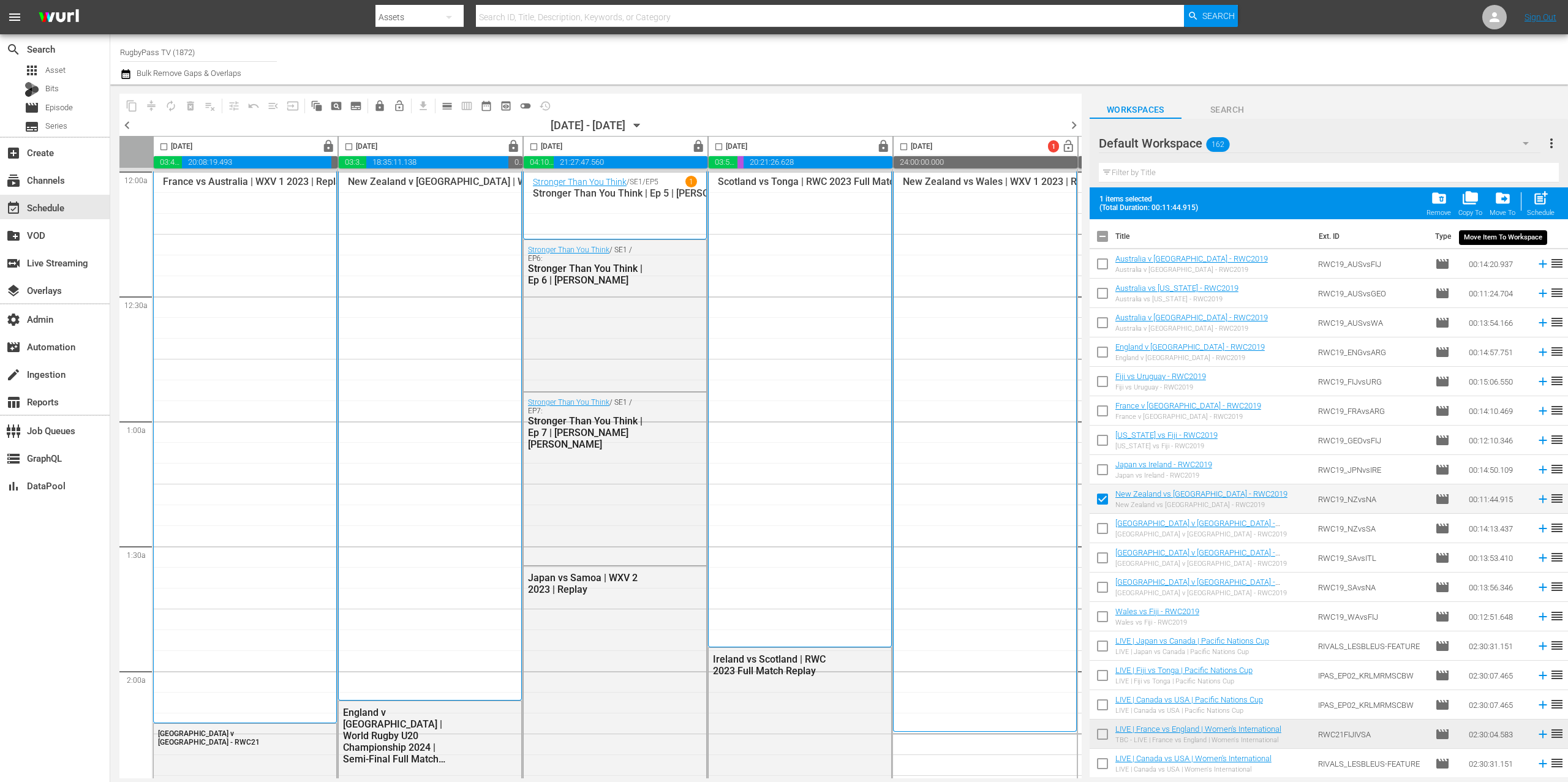
click at [1501, 205] on span "drive_file_move" at bounding box center [1503, 198] width 16 height 16
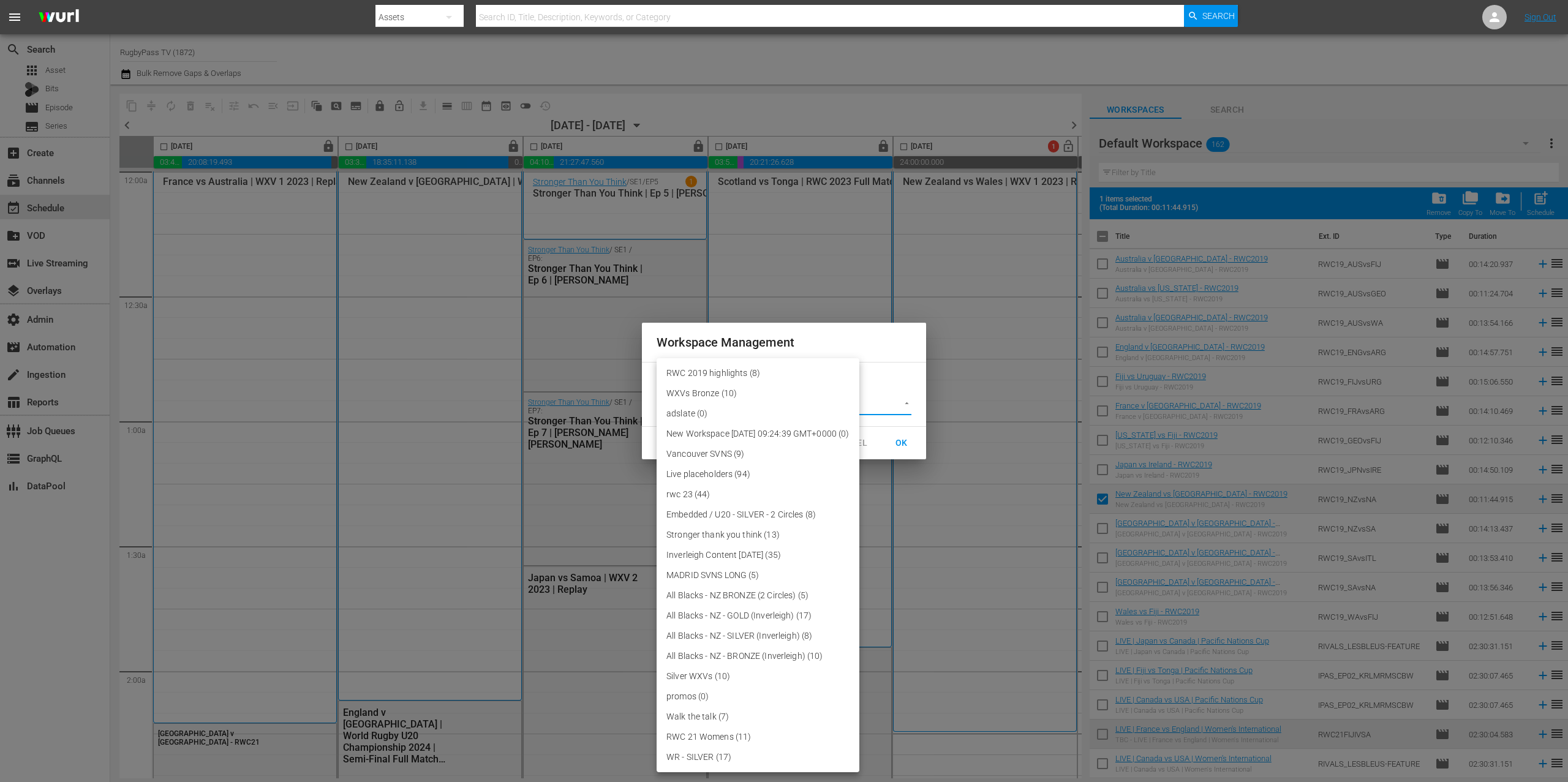
click at [830, 400] on body "menu Search By Assets Search ID, Title, Description, Keywords, or Category Sear…" at bounding box center [784, 391] width 1568 height 782
click at [796, 371] on li "RWC 2019 highlights (8)" at bounding box center [758, 373] width 202 height 20
type input "3708"
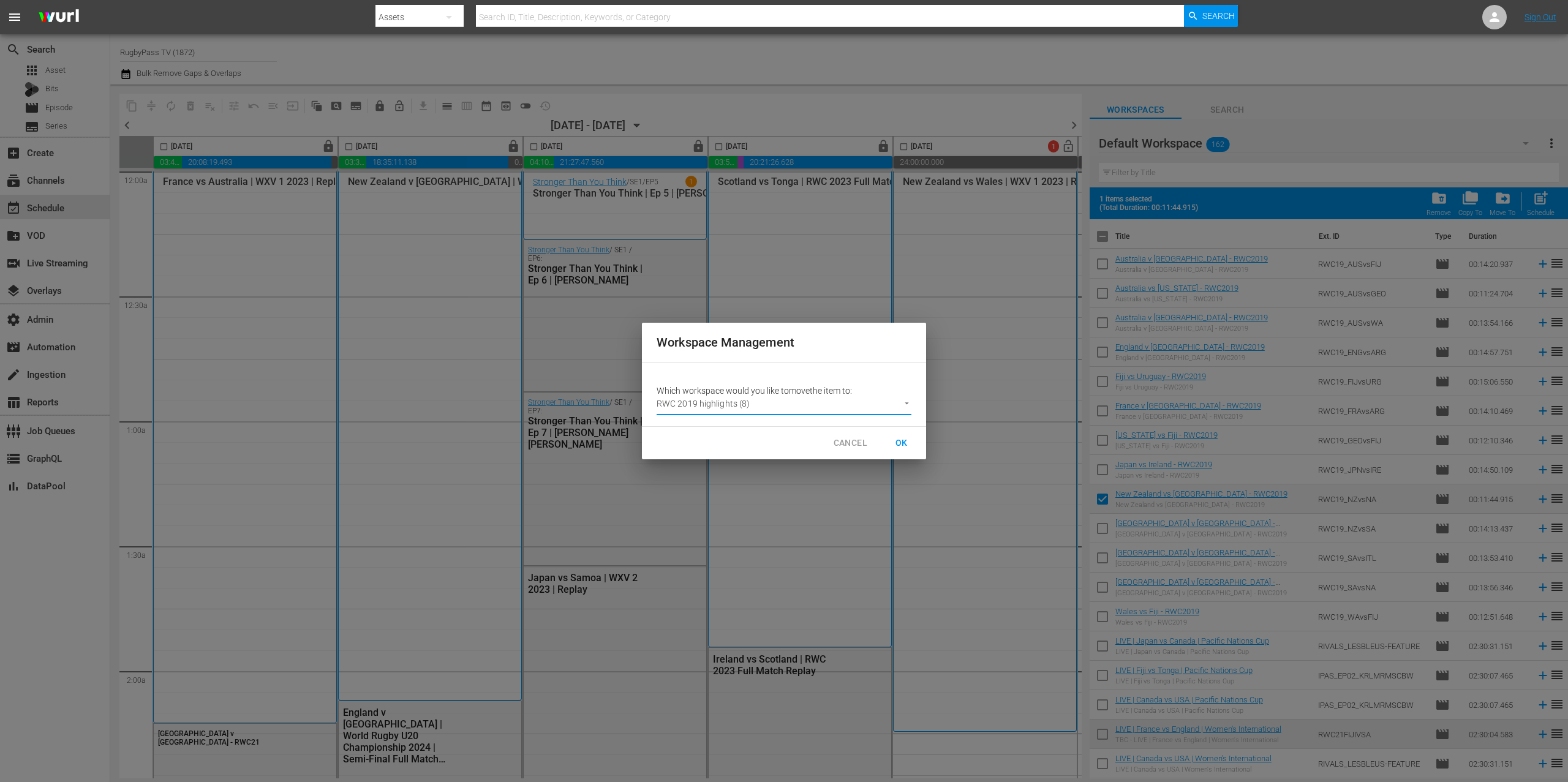
click at [899, 440] on span "OK" at bounding box center [902, 443] width 19 height 16
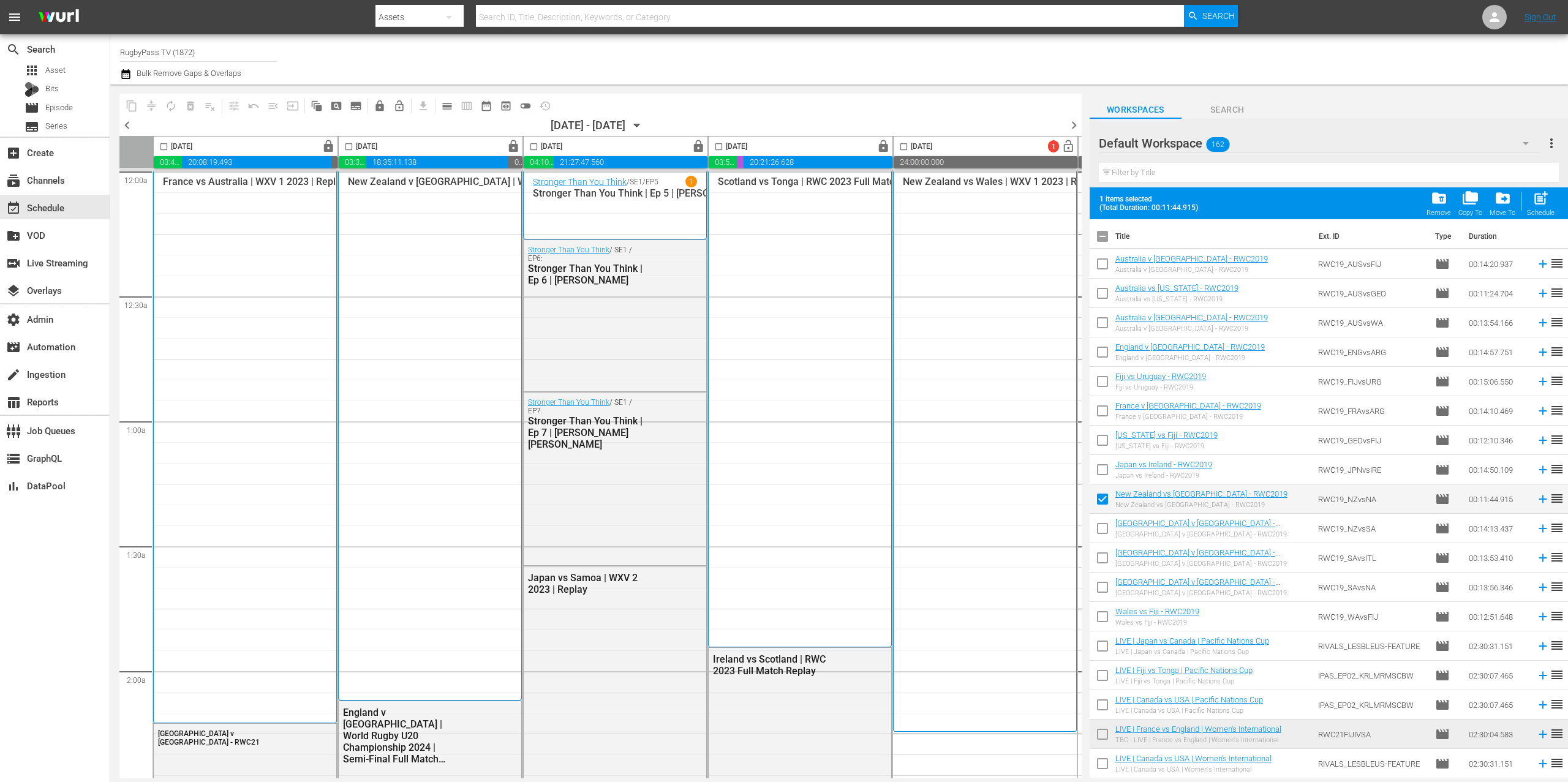
checkbox input "false"
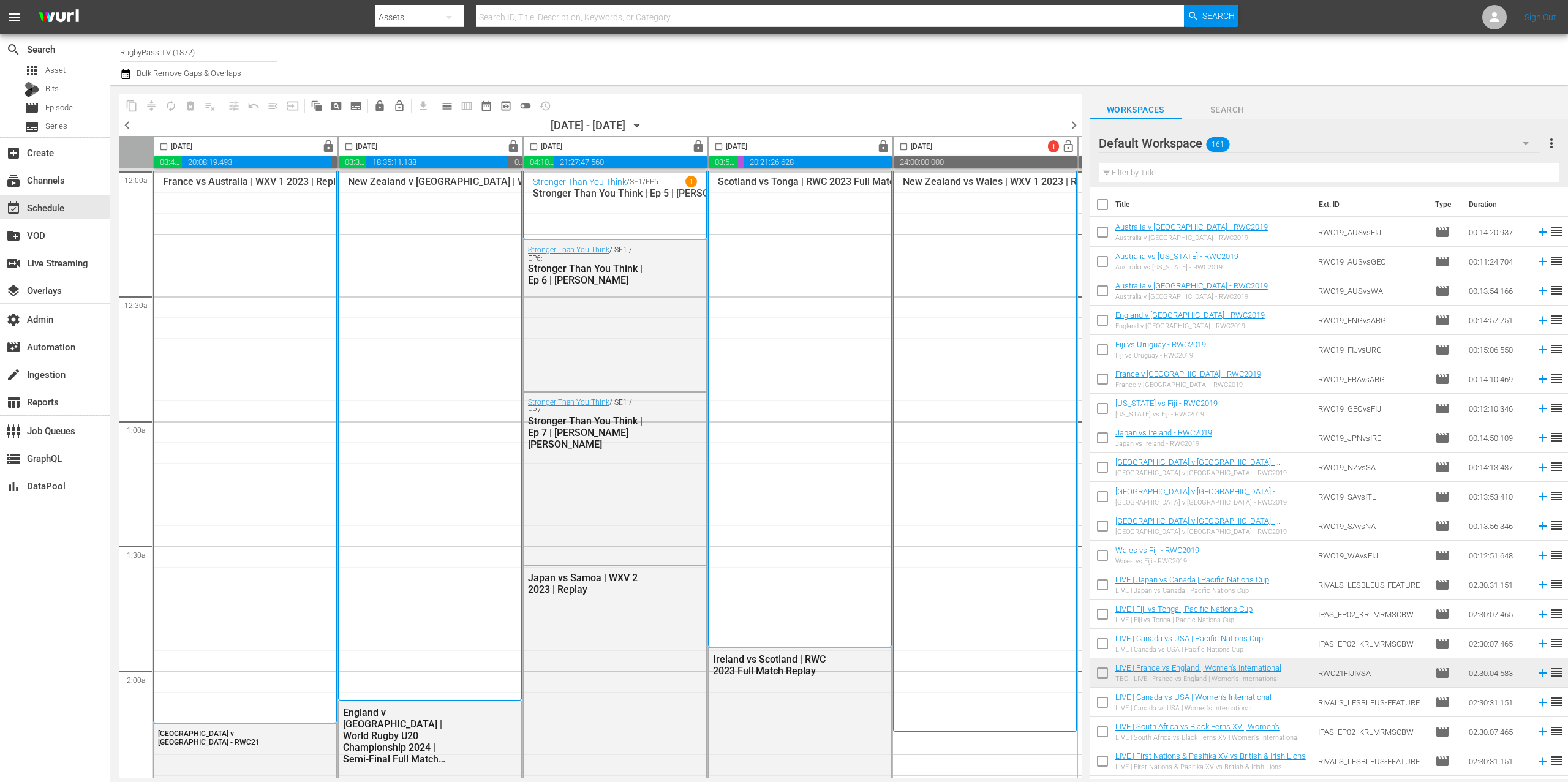
click at [1107, 494] on input "checkbox" at bounding box center [1102, 499] width 26 height 26
checkbox input "true"
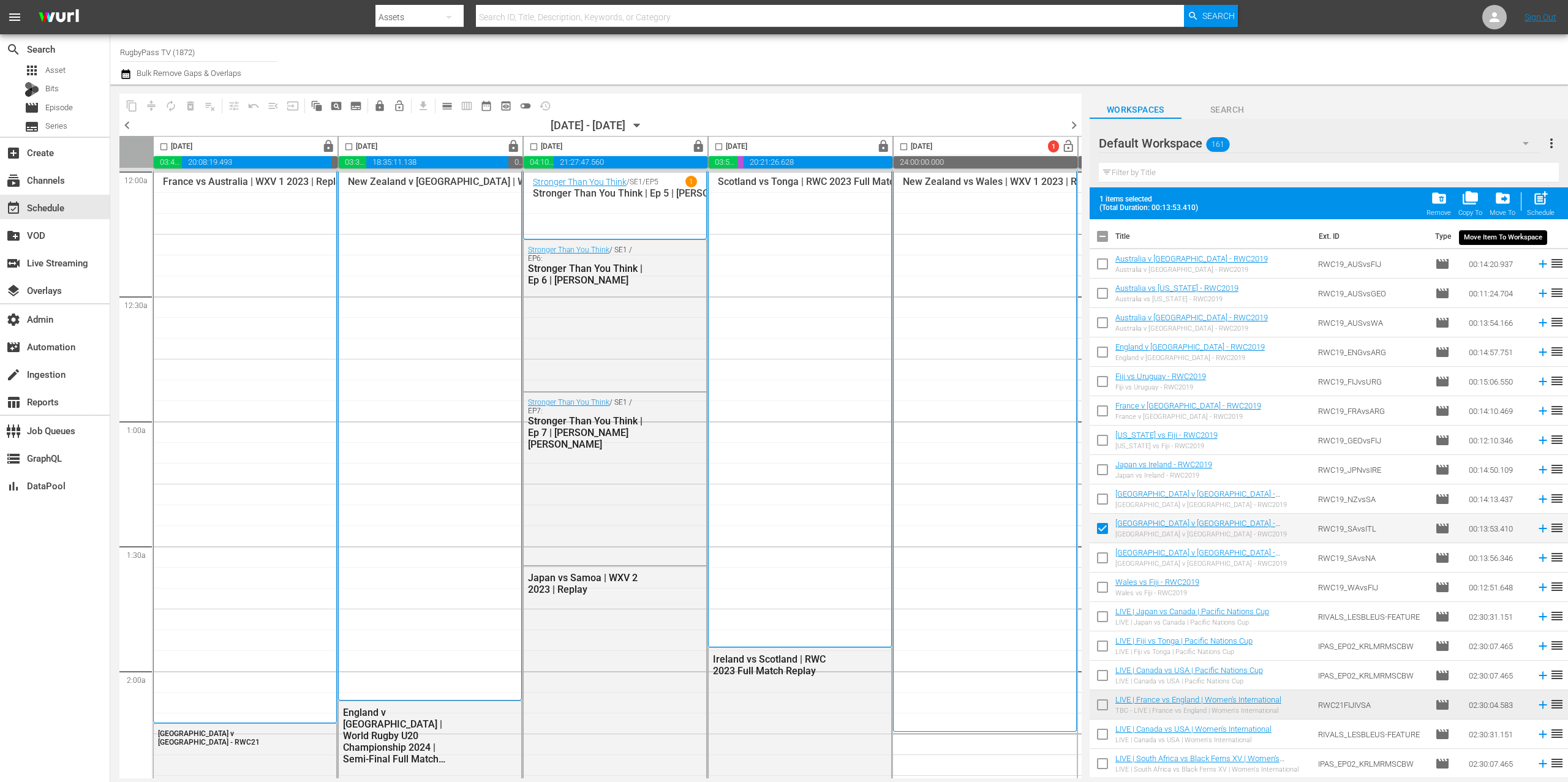
click at [1497, 202] on span "drive_file_move" at bounding box center [1503, 198] width 16 height 16
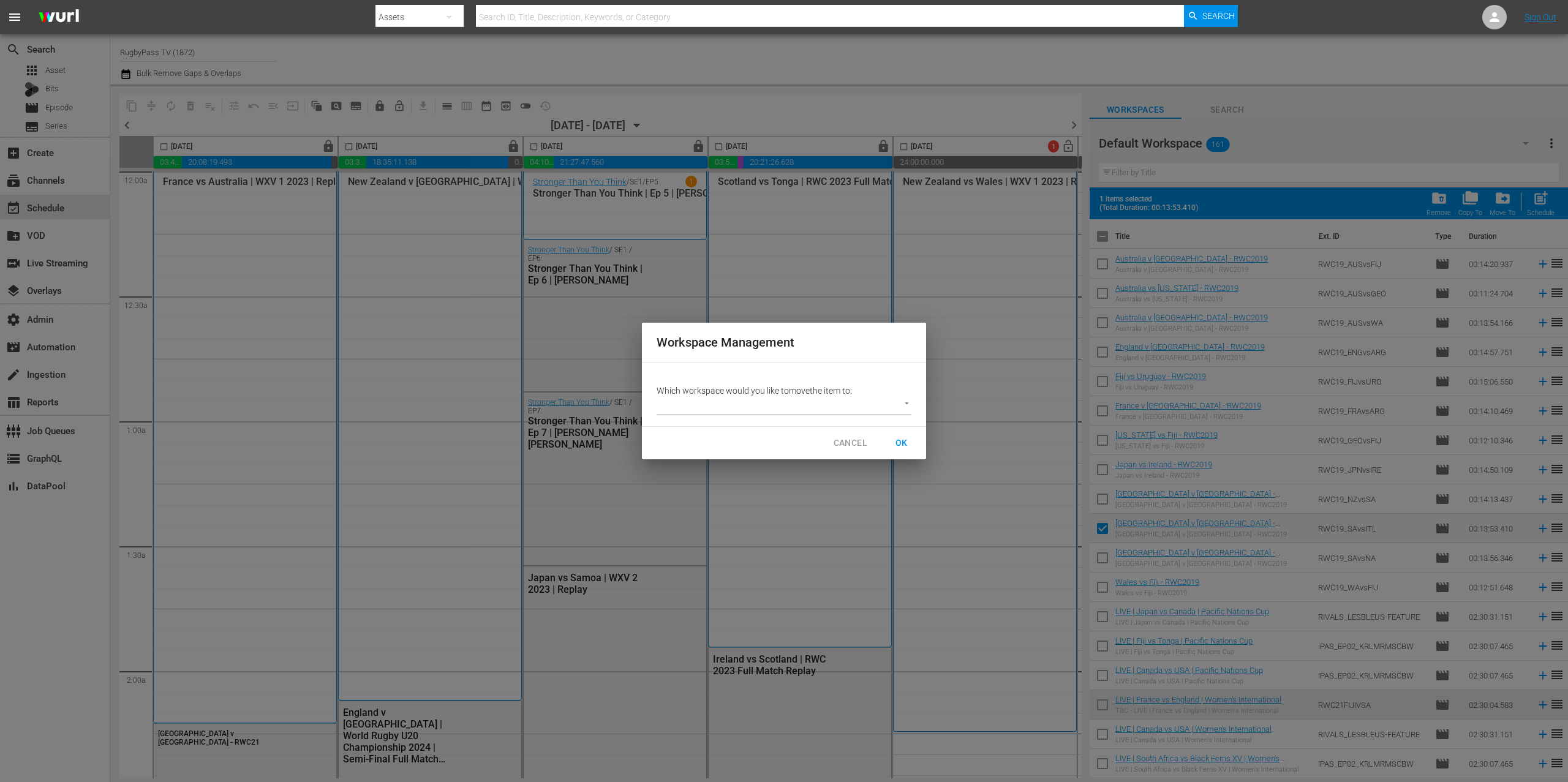
click at [851, 408] on body "menu Search By Assets Search ID, Title, Description, Keywords, or Category Sear…" at bounding box center [784, 391] width 1568 height 782
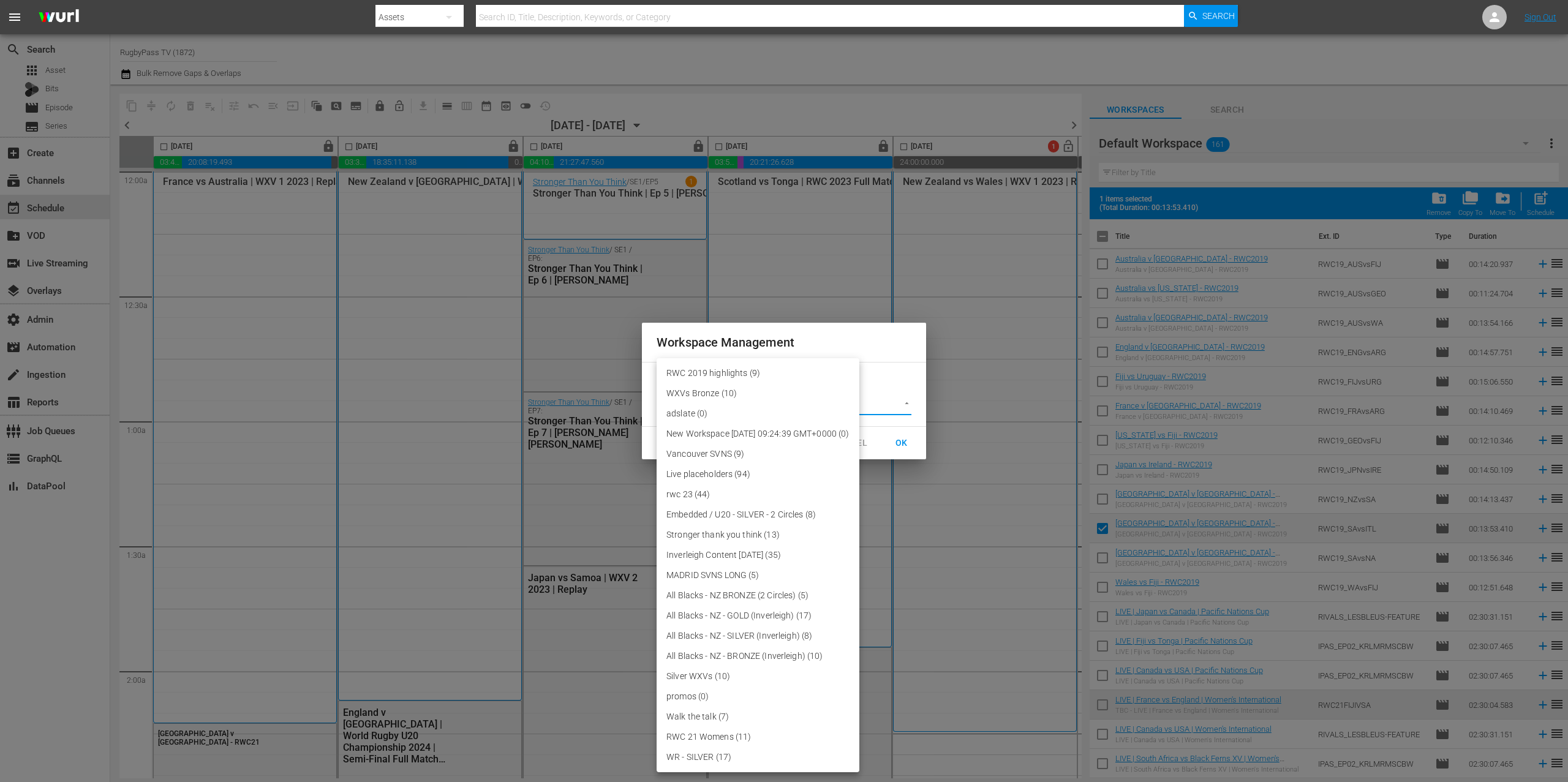
click at [784, 373] on li "RWC 2019 highlights (9)" at bounding box center [758, 373] width 202 height 20
type input "3708"
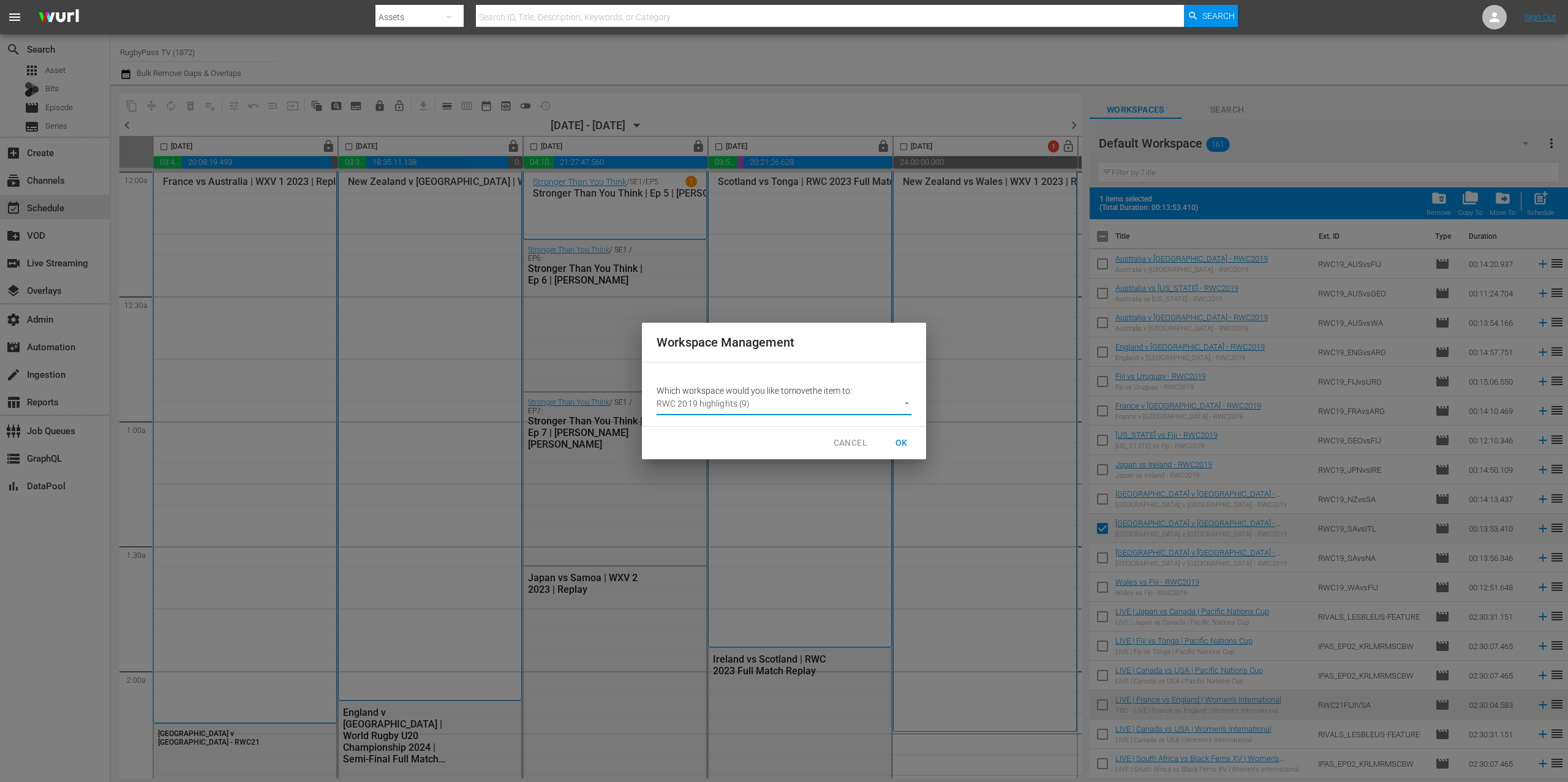
click at [921, 439] on button "OK" at bounding box center [901, 443] width 39 height 22
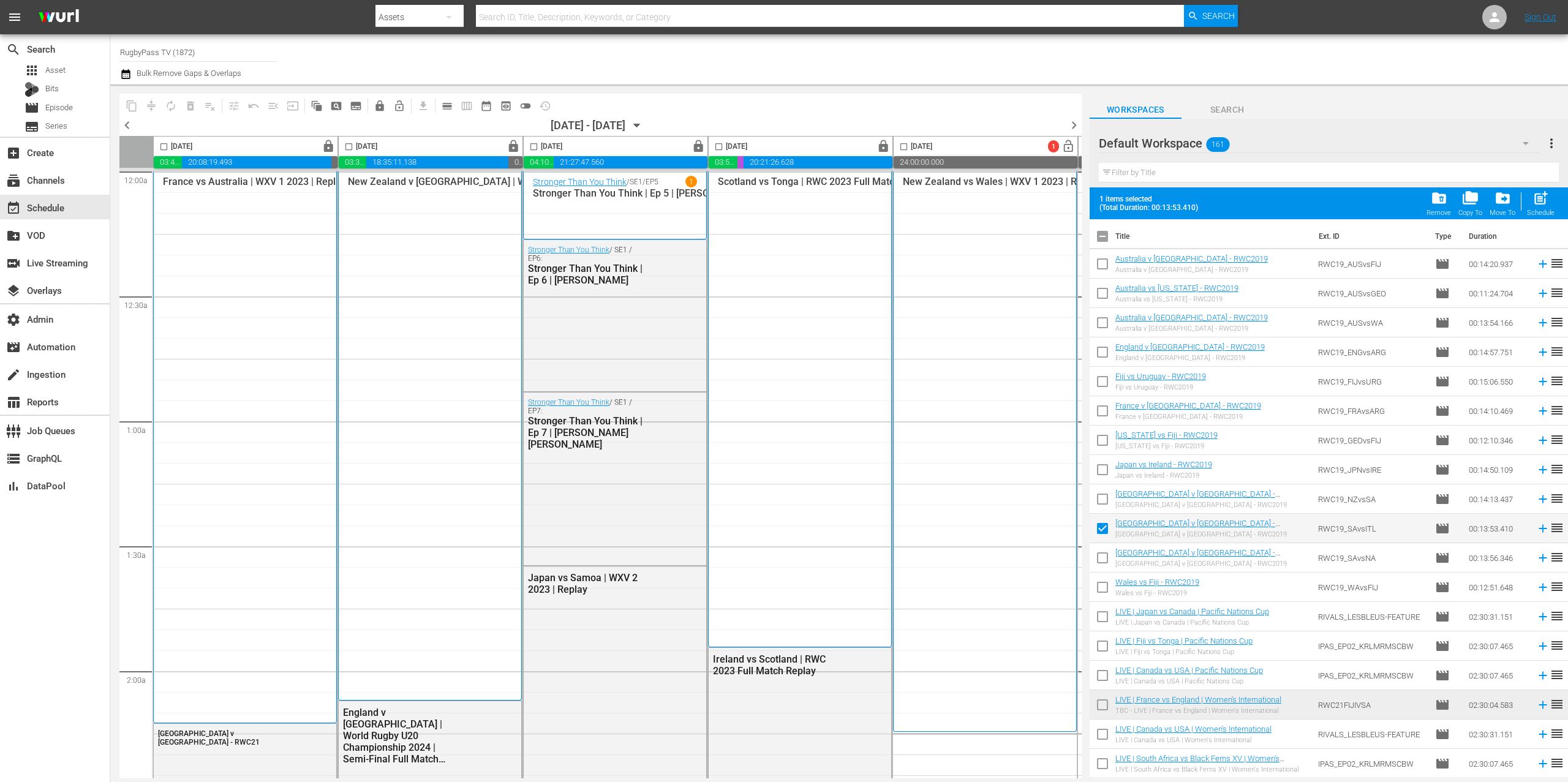
checkbox input "false"
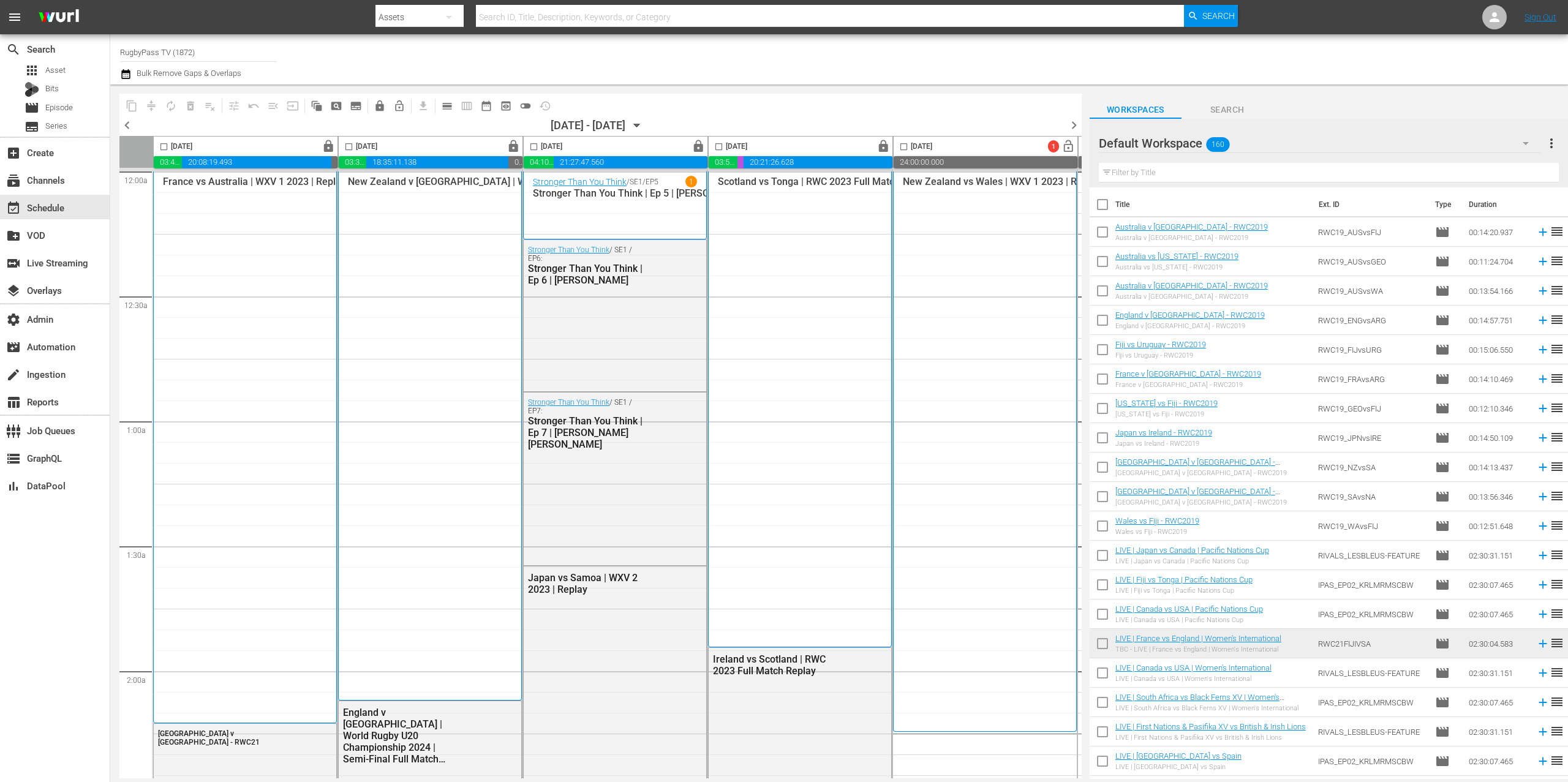
click at [1100, 440] on input "checkbox" at bounding box center [1102, 440] width 26 height 26
checkbox input "true"
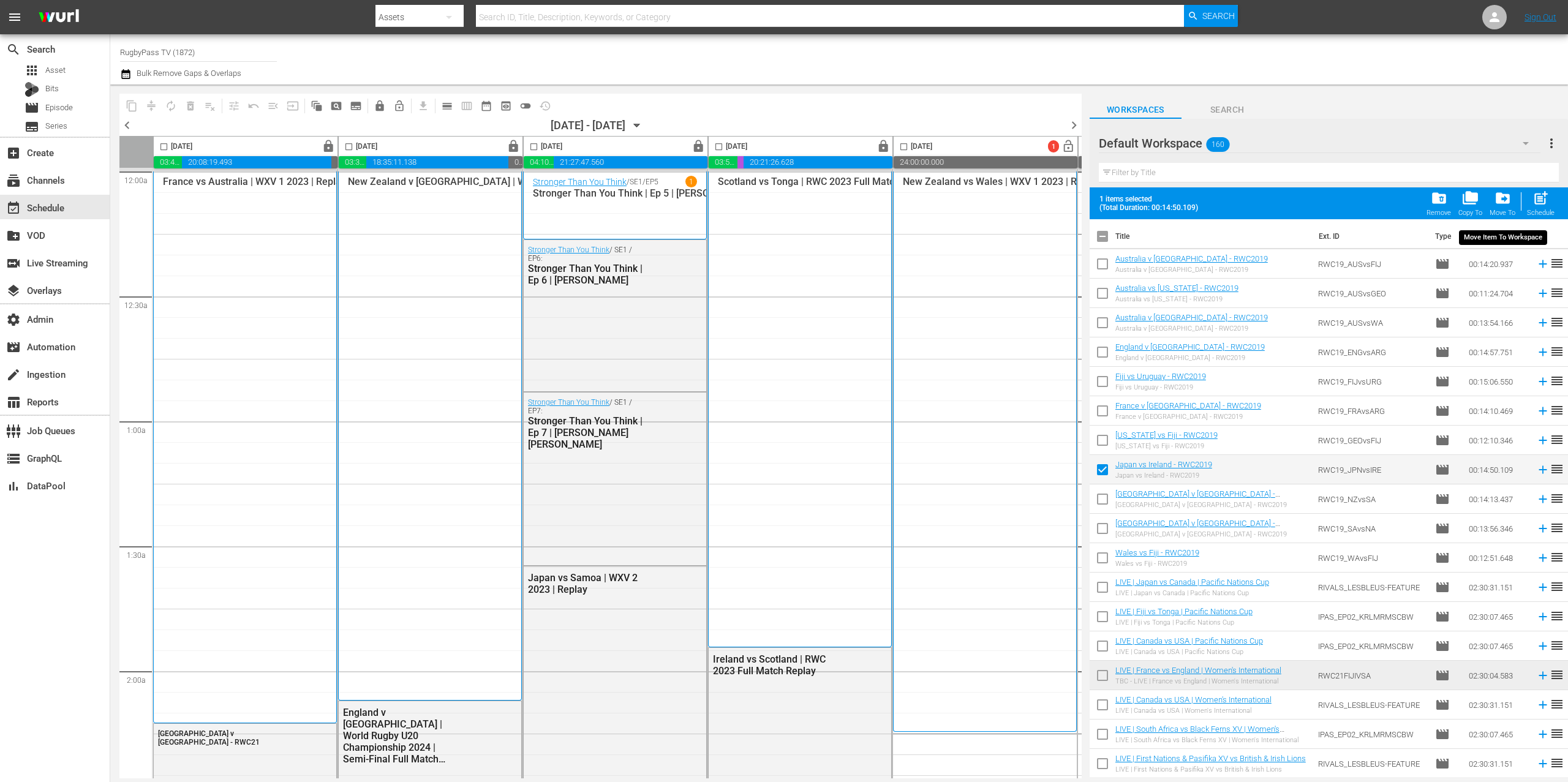
click at [1500, 205] on span "drive_file_move" at bounding box center [1503, 198] width 16 height 16
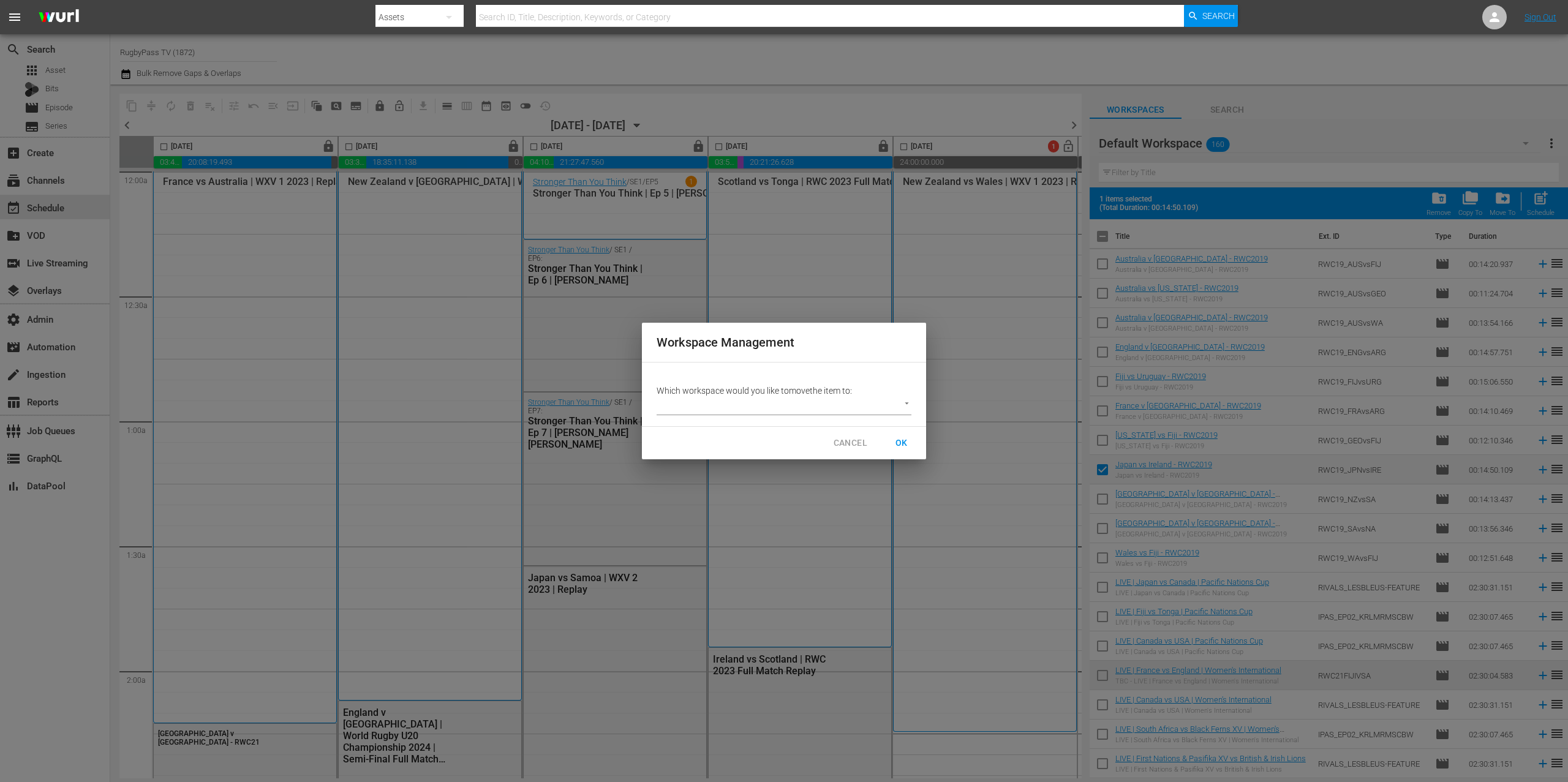
click at [883, 411] on body "menu Search By Assets Search ID, Title, Description, Keywords, or Category Sear…" at bounding box center [784, 391] width 1568 height 782
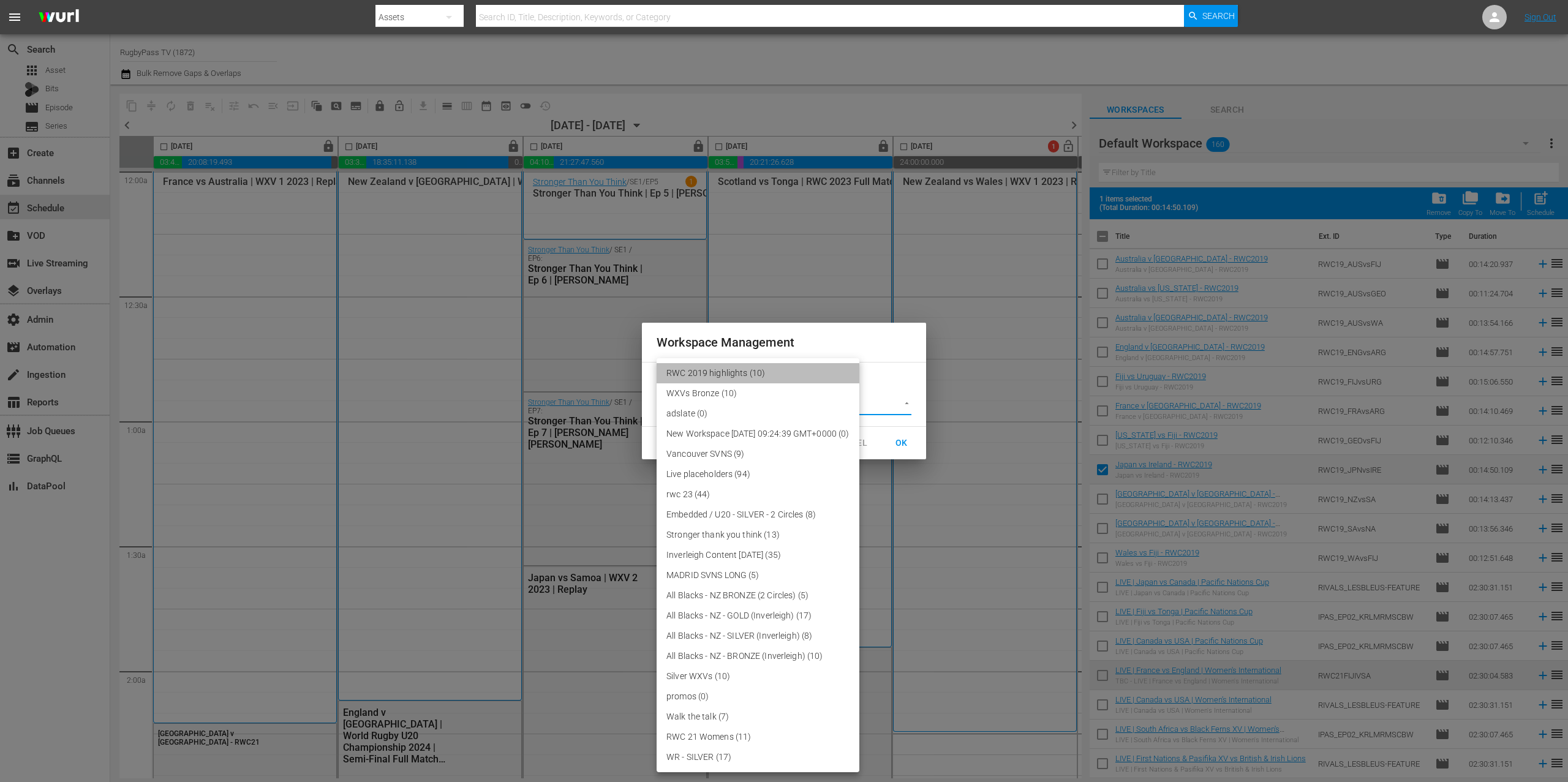
click at [805, 368] on li "RWC 2019 highlights (10)" at bounding box center [758, 373] width 202 height 20
type input "3708"
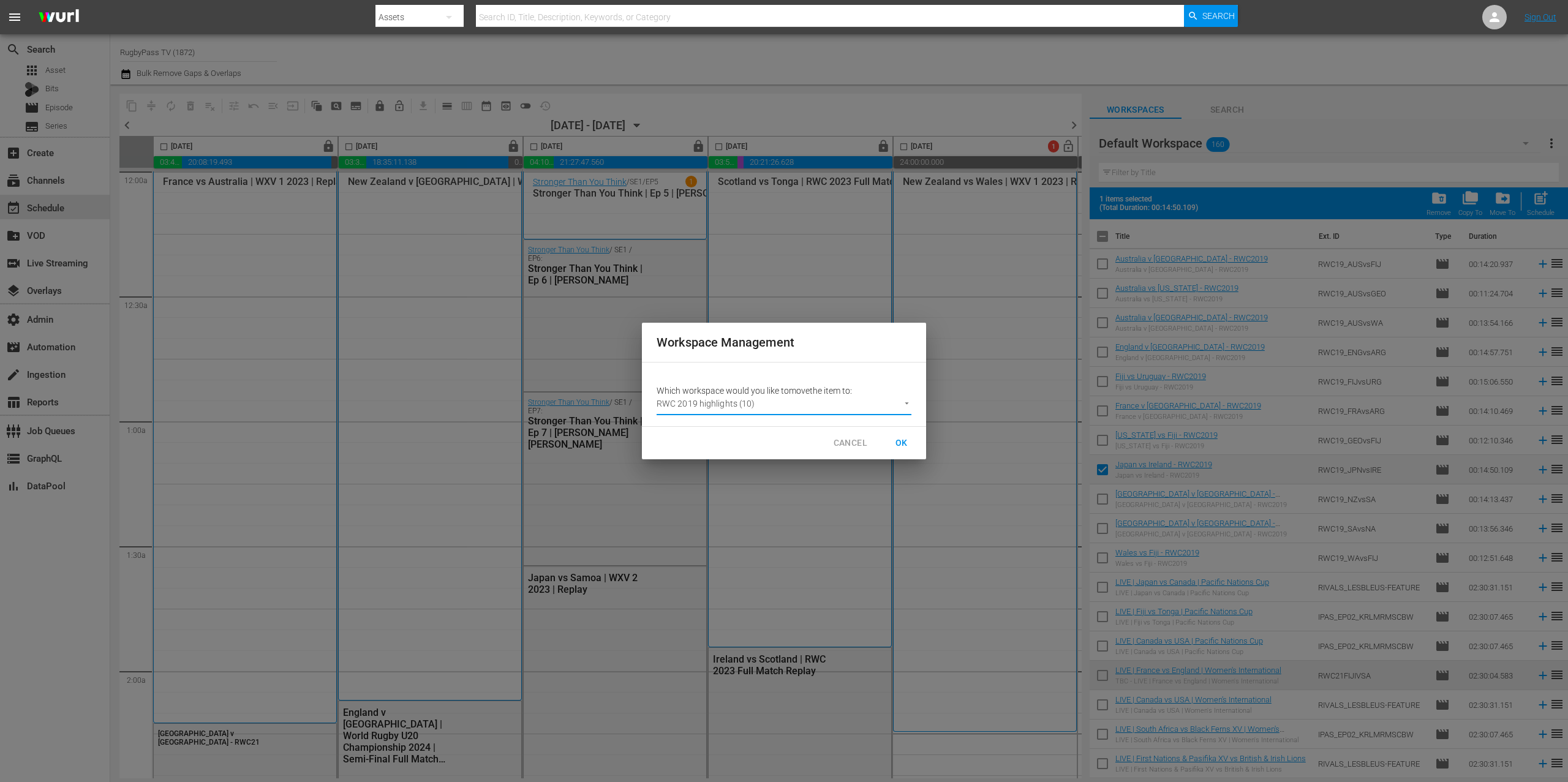
click at [904, 441] on span "OK" at bounding box center [902, 443] width 19 height 16
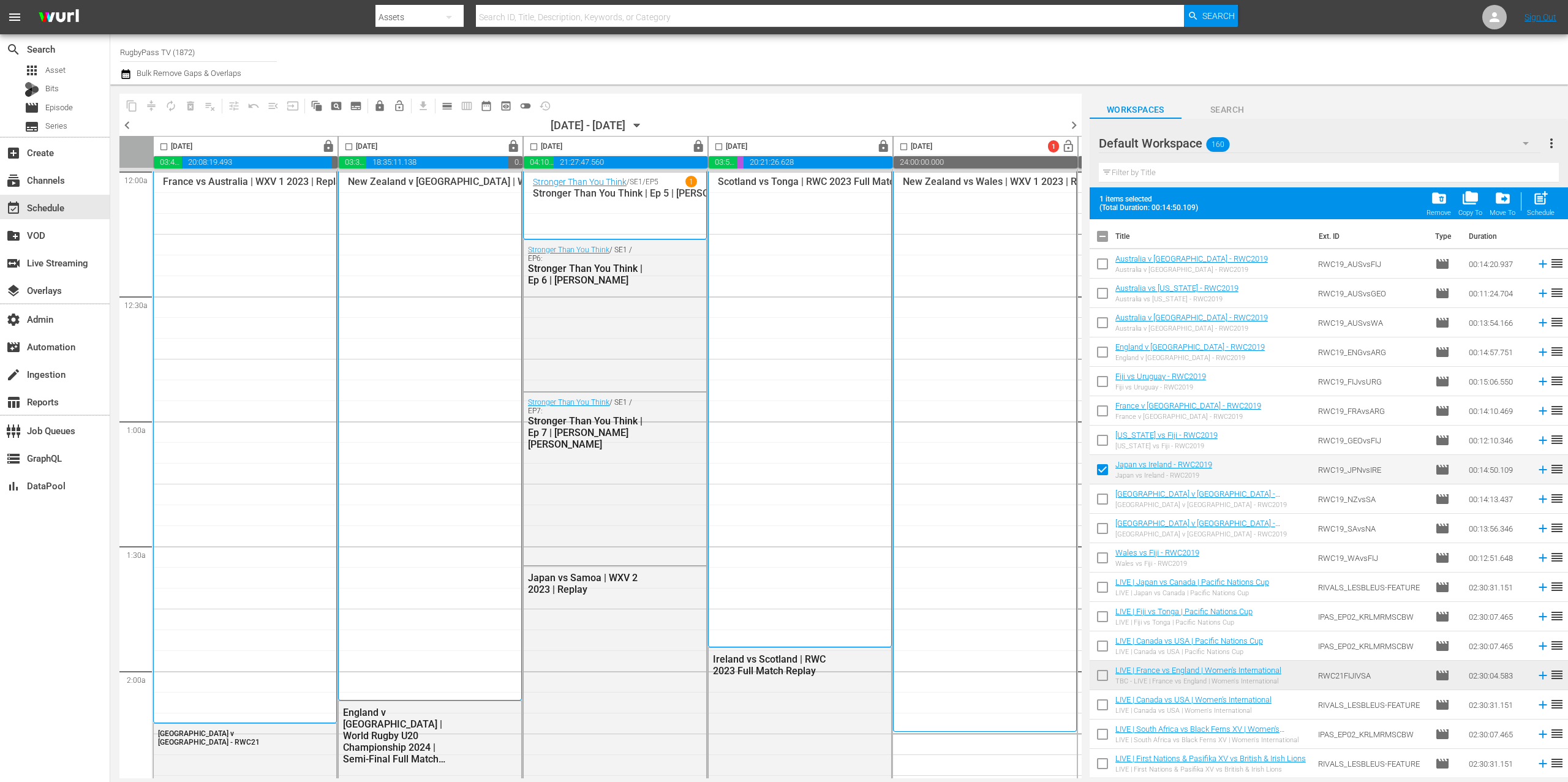
checkbox input "false"
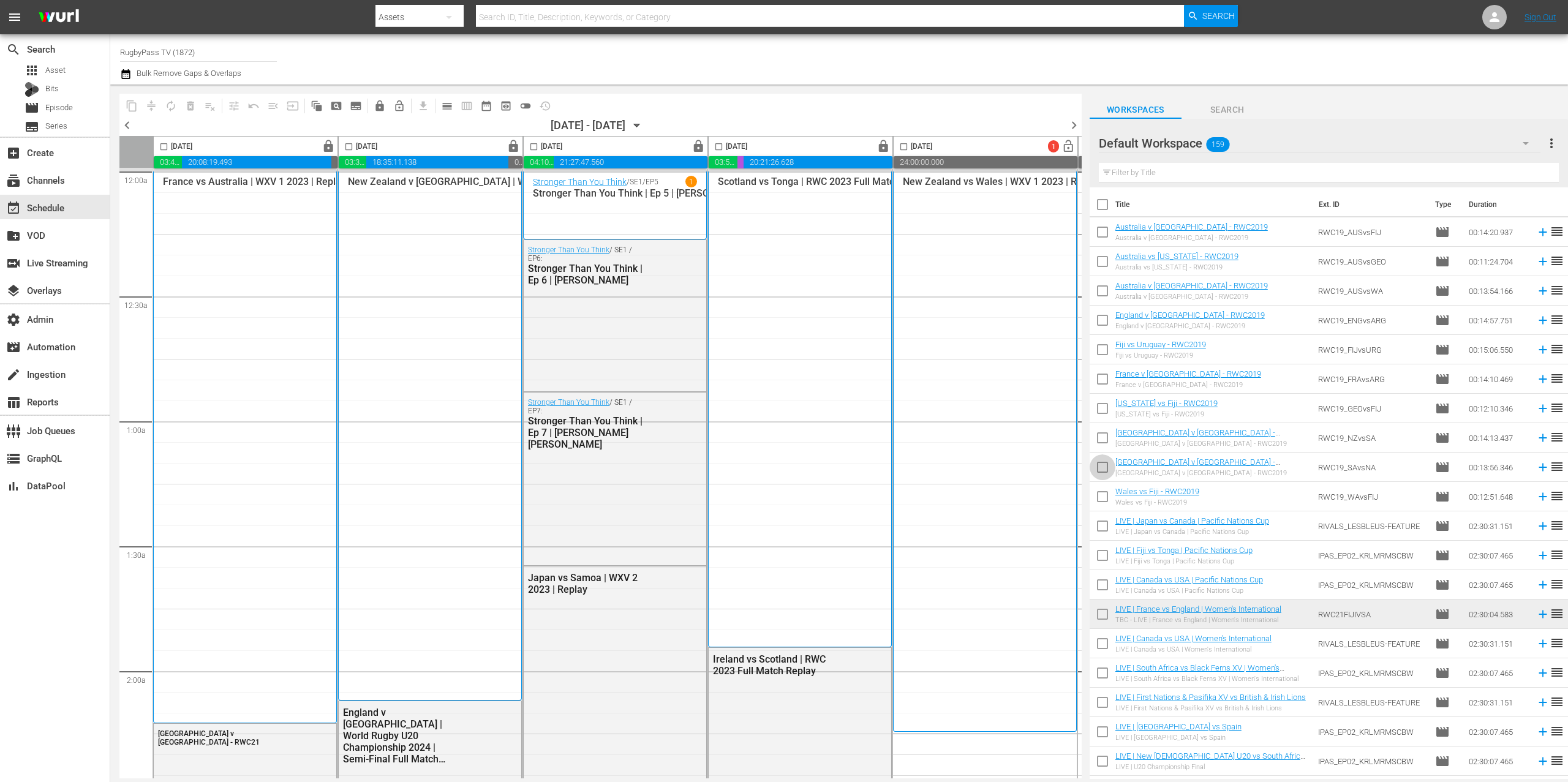
click at [1104, 466] on input "checkbox" at bounding box center [1102, 469] width 26 height 26
checkbox input "true"
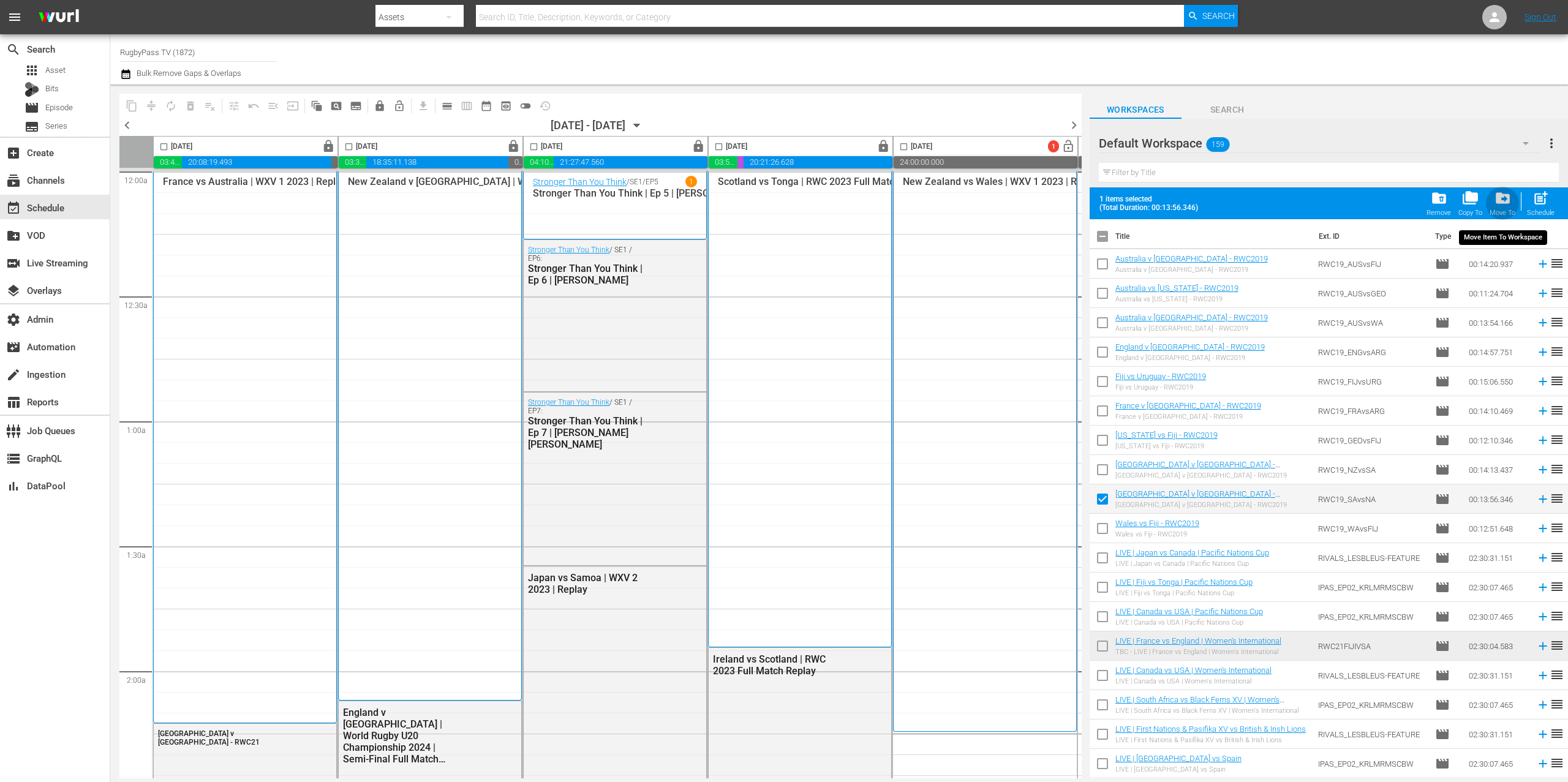
click at [1506, 198] on span "drive_file_move" at bounding box center [1503, 198] width 16 height 16
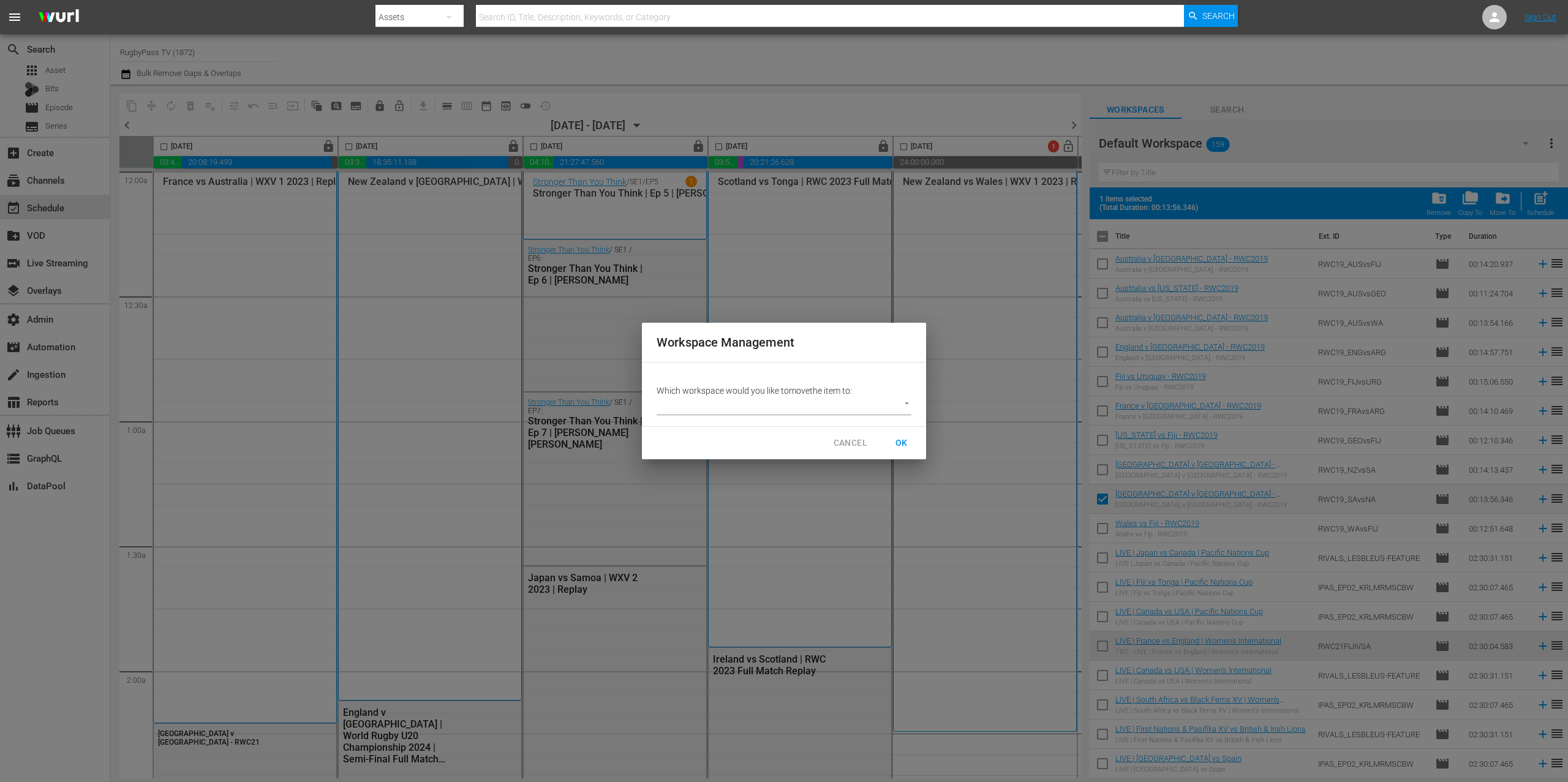
click at [862, 404] on body "menu Search By Assets Search ID, Title, Description, Keywords, or Category Sear…" at bounding box center [784, 391] width 1568 height 782
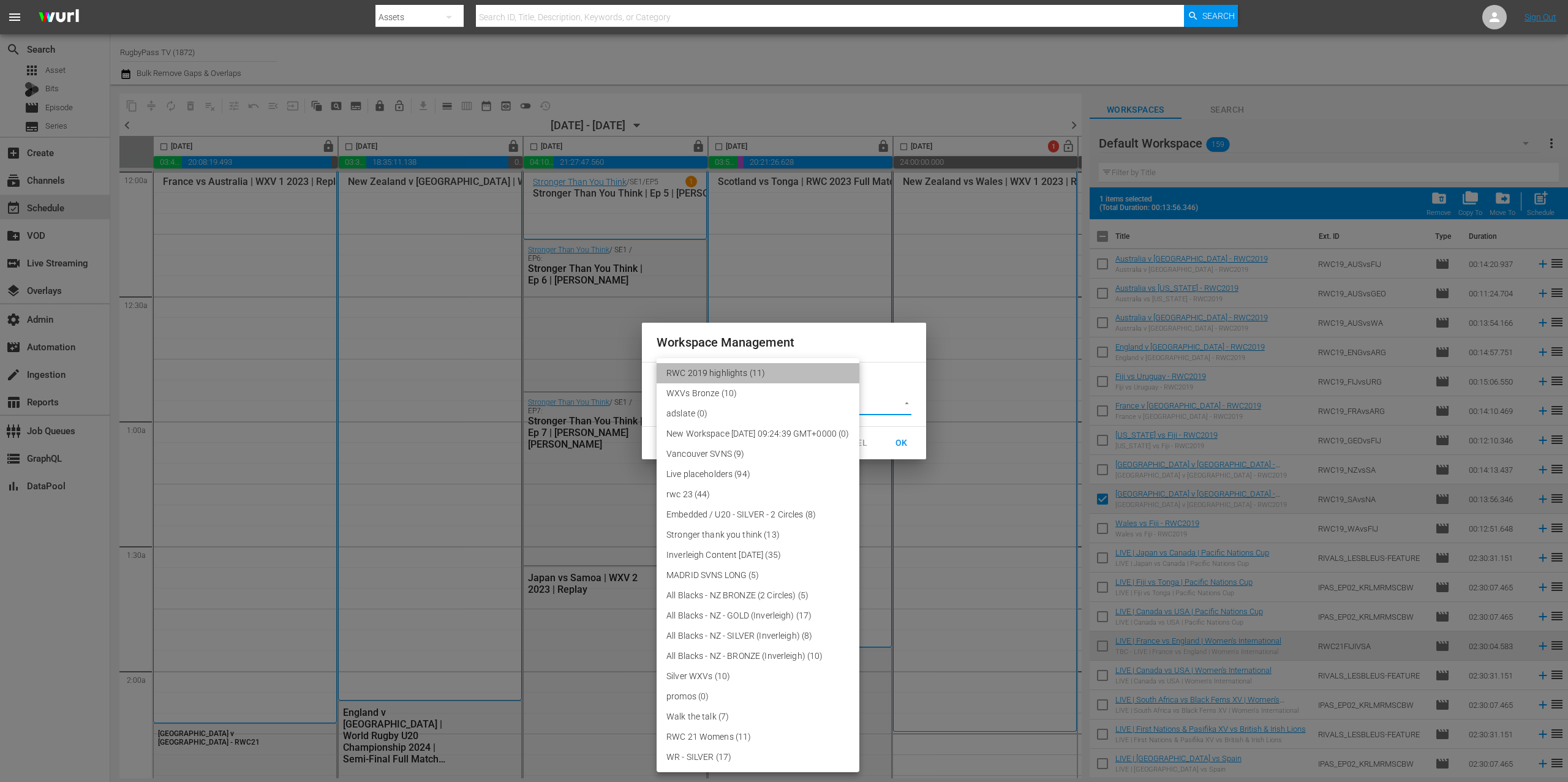
click at [822, 378] on li "RWC 2019 highlights (11)" at bounding box center [758, 373] width 202 height 20
type input "3708"
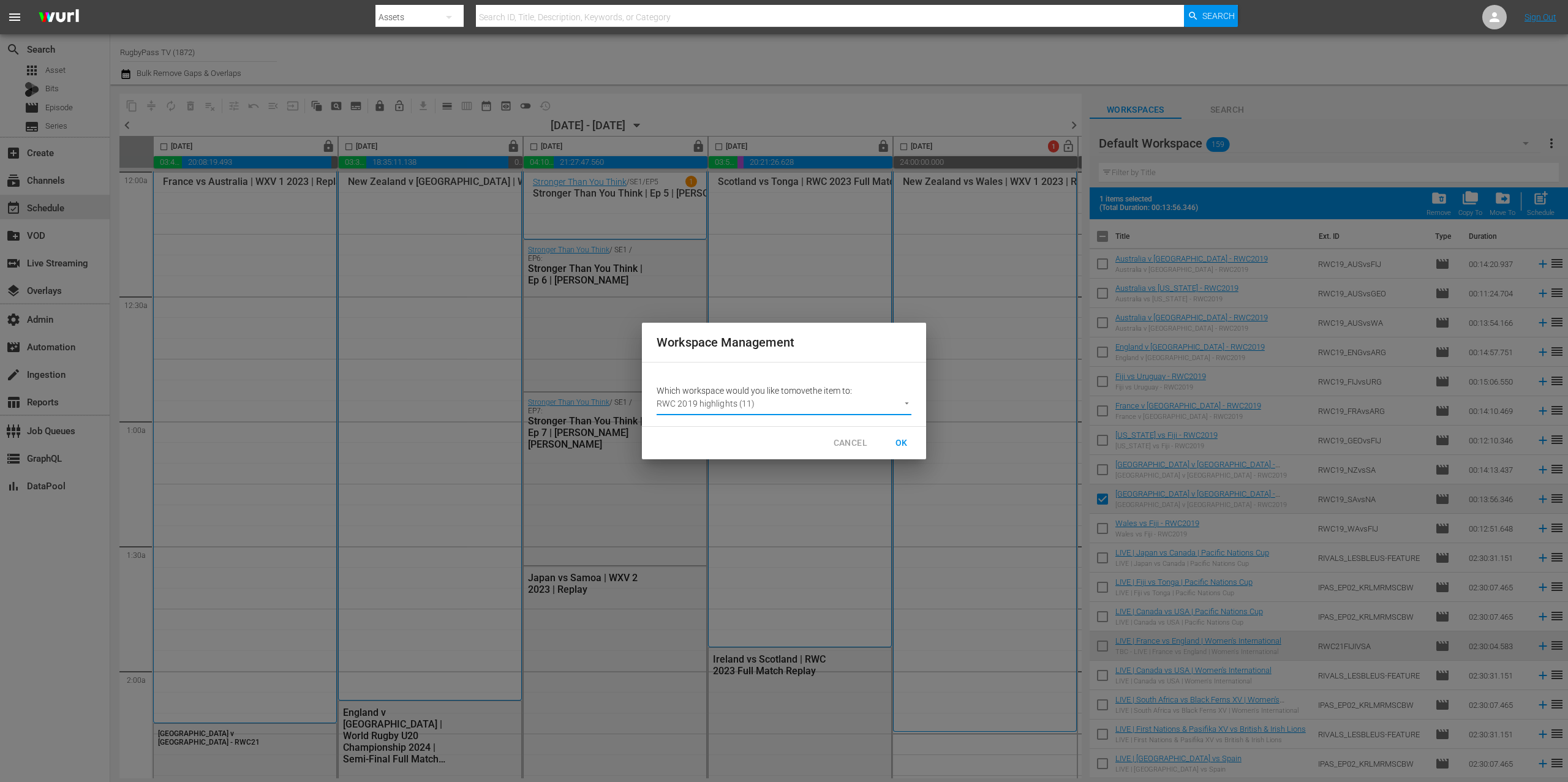
click at [906, 438] on span "OK" at bounding box center [902, 443] width 19 height 16
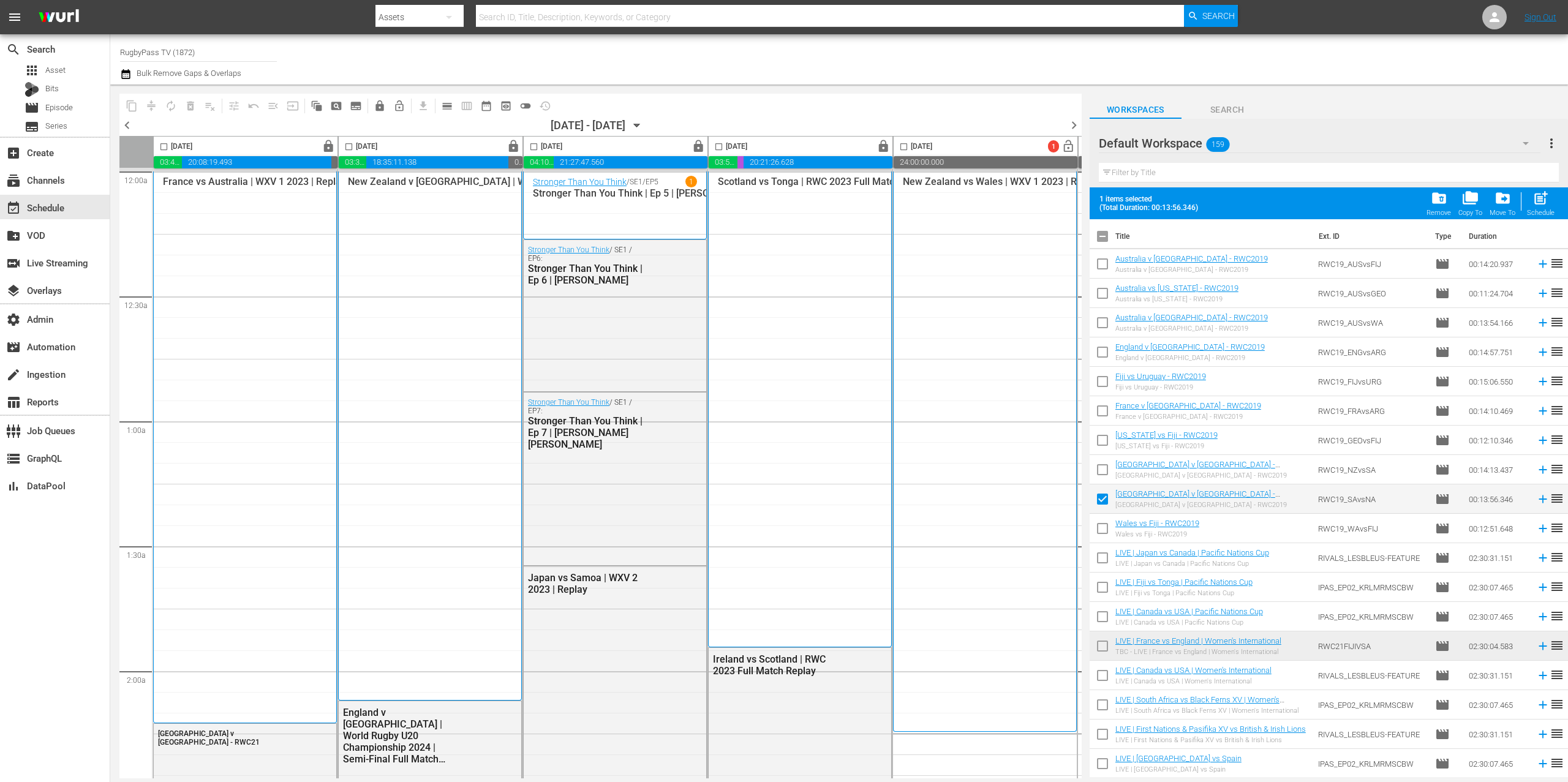
checkbox input "false"
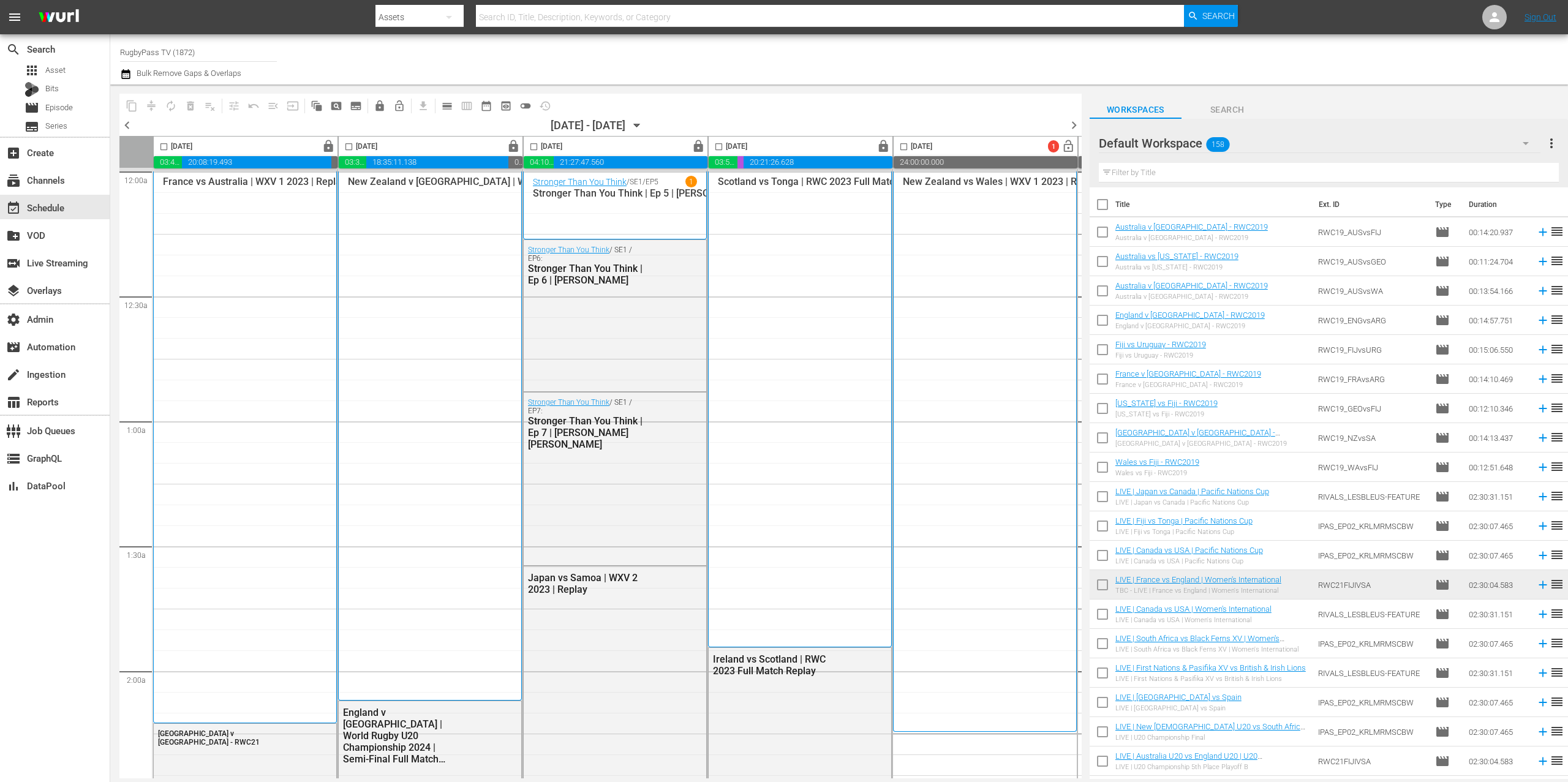
click at [1102, 440] on input "checkbox" at bounding box center [1102, 440] width 26 height 26
checkbox input "true"
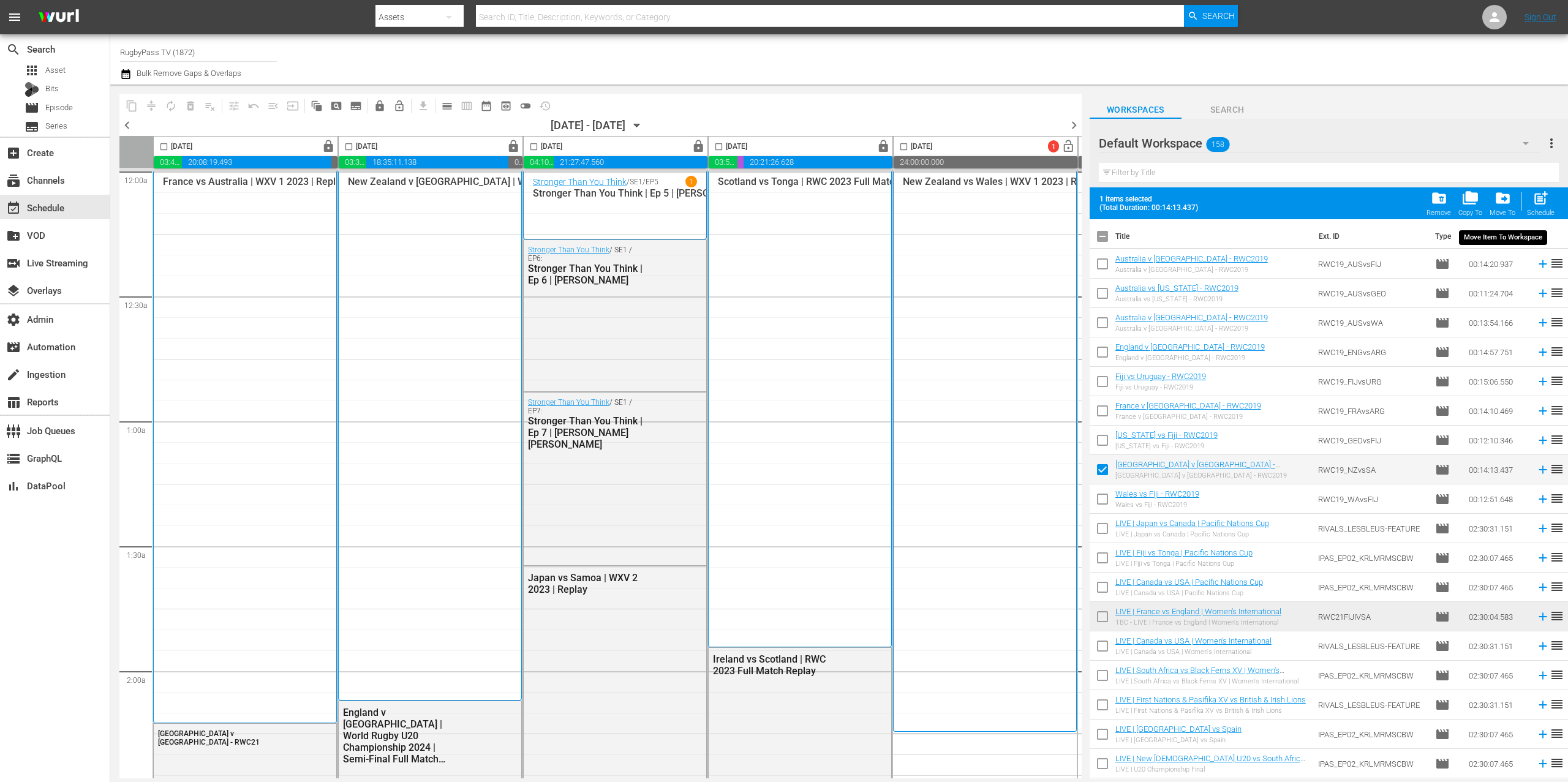
click at [1503, 205] on span "drive_file_move" at bounding box center [1503, 198] width 16 height 16
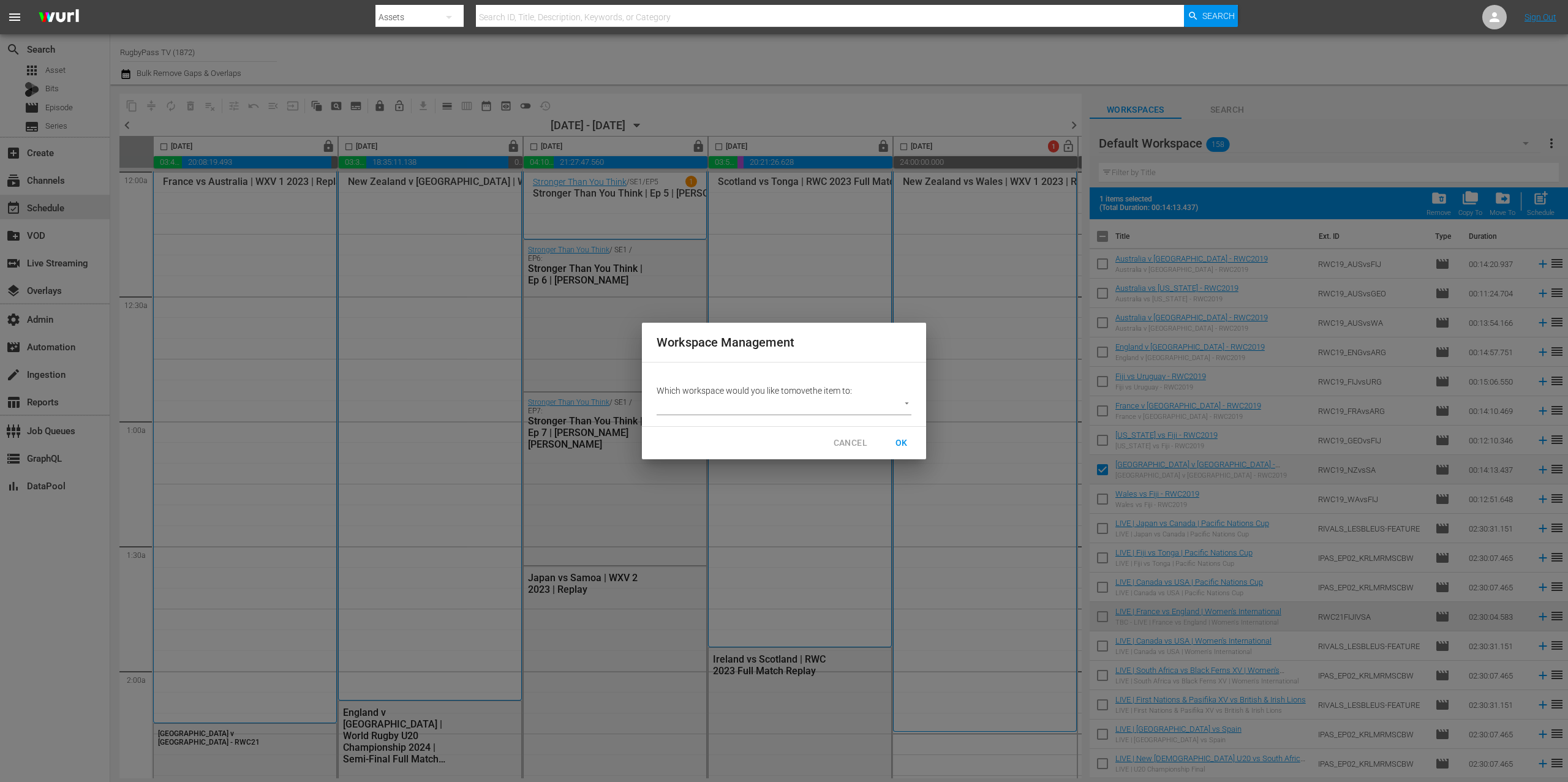
click at [857, 406] on body "menu Search By Assets Search ID, Title, Description, Keywords, or Category Sear…" at bounding box center [784, 391] width 1568 height 782
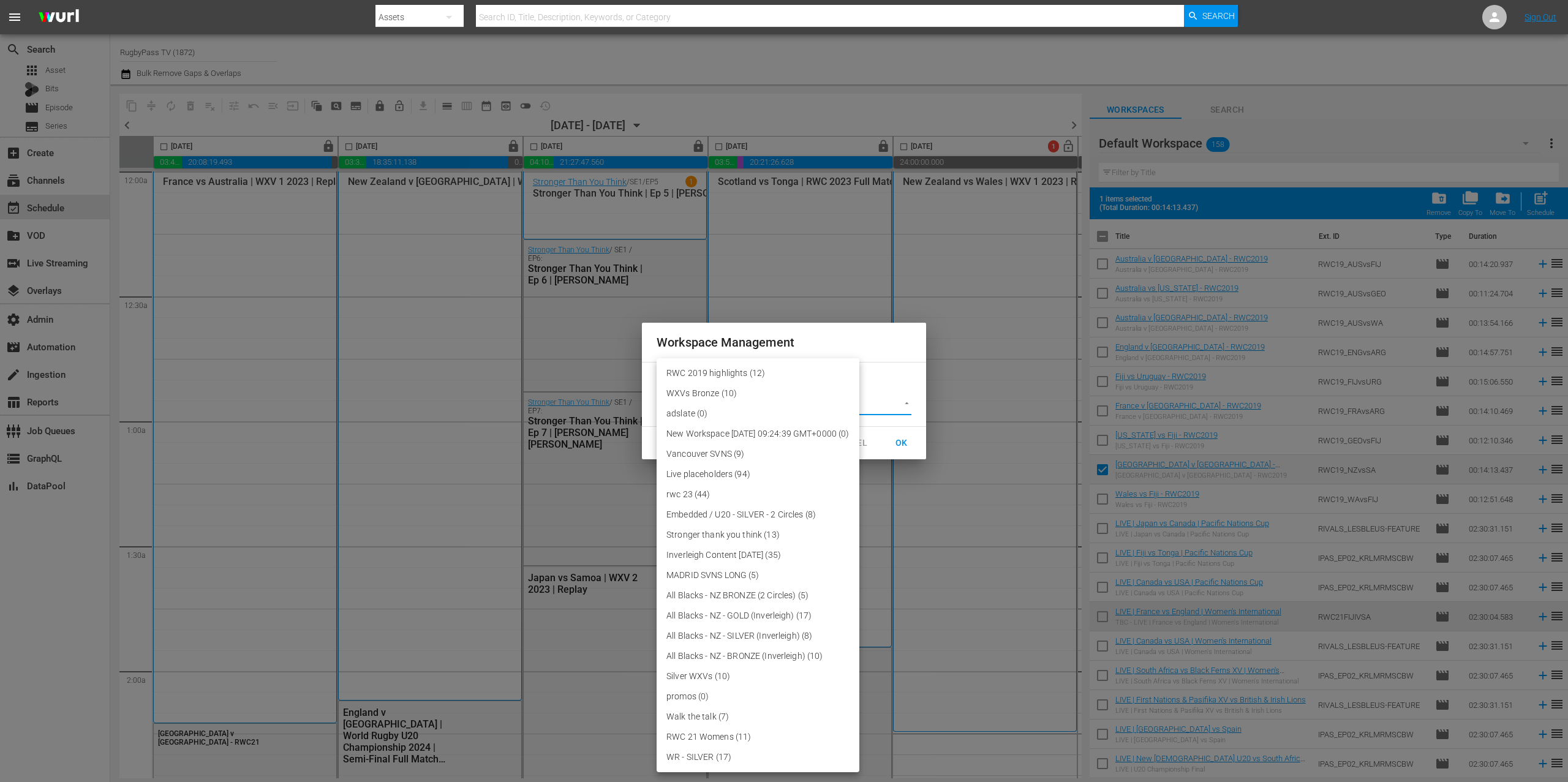
click at [767, 373] on li "RWC 2019 highlights (12)" at bounding box center [758, 373] width 202 height 20
type input "3708"
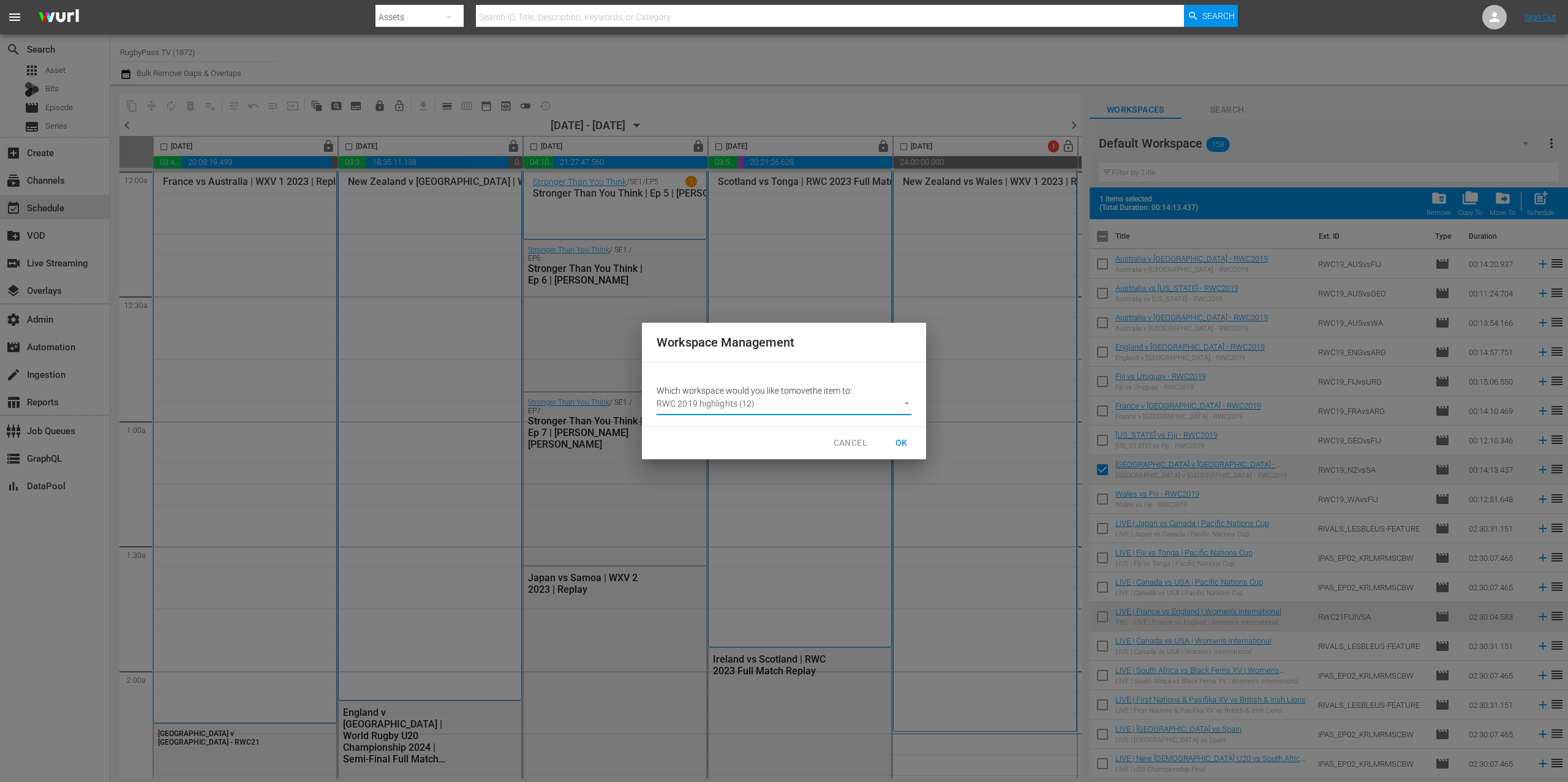
drag, startPoint x: 891, startPoint y: 438, endPoint x: 907, endPoint y: 440, distance: 16.1
click at [891, 438] on button "OK" at bounding box center [901, 443] width 39 height 22
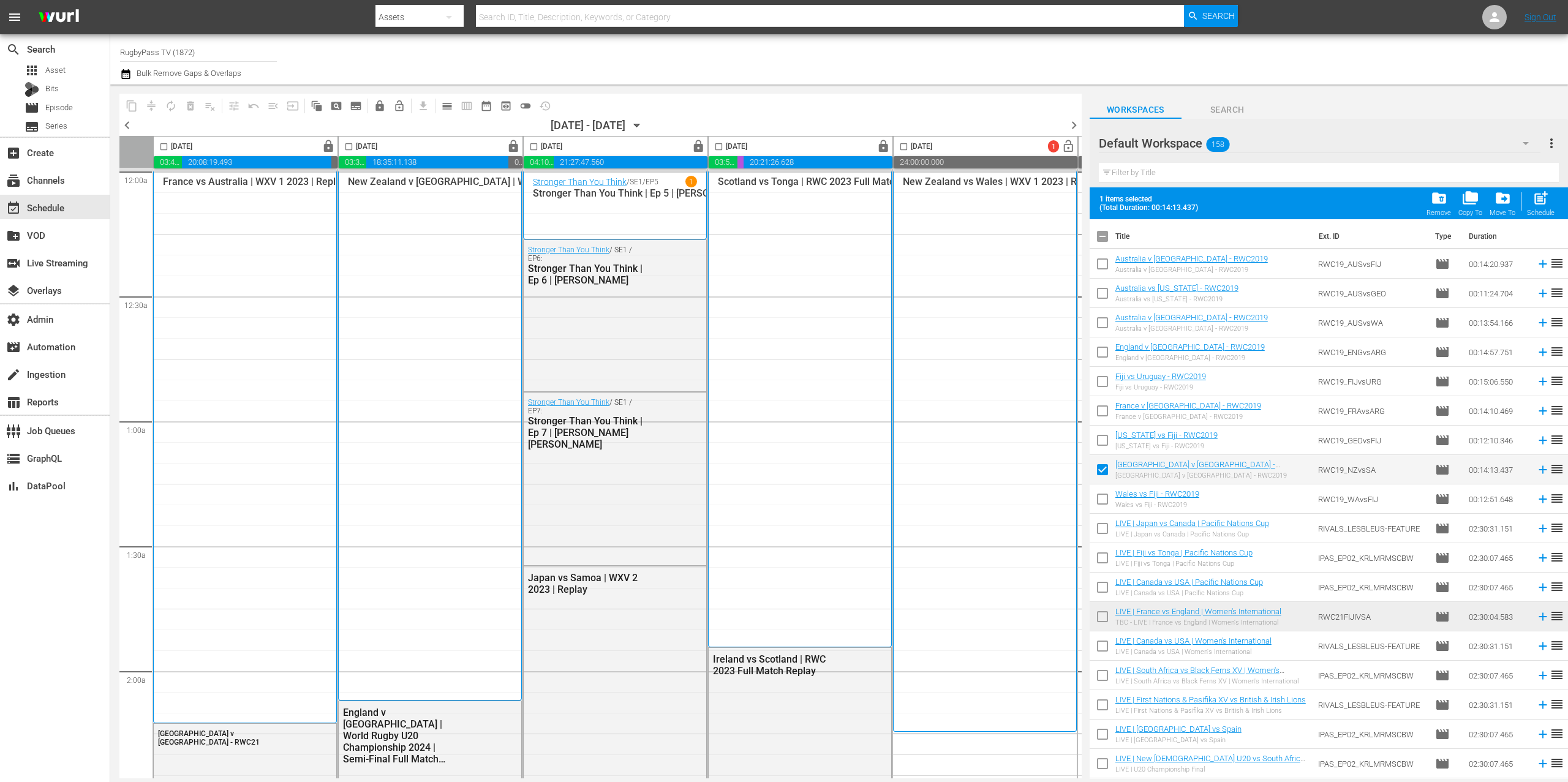
checkbox input "false"
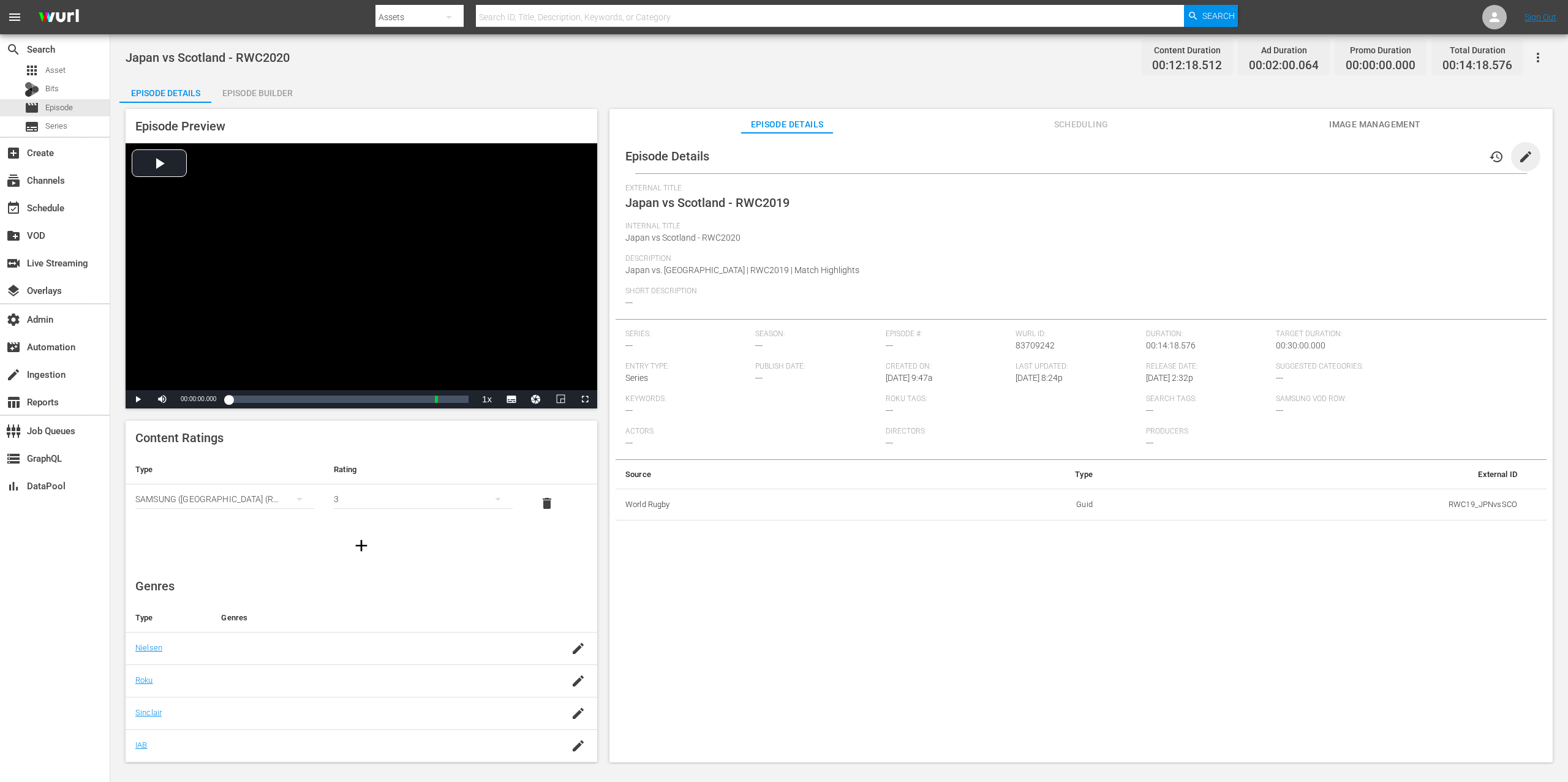
click at [1523, 157] on span "edit" at bounding box center [1526, 157] width 15 height 15
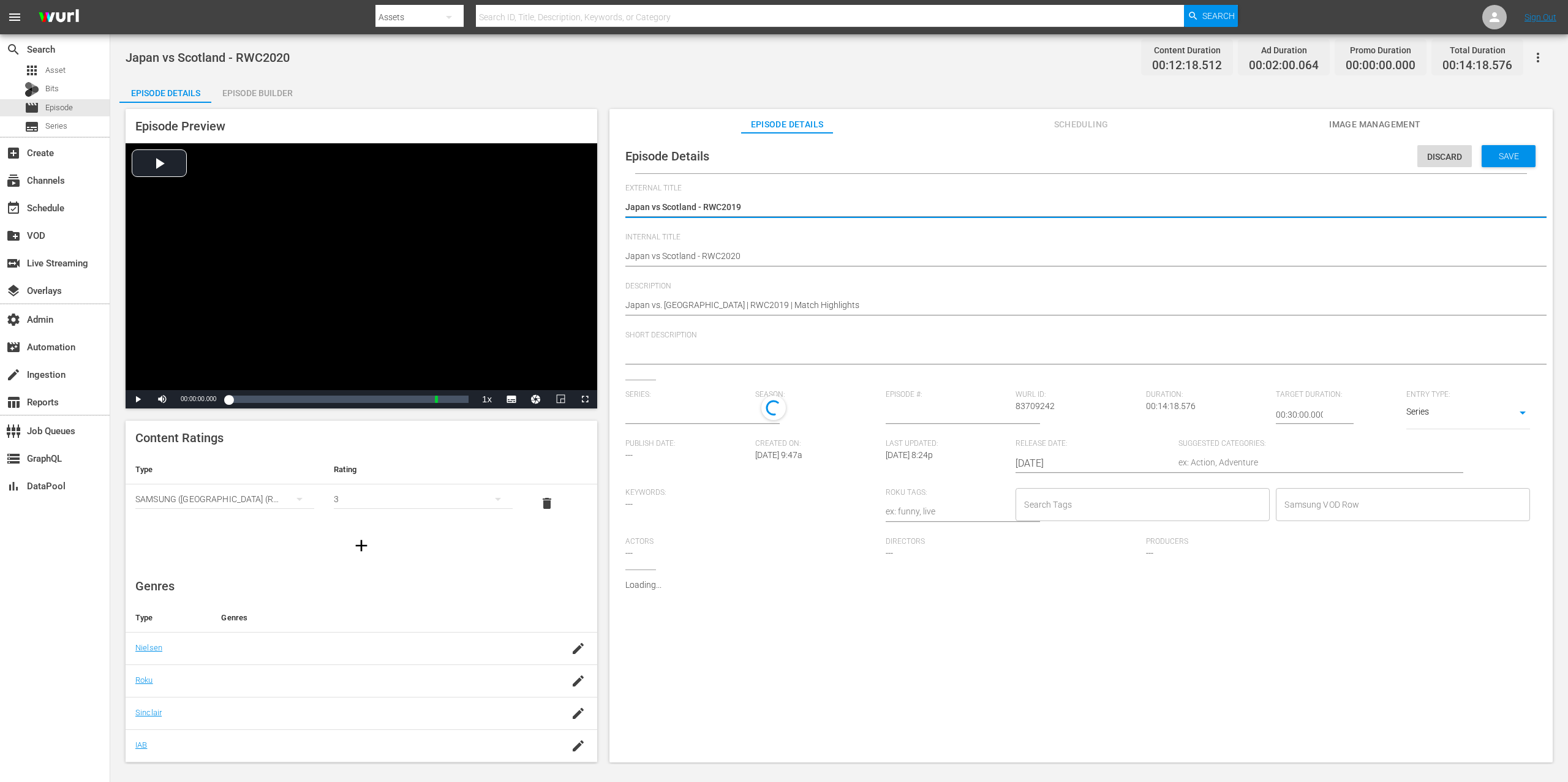
type input "No Series"
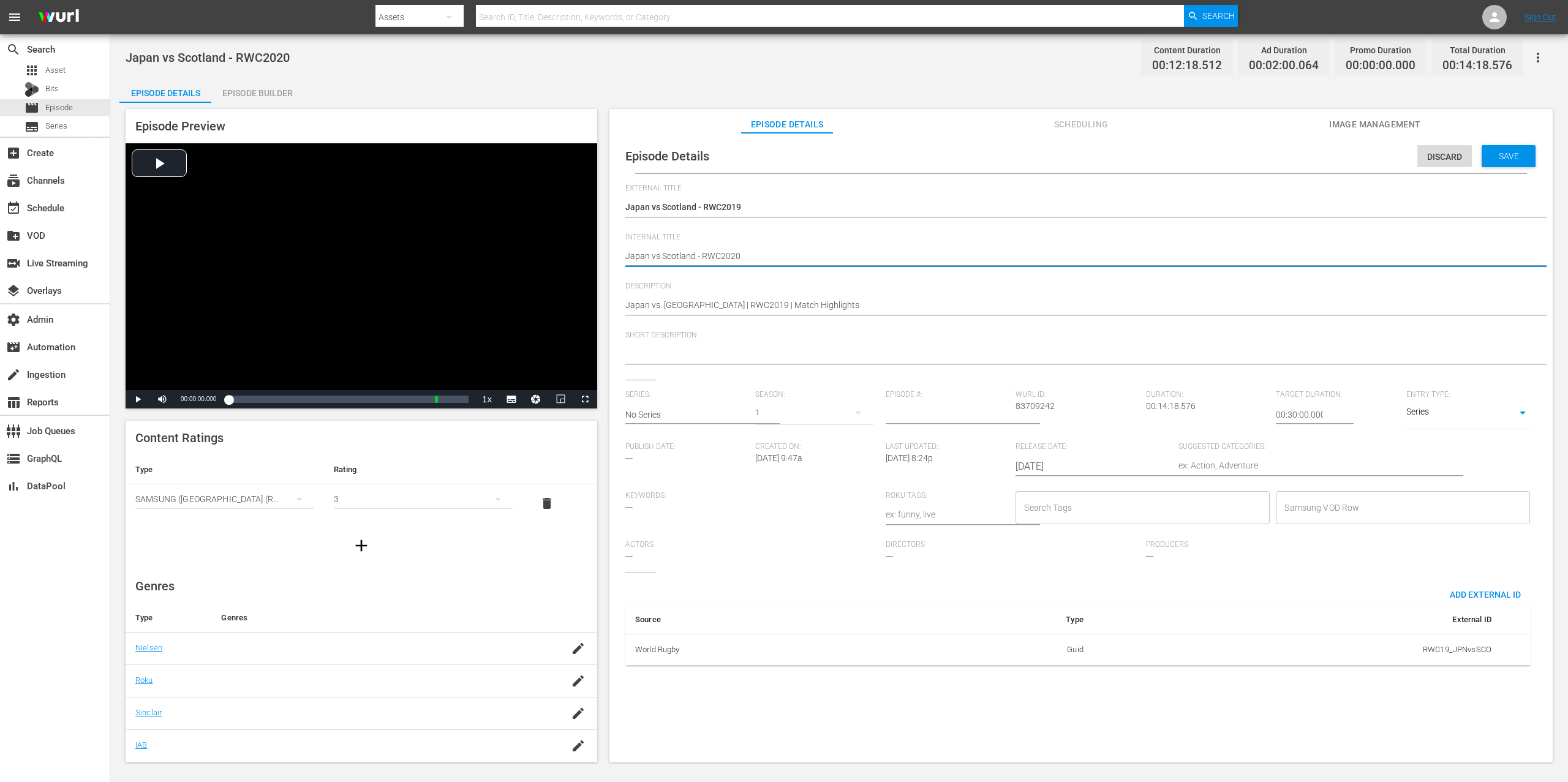
type textarea "Japan vs Scotland - RWC202"
type textarea "Japan vs Scotland - RWC20"
type textarea "Japan vs Scotland - RWC201"
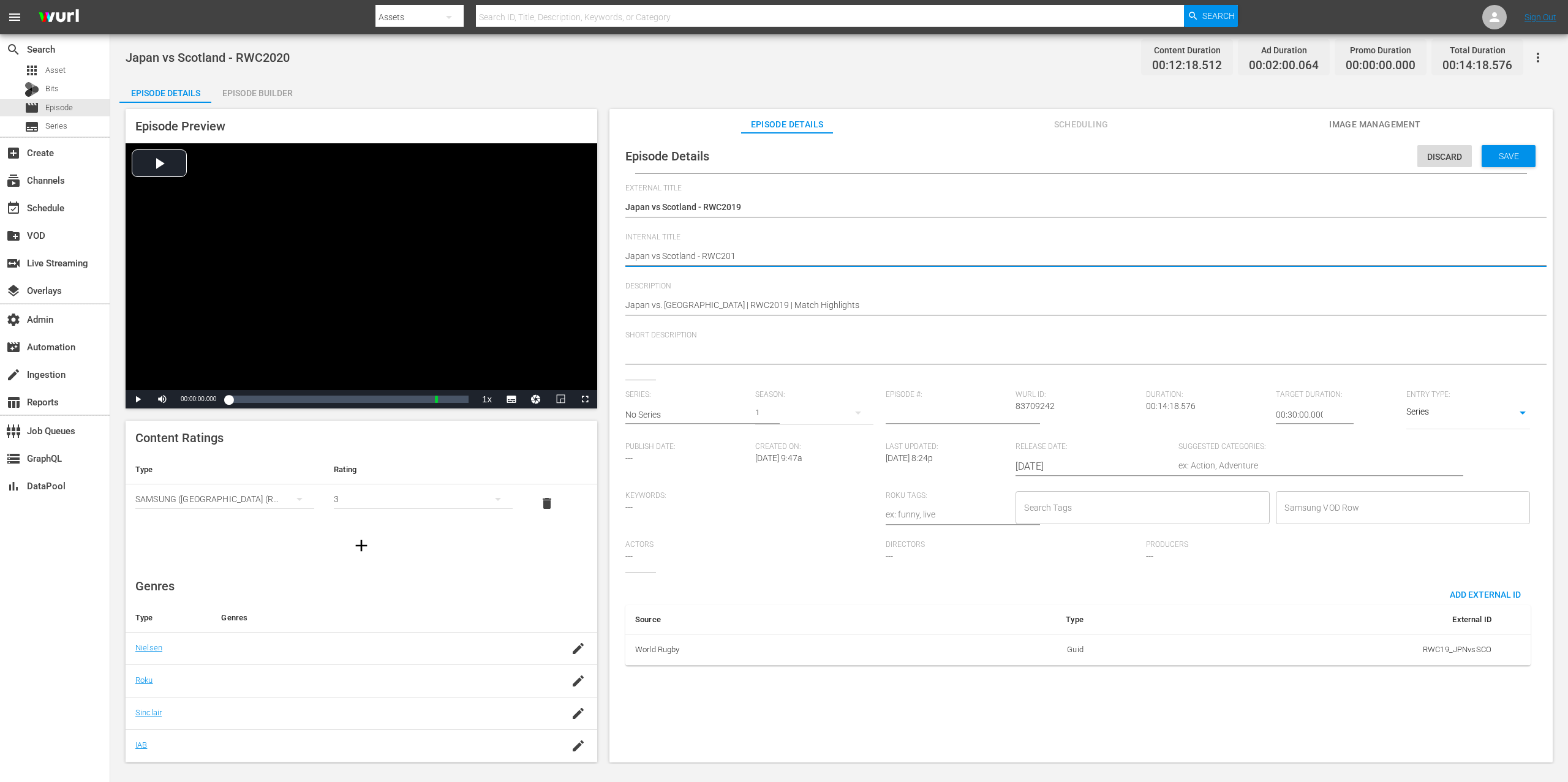
type textarea "Japan vs Scotland - RWC2019"
click at [1503, 156] on span "Save" at bounding box center [1509, 156] width 40 height 10
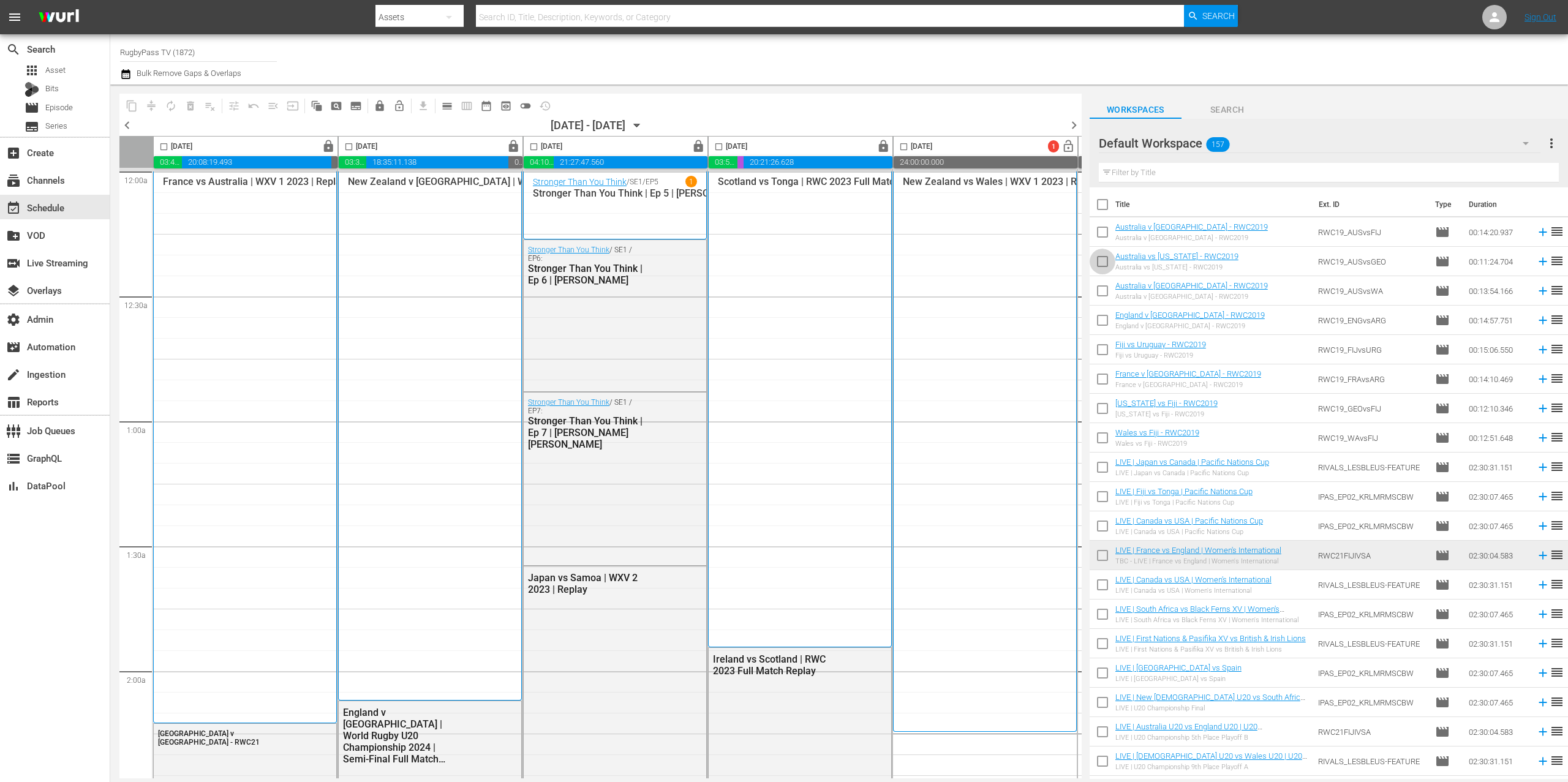
click at [1107, 265] on input "checkbox" at bounding box center [1102, 263] width 26 height 26
checkbox input "true"
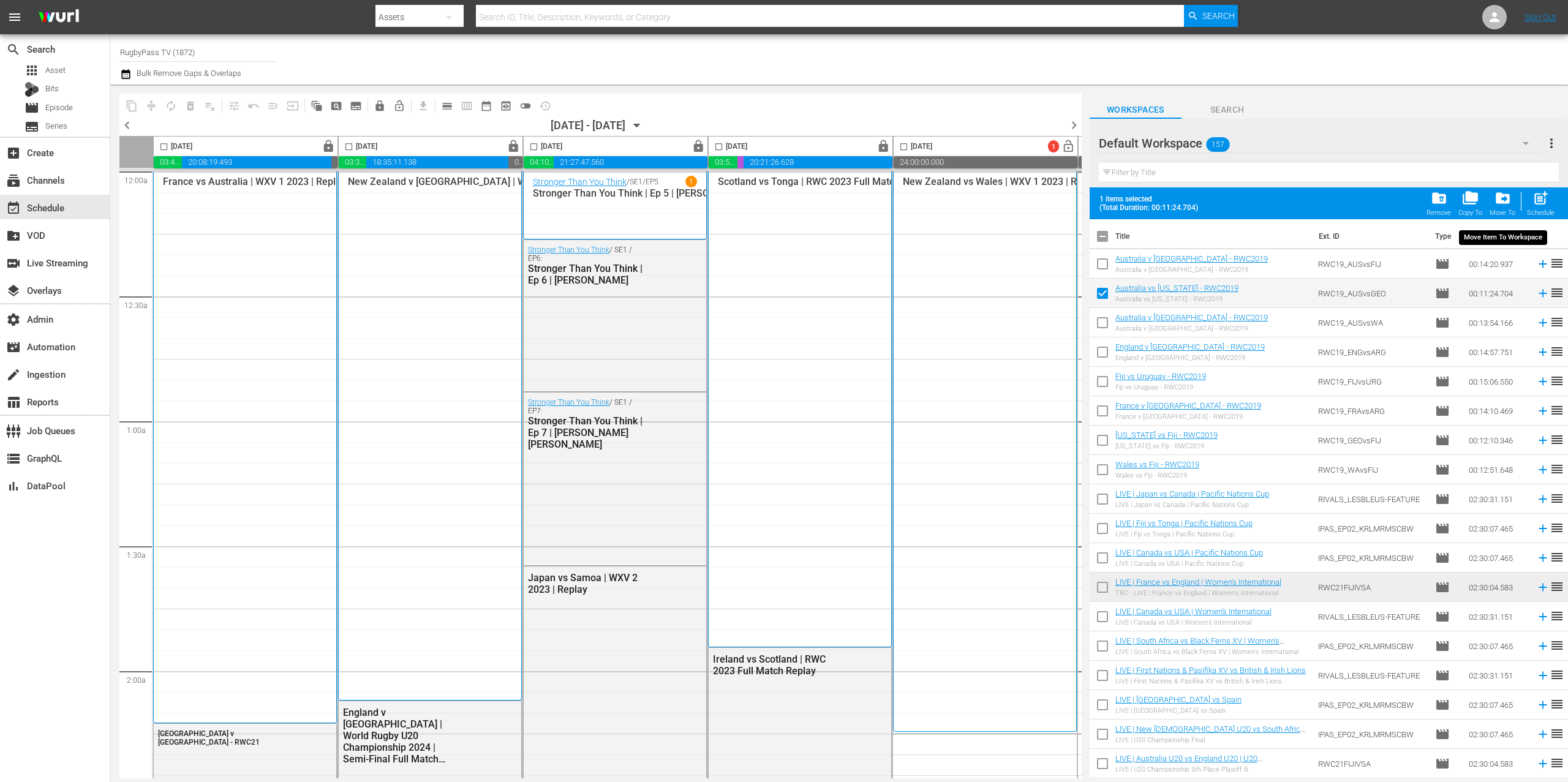
click at [1506, 206] on span "drive_file_move" at bounding box center [1503, 198] width 16 height 16
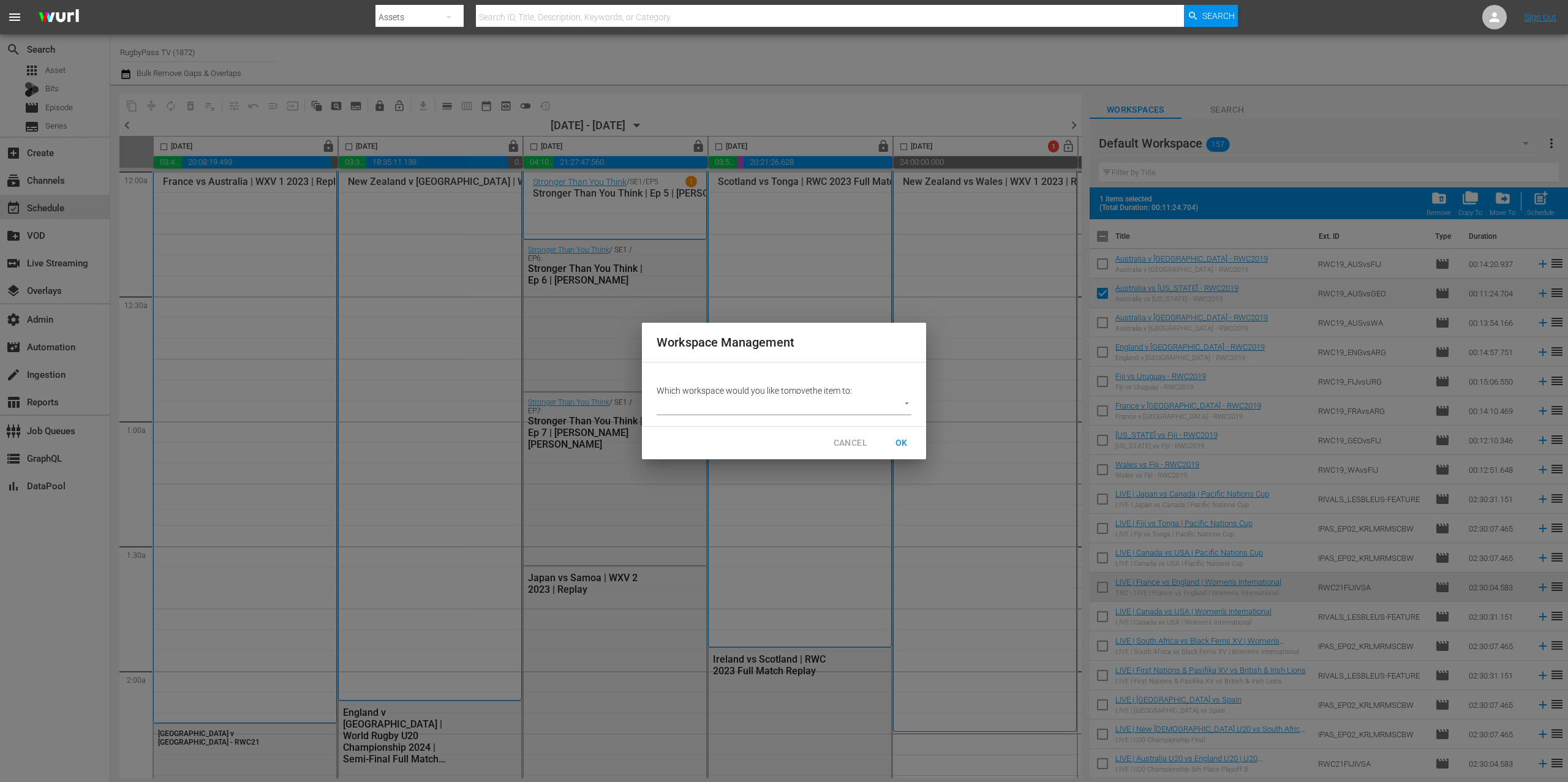
click at [849, 406] on body "menu Search By Assets Search ID, Title, Description, Keywords, or Category Sear…" at bounding box center [784, 391] width 1568 height 782
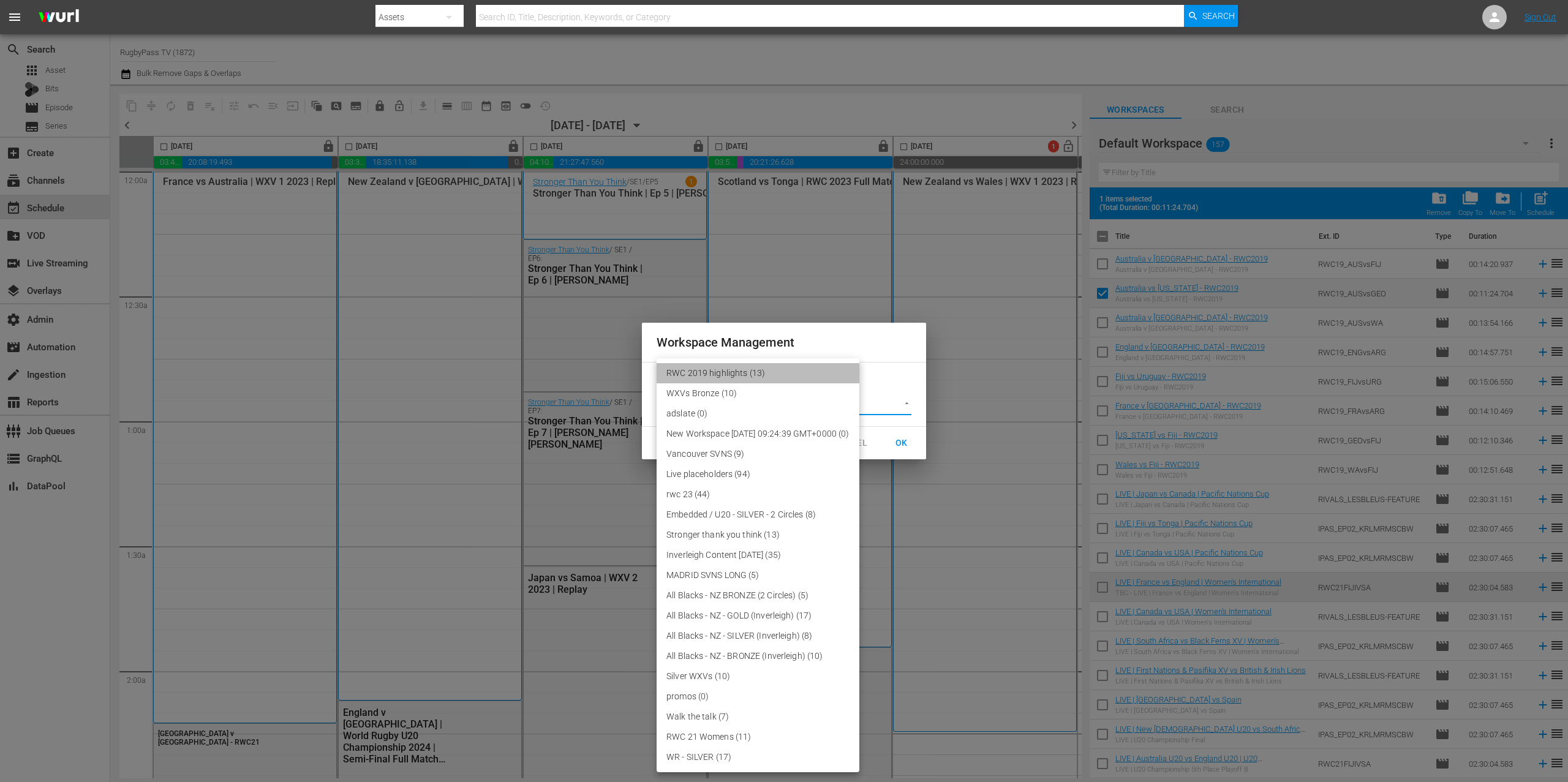
click at [845, 371] on li "RWC 2019 highlights (13)" at bounding box center [758, 373] width 202 height 20
type input "3708"
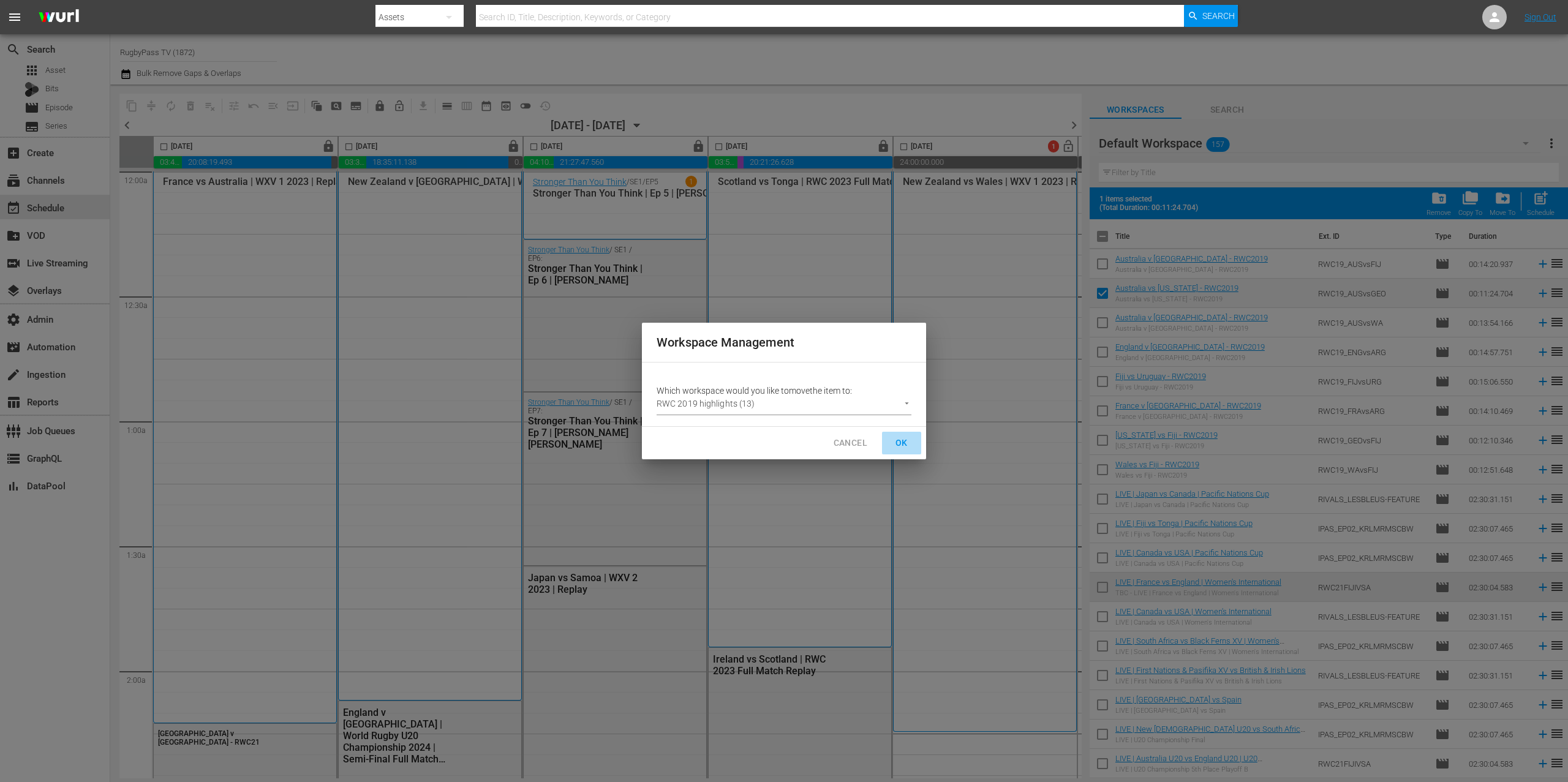
click at [903, 441] on span "OK" at bounding box center [902, 443] width 19 height 16
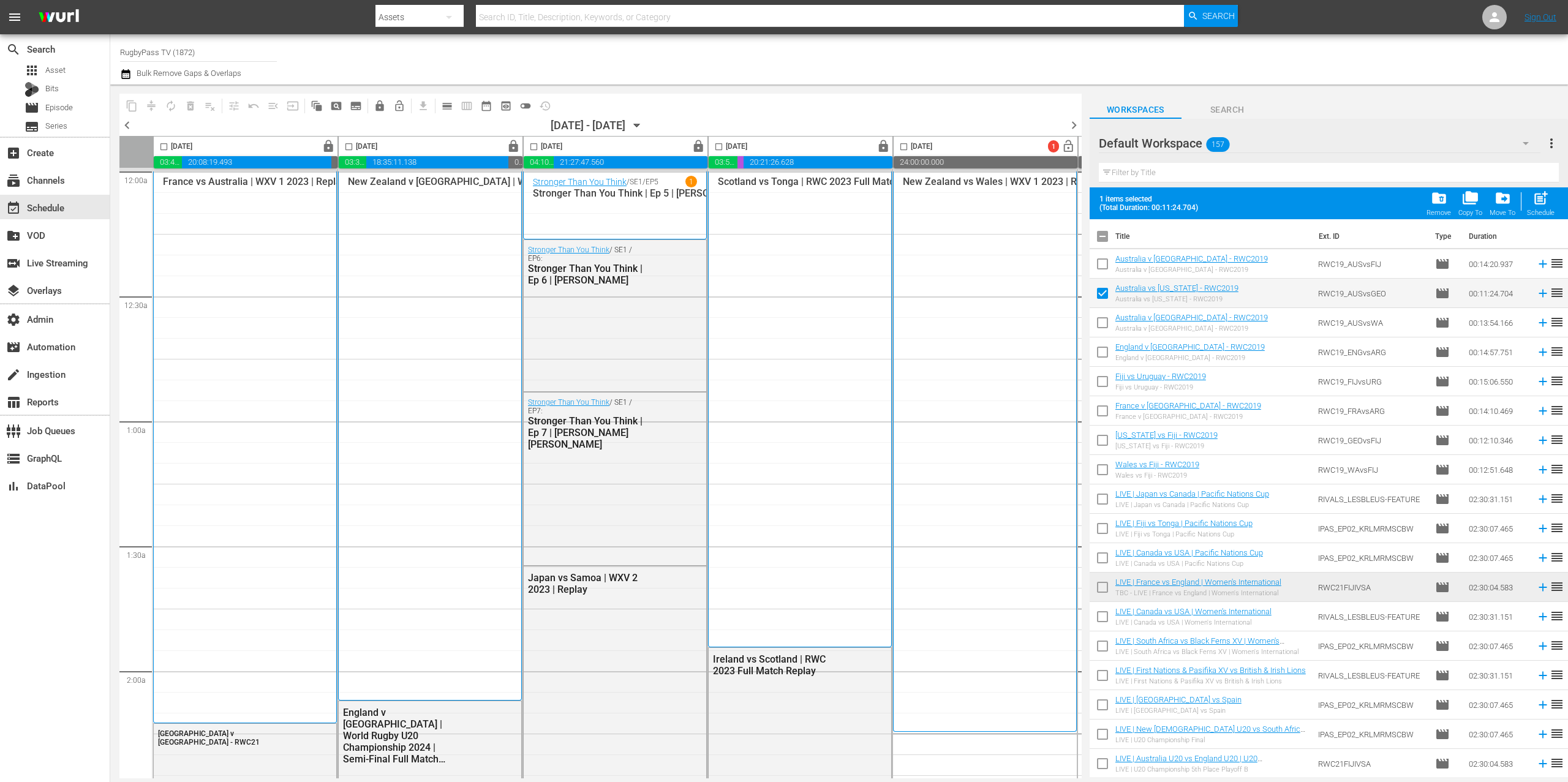
checkbox input "false"
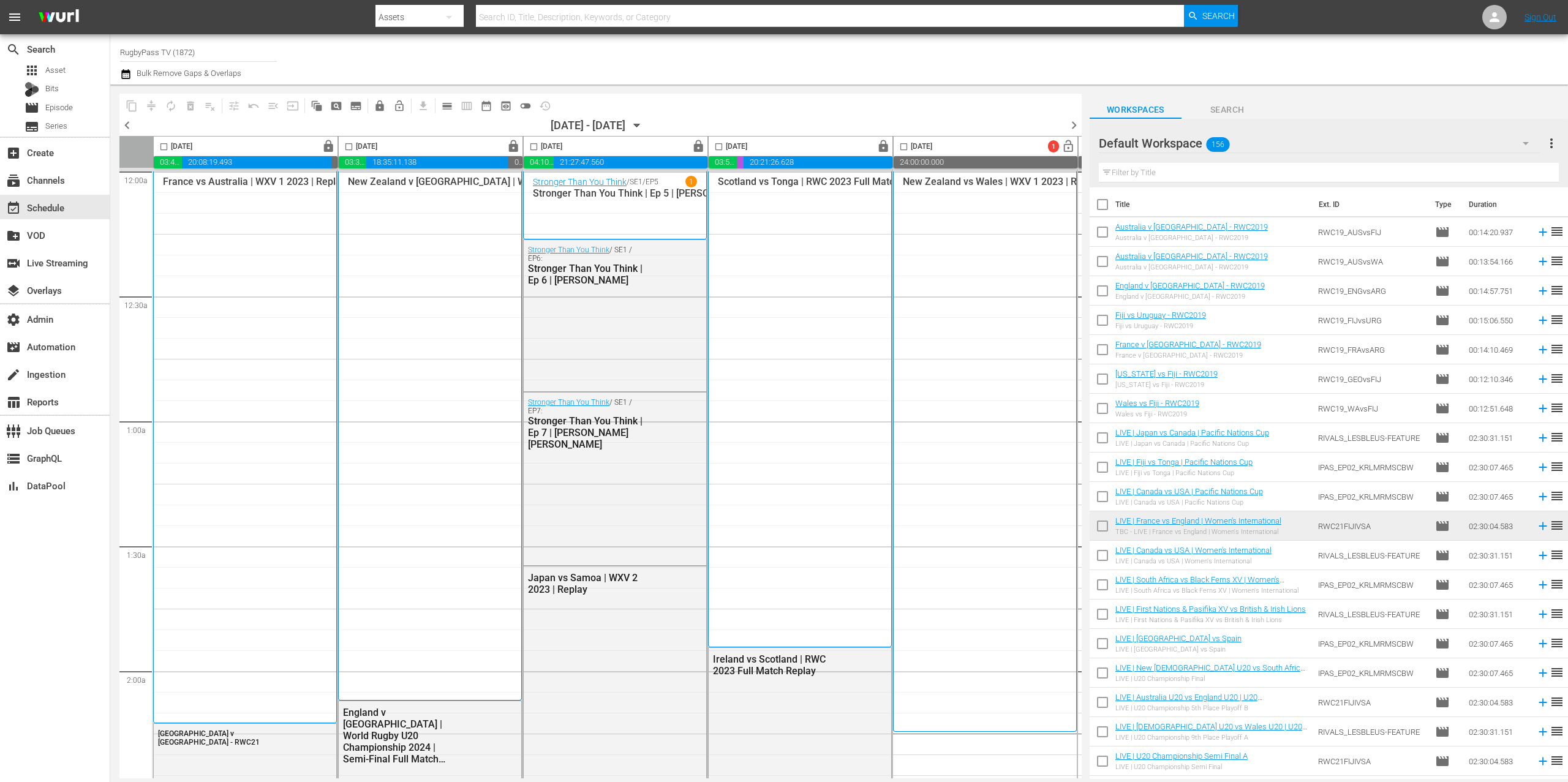
click at [1106, 408] on input "checkbox" at bounding box center [1102, 411] width 26 height 26
checkbox input "true"
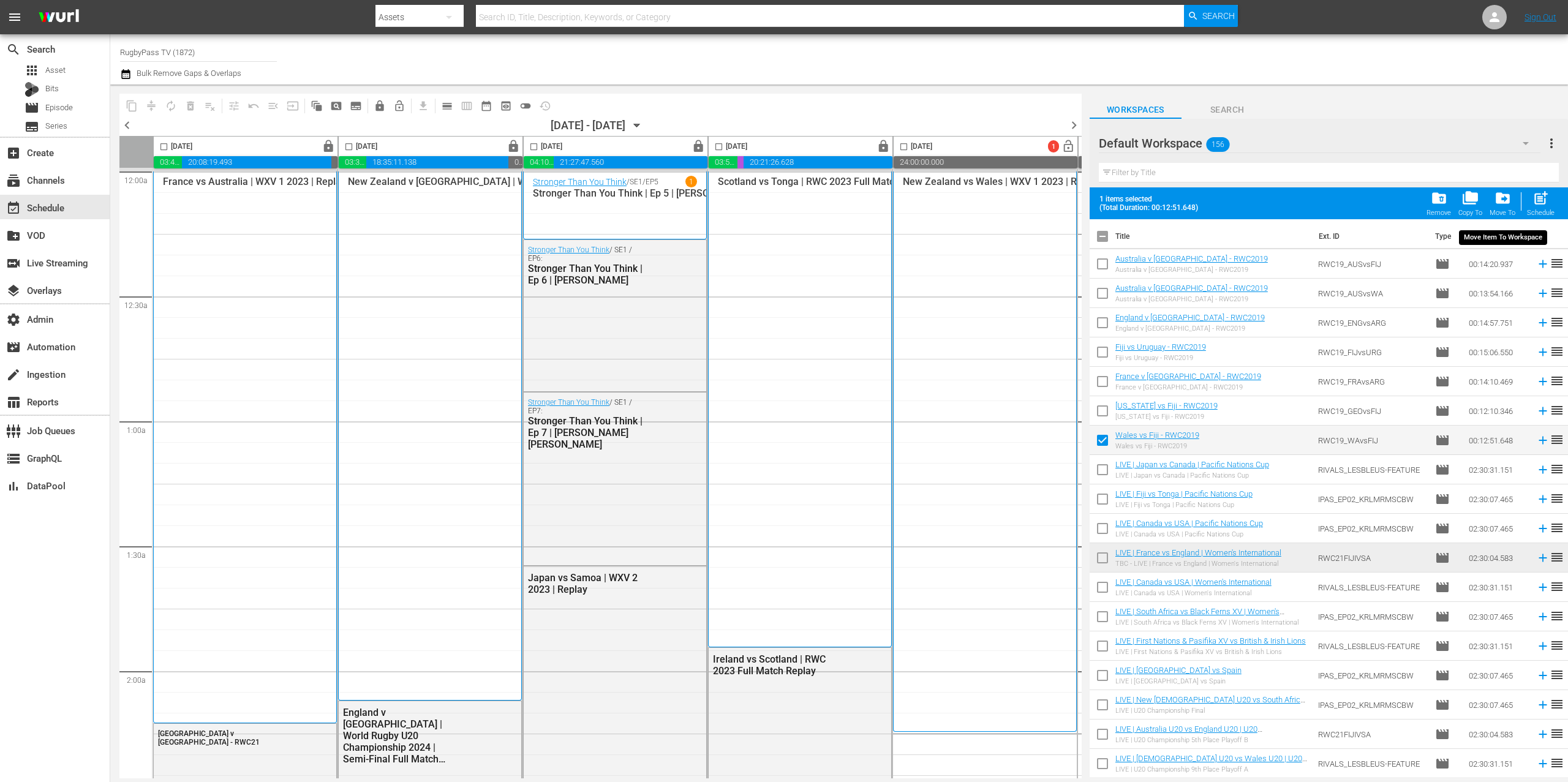
click at [1508, 198] on span "drive_file_move" at bounding box center [1503, 198] width 16 height 16
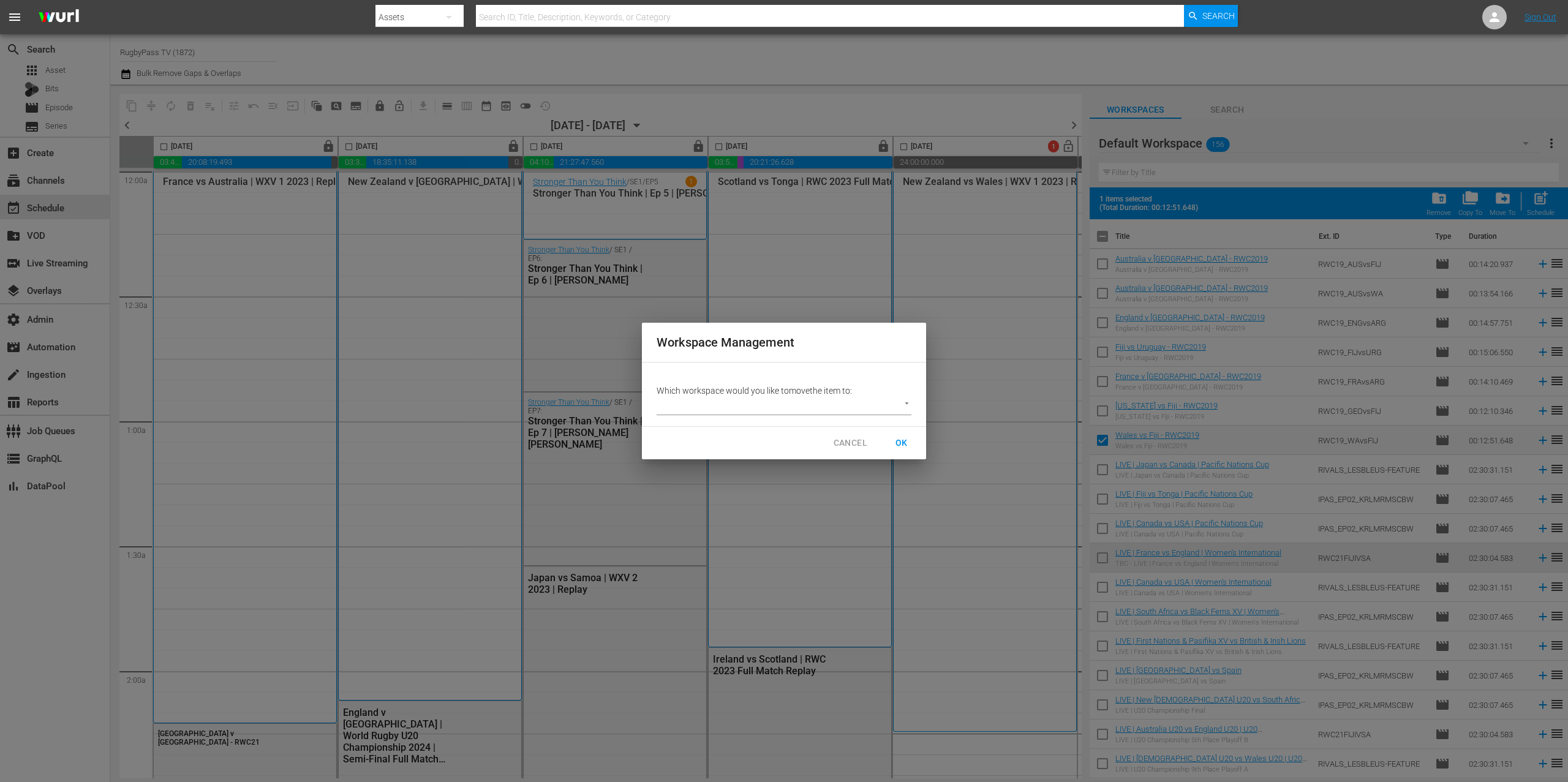
click at [809, 398] on body "menu Search By Assets Search ID, Title, Description, Keywords, or Category Sear…" at bounding box center [784, 391] width 1568 height 782
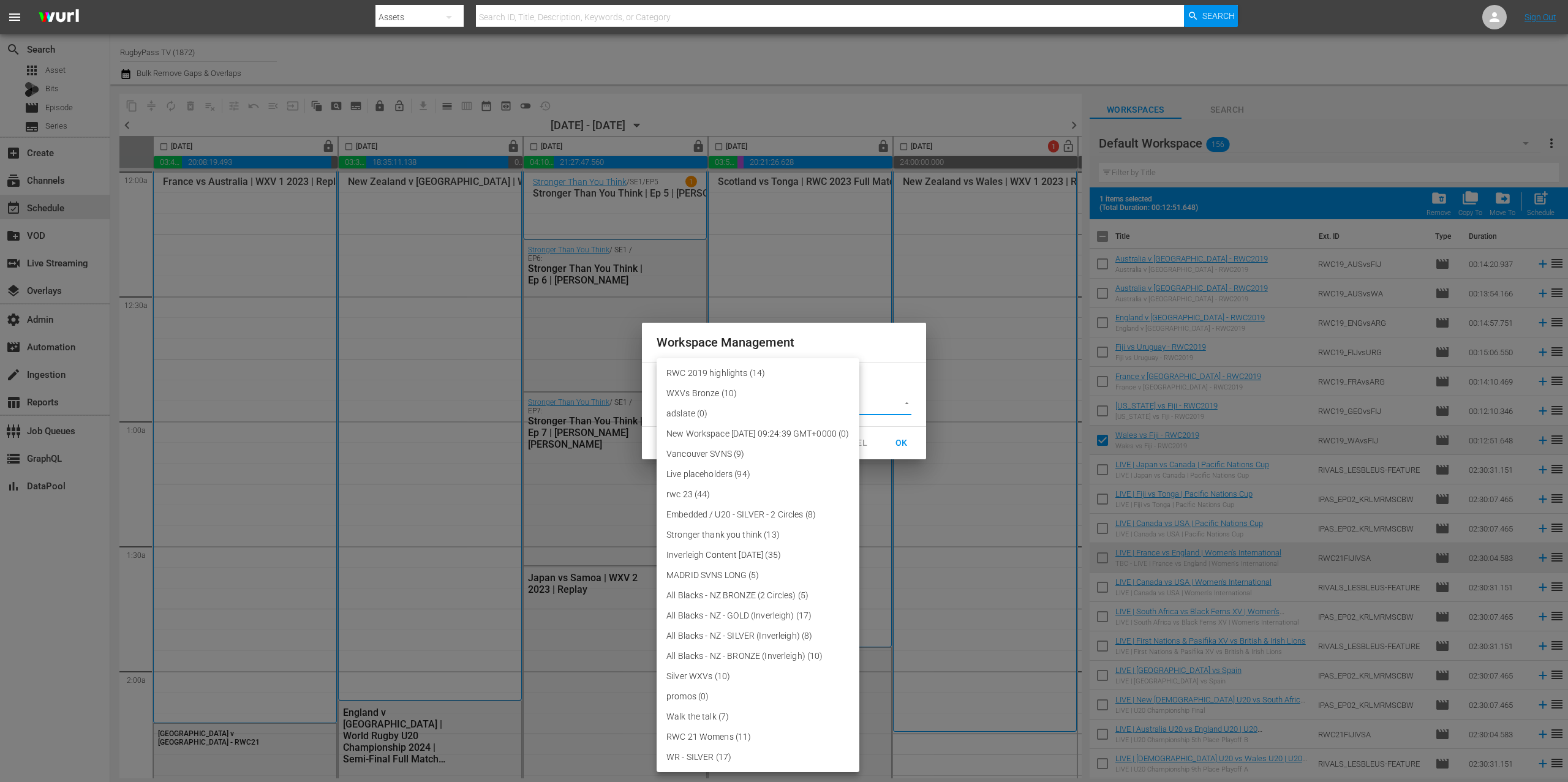
click at [772, 373] on li "RWC 2019 highlights (14)" at bounding box center [758, 373] width 202 height 20
type input "3708"
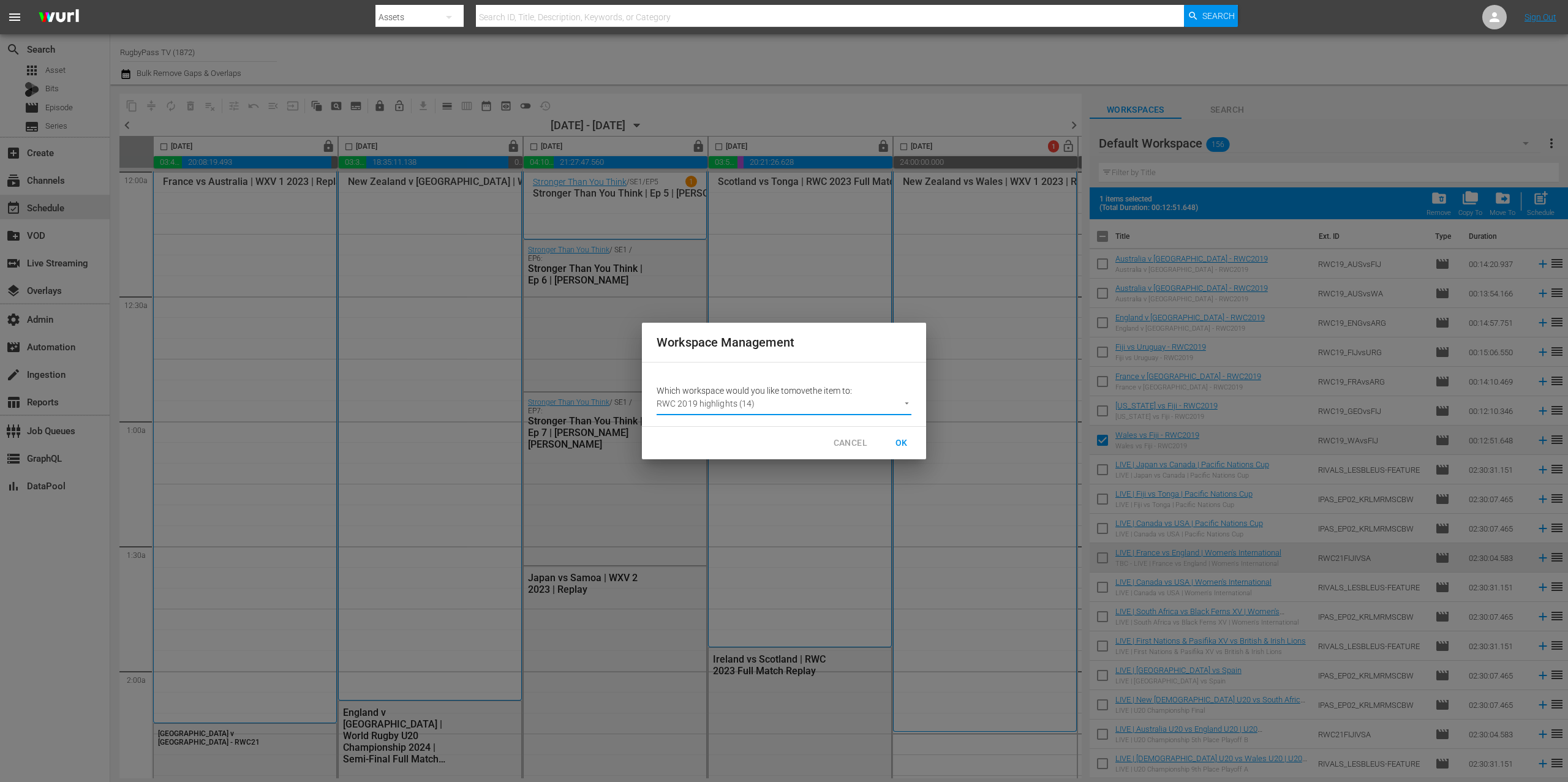
click at [898, 442] on span "OK" at bounding box center [902, 443] width 19 height 16
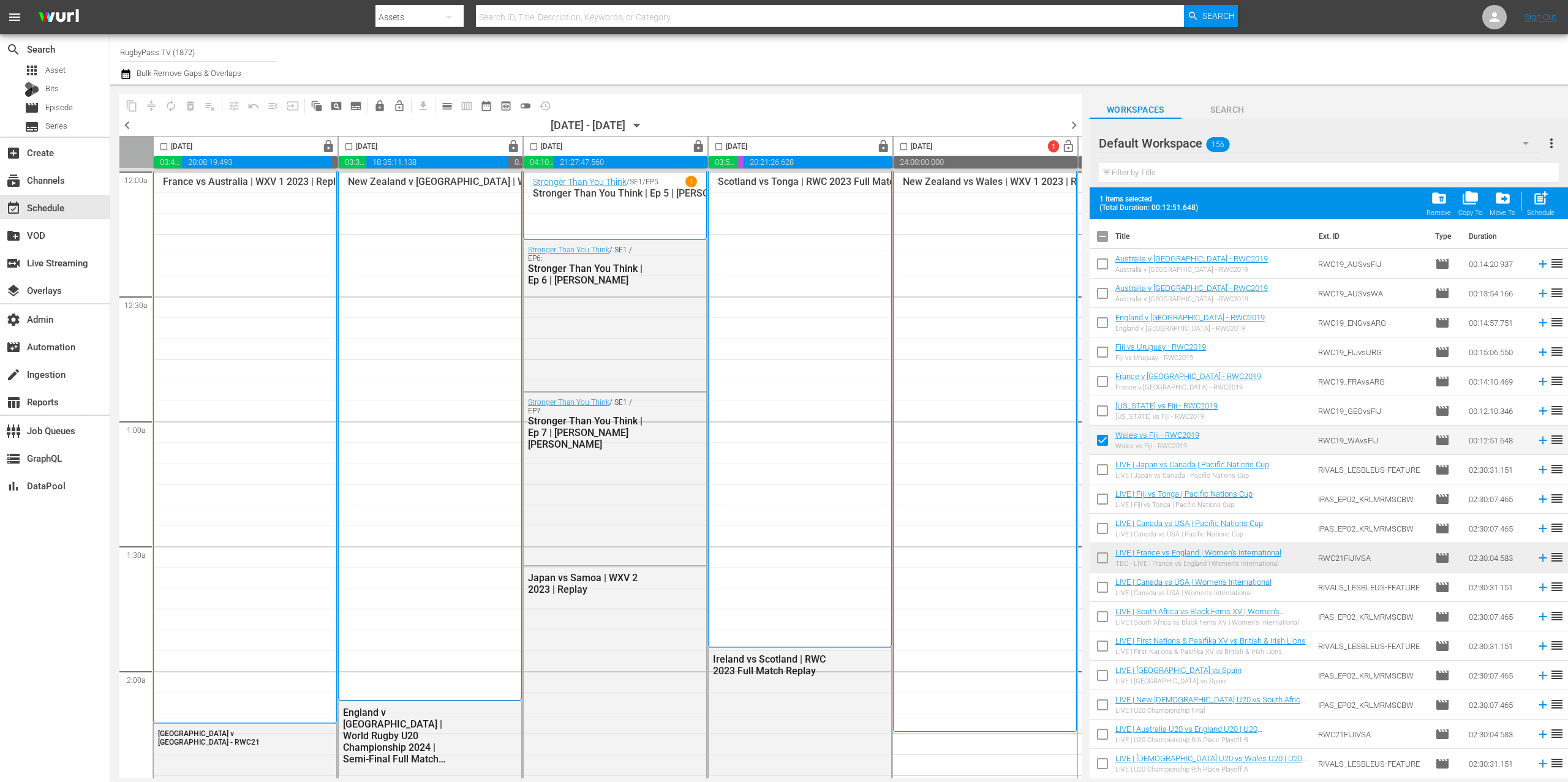
checkbox input "false"
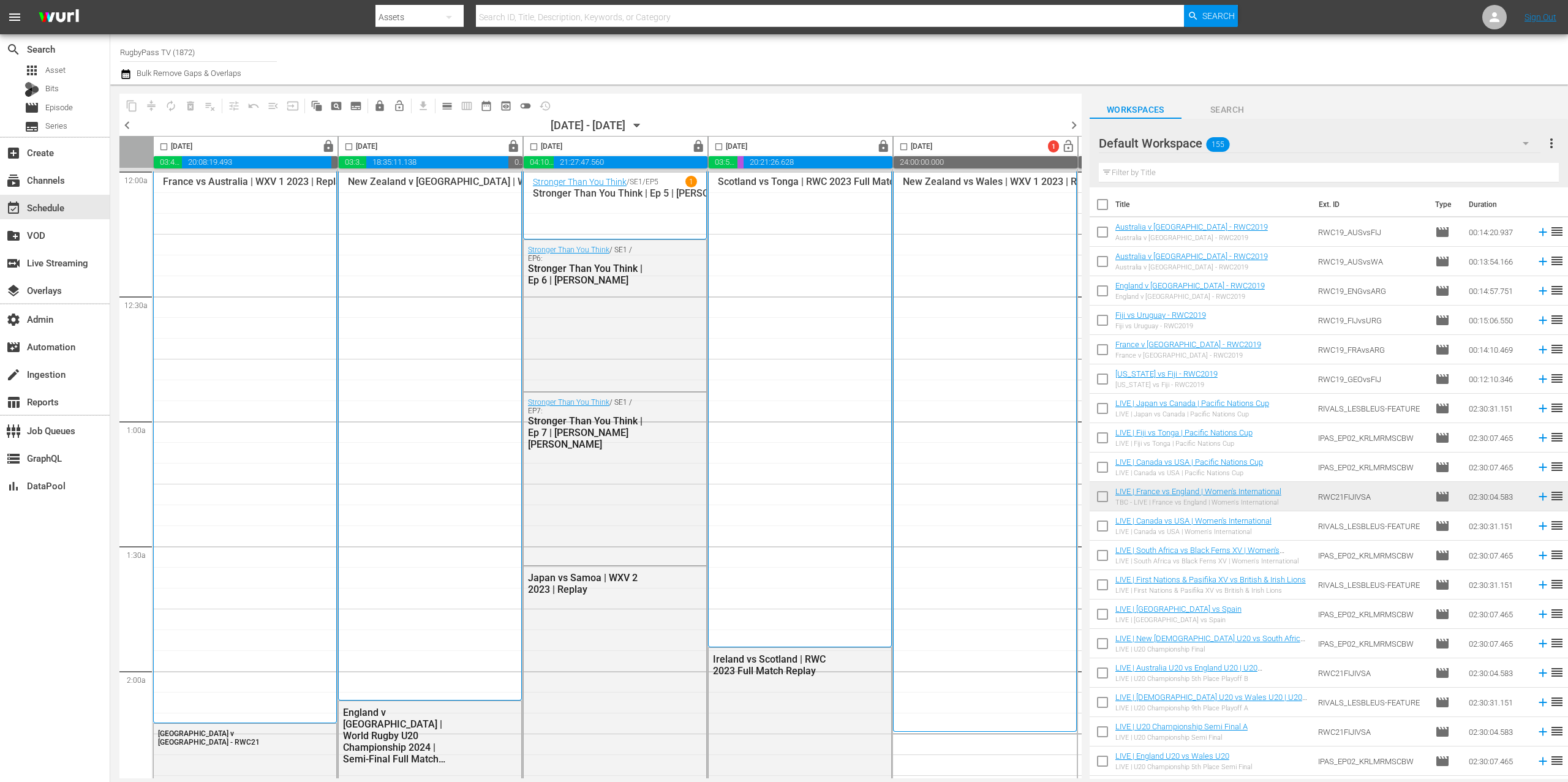
click at [1096, 295] on input "checkbox" at bounding box center [1102, 293] width 26 height 26
checkbox input "true"
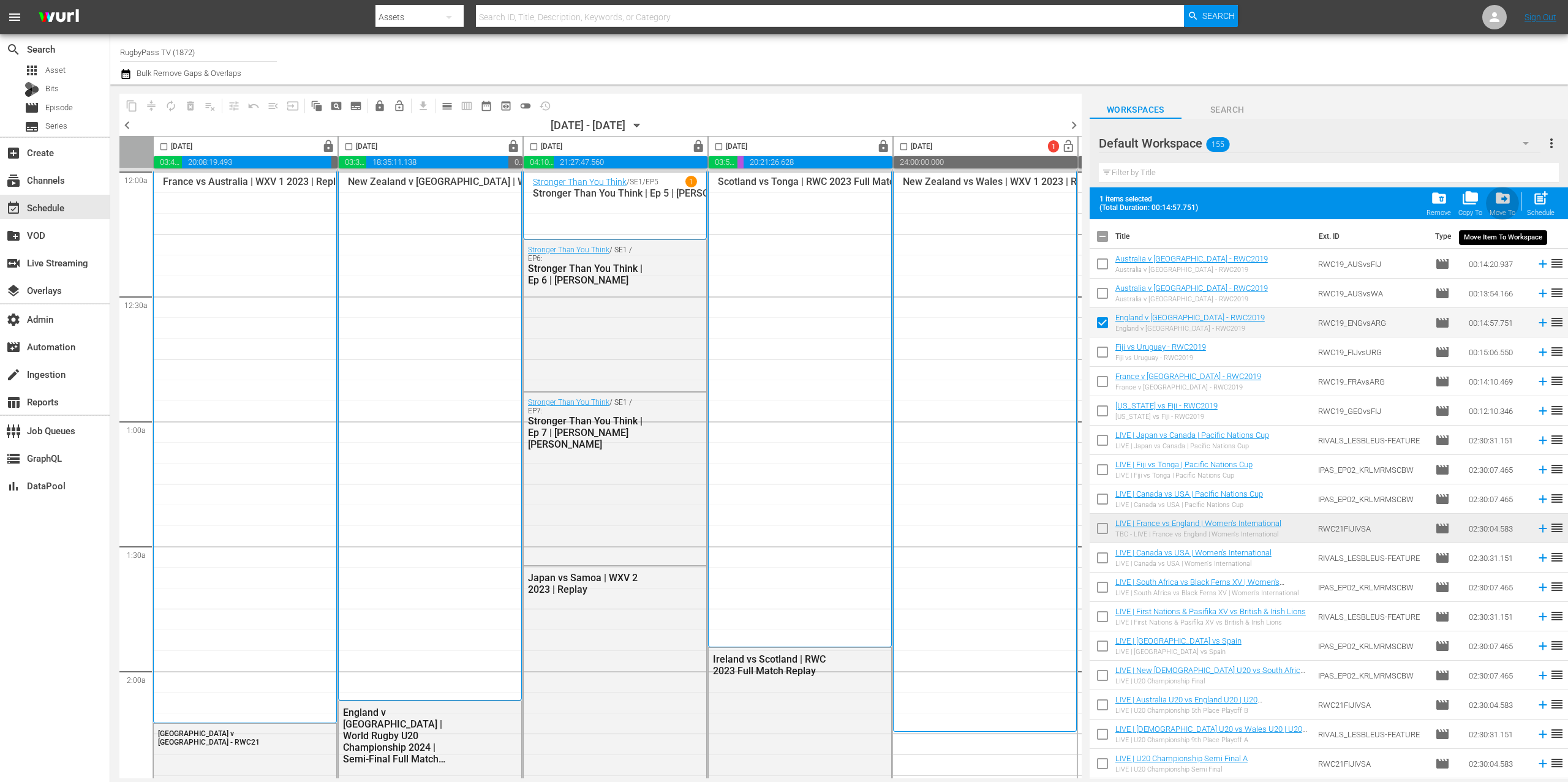
click at [1491, 205] on div "drive_file_move Move To" at bounding box center [1503, 203] width 26 height 27
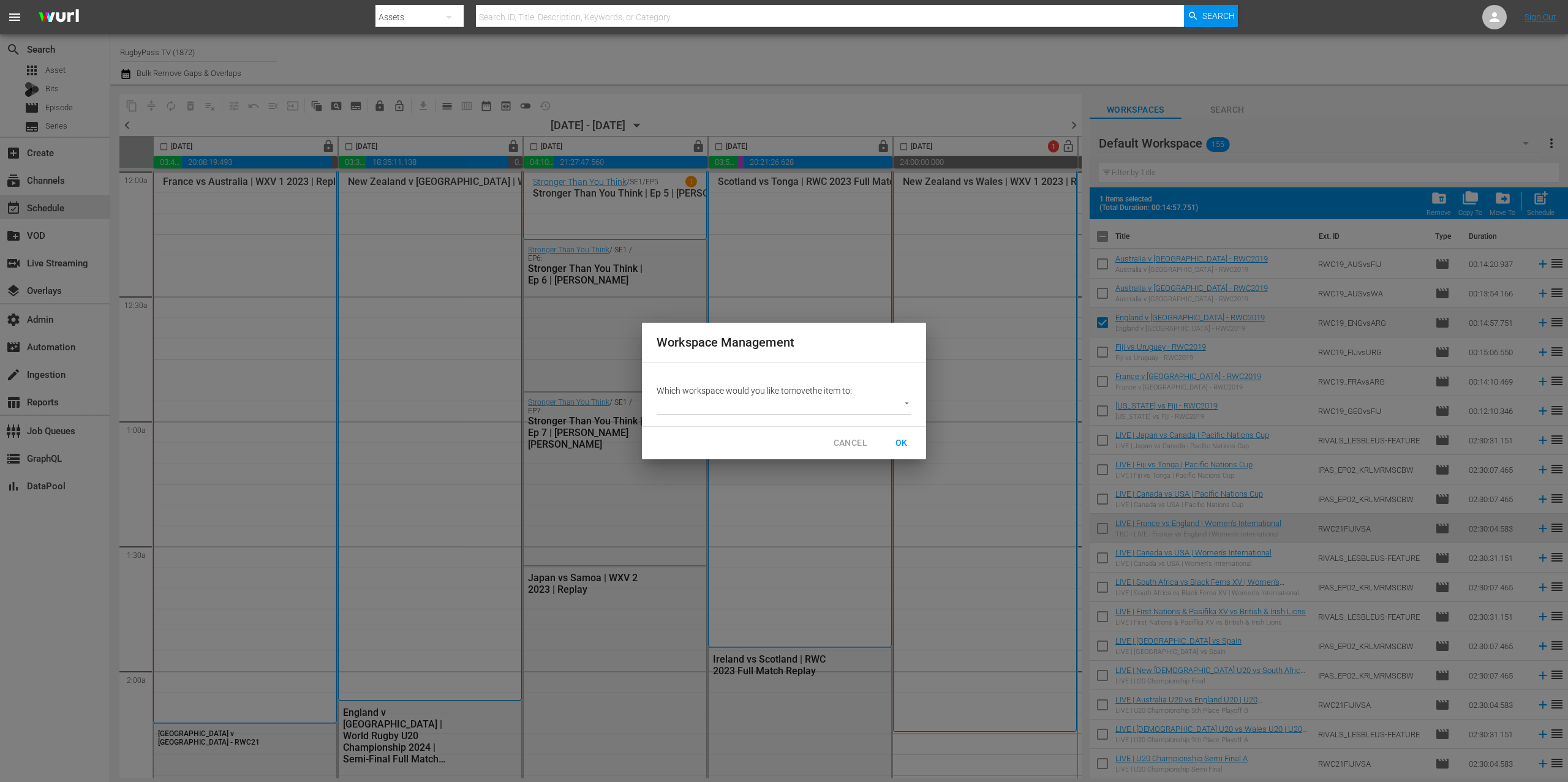
click at [862, 400] on body "menu Search By Assets Search ID, Title, Description, Keywords, or Category Sear…" at bounding box center [784, 391] width 1568 height 782
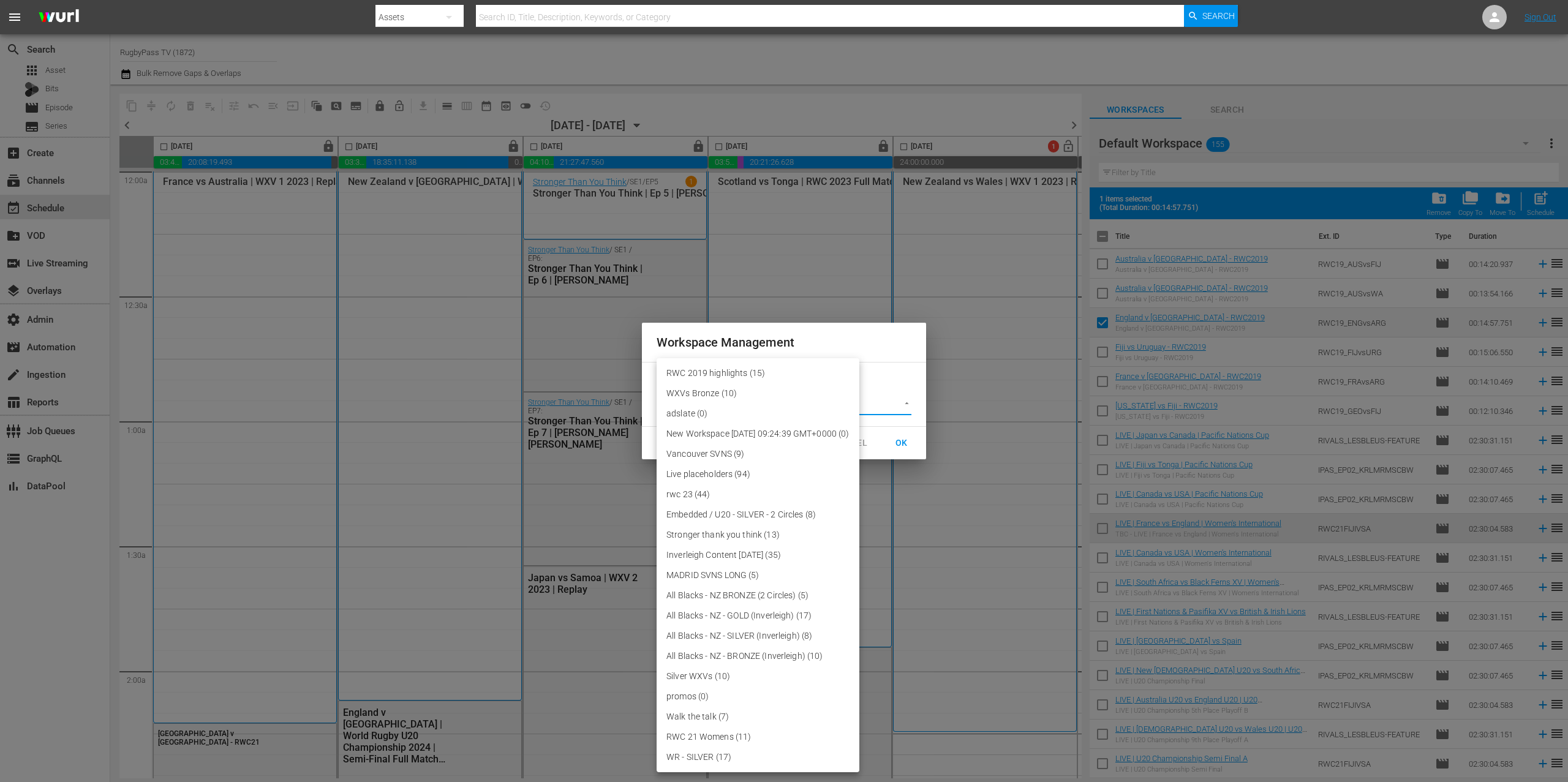
click at [786, 373] on li "RWC 2019 highlights (15)" at bounding box center [758, 373] width 202 height 20
type input "3708"
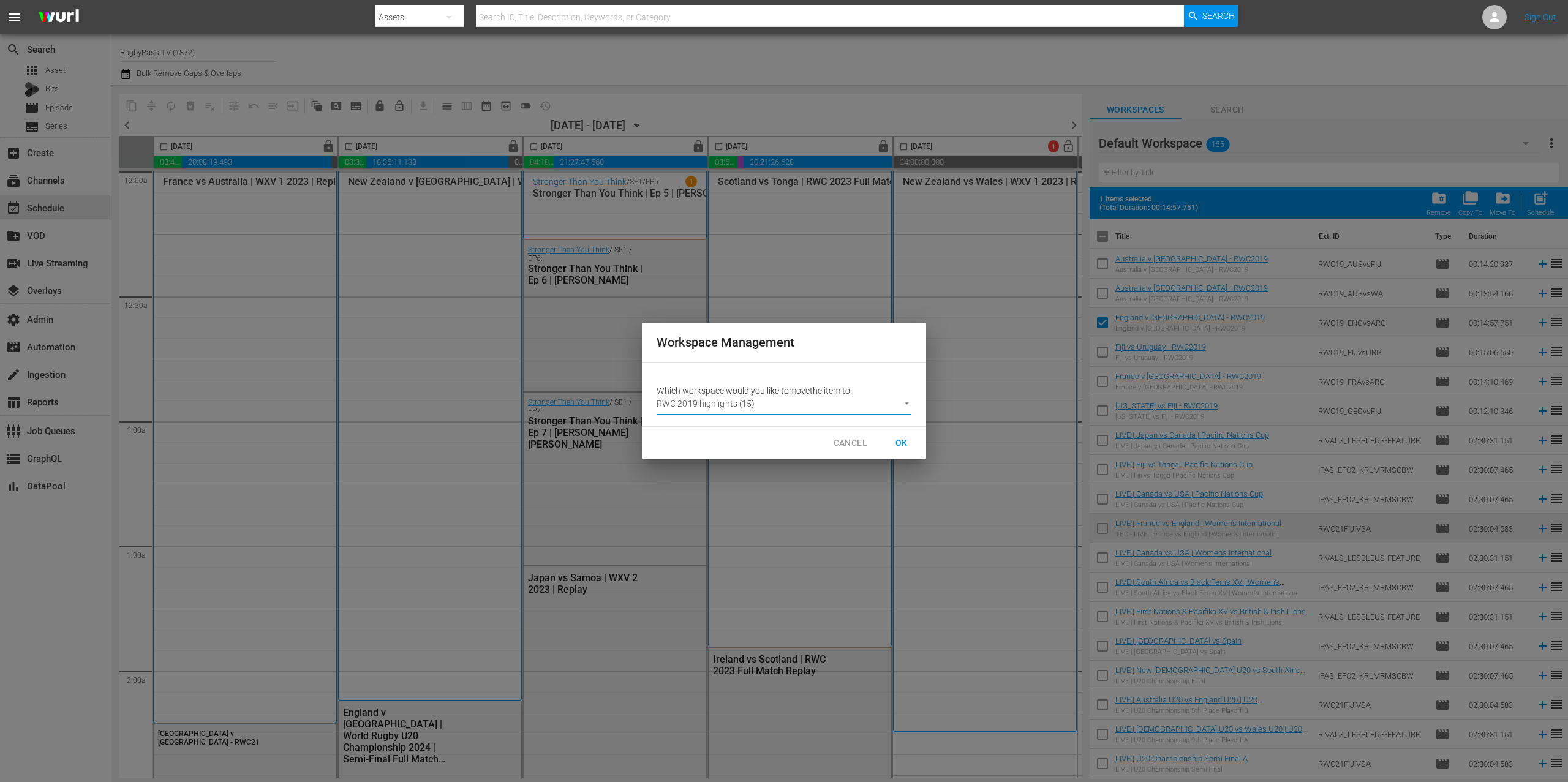
drag, startPoint x: 903, startPoint y: 441, endPoint x: 975, endPoint y: 435, distance: 72.2
click at [903, 440] on span "OK" at bounding box center [902, 443] width 19 height 16
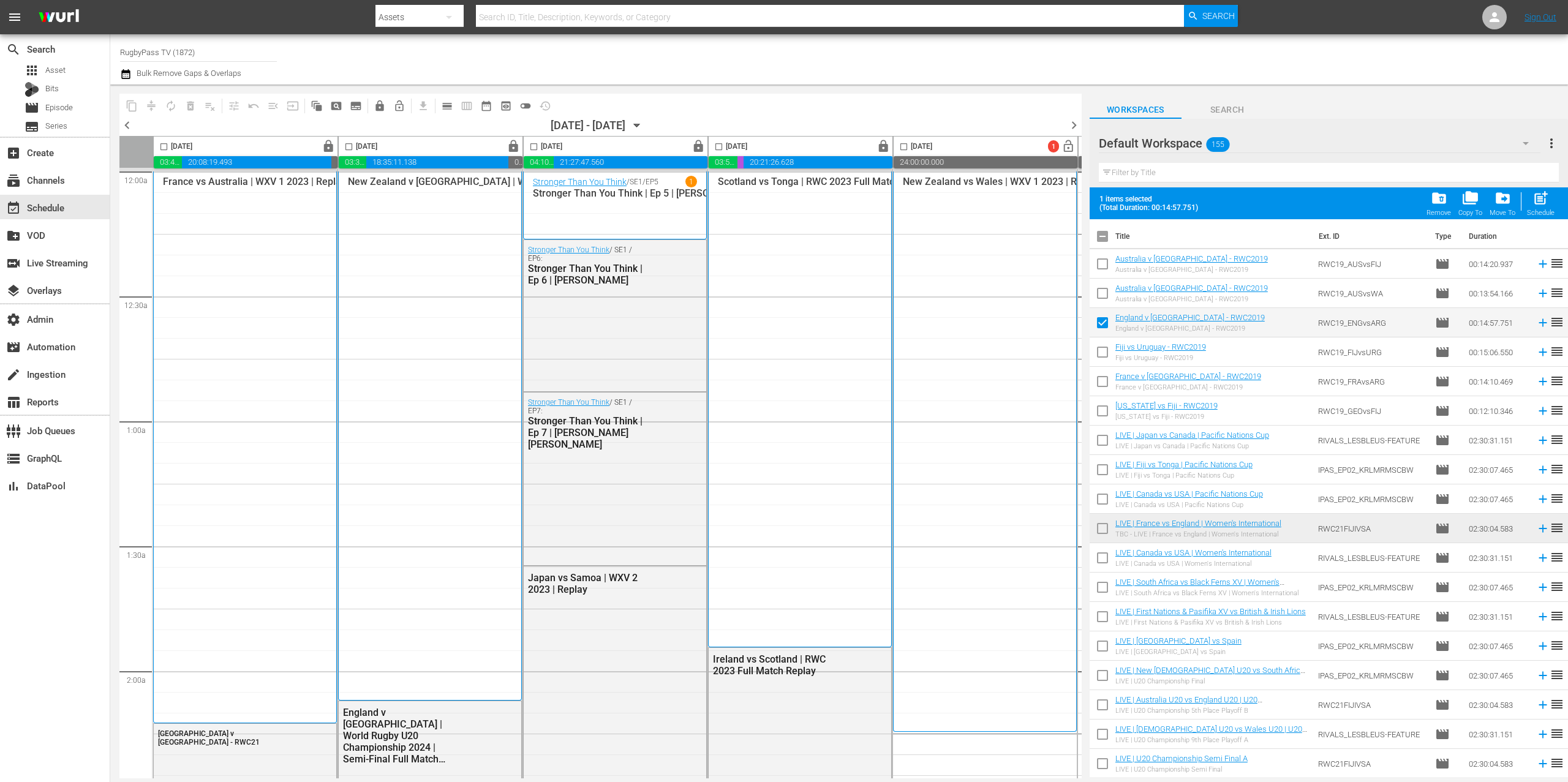
checkbox input "false"
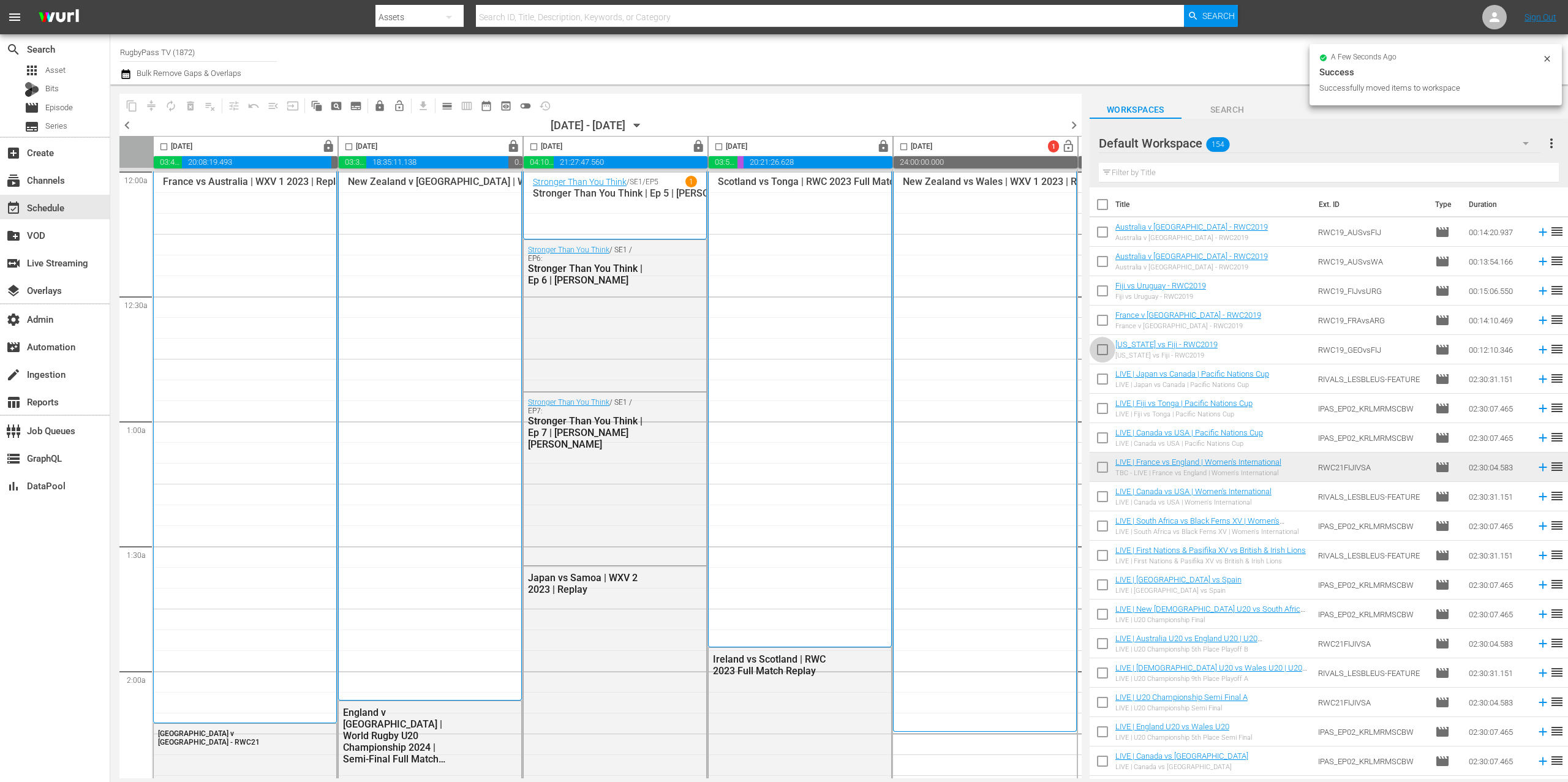
drag, startPoint x: 1104, startPoint y: 349, endPoint x: 1329, endPoint y: 266, distance: 239.8
click at [1104, 348] on input "checkbox" at bounding box center [1102, 352] width 26 height 26
checkbox input "true"
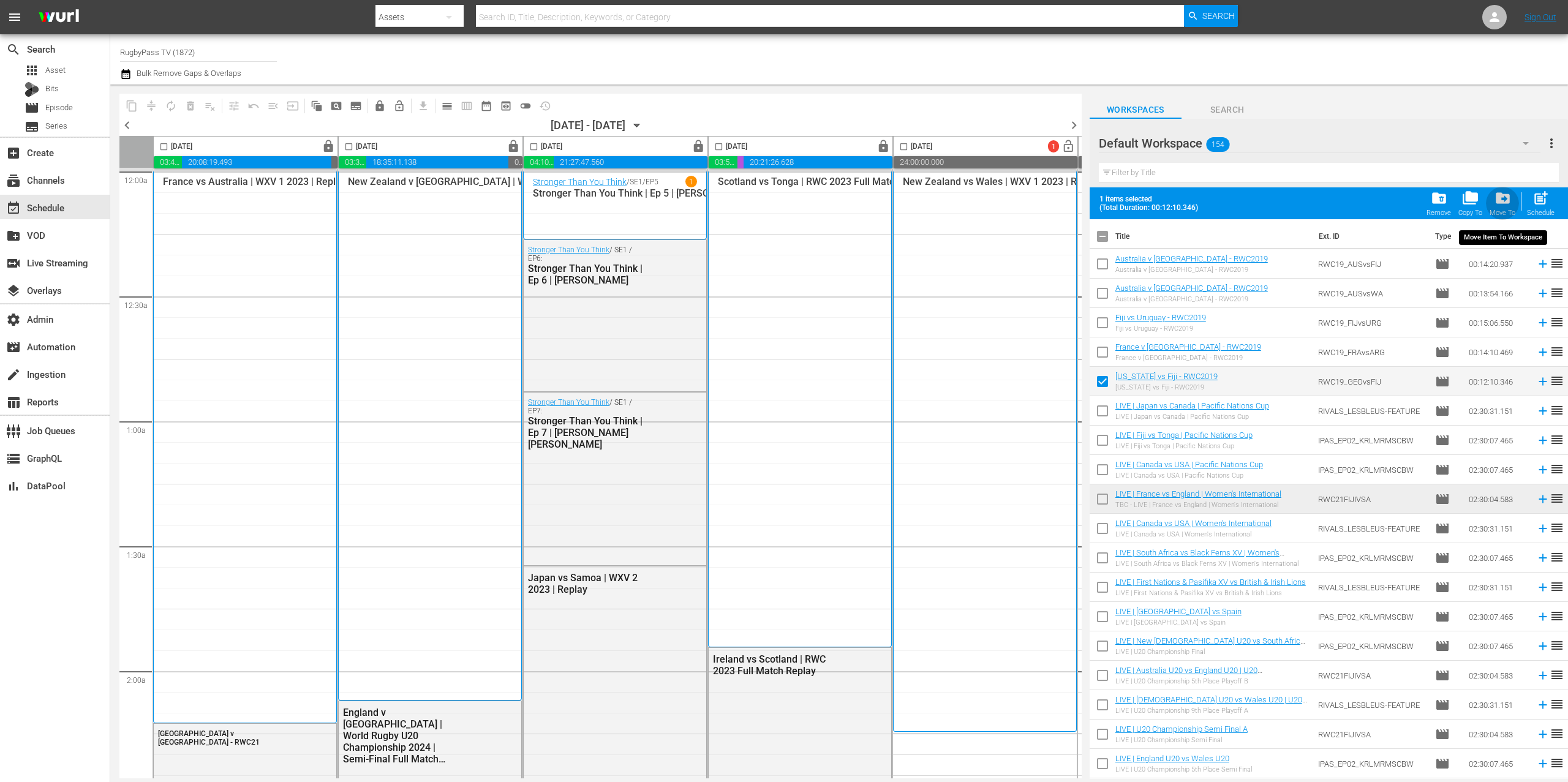
click at [1507, 196] on span "drive_file_move" at bounding box center [1503, 198] width 16 height 16
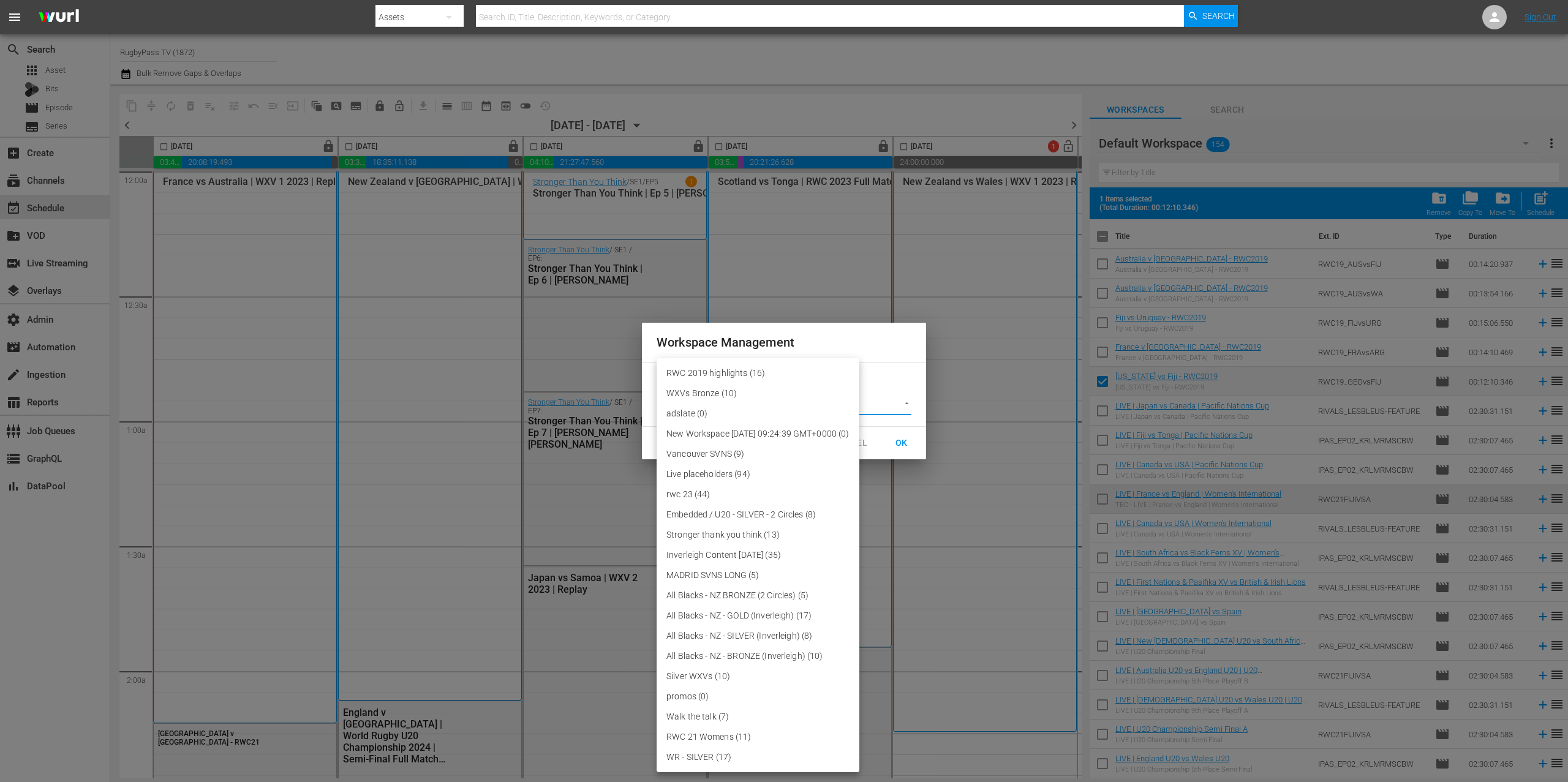
click at [828, 406] on body "menu Search By Assets Search ID, Title, Description, Keywords, or Category Sear…" at bounding box center [784, 391] width 1568 height 782
click at [816, 370] on li "RWC 2019 highlights (16)" at bounding box center [758, 373] width 202 height 20
type input "3708"
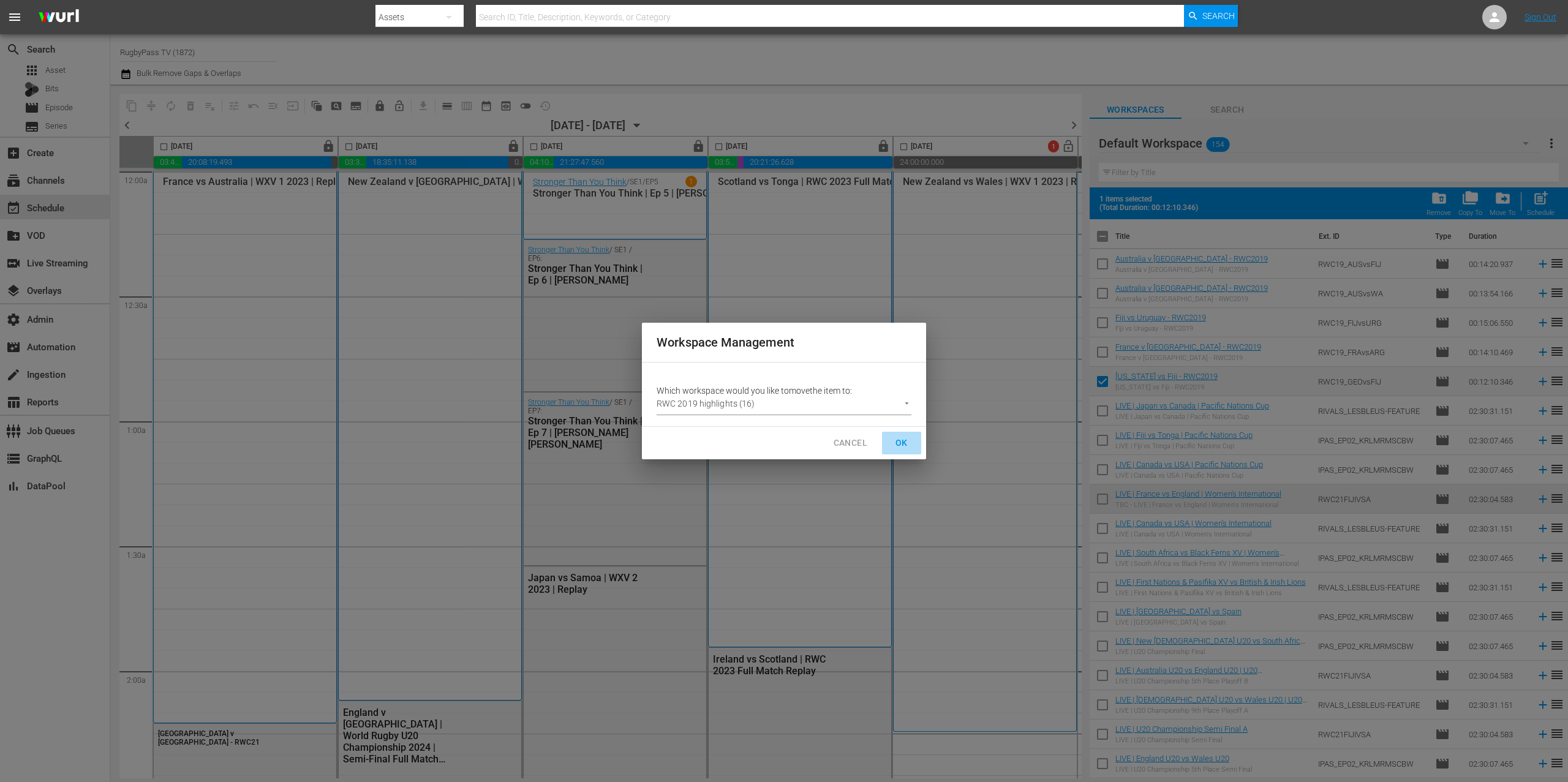
click at [895, 446] on span "OK" at bounding box center [902, 443] width 19 height 16
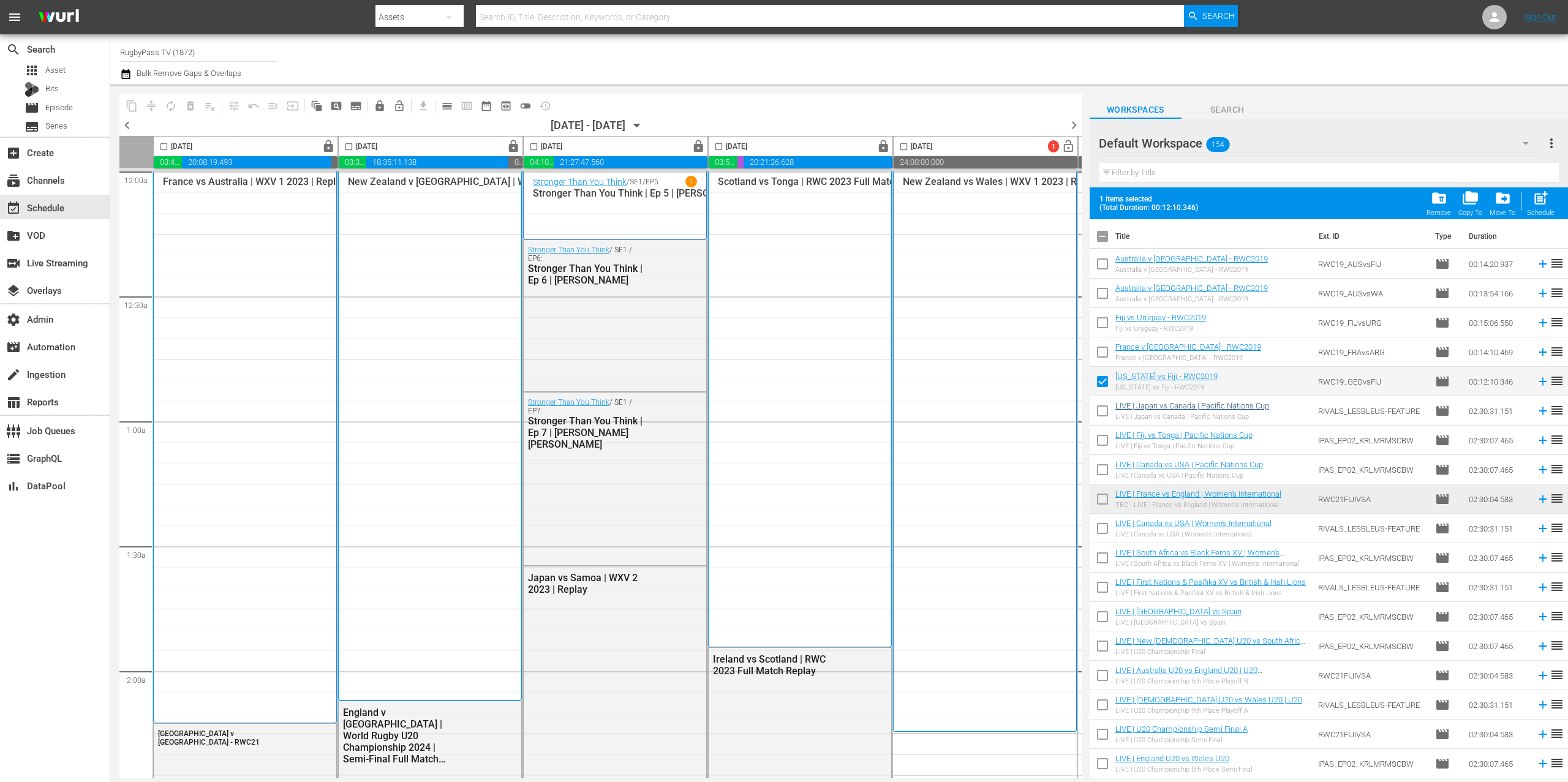
checkbox input "false"
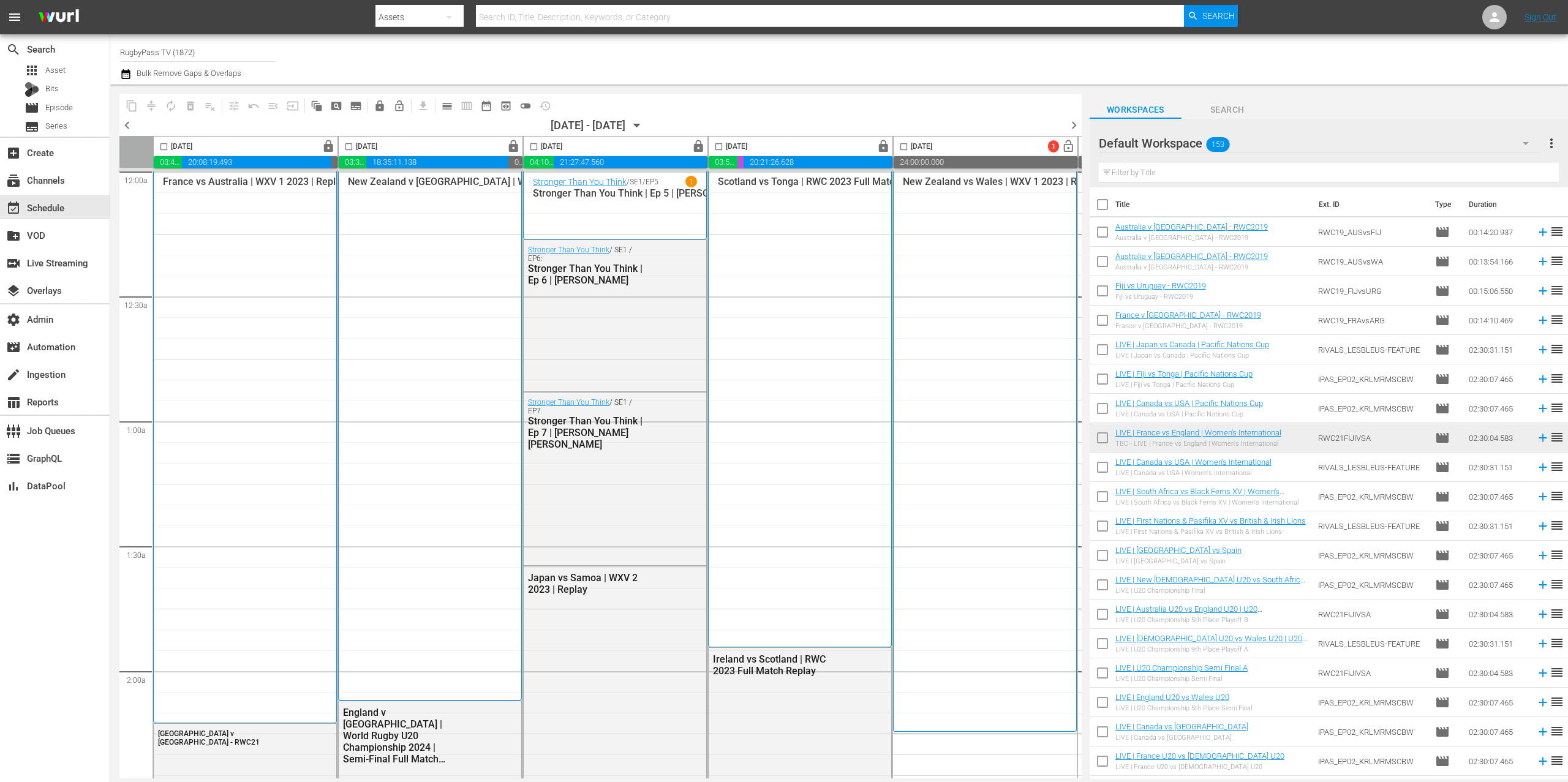
click at [1107, 262] on input "checkbox" at bounding box center [1102, 263] width 26 height 26
checkbox input "true"
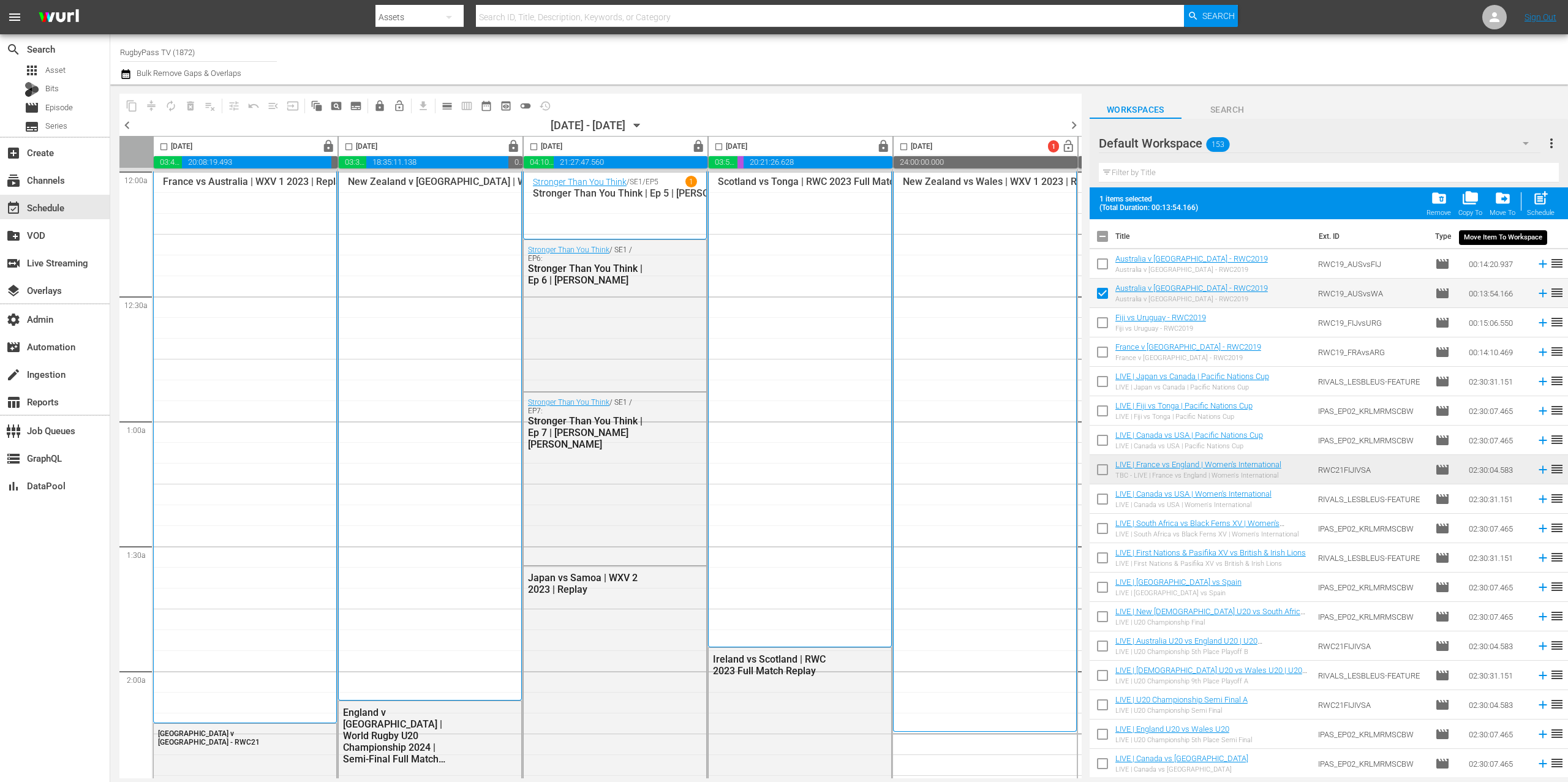
click at [1510, 202] on span "drive_file_move" at bounding box center [1503, 198] width 16 height 16
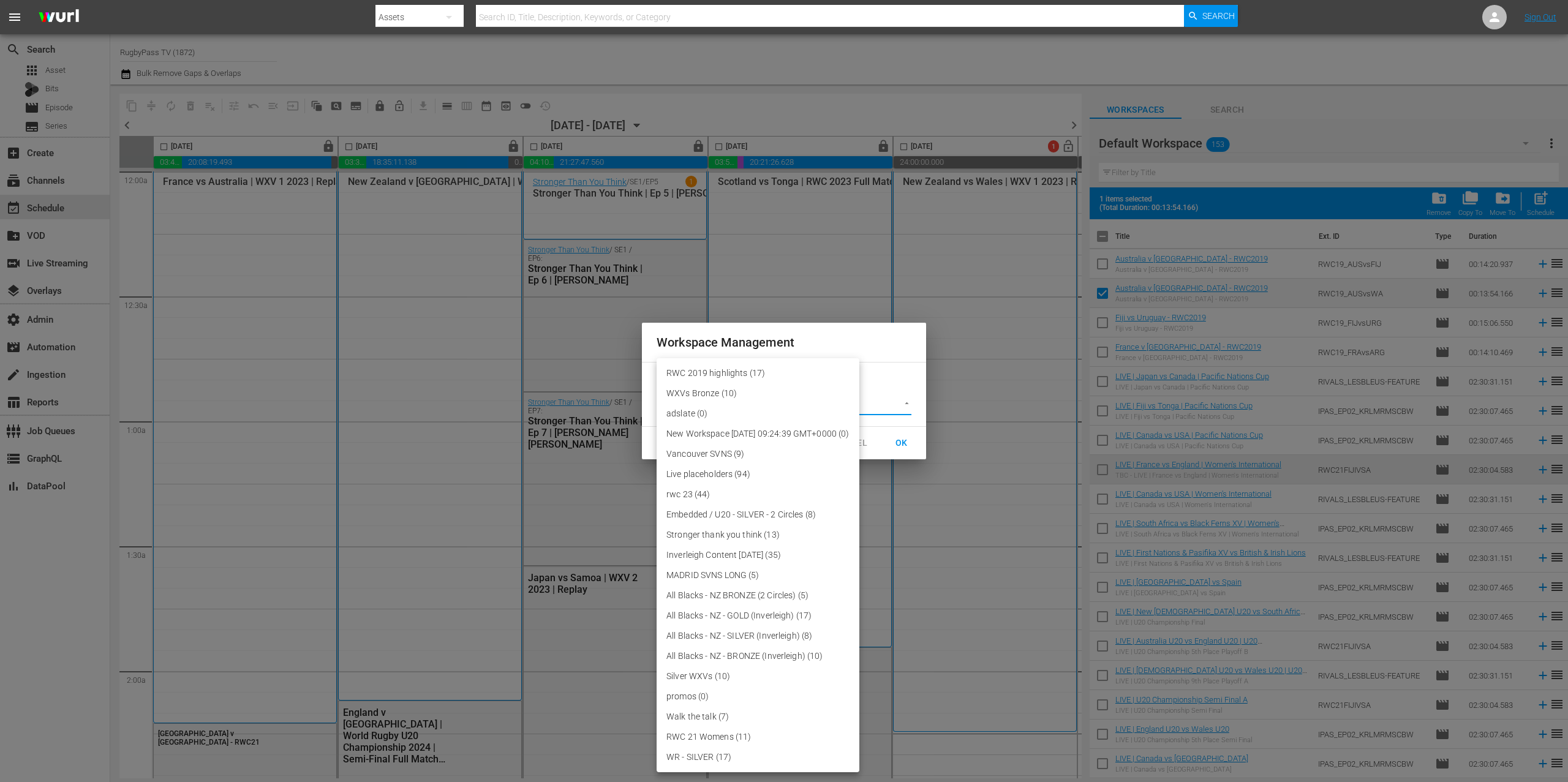
click at [826, 408] on body "menu Search By Assets Search ID, Title, Description, Keywords, or Category Sear…" at bounding box center [784, 391] width 1568 height 782
click at [753, 372] on li "RWC 2019 highlights (17)" at bounding box center [758, 373] width 202 height 20
type input "3708"
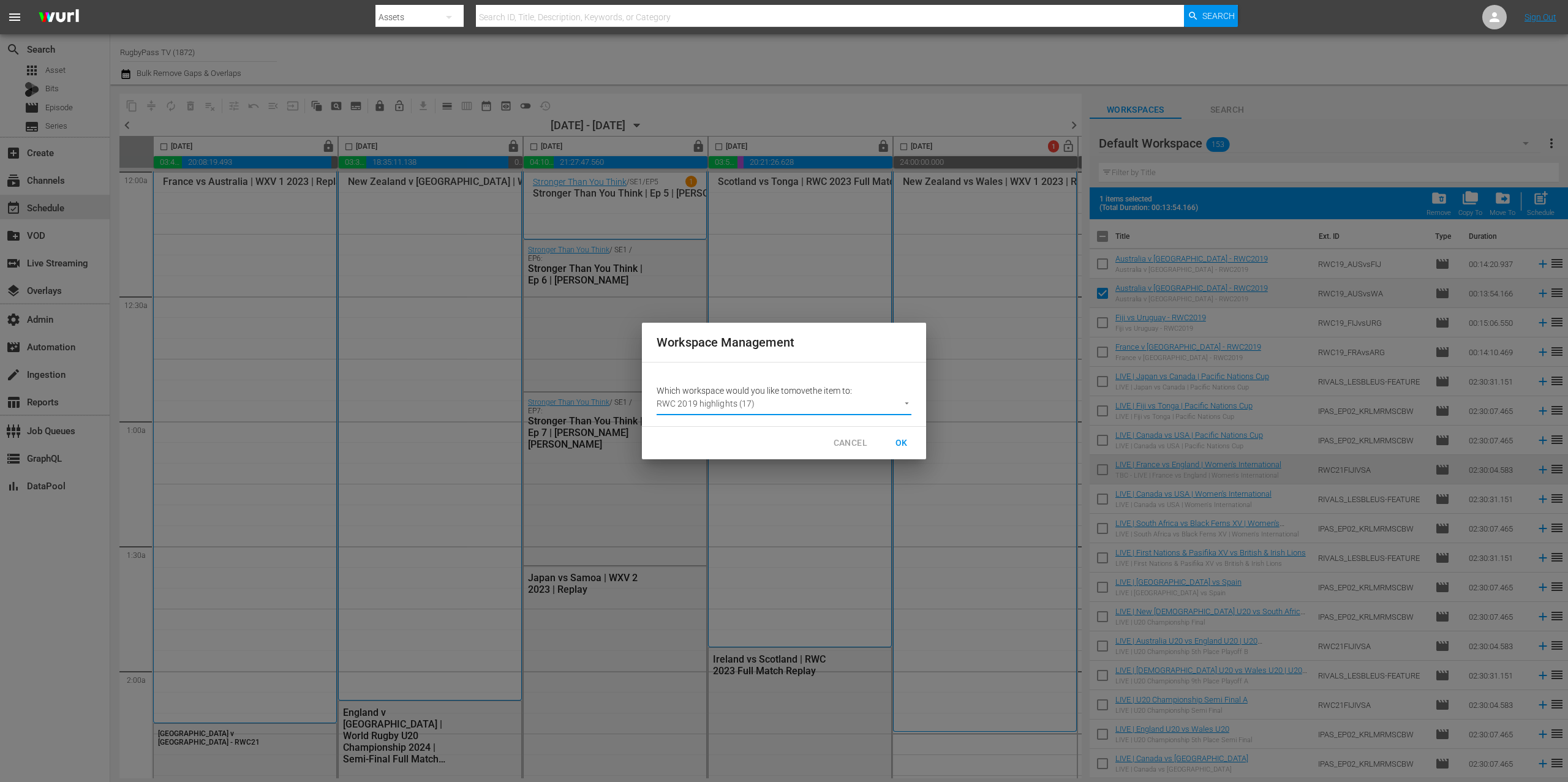
click at [904, 443] on span "OK" at bounding box center [902, 443] width 19 height 16
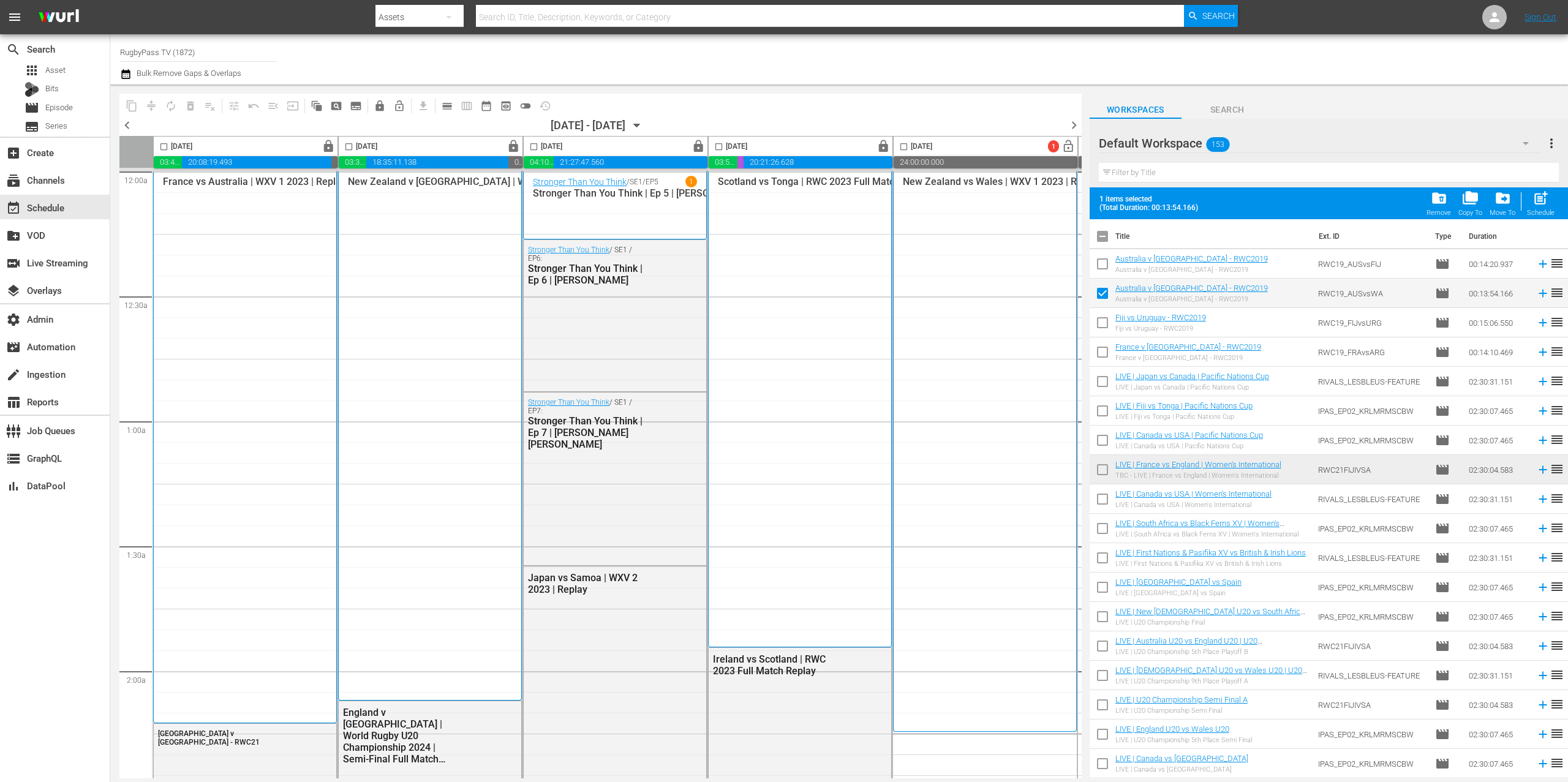
checkbox input "false"
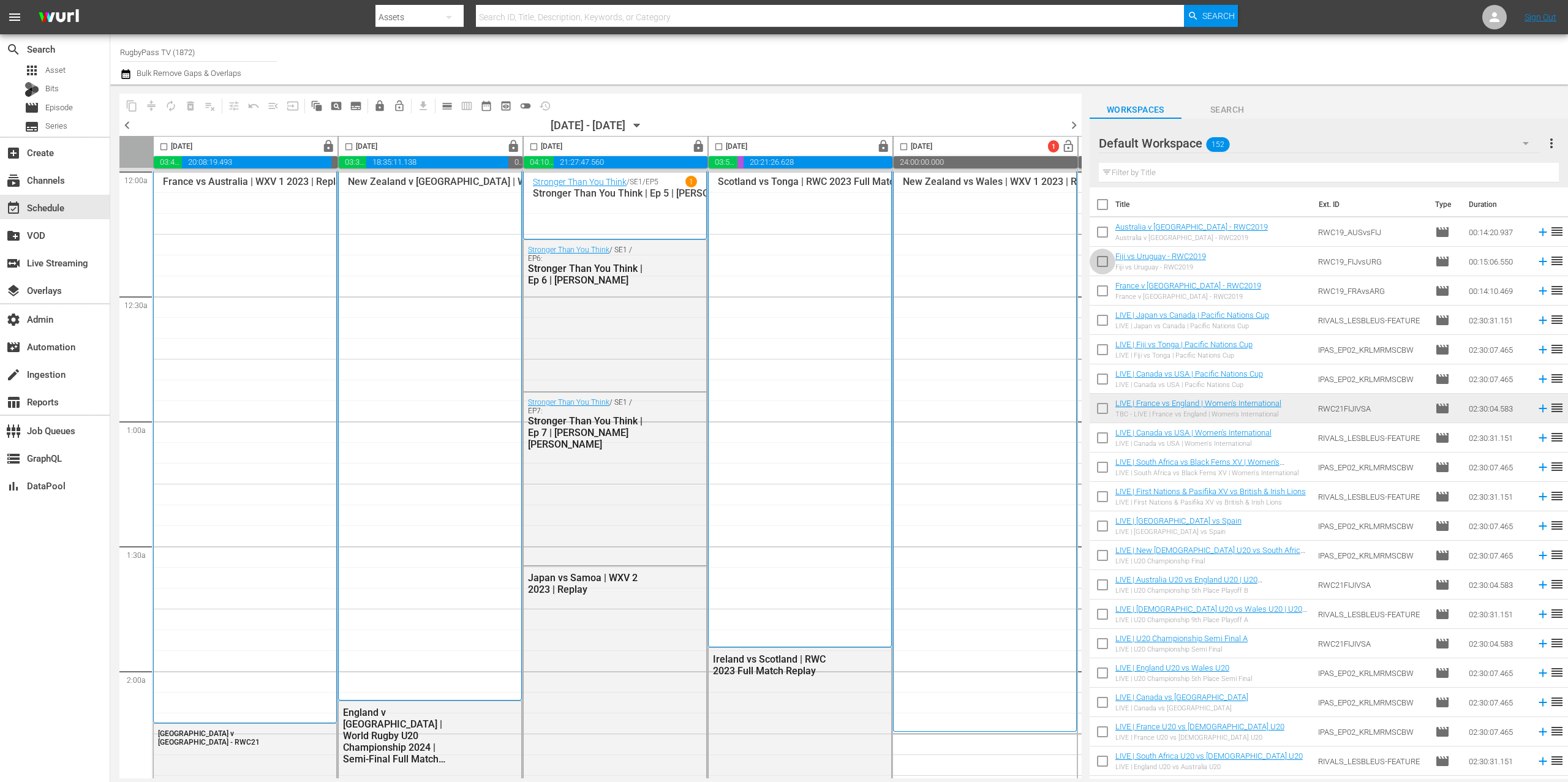
click at [1104, 265] on input "checkbox" at bounding box center [1102, 263] width 26 height 26
checkbox input "true"
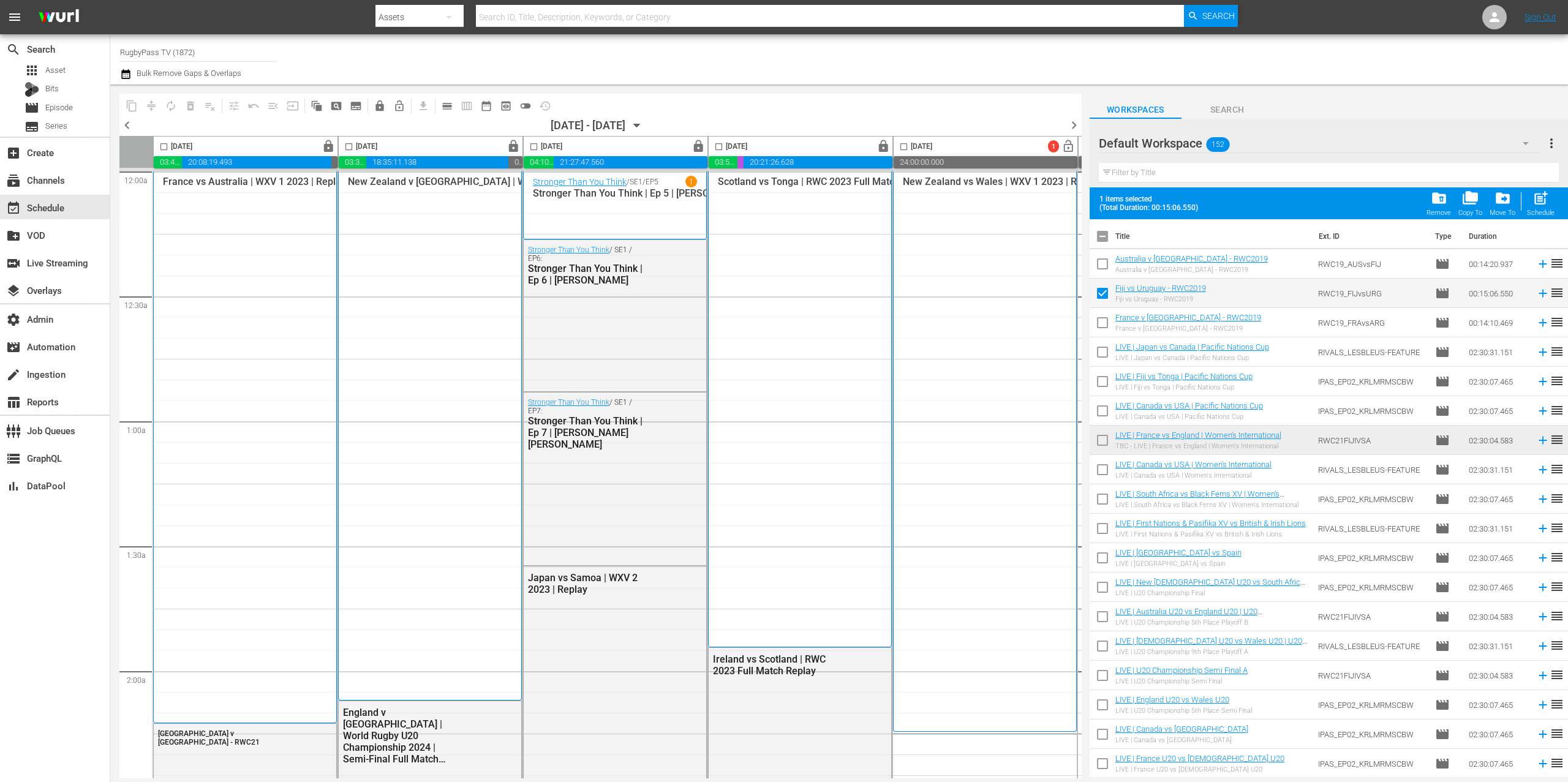
click at [1520, 198] on div "folder_delete Remove folder_copy Copy To drive_file_move Move To post_add Sched…" at bounding box center [1491, 203] width 135 height 34
click at [1512, 200] on div "drive_file_move Move To" at bounding box center [1503, 203] width 26 height 27
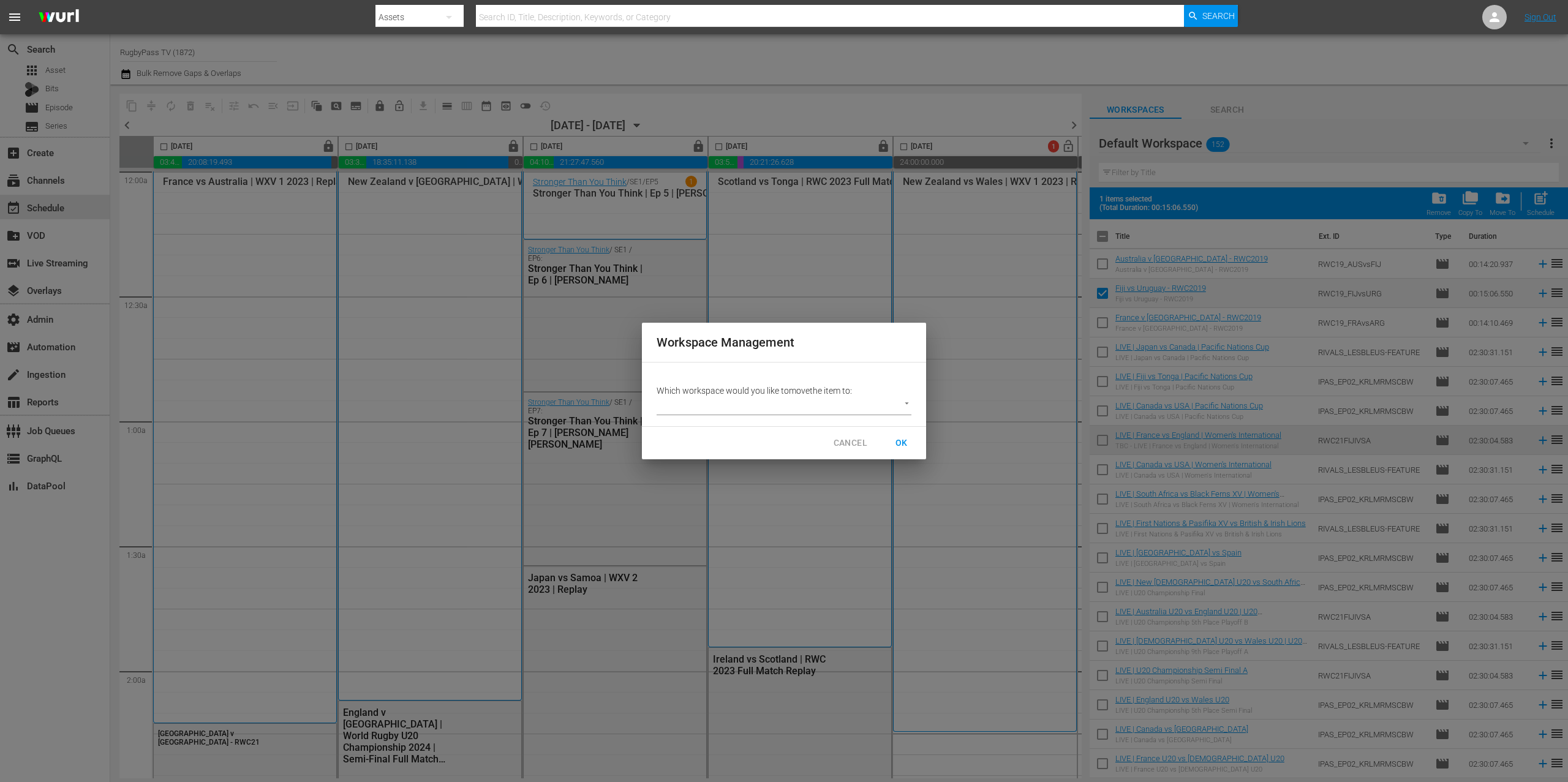
click at [836, 408] on body "menu Search By Assets Search ID, Title, Description, Keywords, or Category Sear…" at bounding box center [784, 391] width 1568 height 782
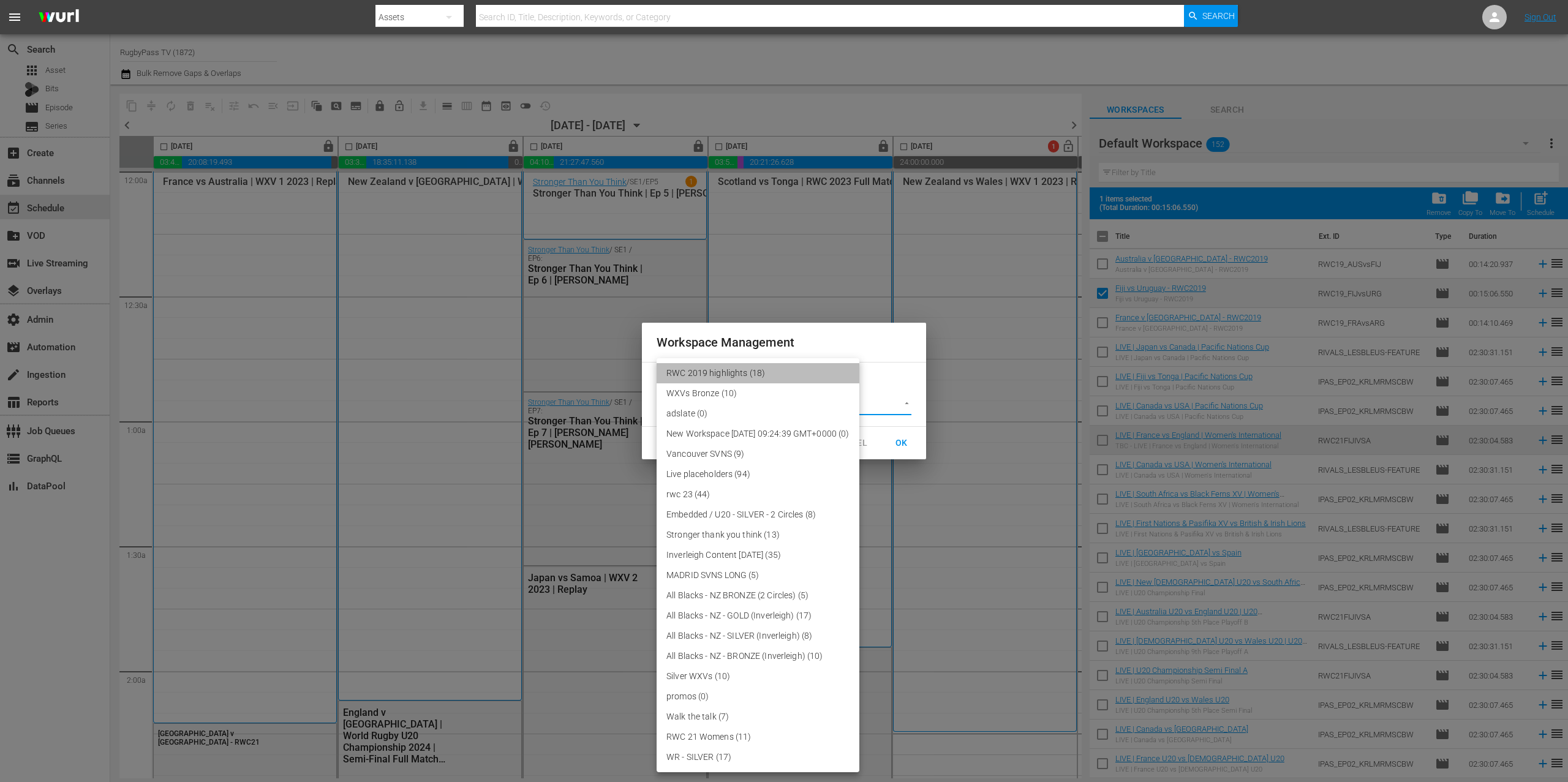
click at [807, 379] on li "RWC 2019 highlights (18)" at bounding box center [758, 373] width 202 height 20
type input "3708"
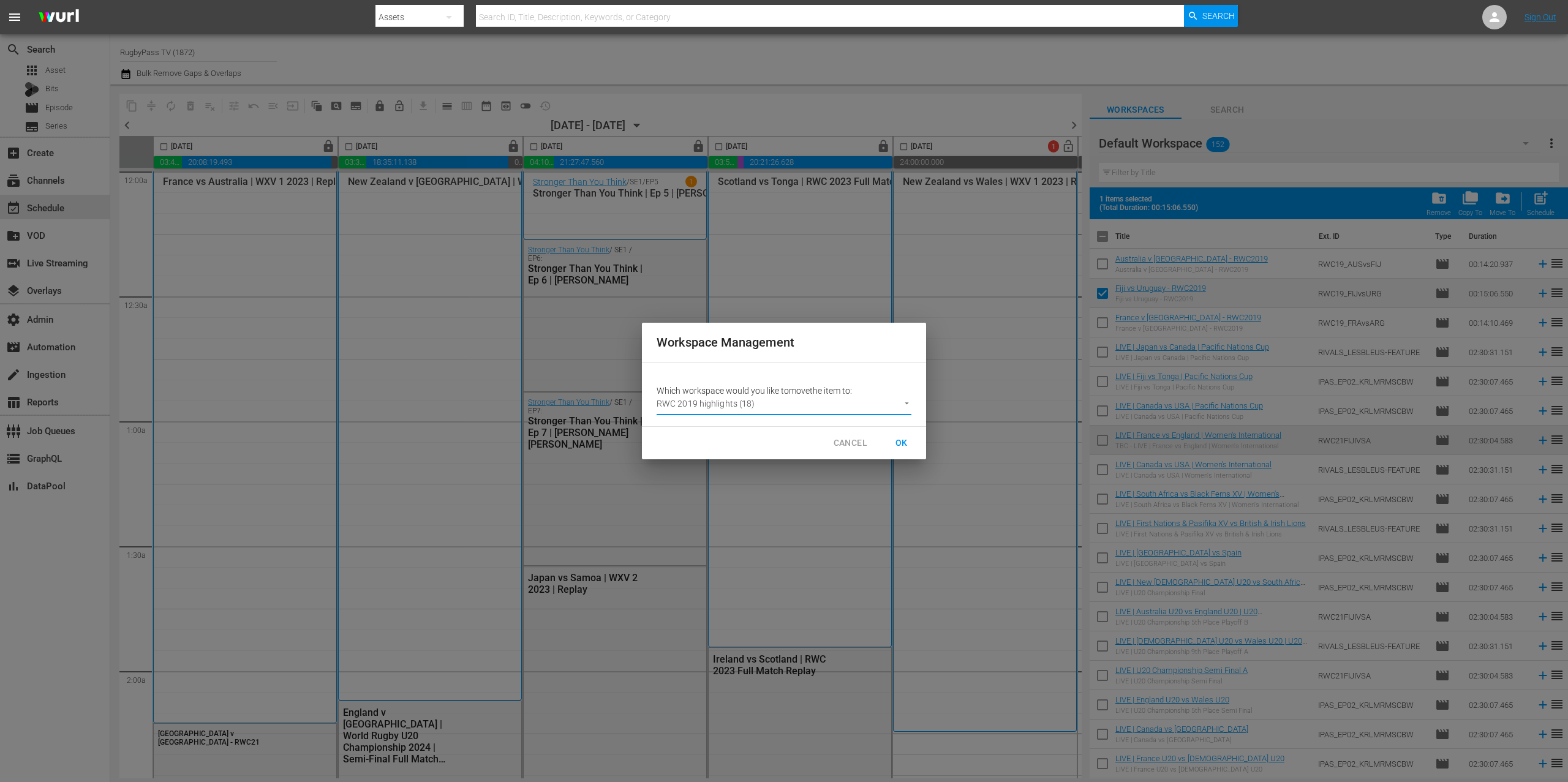
click at [903, 445] on span "OK" at bounding box center [902, 443] width 19 height 16
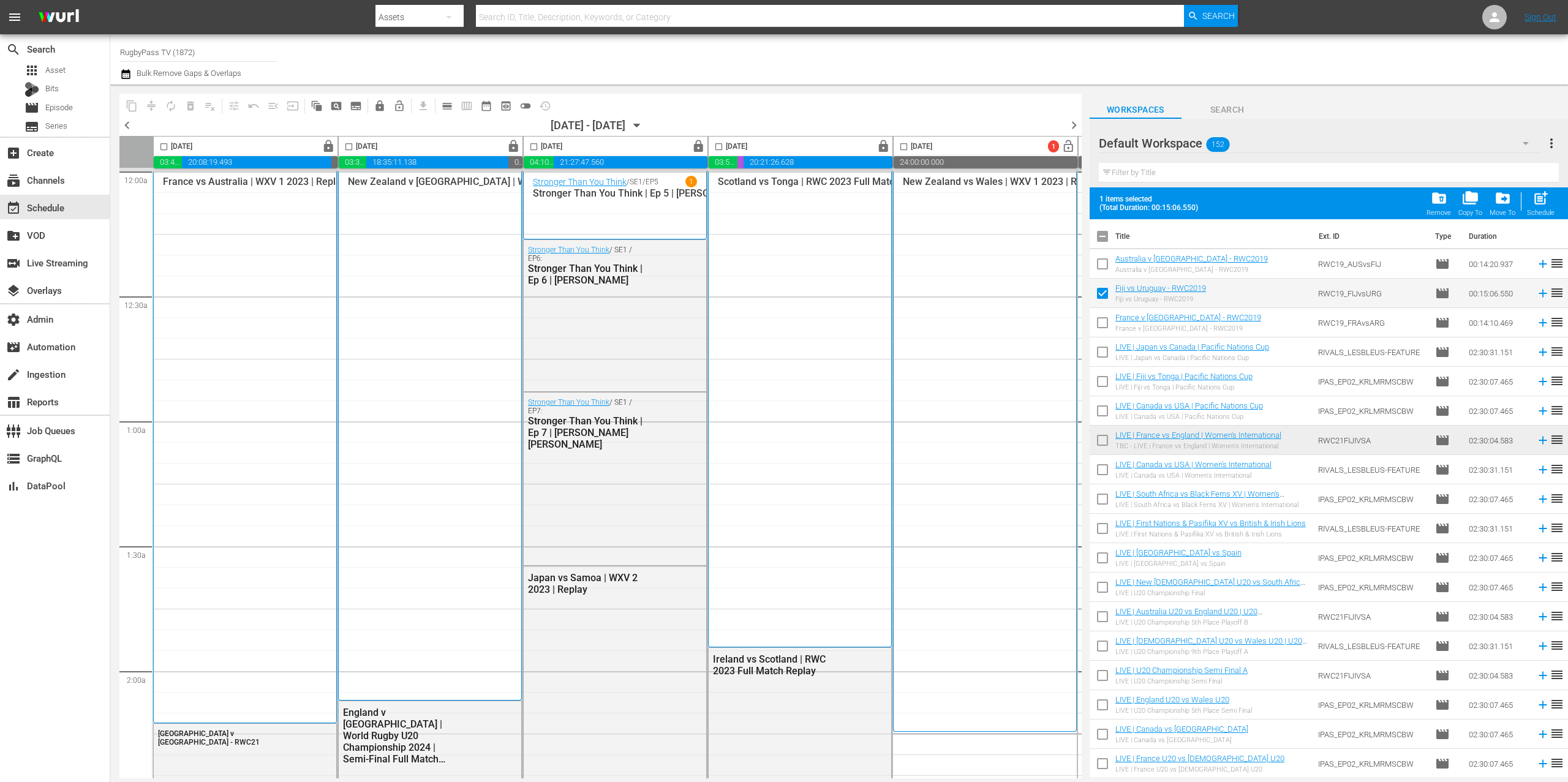
checkbox input "false"
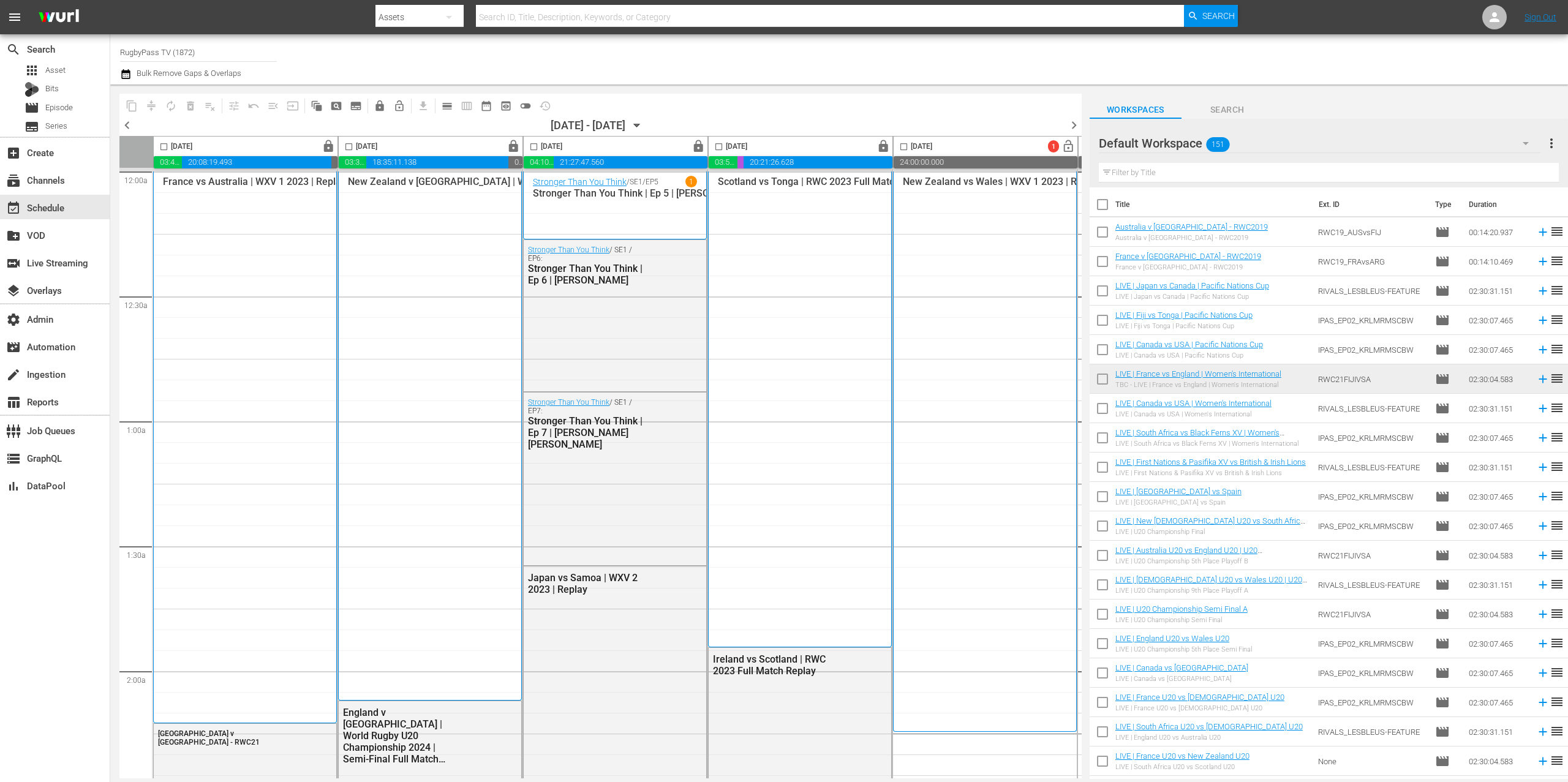
click at [1101, 262] on input "checkbox" at bounding box center [1102, 263] width 26 height 26
checkbox input "true"
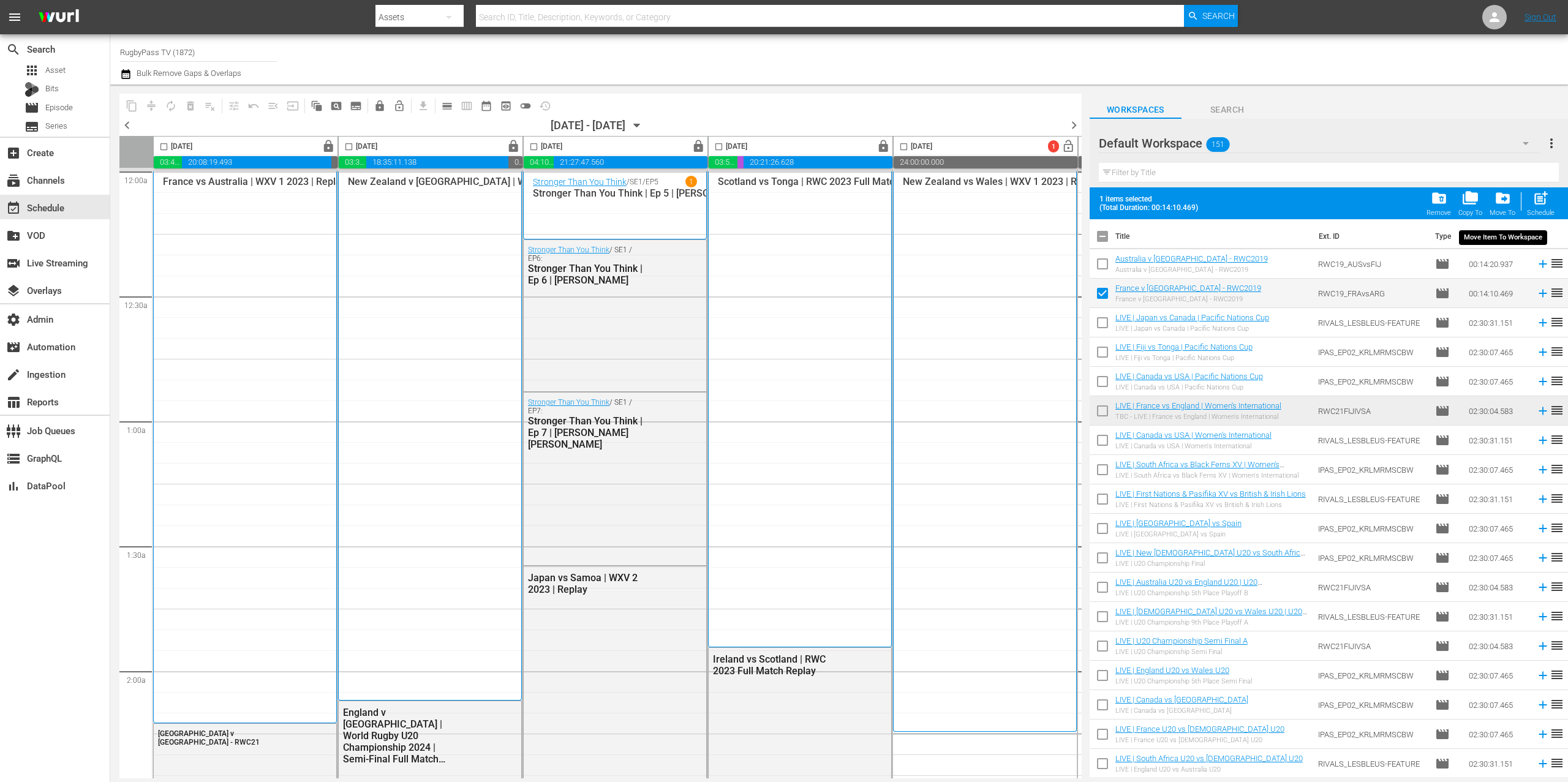
click at [1505, 204] on span "drive_file_move" at bounding box center [1503, 198] width 16 height 16
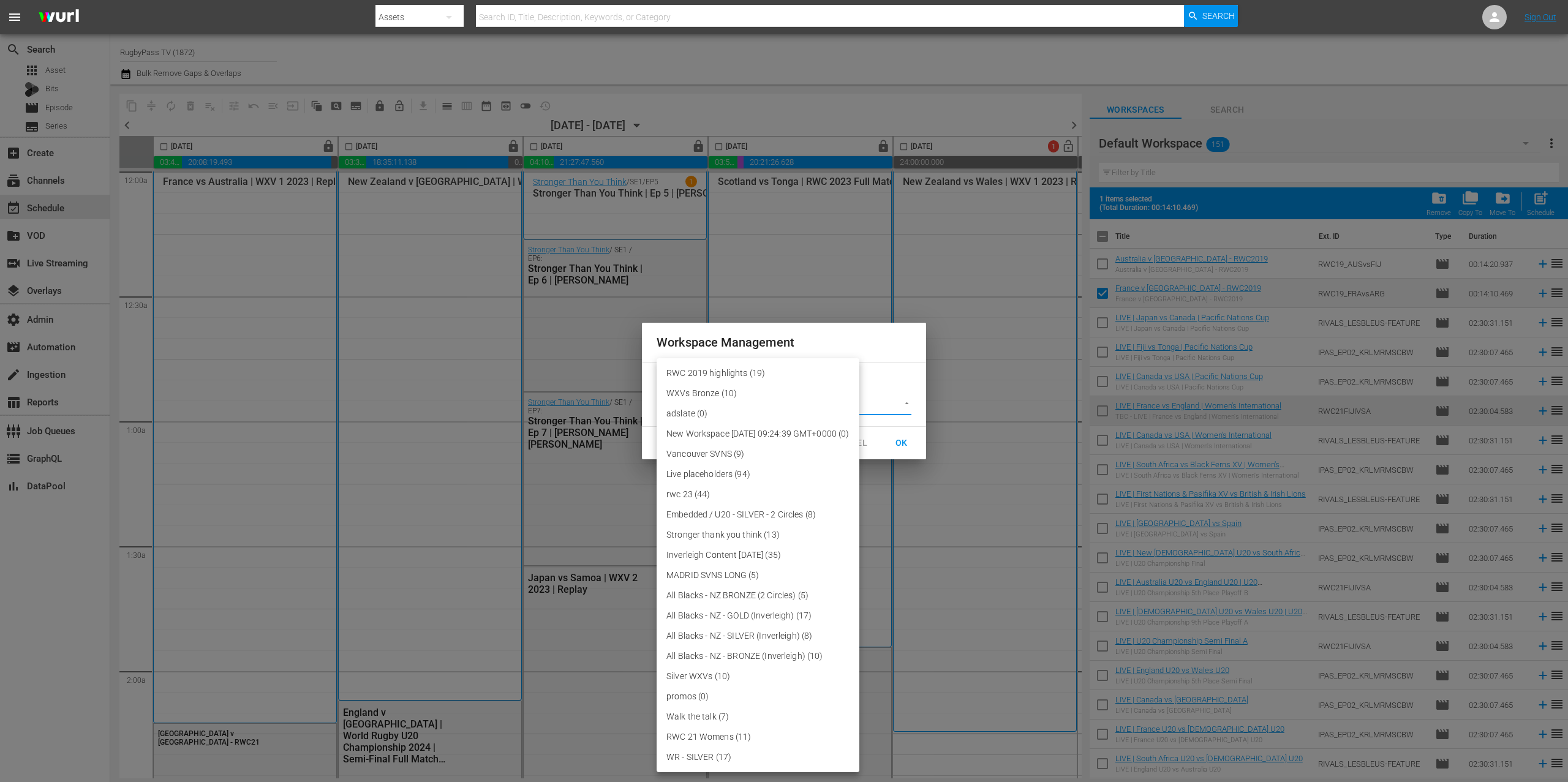
click at [877, 400] on body "menu Search By Assets Search ID, Title, Description, Keywords, or Category Sear…" at bounding box center [784, 391] width 1568 height 782
click at [819, 376] on li "RWC 2019 highlights (19)" at bounding box center [758, 373] width 202 height 20
type input "3708"
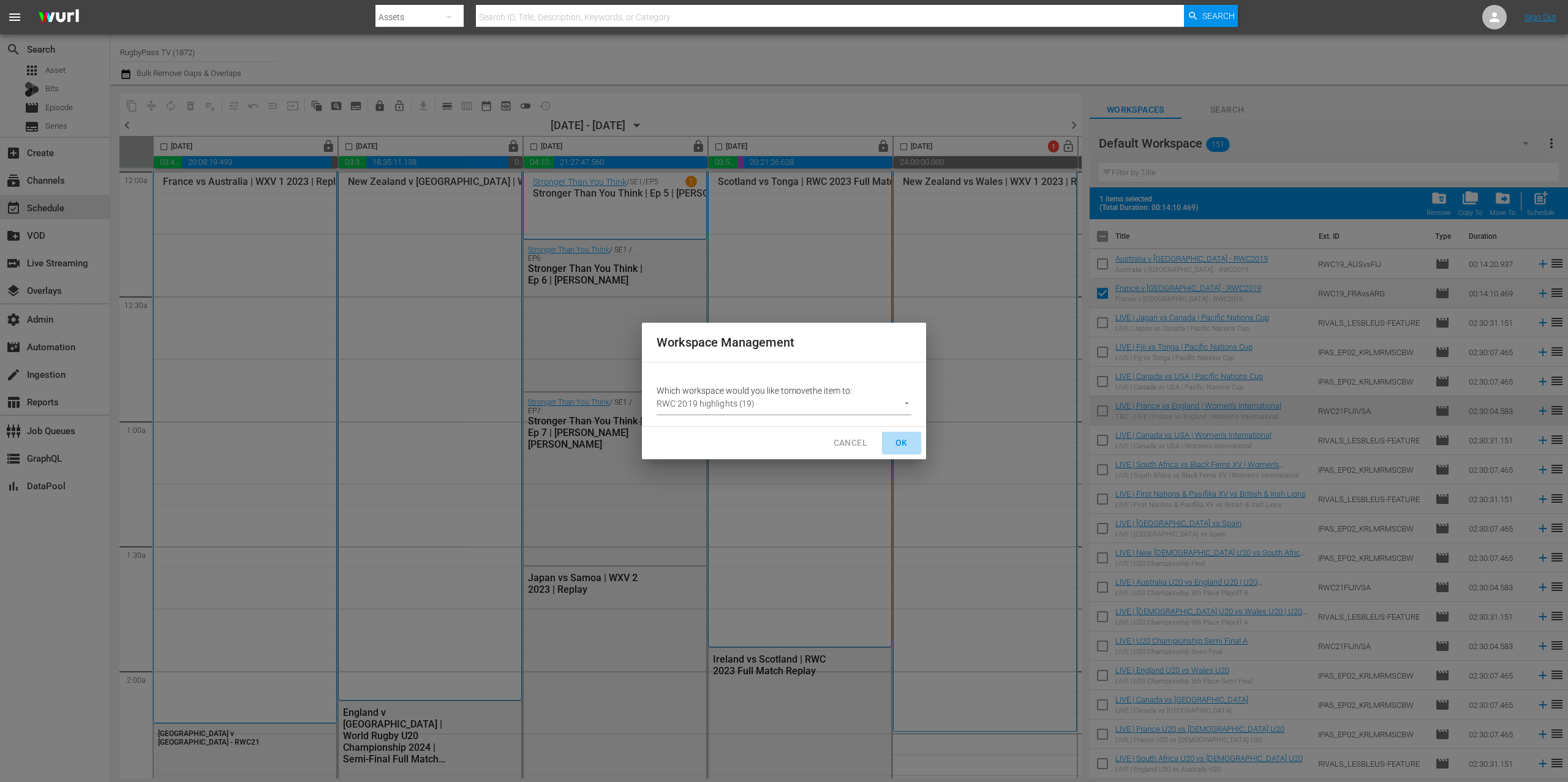
click at [917, 435] on button "OK" at bounding box center [901, 443] width 39 height 22
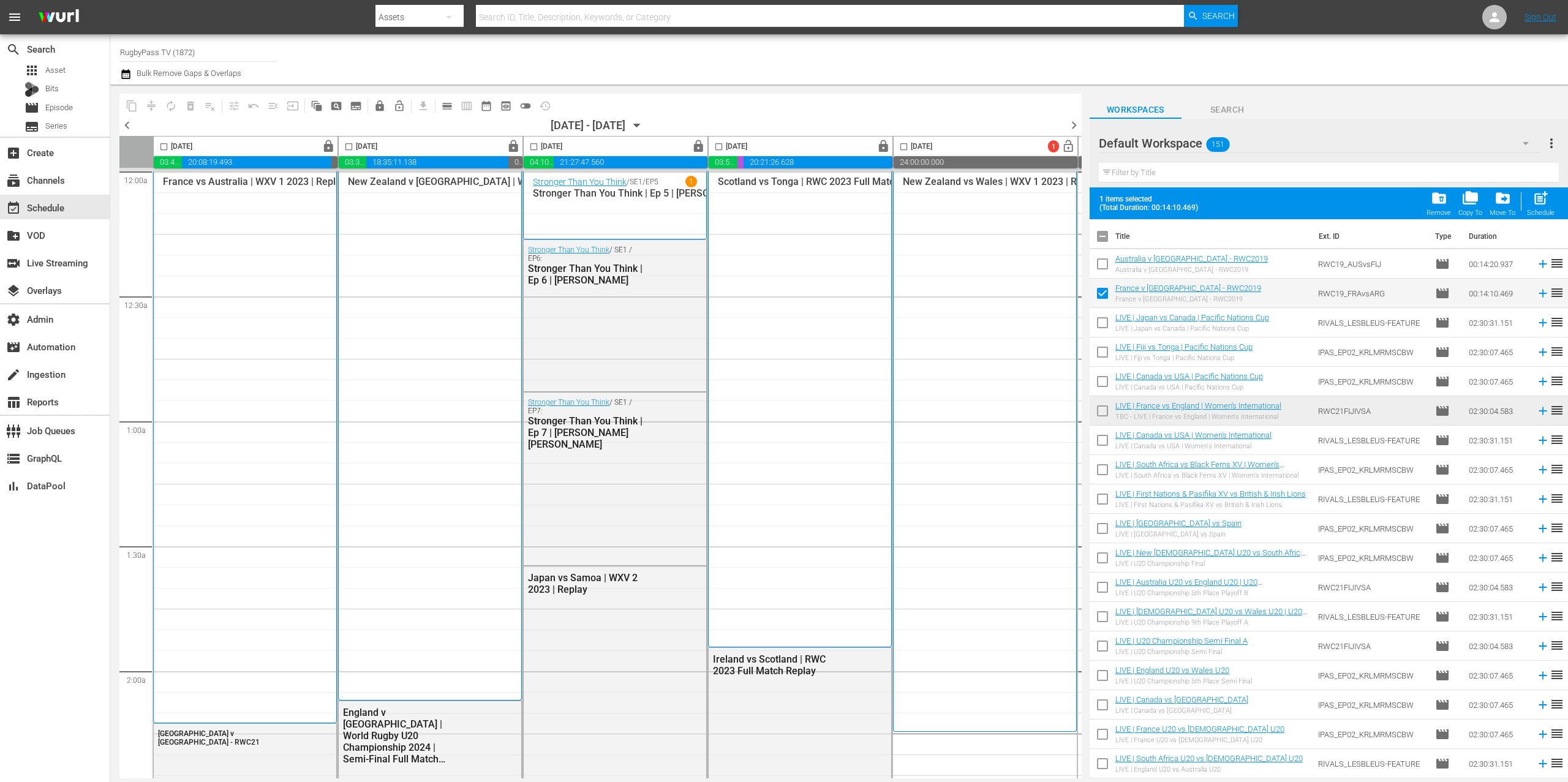
checkbox input "false"
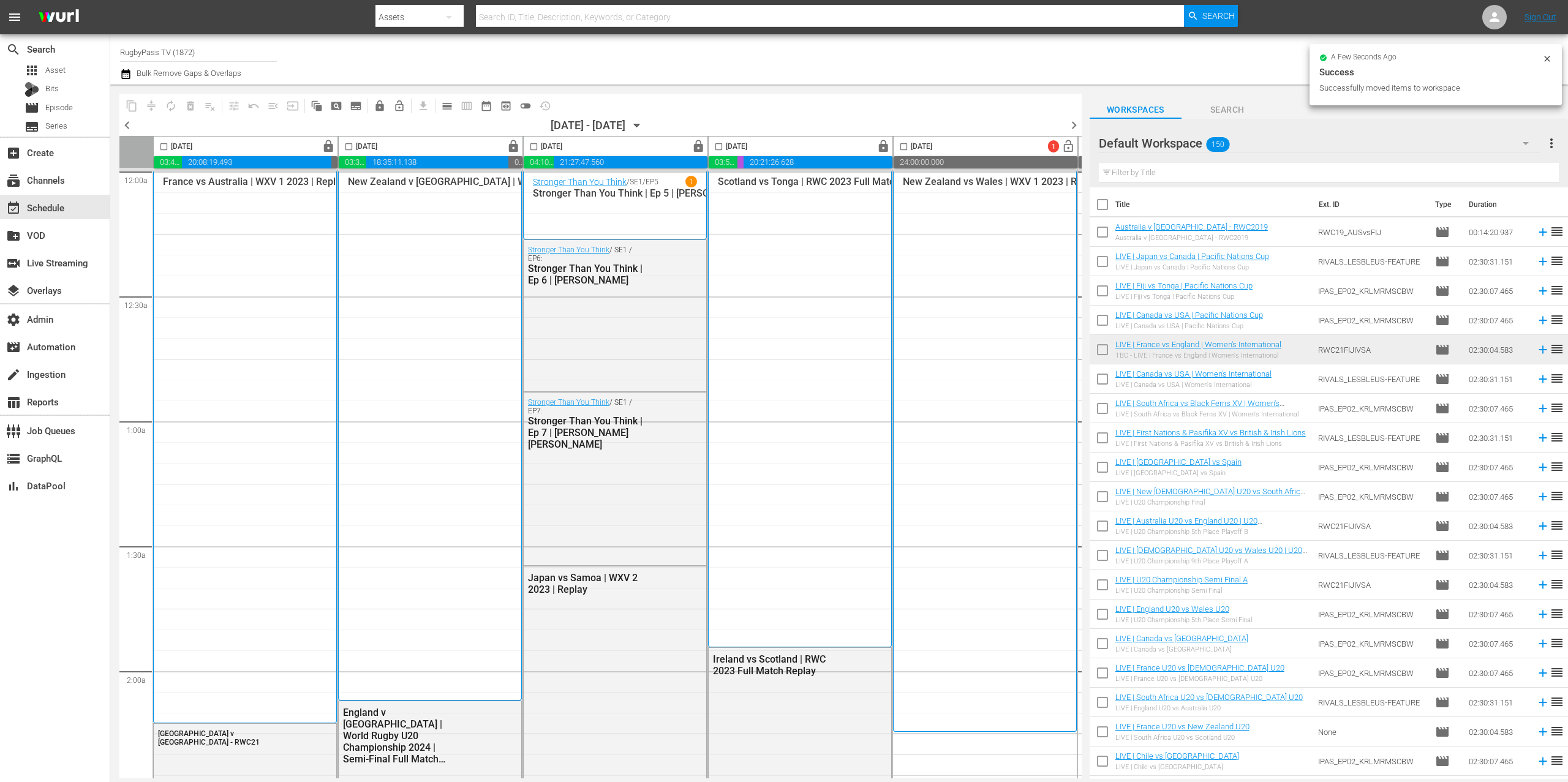
click at [1104, 232] on input "checkbox" at bounding box center [1102, 234] width 26 height 26
checkbox input "true"
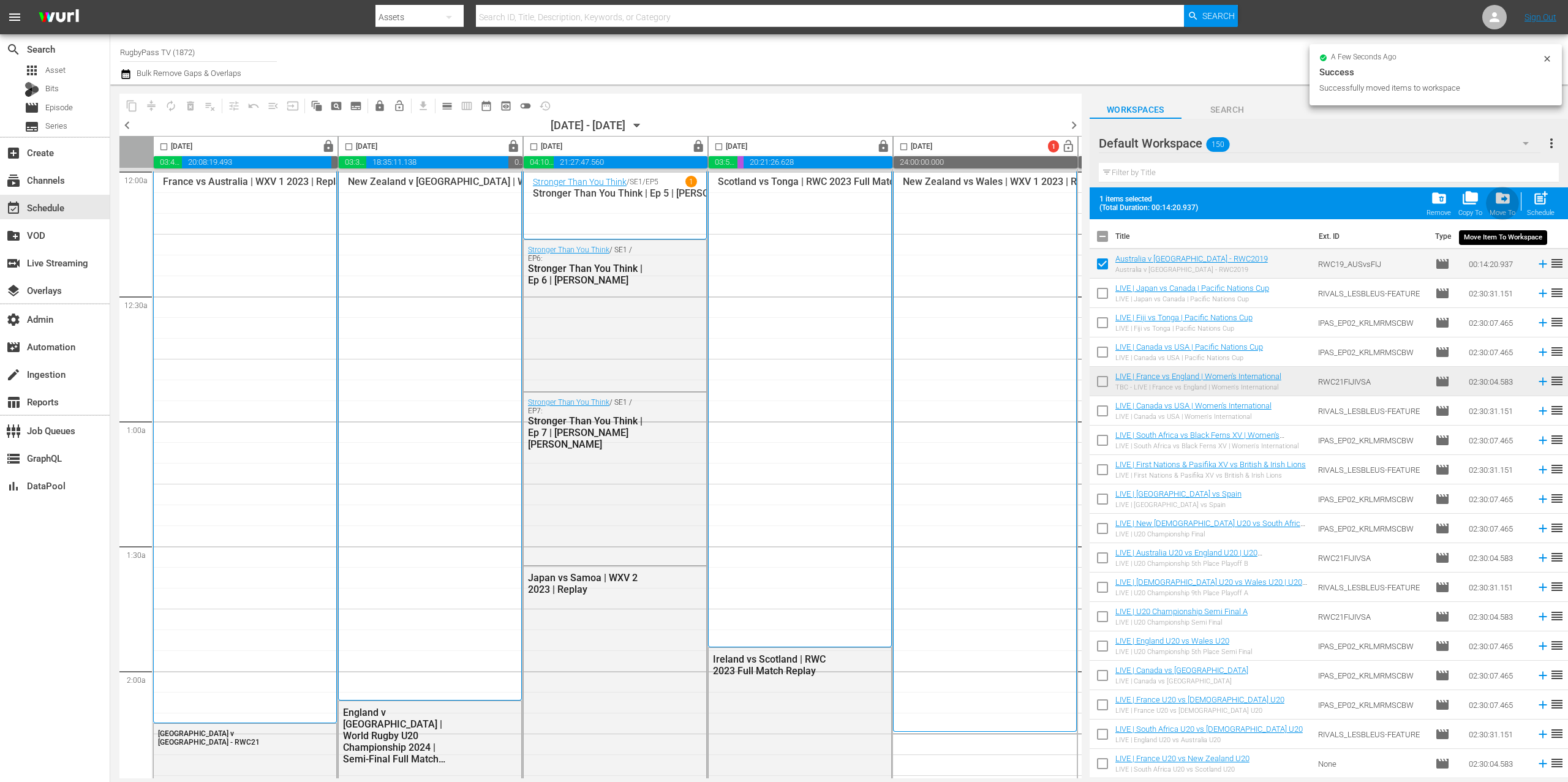
click at [1501, 198] on span "drive_file_move" at bounding box center [1503, 198] width 16 height 16
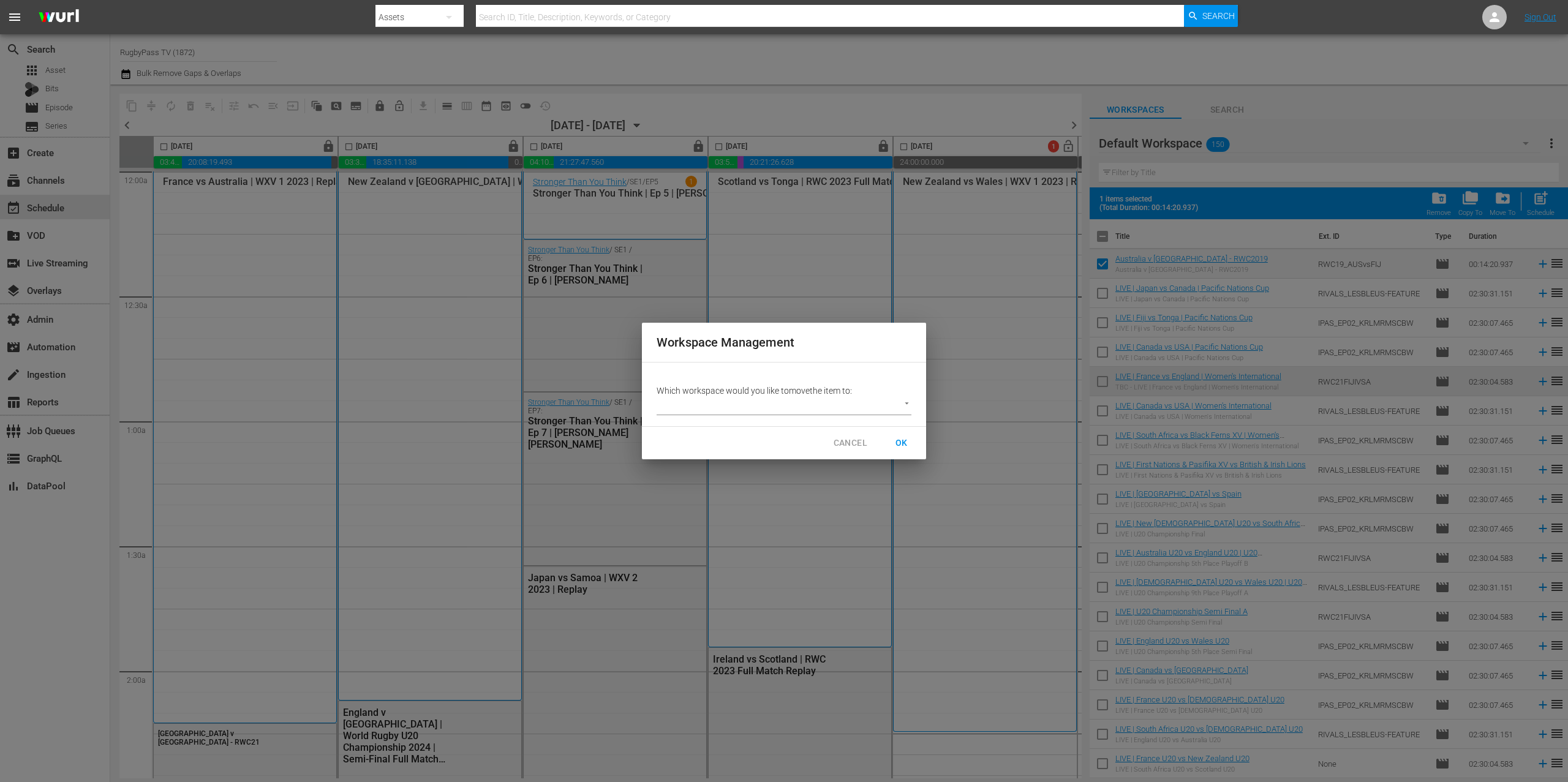
click at [874, 407] on body "menu Search By Assets Search ID, Title, Description, Keywords, or Category Sear…" at bounding box center [784, 391] width 1568 height 782
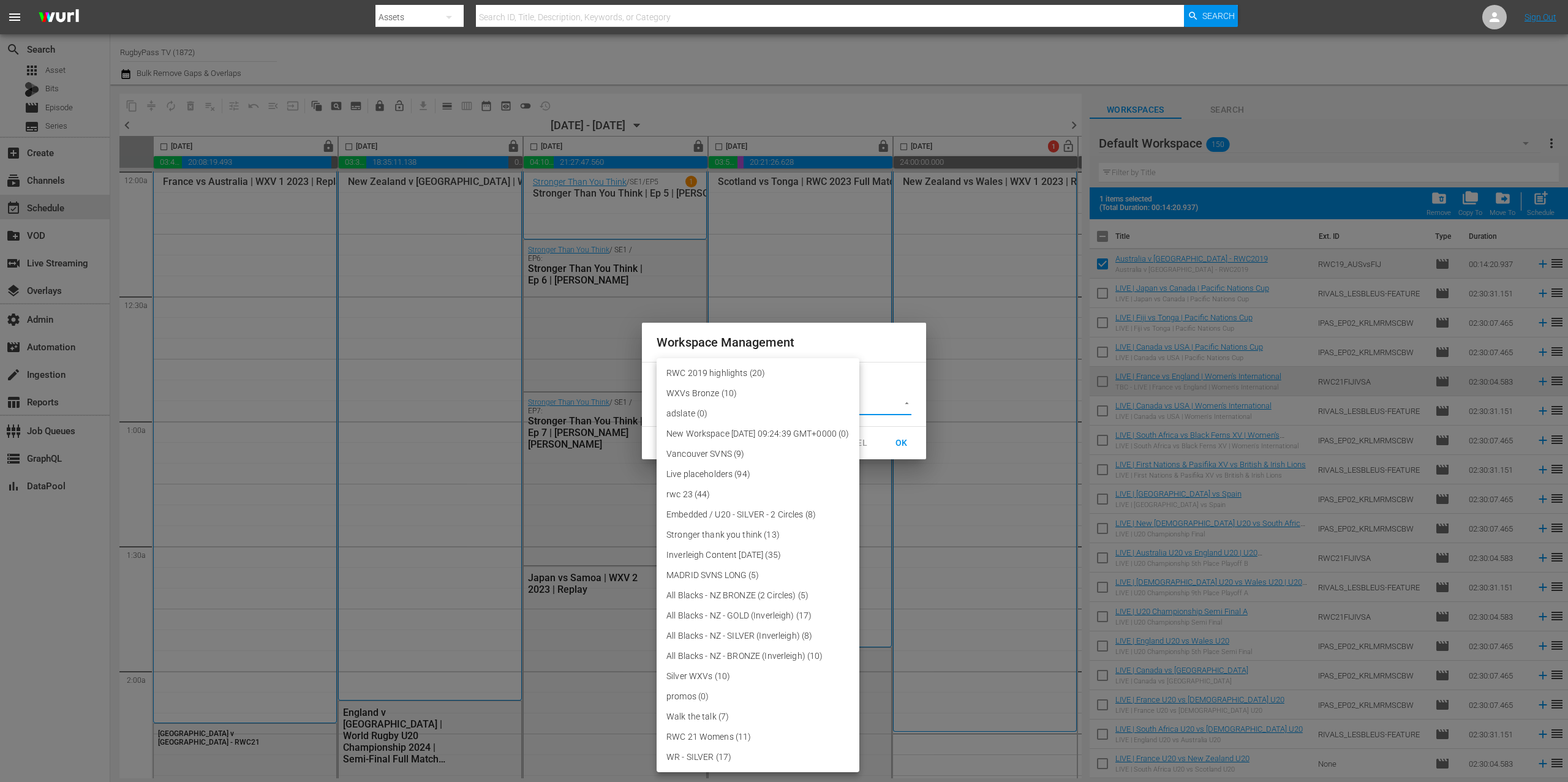
click at [816, 378] on li "RWC 2019 highlights (20)" at bounding box center [758, 373] width 202 height 20
type input "3708"
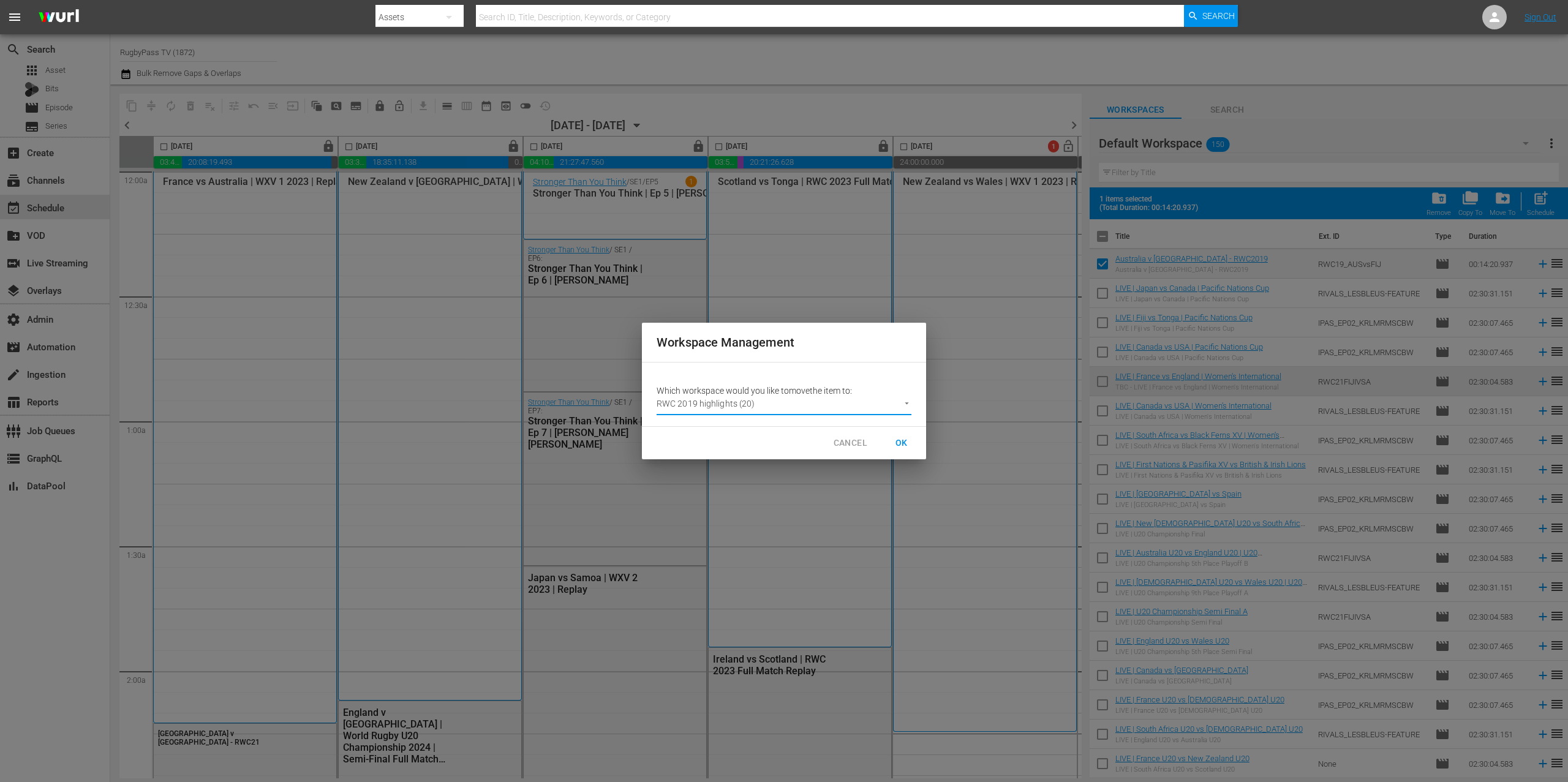
click at [900, 443] on span "OK" at bounding box center [902, 443] width 19 height 16
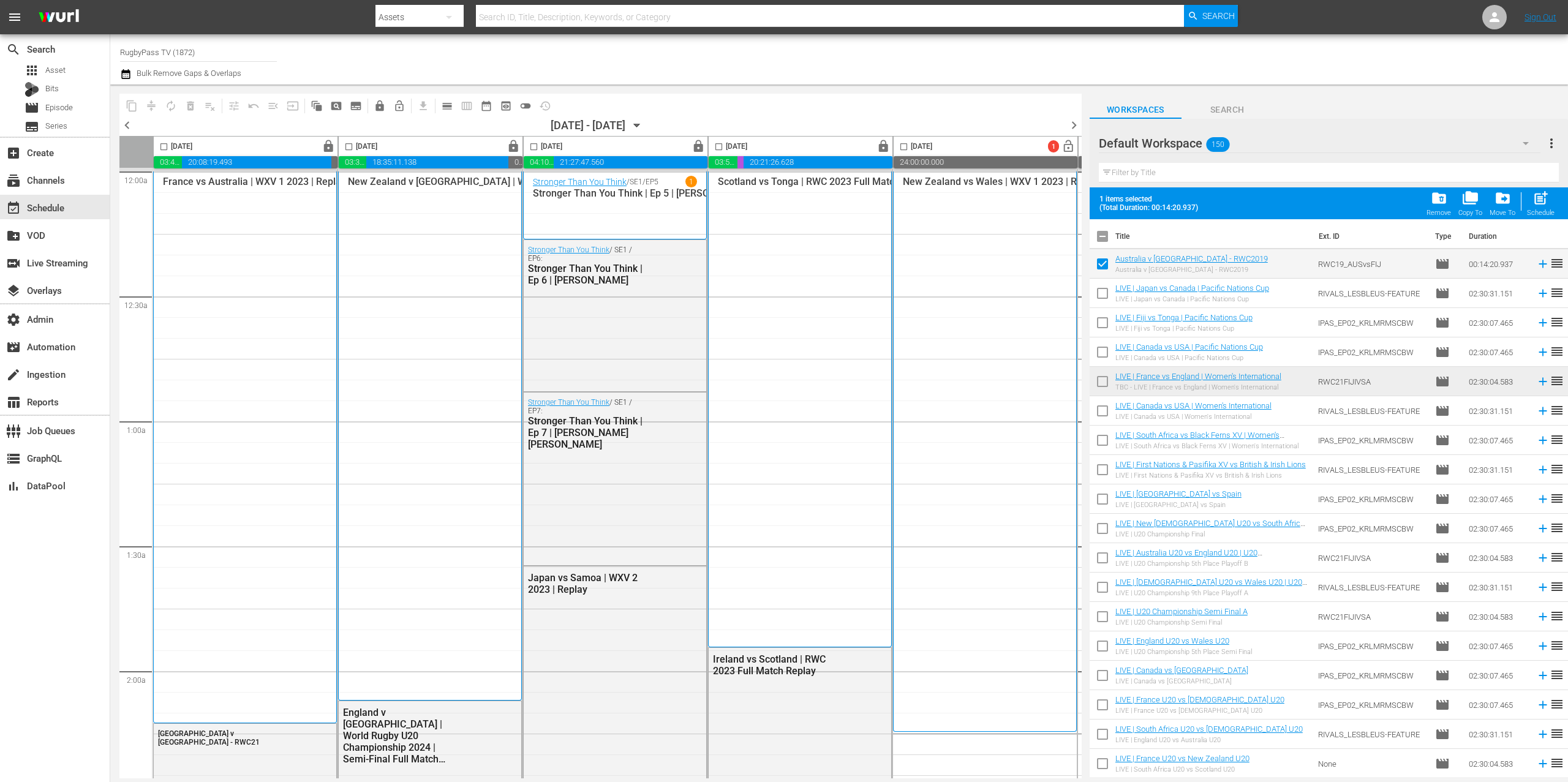
checkbox input "false"
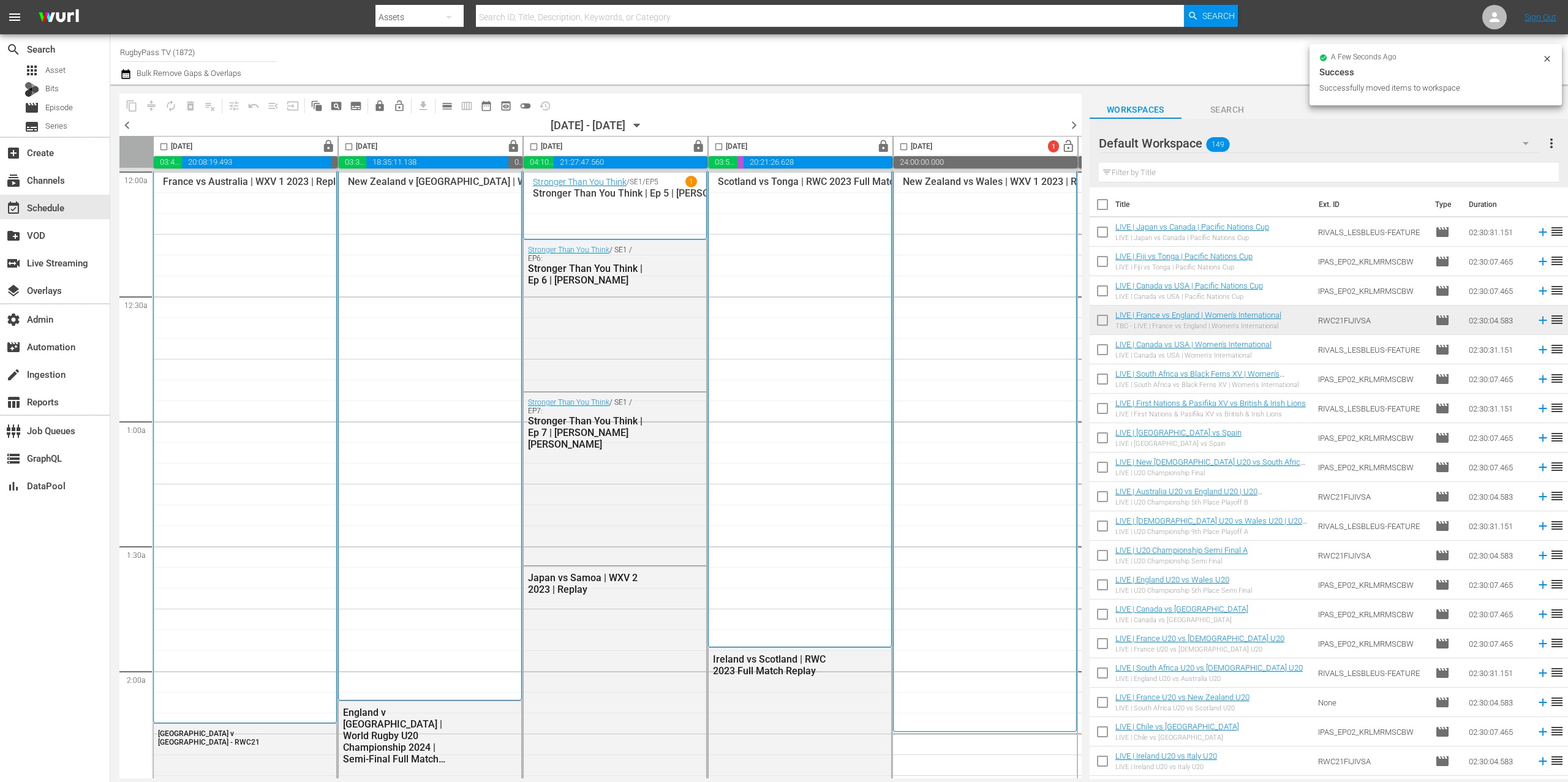
click at [1304, 140] on div "Default Workspace 149" at bounding box center [1319, 144] width 441 height 34
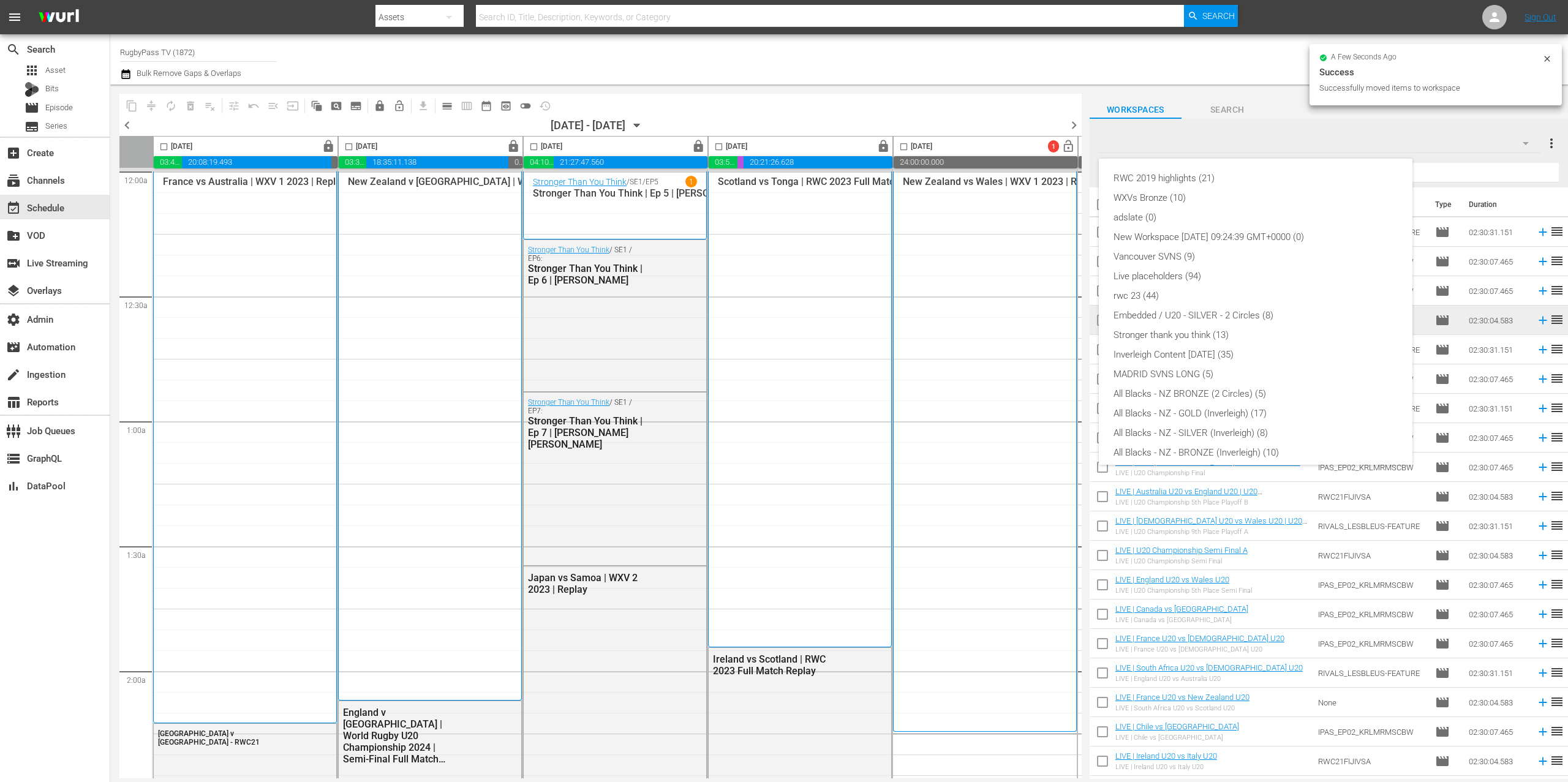
scroll to position [125, 0]
click at [1199, 176] on div "RWC 2019 highlights (21)" at bounding box center [1256, 178] width 284 height 19
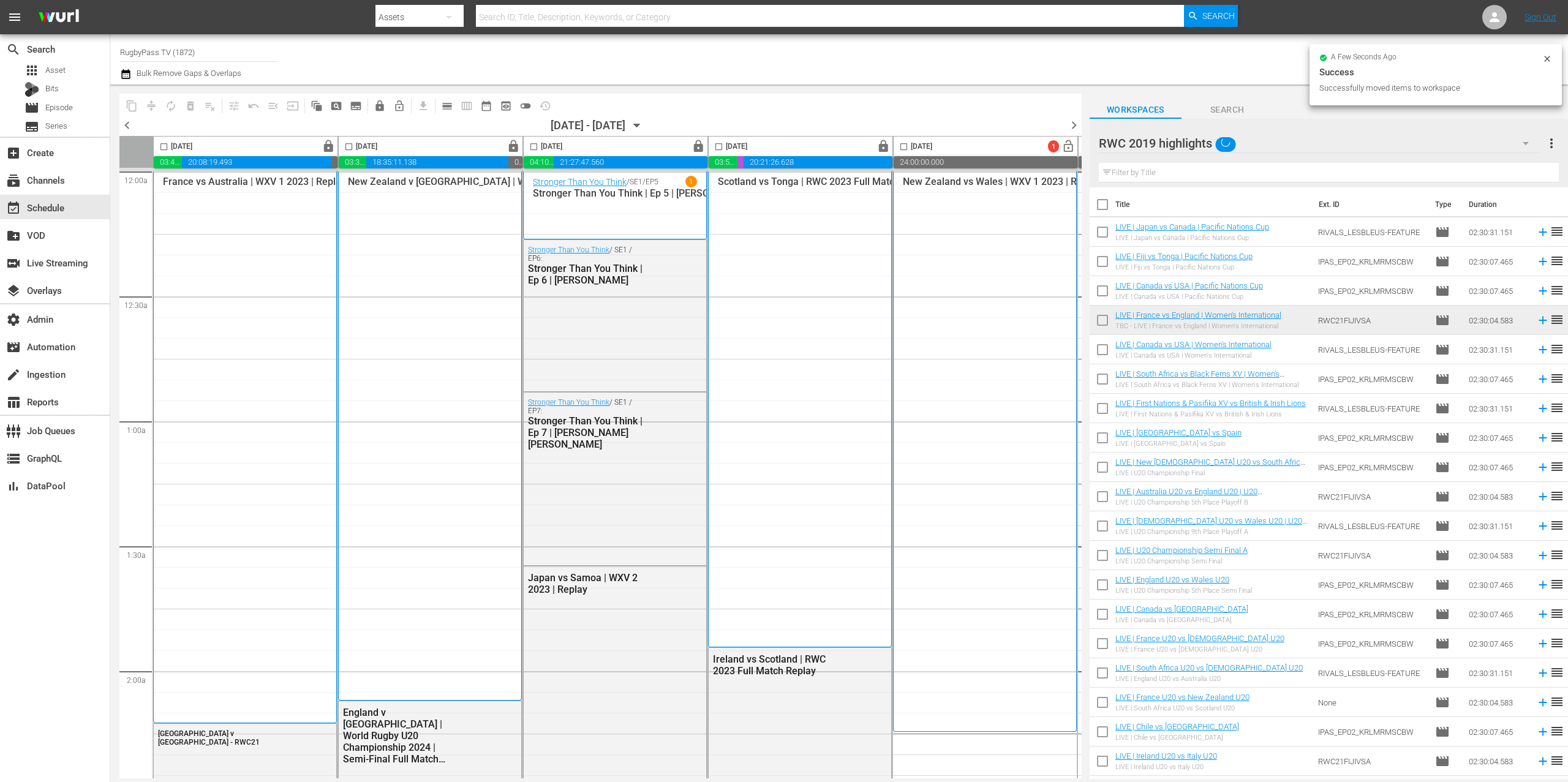
scroll to position [0, 0]
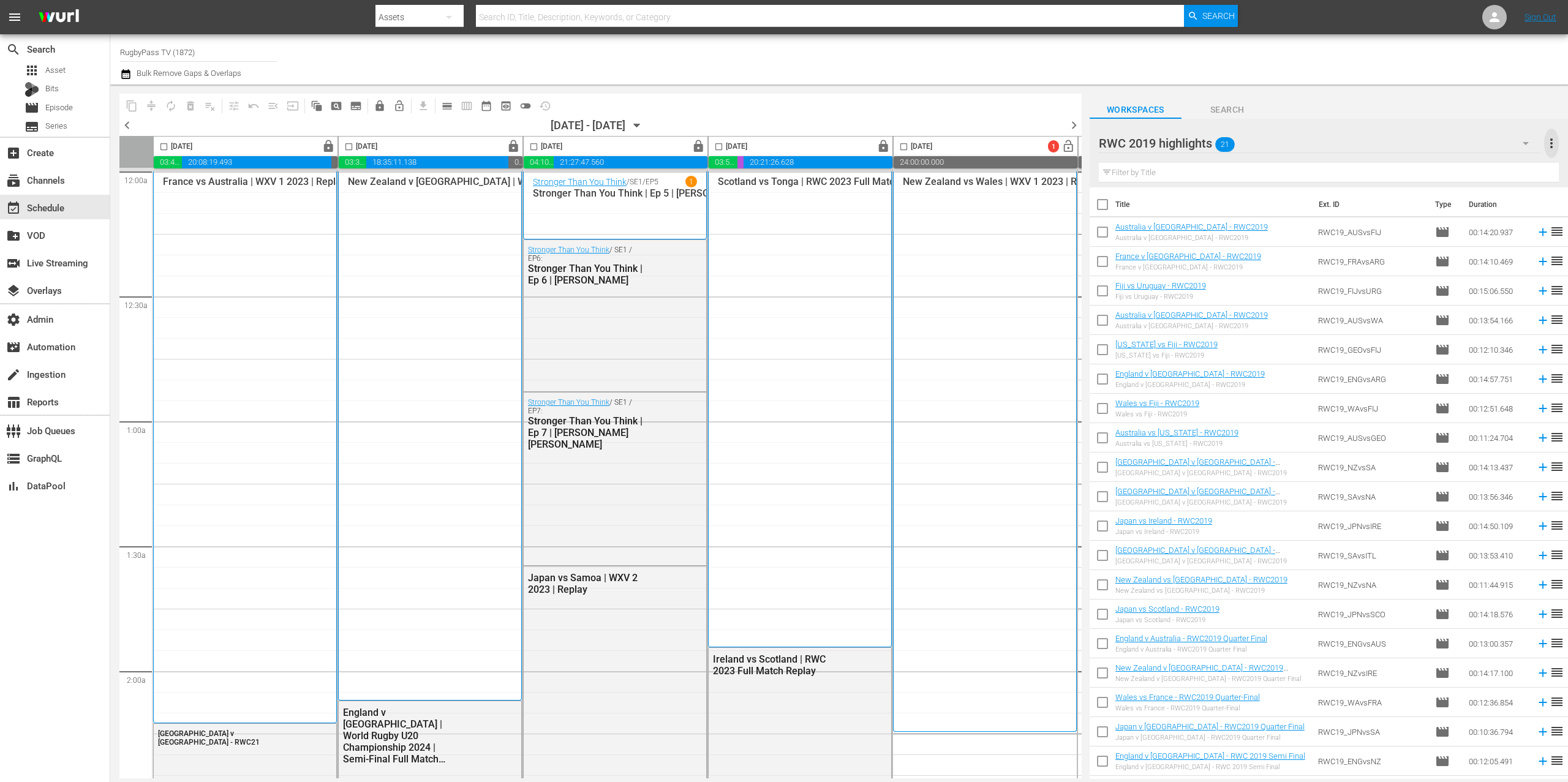
click at [1550, 142] on span "more_vert" at bounding box center [1552, 144] width 15 height 15
click at [1409, 240] on div "Enable Workspace Item Reposition" at bounding box center [1472, 234] width 144 height 22
click at [1550, 441] on span "reorder" at bounding box center [1558, 438] width 15 height 15
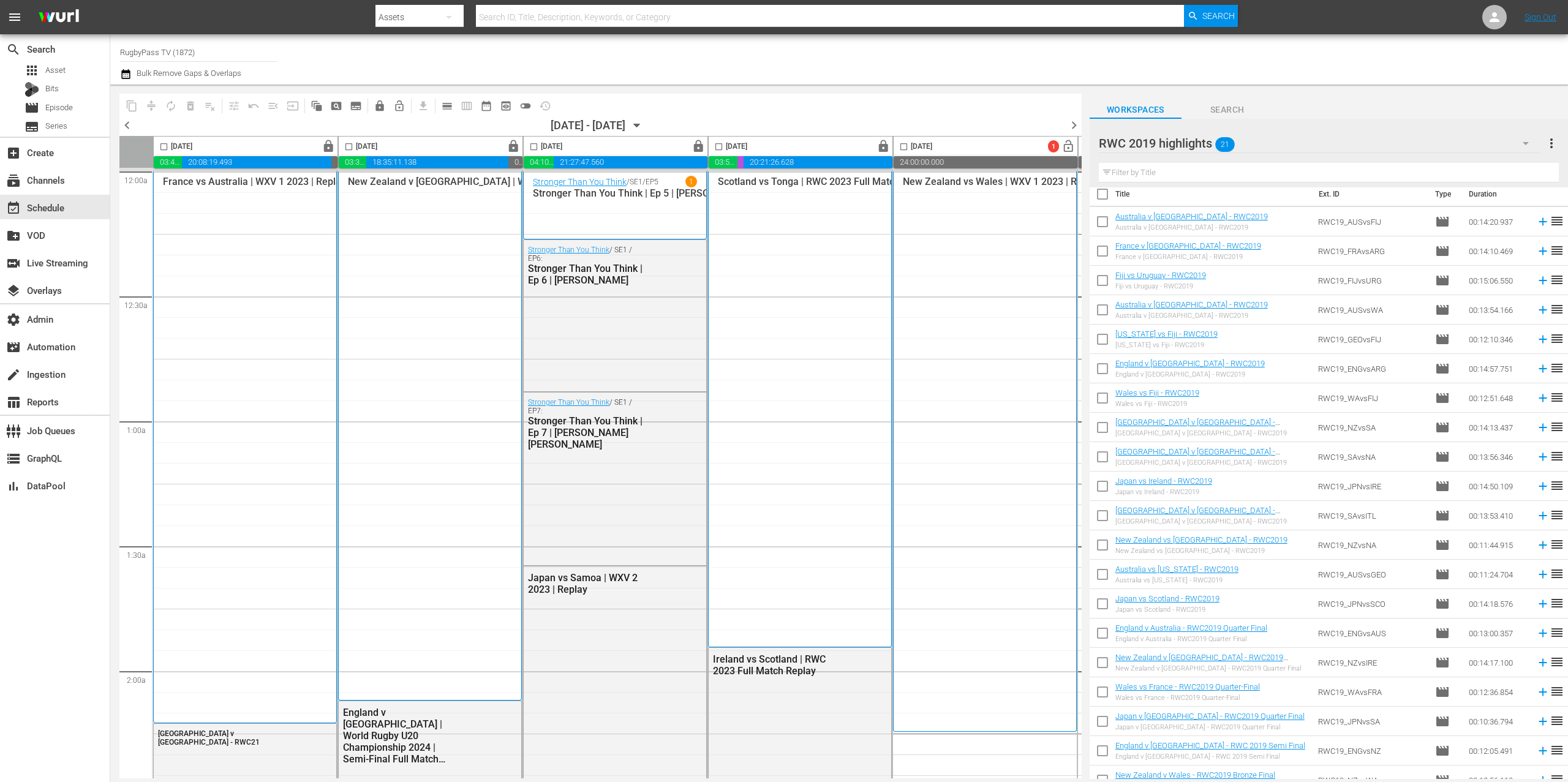
scroll to position [21, 0]
